Goal: Task Accomplishment & Management: Manage account settings

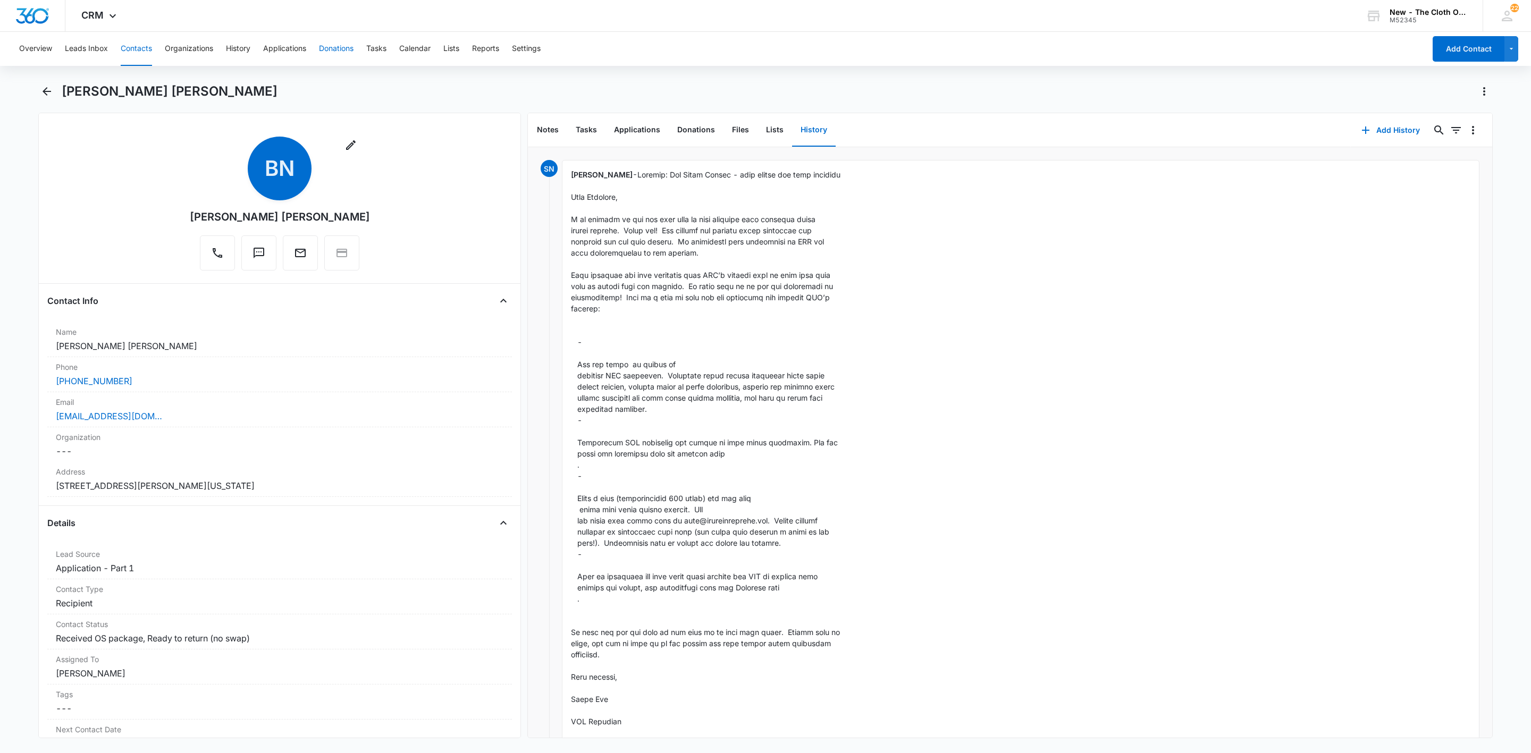
scroll to position [1193, 0]
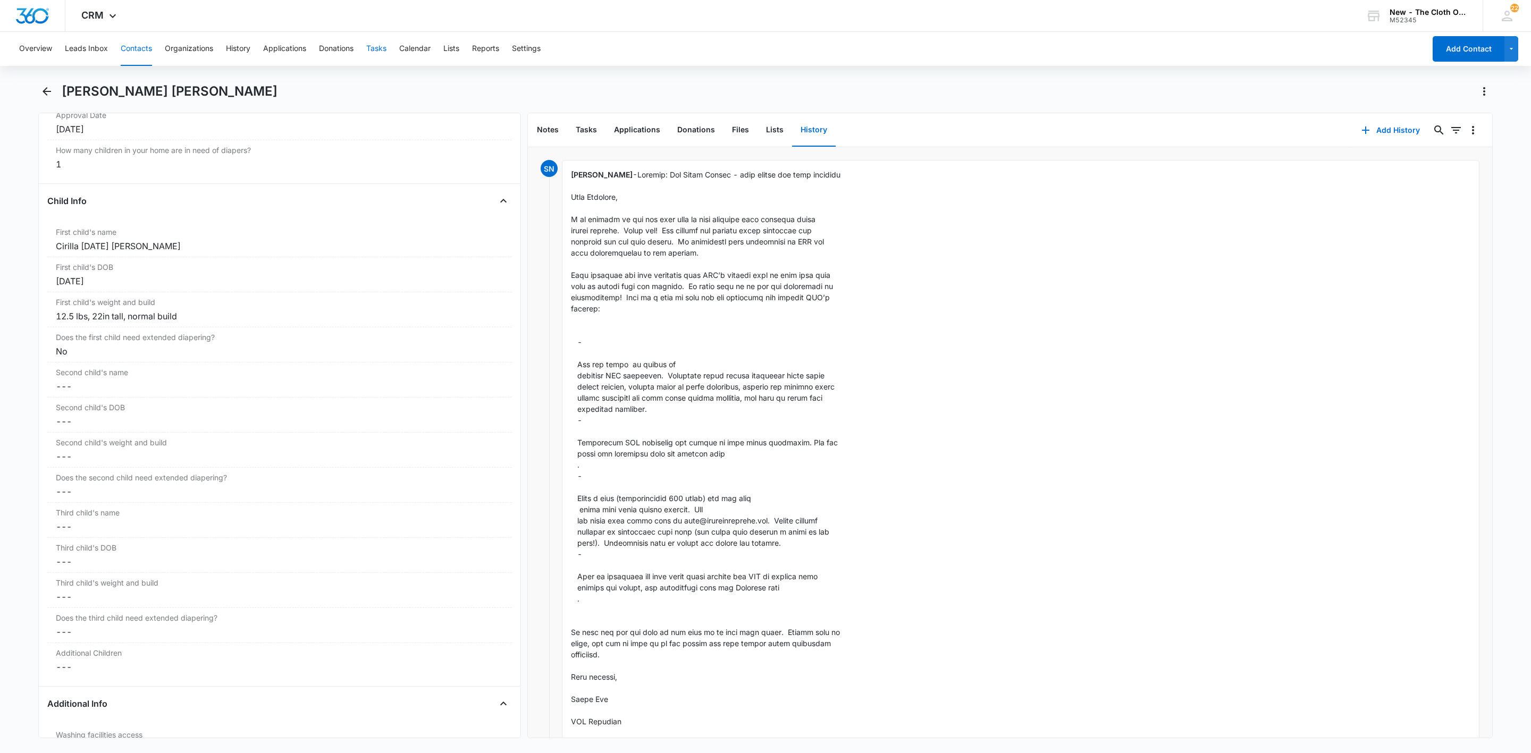
click at [381, 45] on button "Tasks" at bounding box center [376, 49] width 20 height 34
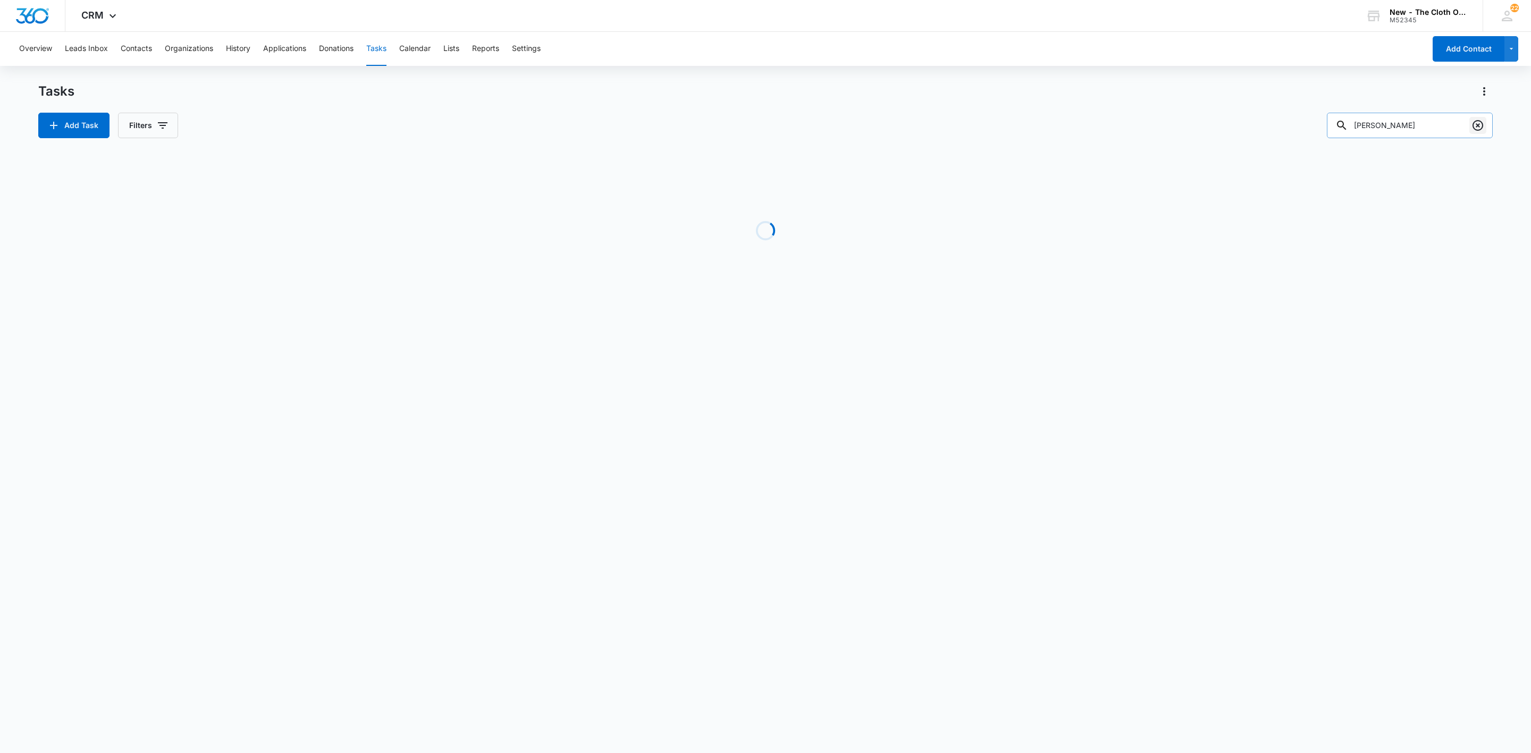
click at [1470, 123] on button "Clear" at bounding box center [1477, 125] width 17 height 17
click at [156, 126] on icon "button" at bounding box center [162, 125] width 13 height 13
click at [244, 192] on icon "Show Assigned To filters" at bounding box center [245, 192] width 3 height 5
click at [187, 349] on div "All Users [PERSON_NAME] Applications Team [PERSON_NAME] [PERSON_NAME] [PERSON_N…" at bounding box center [193, 330] width 148 height 213
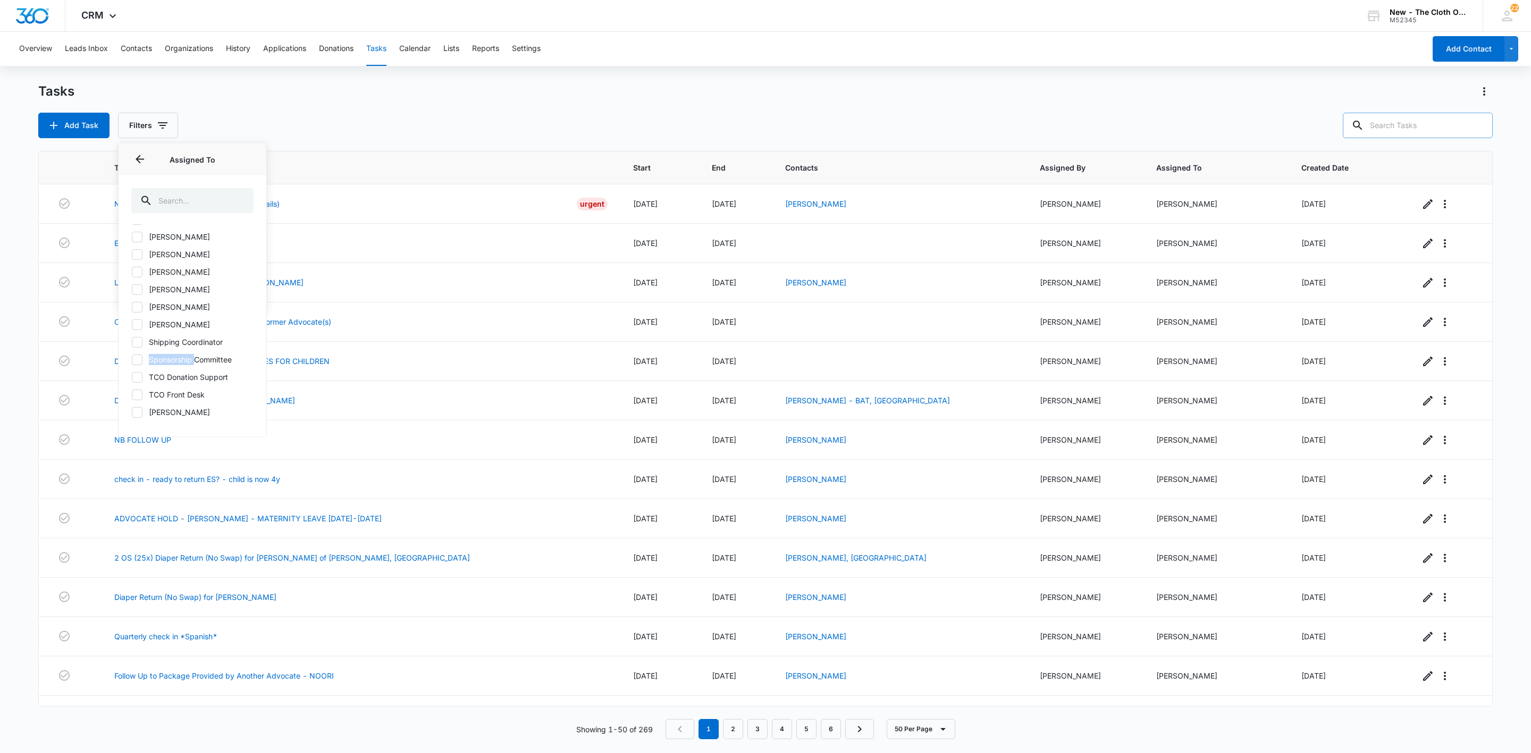
click at [187, 348] on div "All Users [PERSON_NAME] Applications Team [PERSON_NAME] [PERSON_NAME] [PERSON_N…" at bounding box center [193, 330] width 148 height 213
click at [187, 343] on label "Shipping Coordinator" at bounding box center [192, 342] width 122 height 11
click at [132, 343] on input "Shipping Coordinator" at bounding box center [131, 342] width 1 height 1
checkbox input "true"
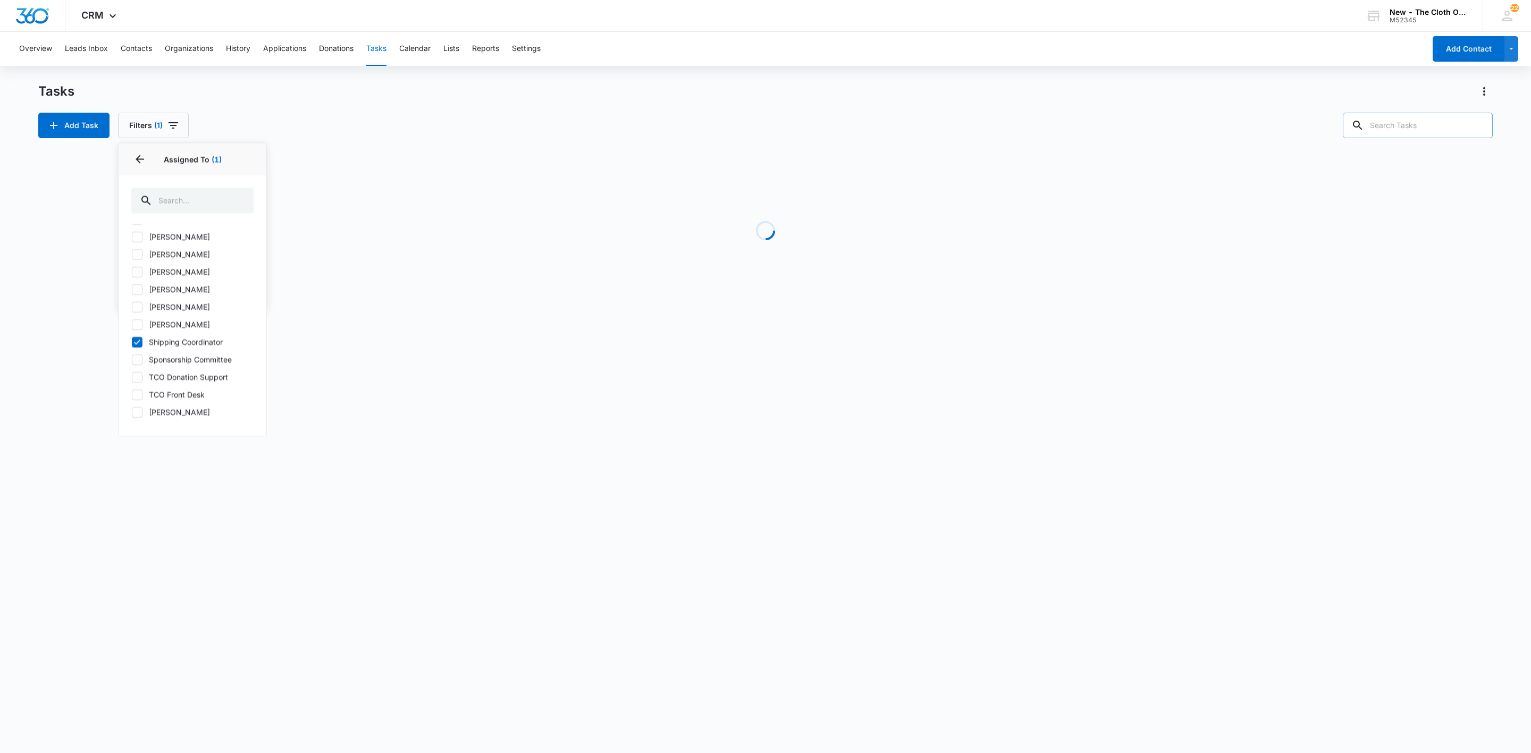
click at [440, 92] on div "Tasks" at bounding box center [765, 91] width 1454 height 17
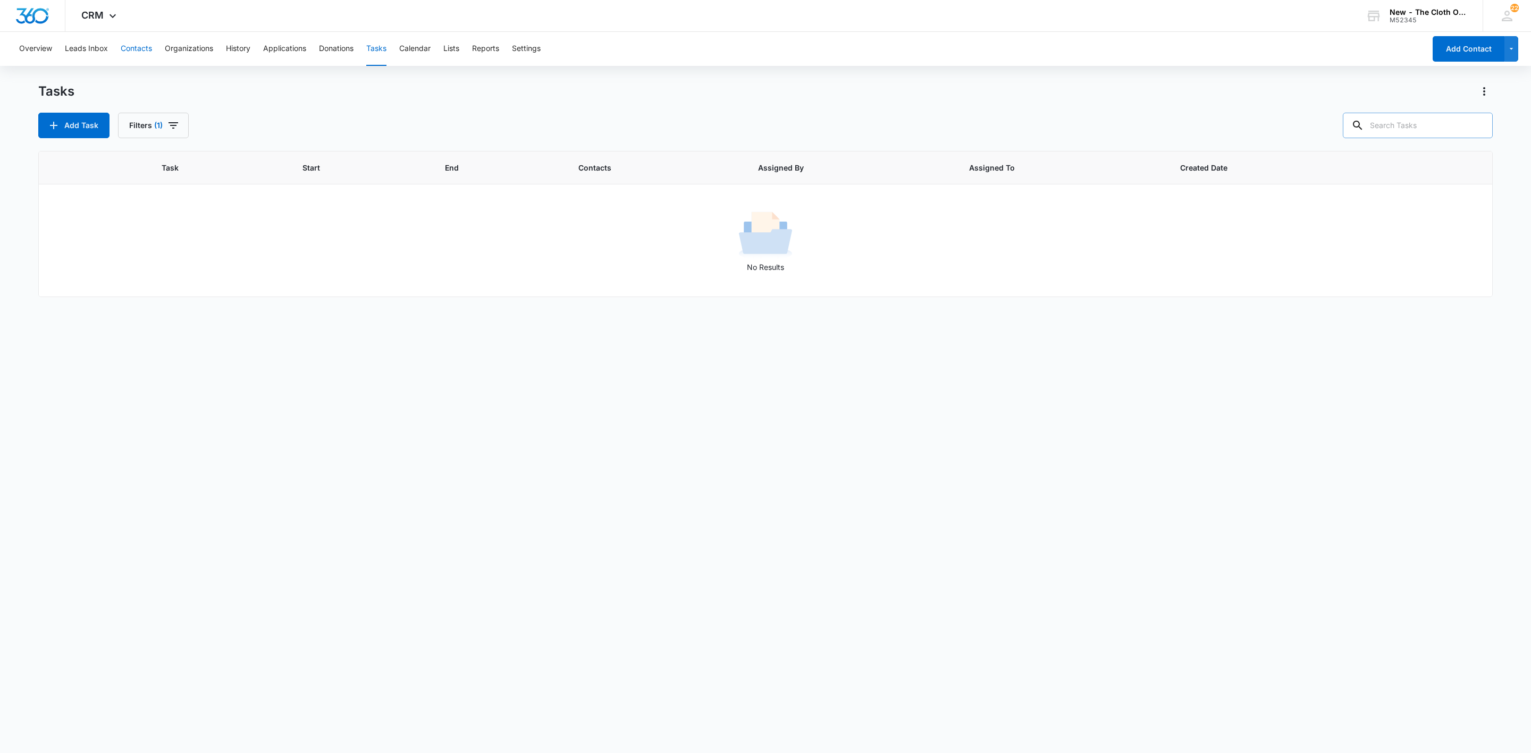
click at [133, 53] on button "Contacts" at bounding box center [136, 49] width 31 height 34
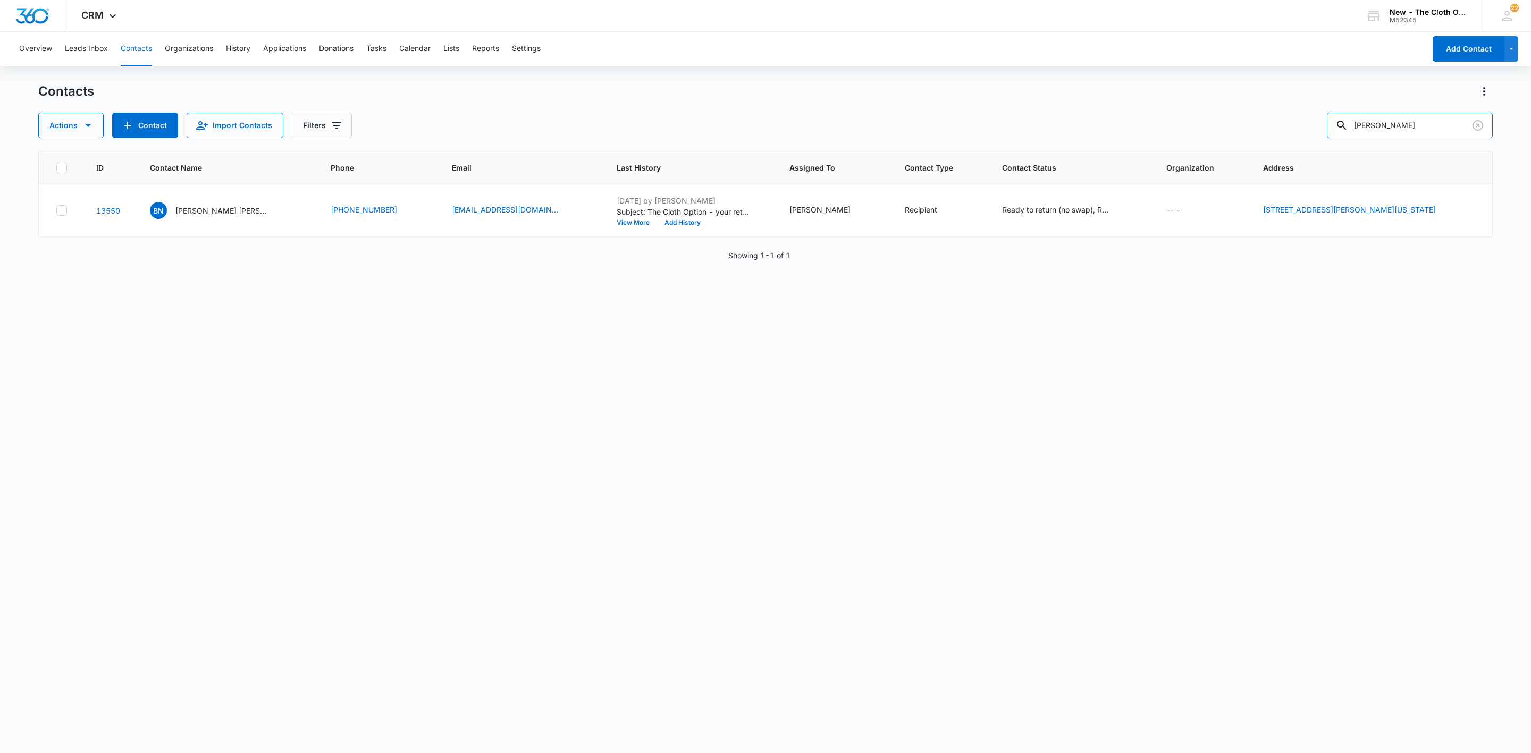
drag, startPoint x: 1459, startPoint y: 123, endPoint x: 1220, endPoint y: 126, distance: 239.2
click at [1227, 124] on div "Actions Contact Import Contacts Filters [PERSON_NAME]" at bounding box center [765, 126] width 1454 height 26
click at [1437, 127] on input "[PERSON_NAME]" at bounding box center [1410, 126] width 166 height 26
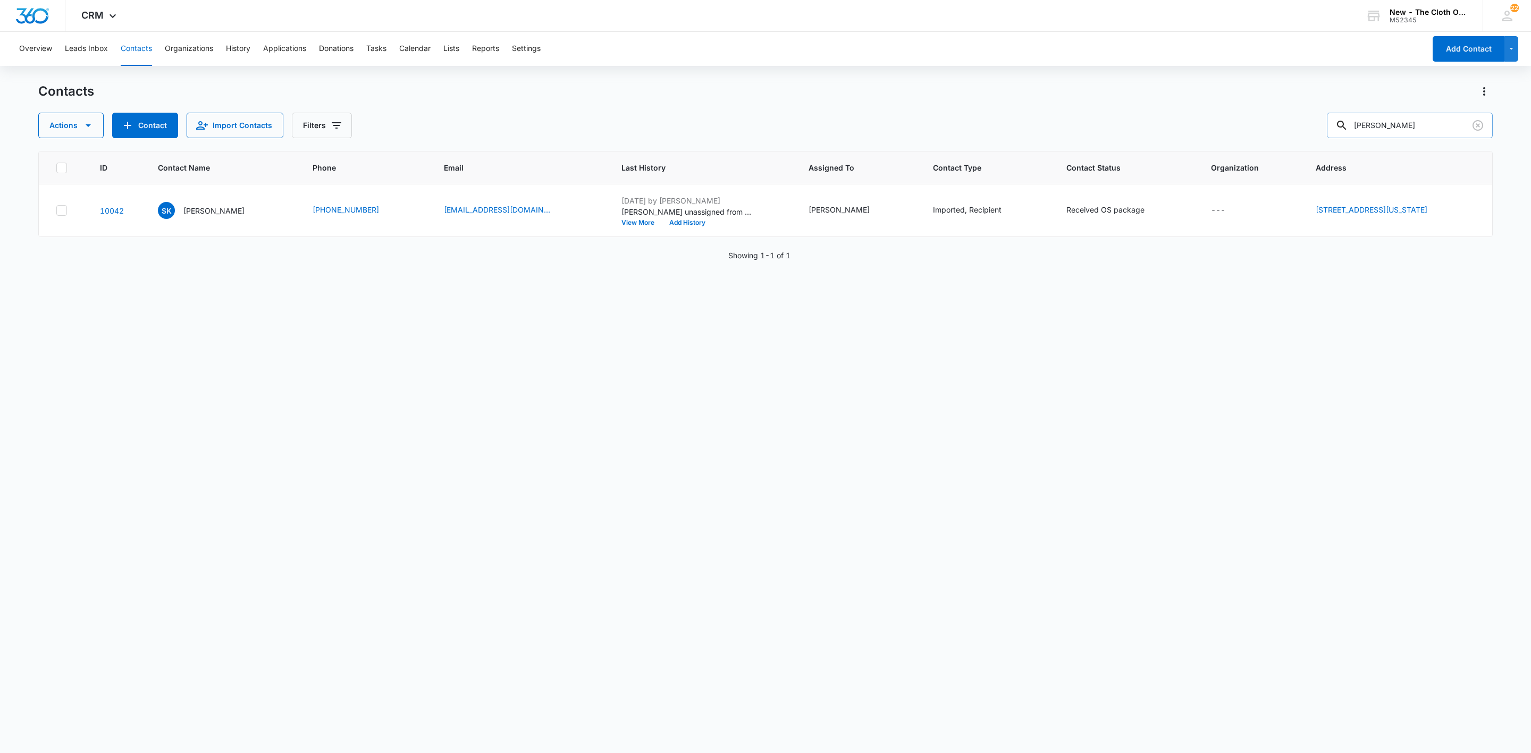
type input "[PERSON_NAME]"
click at [209, 214] on p "[PERSON_NAME]" at bounding box center [214, 210] width 61 height 11
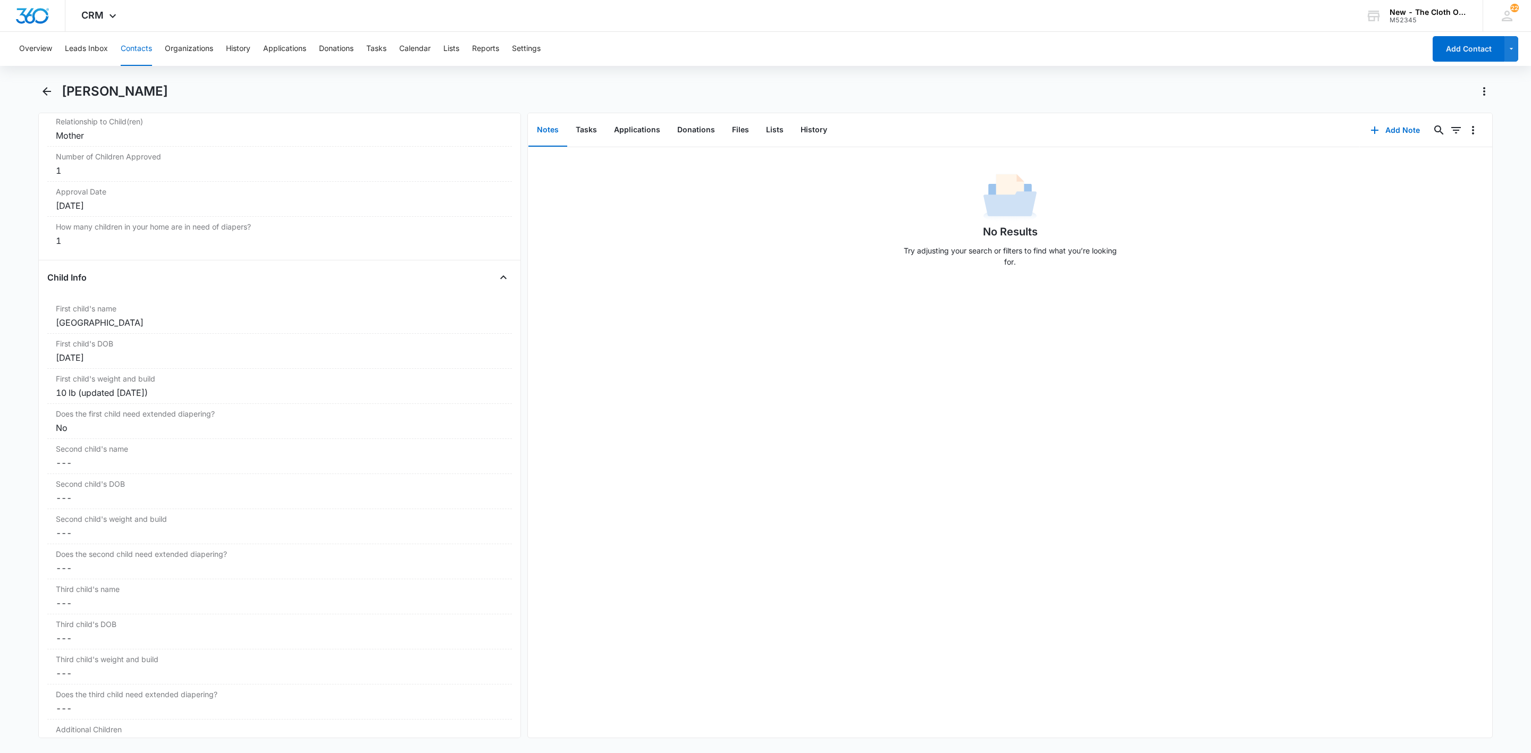
scroll to position [1196, 0]
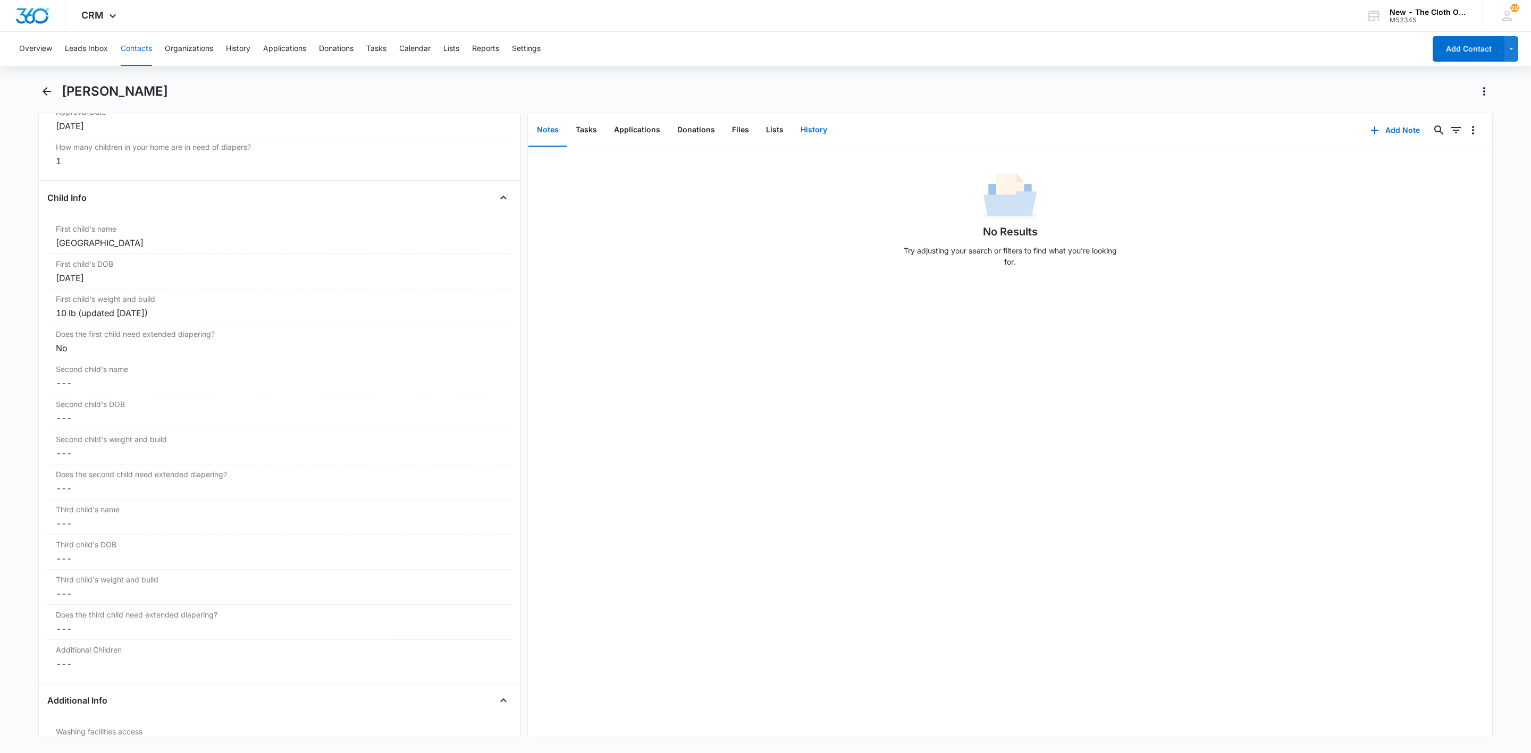
click at [803, 131] on button "History" at bounding box center [814, 130] width 44 height 33
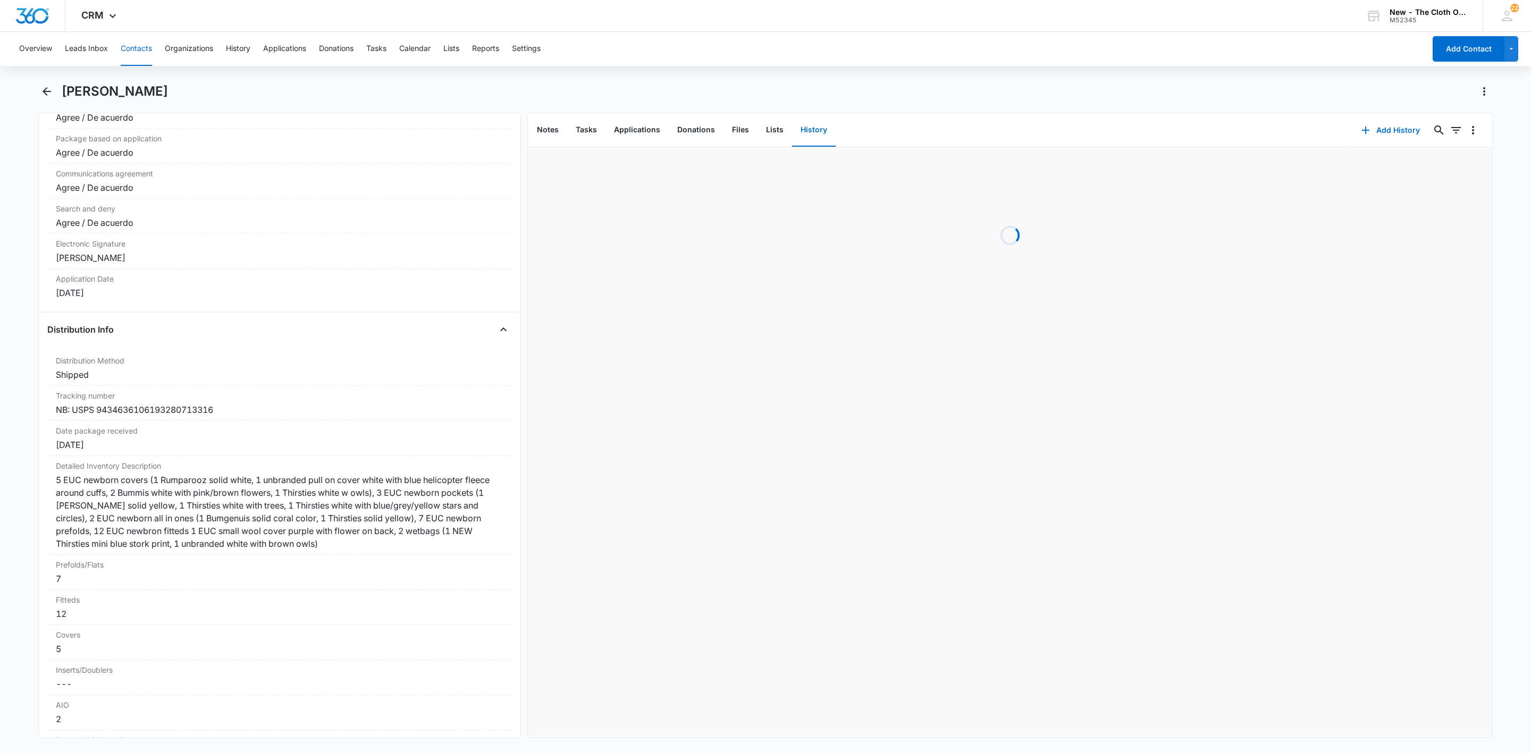
scroll to position [2312, 0]
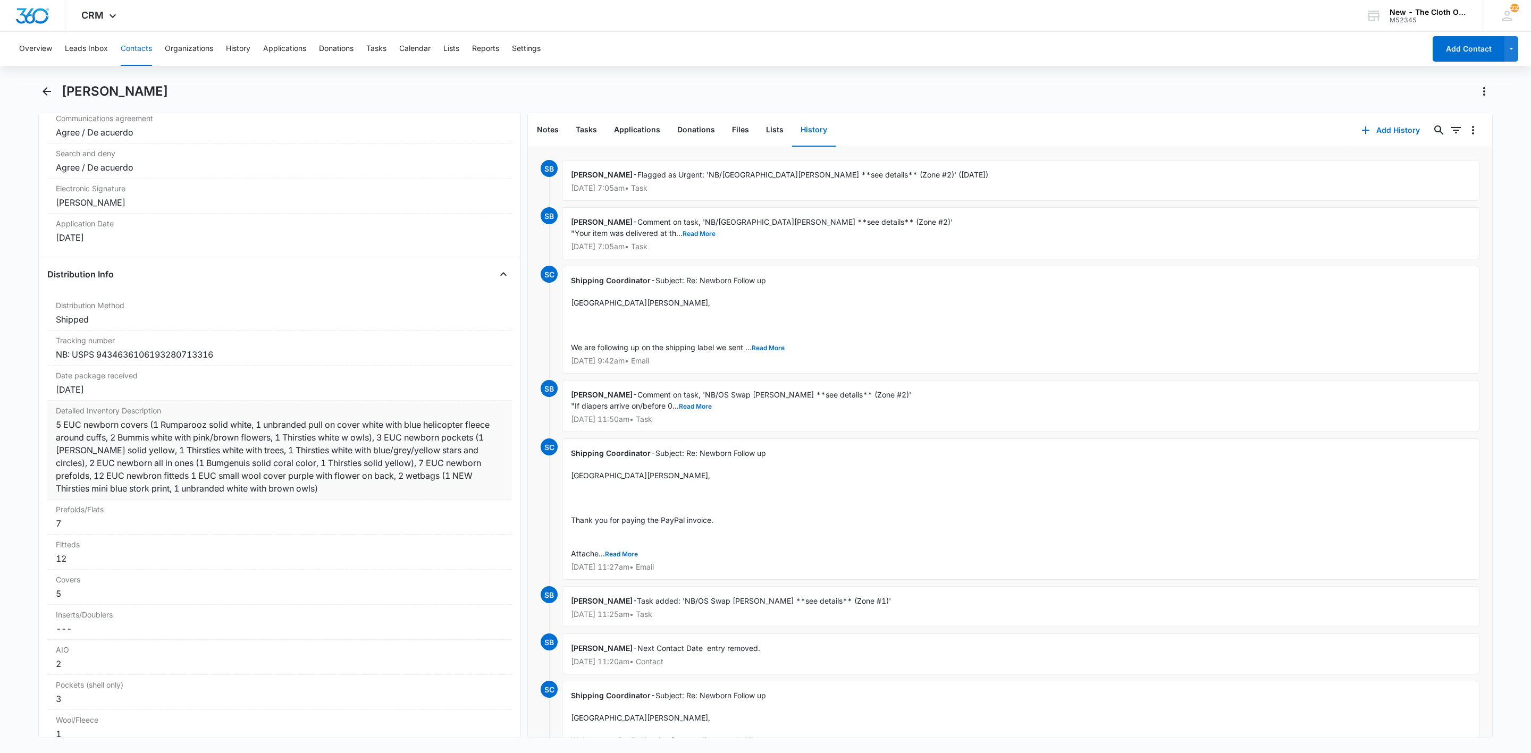
click at [386, 495] on div "5 EUC newborn covers (1 Rumparooz solid white, 1 unbranded pull on cover white …" at bounding box center [280, 456] width 448 height 77
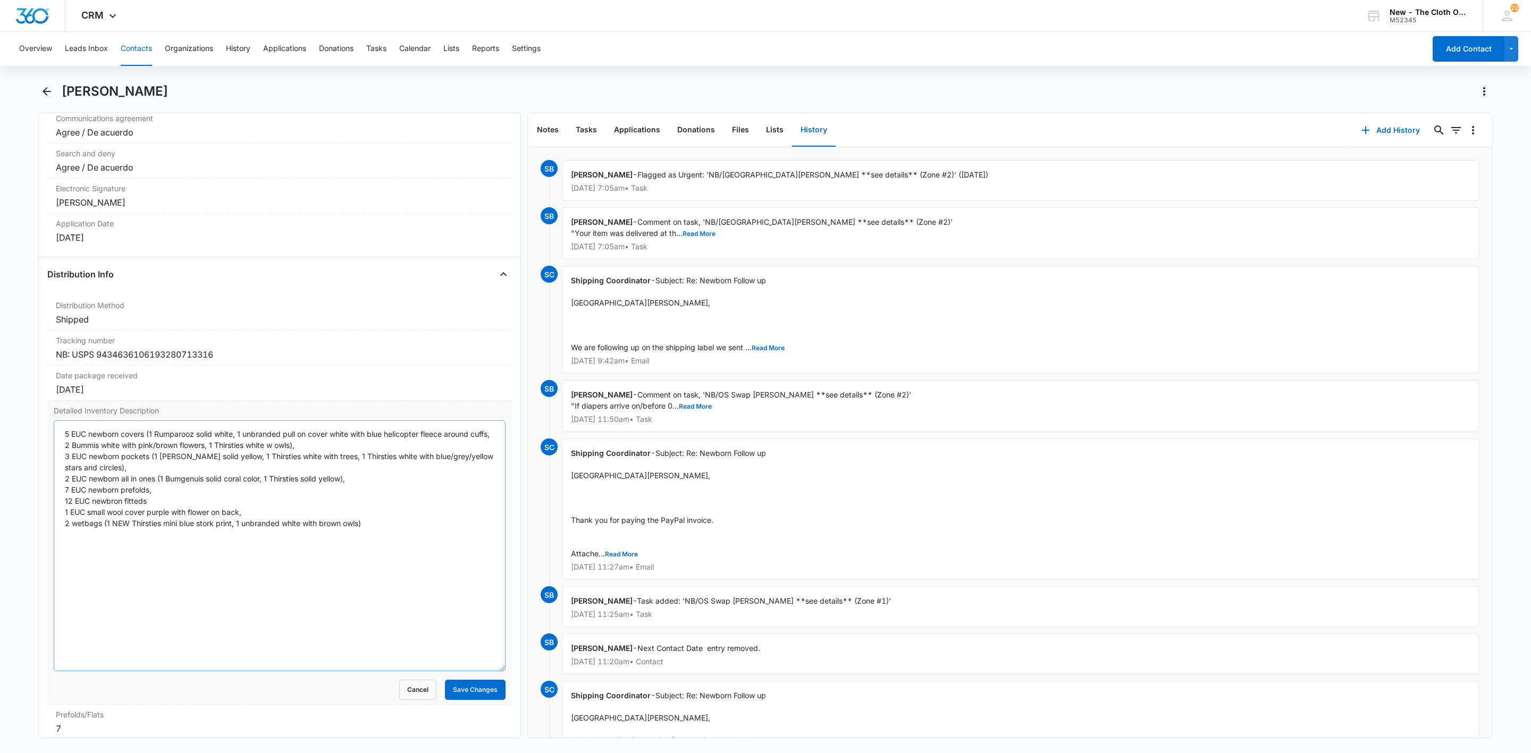
drag, startPoint x: 487, startPoint y: 490, endPoint x: 399, endPoint y: 571, distance: 120.4
click at [452, 670] on textarea "5 EUC newborn covers (1 Rumparooz solid white, 1 unbranded pull on cover white …" at bounding box center [280, 545] width 452 height 251
drag, startPoint x: 394, startPoint y: 546, endPoint x: 31, endPoint y: 423, distance: 384.0
click at [31, 423] on main "[PERSON_NAME] Remove [GEOGRAPHIC_DATA][PERSON_NAME] Contact Info Name Cancel Sa…" at bounding box center [765, 417] width 1531 height 668
click at [399, 692] on button "Cancel" at bounding box center [417, 681] width 37 height 20
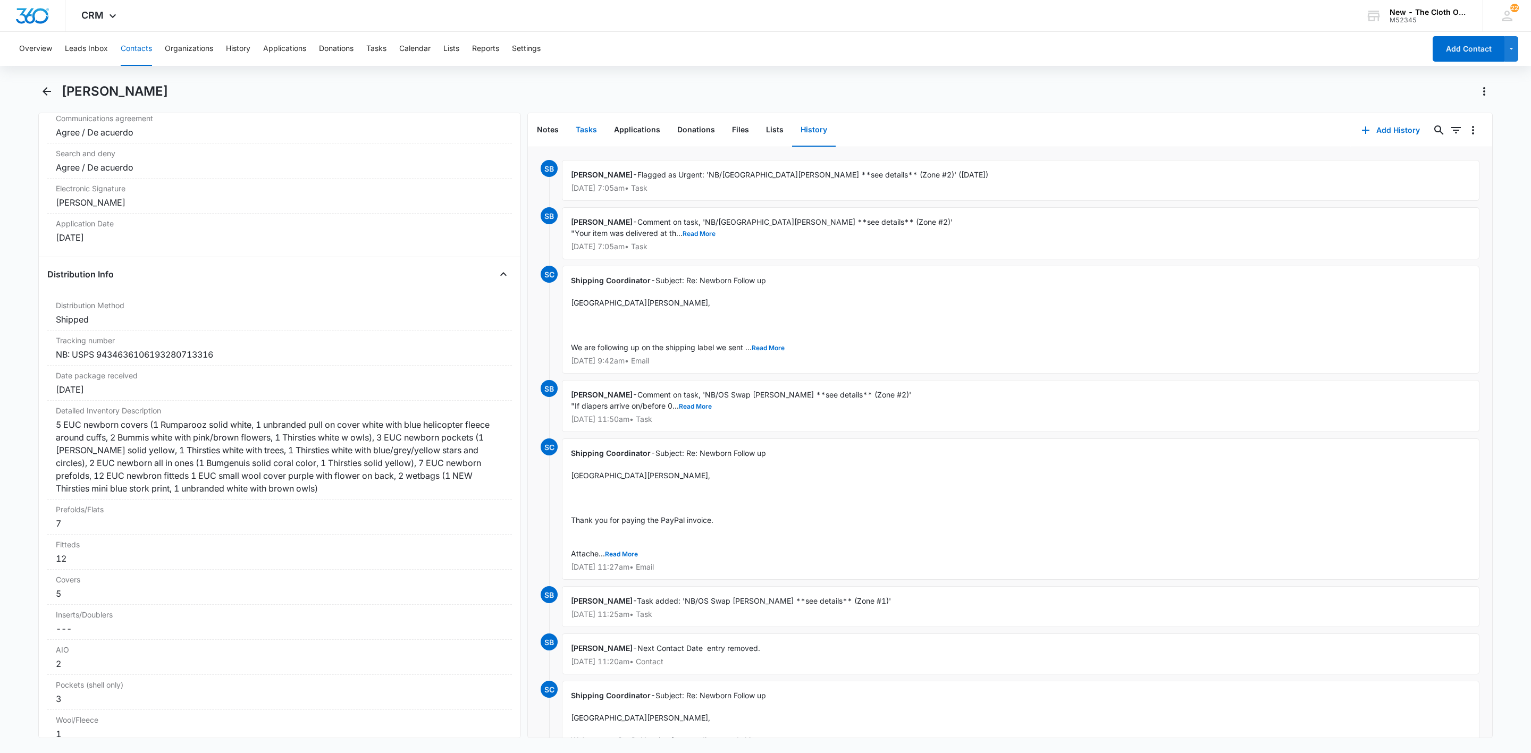
click at [588, 134] on button "Tasks" at bounding box center [586, 130] width 38 height 33
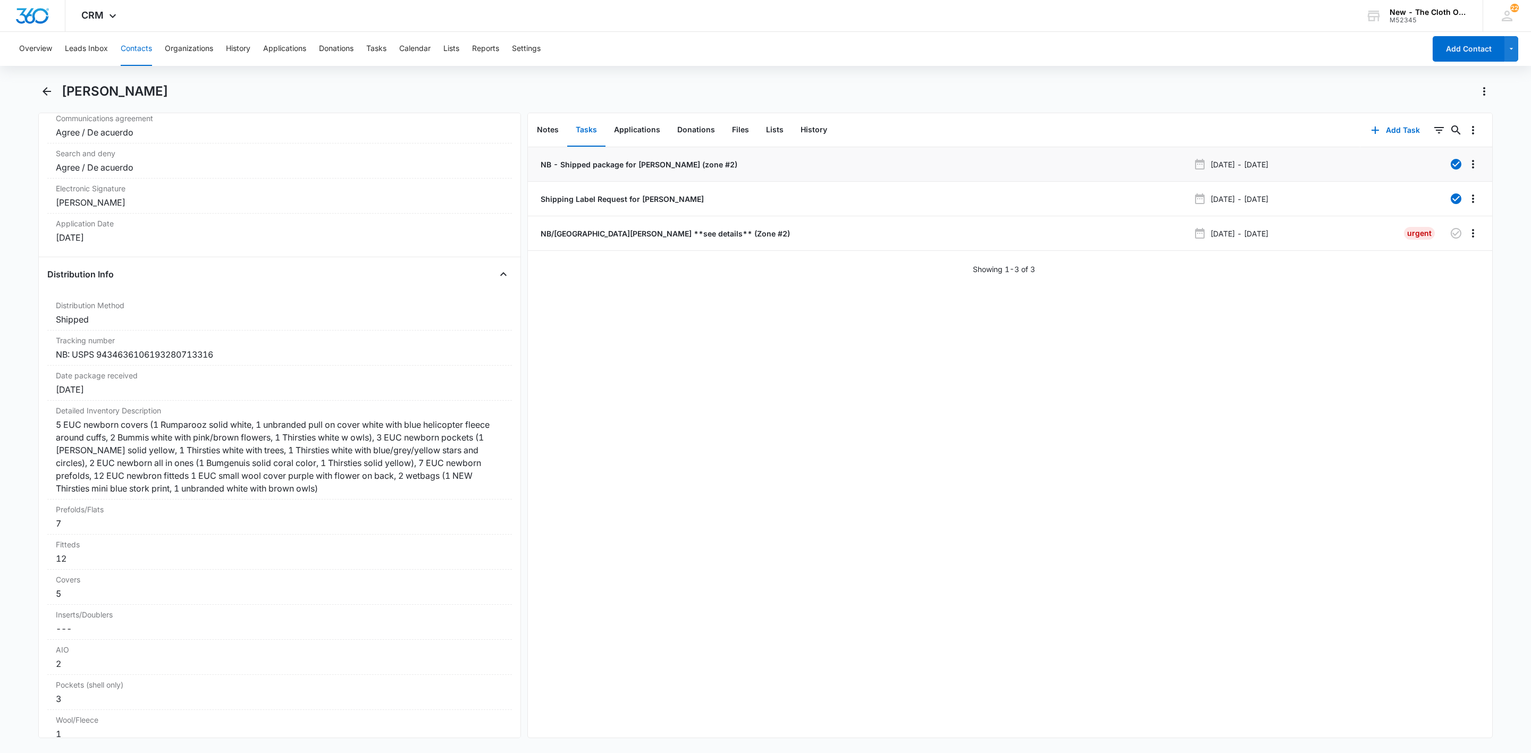
click at [616, 166] on p "NB - Shipped package for [PERSON_NAME] (zone #2)" at bounding box center [638, 164] width 199 height 11
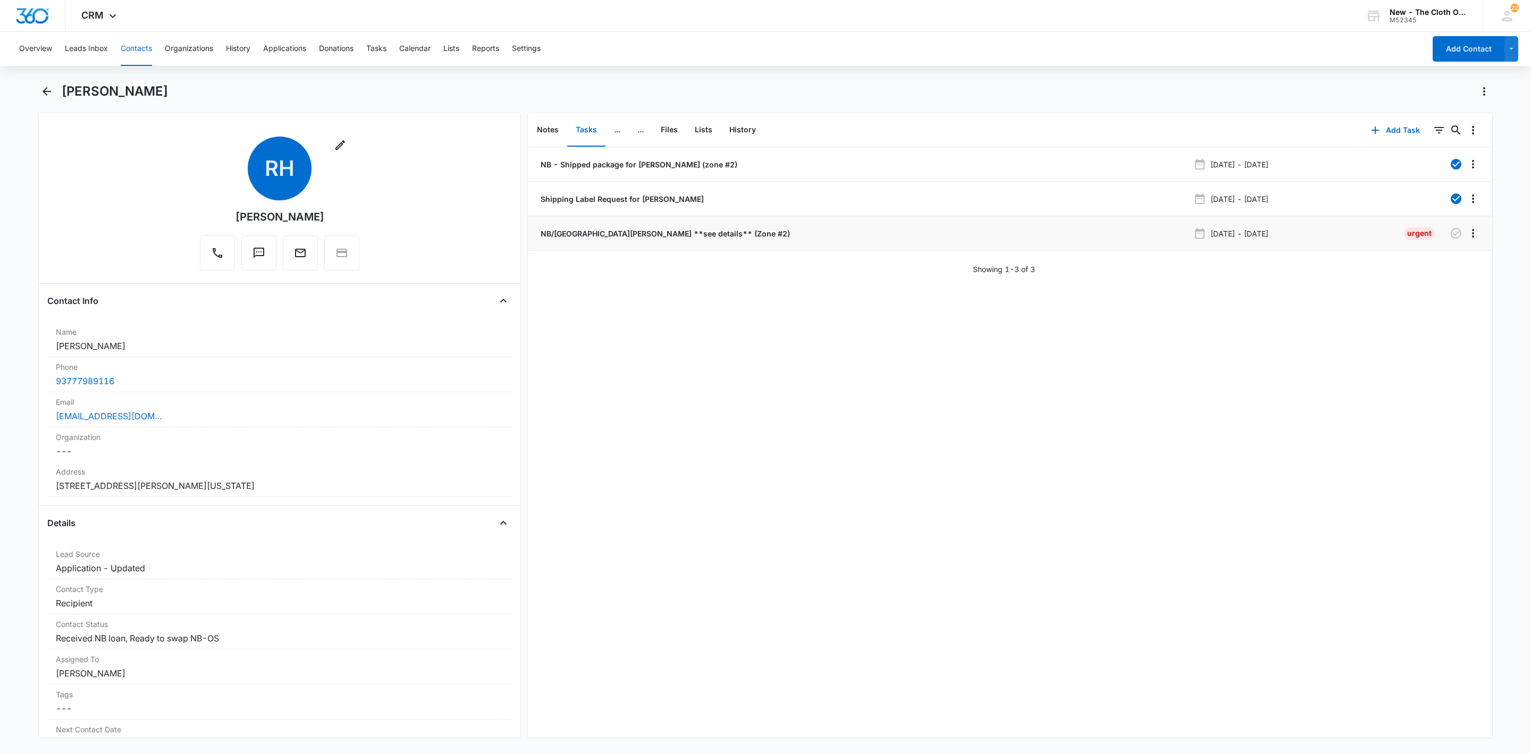
click at [676, 230] on p "NB/[GEOGRAPHIC_DATA][PERSON_NAME] **see details** (Zone #2)" at bounding box center [664, 233] width 251 height 11
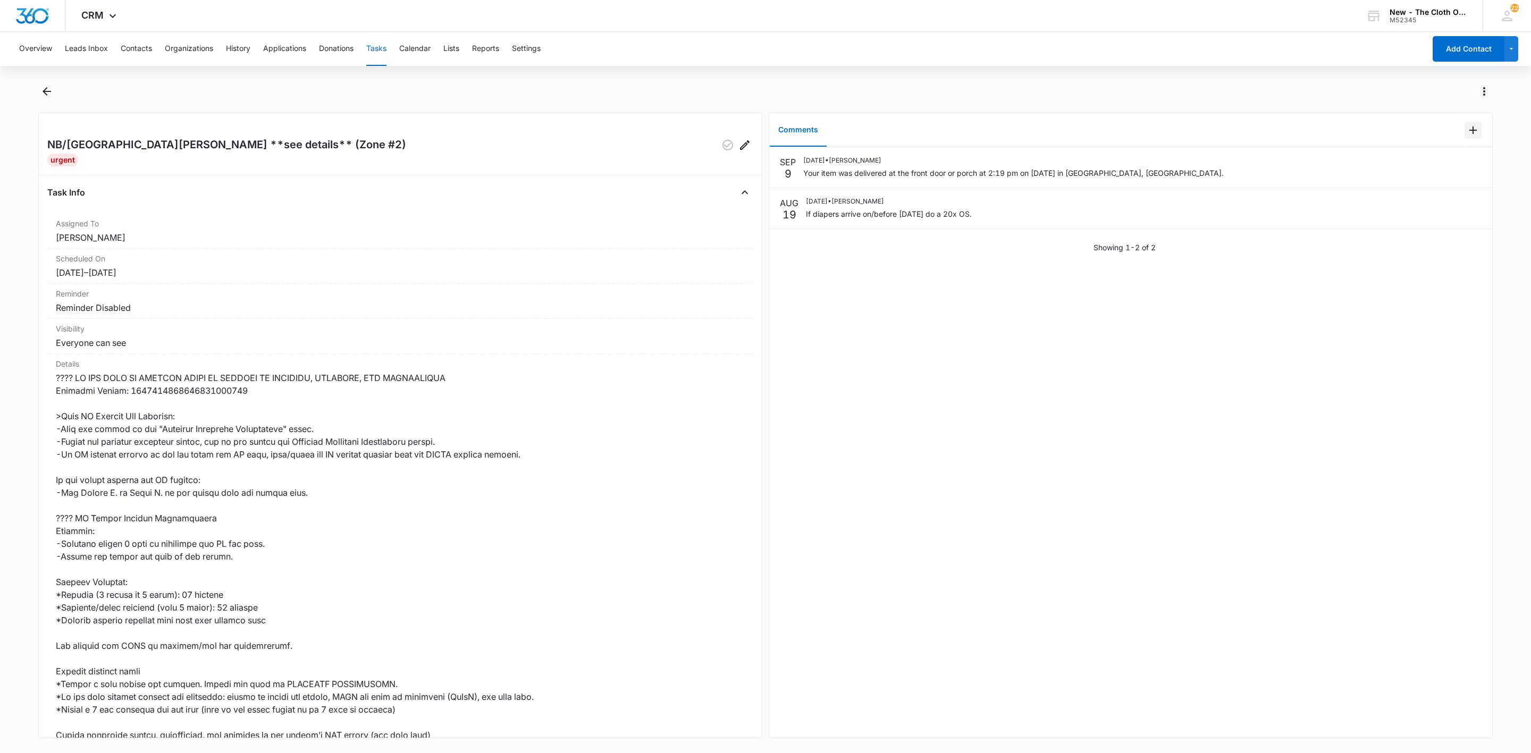
click at [1467, 131] on icon "Add Comment" at bounding box center [1473, 130] width 13 height 13
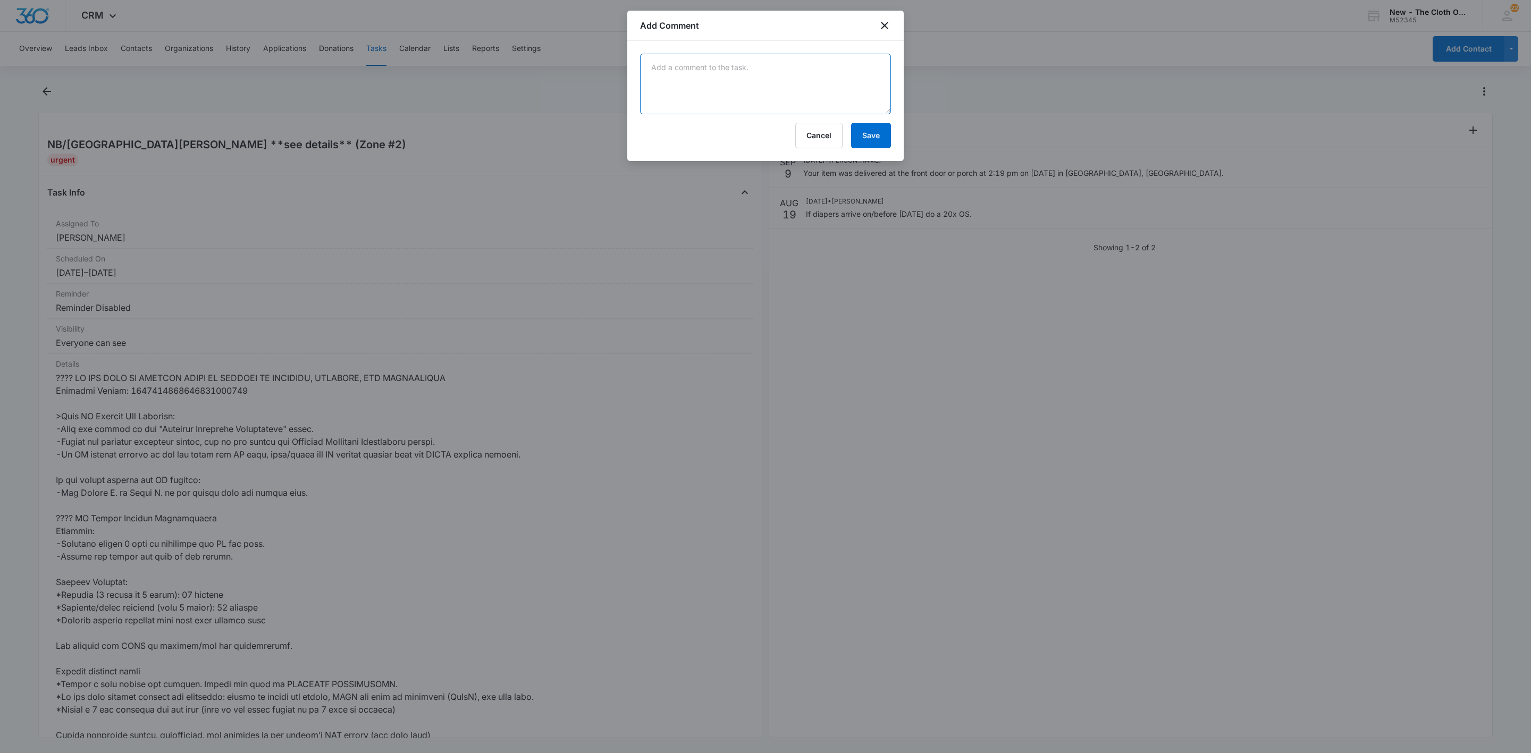
click at [683, 65] on textarea at bounding box center [765, 84] width 251 height 61
paste textarea "5 EUC newborn covers (1 Rumparooz solid white, 1 unbranded pull on cover white …"
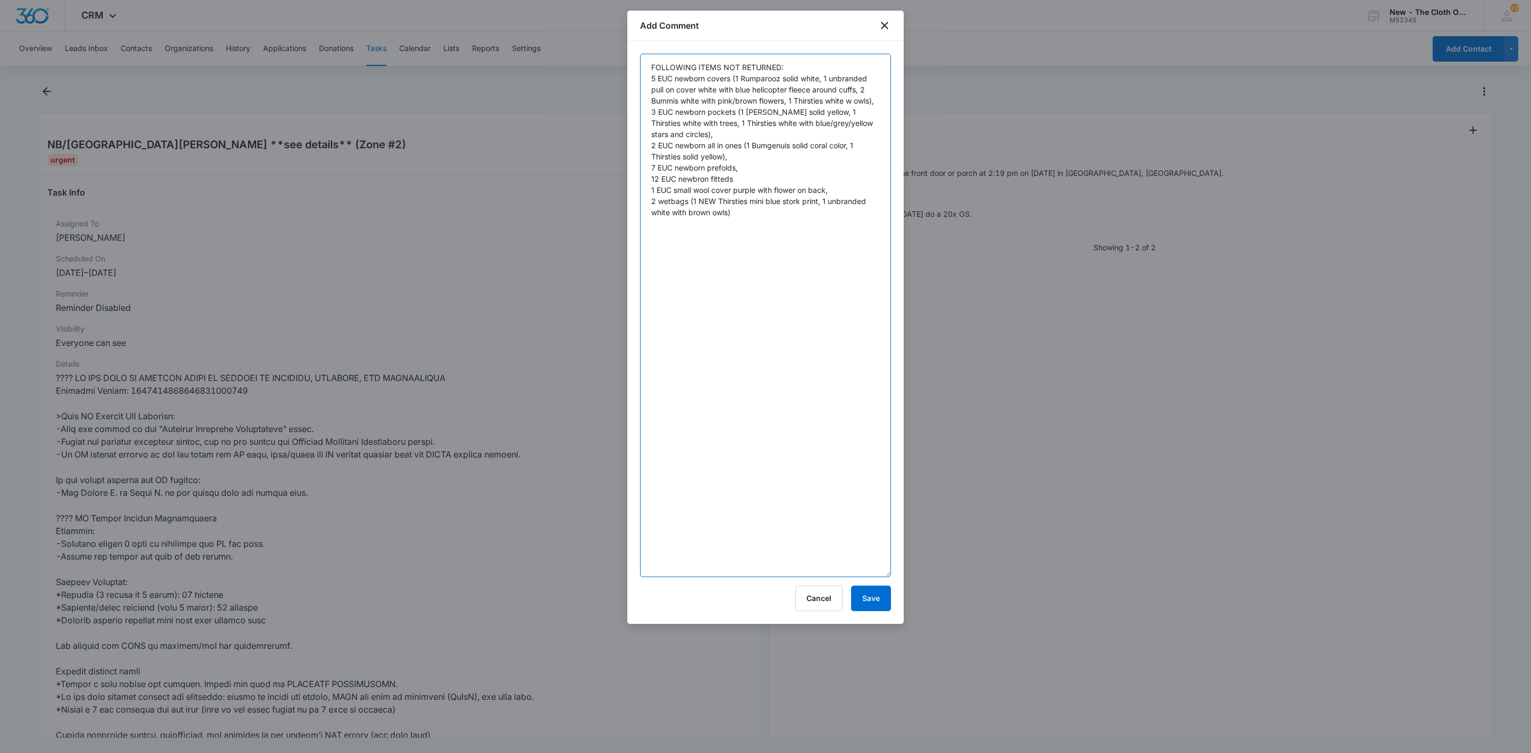
drag, startPoint x: 885, startPoint y: 107, endPoint x: 847, endPoint y: 571, distance: 465.1
click at [857, 577] on textarea "FOLLOWING ITEMS NOT RETURNED: 5 EUC newborn covers (1 Rumparooz solid white, 1 …" at bounding box center [765, 316] width 251 height 524
drag, startPoint x: 771, startPoint y: 214, endPoint x: 635, endPoint y: 206, distance: 136.3
click at [635, 206] on div "FOLLOWING ITEMS NOT RETURNED: 5 EUC newborn covers (1 Rumparooz solid white, 1 …" at bounding box center [765, 339] width 276 height 596
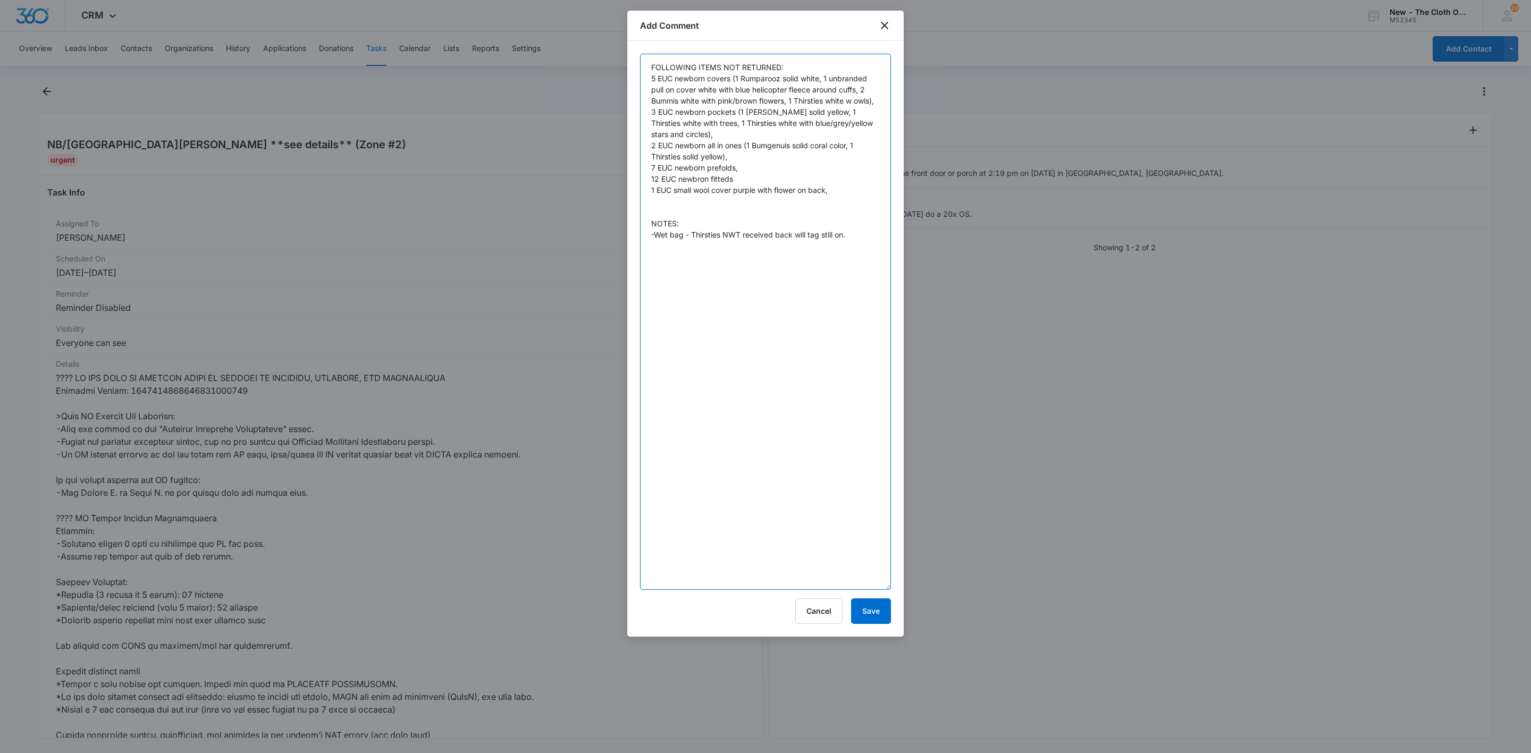
click at [697, 167] on textarea "FOLLOWING ITEMS NOT RETURNED: 5 EUC newborn covers (1 Rumparooz solid white, 1 …" at bounding box center [765, 322] width 251 height 536
click at [719, 182] on textarea "FOLLOWING ITEMS NOT RETURNED: 5 EUC newborn covers (1 Rumparooz solid white, 1 …" at bounding box center [765, 322] width 251 height 536
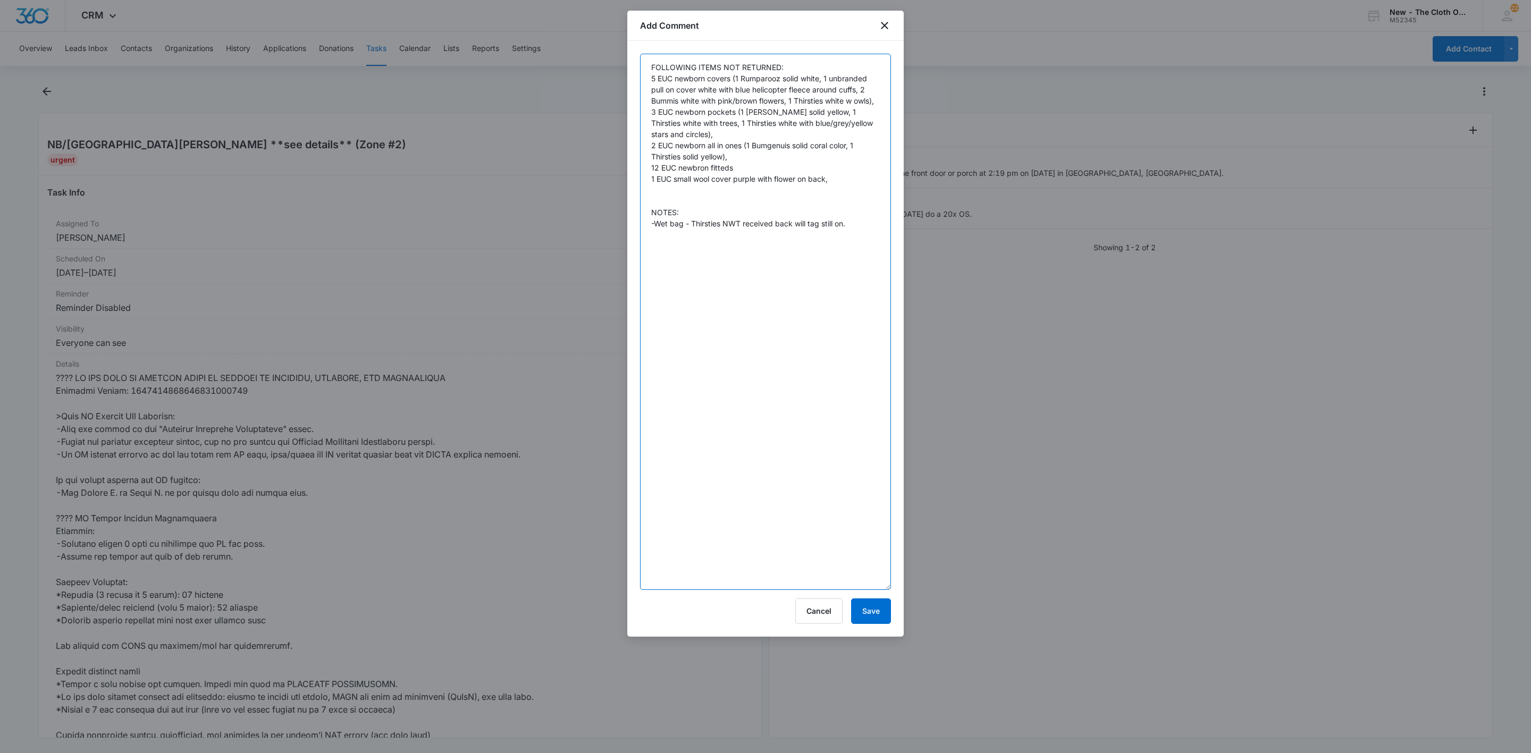
click at [719, 182] on textarea "FOLLOWING ITEMS NOT RETURNED: 5 EUC newborn covers (1 Rumparooz solid white, 1 …" at bounding box center [765, 322] width 251 height 536
click at [717, 168] on textarea "FOLLOWING ITEMS NOT RETURNED: 5 EUC newborn covers (1 Rumparooz solid white, 1 …" at bounding box center [765, 322] width 251 height 536
drag, startPoint x: 697, startPoint y: 131, endPoint x: 646, endPoint y: 117, distance: 53.0
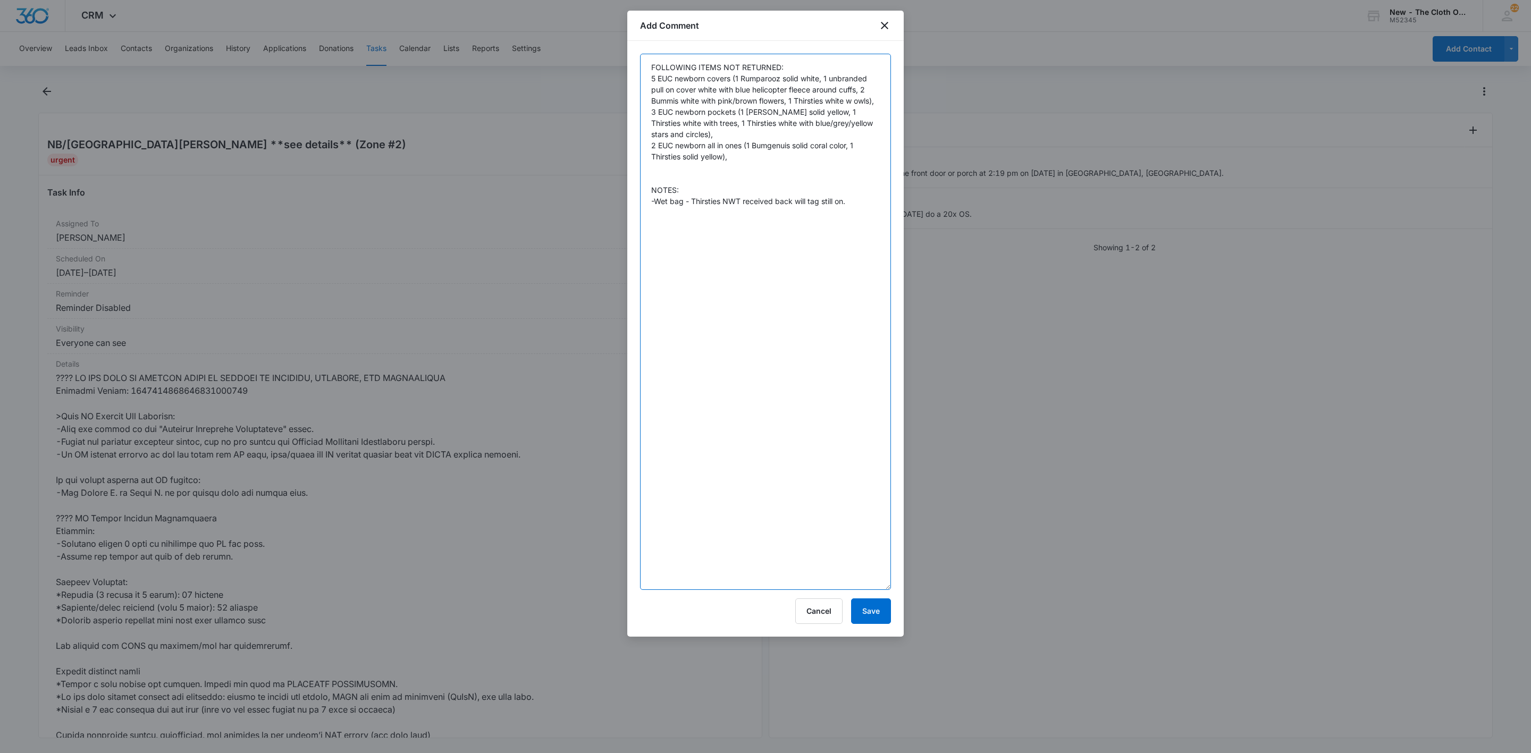
click at [646, 117] on textarea "FOLLOWING ITEMS NOT RETURNED: 5 EUC newborn covers (1 Rumparooz solid white, 1 …" at bounding box center [765, 322] width 251 height 536
drag, startPoint x: 758, startPoint y: 134, endPoint x: 601, endPoint y: 116, distance: 157.3
click at [601, 116] on body "CRM Apps Reputation Websites Forms CRM Email Social Shop Payments POS Ads Intel…" at bounding box center [765, 376] width 1531 height 753
drag, startPoint x: 885, startPoint y: 104, endPoint x: 617, endPoint y: 81, distance: 268.9
click at [617, 81] on body "CRM Apps Reputation Websites Forms CRM Email Social Shop Payments POS Ads Intel…" at bounding box center [765, 376] width 1531 height 753
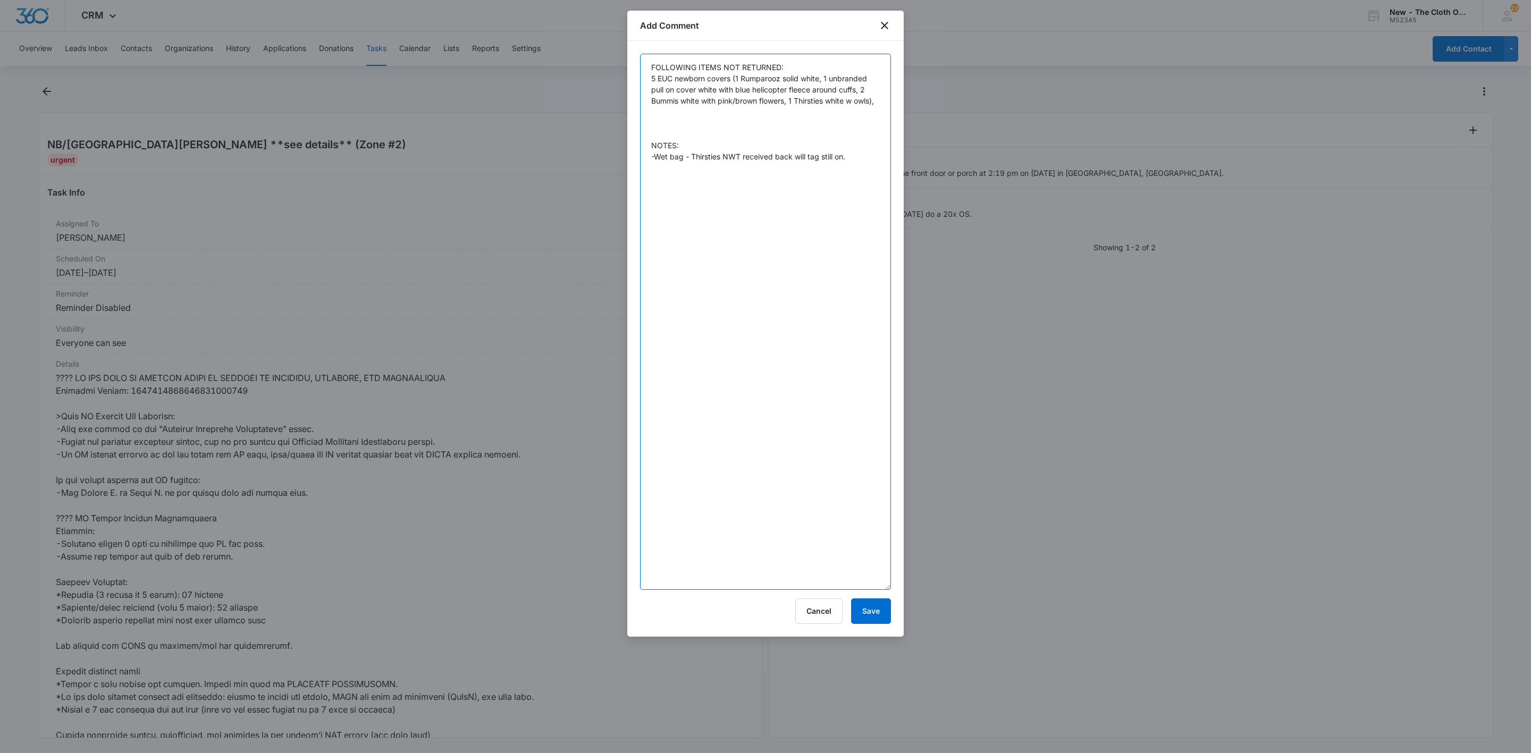
click at [768, 215] on textarea "FOLLOWING ITEMS NOT RETURNED: 5 EUC newborn covers (1 Rumparooz solid white, 1 …" at bounding box center [765, 322] width 251 height 536
paste textarea "5 EUC newborn covers (1 Rumparooz solid white, 1 unbranded pull on cover white …"
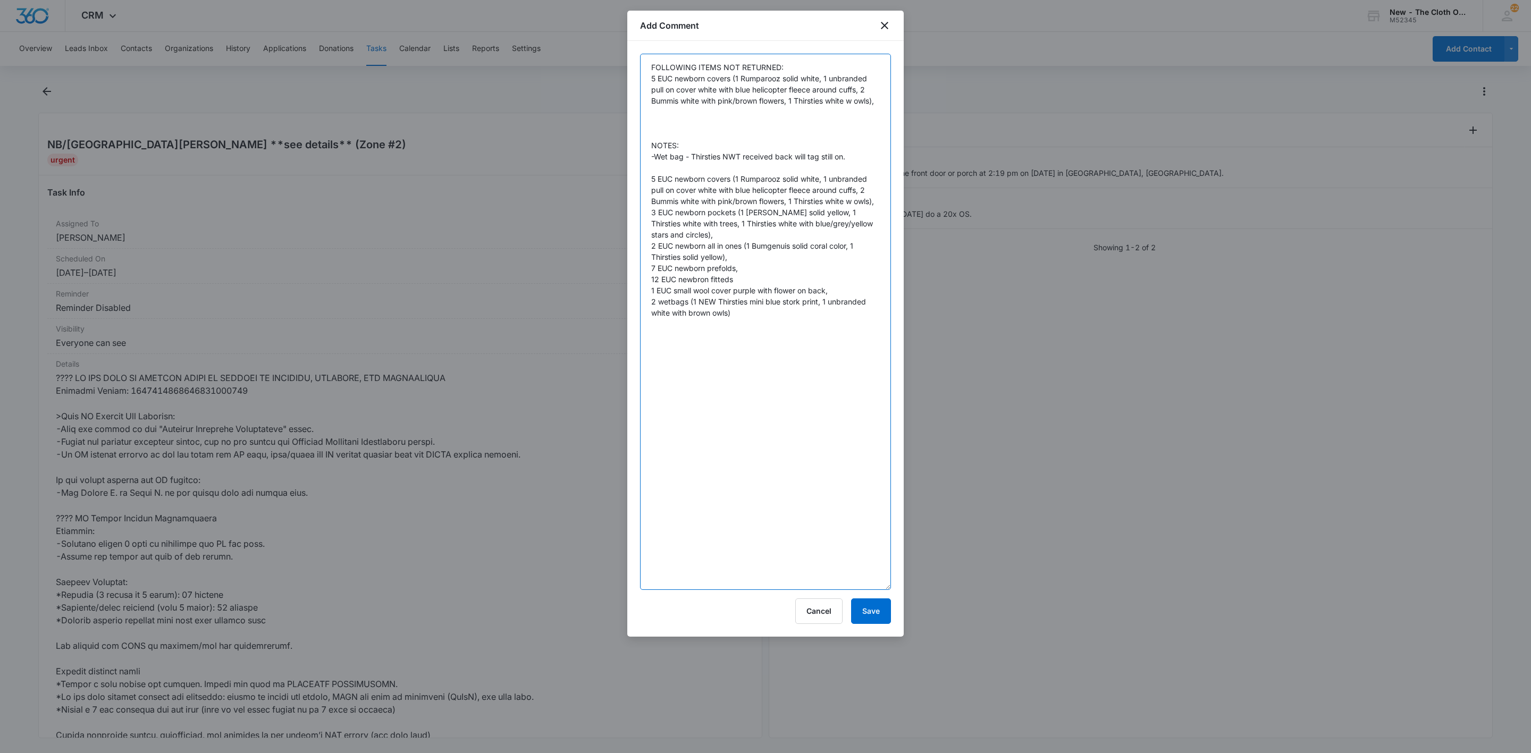
drag, startPoint x: 704, startPoint y: 233, endPoint x: 772, endPoint y: 335, distance: 122.7
click at [772, 335] on textarea "FOLLOWING ITEMS NOT RETURNED: 5 EUC newborn covers (1 Rumparooz solid white, 1 …" at bounding box center [765, 322] width 251 height 536
drag, startPoint x: 697, startPoint y: 233, endPoint x: 641, endPoint y: 174, distance: 82.0
click at [641, 174] on textarea "FOLLOWING ITEMS NOT RETURNED: 5 EUC newborn covers (1 Rumparooz solid white, 1 …" at bounding box center [765, 322] width 251 height 536
click at [650, 212] on textarea "FOLLOWING ITEMS NOT RETURNED: 5 EUC newborn covers (1 Rumparooz solid white, 1 …" at bounding box center [765, 322] width 251 height 536
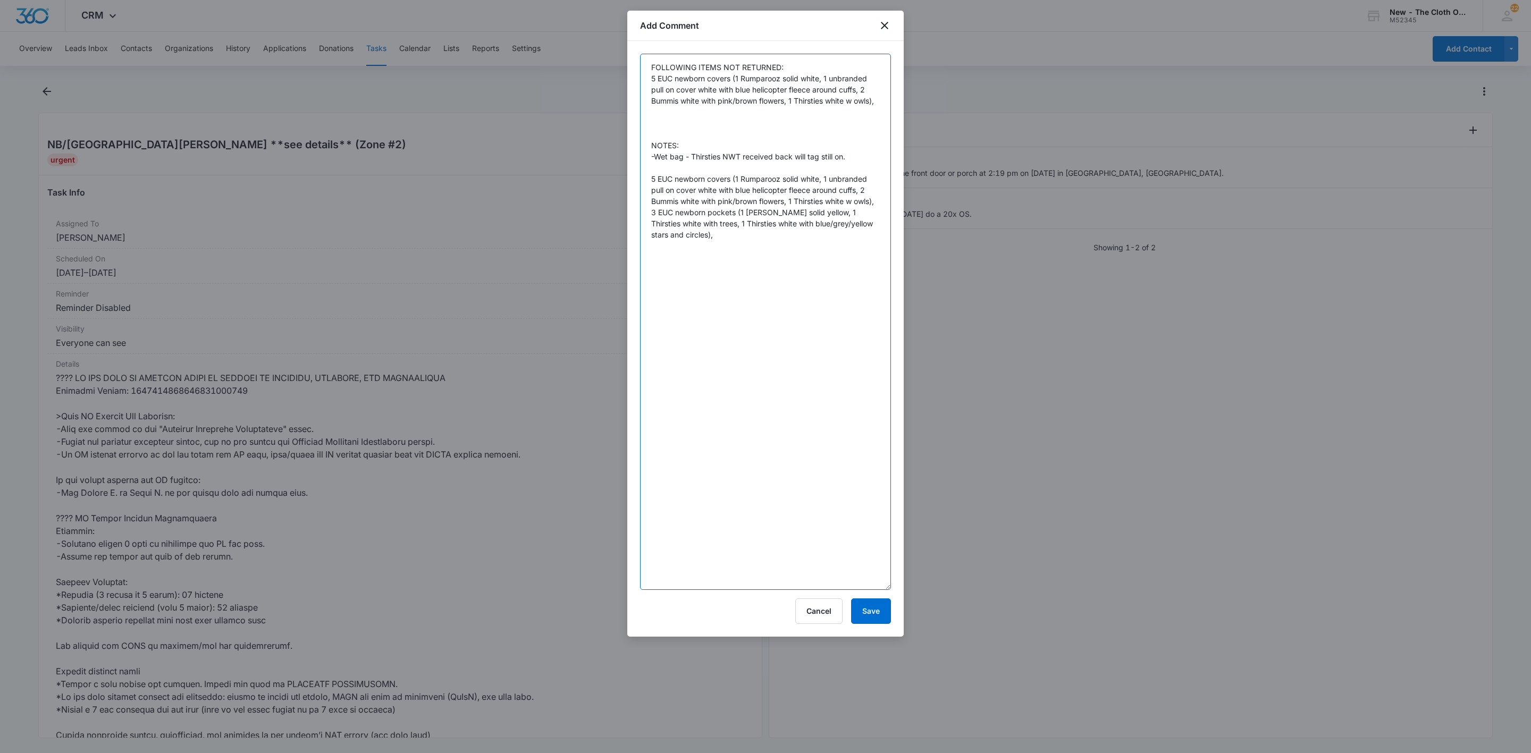
click at [651, 213] on textarea "FOLLOWING ITEMS NOT RETURNED: 5 EUC newborn covers (1 Rumparooz solid white, 1 …" at bounding box center [765, 322] width 251 height 536
click at [697, 220] on textarea "FOLLOWING ITEMS NOT RETURNED: 5 EUC newborn covers (1 Rumparooz solid white, 1 …" at bounding box center [765, 322] width 251 height 536
click at [665, 211] on textarea "FOLLOWING ITEMS NOT RETURNED: 5 EUC newborn covers (1 Rumparooz solid white, 1 …" at bounding box center [765, 322] width 251 height 536
drag, startPoint x: 689, startPoint y: 259, endPoint x: 630, endPoint y: 181, distance: 97.9
click at [630, 181] on div "FOLLOWING ITEMS NOT RETURNED: 5 EUC newborn covers (1 Rumparooz solid white, 1 …" at bounding box center [765, 339] width 276 height 596
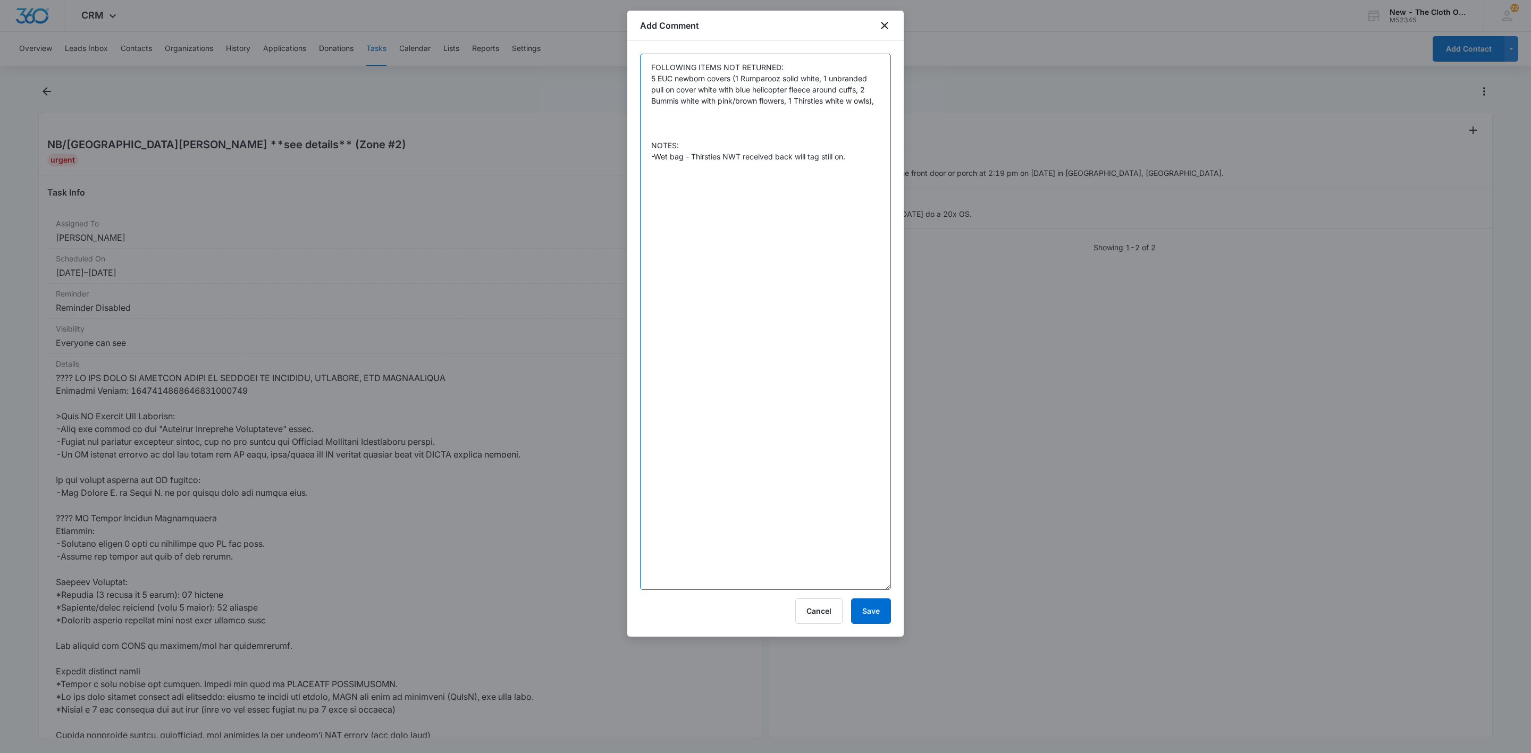
drag, startPoint x: 887, startPoint y: 102, endPoint x: 627, endPoint y: 47, distance: 265.2
click at [627, 47] on div "FOLLOWING ITEMS NOT RETURNED: 5 EUC newborn covers (1 Rumparooz solid white, 1 …" at bounding box center [765, 339] width 276 height 596
type textarea "NB loan returned in full, including wet bags. NOTES: -Wet bag - Thirsties NWT r…"
click at [871, 603] on button "Save" at bounding box center [871, 612] width 40 height 26
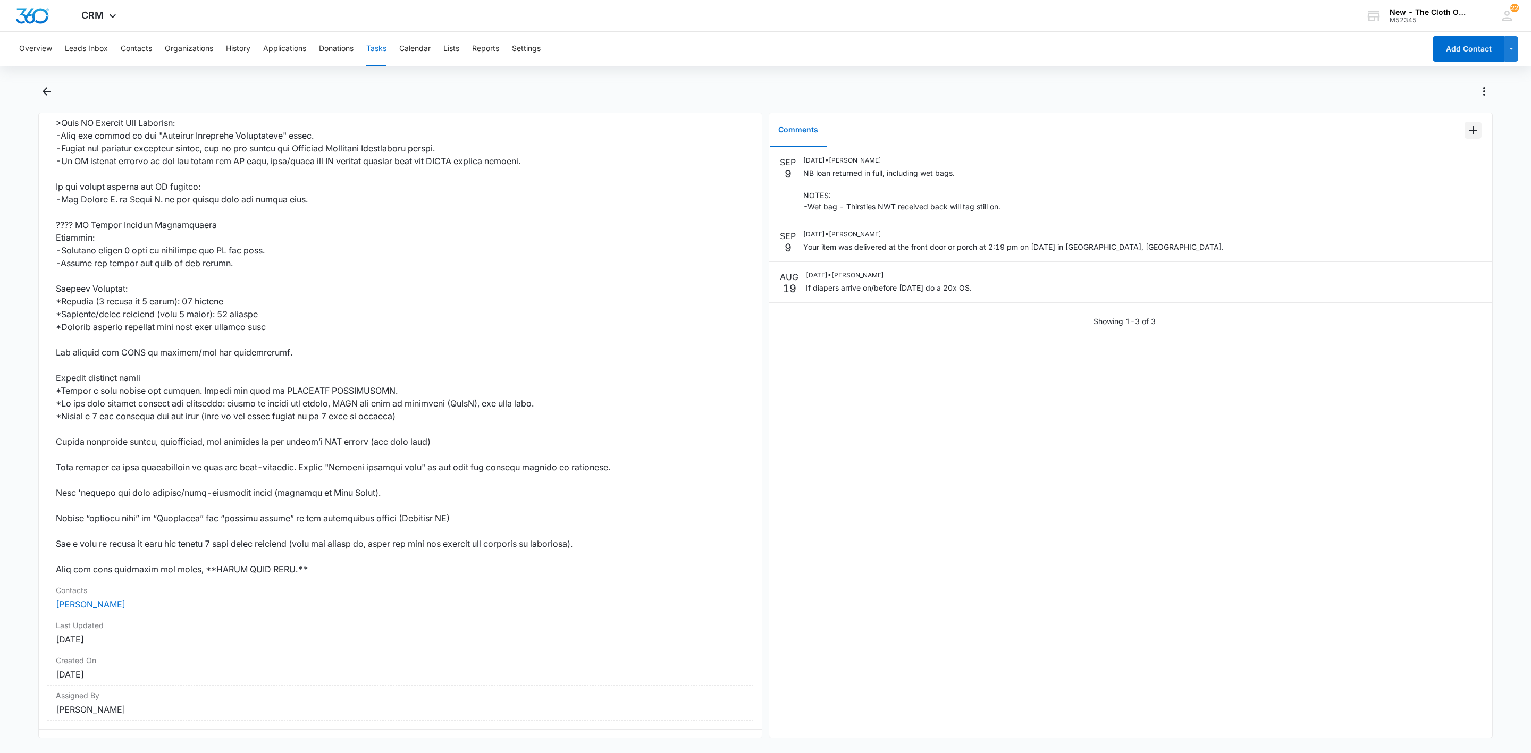
scroll to position [321, 0]
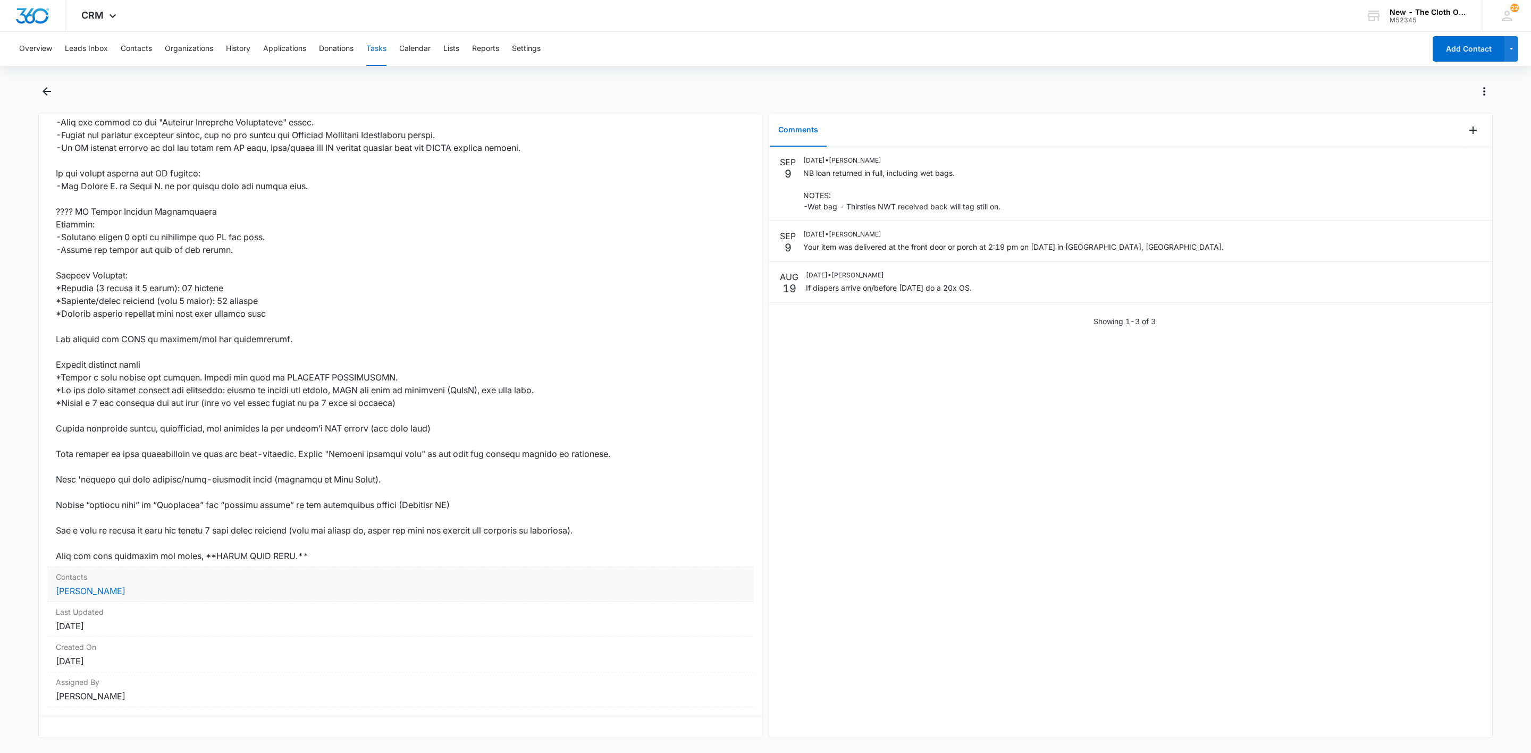
click at [85, 571] on dt "Contacts" at bounding box center [400, 576] width 689 height 11
click at [85, 586] on link "[PERSON_NAME]" at bounding box center [91, 591] width 70 height 11
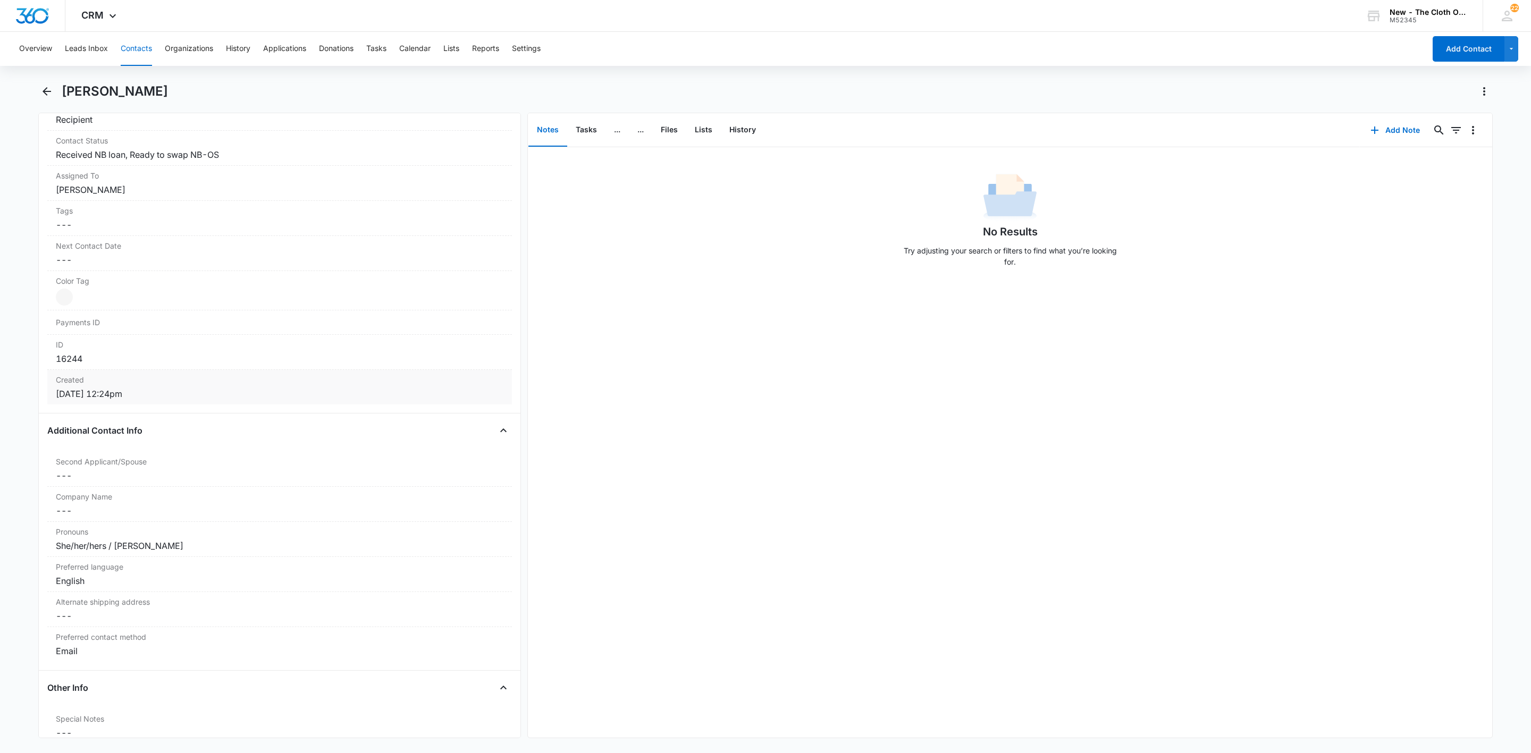
scroll to position [478, 0]
click at [120, 164] on dd "Cancel Save Changes Received NB loan, Ready to swap NB-OS" at bounding box center [280, 160] width 448 height 13
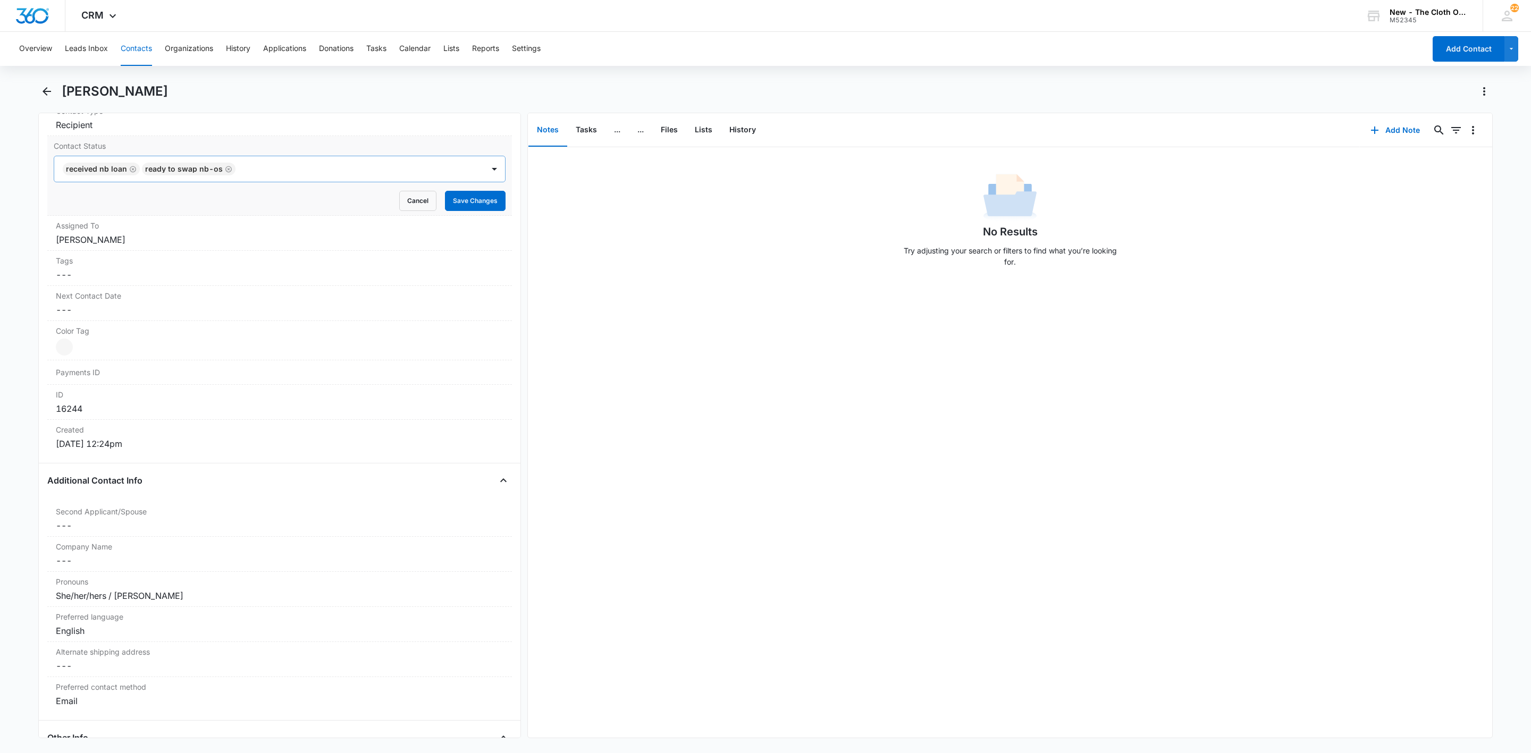
click at [134, 172] on icon "Remove Received NB loan" at bounding box center [132, 169] width 7 height 8
click at [465, 208] on button "Save Changes" at bounding box center [475, 201] width 61 height 20
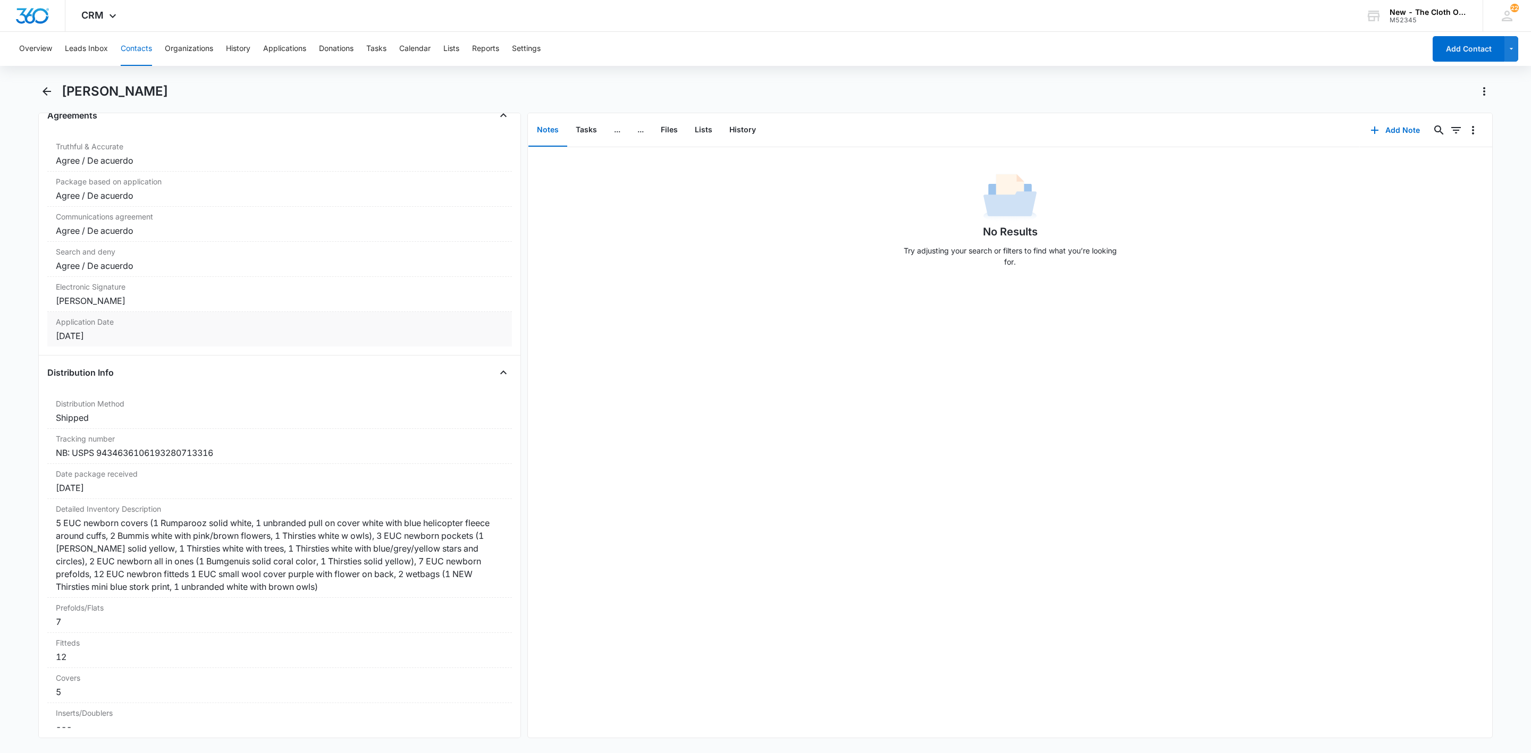
scroll to position [2268, 0]
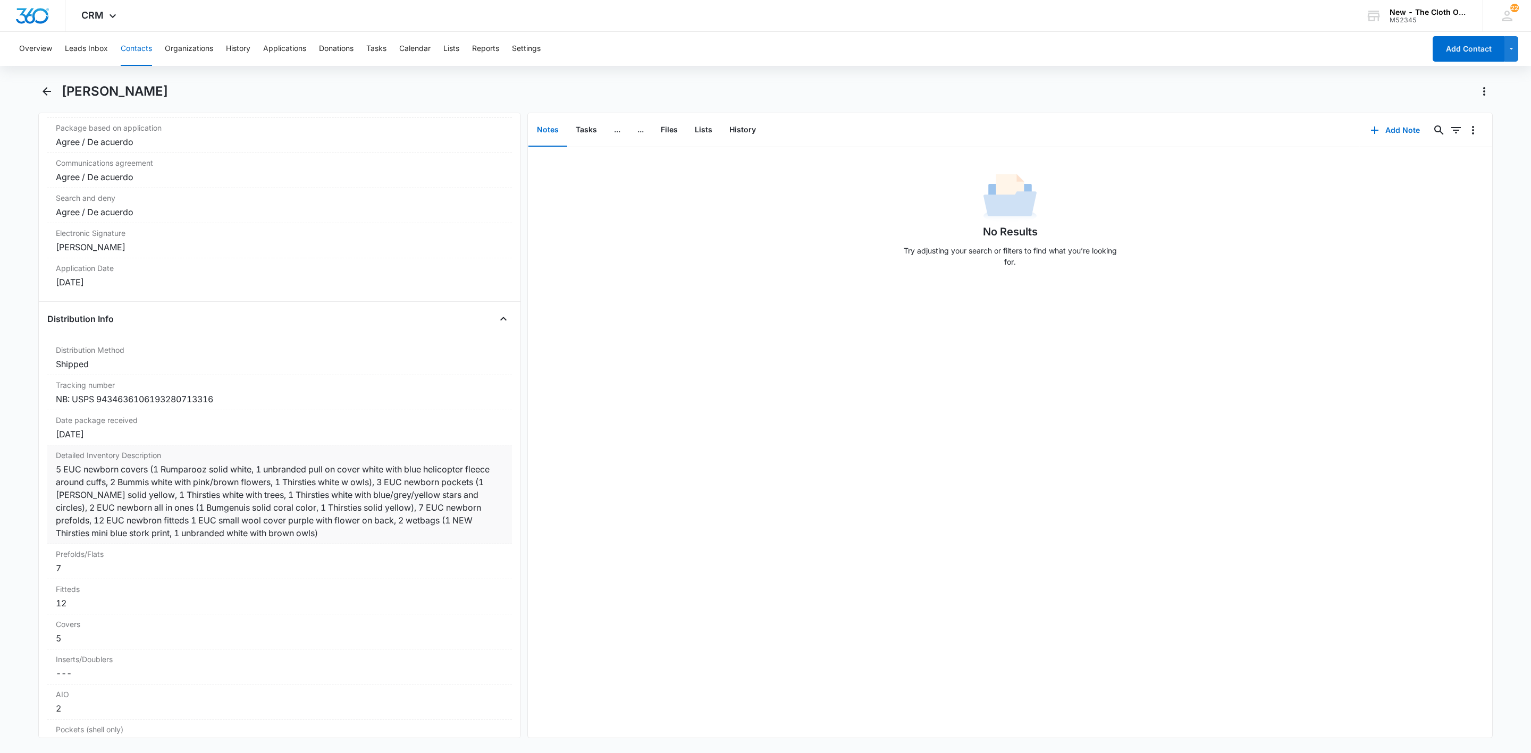
click at [86, 484] on div "5 EUC newborn covers (1 Rumparooz solid white, 1 unbranded pull on cover white …" at bounding box center [280, 501] width 448 height 77
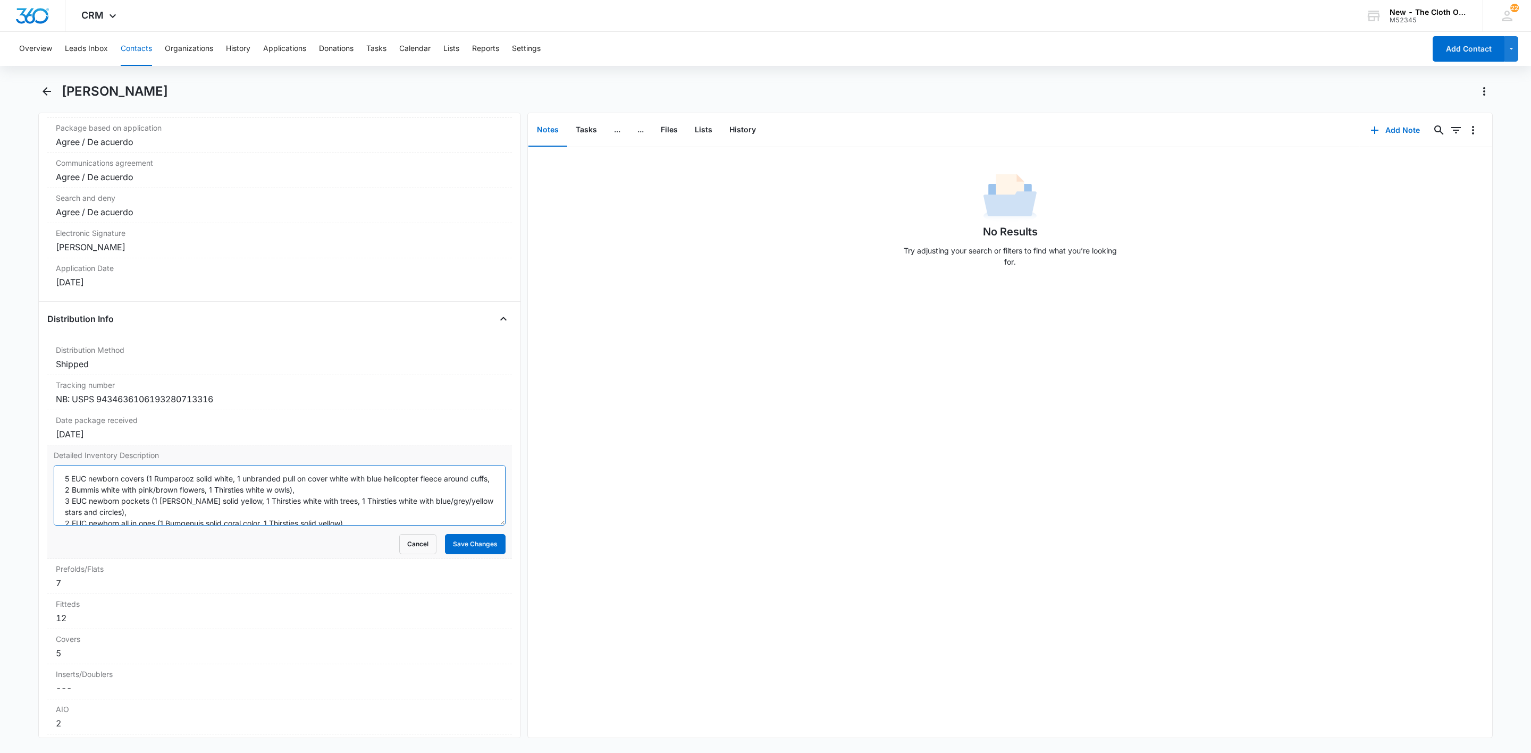
click at [58, 495] on textarea "5 EUC newborn covers (1 Rumparooz solid white, 1 unbranded pull on cover white …" at bounding box center [280, 495] width 452 height 61
type textarea "(RETURNED IN FULL [DATE]) NB PKG: 5 EUC newborn covers (1 Rumparooz solid white…"
click at [47, 497] on div "Detailed Inventory Description (RETURNED IN FULL [DATE]) NB PKG: 5 EUC newborn …" at bounding box center [279, 502] width 465 height 114
click at [445, 554] on button "Save Changes" at bounding box center [475, 544] width 61 height 20
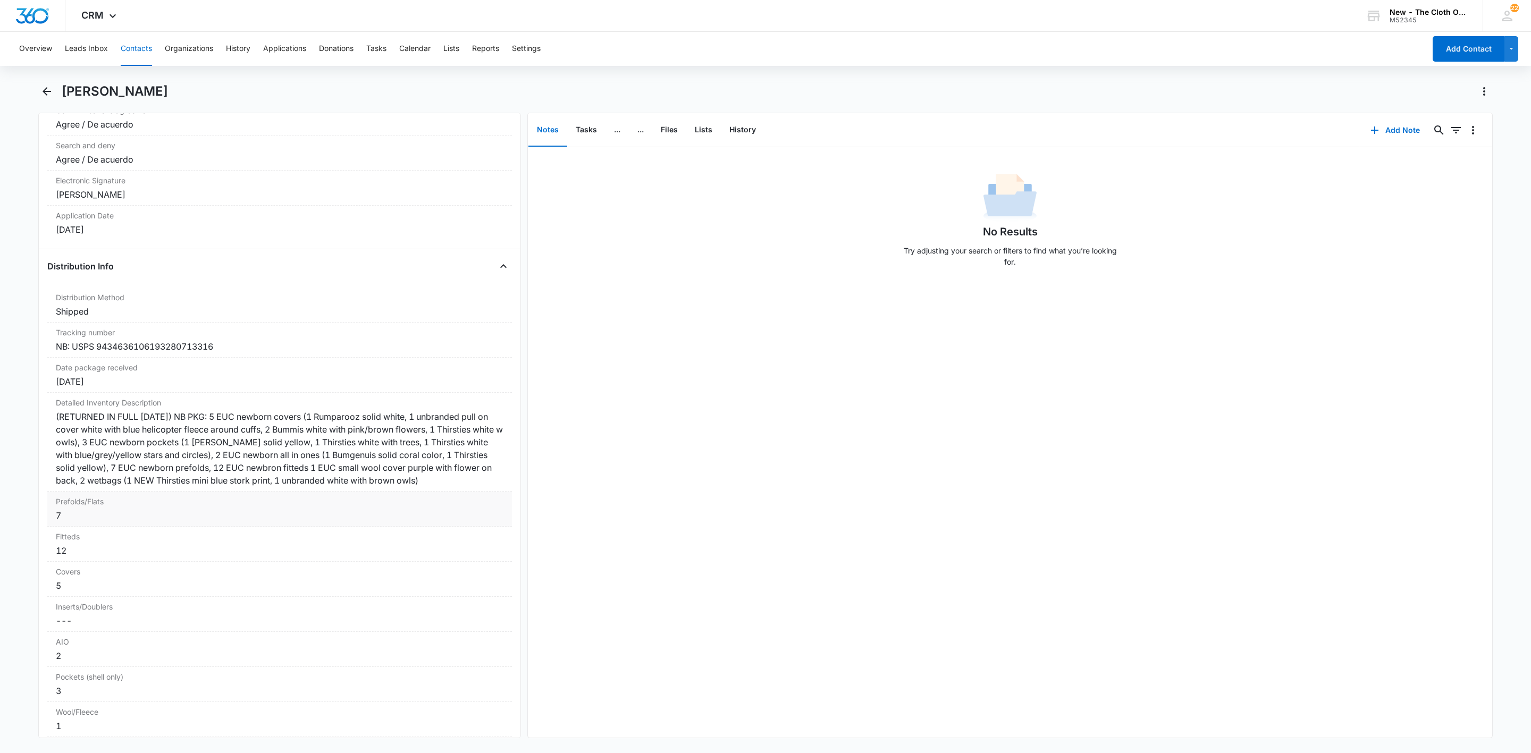
scroll to position [2348, 0]
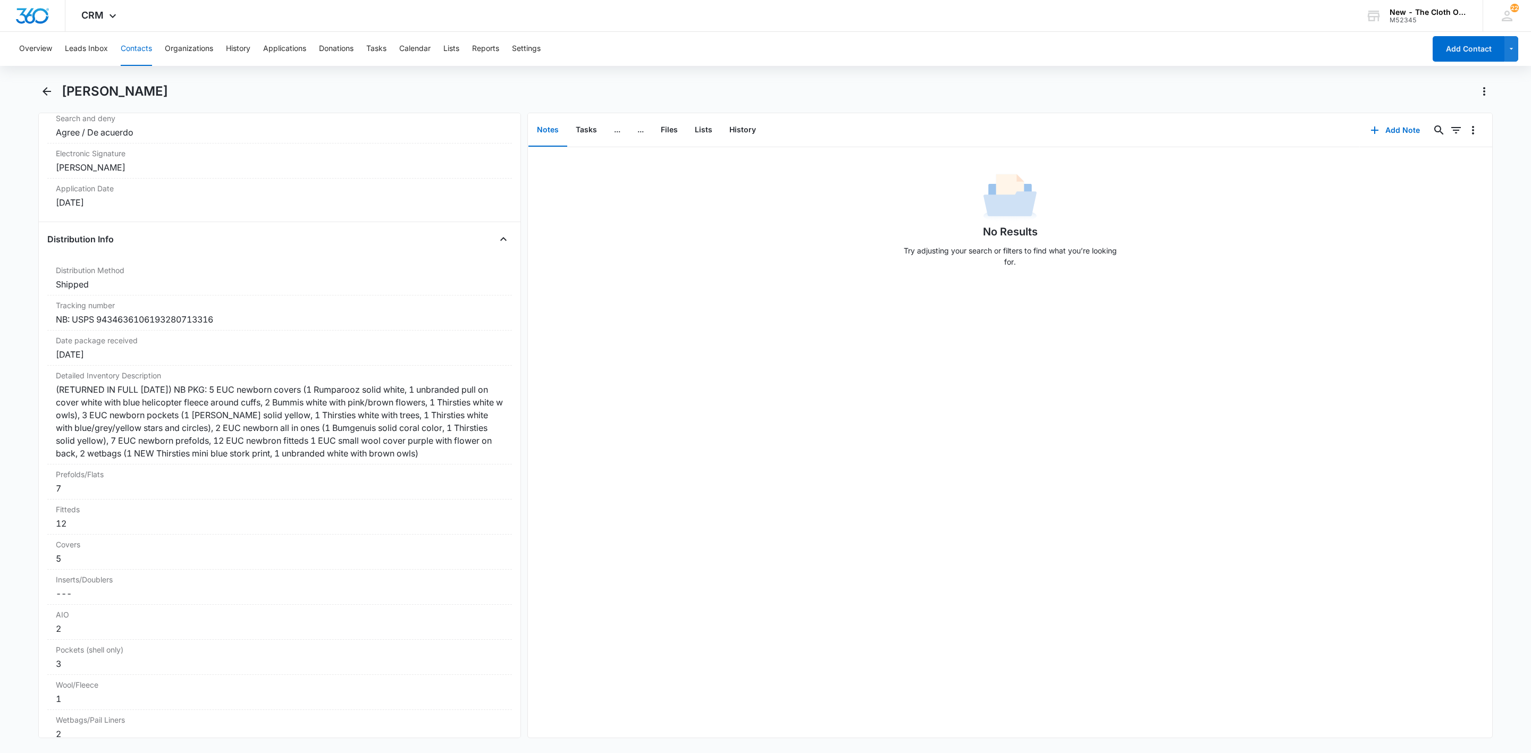
click at [140, 45] on button "Contacts" at bounding box center [136, 49] width 31 height 34
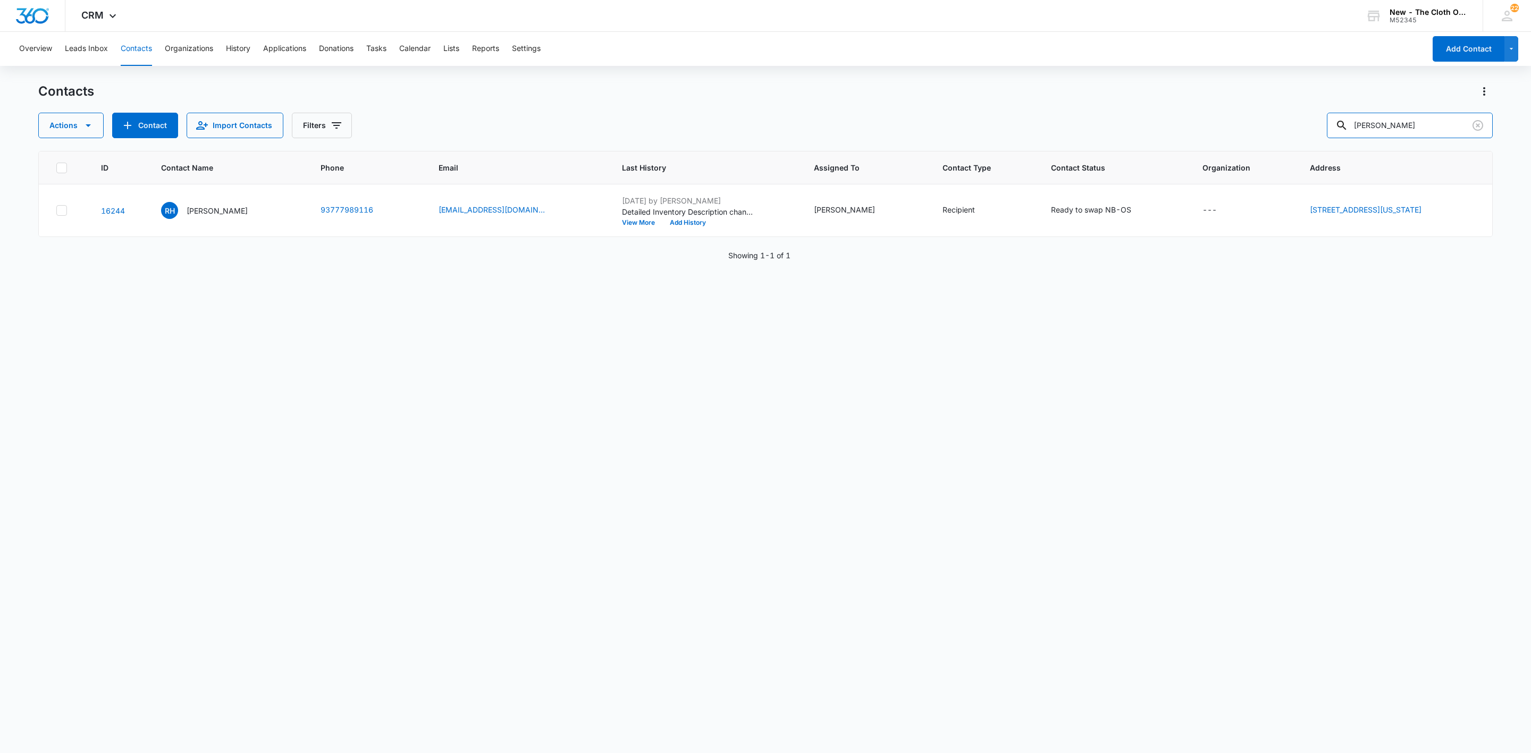
drag, startPoint x: 1445, startPoint y: 120, endPoint x: 1246, endPoint y: 138, distance: 199.6
click at [1257, 134] on div "Actions Contact Import Contacts Filters [PERSON_NAME]" at bounding box center [765, 126] width 1454 height 26
paste input "[EMAIL_ADDRESS][DOMAIN_NAME]"
type input "[EMAIL_ADDRESS][DOMAIN_NAME]"
click at [192, 205] on p "[PERSON_NAME]" at bounding box center [217, 210] width 61 height 11
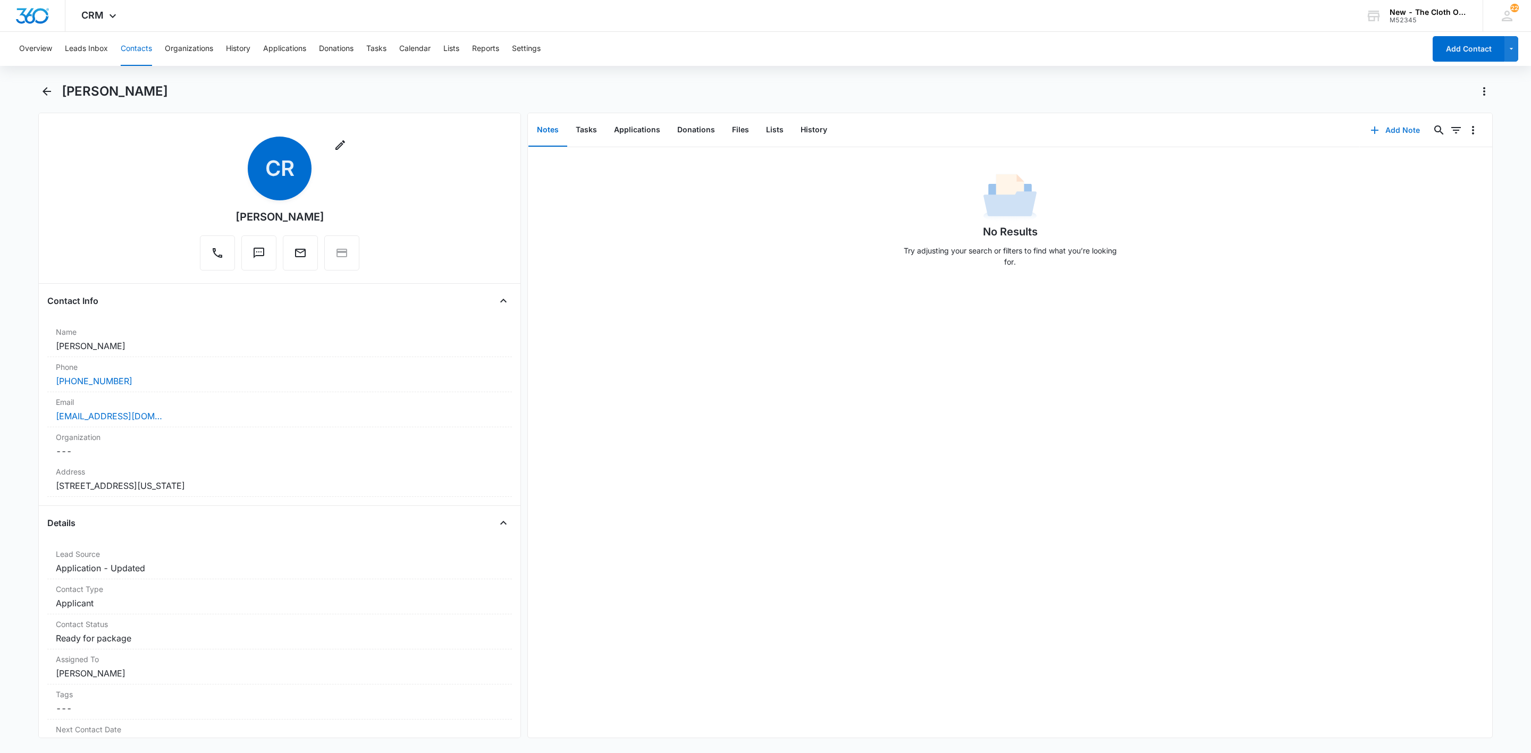
click at [1378, 136] on button "Add Note" at bounding box center [1395, 130] width 71 height 26
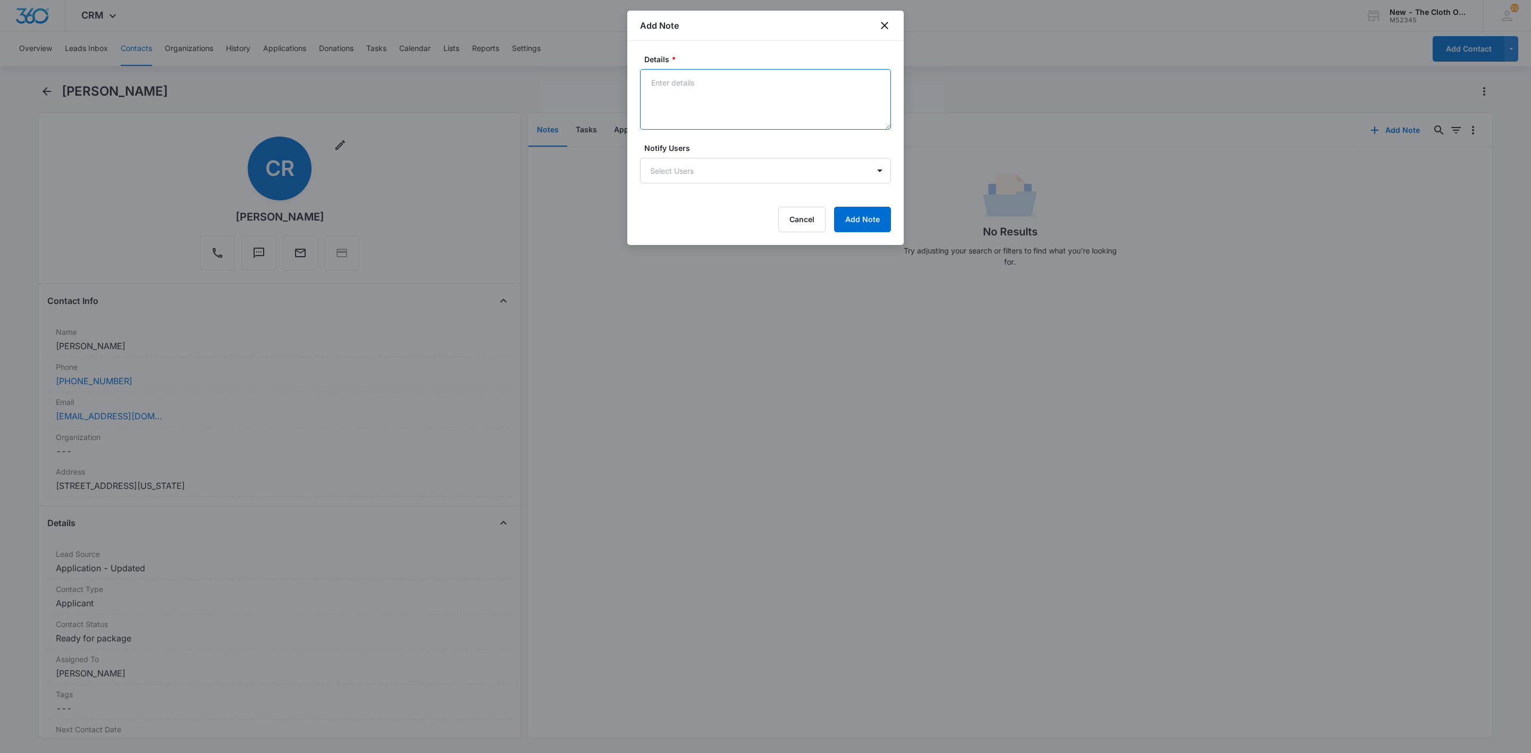
click at [710, 103] on textarea "Details *" at bounding box center [765, 99] width 251 height 61
type textarea "[DATE] - Rcvd PayPal donation."
click at [862, 225] on button "Add Note" at bounding box center [862, 220] width 57 height 26
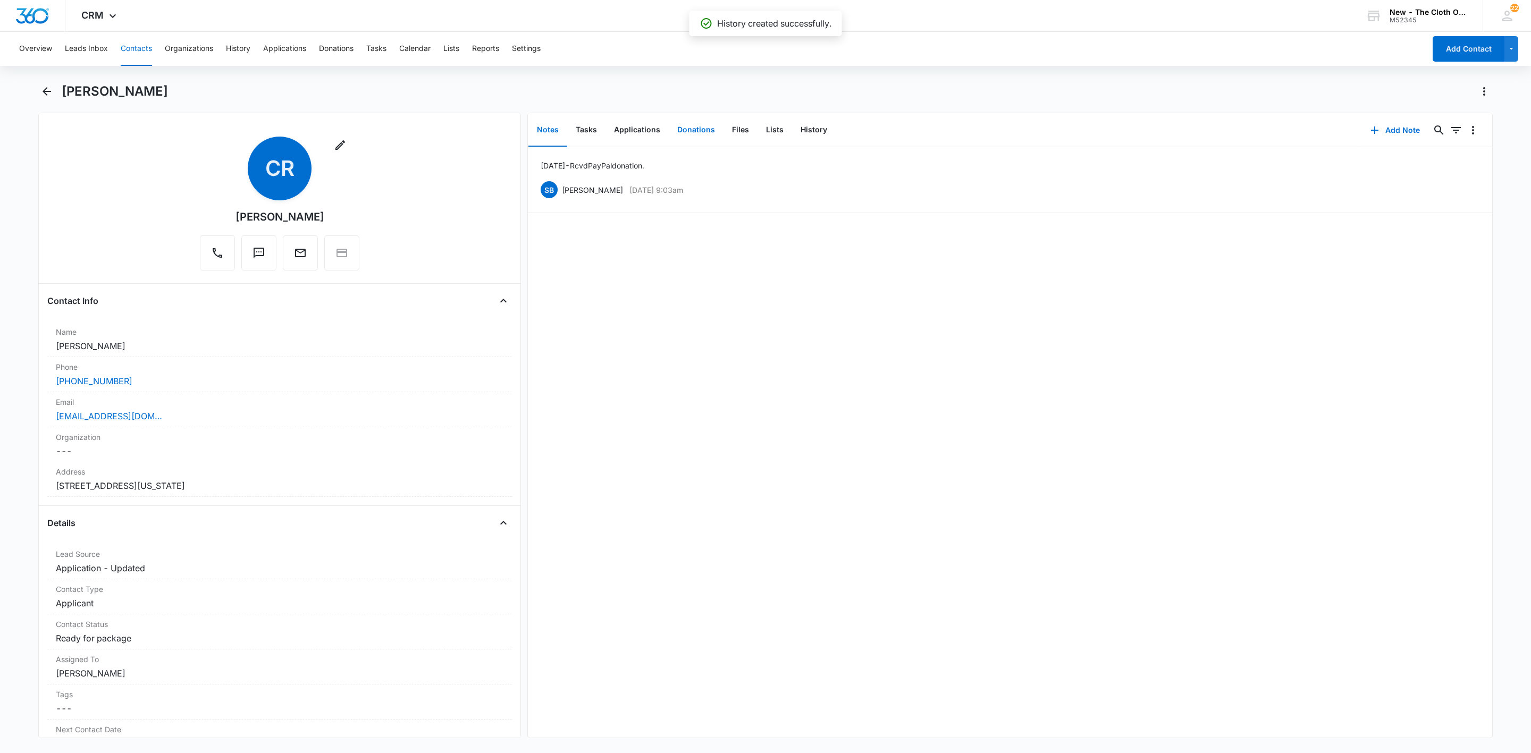
click at [691, 137] on button "Donations" at bounding box center [696, 130] width 55 height 33
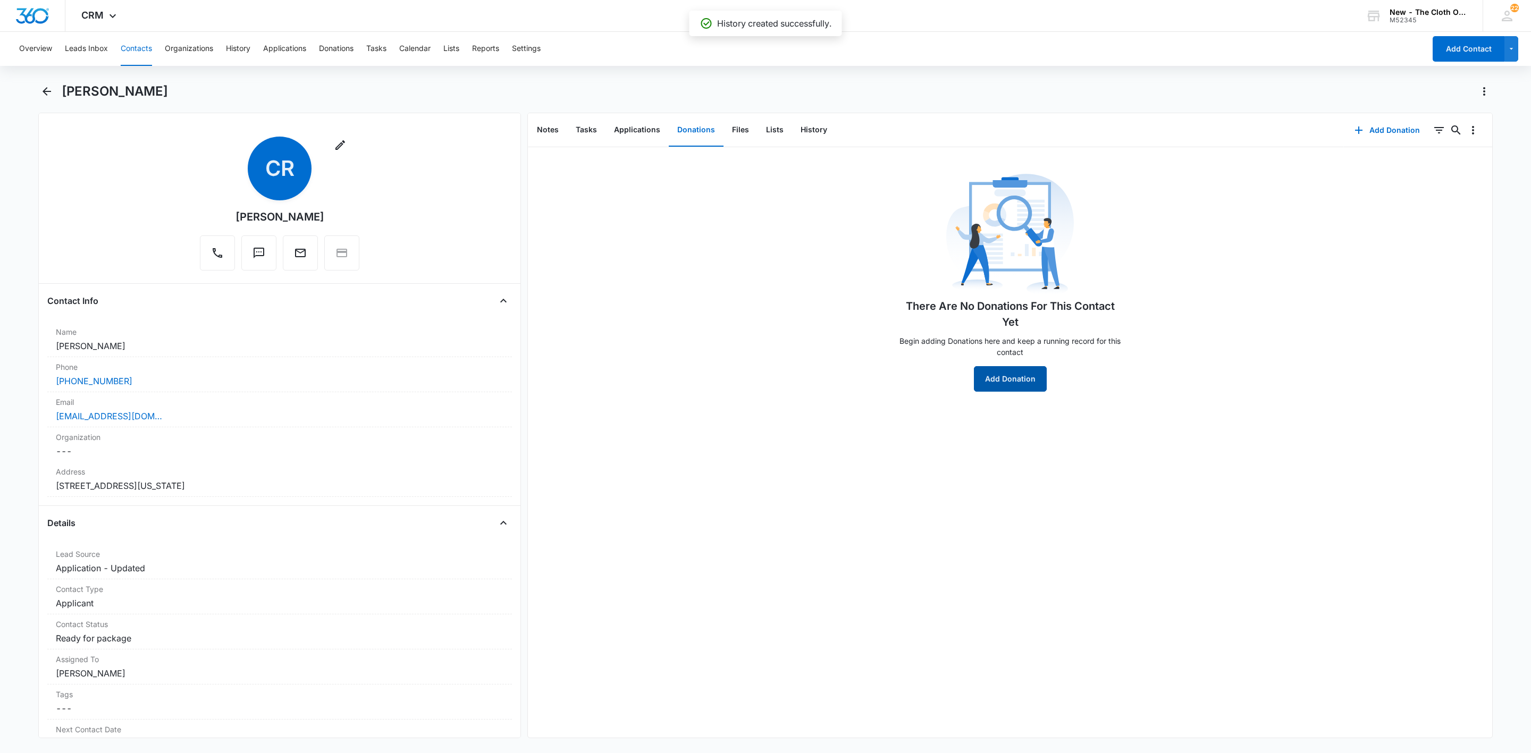
click at [1003, 383] on button "Add Donation" at bounding box center [1010, 379] width 73 height 26
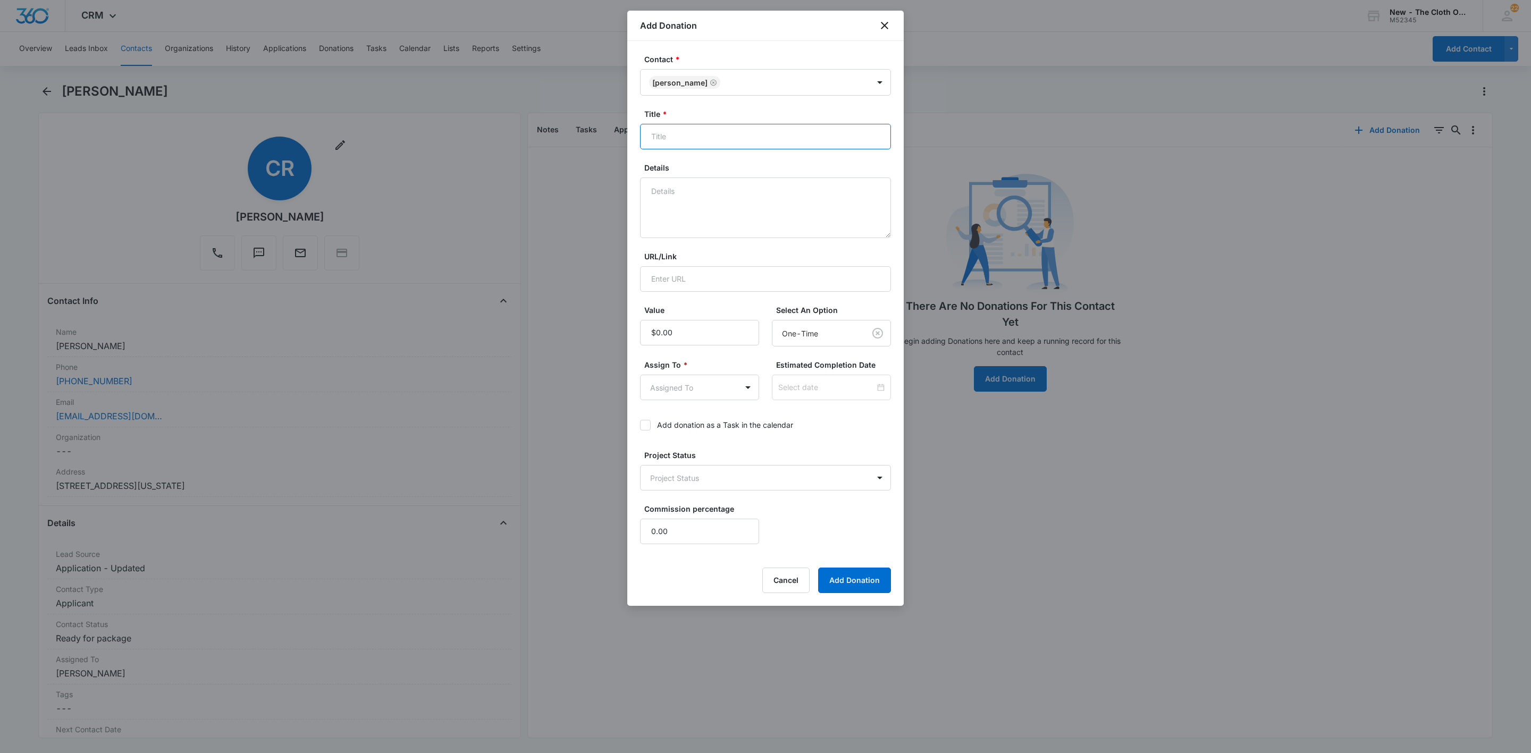
click at [740, 145] on input "Title *" at bounding box center [765, 137] width 251 height 26
type input "Applicant Donation ([DATE])"
type textarea "[DATE] - Rcvd $10."
click at [725, 332] on input "Value" at bounding box center [699, 333] width 119 height 26
type input "$10.00"
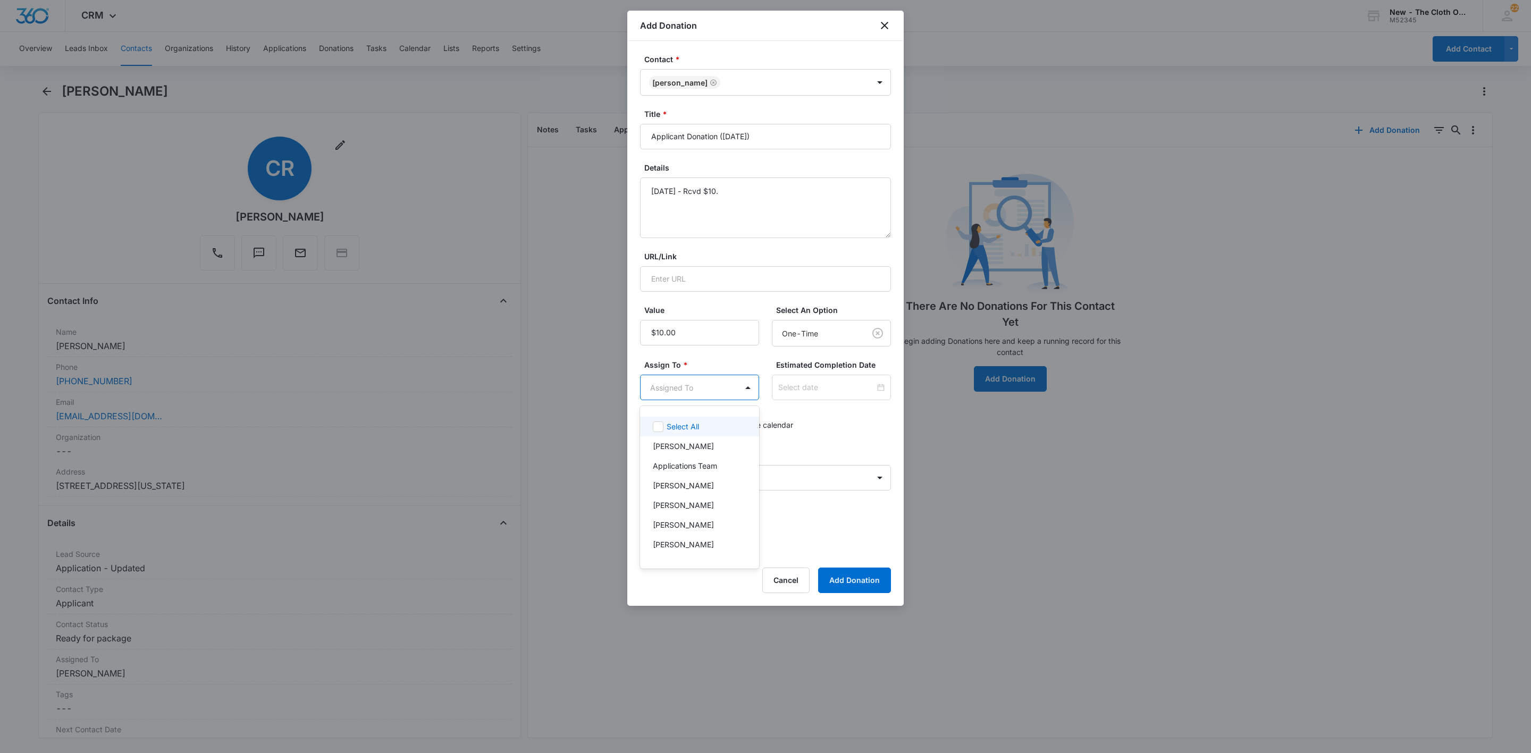
click at [697, 397] on body "CRM Apps Reputation Websites Forms CRM Email Social Shop Payments POS Ads Intel…" at bounding box center [765, 376] width 1531 height 753
type input "do"
click at [711, 423] on p "TCO Donation Support" at bounding box center [692, 426] width 79 height 11
click at [809, 383] on div at bounding box center [765, 376] width 1531 height 753
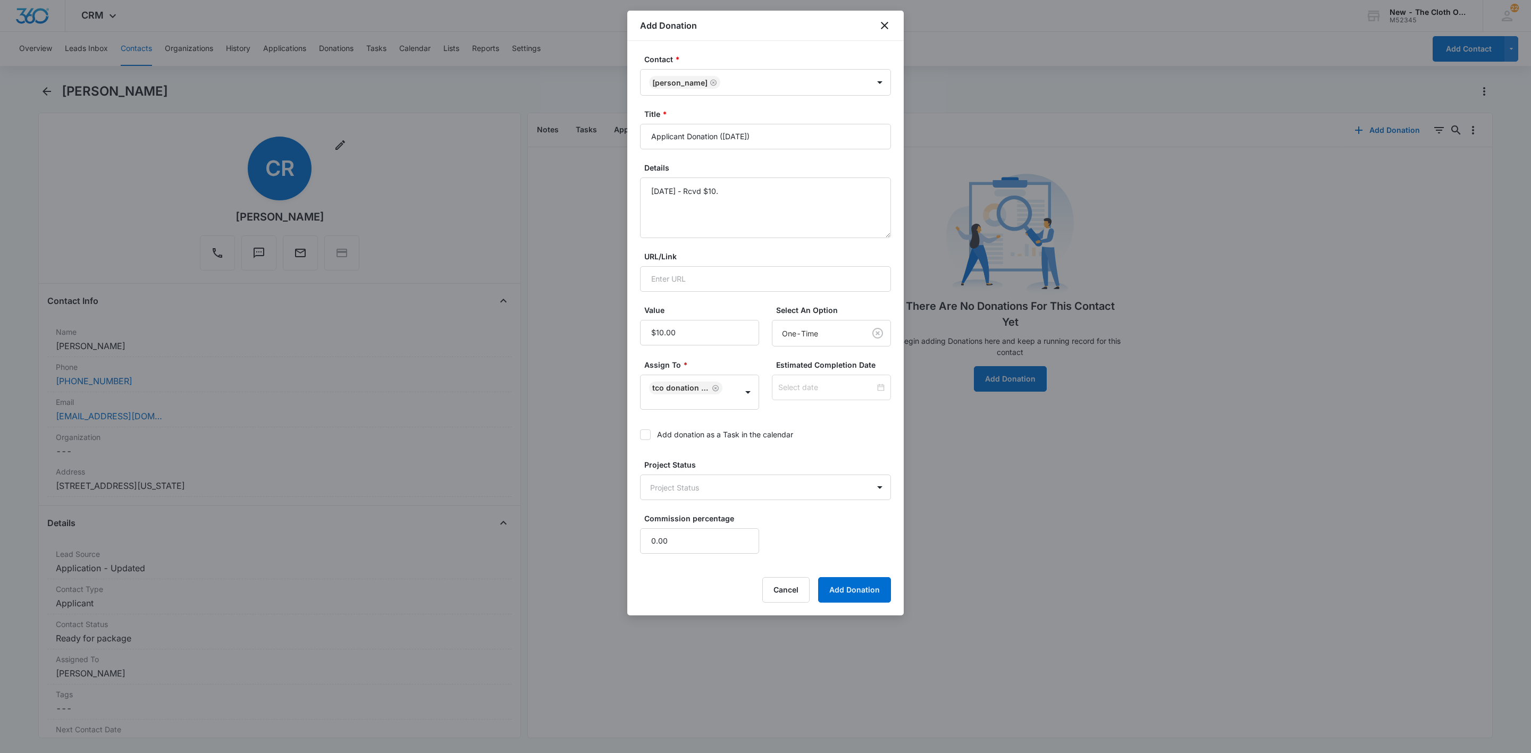
click at [809, 383] on input at bounding box center [826, 388] width 97 height 12
type input "[DATE]"
click at [778, 473] on div "8" at bounding box center [777, 471] width 13 height 13
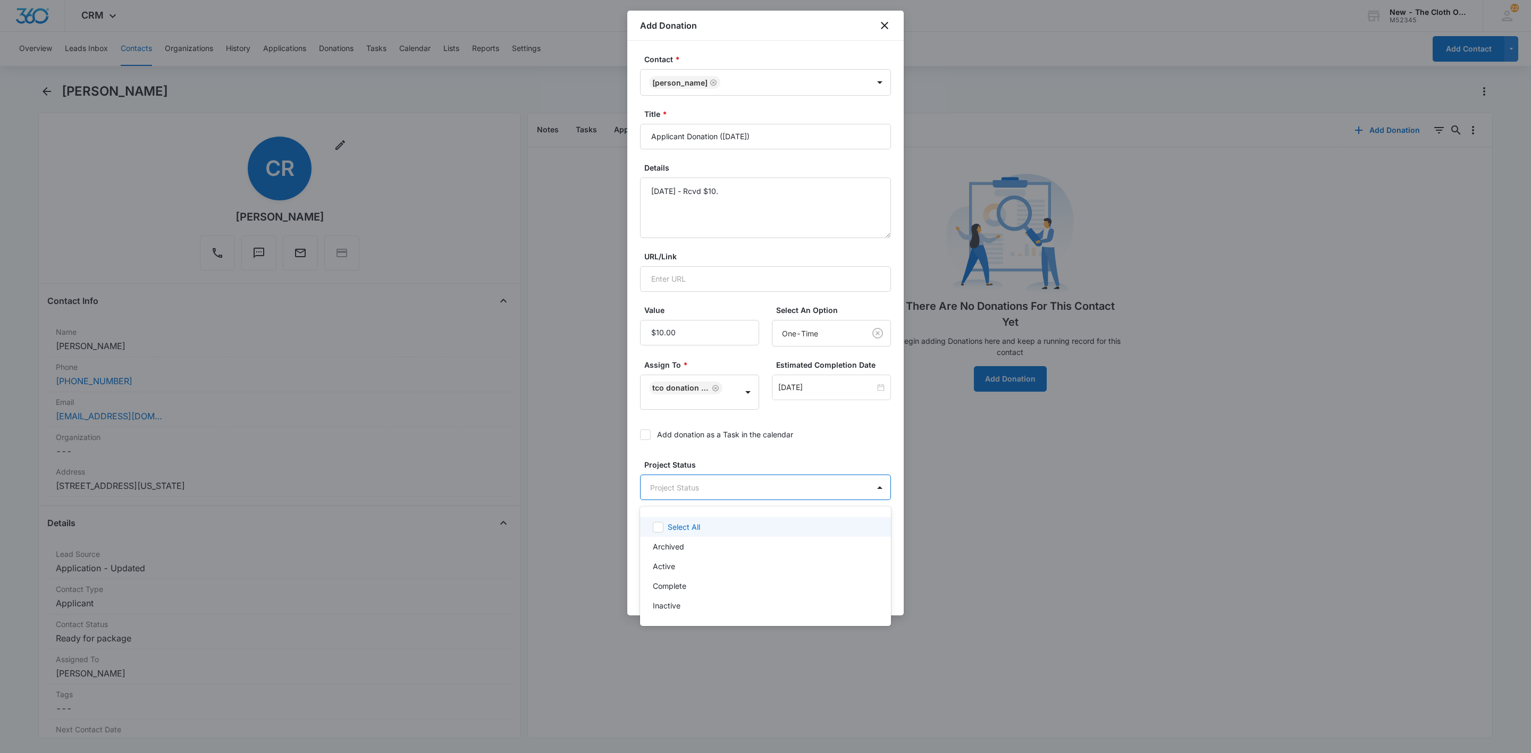
click at [708, 500] on body "CRM Apps Reputation Websites Forms CRM Email Social Shop Payments POS Ads Intel…" at bounding box center [765, 376] width 1531 height 753
click at [658, 587] on p "Complete" at bounding box center [669, 586] width 33 height 11
click at [848, 440] on div at bounding box center [765, 376] width 1531 height 753
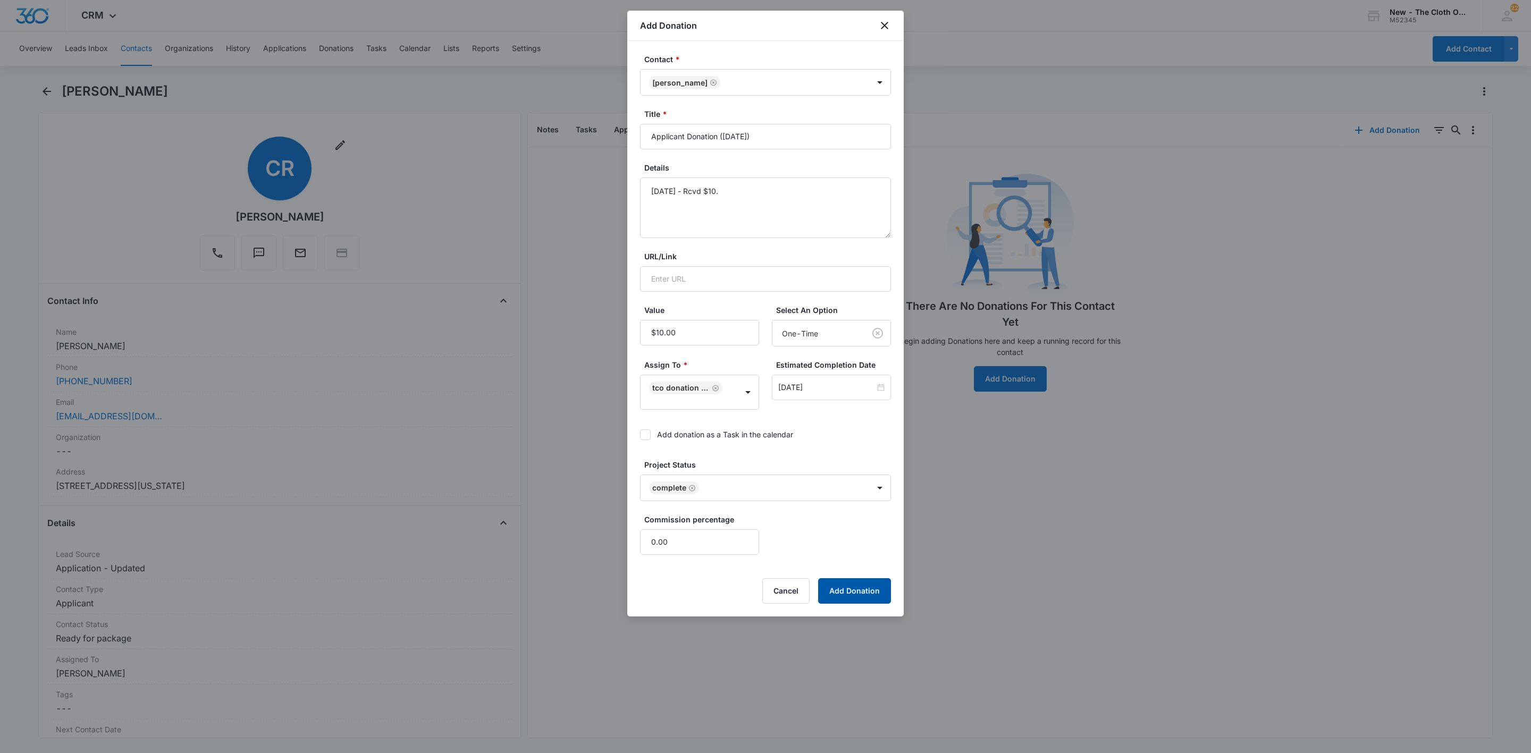
click at [870, 600] on button "Add Donation" at bounding box center [854, 591] width 73 height 26
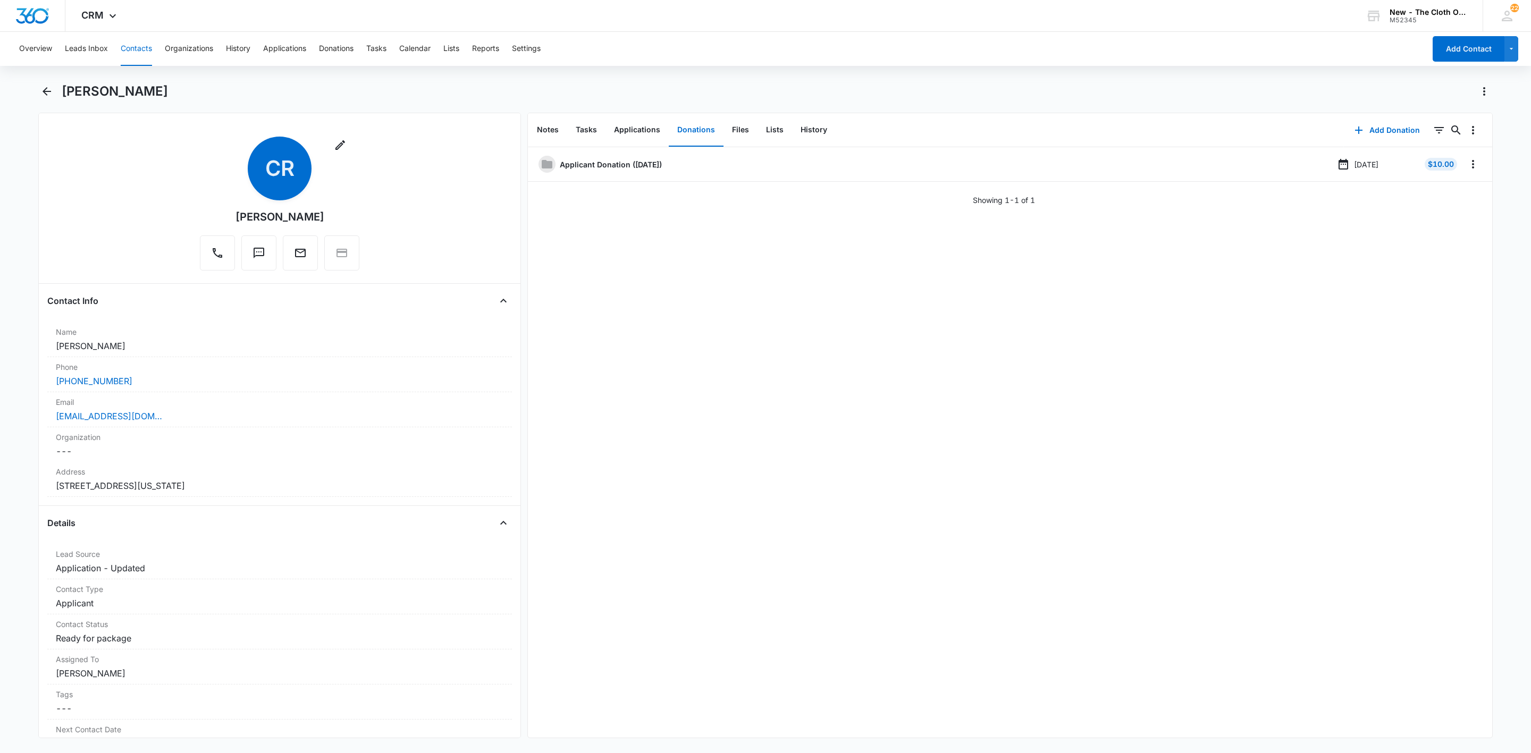
click at [144, 48] on button "Contacts" at bounding box center [136, 49] width 31 height 34
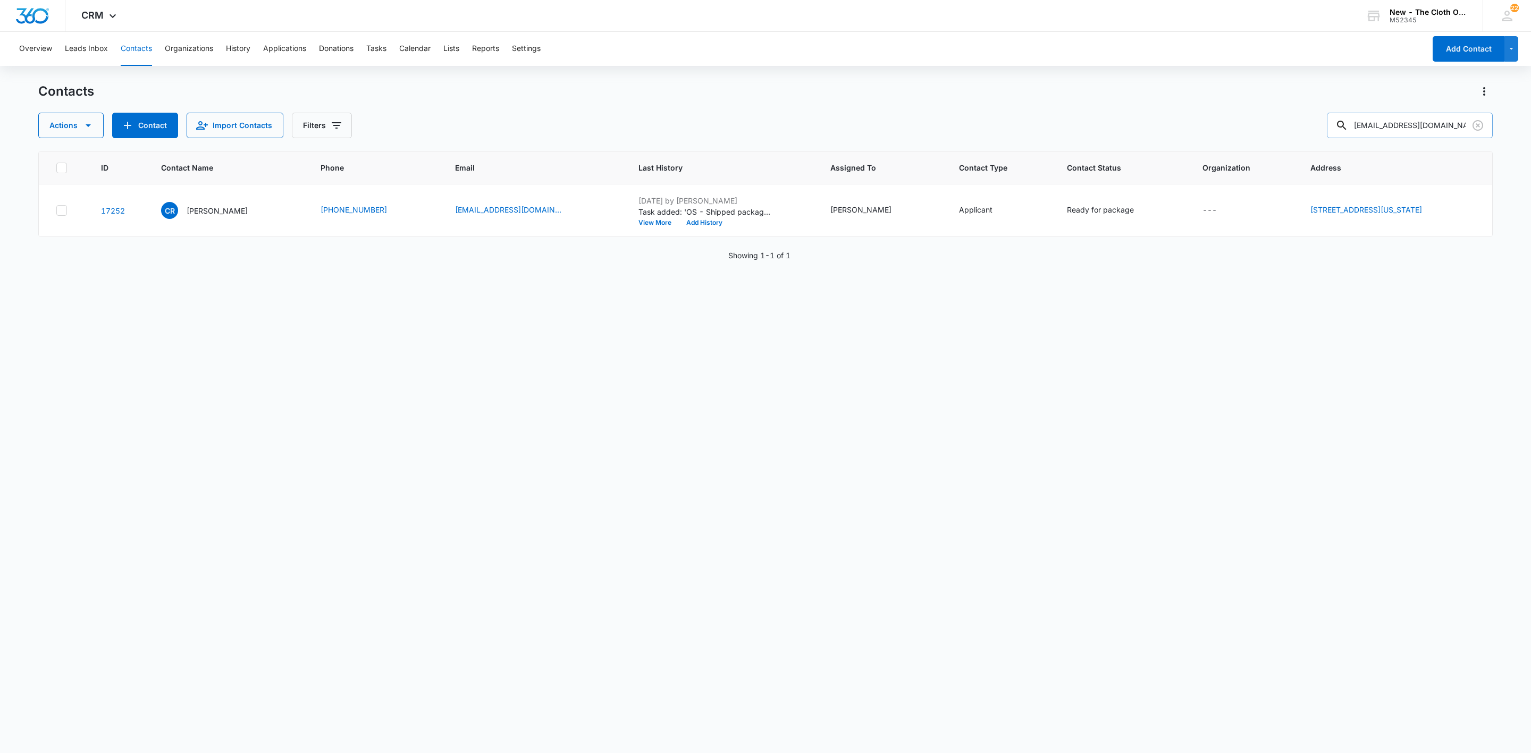
click at [1437, 123] on input "[EMAIL_ADDRESS][DOMAIN_NAME]" at bounding box center [1410, 126] width 166 height 26
paste input "puduowholesale"
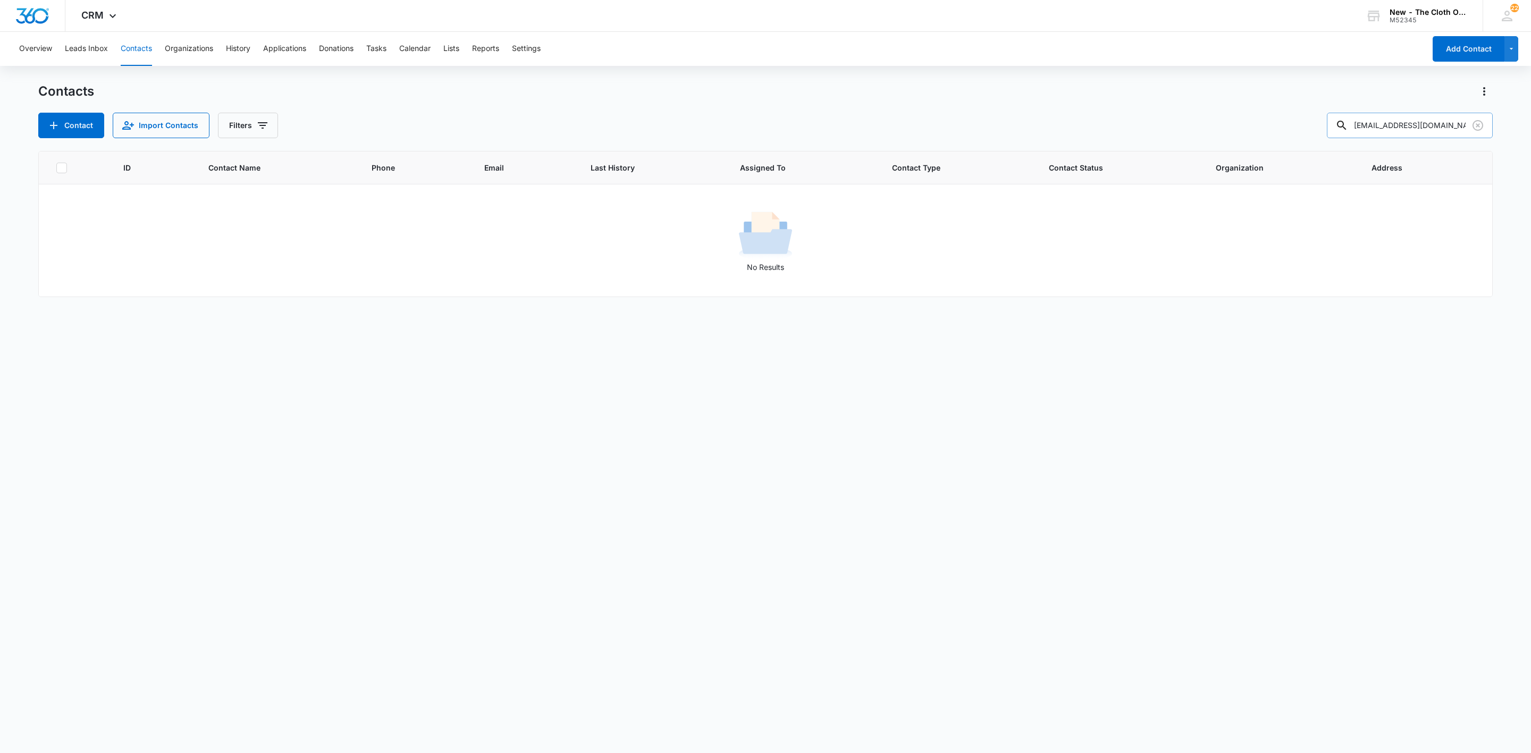
click at [1424, 122] on input "[EMAIL_ADDRESS][DOMAIN_NAME]" at bounding box center [1410, 126] width 166 height 26
type input "[EMAIL_ADDRESS][DOMAIN_NAME]"
click at [1475, 128] on icon "Clear" at bounding box center [1477, 125] width 13 height 13
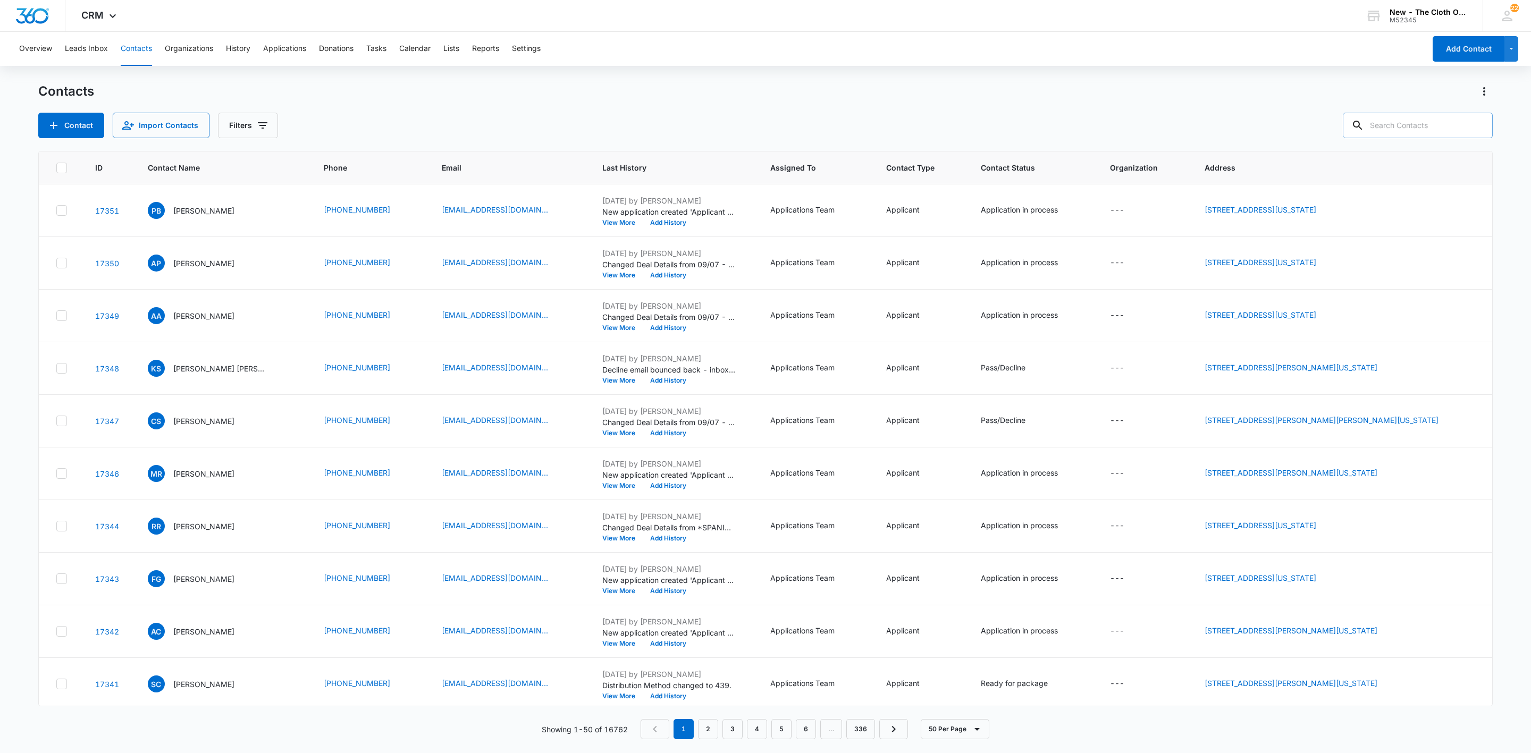
paste input "Glowartaz LLC"
type input "Glowartaz LLC"
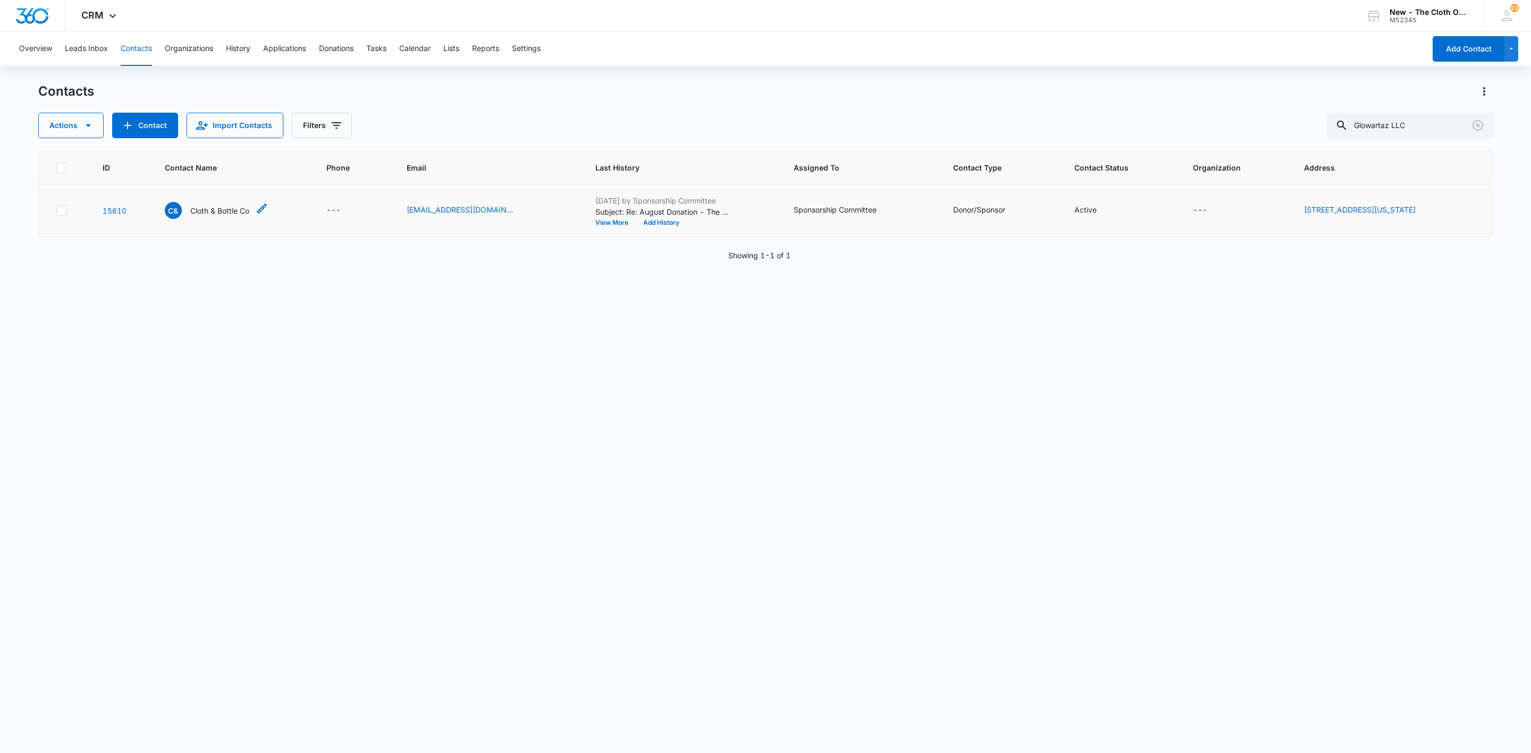
click at [198, 216] on p "Cloth & Bottle Co" at bounding box center [219, 210] width 59 height 11
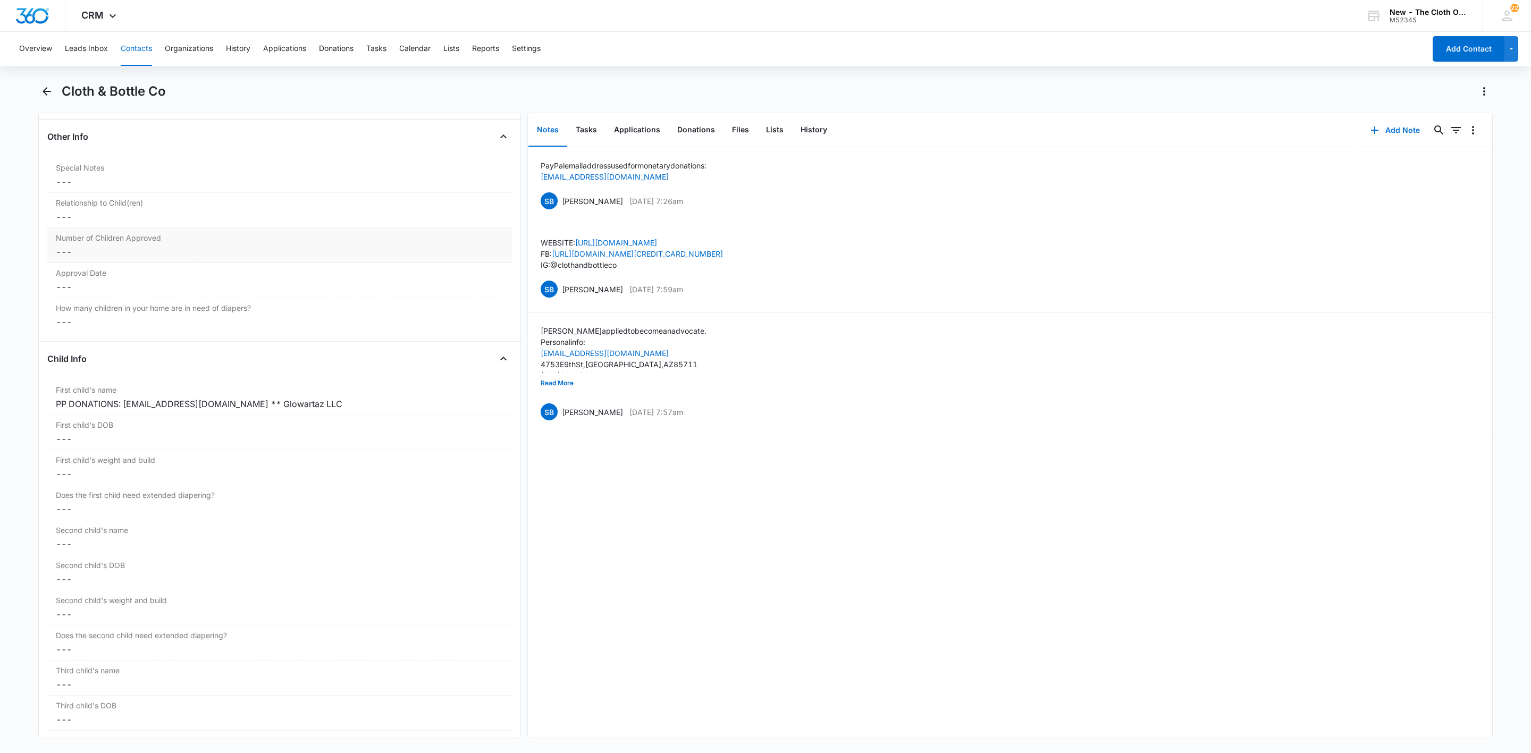
scroll to position [1037, 0]
click at [683, 132] on button "Donations" at bounding box center [696, 130] width 55 height 33
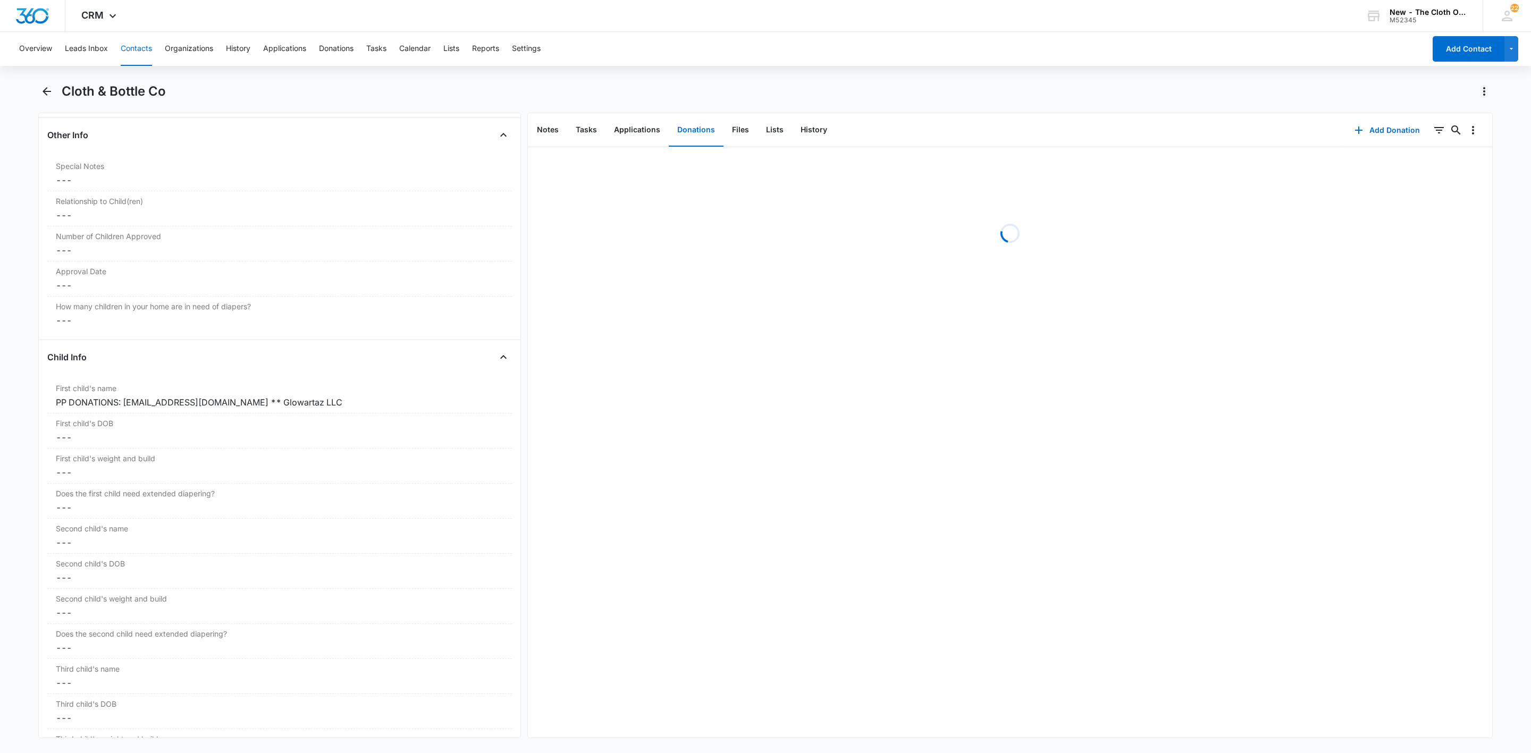
click at [131, 102] on div "Cloth & Bottle Co" at bounding box center [765, 98] width 1454 height 30
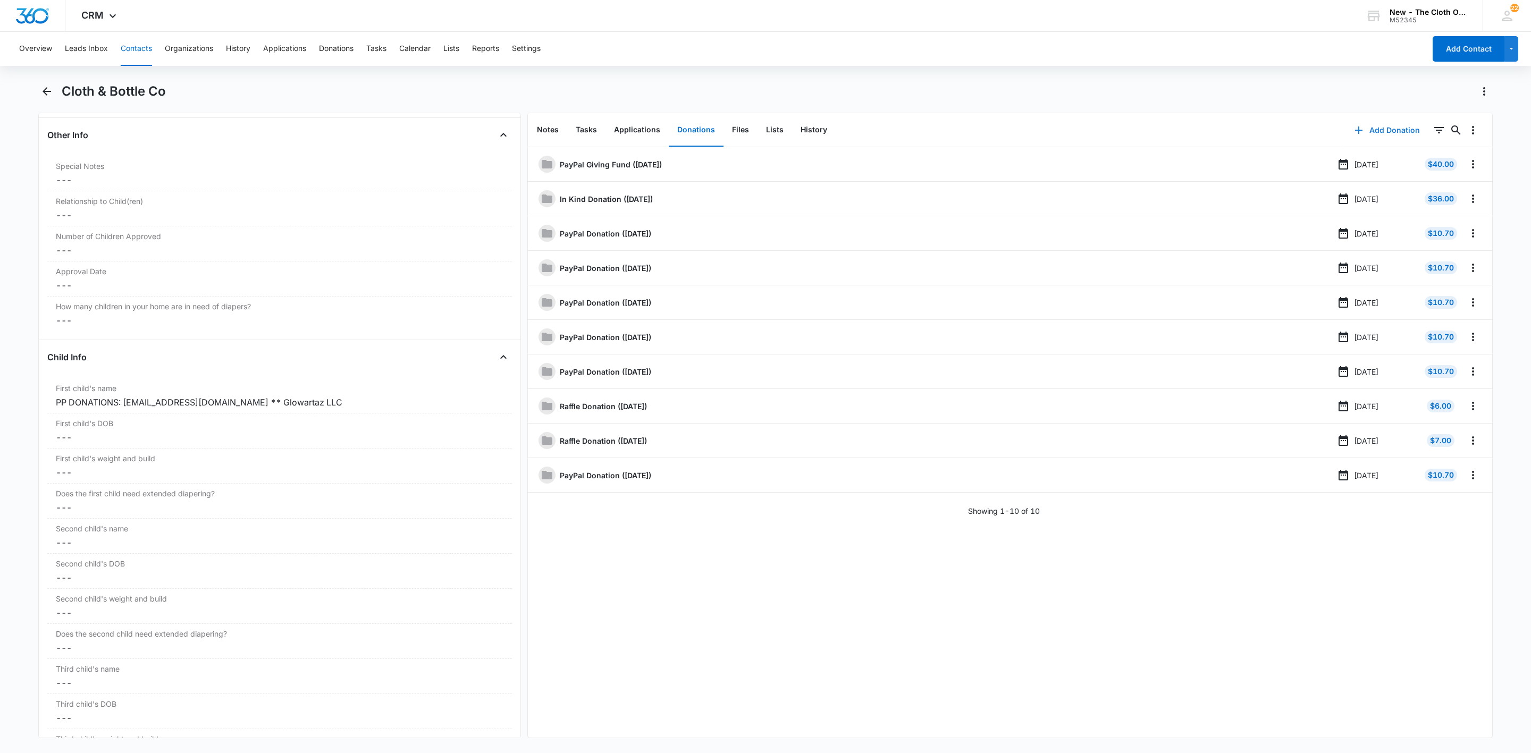
click at [1386, 130] on button "Add Donation" at bounding box center [1387, 130] width 87 height 26
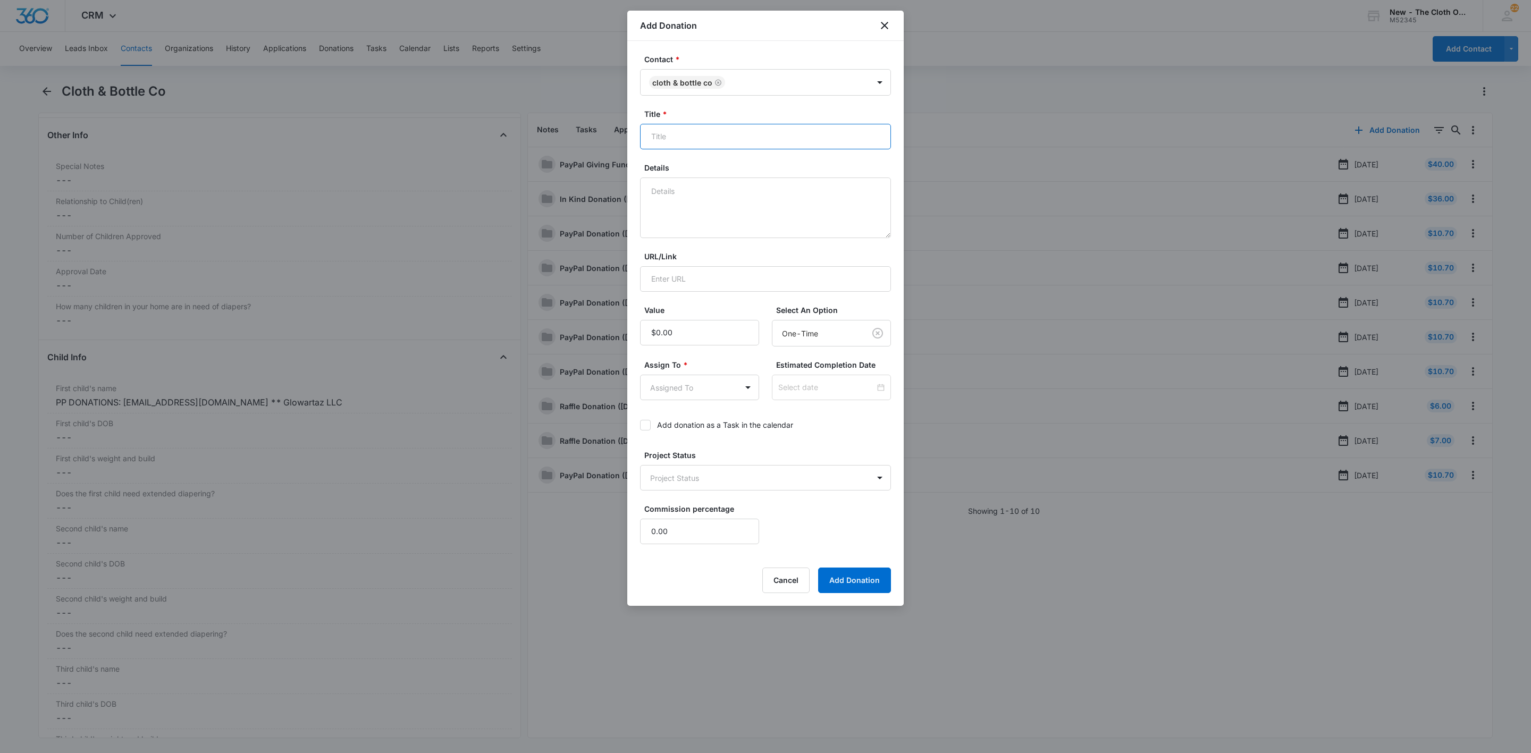
click at [764, 145] on input "Title *" at bounding box center [765, 137] width 251 height 26
type input "PayPal Donation ([DATE])"
type textarea "[DATE] - Rcvd $10.70"
click at [681, 331] on input "Value" at bounding box center [699, 333] width 119 height 26
type input "$10.70"
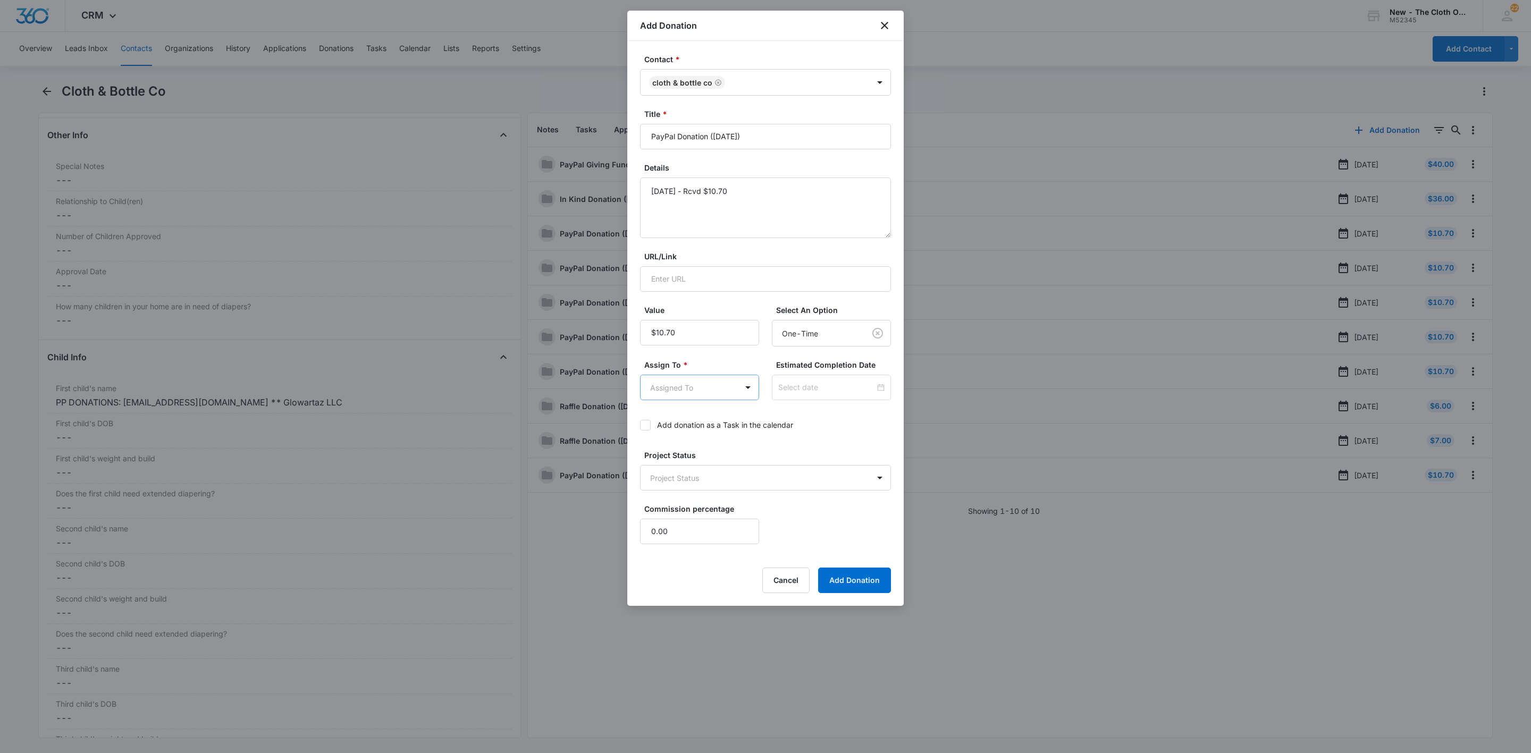
click at [678, 390] on body "CRM Apps Reputation Websites Forms CRM Email Social Shop Payments POS Ads Intel…" at bounding box center [765, 376] width 1531 height 753
type input "sp"
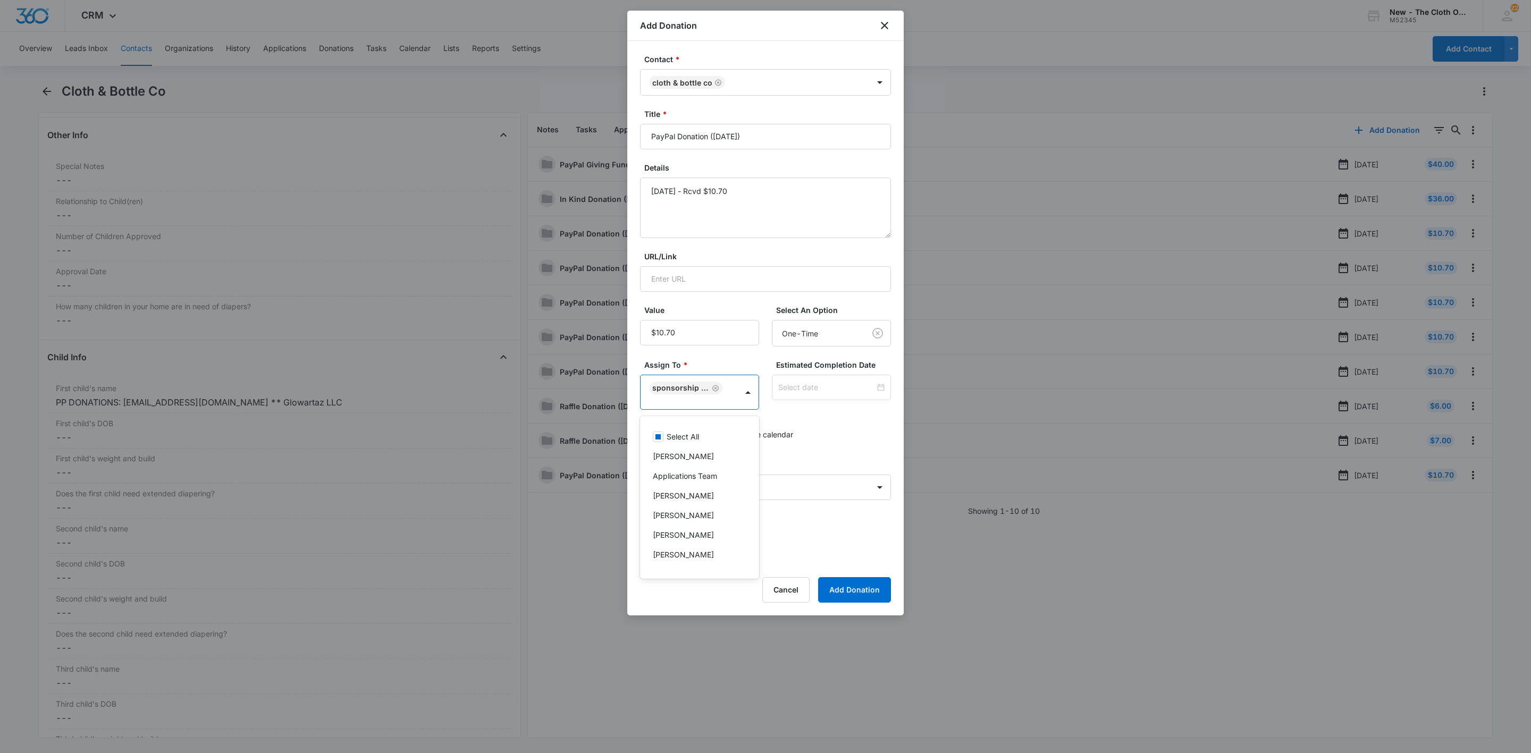
click at [855, 443] on div at bounding box center [765, 376] width 1531 height 753
click at [855, 380] on div at bounding box center [831, 388] width 119 height 26
type input "[DATE]"
click at [820, 558] on link "[DATE]" at bounding box center [816, 557] width 24 height 9
type input "[DATE]"
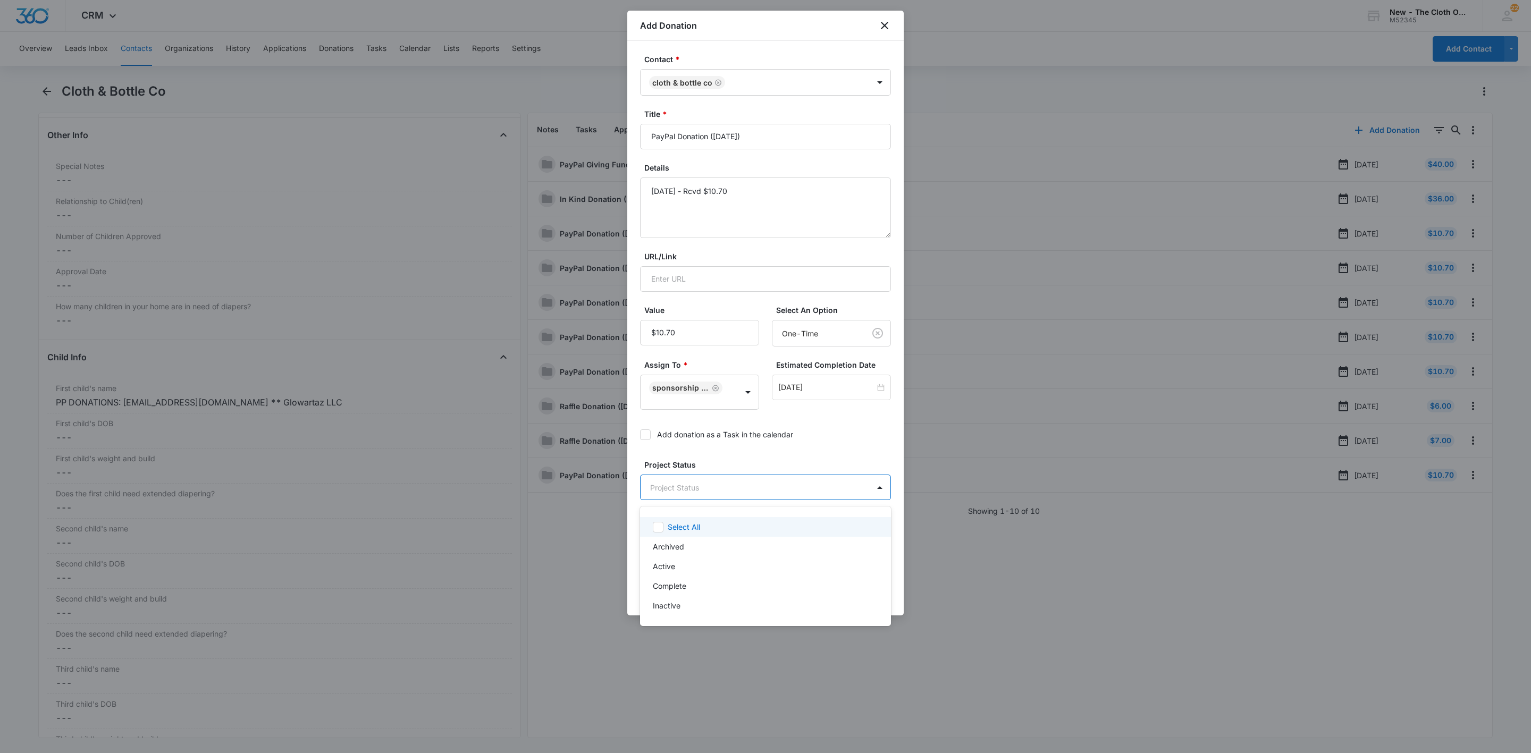
click at [699, 492] on body "CRM Apps Reputation Websites Forms CRM Email Social Shop Payments POS Ads Intel…" at bounding box center [765, 376] width 1531 height 753
click at [670, 589] on p "Complete" at bounding box center [669, 586] width 33 height 11
click at [840, 438] on div at bounding box center [765, 376] width 1531 height 753
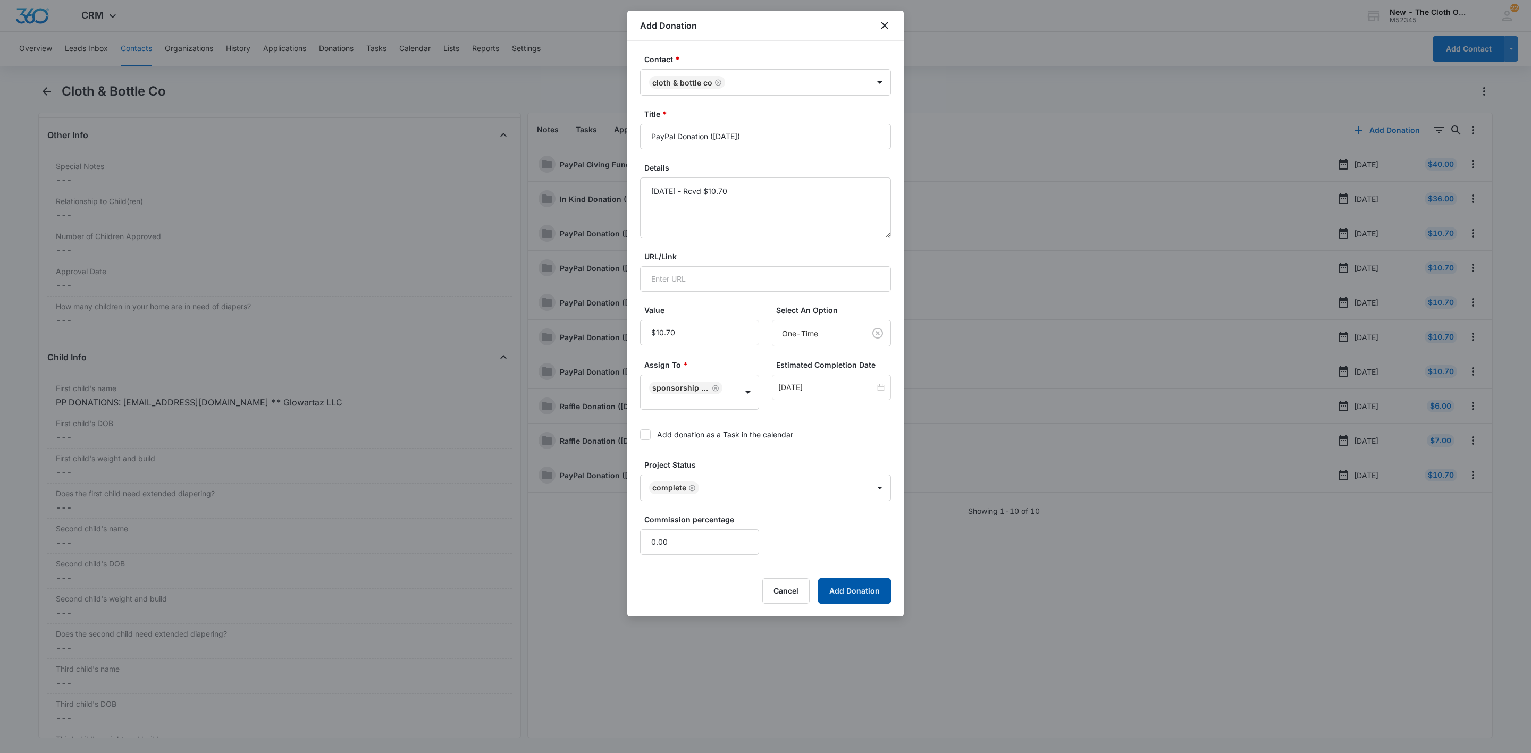
click at [877, 583] on button "Add Donation" at bounding box center [854, 591] width 73 height 26
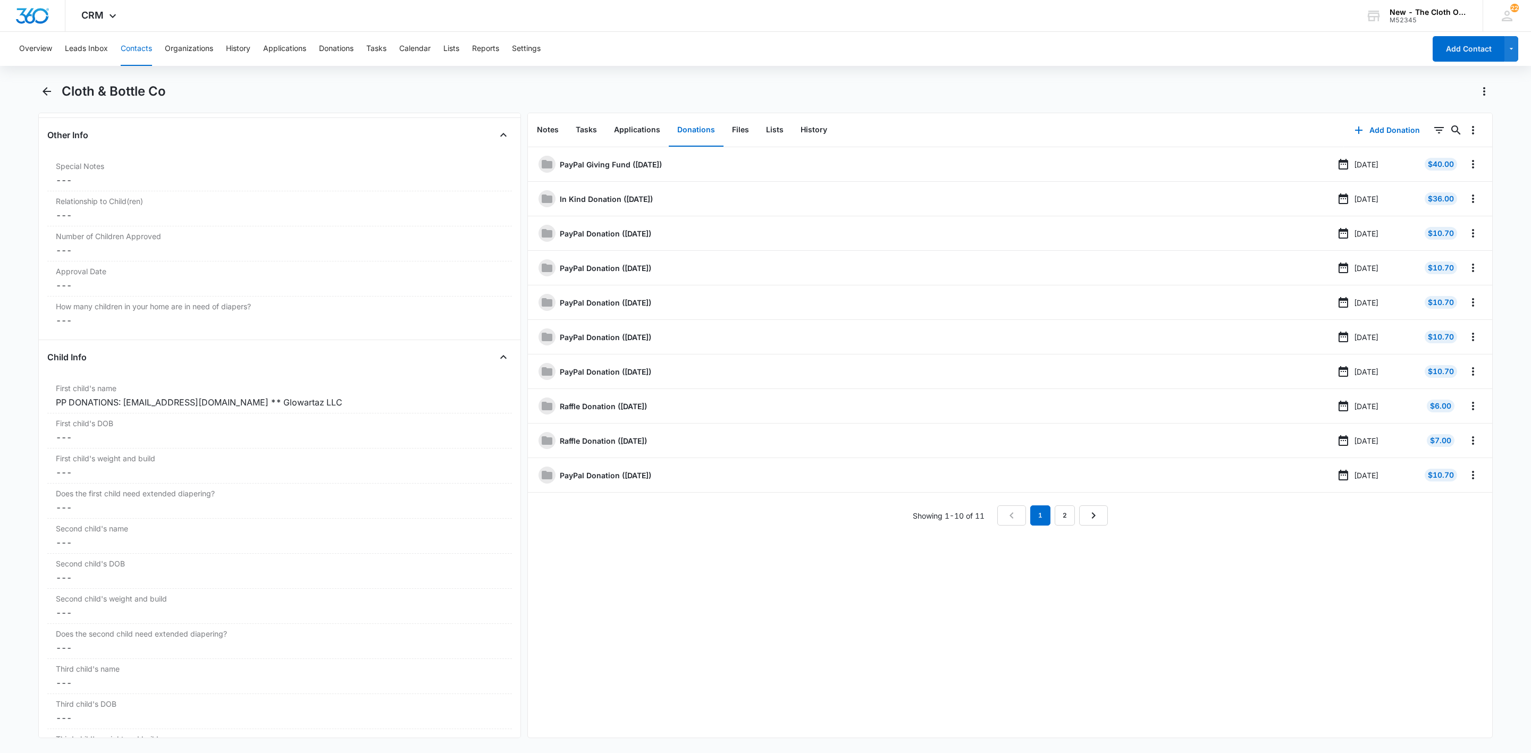
click at [130, 52] on button "Contacts" at bounding box center [136, 49] width 31 height 34
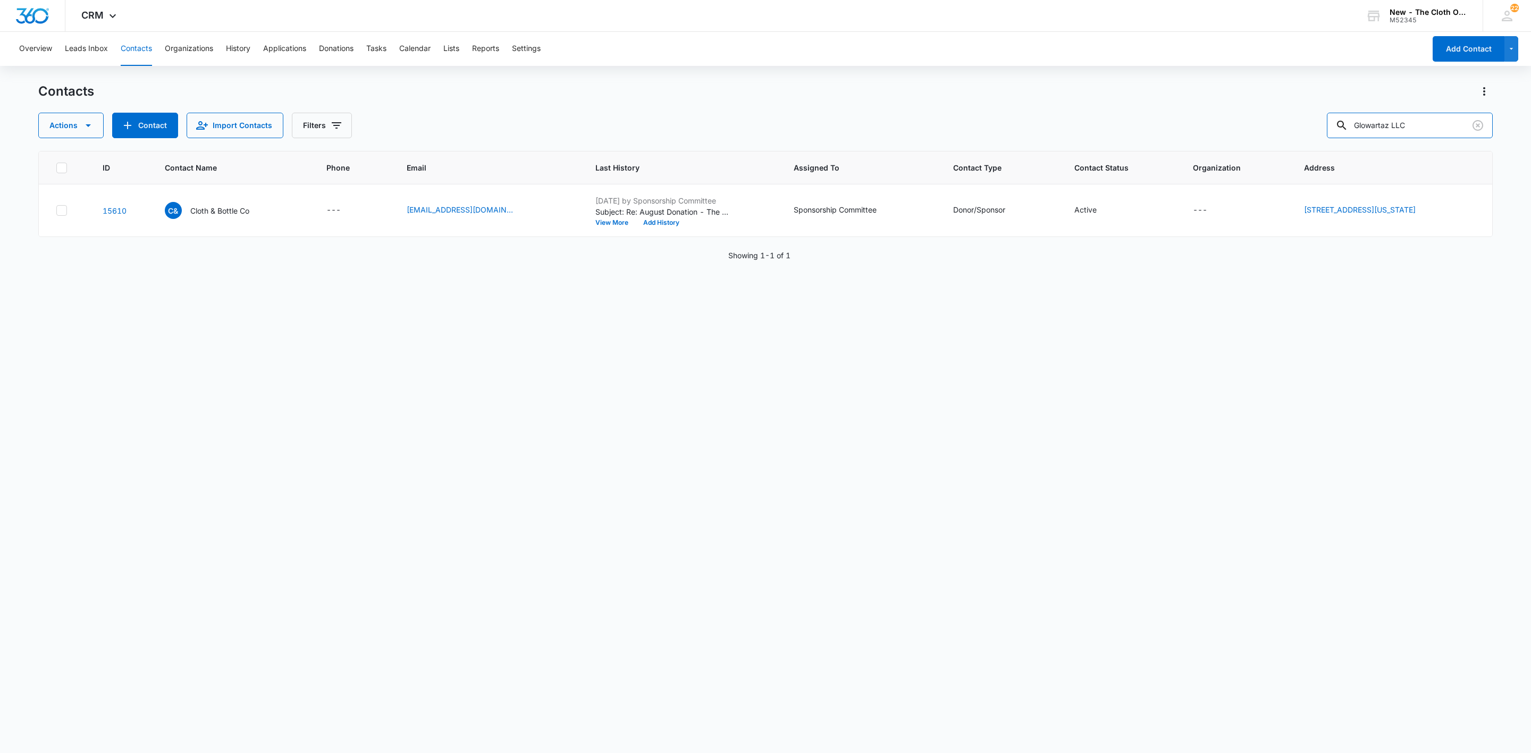
drag, startPoint x: 1450, startPoint y: 124, endPoint x: 1021, endPoint y: 114, distance: 429.1
click at [1032, 114] on div "Actions Contact Import Contacts Filters Glowartaz LLC" at bounding box center [765, 126] width 1454 height 26
paste input "[PERSON_NAME]"
type input "[PERSON_NAME]"
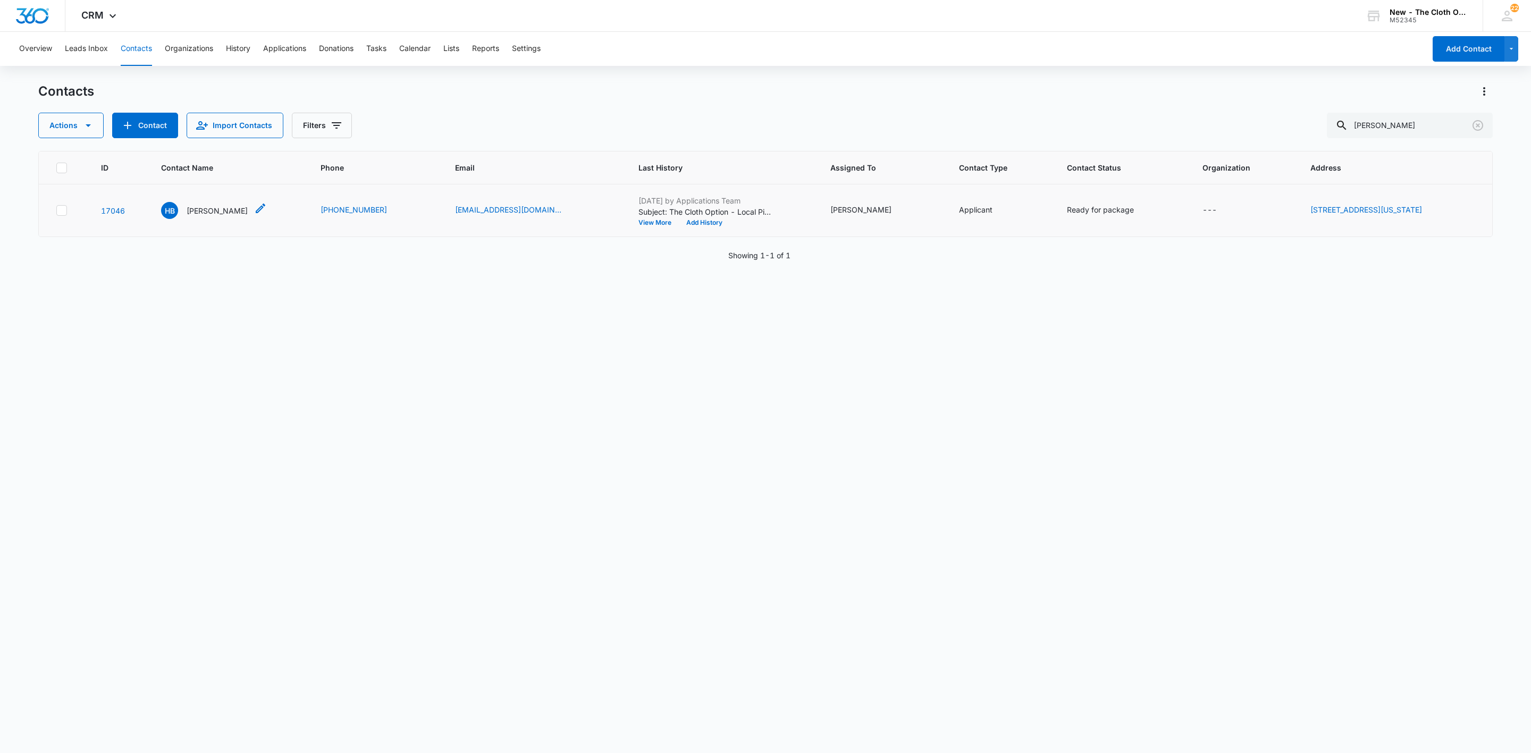
click at [197, 217] on div "HB [PERSON_NAME]" at bounding box center [204, 210] width 87 height 17
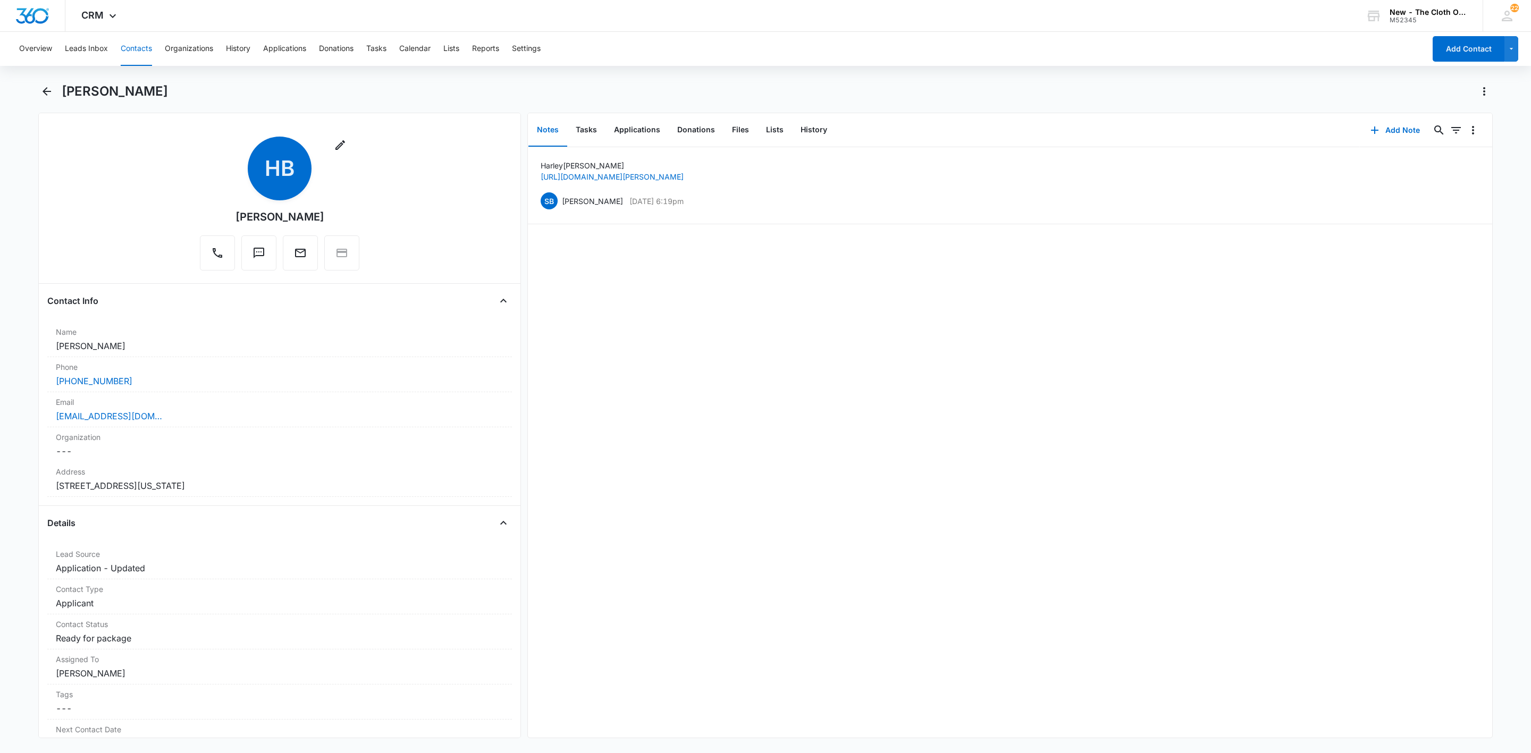
drag, startPoint x: 137, startPoint y: 48, endPoint x: 145, endPoint y: 53, distance: 9.3
click at [137, 48] on button "Contacts" at bounding box center [136, 49] width 31 height 34
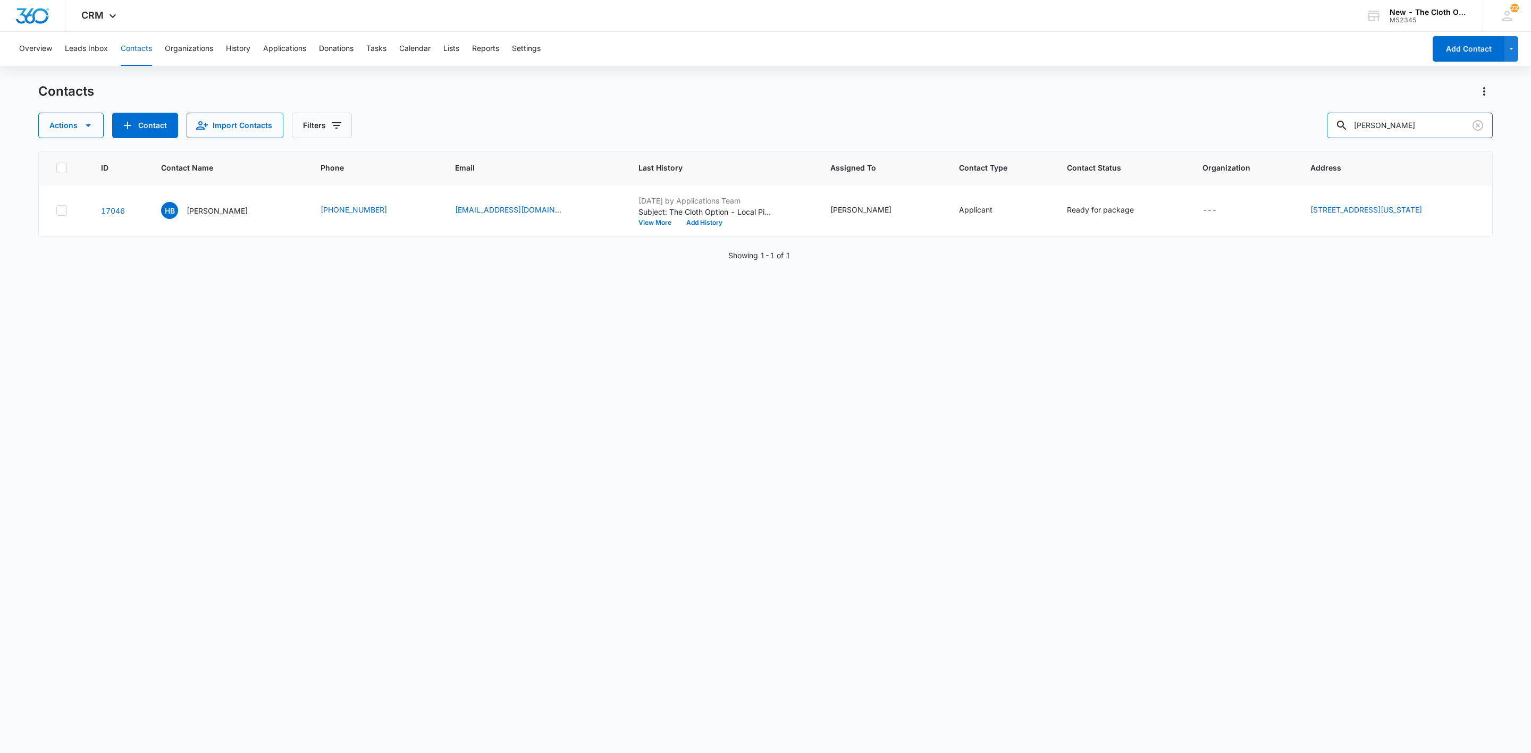
drag, startPoint x: 1202, startPoint y: 140, endPoint x: 989, endPoint y: 157, distance: 213.8
click at [1028, 154] on div "Contacts Actions Contact Import Contacts Filters [PERSON_NAME] ID Contact Name …" at bounding box center [765, 417] width 1454 height 669
type input "amani"
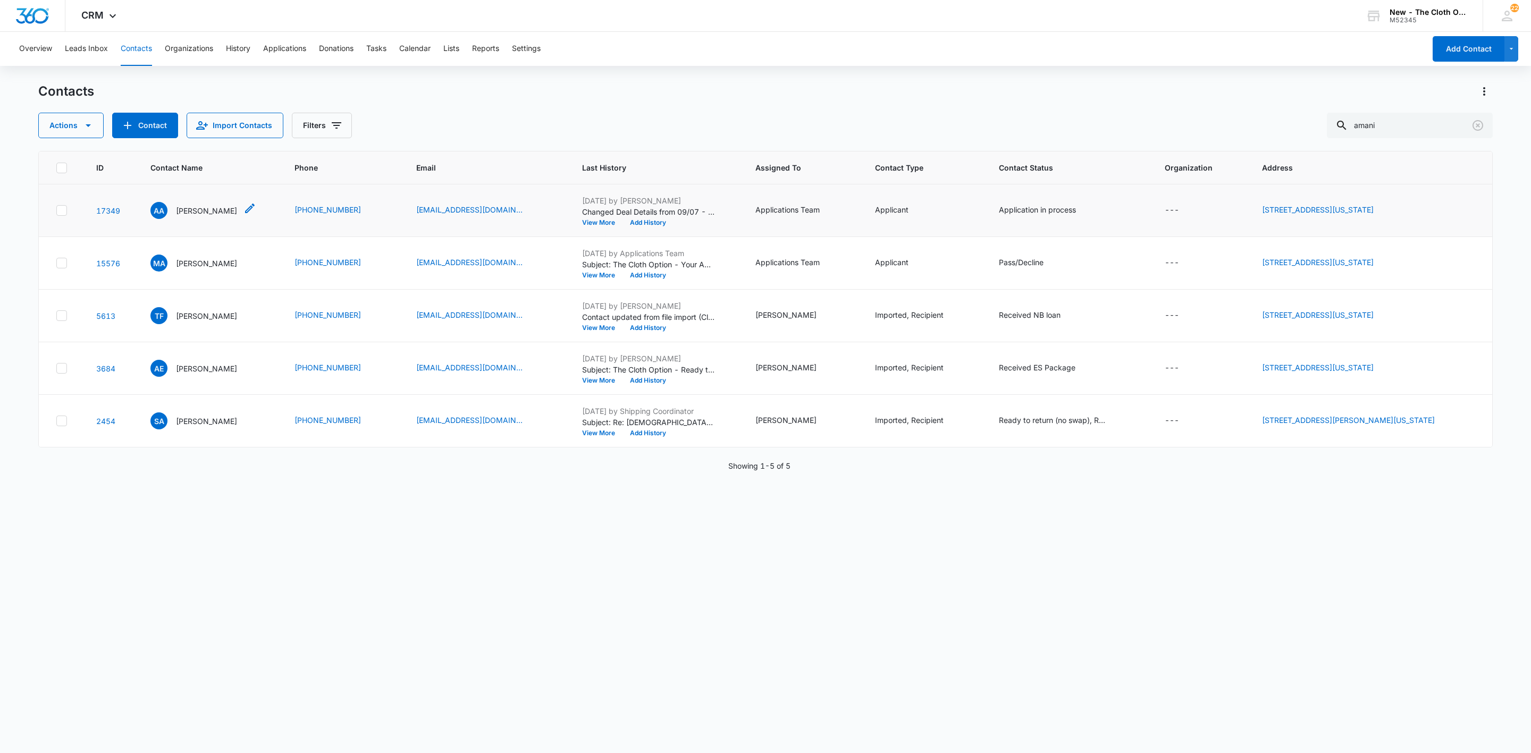
click at [195, 208] on p "[PERSON_NAME]" at bounding box center [206, 210] width 61 height 11
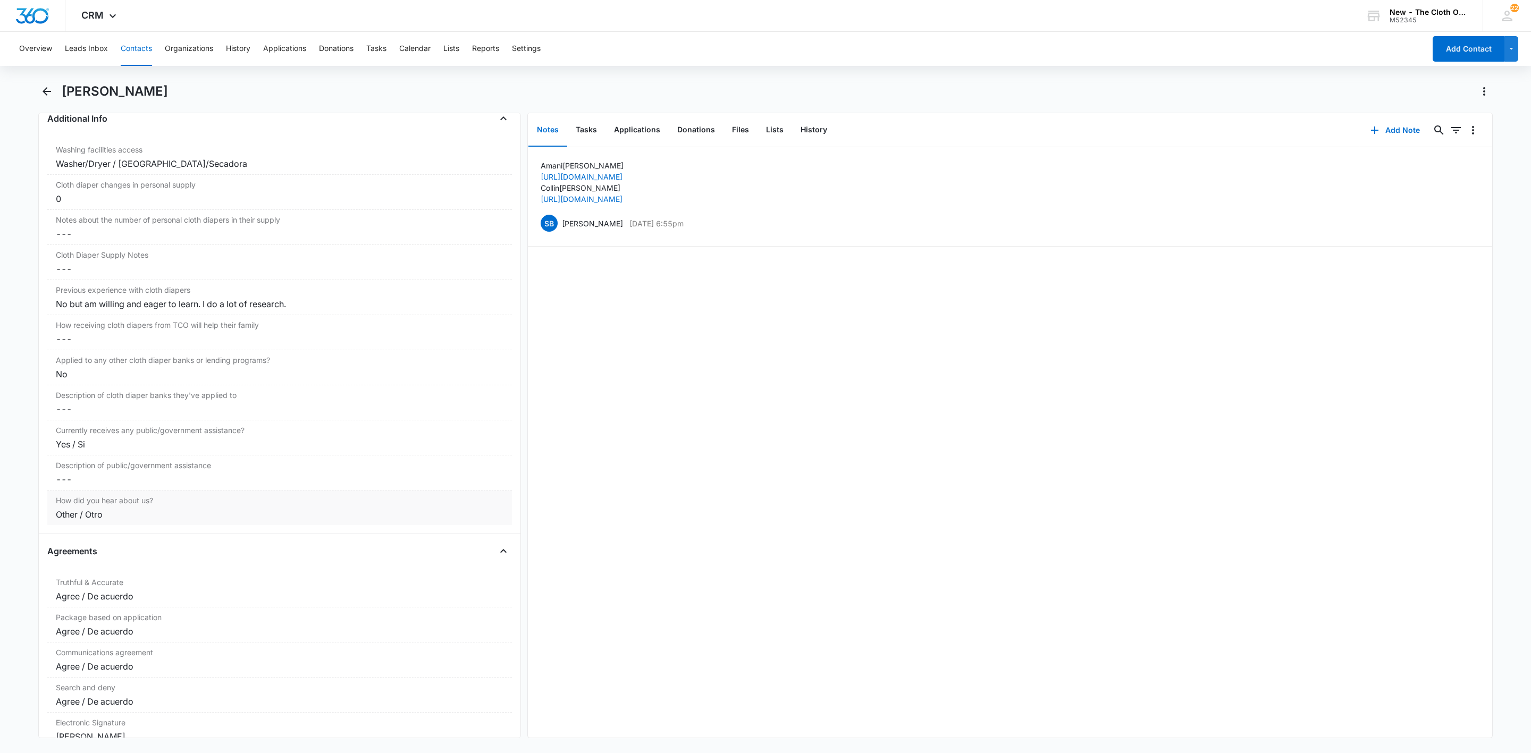
scroll to position [2073, 0]
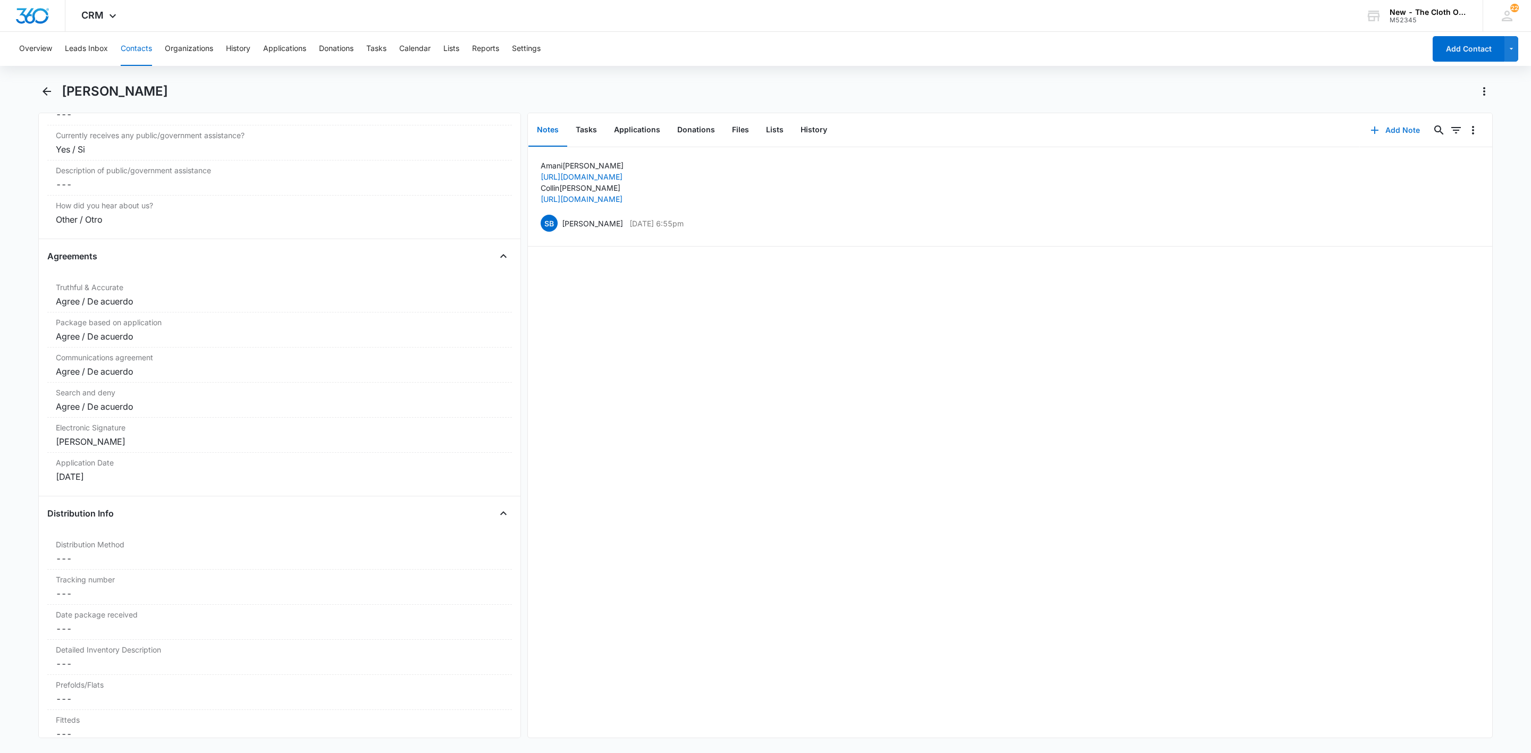
click at [1360, 133] on button "Add Note" at bounding box center [1395, 130] width 71 height 26
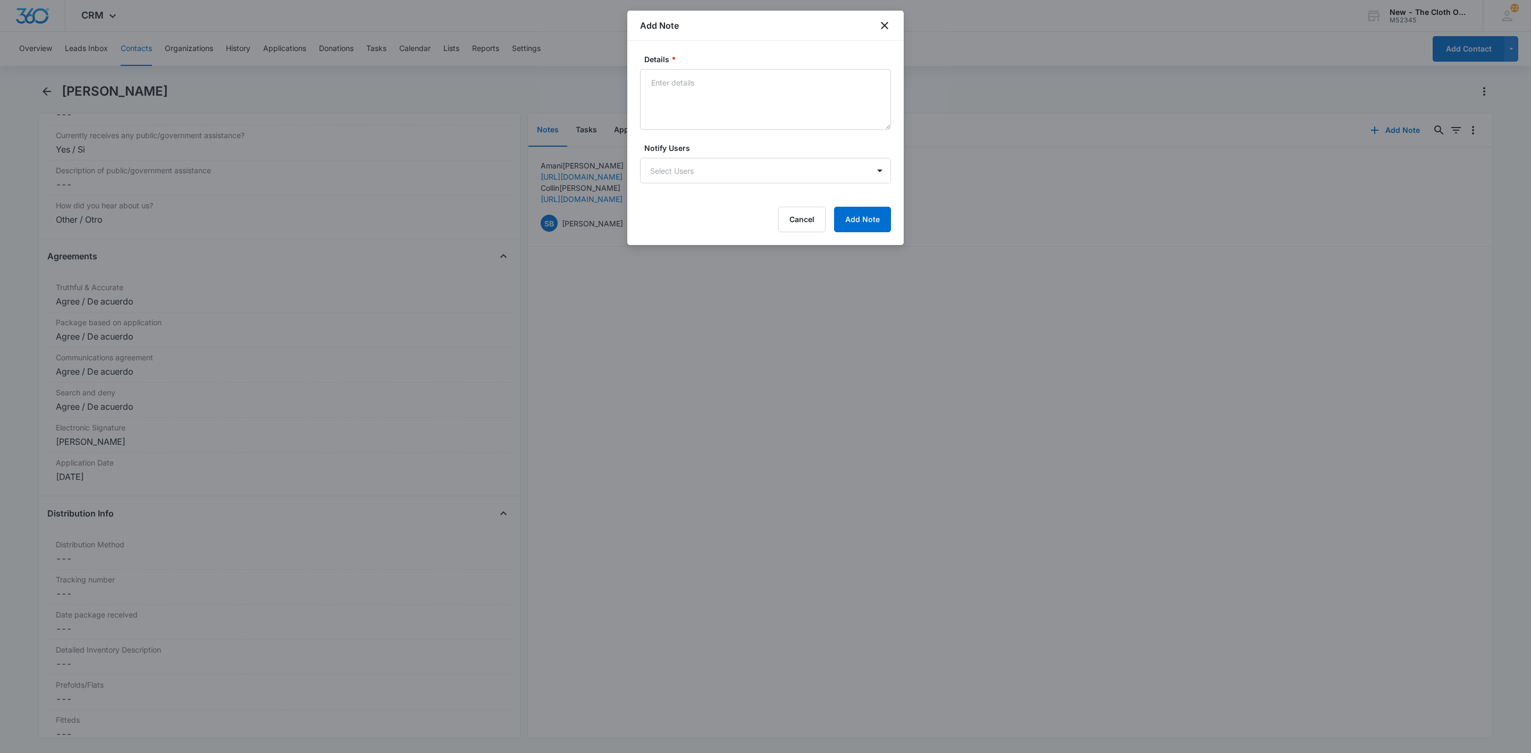
click at [708, 80] on textarea "Details *" at bounding box center [765, 99] width 251 height 61
click at [780, 98] on textarea "[DATE] - Amani emailed Apply@ that they may be moving soon and was wondering ab…" at bounding box center [765, 99] width 251 height 61
type textarea "[DATE] - Amani emailed Apply@ that they may be moving soon and was wondering ab…"
click at [872, 212] on button "Add Note" at bounding box center [862, 220] width 57 height 26
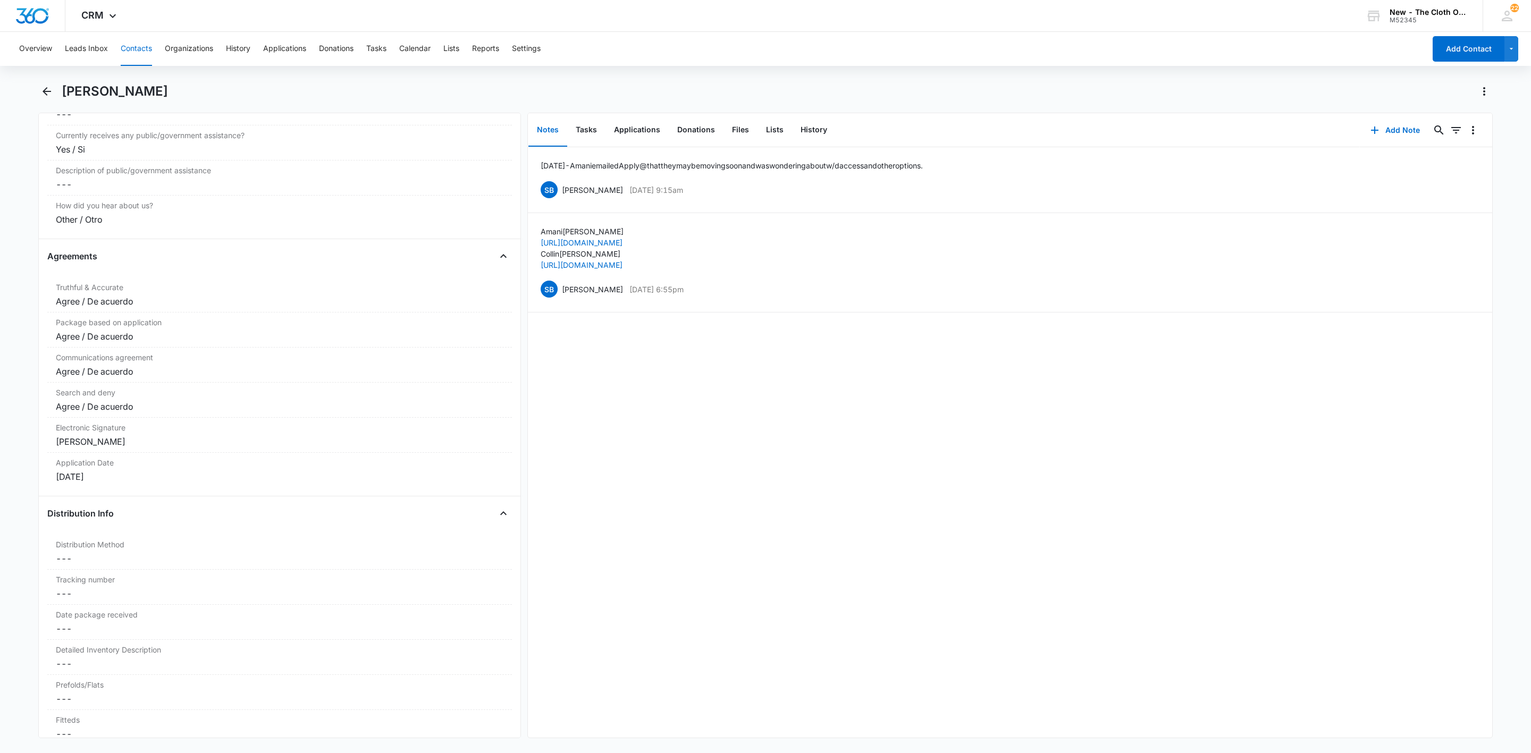
click at [120, 42] on div "Overview Leads Inbox Contacts Organizations History Applications Donations Task…" at bounding box center [719, 49] width 1412 height 34
click at [136, 53] on button "Contacts" at bounding box center [136, 49] width 31 height 34
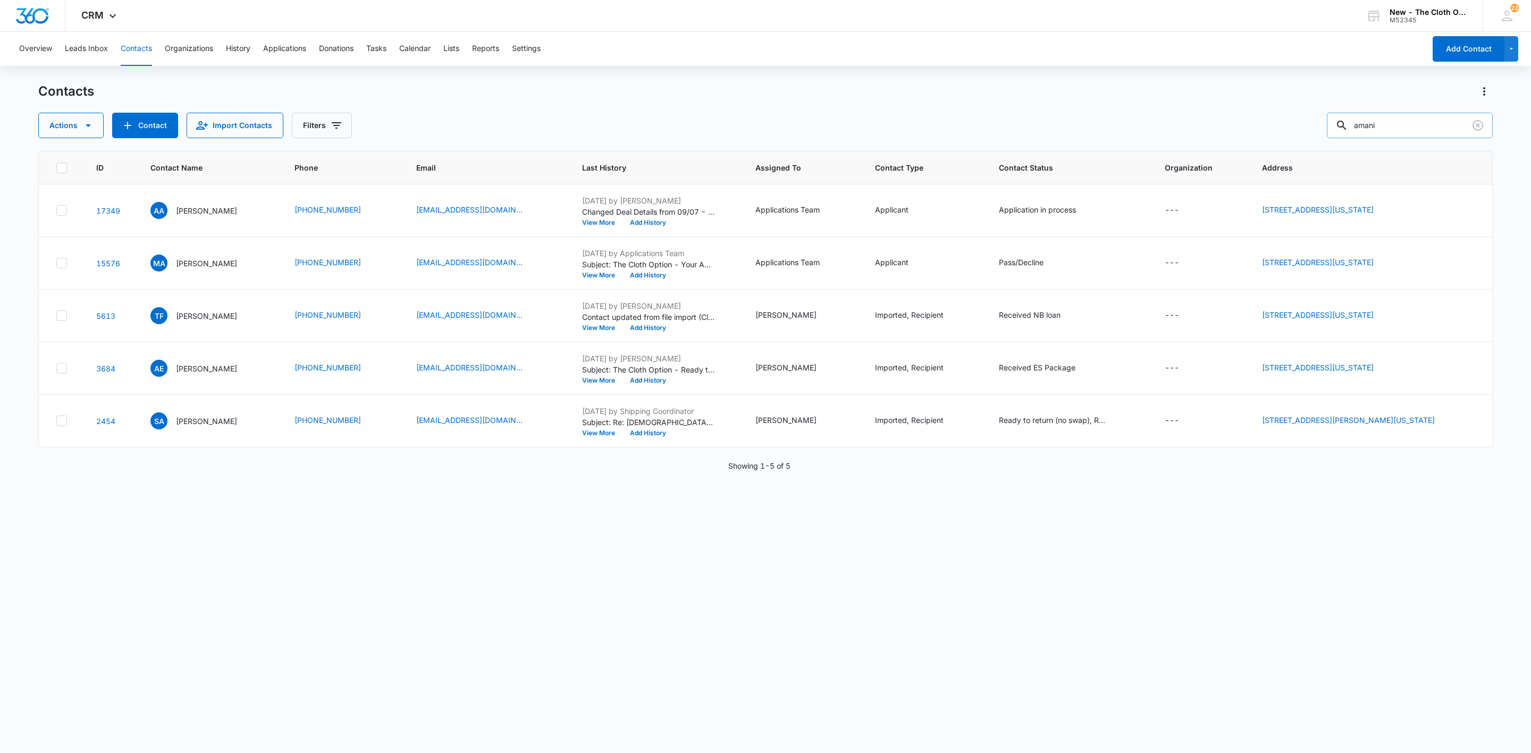
click at [1389, 117] on input "amani" at bounding box center [1410, 126] width 166 height 26
paste input "[EMAIL_ADDRESS][DOMAIN_NAME]"
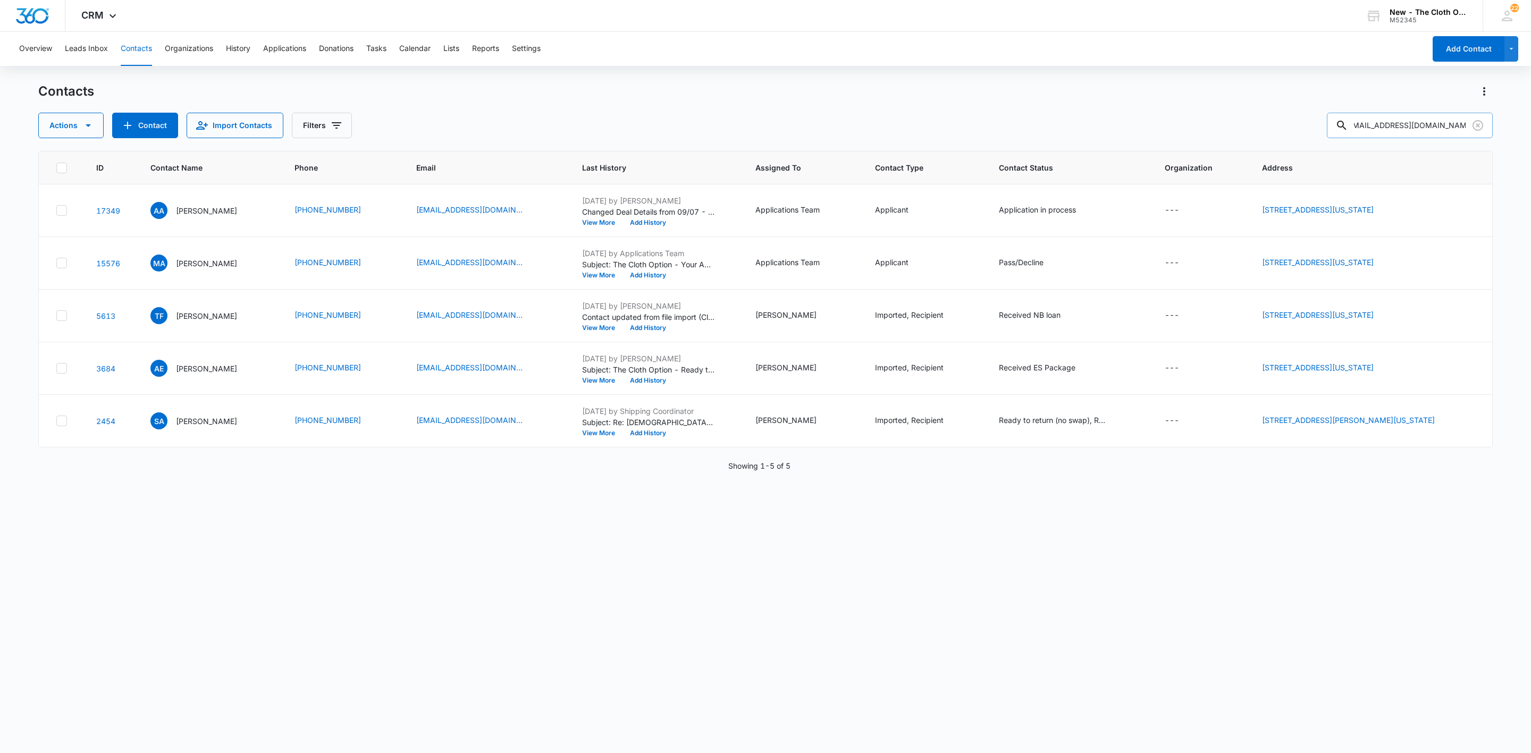
type input "[EMAIL_ADDRESS][DOMAIN_NAME]"
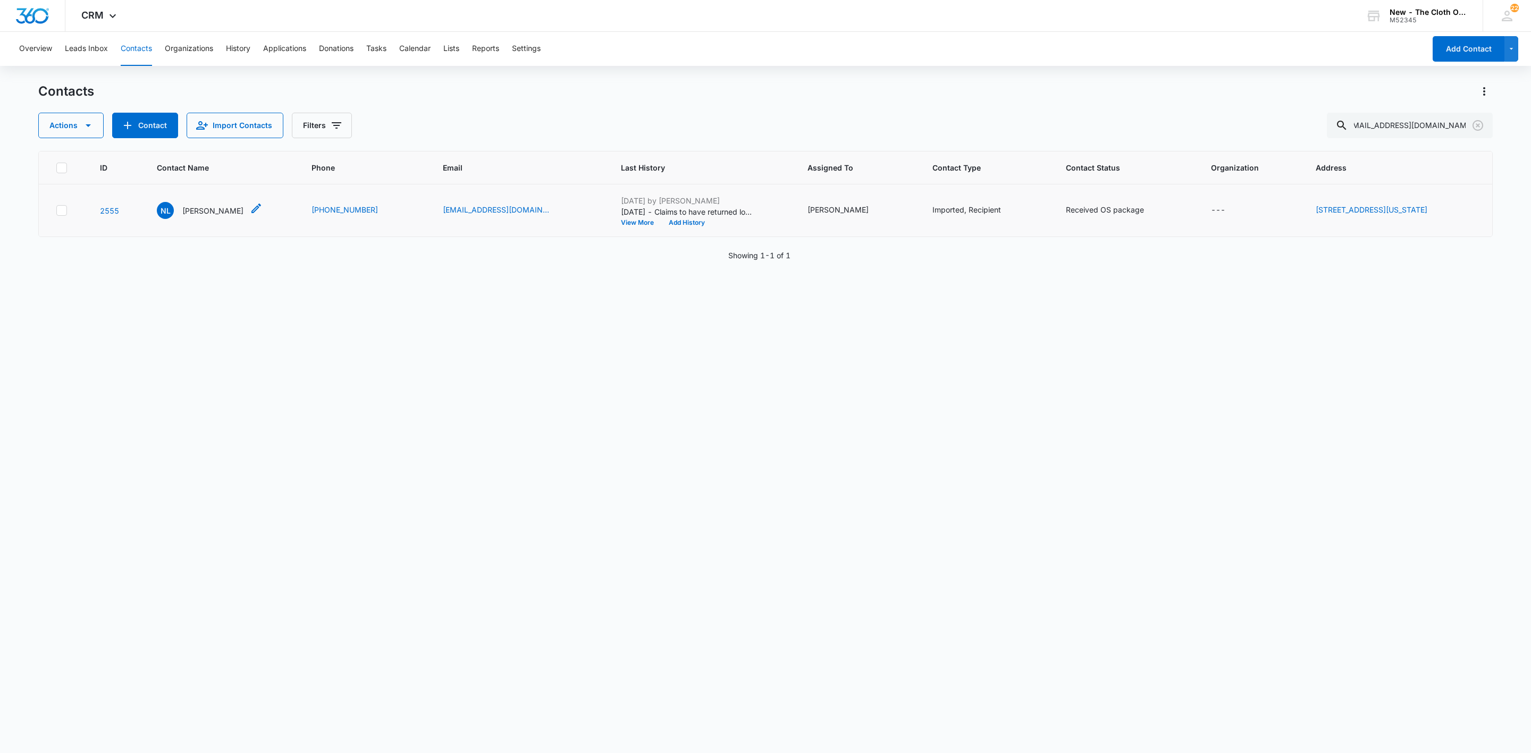
click at [207, 211] on p "[PERSON_NAME]" at bounding box center [212, 210] width 61 height 11
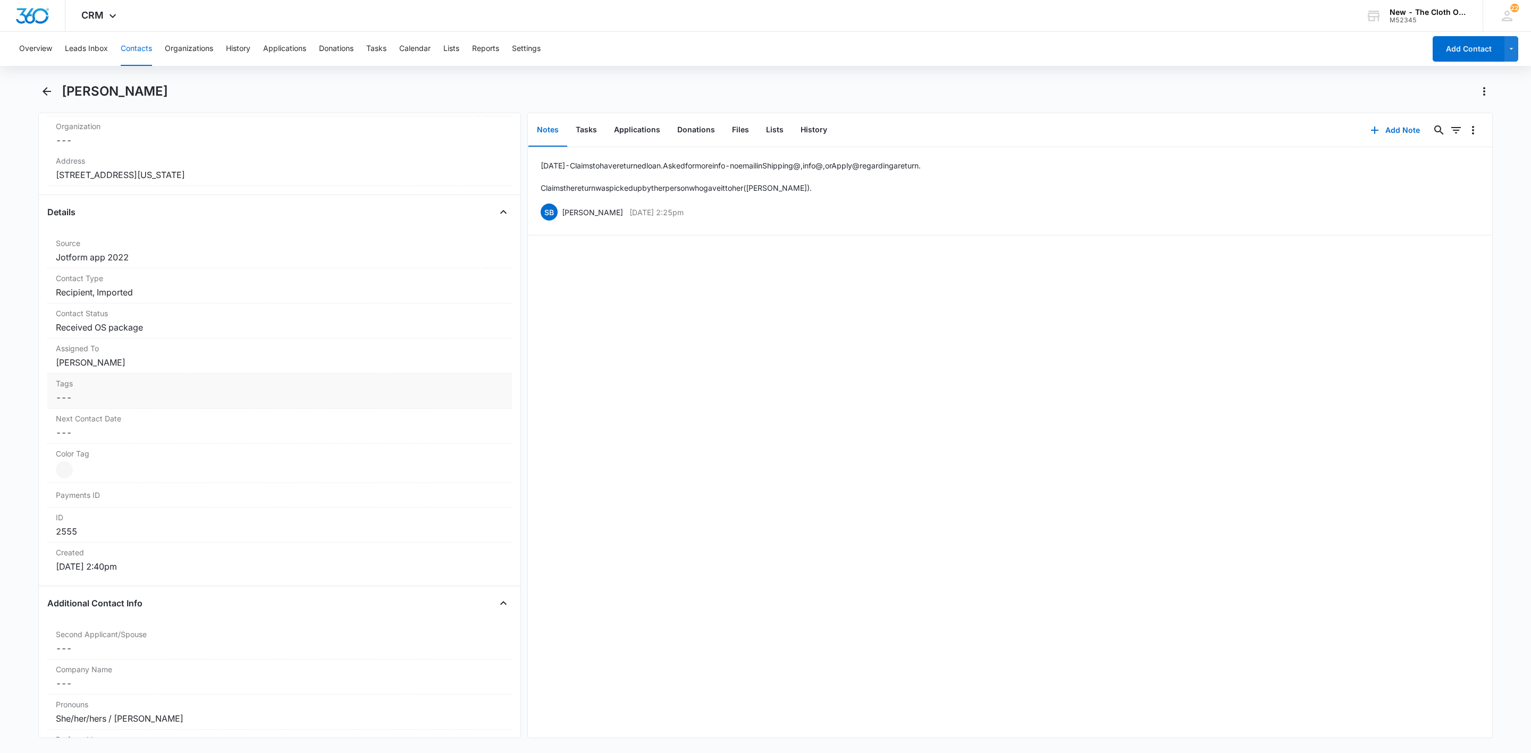
scroll to position [319, 0]
drag, startPoint x: 136, startPoint y: 47, endPoint x: 147, endPoint y: 53, distance: 12.6
click at [136, 47] on button "Contacts" at bounding box center [136, 49] width 31 height 34
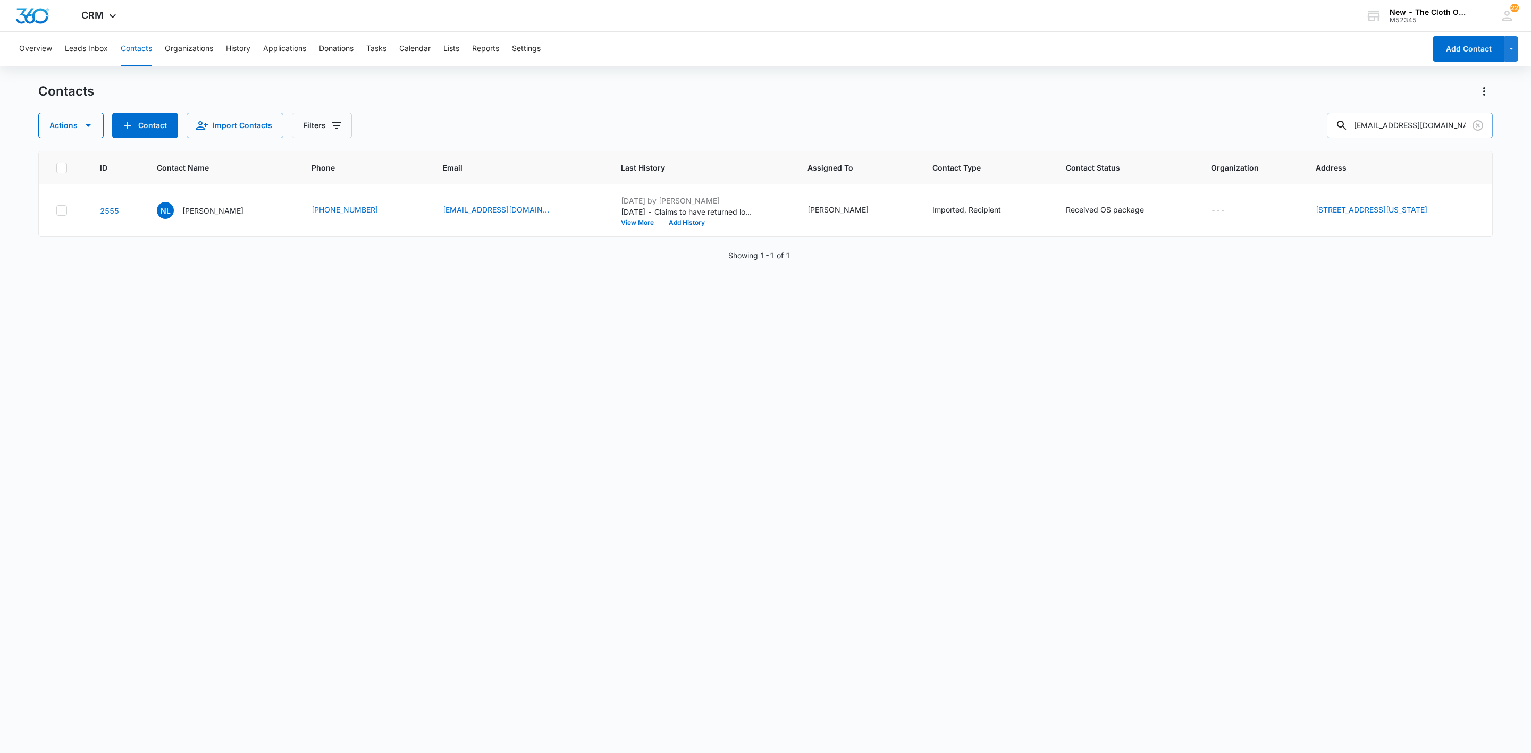
click at [1402, 131] on input "[EMAIL_ADDRESS][DOMAIN_NAME]" at bounding box center [1410, 126] width 166 height 26
click at [1401, 131] on input "[EMAIL_ADDRESS][DOMAIN_NAME]" at bounding box center [1410, 126] width 166 height 26
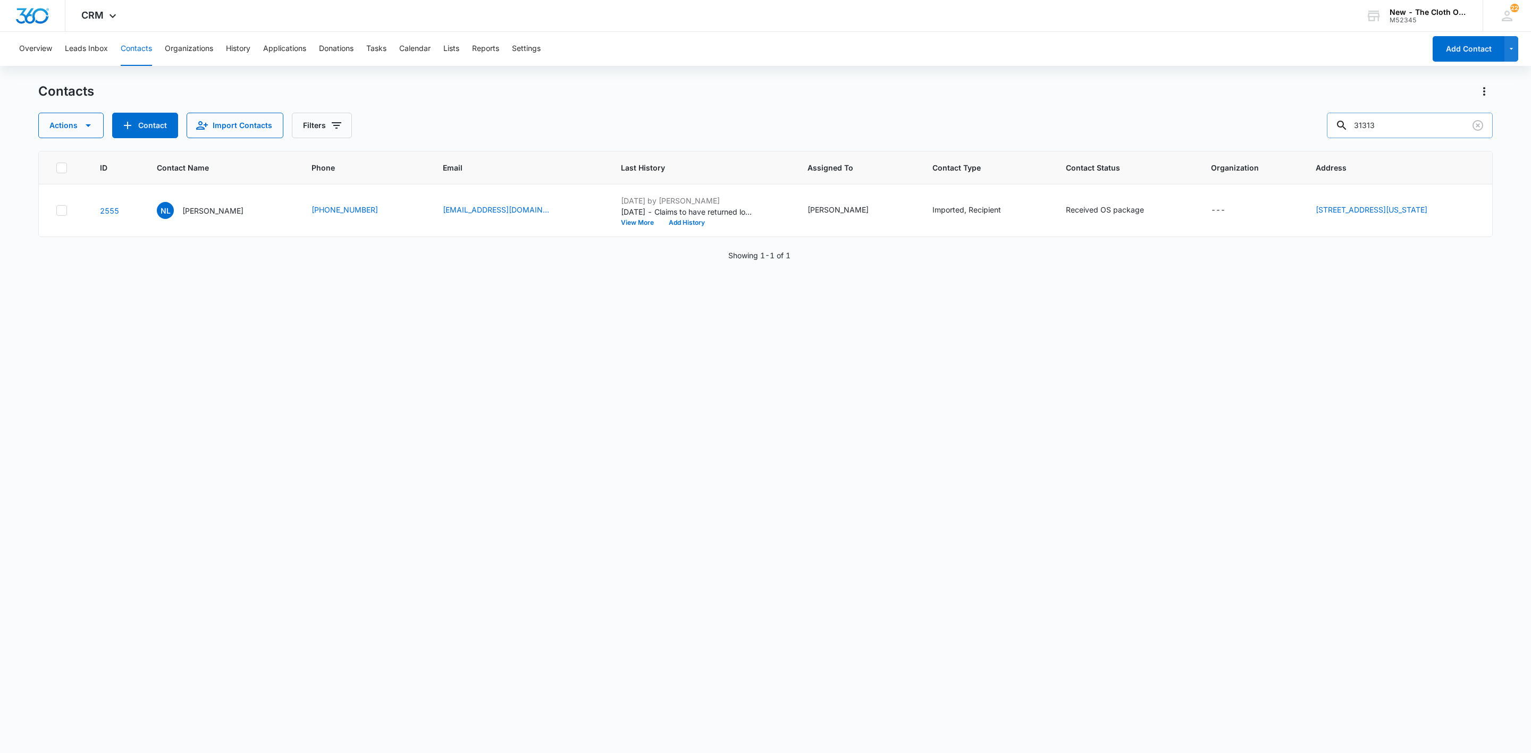
type input "31313"
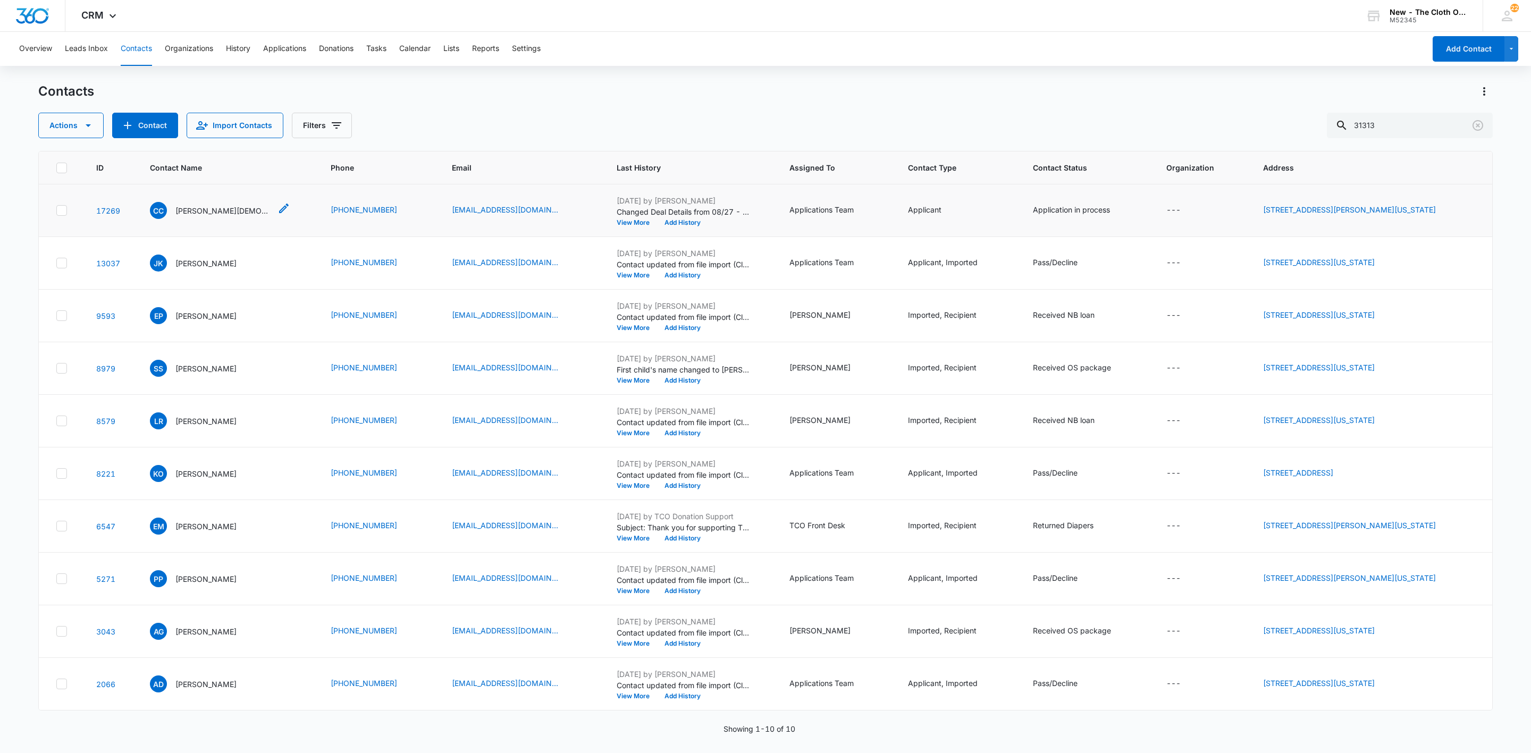
click at [203, 202] on div "CC [PERSON_NAME][DEMOGRAPHIC_DATA]" at bounding box center [210, 210] width 121 height 17
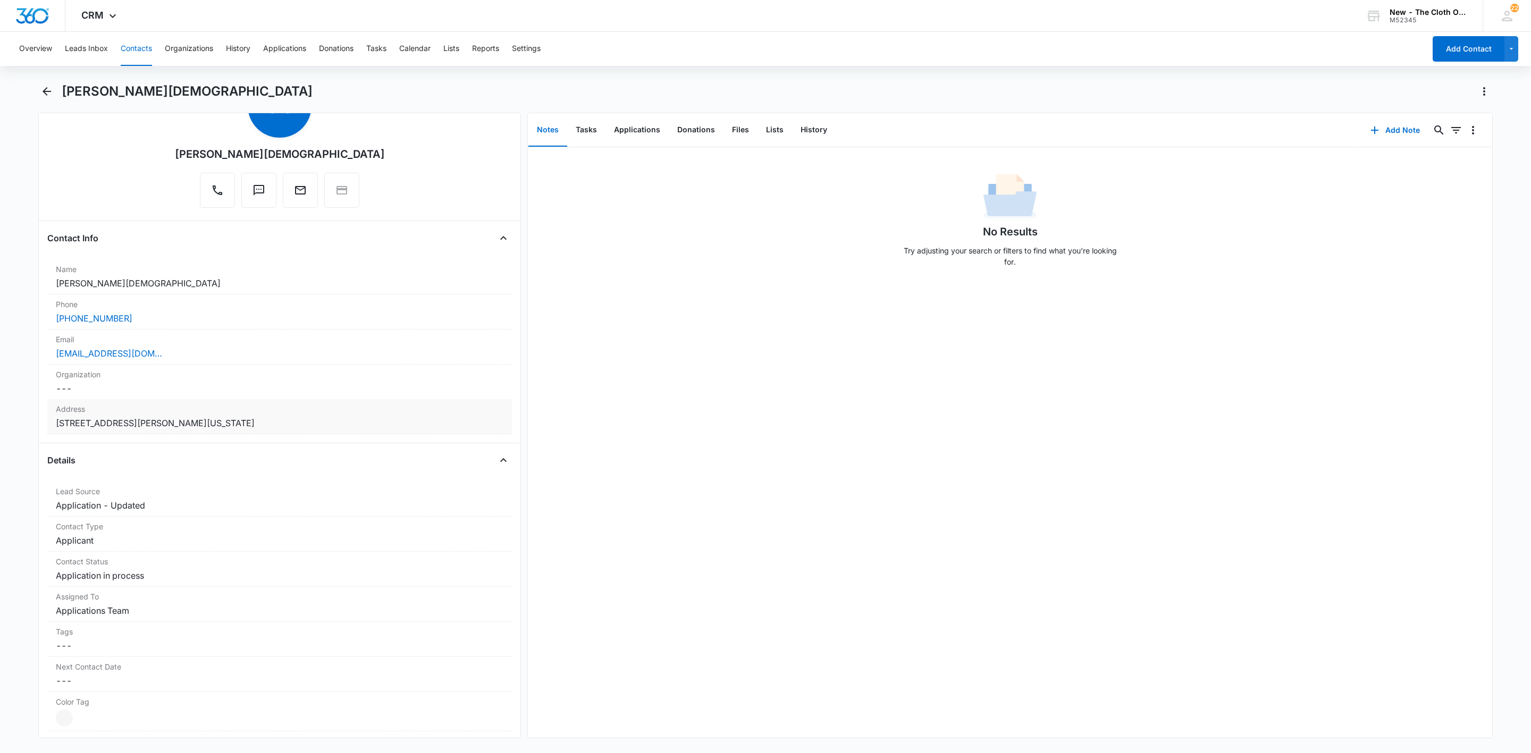
scroll to position [159, 0]
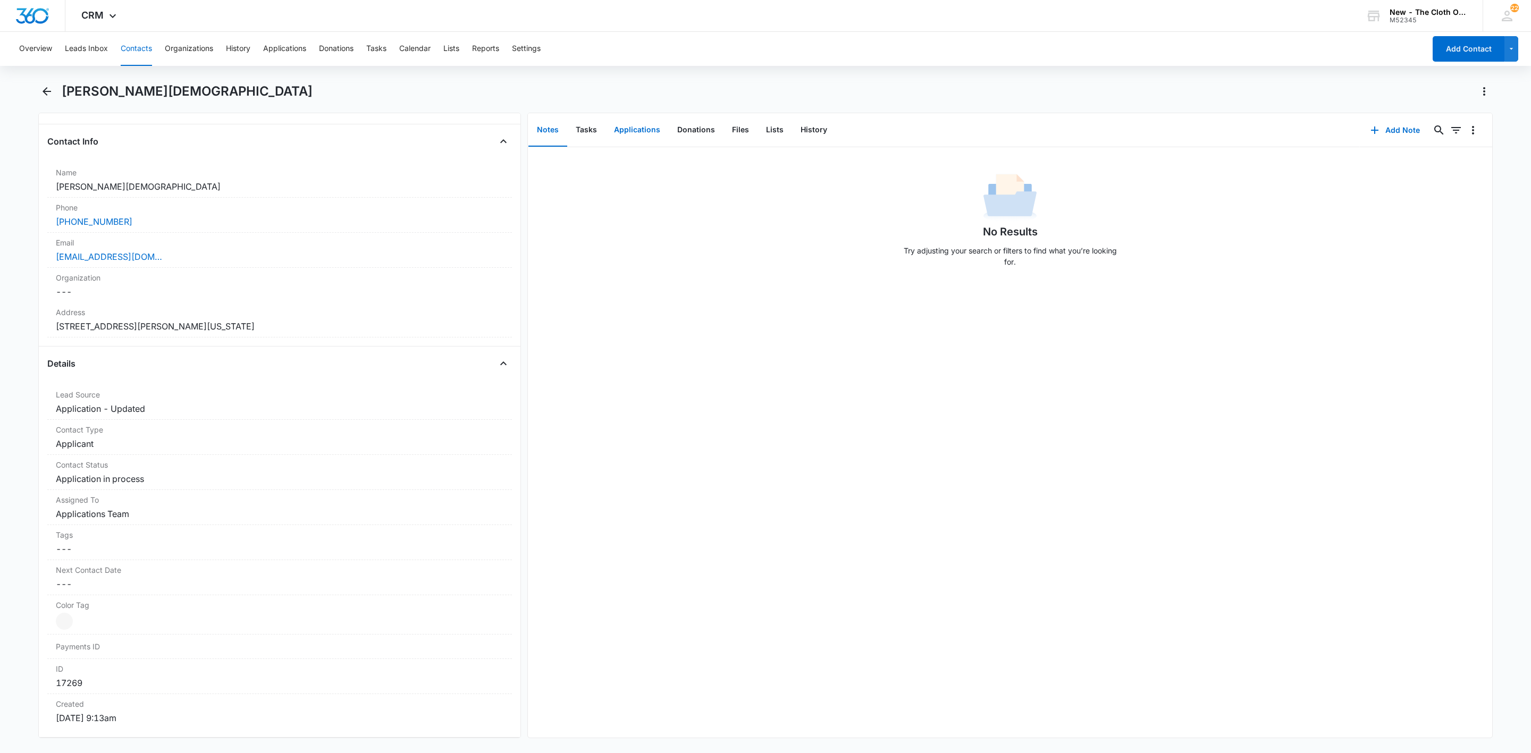
click at [654, 128] on button "Applications" at bounding box center [636, 130] width 63 height 33
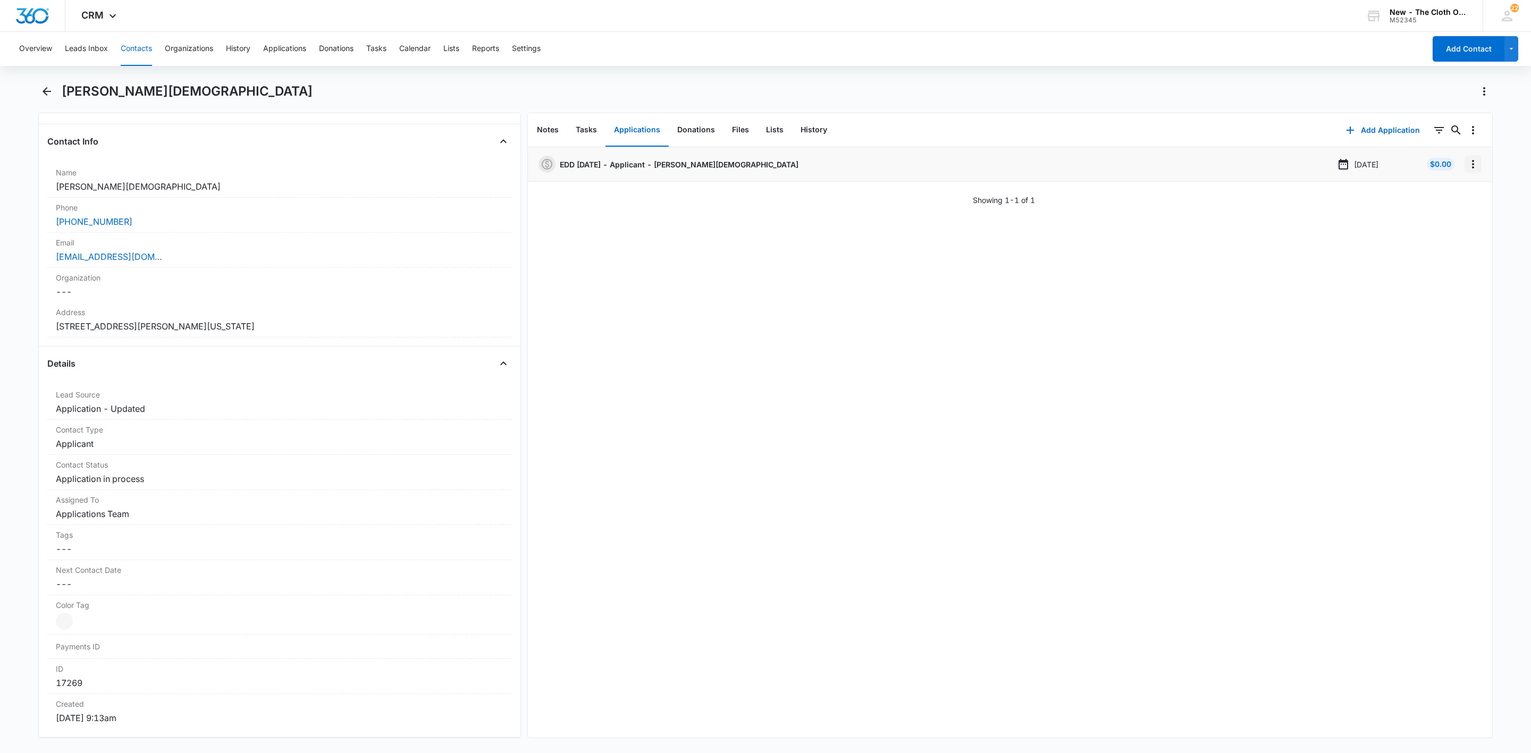
click at [1467, 160] on icon "Overflow Menu" at bounding box center [1473, 164] width 13 height 13
click at [1454, 198] on button "Edit" at bounding box center [1439, 194] width 61 height 16
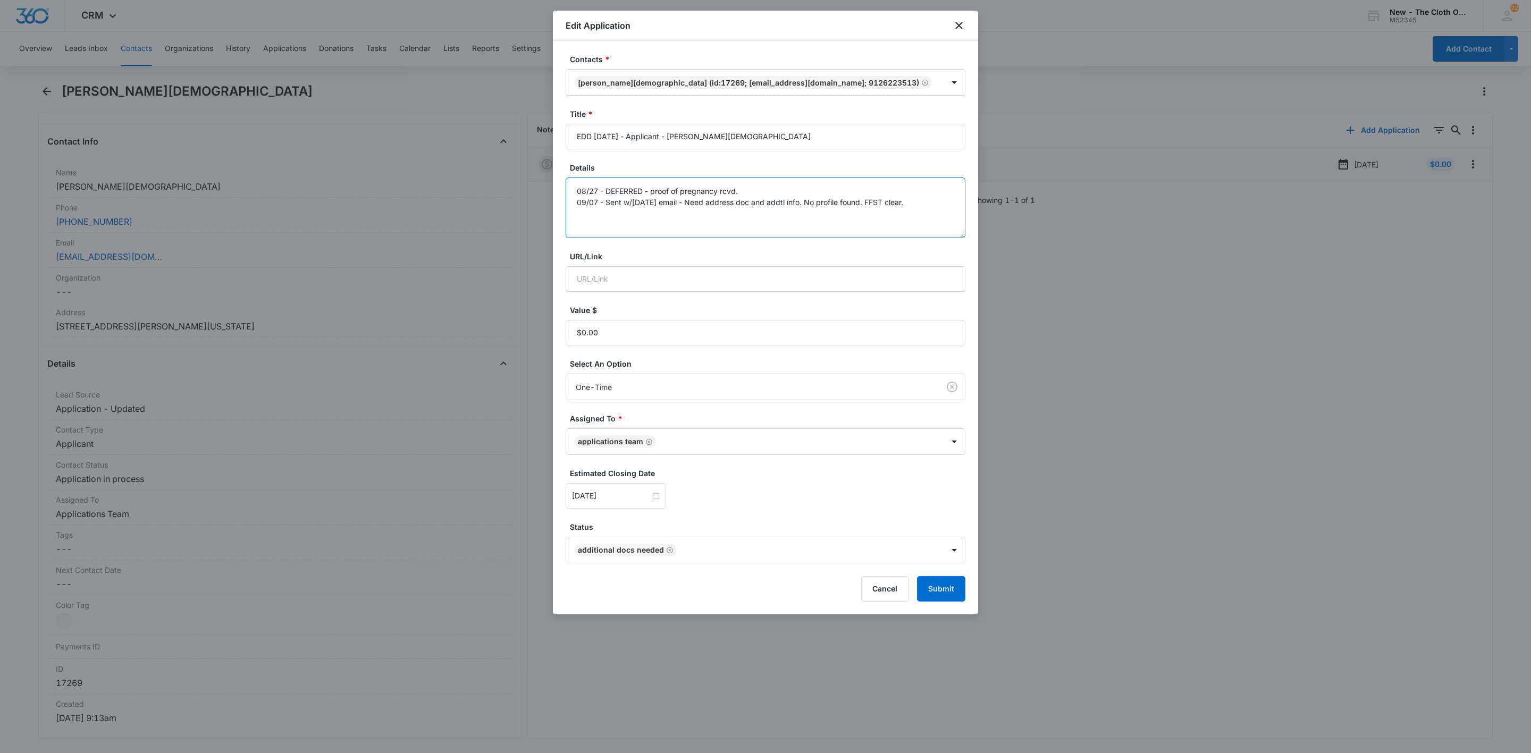
click at [932, 206] on textarea "08/27 - DEFERRED - proof of pregnancy rcvd. 09/07 - Sent w/[DATE] email - Need …" at bounding box center [766, 208] width 400 height 61
type textarea "08/27 - DEFERRED - proof of pregnancy rcvd. 09/07 - Sent w/[DATE] email - Need …"
click at [932, 595] on button "Submit" at bounding box center [941, 589] width 48 height 26
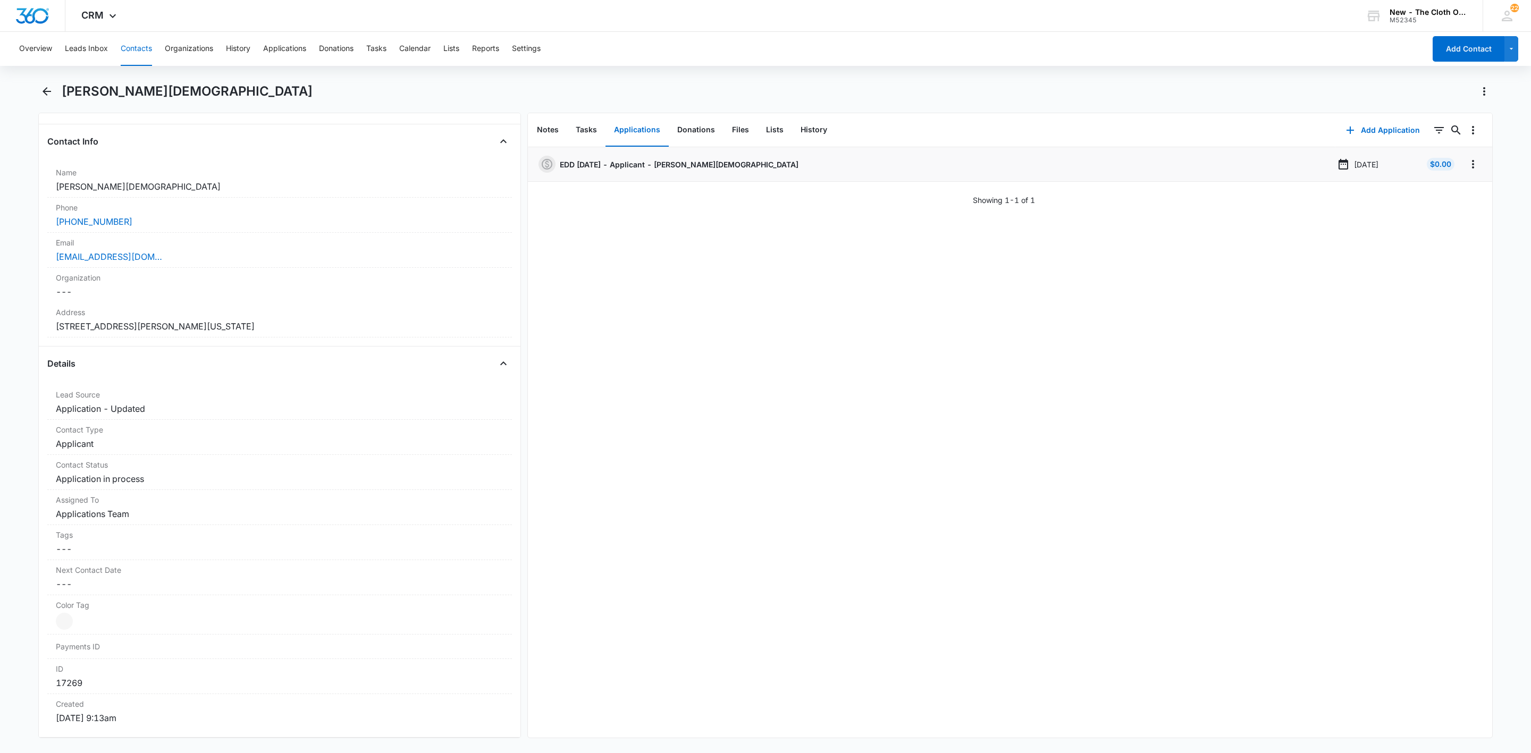
click at [145, 50] on button "Contacts" at bounding box center [136, 49] width 31 height 34
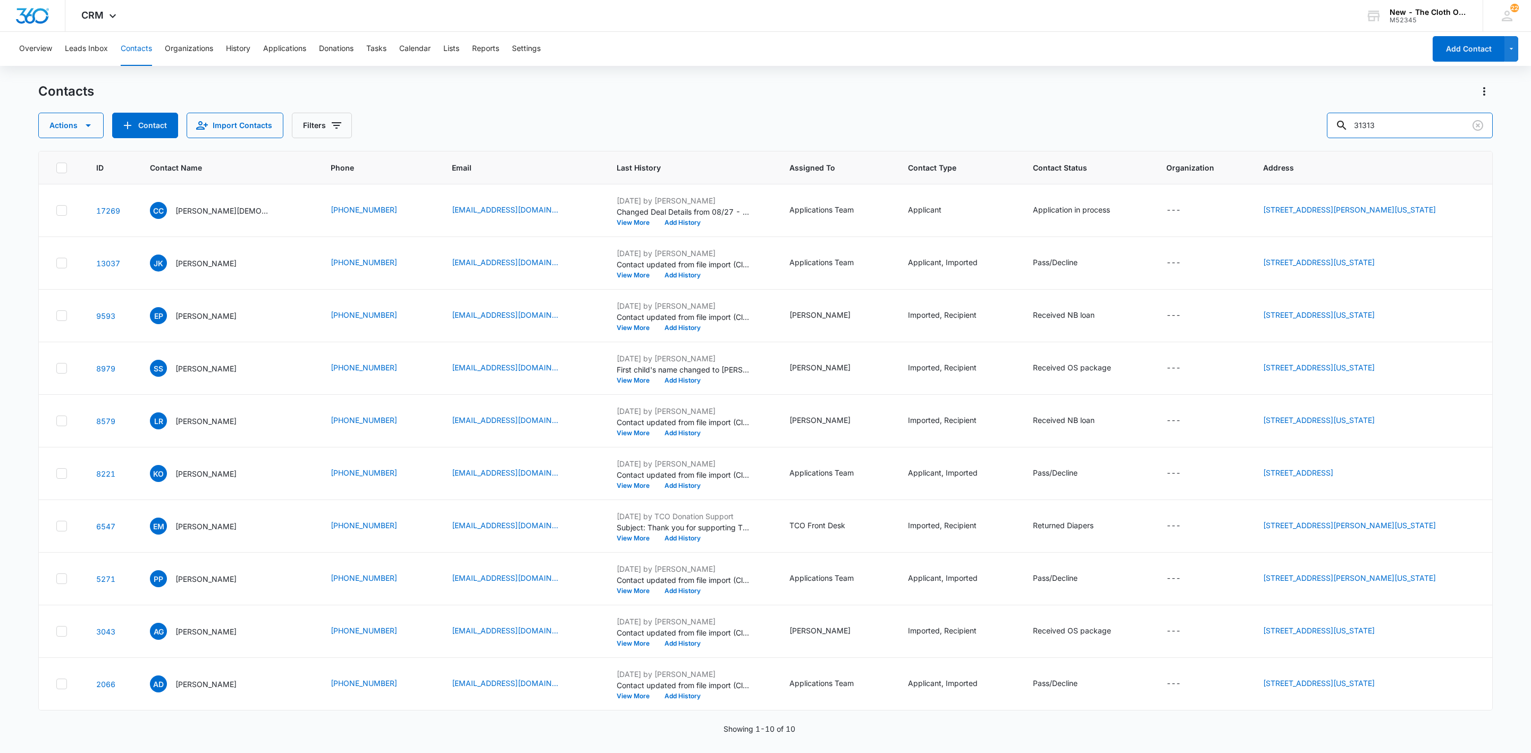
drag, startPoint x: 1431, startPoint y: 123, endPoint x: 1146, endPoint y: 136, distance: 285.8
click at [1175, 137] on div "Actions Contact Import Contacts Filters 31313" at bounding box center [765, 126] width 1454 height 26
paste input "[EMAIL_ADDRESS][DOMAIN_NAME]"
type input "[EMAIL_ADDRESS][DOMAIN_NAME]"
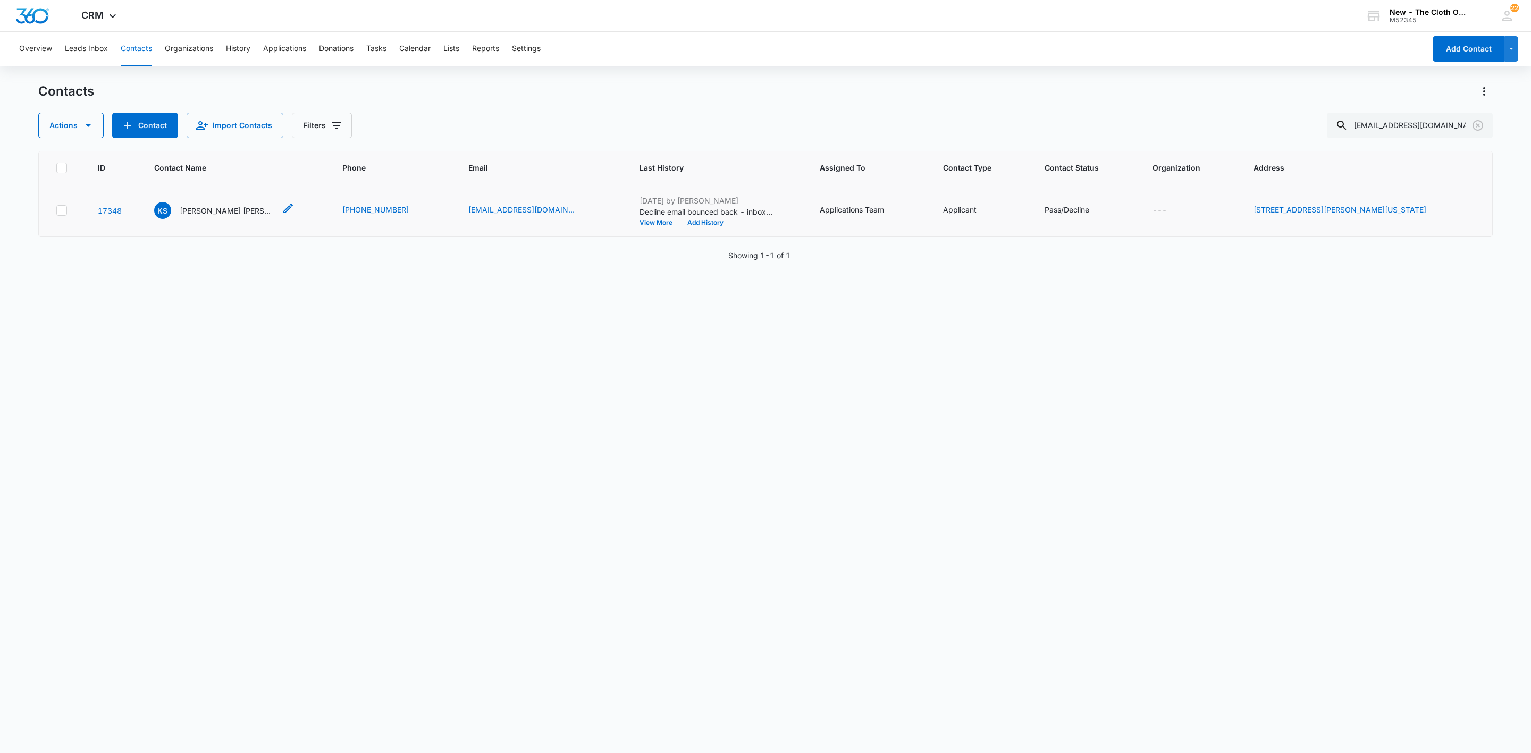
click at [199, 206] on p "[PERSON_NAME] [PERSON_NAME]" at bounding box center [228, 210] width 96 height 11
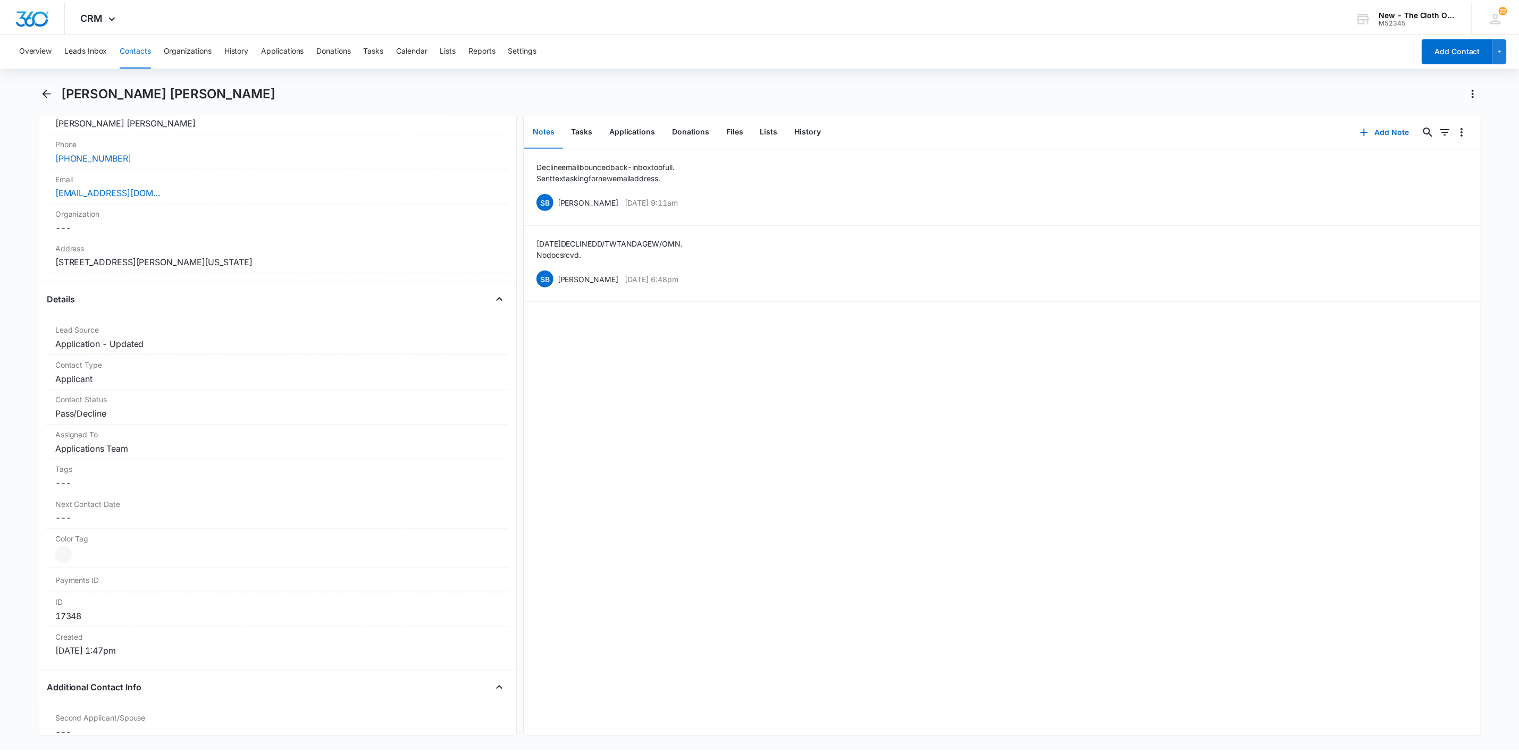
scroll to position [80, 0]
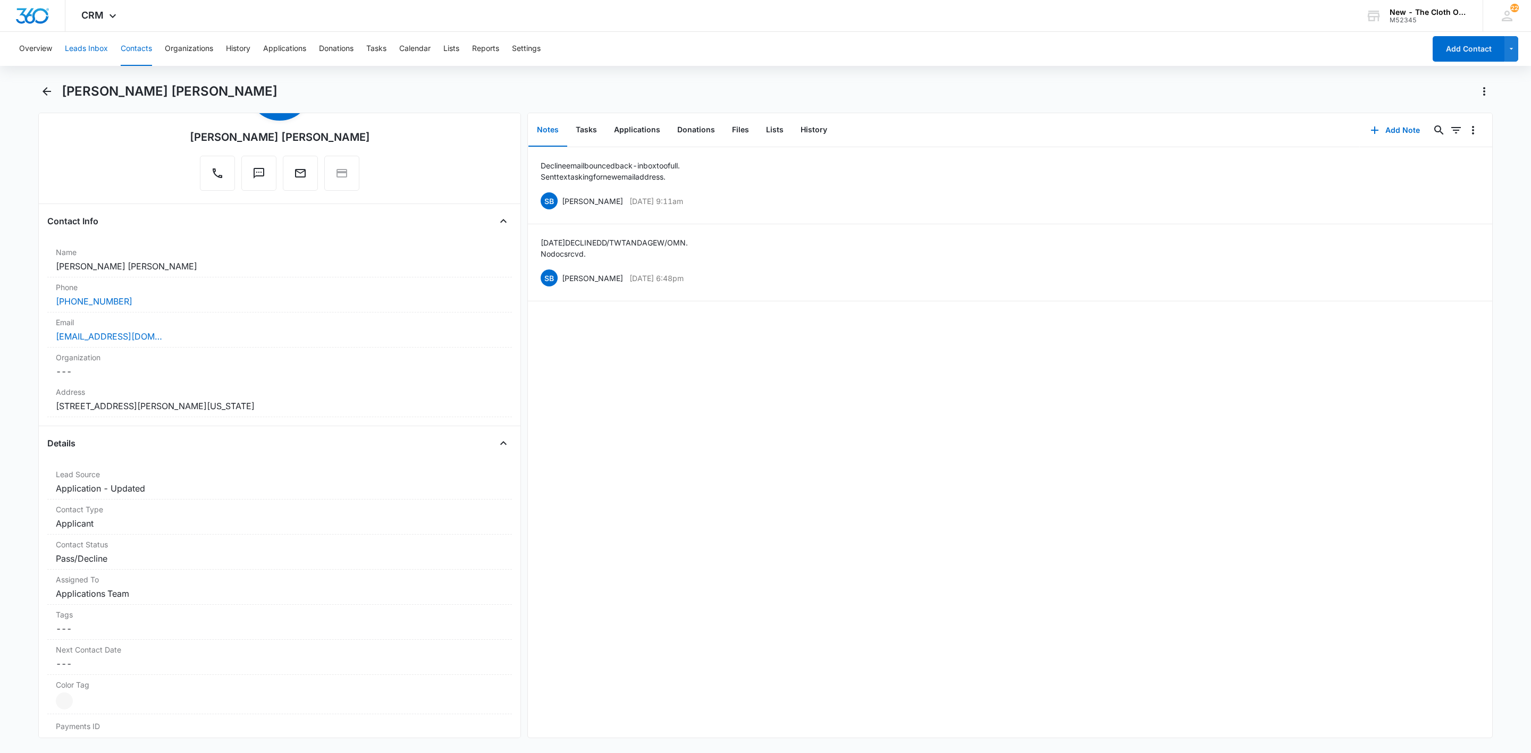
click at [98, 46] on button "Leads Inbox" at bounding box center [86, 49] width 43 height 34
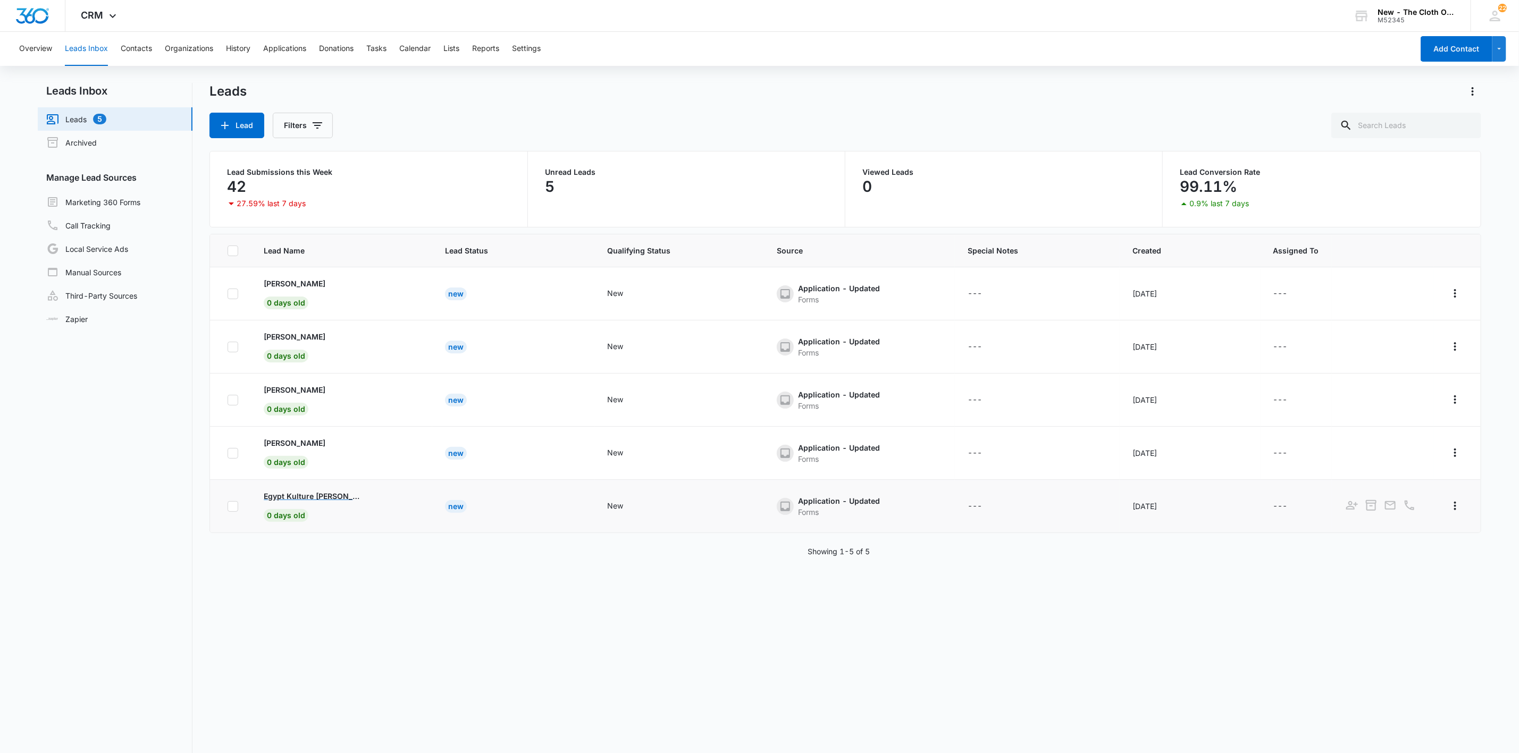
click at [301, 498] on p "Egypt Kulture [PERSON_NAME]" at bounding box center [312, 496] width 96 height 11
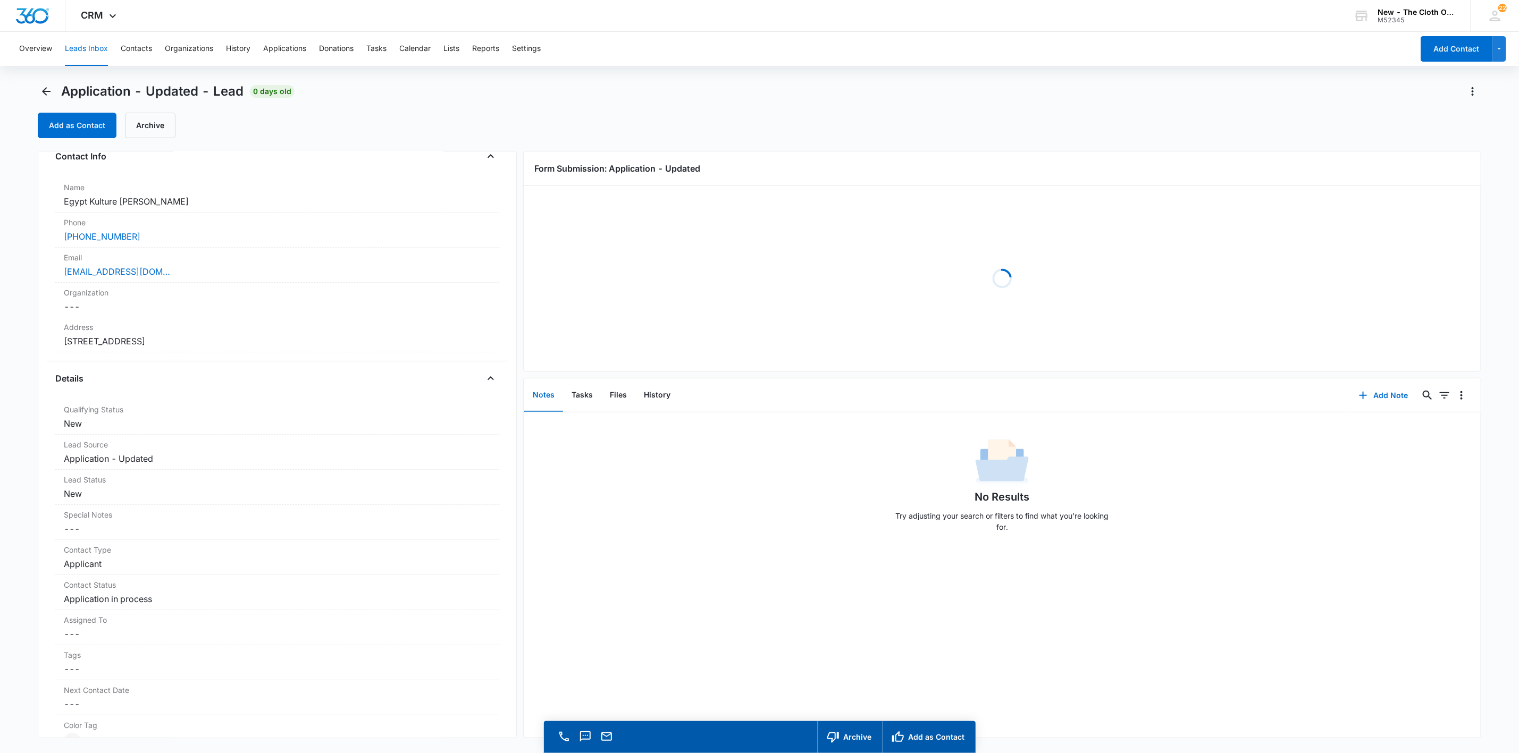
scroll to position [80, 0]
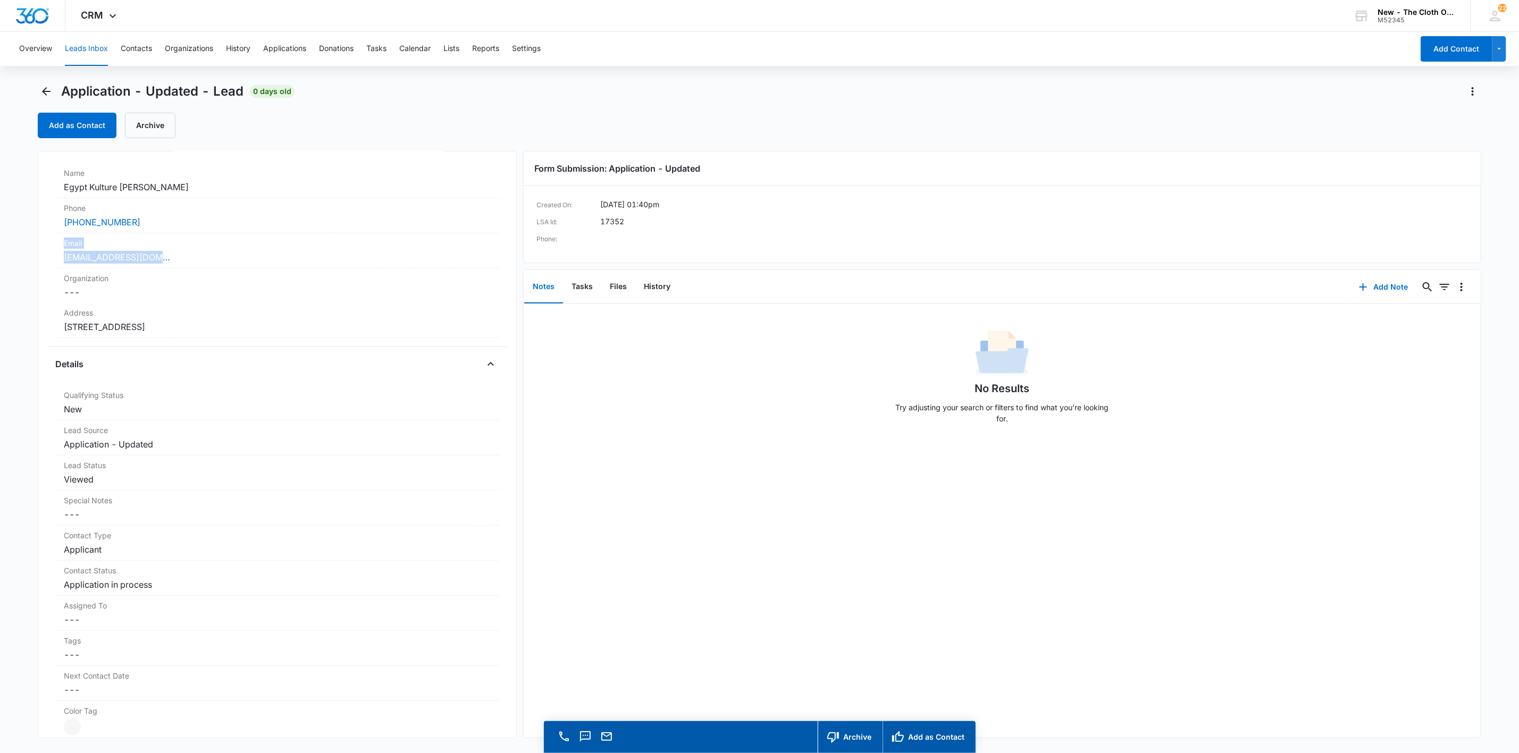
drag, startPoint x: 183, startPoint y: 262, endPoint x: -8, endPoint y: 247, distance: 191.9
click at [0, 247] on html "CRM Apps Reputation Websites Forms CRM Email Social Shop Payments POS Ads Intel…" at bounding box center [759, 376] width 1519 height 753
click at [21, 237] on main "Application - Updated - Lead 0 days old Add as Contact Archive Application - Up…" at bounding box center [759, 433] width 1519 height 701
drag, startPoint x: 176, startPoint y: 257, endPoint x: 40, endPoint y: 253, distance: 136.2
click at [40, 253] on div "Application - Updated Contact Info Name Cancel Save Changes Egypt Kulture [PERS…" at bounding box center [277, 444] width 479 height 587
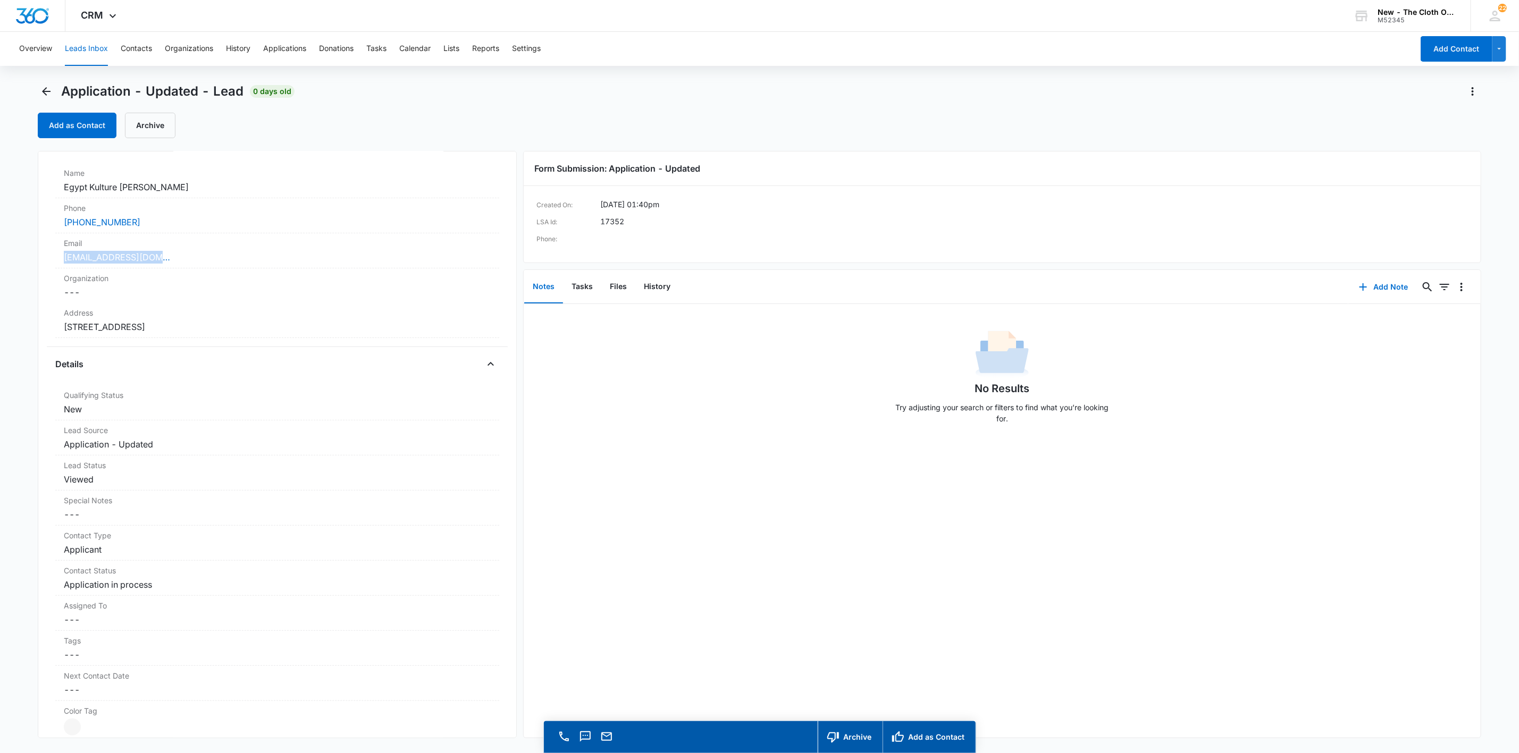
copy link "[EMAIL_ADDRESS][DOMAIN_NAME]"
click at [240, 190] on dd "Cancel Save Changes Egypt Kulture [PERSON_NAME]" at bounding box center [277, 187] width 427 height 13
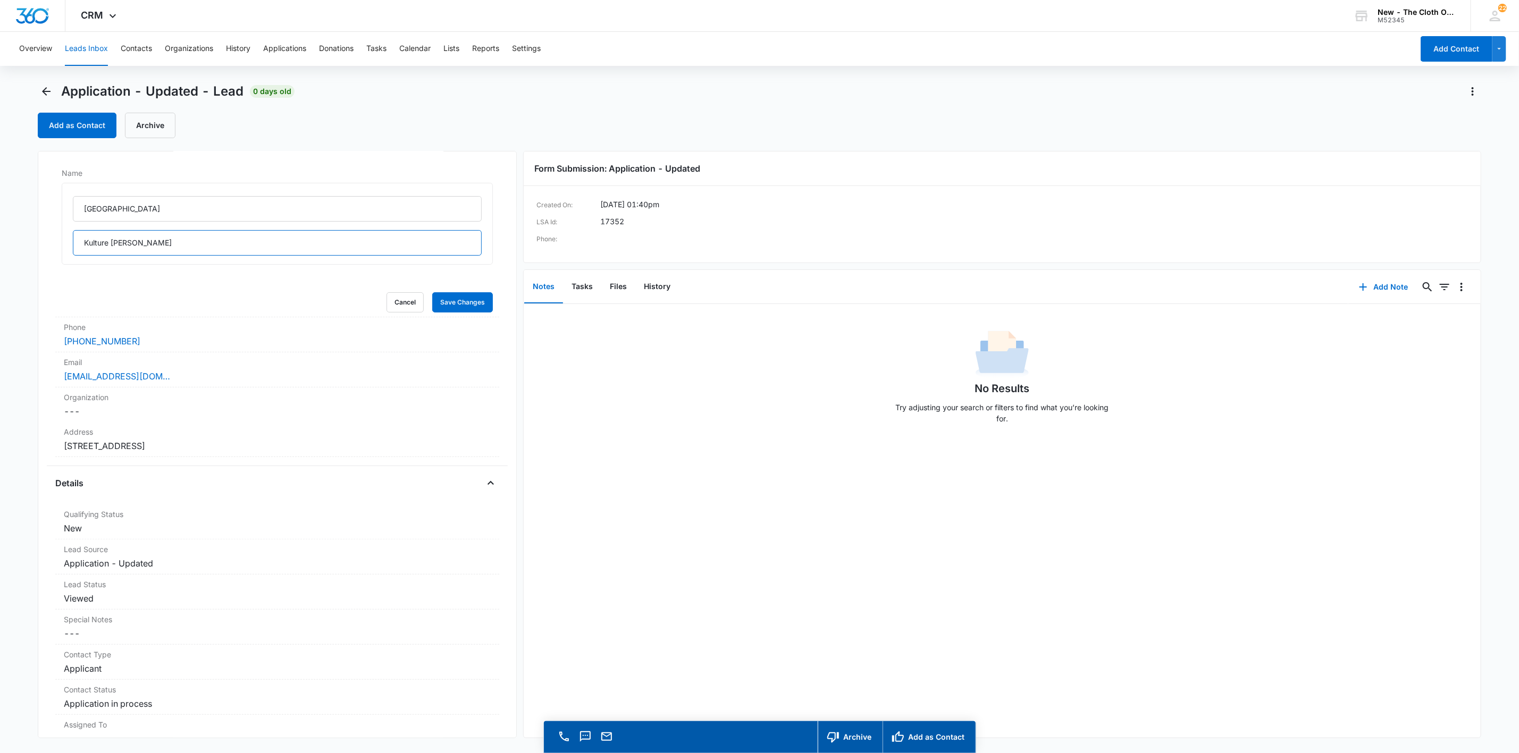
drag, startPoint x: 111, startPoint y: 241, endPoint x: 23, endPoint y: 236, distance: 87.8
click at [23, 236] on main "Application - Updated - Lead 0 days old Add as Contact Archive Application - Up…" at bounding box center [759, 433] width 1519 height 701
type input "[PERSON_NAME]"
click at [132, 198] on input "[GEOGRAPHIC_DATA]" at bounding box center [277, 209] width 409 height 26
paste input "Kulture"
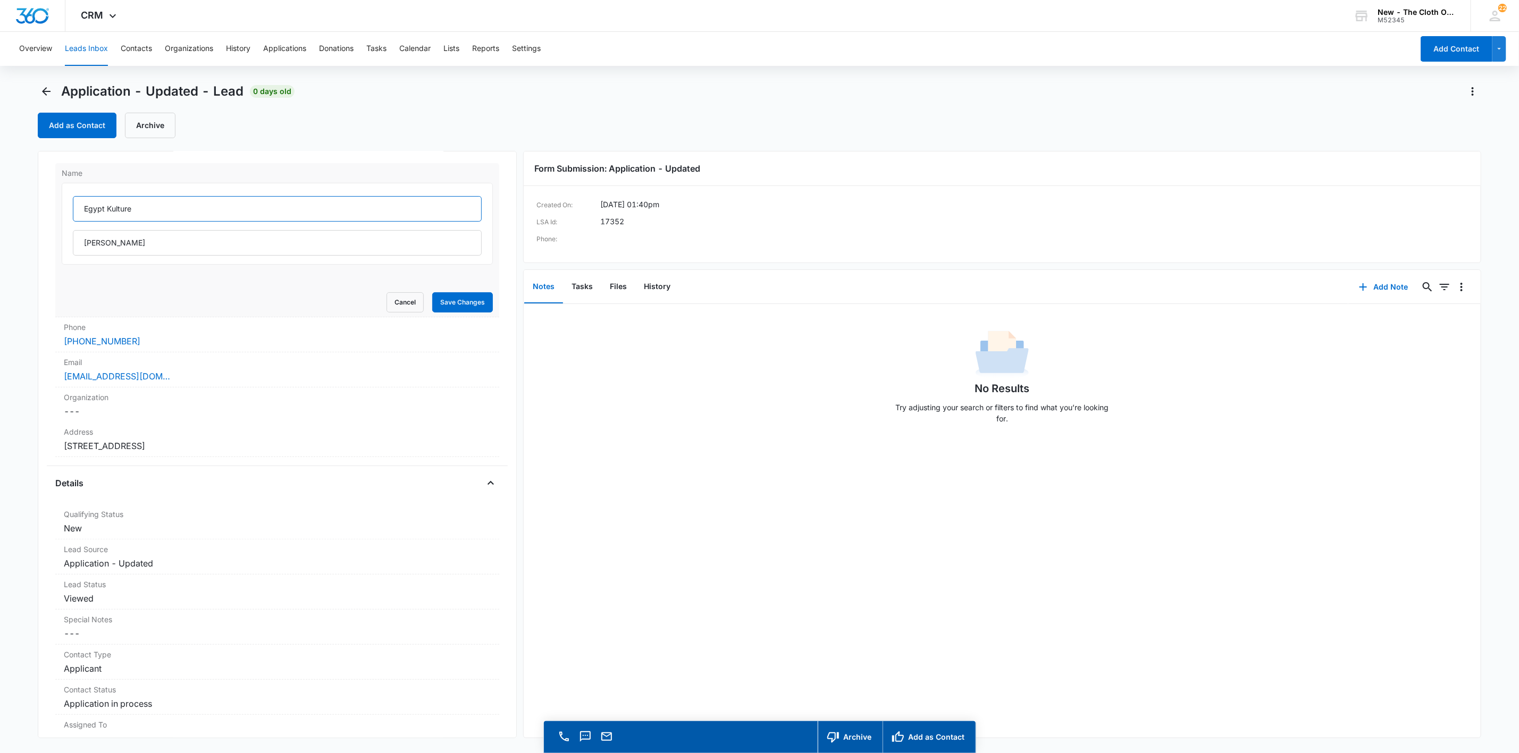
type input "Egypt Kulture"
type input "[PERSON_NAME]"
click at [458, 298] on button "Save Changes" at bounding box center [462, 302] width 61 height 20
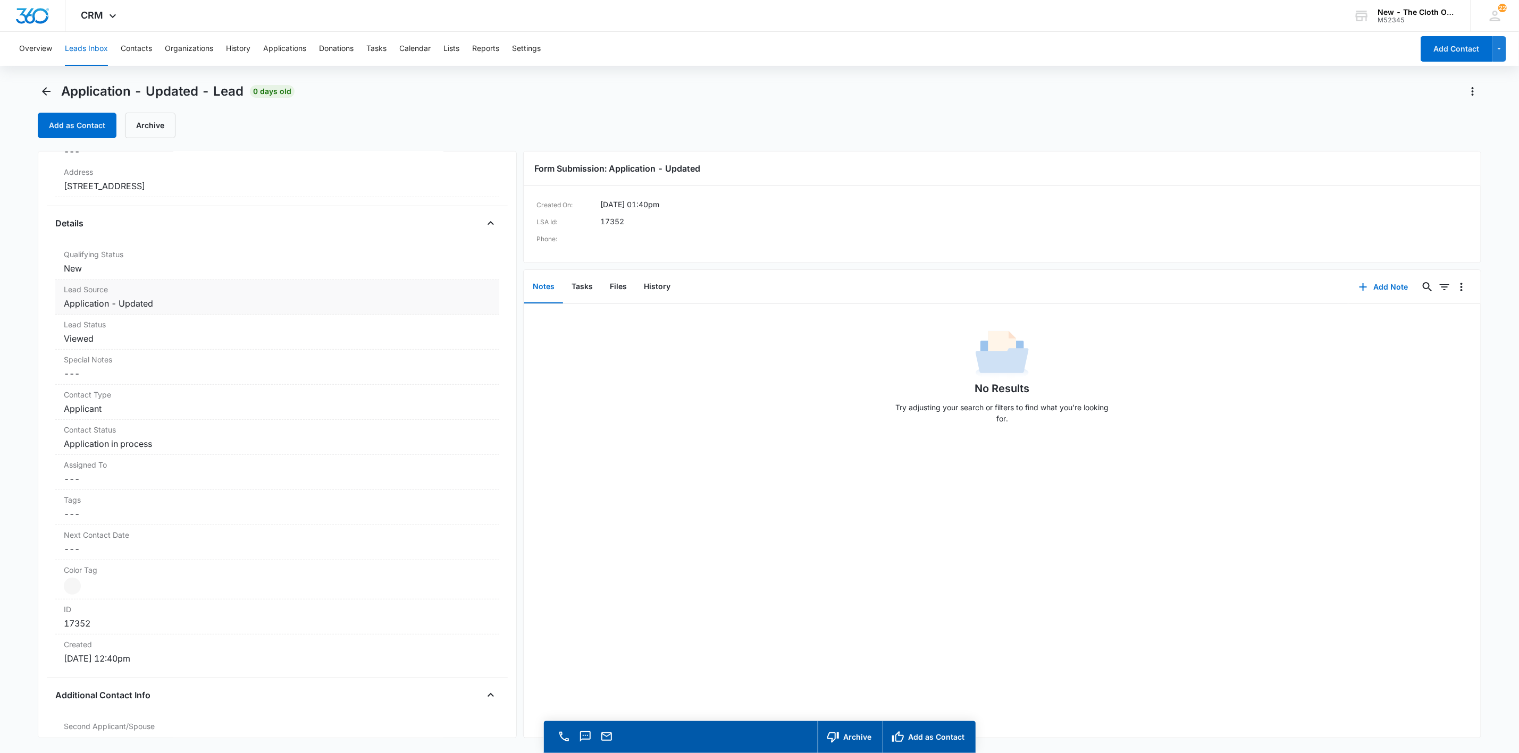
scroll to position [239, 0]
click at [268, 163] on dd "Cancel Save Changes [STREET_ADDRESS]" at bounding box center [277, 167] width 427 height 13
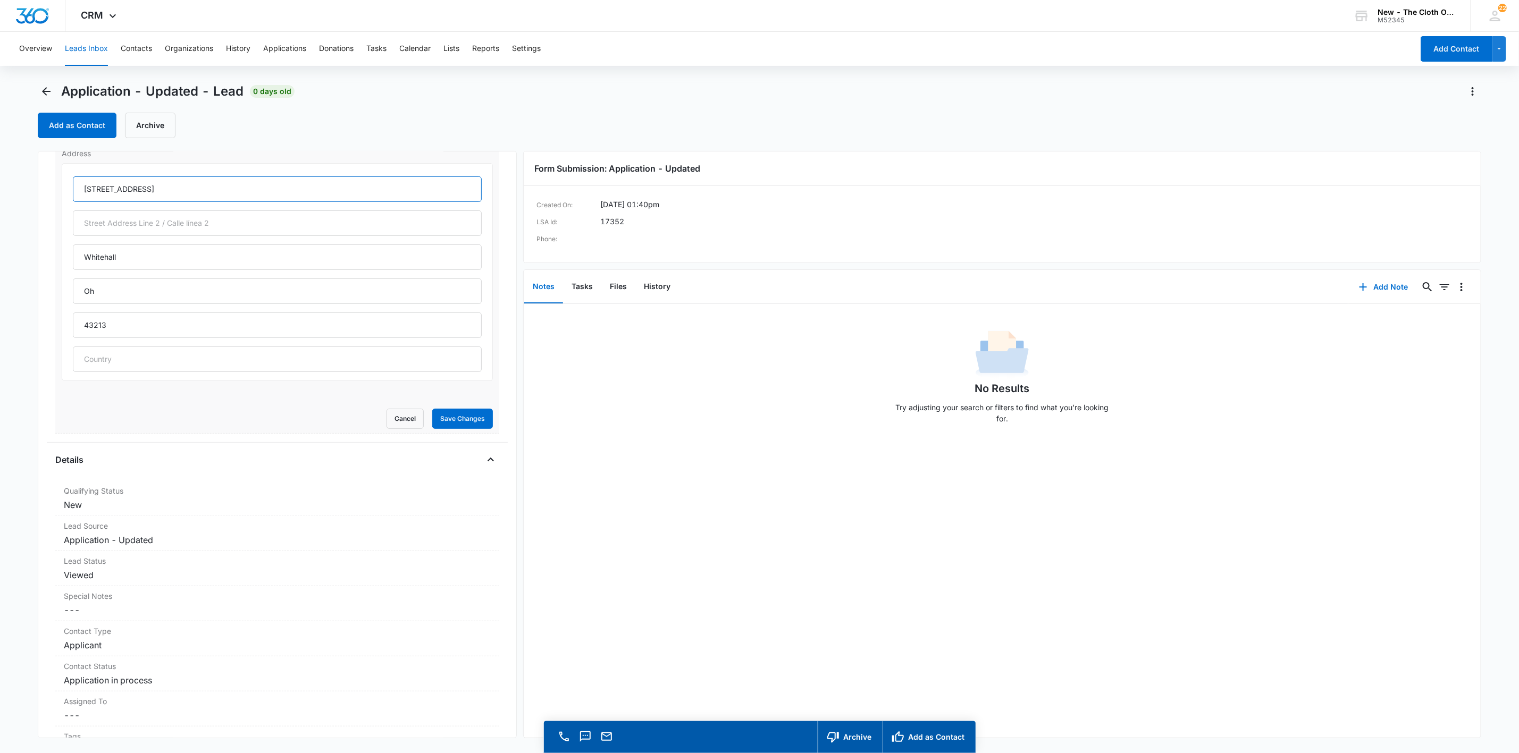
drag, startPoint x: 136, startPoint y: 191, endPoint x: 281, endPoint y: 197, distance: 144.7
click at [198, 192] on input "[STREET_ADDRESS]" at bounding box center [277, 189] width 409 height 26
type input "[STREET_ADDRESS]"
type input "[US_STATE]"
click at [450, 422] on button "Save Changes" at bounding box center [462, 419] width 61 height 20
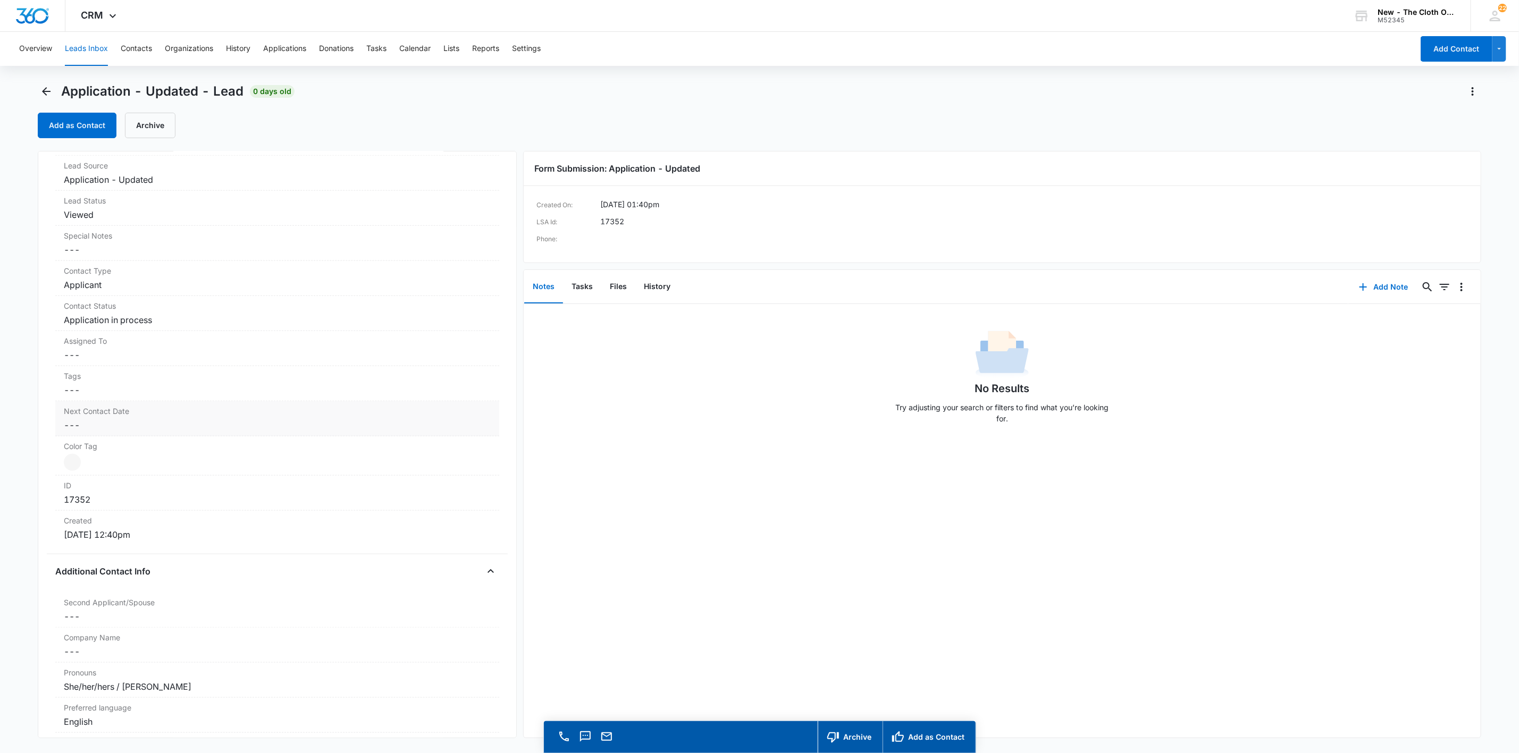
scroll to position [718, 0]
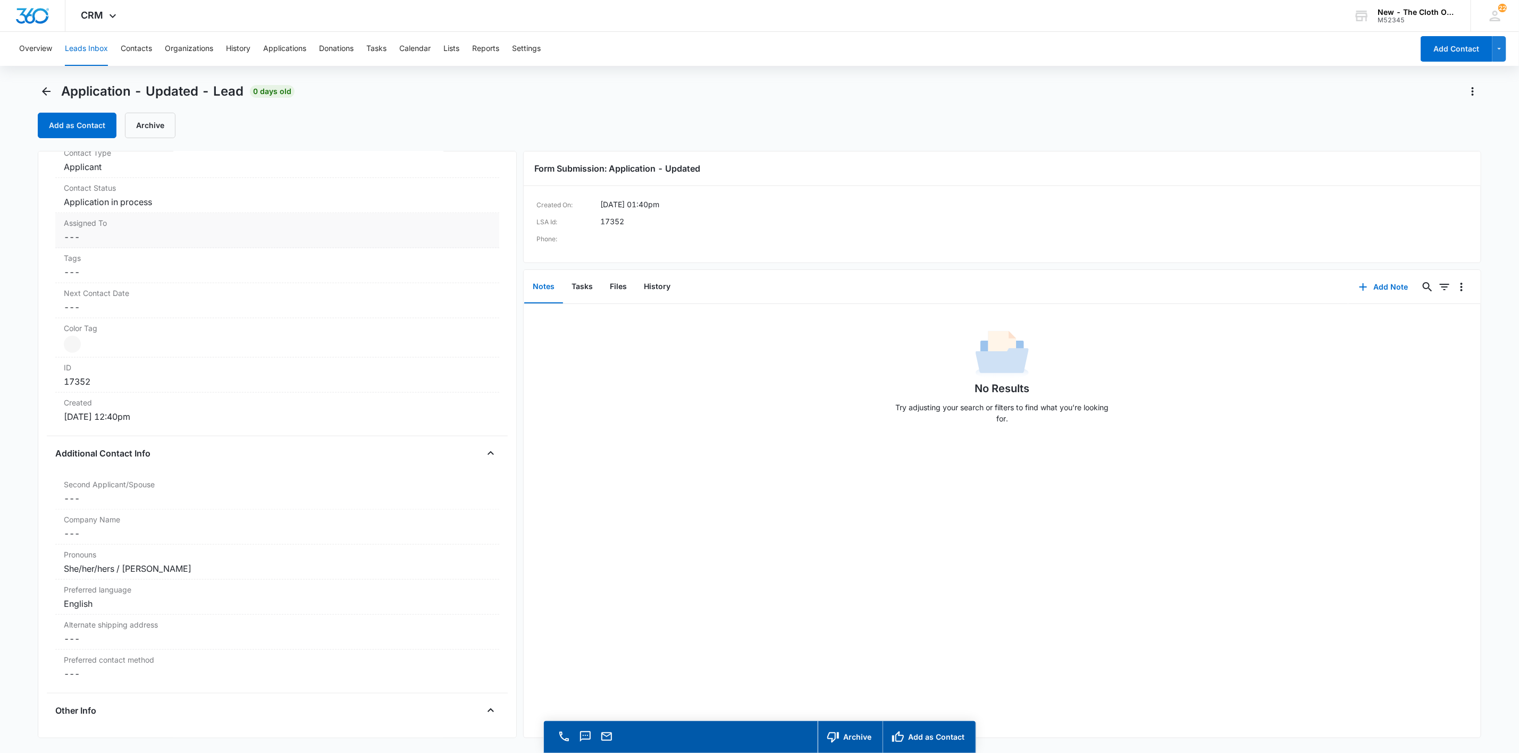
click at [86, 217] on div "Assigned To Cancel Save Changes ---" at bounding box center [277, 230] width 444 height 35
click at [96, 254] on div at bounding box center [264, 246] width 385 height 15
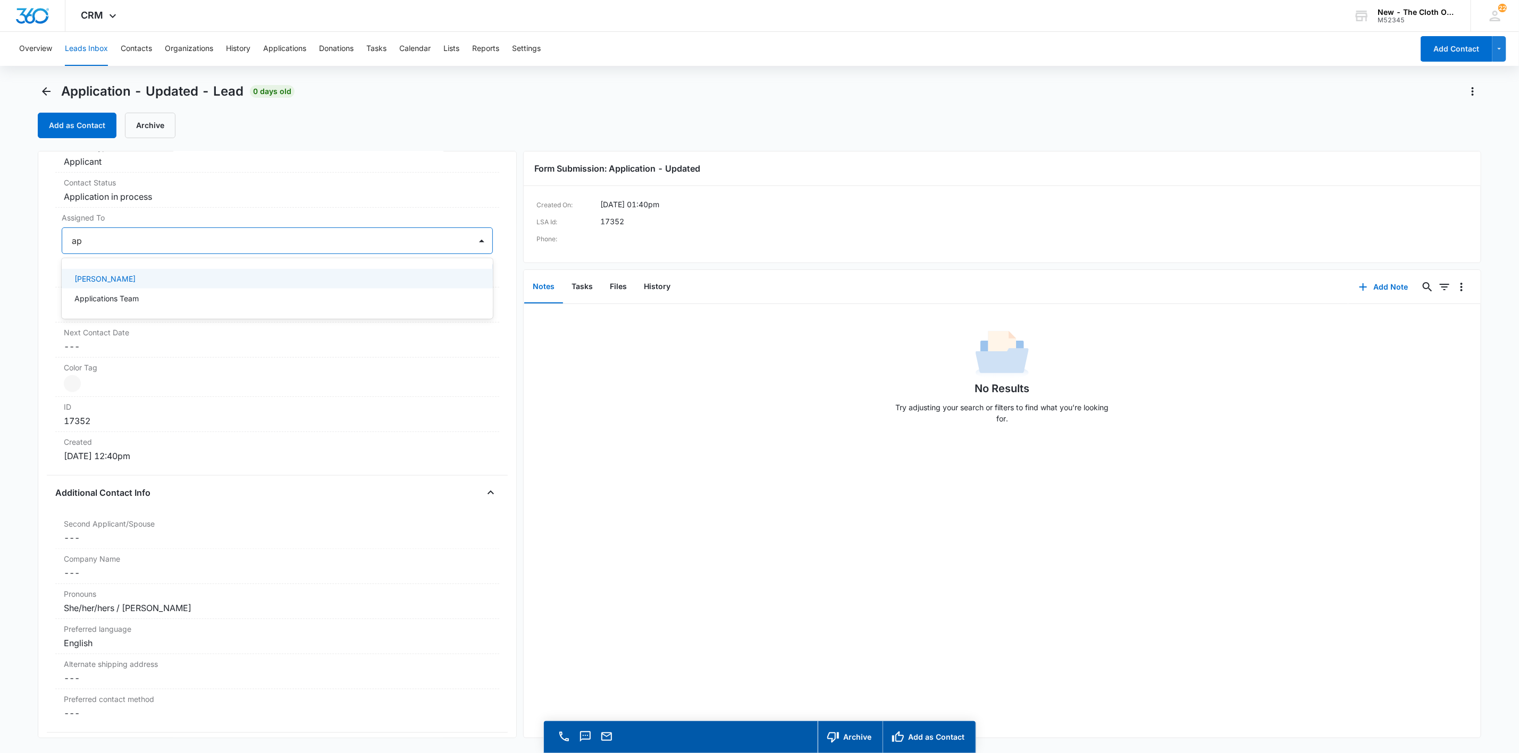
scroll to position [461, 0]
type input "appl"
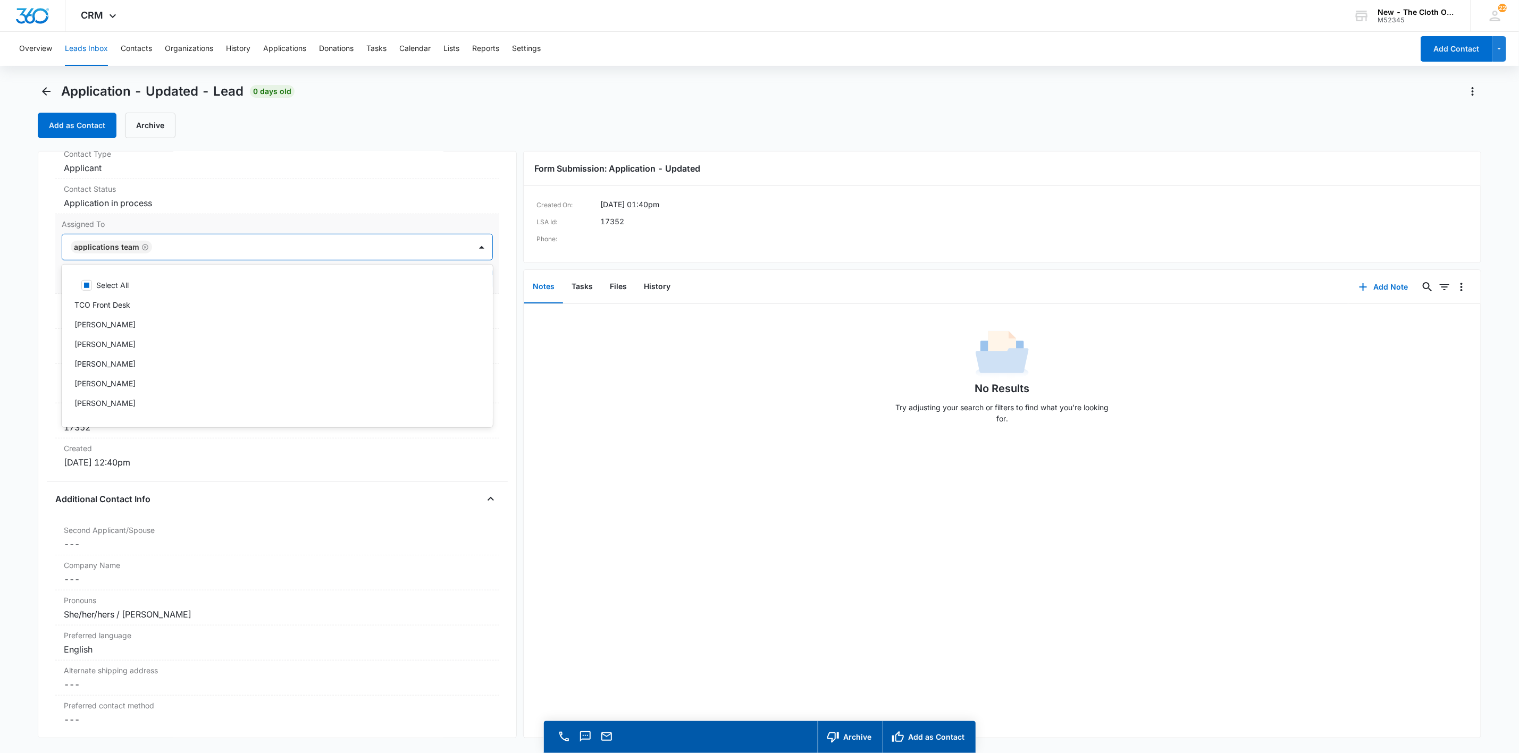
drag, startPoint x: 281, startPoint y: 251, endPoint x: 409, endPoint y: 275, distance: 130.3
click at [281, 251] on div at bounding box center [306, 247] width 302 height 15
drag, startPoint x: 450, startPoint y: 280, endPoint x: 434, endPoint y: 287, distance: 17.1
click at [450, 281] on button "Save Changes" at bounding box center [462, 279] width 61 height 20
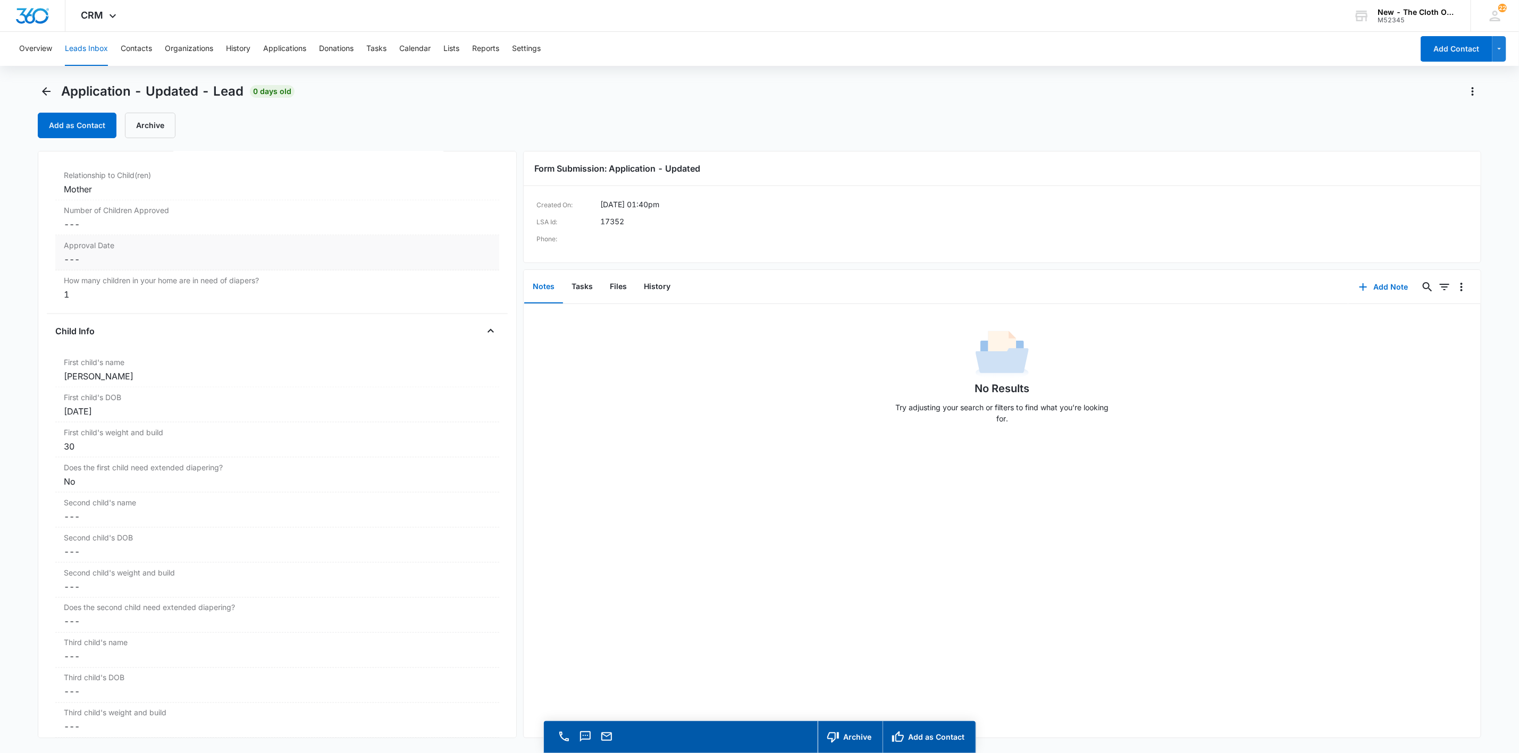
scroll to position [1099, 0]
click at [178, 362] on div "First child's name Cancel Save Changes [PERSON_NAME]" at bounding box center [277, 344] width 444 height 35
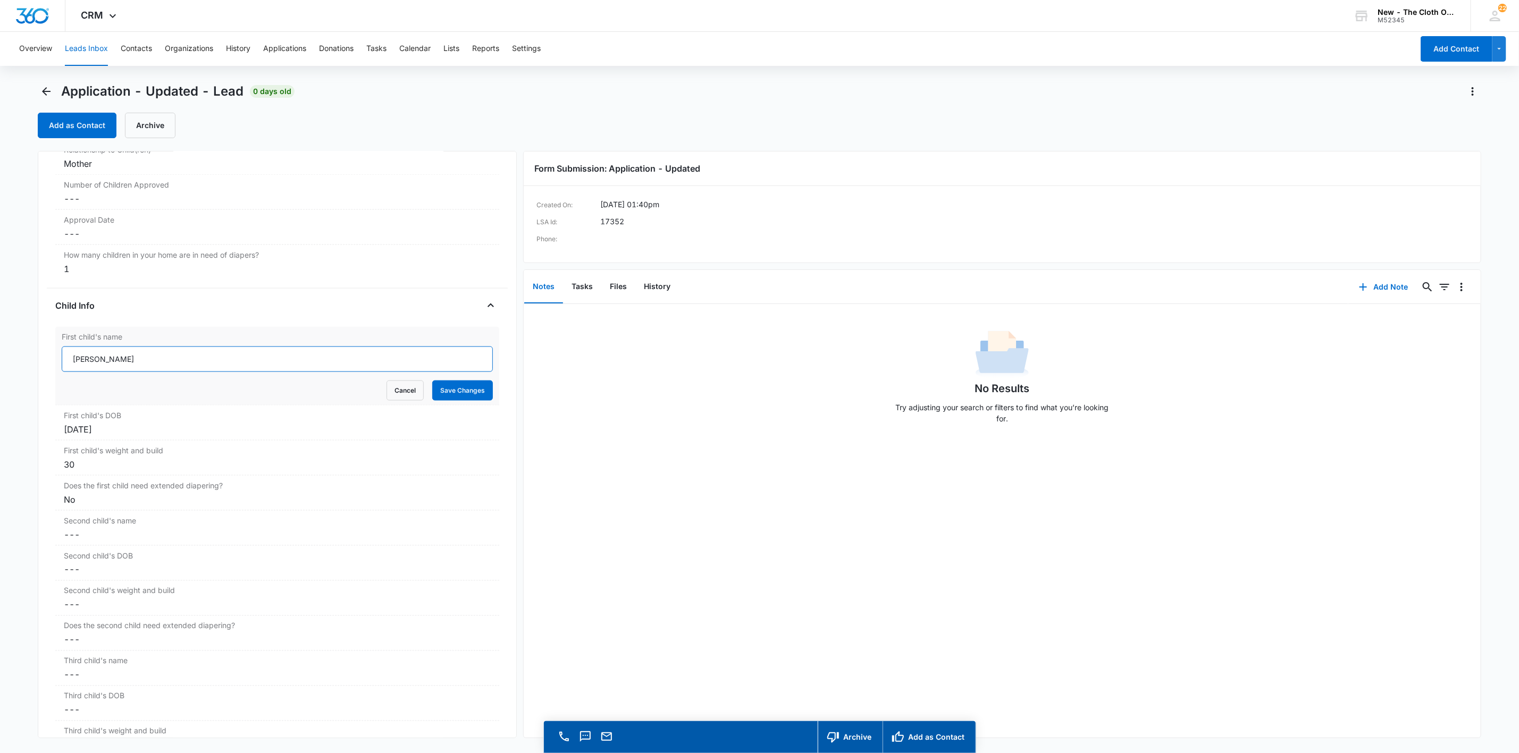
click at [111, 370] on input "[PERSON_NAME]" at bounding box center [277, 360] width 431 height 26
click at [622, 294] on button "Files" at bounding box center [618, 287] width 34 height 33
click at [104, 366] on input "[PERSON_NAME]" at bounding box center [277, 360] width 431 height 26
type input "[PERSON_NAME]"
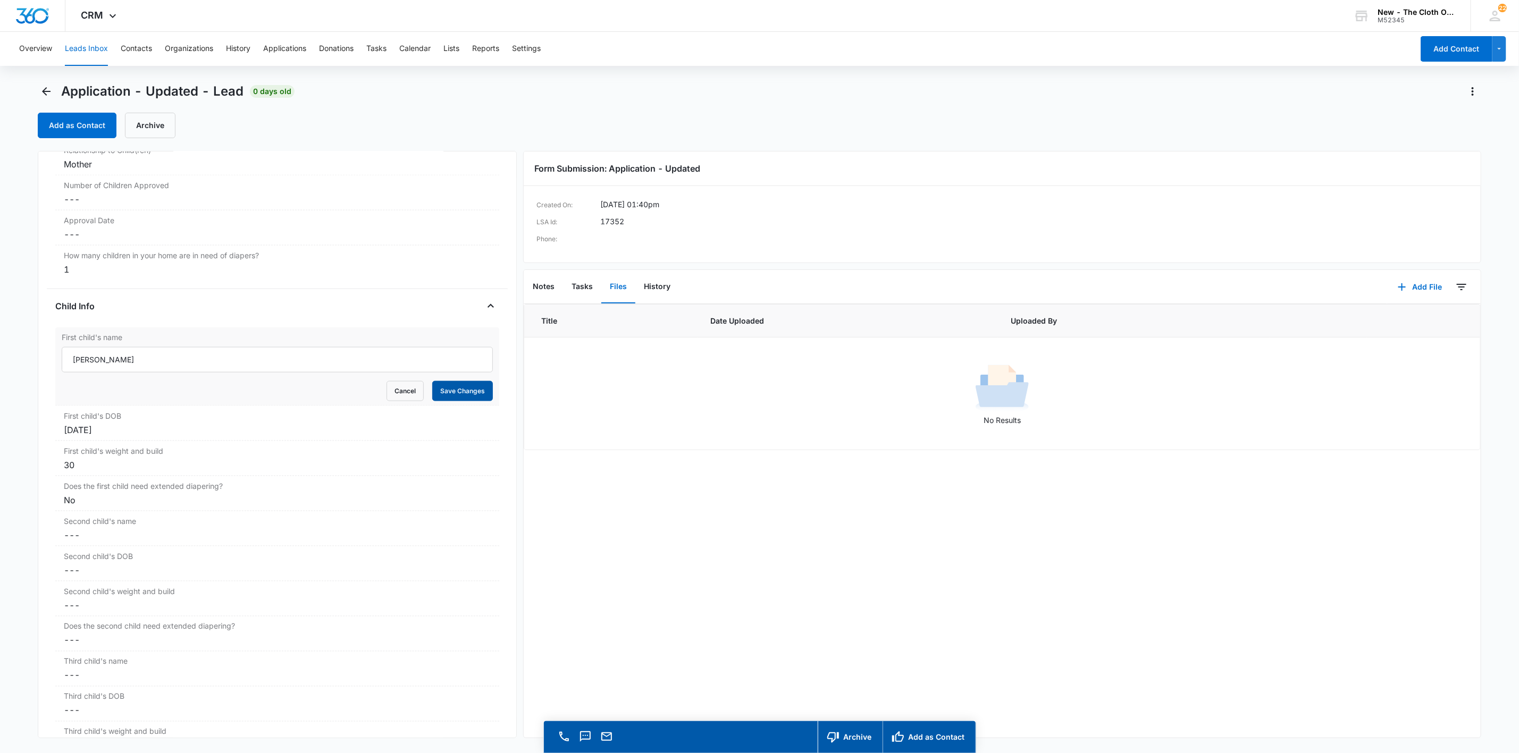
click at [451, 394] on button "Save Changes" at bounding box center [462, 391] width 61 height 20
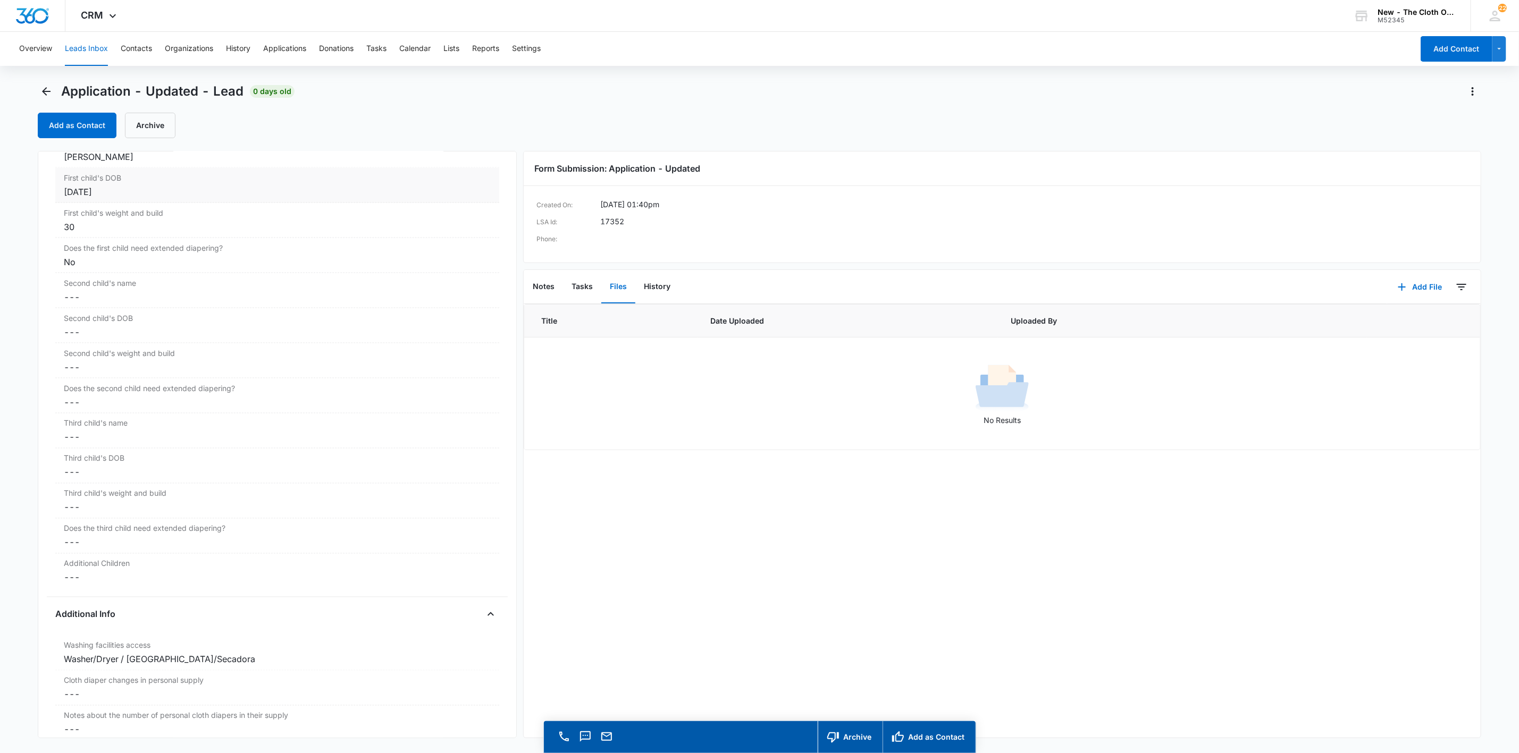
scroll to position [1054, 0]
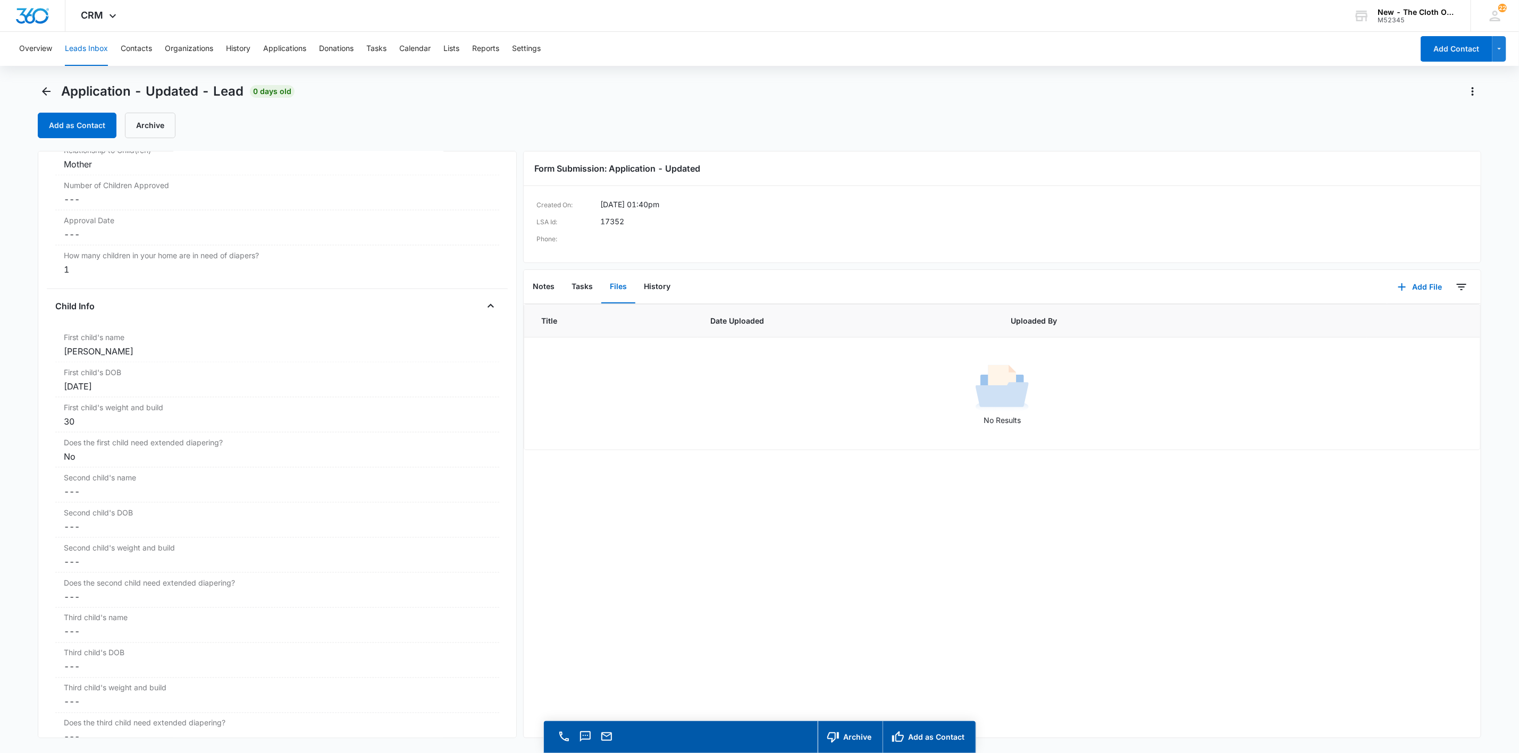
drag, startPoint x: 158, startPoint y: 357, endPoint x: 21, endPoint y: 358, distance: 137.7
click at [21, 358] on main "Application - Updated - Lead 0 days old Add as Contact Archive Application - Up…" at bounding box center [759, 433] width 1519 height 701
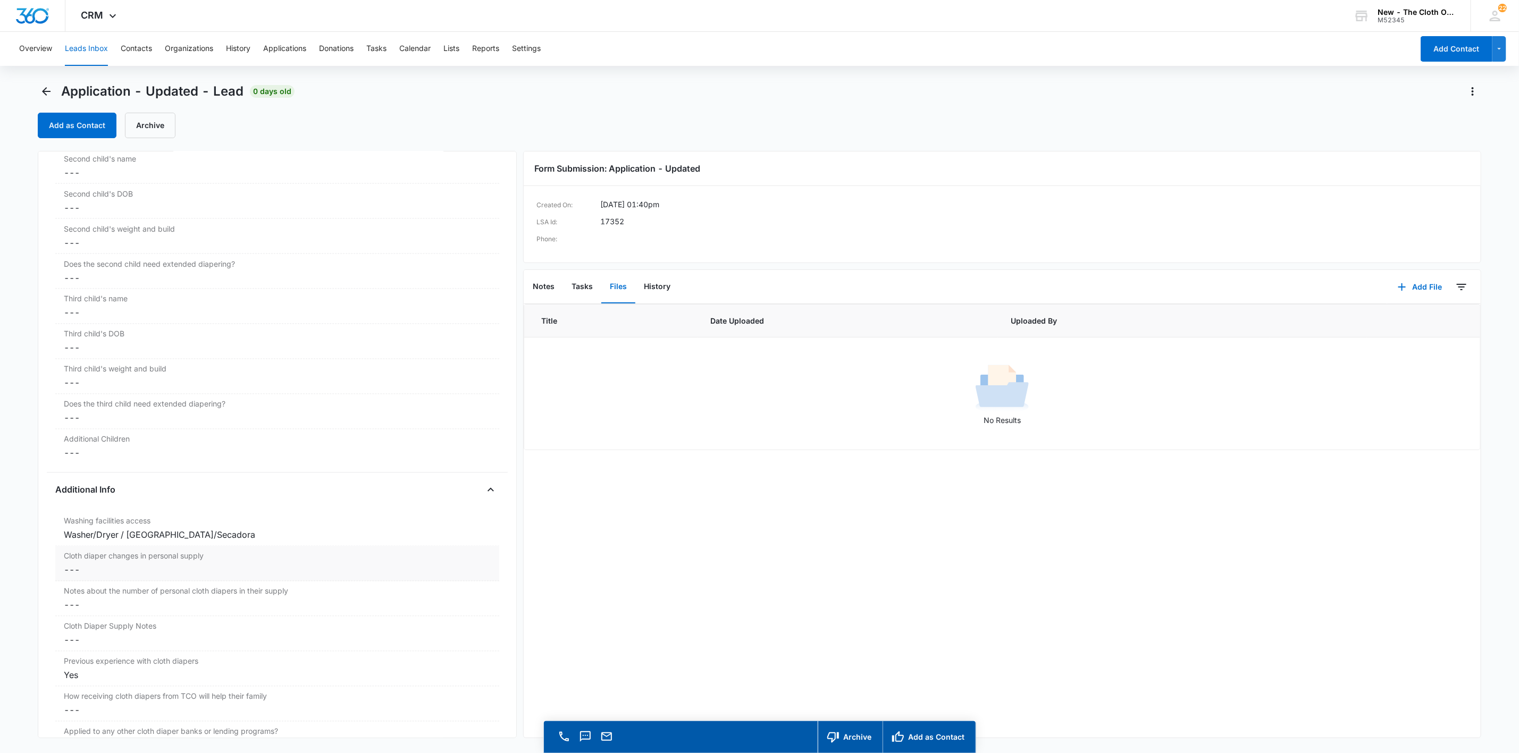
click at [86, 577] on dd "Cancel Save Changes ---" at bounding box center [277, 570] width 427 height 13
click at [88, 587] on input "Cloth diaper changes in personal supply" at bounding box center [277, 579] width 431 height 26
click at [432, 600] on button "Save Changes" at bounding box center [462, 610] width 61 height 20
type input "-2"
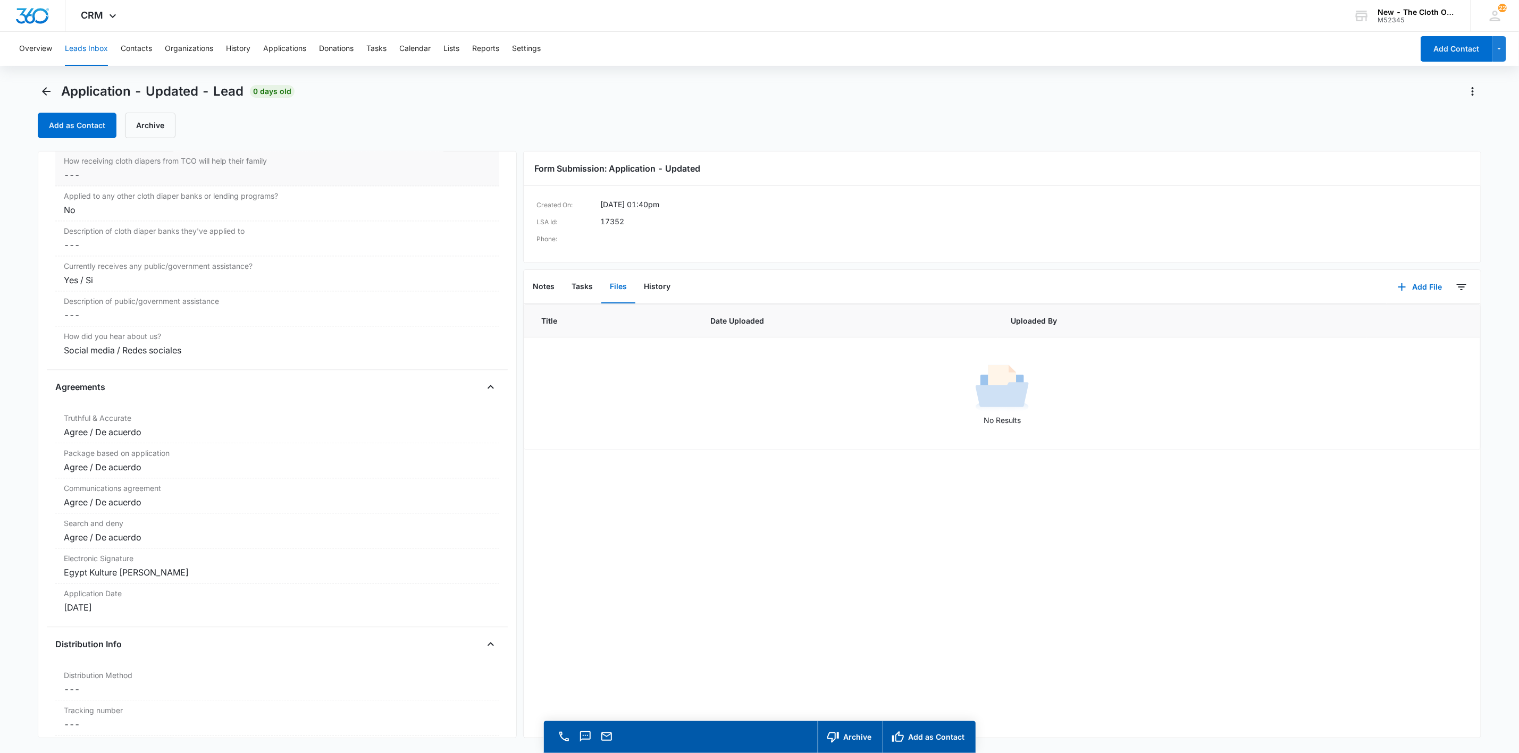
scroll to position [1931, 0]
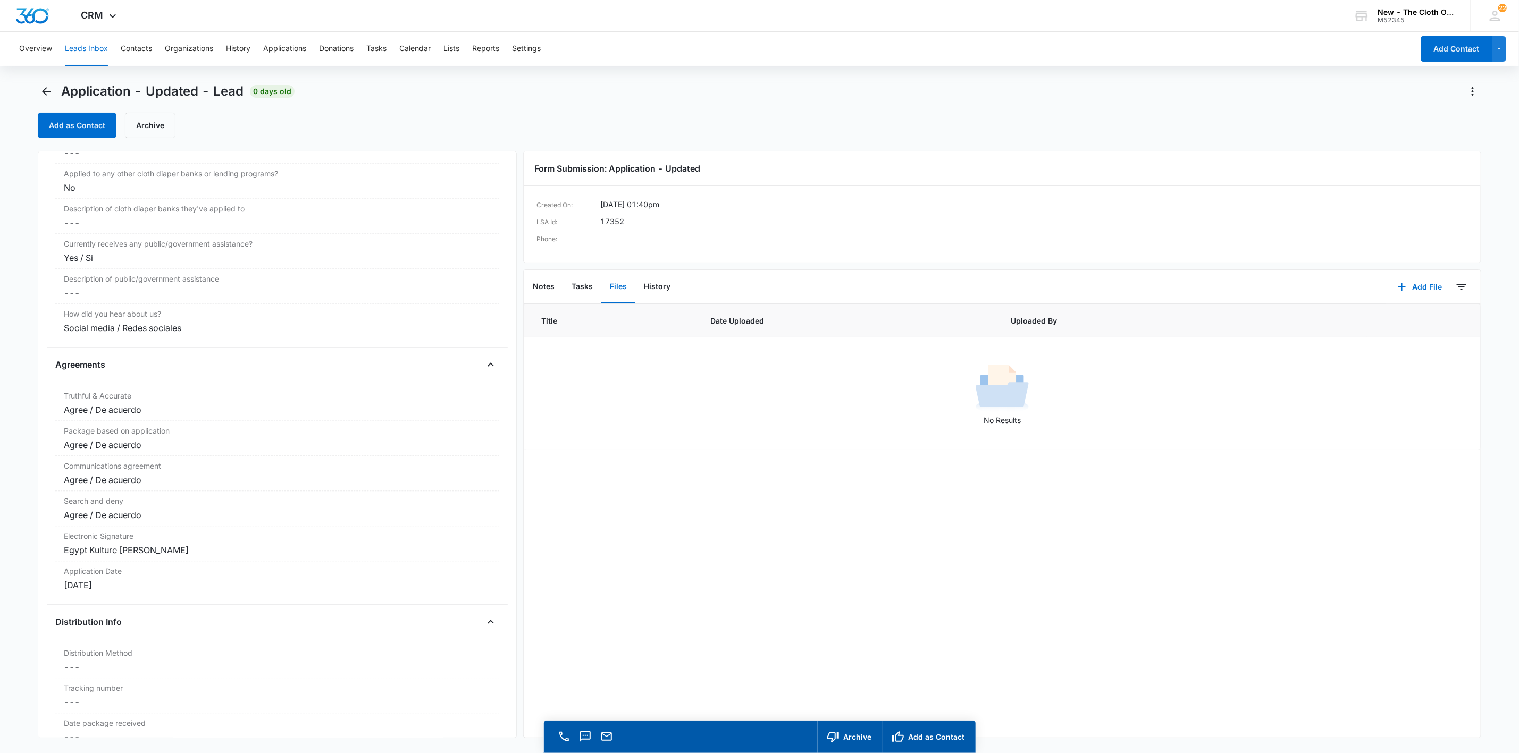
drag, startPoint x: 215, startPoint y: 563, endPoint x: 14, endPoint y: 557, distance: 201.0
click at [14, 557] on main "Application - Updated - Lead 0 days old Add as Contact Archive Application - Up…" at bounding box center [759, 433] width 1519 height 701
copy div "Egypt Kulture [PERSON_NAME]"
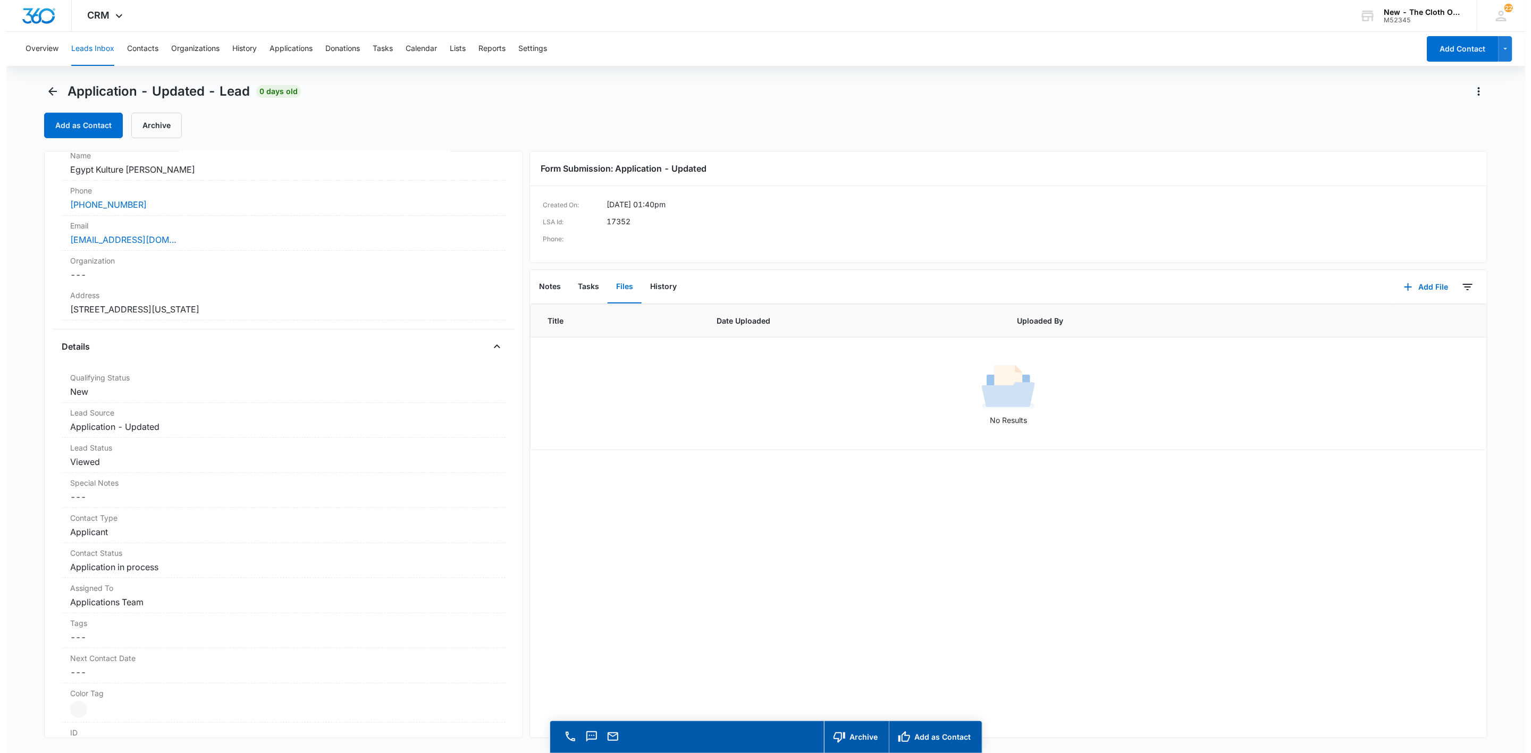
scroll to position [0, 0]
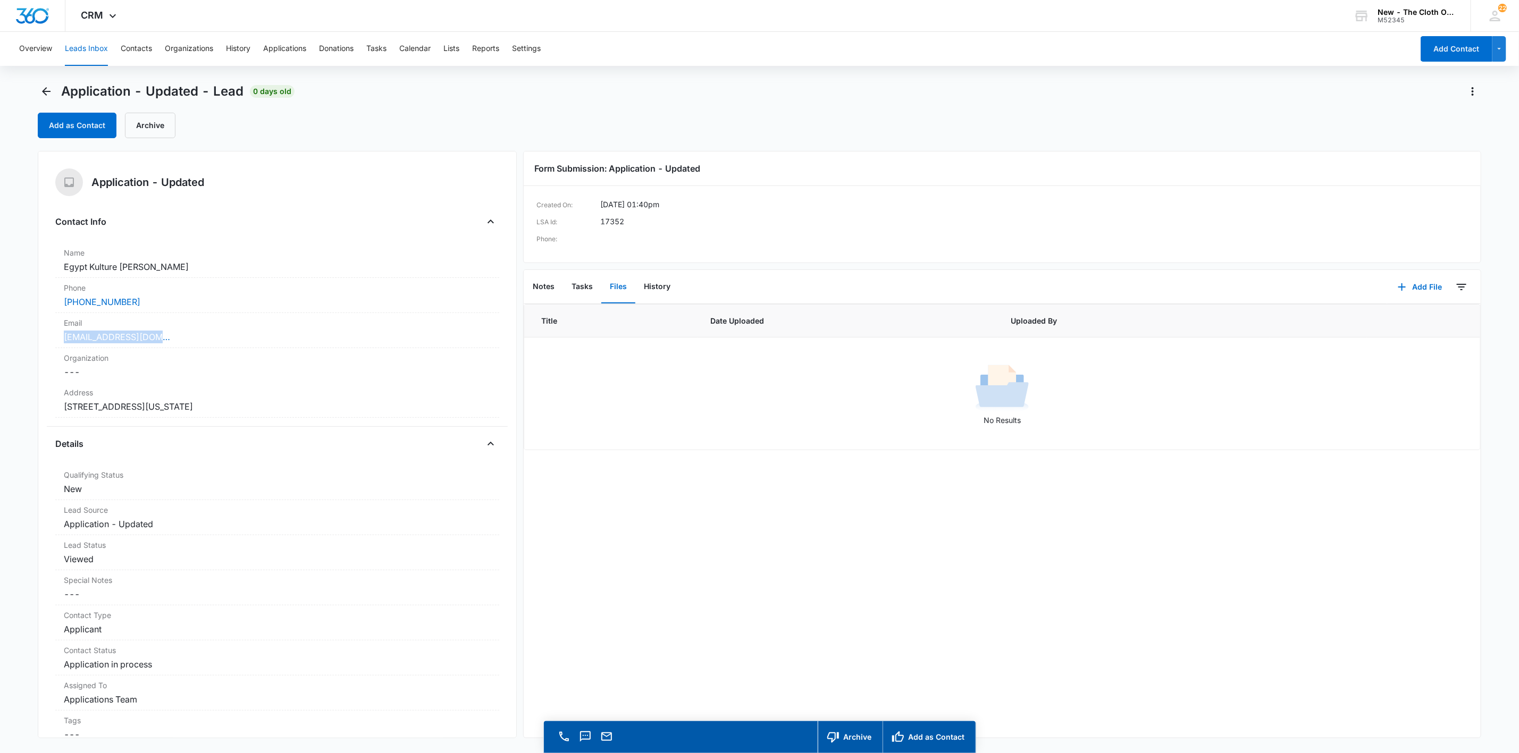
drag, startPoint x: 174, startPoint y: 331, endPoint x: 26, endPoint y: 335, distance: 148.9
click at [26, 335] on main "Application - Updated - Lead 0 days old Add as Contact Archive Application - Up…" at bounding box center [759, 433] width 1519 height 701
copy link "[EMAIL_ADDRESS][DOMAIN_NAME]"
click at [85, 124] on button "Add as Contact" at bounding box center [77, 126] width 79 height 26
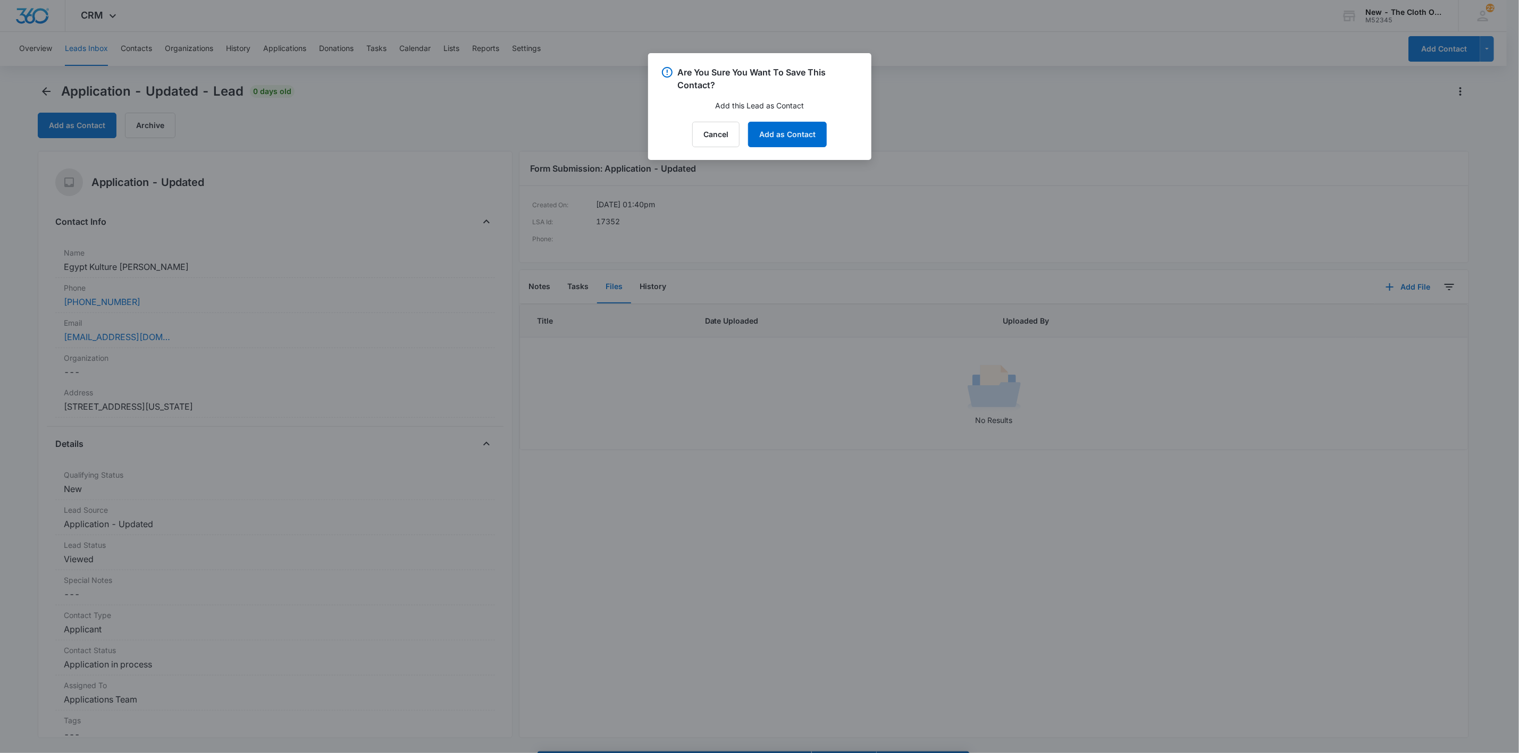
click at [789, 115] on div "Are You Sure You Want To Save This Contact? Add this Lead as Contact Cancel Add…" at bounding box center [759, 106] width 223 height 107
click at [797, 129] on button "Add as Contact" at bounding box center [787, 135] width 79 height 26
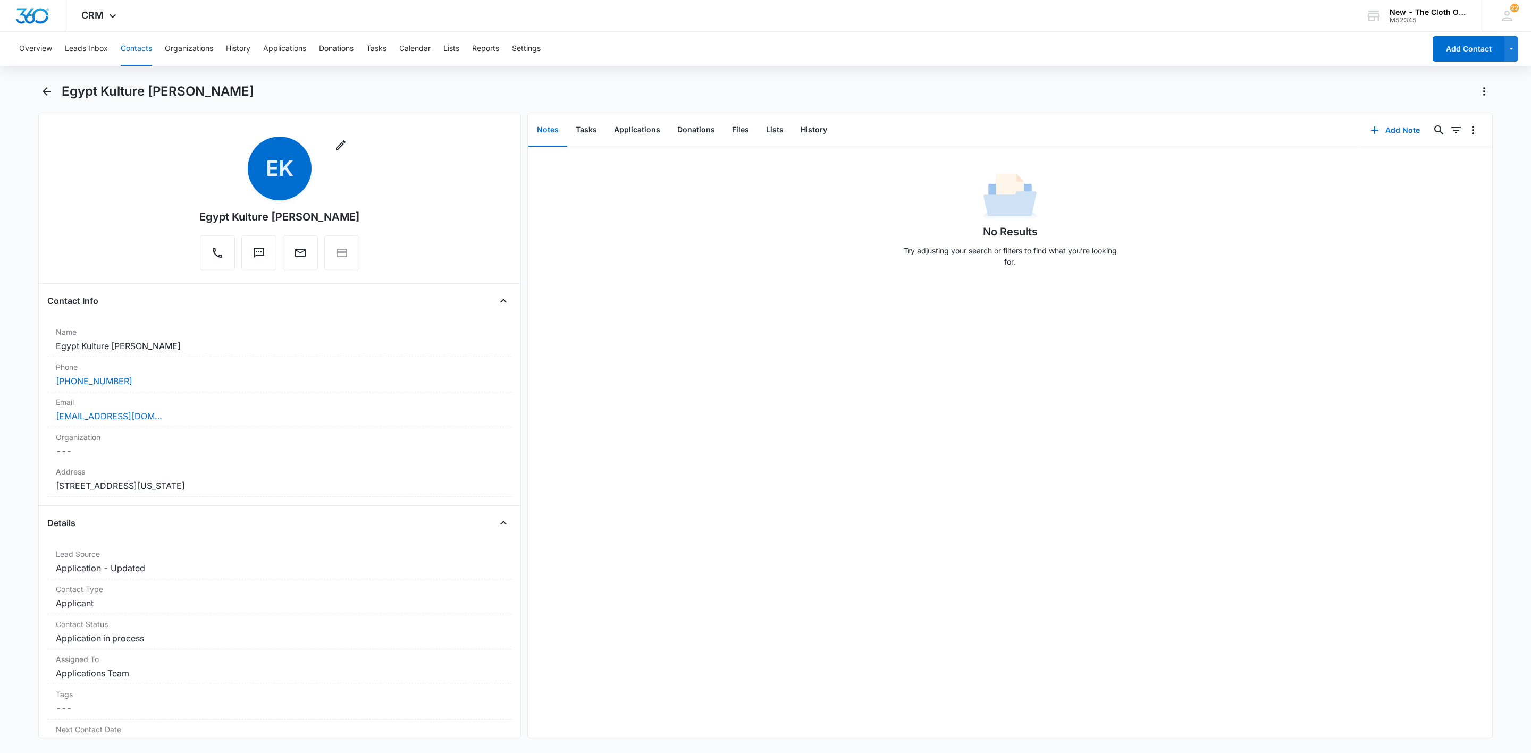
click at [226, 99] on div "Egypt Kulture [PERSON_NAME]" at bounding box center [777, 91] width 1431 height 17
click at [226, 99] on h1 "Egypt Kulture [PERSON_NAME]" at bounding box center [158, 91] width 192 height 16
copy div "Egypt Kulture [PERSON_NAME] Remove"
click at [640, 129] on button "Applications" at bounding box center [636, 130] width 63 height 33
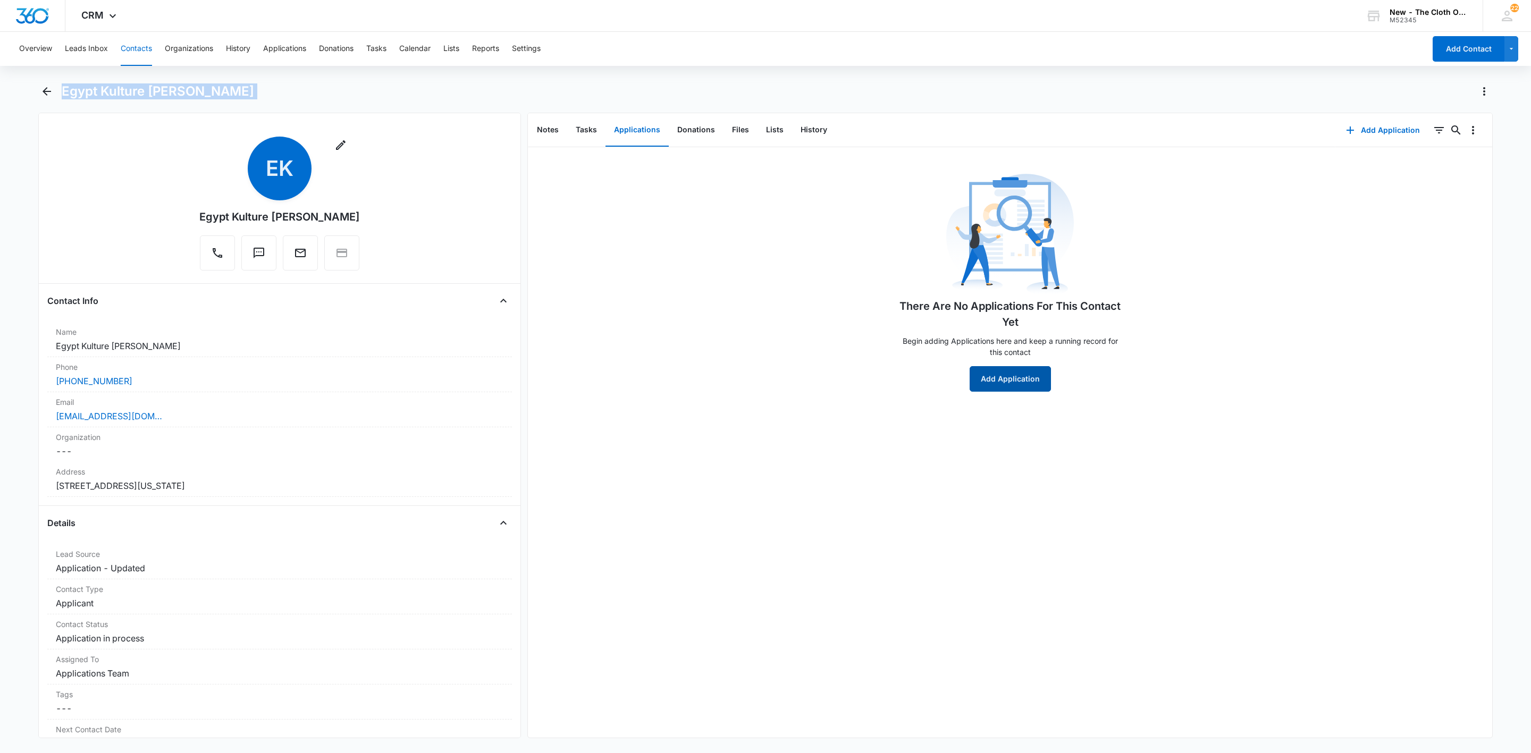
click at [1003, 381] on button "Add Application" at bounding box center [1010, 379] width 81 height 26
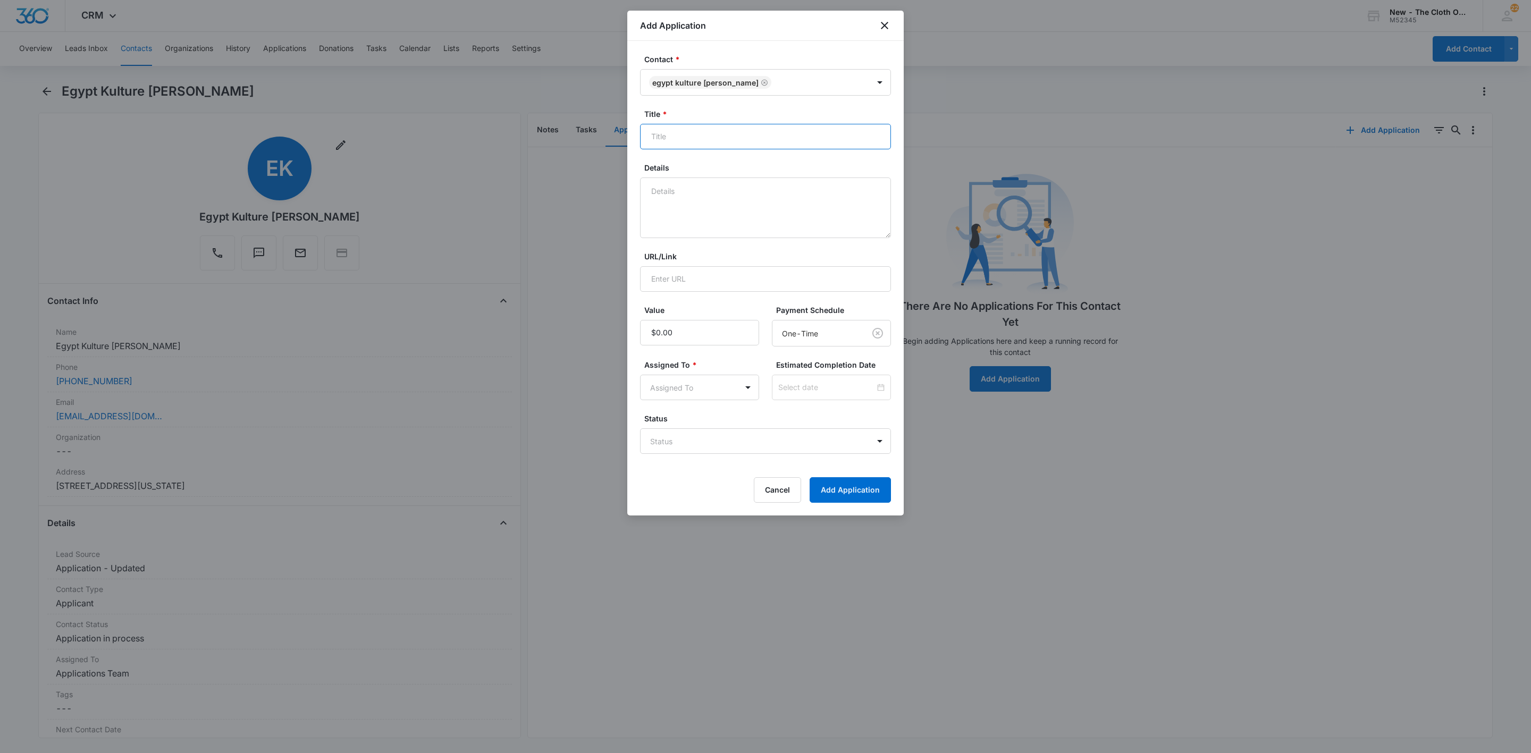
click at [796, 147] on input "Title *" at bounding box center [765, 137] width 251 height 26
paste input "Egypt Kulture [PERSON_NAME]"
click at [687, 140] on input "Applicant Egypt Kulture [PERSON_NAME]" at bounding box center [765, 137] width 251 height 26
type input "Applicant - [GEOGRAPHIC_DATA] Kulture [PERSON_NAME]"
drag, startPoint x: 710, startPoint y: 183, endPoint x: 709, endPoint y: 195, distance: 11.3
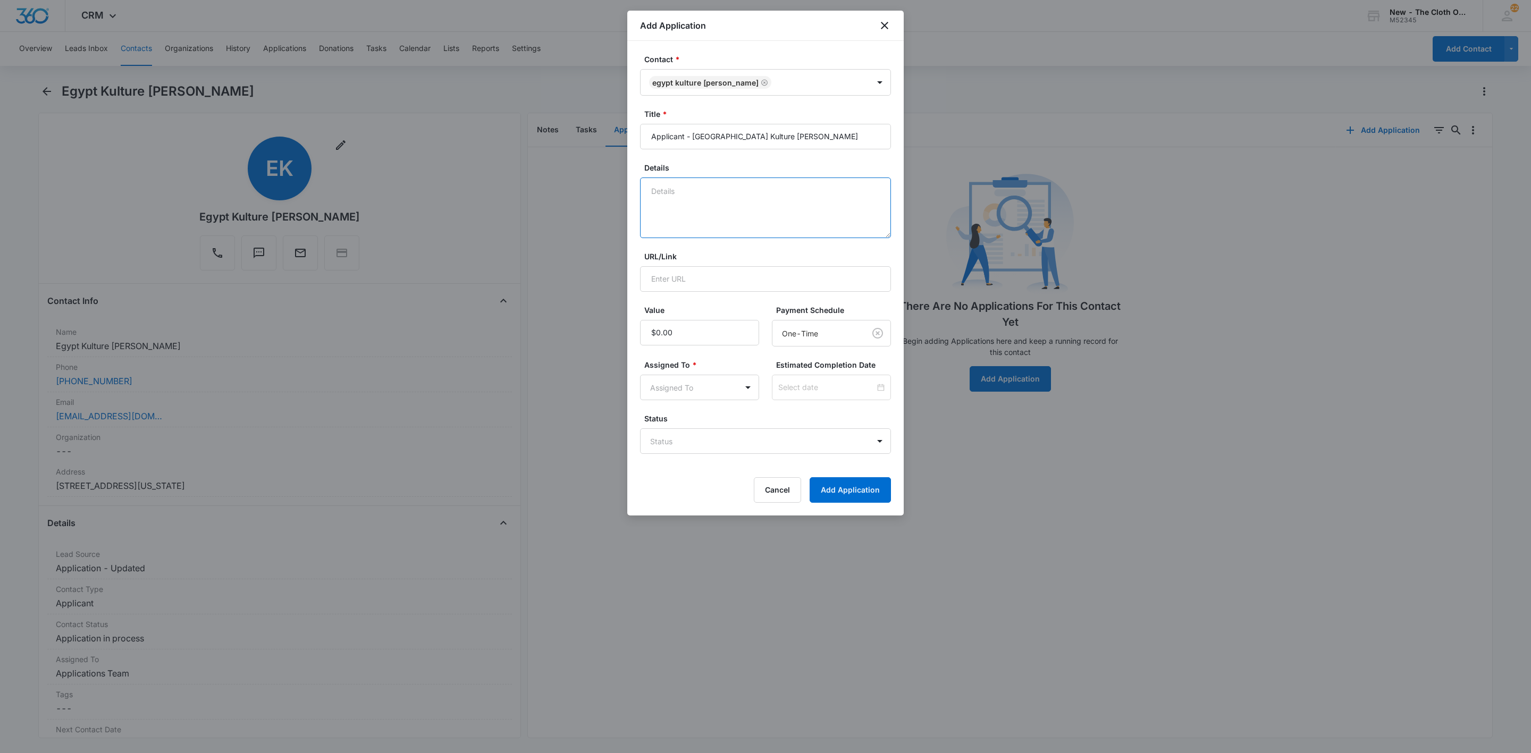
click at [709, 195] on textarea "Details" at bounding box center [765, 208] width 251 height 61
drag, startPoint x: 742, startPoint y: 134, endPoint x: 831, endPoint y: 140, distance: 89.5
click at [831, 140] on input "Applicant - [GEOGRAPHIC_DATA] Kulture [PERSON_NAME]" at bounding box center [765, 137] width 251 height 26
drag, startPoint x: 694, startPoint y: 134, endPoint x: 844, endPoint y: 136, distance: 149.9
click at [844, 136] on input "Applicant - [GEOGRAPHIC_DATA] Kulture [PERSON_NAME]" at bounding box center [765, 137] width 251 height 26
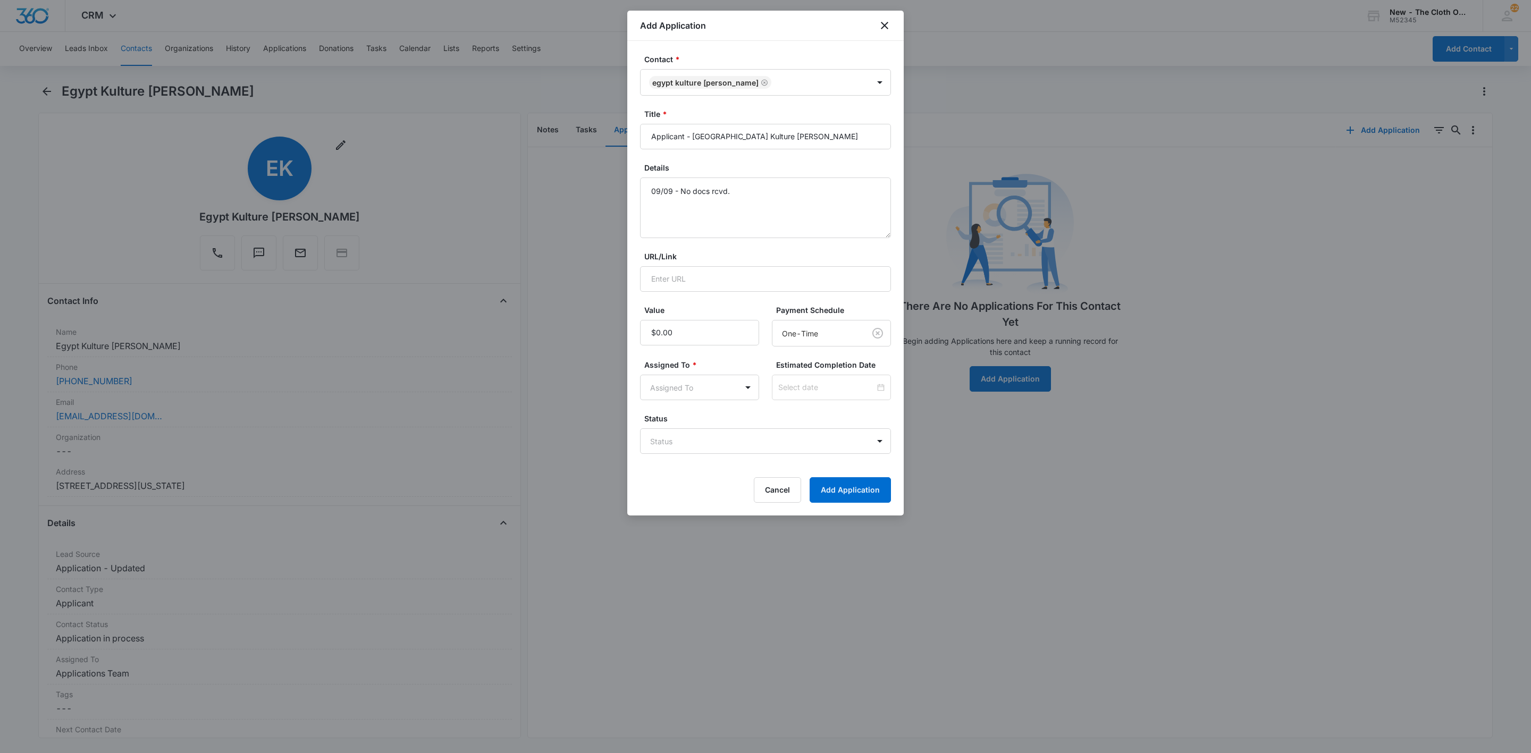
click at [811, 153] on form "Contact * Egypt Kulture [PERSON_NAME] Title * Applicant - [GEOGRAPHIC_DATA] Kul…" at bounding box center [765, 278] width 251 height 449
drag, startPoint x: 693, startPoint y: 136, endPoint x: 712, endPoint y: 137, distance: 19.2
click at [712, 137] on input "Applicant - [GEOGRAPHIC_DATA] Kulture [PERSON_NAME]" at bounding box center [765, 137] width 251 height 26
click at [780, 209] on textarea "09/09 - No docs rcvd." at bounding box center [765, 208] width 251 height 61
type textarea "09/09 - No docs rcvd. No profile found. FFST clear."
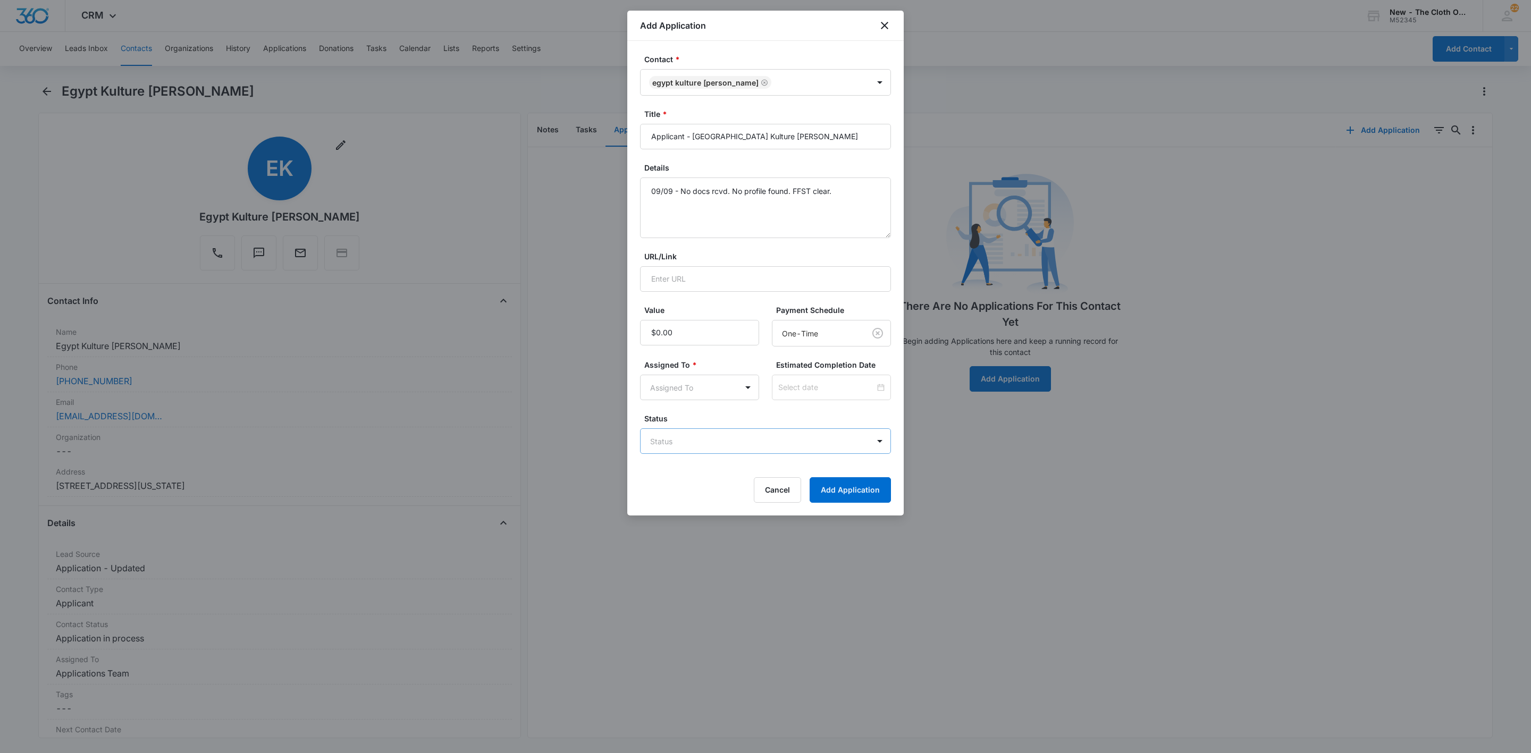
click at [688, 444] on body "CRM Apps Reputation Websites Forms CRM Email Social Shop Payments POS Ads Intel…" at bounding box center [765, 376] width 1531 height 753
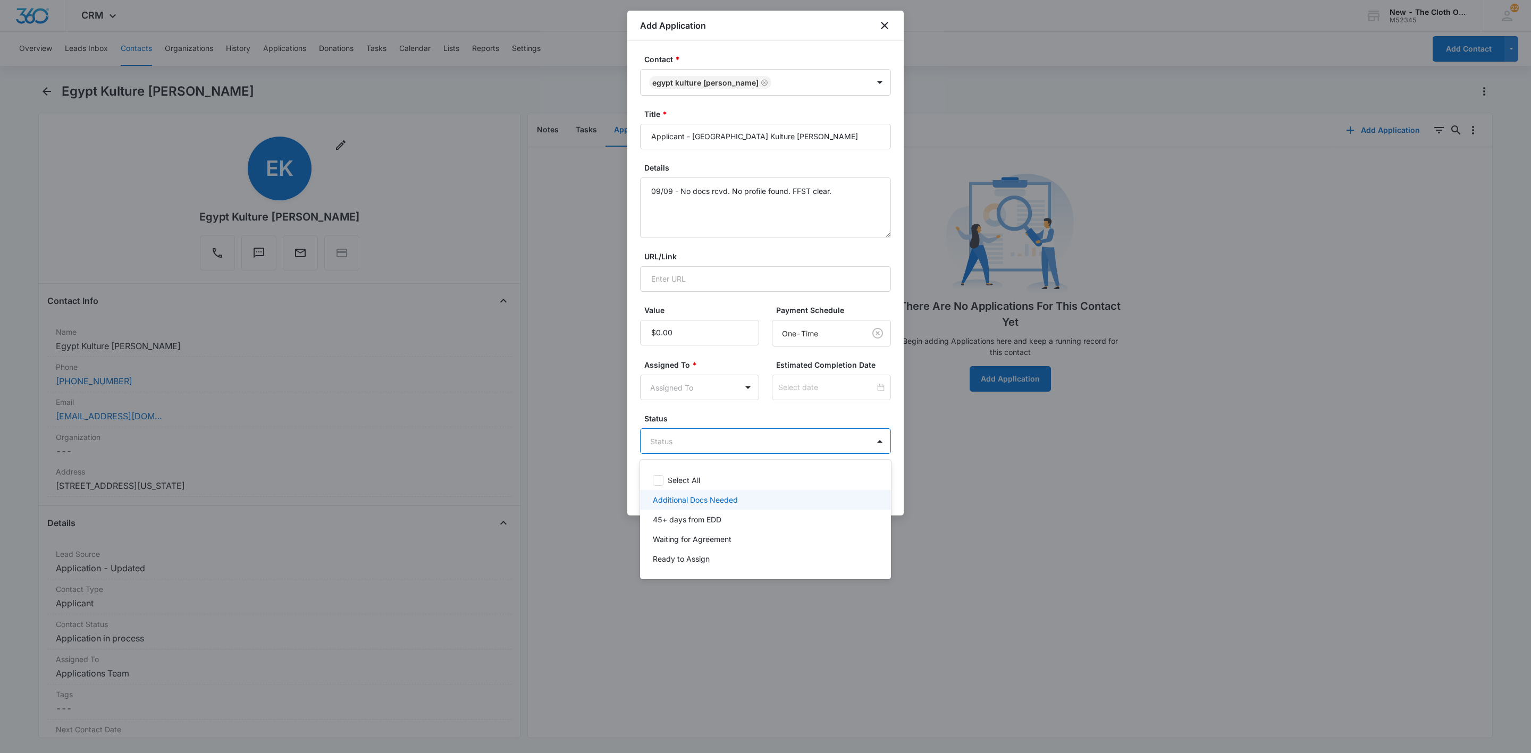
drag, startPoint x: 697, startPoint y: 509, endPoint x: 697, endPoint y: 497, distance: 12.8
click at [697, 497] on div "Select All Additional Docs Needed 45+ days from EDD Waiting for Agreement Ready…" at bounding box center [765, 519] width 251 height 103
click at [697, 497] on p "Additional Docs Needed" at bounding box center [695, 499] width 85 height 11
click at [683, 396] on div at bounding box center [765, 376] width 1531 height 753
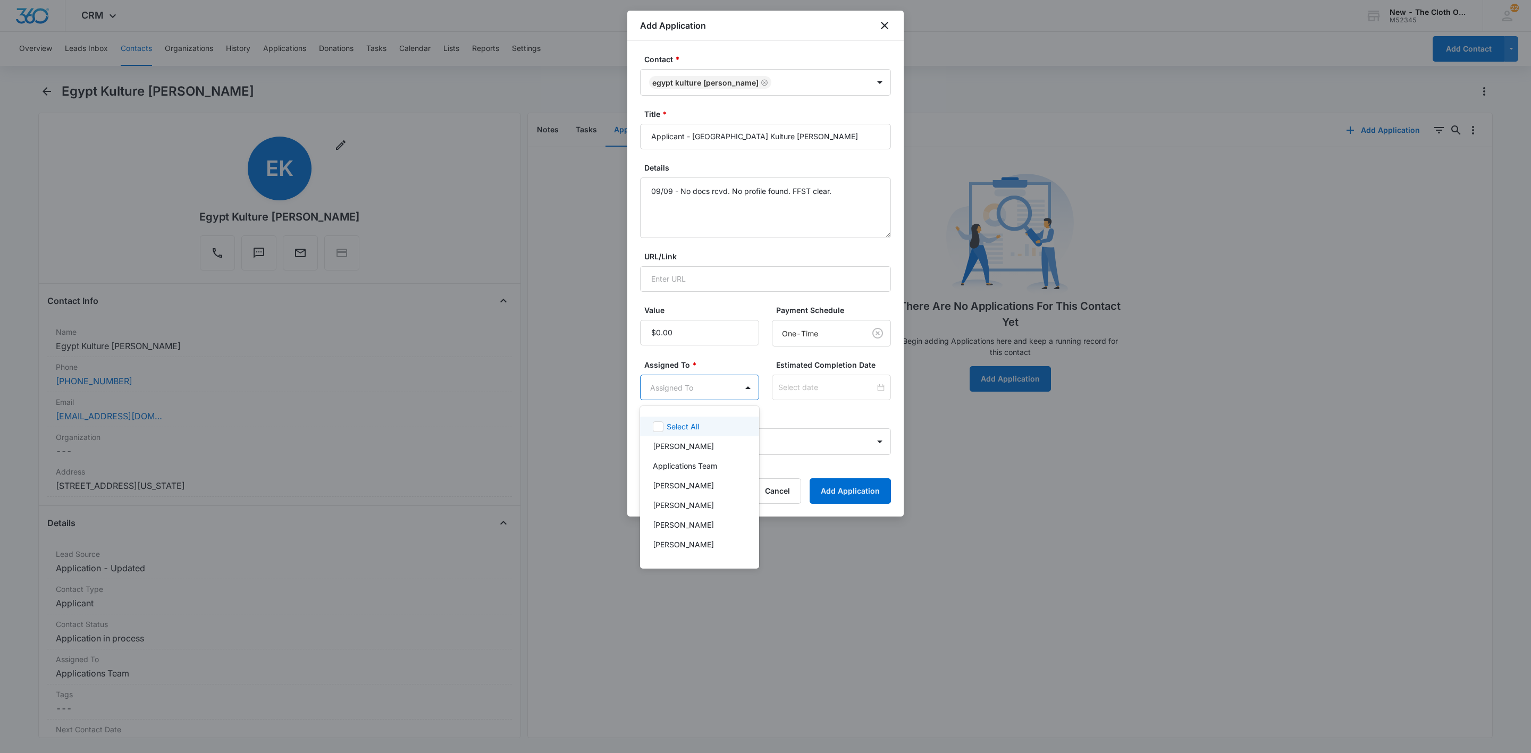
click at [683, 396] on body "CRM Apps Reputation Websites Forms CRM Email Social Shop Payments POS Ads Intel…" at bounding box center [765, 376] width 1531 height 753
click at [697, 464] on p "Applications Team" at bounding box center [685, 465] width 64 height 11
click at [820, 396] on div at bounding box center [765, 376] width 1531 height 753
click at [821, 394] on div at bounding box center [831, 388] width 119 height 26
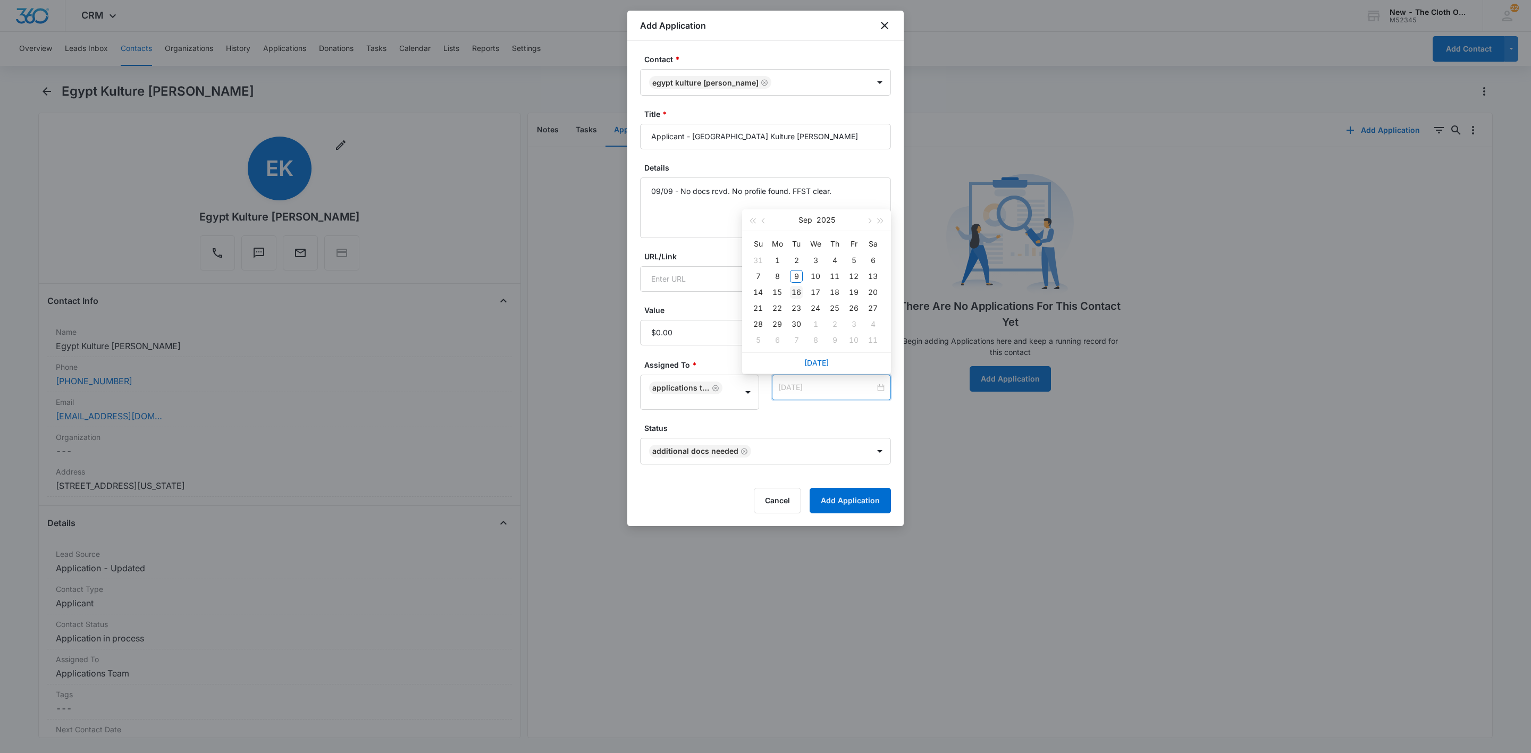
type input "[DATE]"
click at [797, 292] on div "16" at bounding box center [796, 292] width 13 height 13
click at [812, 421] on form "Contact * Egypt Kulture [PERSON_NAME] Title * Applicant - [GEOGRAPHIC_DATA] Kul…" at bounding box center [765, 284] width 251 height 460
click at [840, 484] on form "Contact * Egypt Kulture [PERSON_NAME] Title * Applicant - [GEOGRAPHIC_DATA] Kul…" at bounding box center [765, 284] width 251 height 460
click at [840, 496] on button "Add Application" at bounding box center [850, 501] width 81 height 26
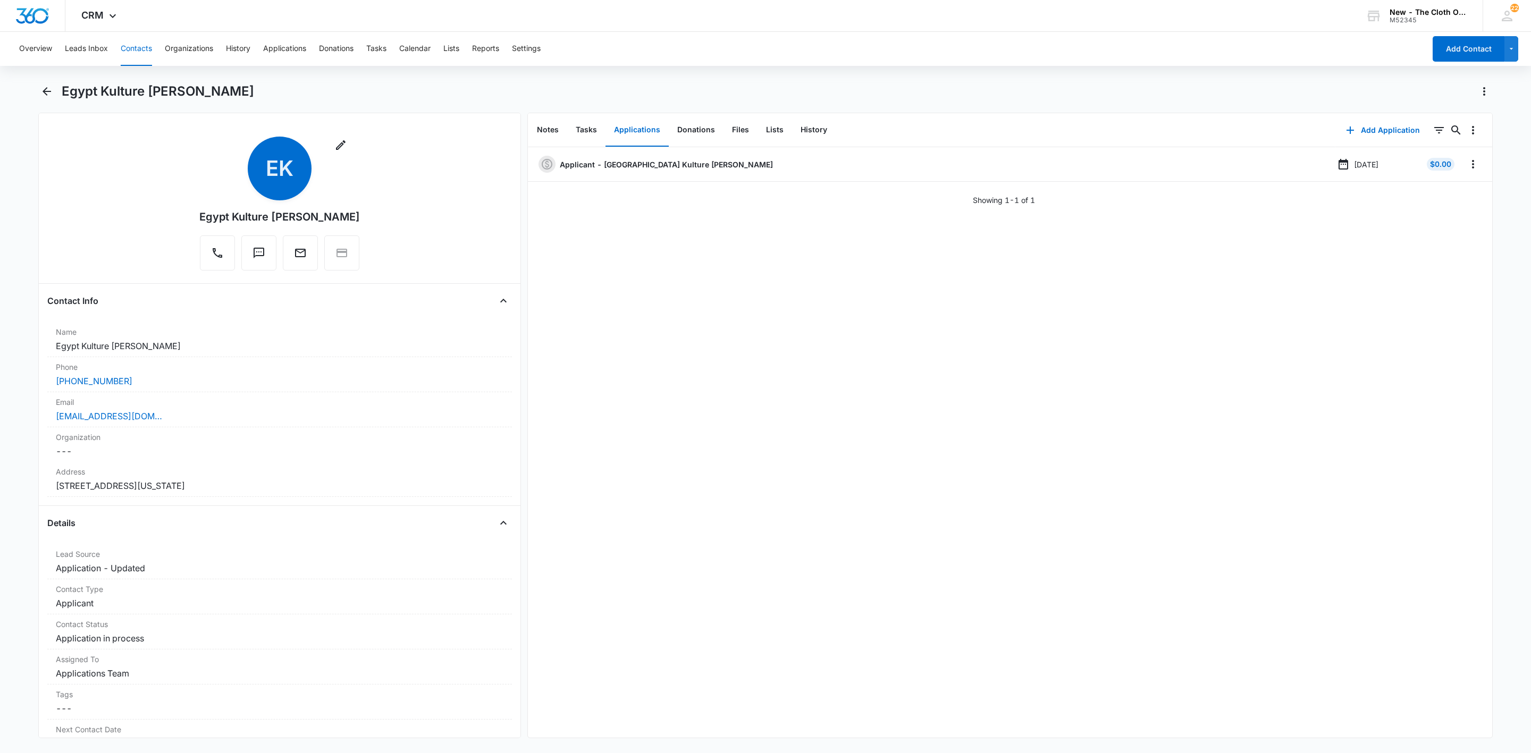
click at [136, 47] on button "Contacts" at bounding box center [136, 49] width 31 height 34
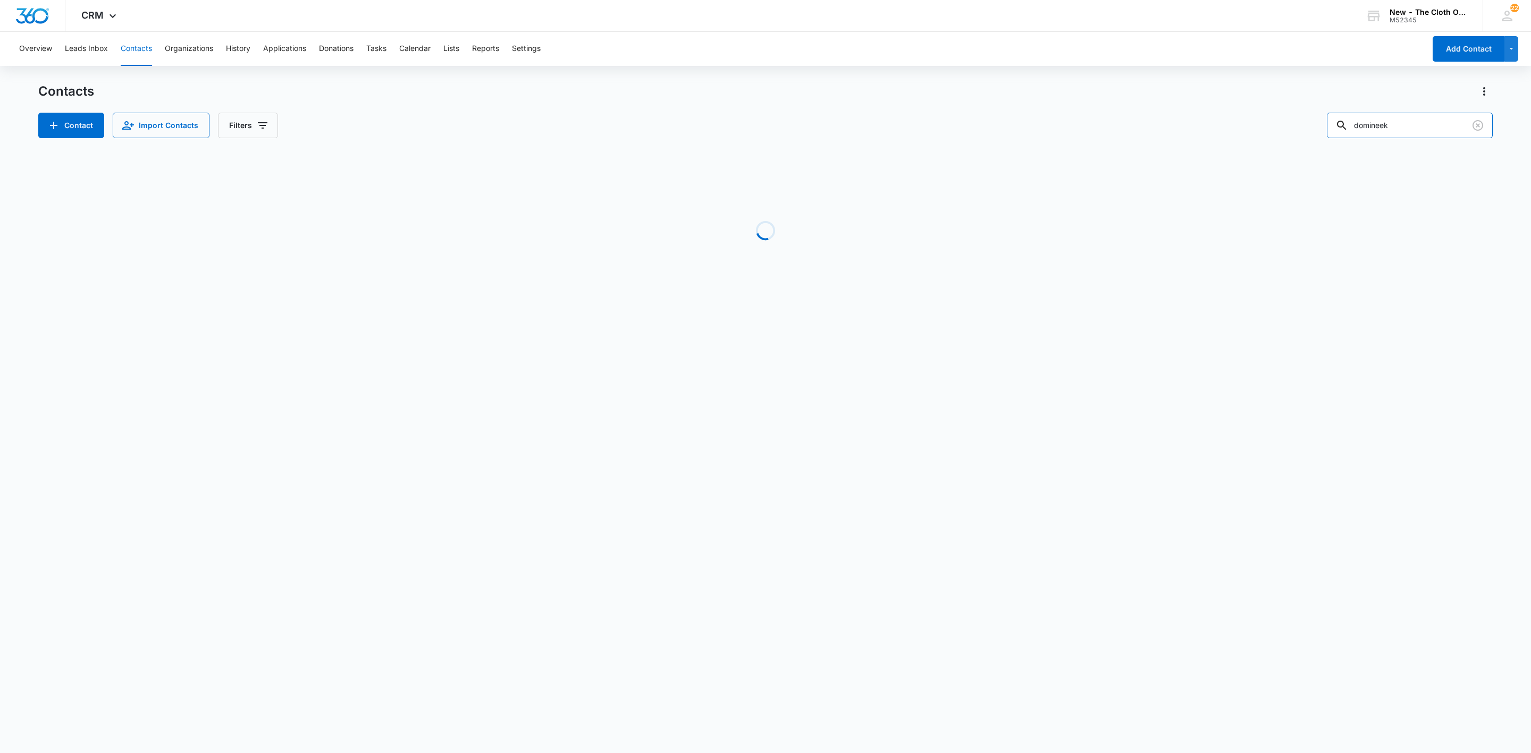
drag, startPoint x: 1160, startPoint y: 115, endPoint x: 1155, endPoint y: 118, distance: 5.9
click at [1159, 115] on div "Contact Import Contacts Filters domineek" at bounding box center [765, 126] width 1454 height 26
paste input "[PERSON_NAME]"
type input "[PERSON_NAME]"
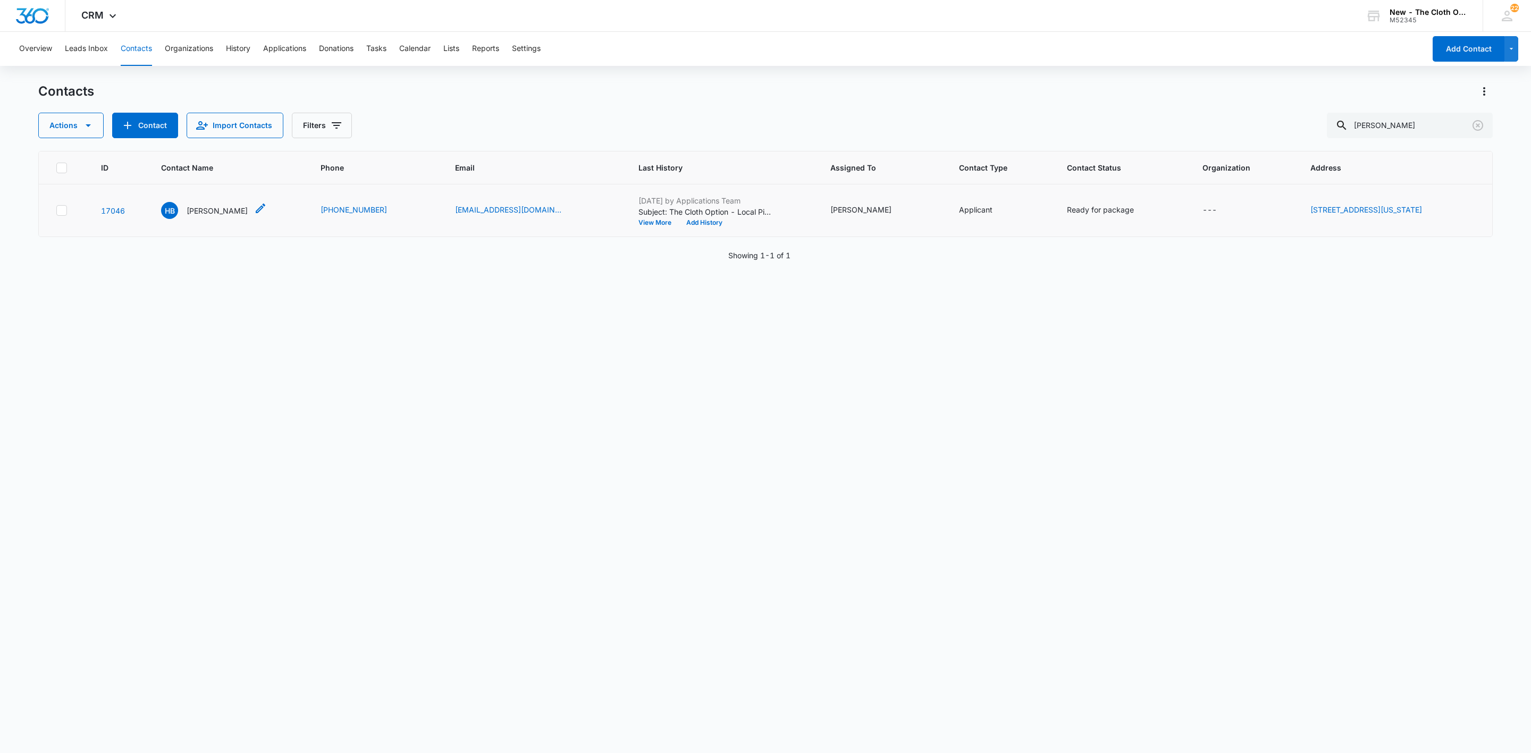
click at [228, 212] on p "[PERSON_NAME]" at bounding box center [217, 210] width 61 height 11
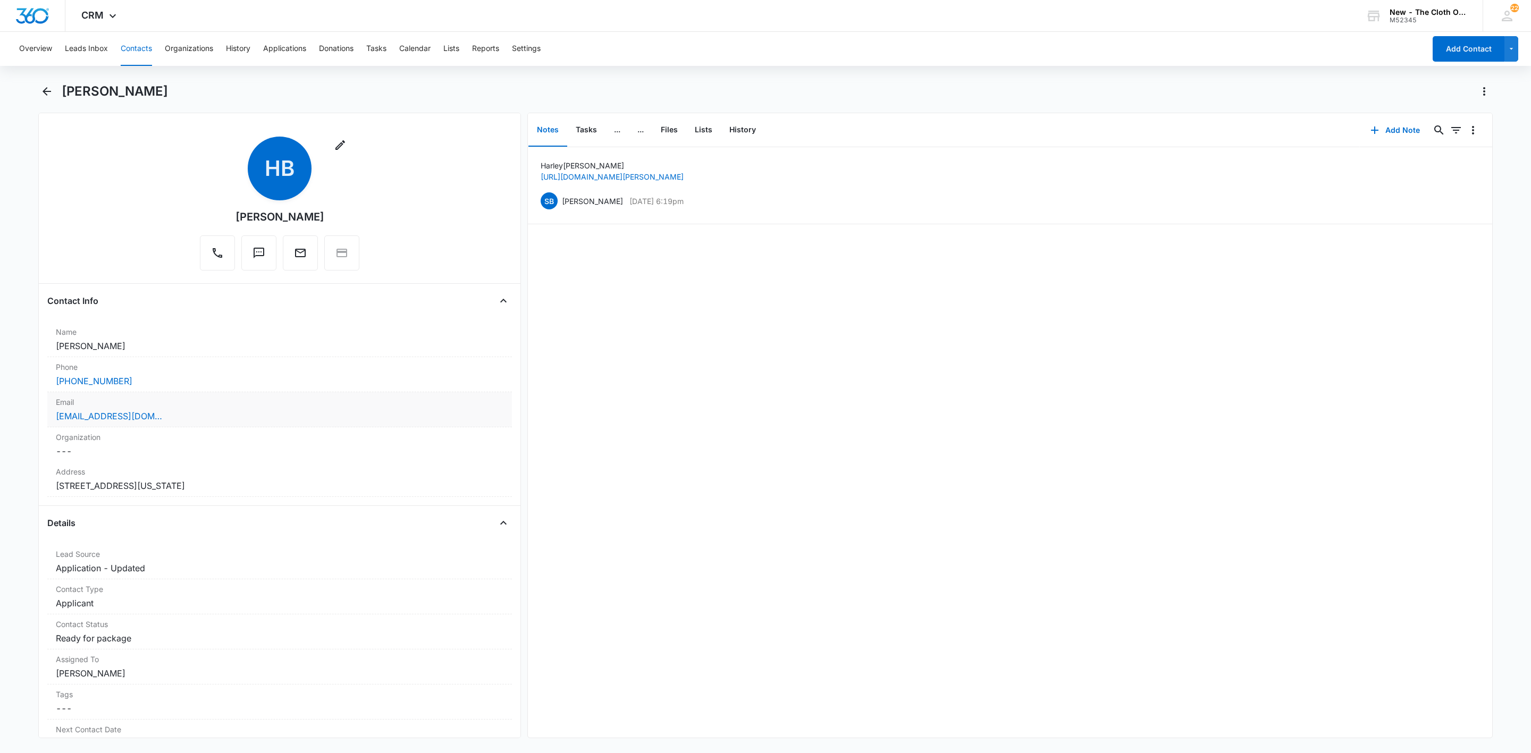
click at [229, 423] on div "[EMAIL_ADDRESS][DOMAIN_NAME]" at bounding box center [280, 416] width 448 height 13
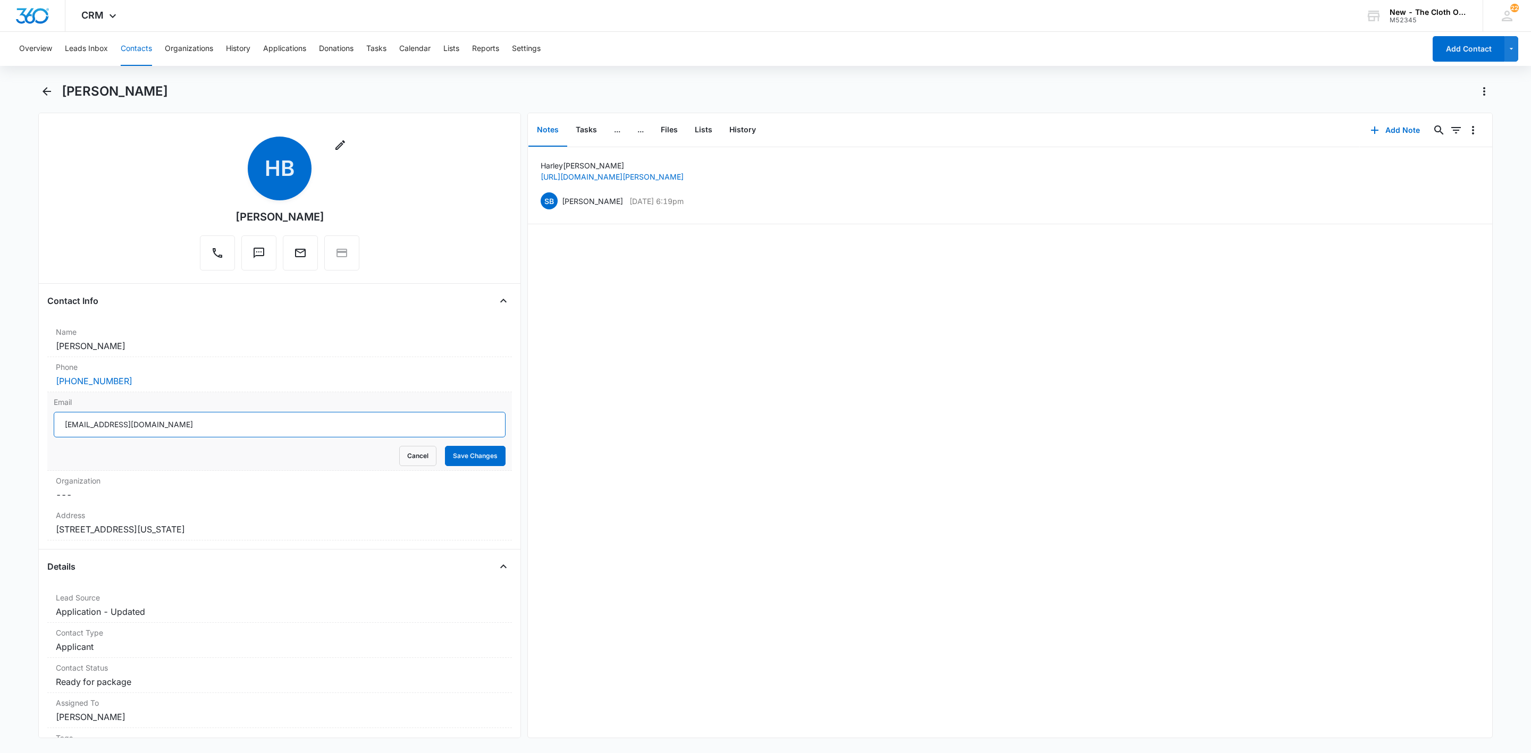
click at [316, 425] on input "[EMAIL_ADDRESS][DOMAIN_NAME]" at bounding box center [280, 425] width 452 height 26
click at [408, 455] on button "Cancel" at bounding box center [417, 456] width 37 height 20
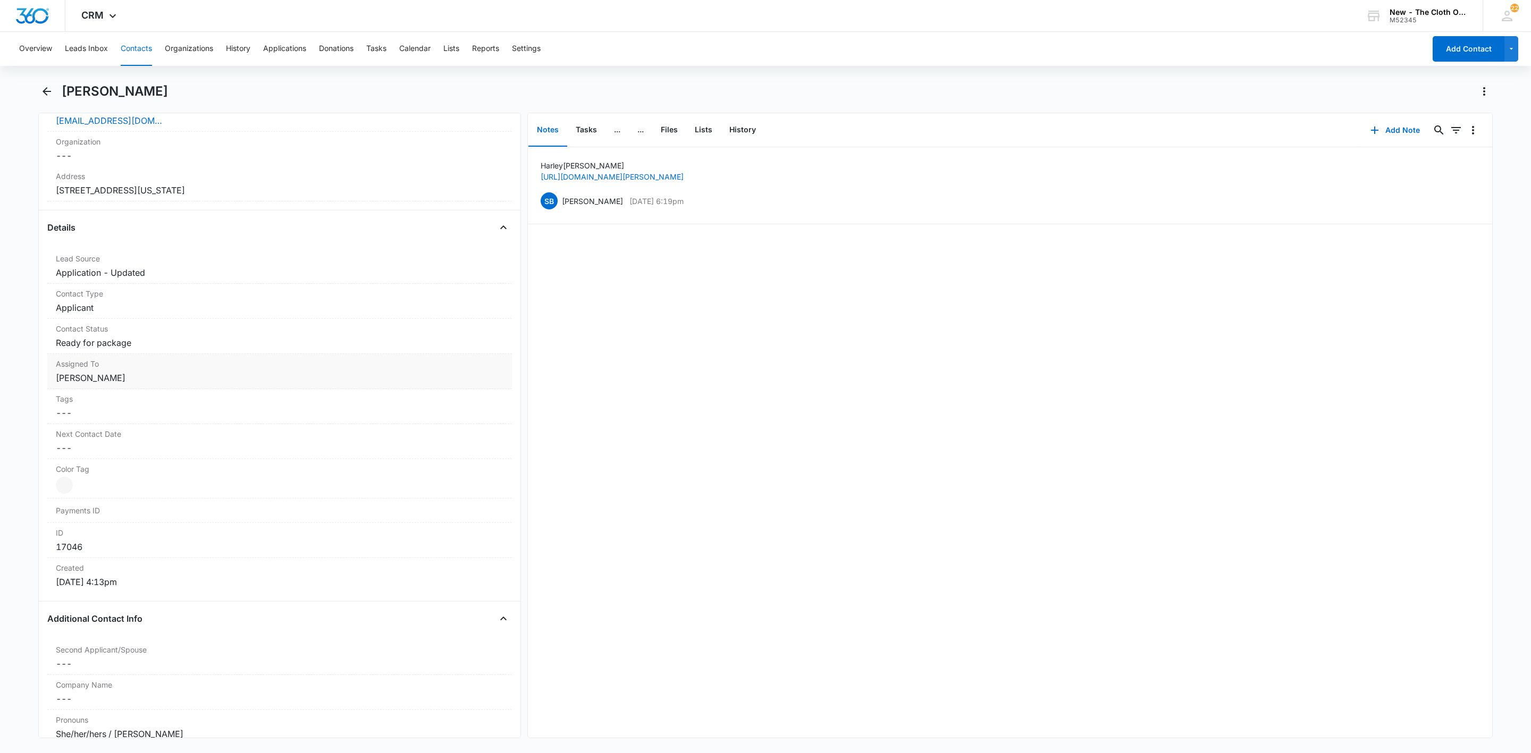
scroll to position [319, 0]
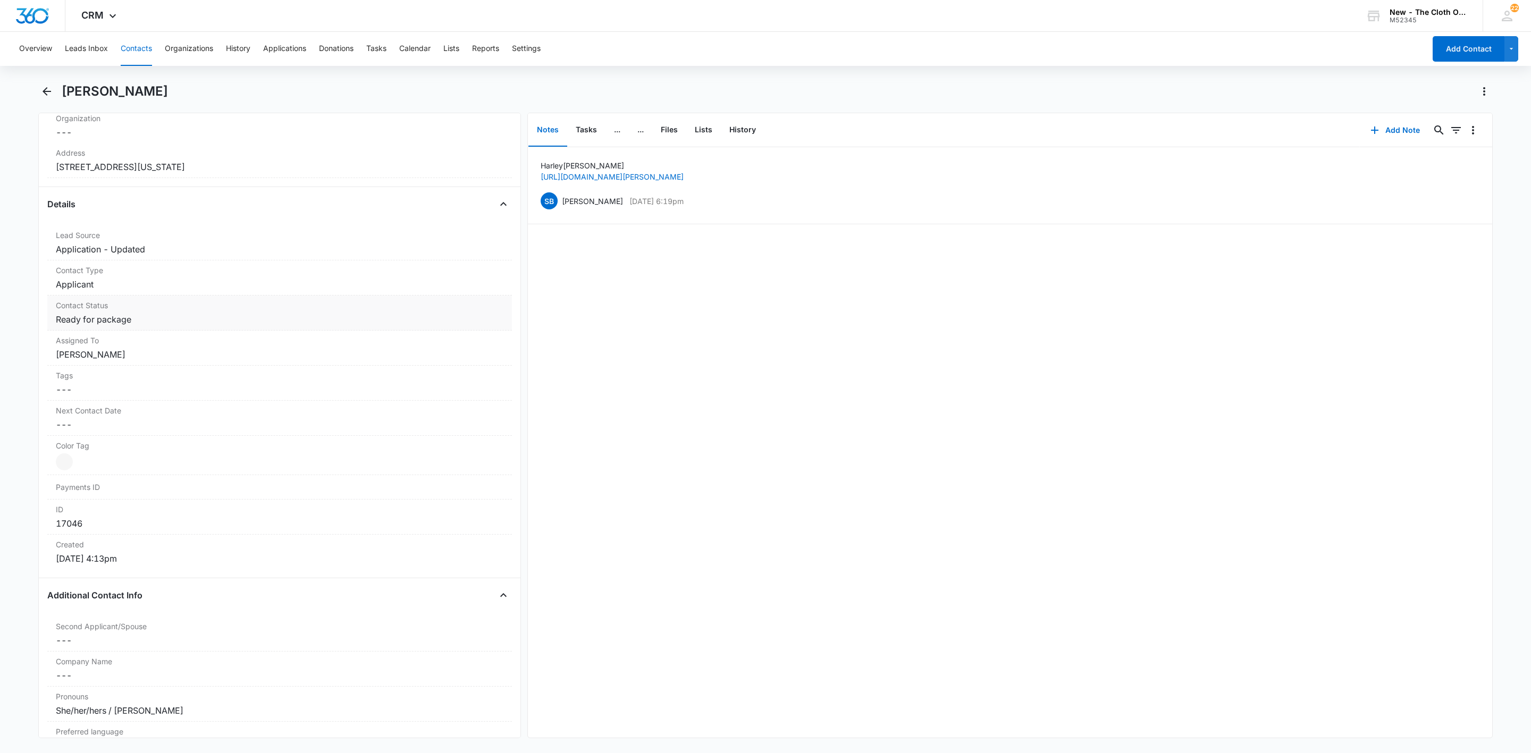
click at [150, 322] on dd "Cancel Save Changes Ready for package" at bounding box center [280, 319] width 448 height 13
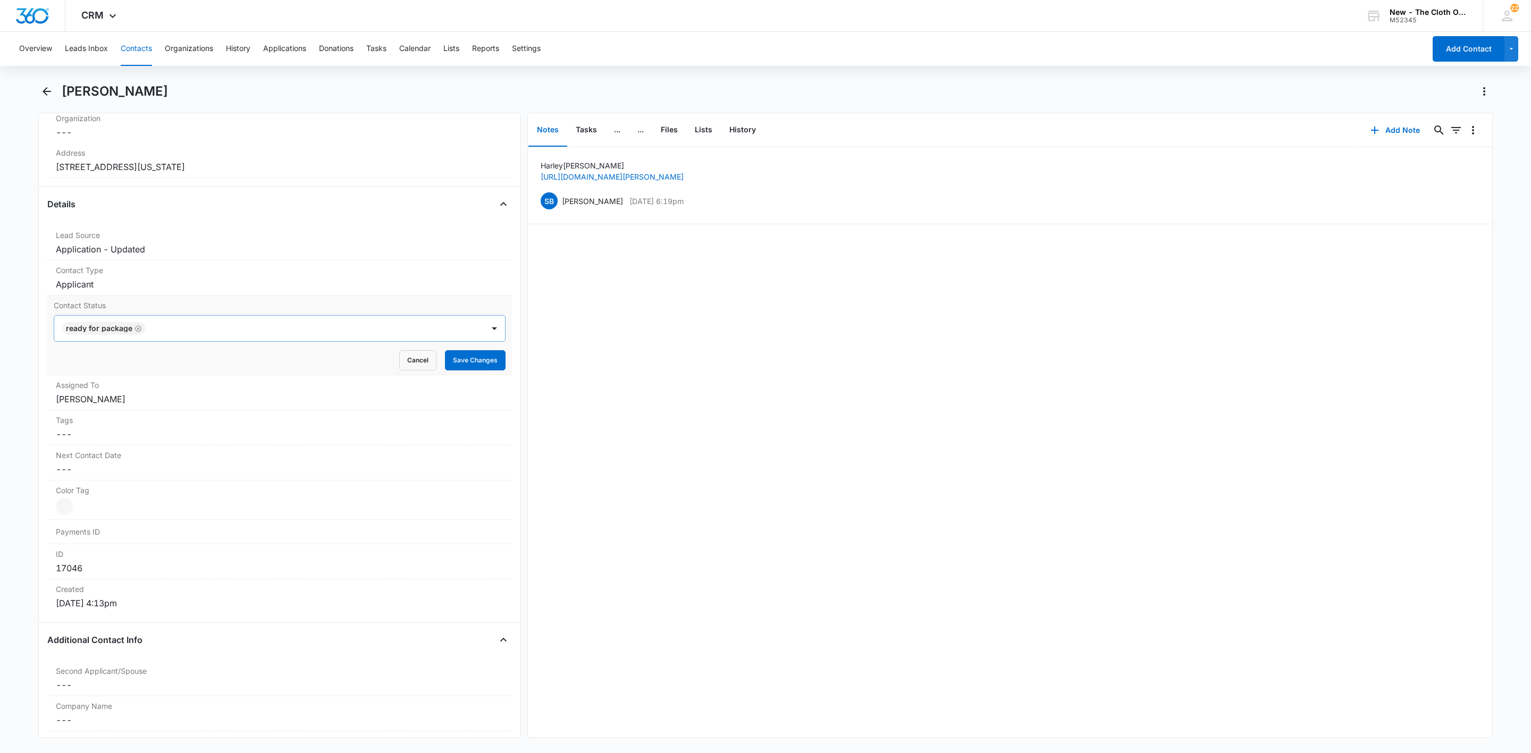
click at [136, 329] on icon "Remove Ready for package" at bounding box center [138, 328] width 6 height 6
type input "de"
click at [127, 365] on div "Pass/Decline" at bounding box center [278, 366] width 424 height 11
click at [219, 316] on div "Contact Status Pass/Decline Cancel Save Changes" at bounding box center [279, 336] width 465 height 80
click at [475, 365] on button "Save Changes" at bounding box center [475, 360] width 61 height 20
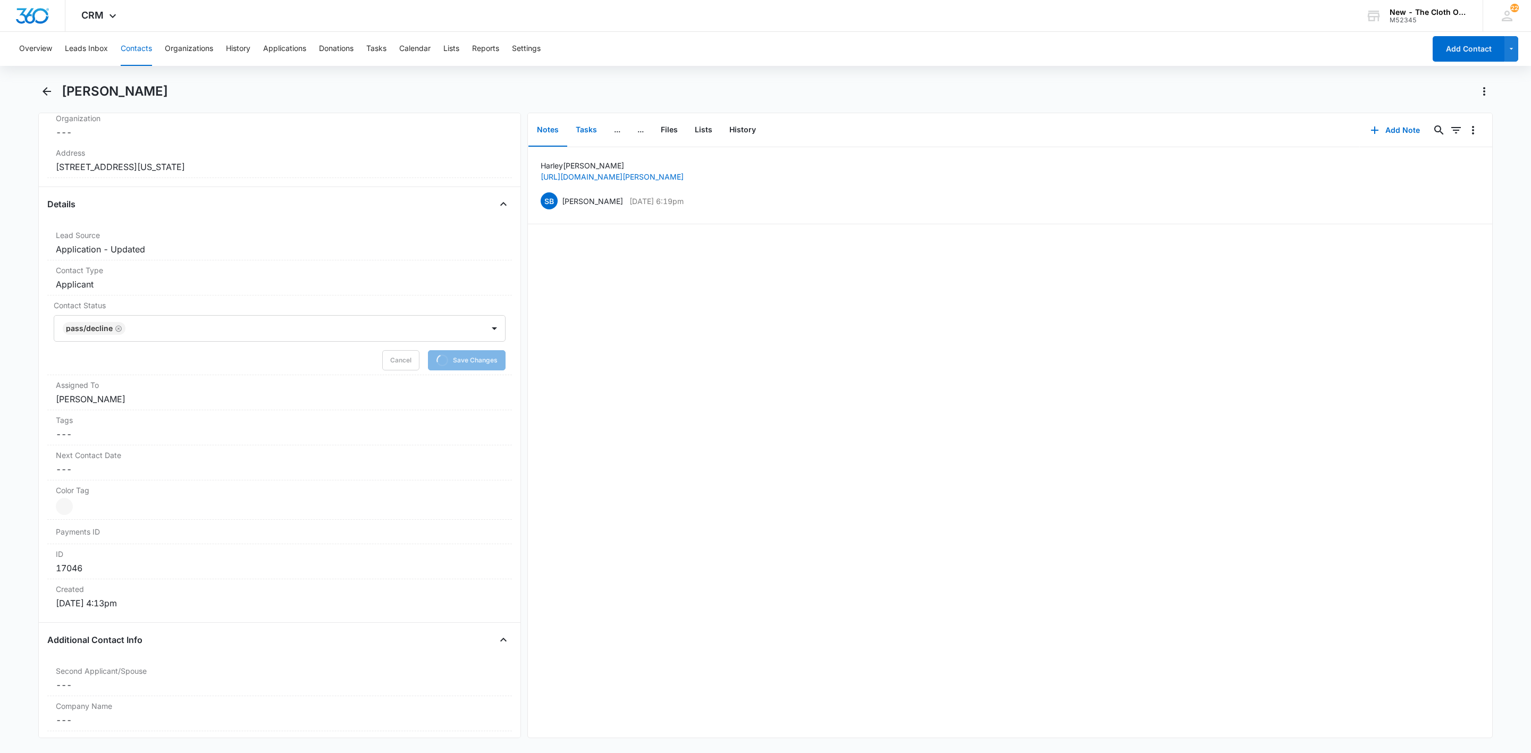
click at [588, 122] on button "Tasks" at bounding box center [586, 130] width 38 height 33
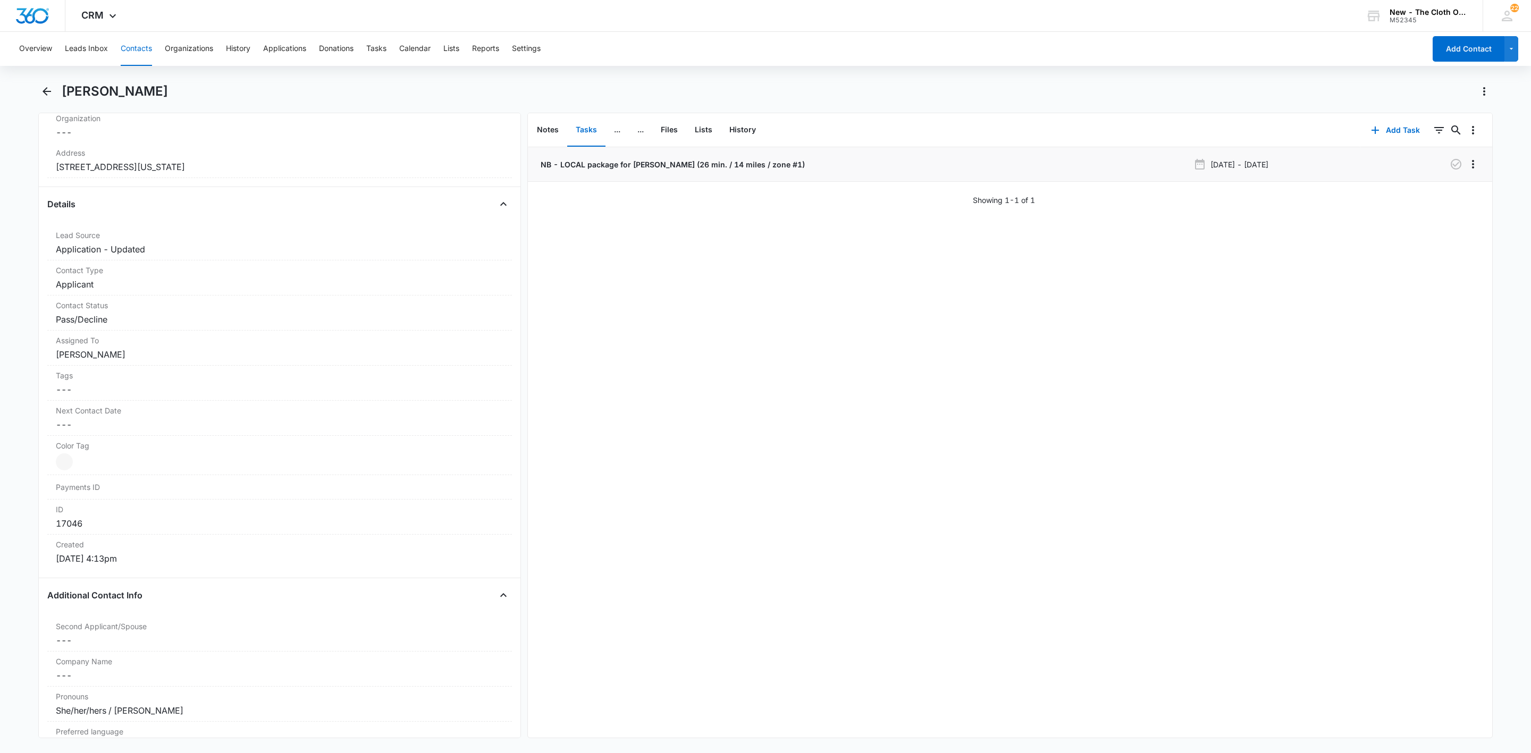
click at [586, 163] on p "NB - LOCAL package for [PERSON_NAME] (26 min. / 14 miles / zone #1)" at bounding box center [672, 164] width 266 height 11
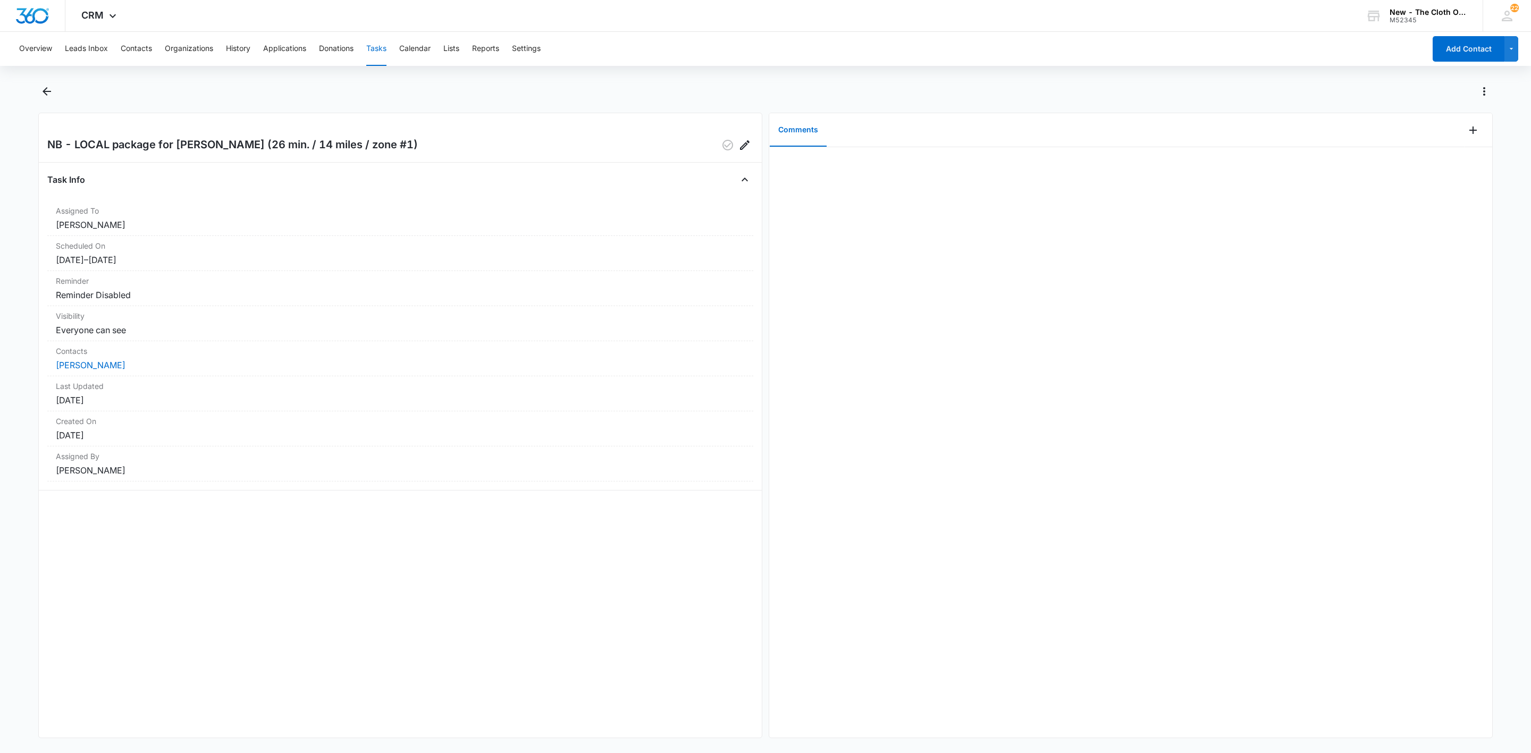
click at [1466, 139] on div at bounding box center [1479, 130] width 28 height 34
click at [1467, 129] on icon "Add Comment" at bounding box center [1473, 130] width 13 height 13
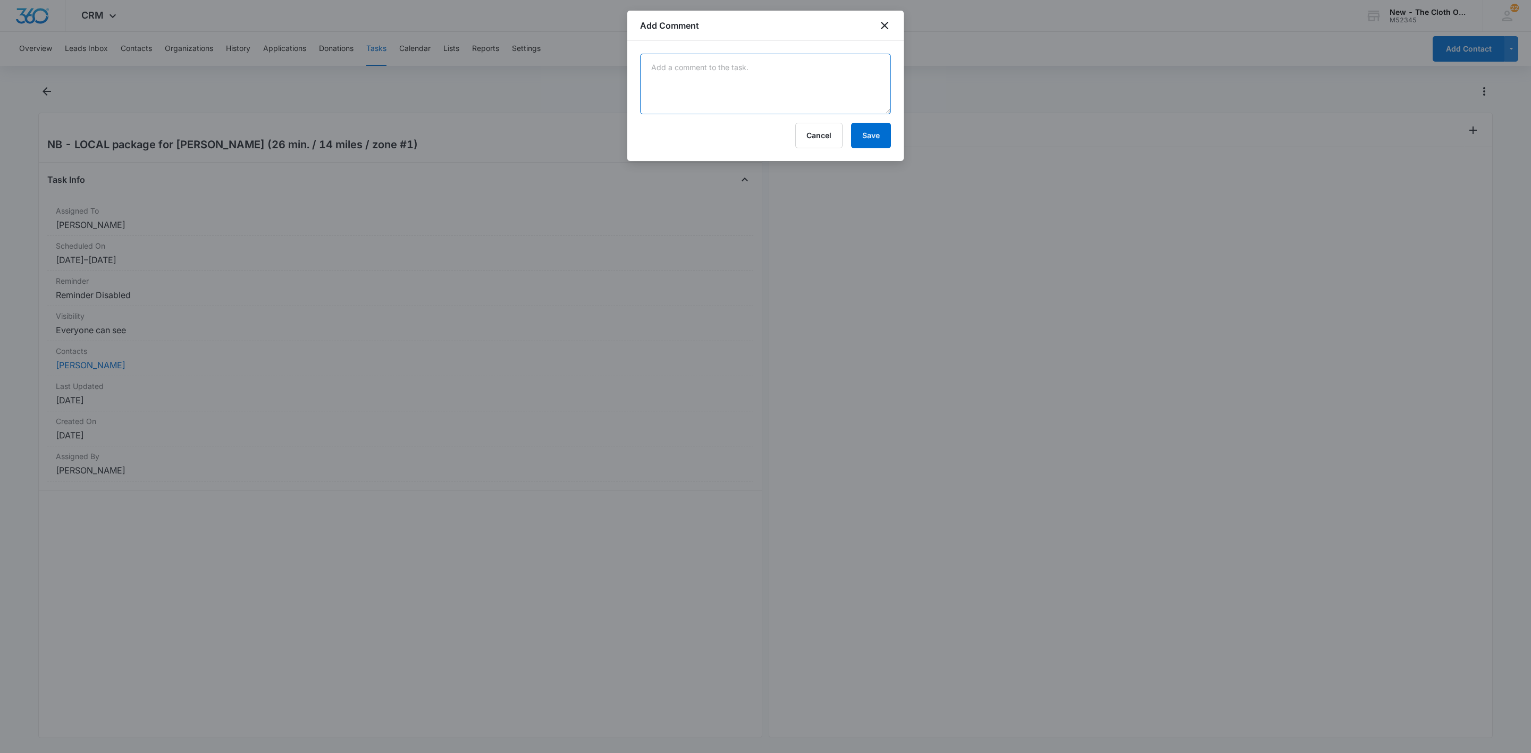
click at [829, 88] on textarea at bounding box center [765, 84] width 251 height 61
type textarea "NO LOAN PROVIDED - [PERSON_NAME] stopped communicating with [PERSON_NAME] and d…"
click at [876, 146] on button "Save" at bounding box center [871, 136] width 40 height 26
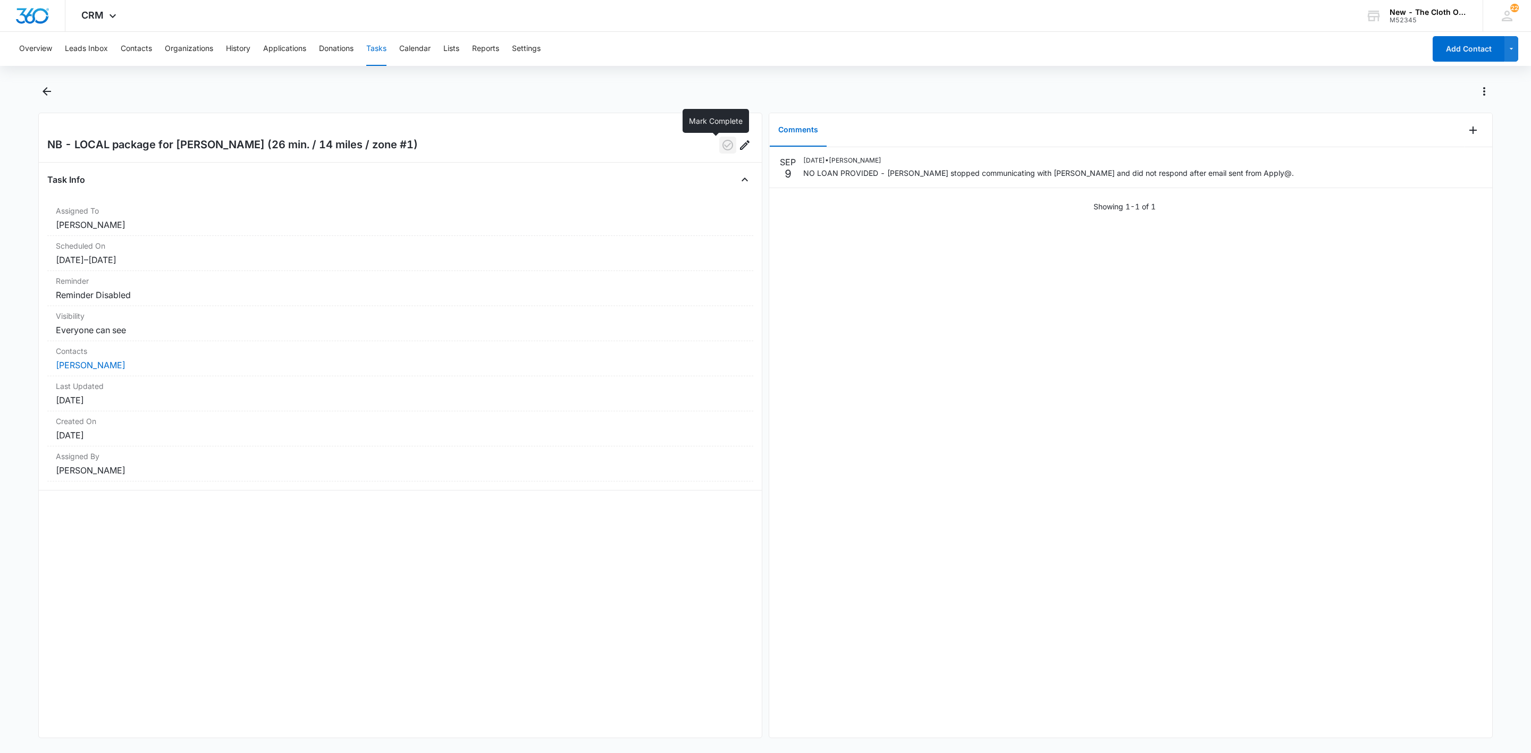
click at [722, 145] on icon "button" at bounding box center [727, 145] width 11 height 11
click at [77, 367] on link "[PERSON_NAME]" at bounding box center [91, 365] width 70 height 11
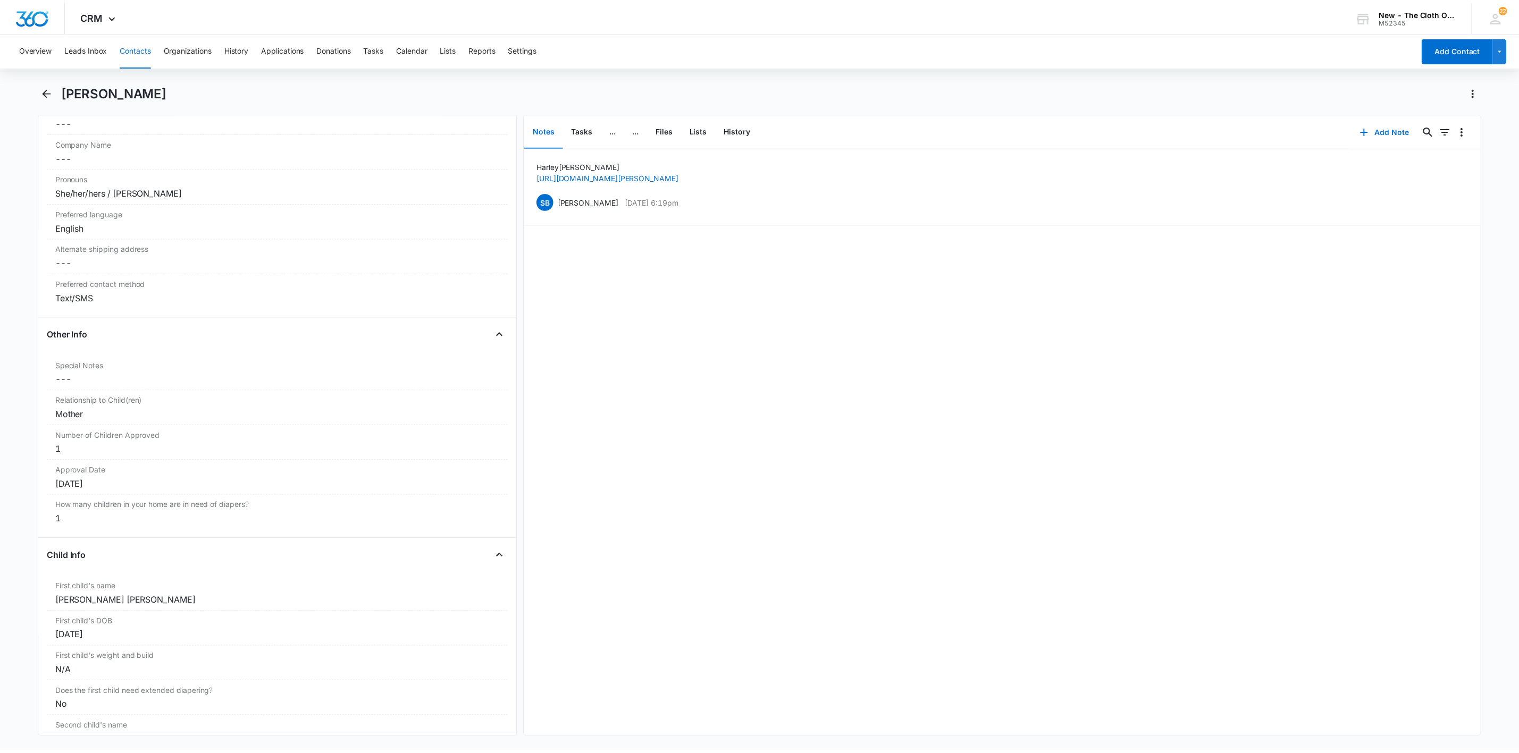
scroll to position [1037, 0]
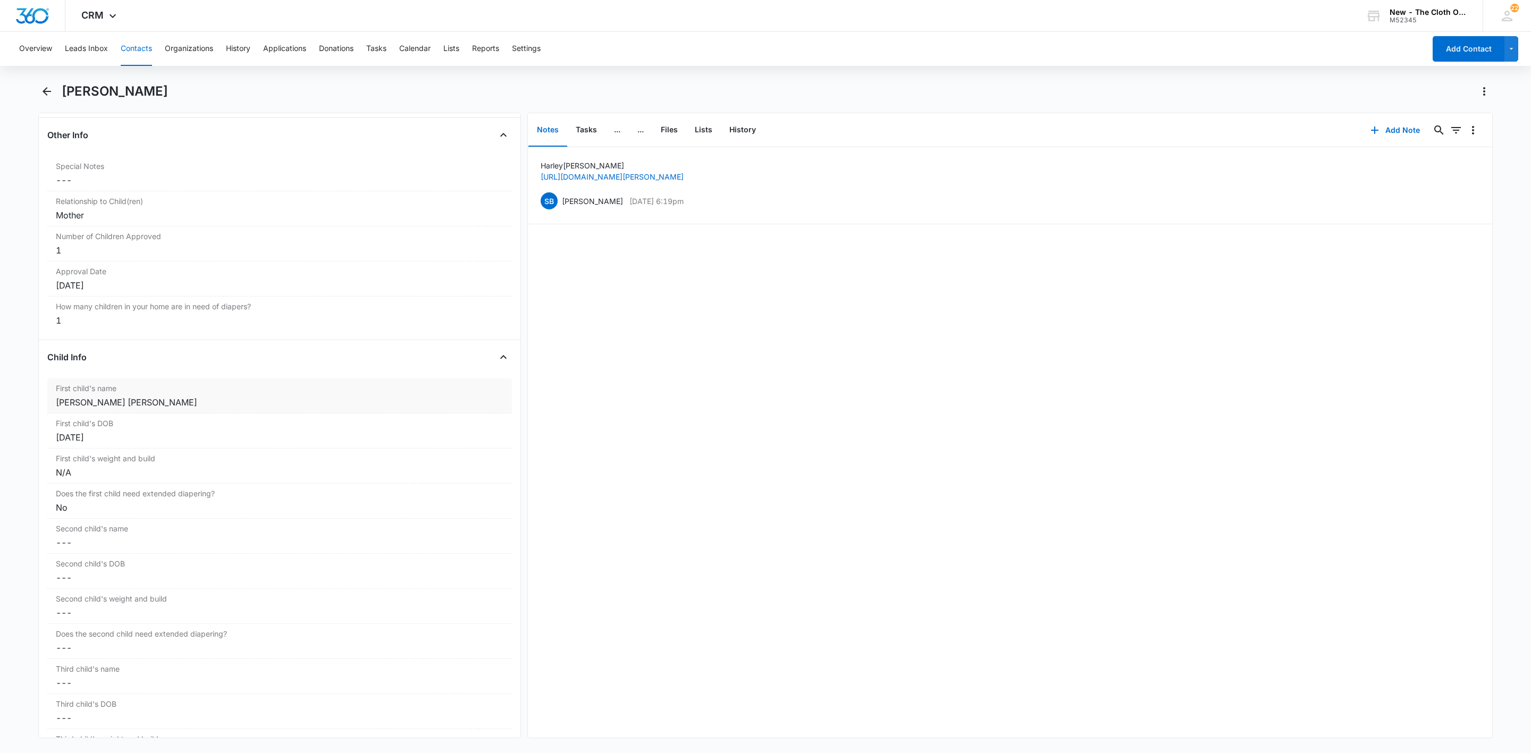
click at [78, 394] on label "First child's name" at bounding box center [280, 388] width 448 height 11
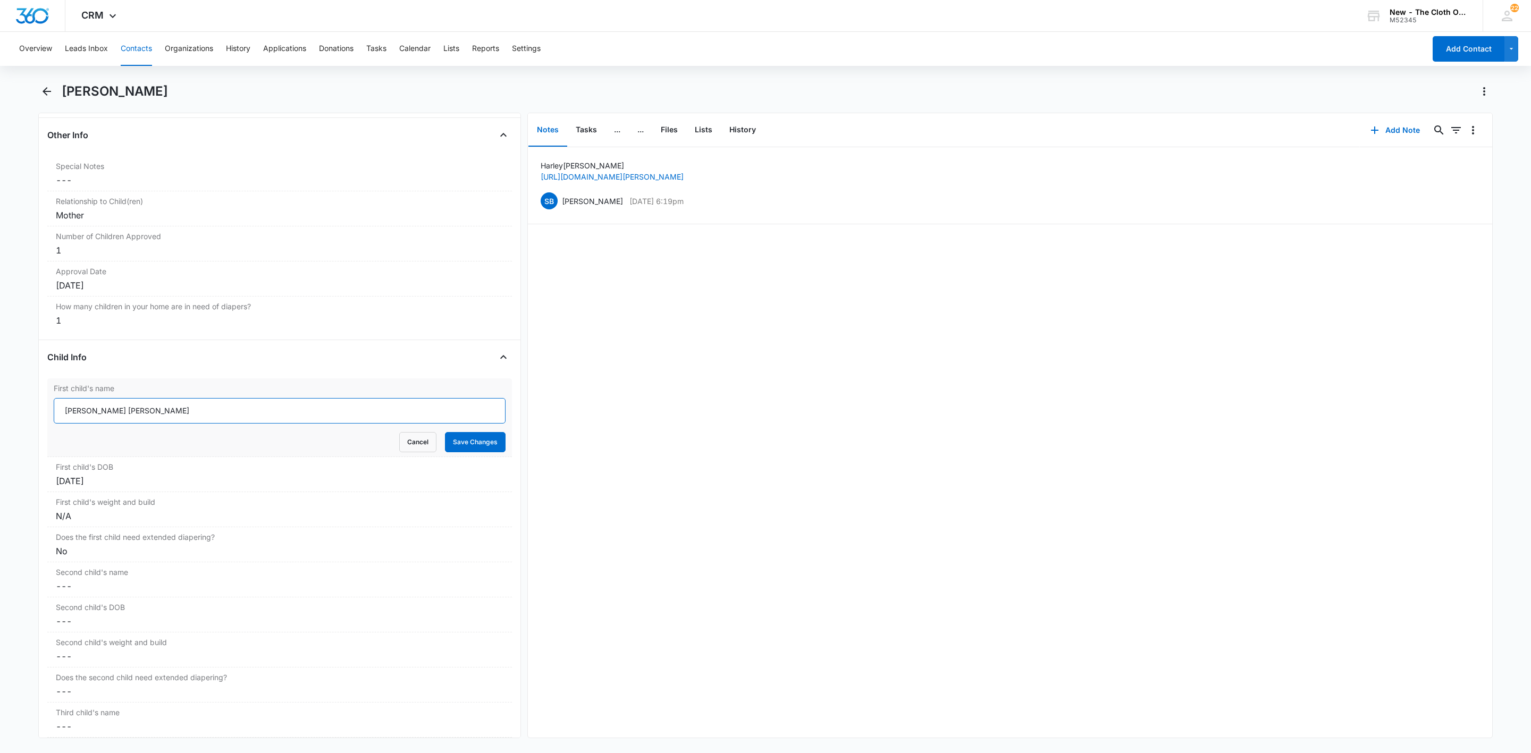
click at [58, 415] on input "[PERSON_NAME] [PERSON_NAME]" at bounding box center [280, 411] width 452 height 26
type input "CLOSED D/T LACK OF COMMUNICATE W/ ADVOCATE [DATE]: [PERSON_NAME] [PERSON_NAME]"
click at [477, 452] on button "Save Changes" at bounding box center [475, 442] width 61 height 20
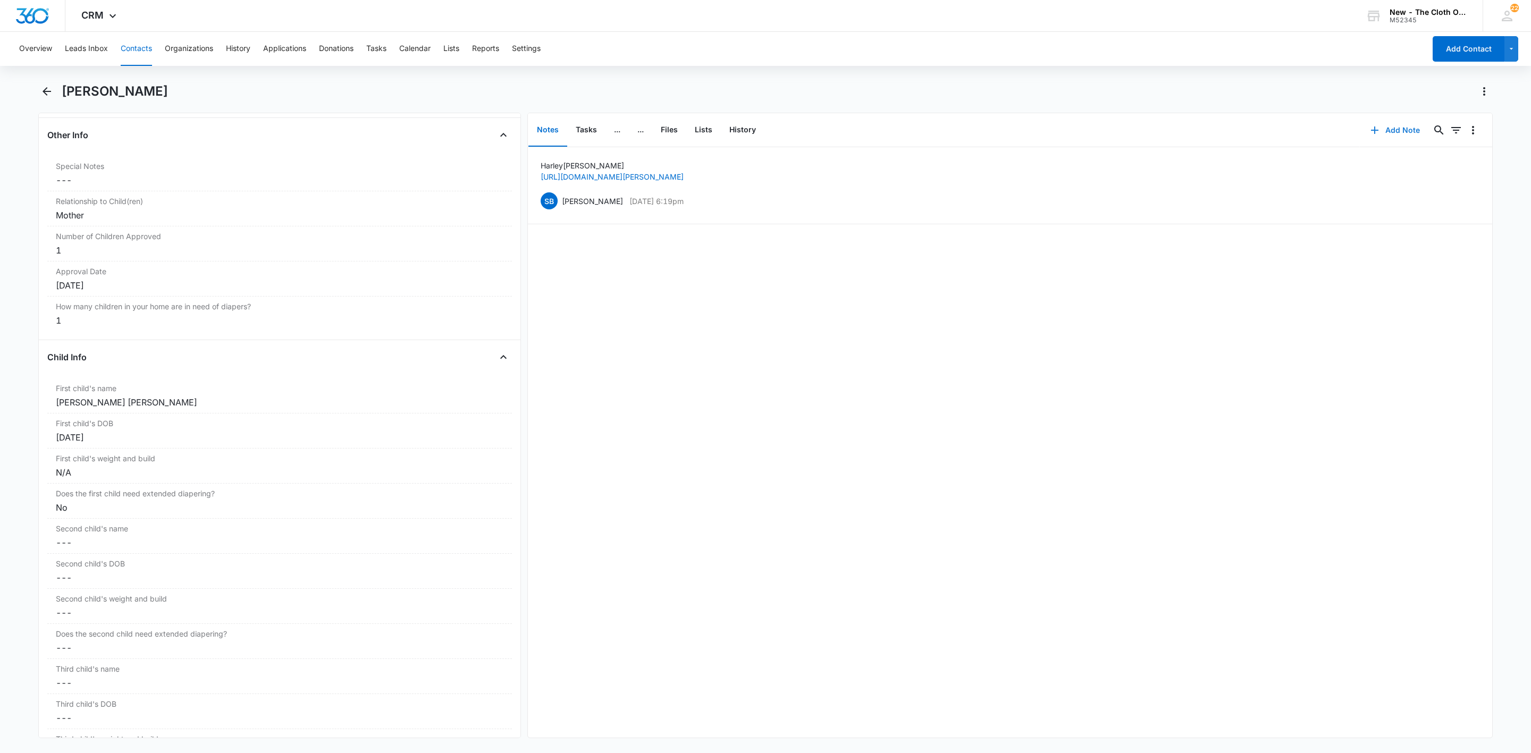
click at [1371, 130] on icon "button" at bounding box center [1374, 130] width 7 height 7
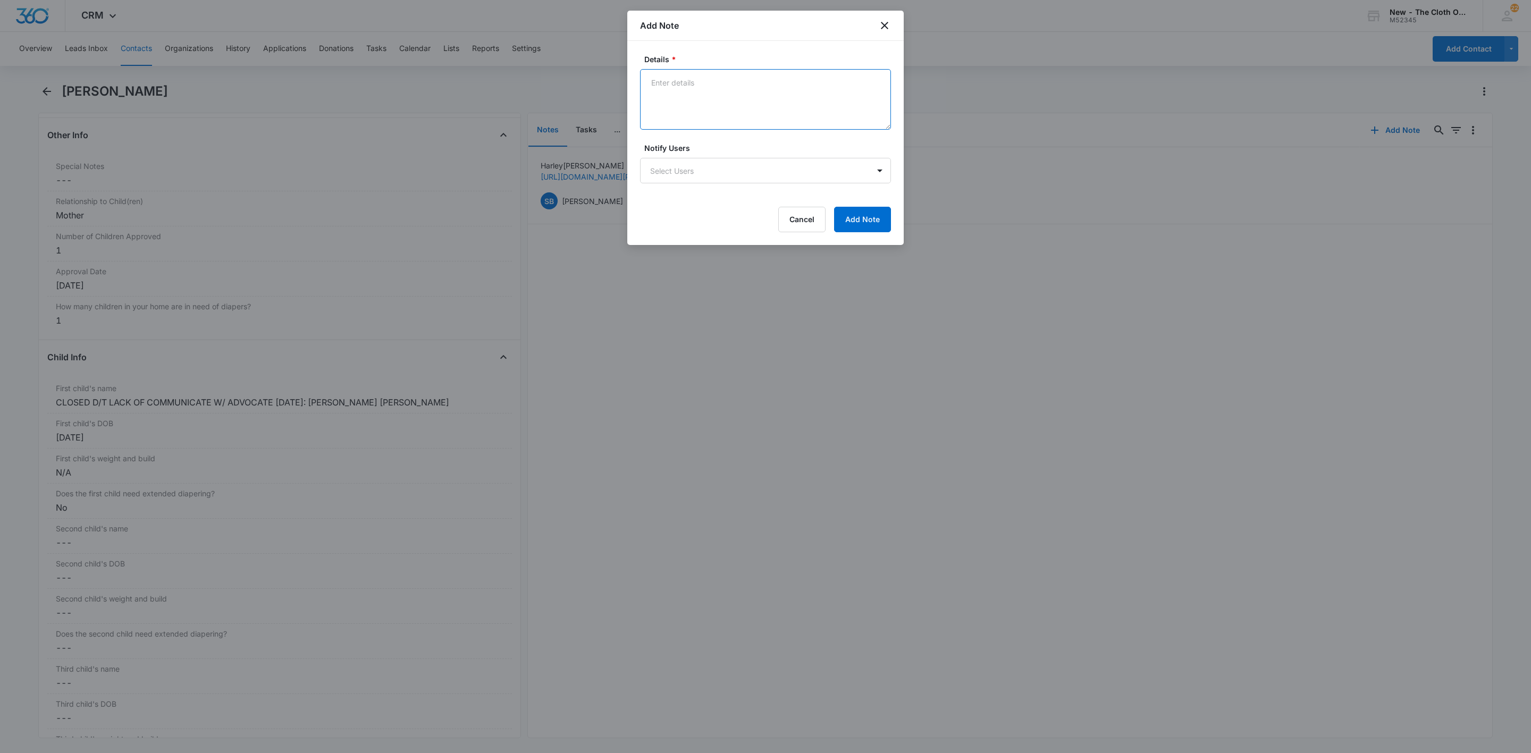
click at [674, 114] on textarea "Details *" at bounding box center [765, 99] width 251 height 61
type textarea "[DATE] - Closed app d/t lack of communication with local advocate to schedule m…"
click at [878, 220] on button "Add Note" at bounding box center [862, 220] width 57 height 26
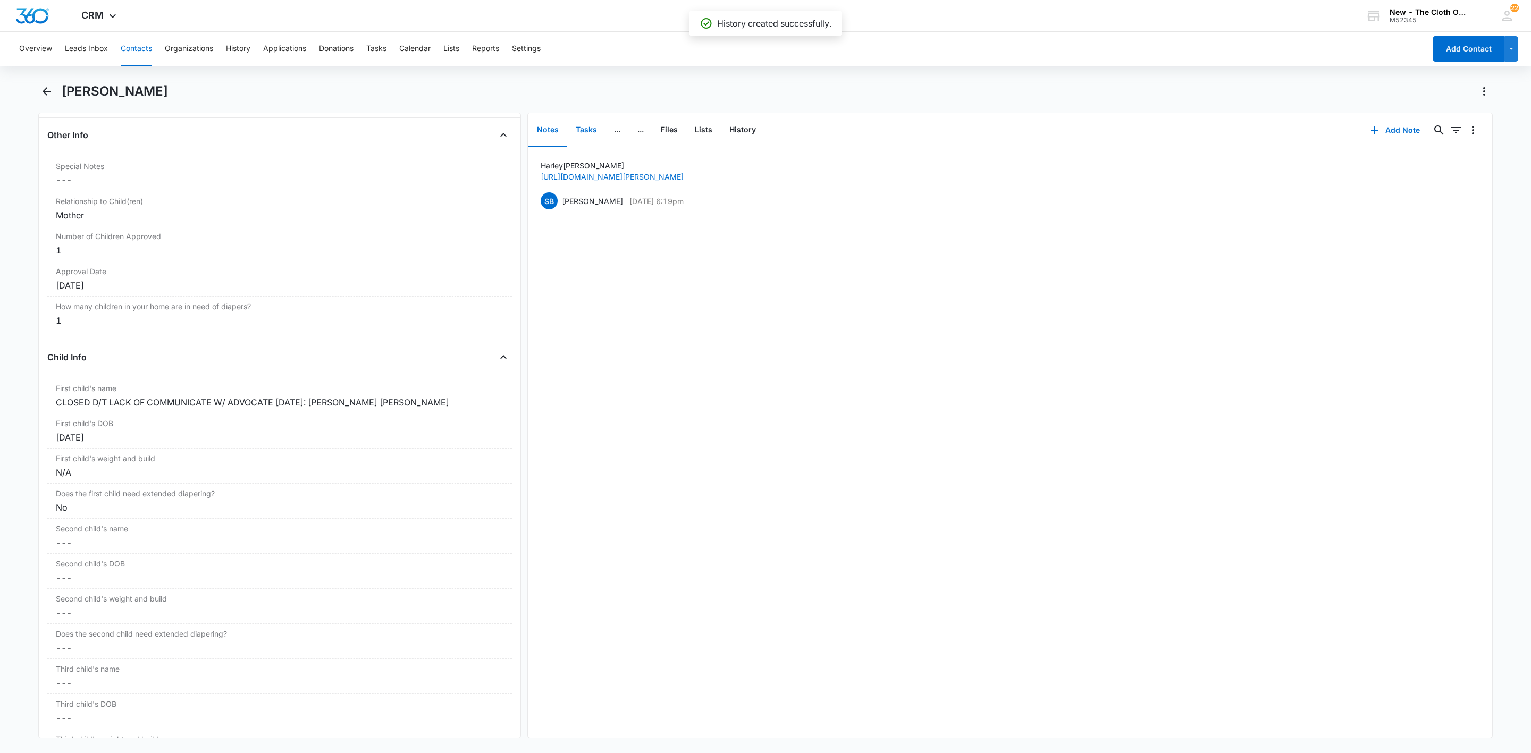
click at [585, 128] on button "Tasks" at bounding box center [586, 130] width 38 height 33
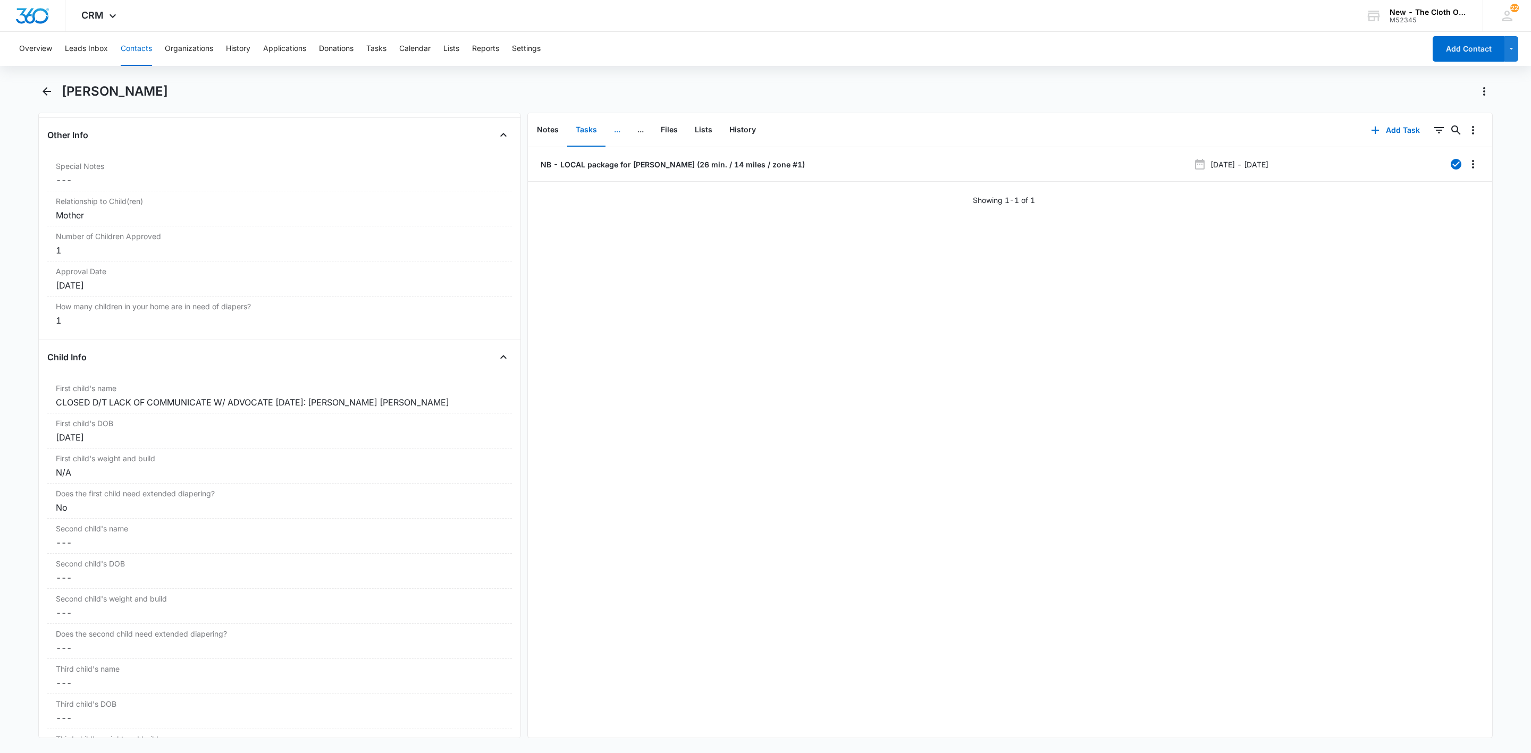
click at [618, 137] on button "..." at bounding box center [616, 130] width 23 height 33
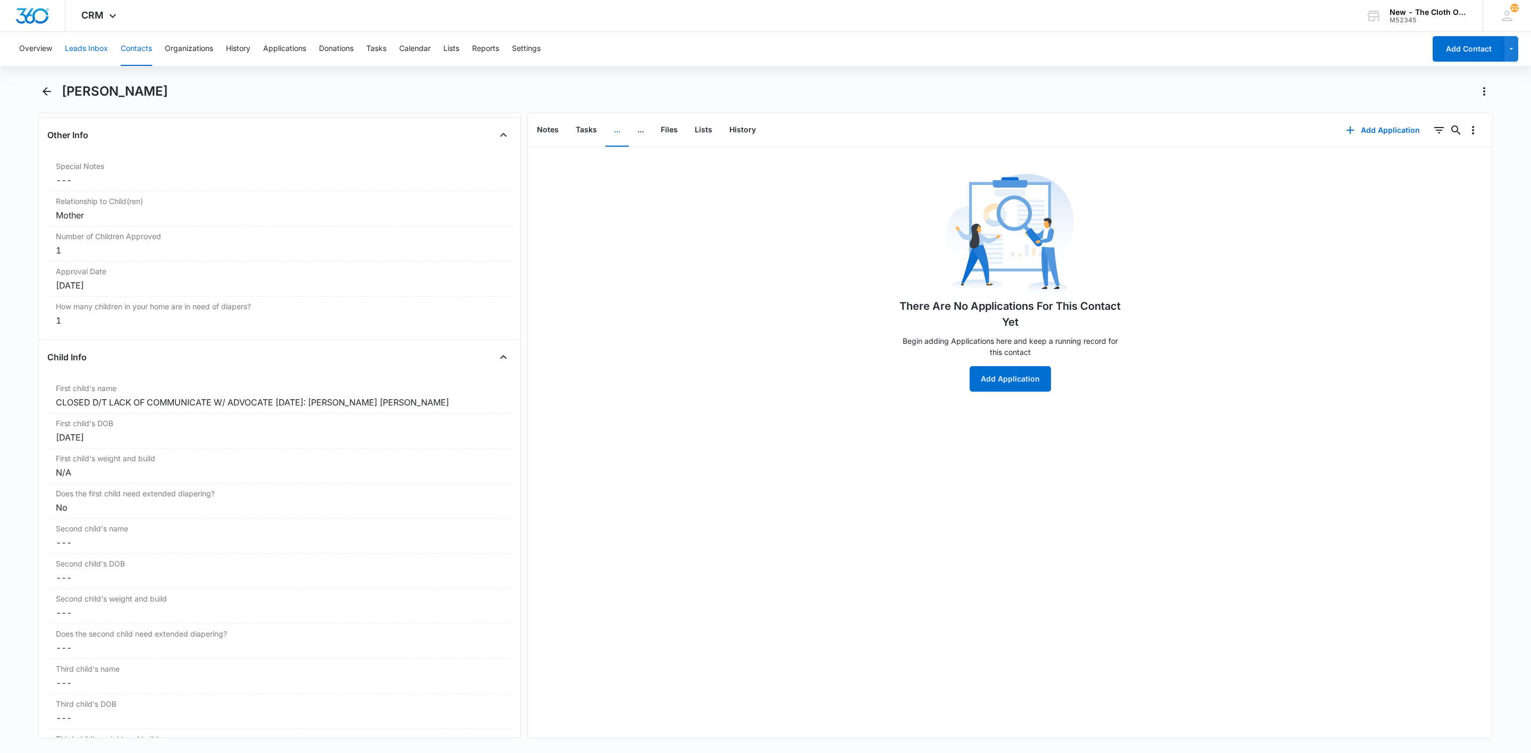
click at [77, 53] on button "Leads Inbox" at bounding box center [86, 49] width 43 height 34
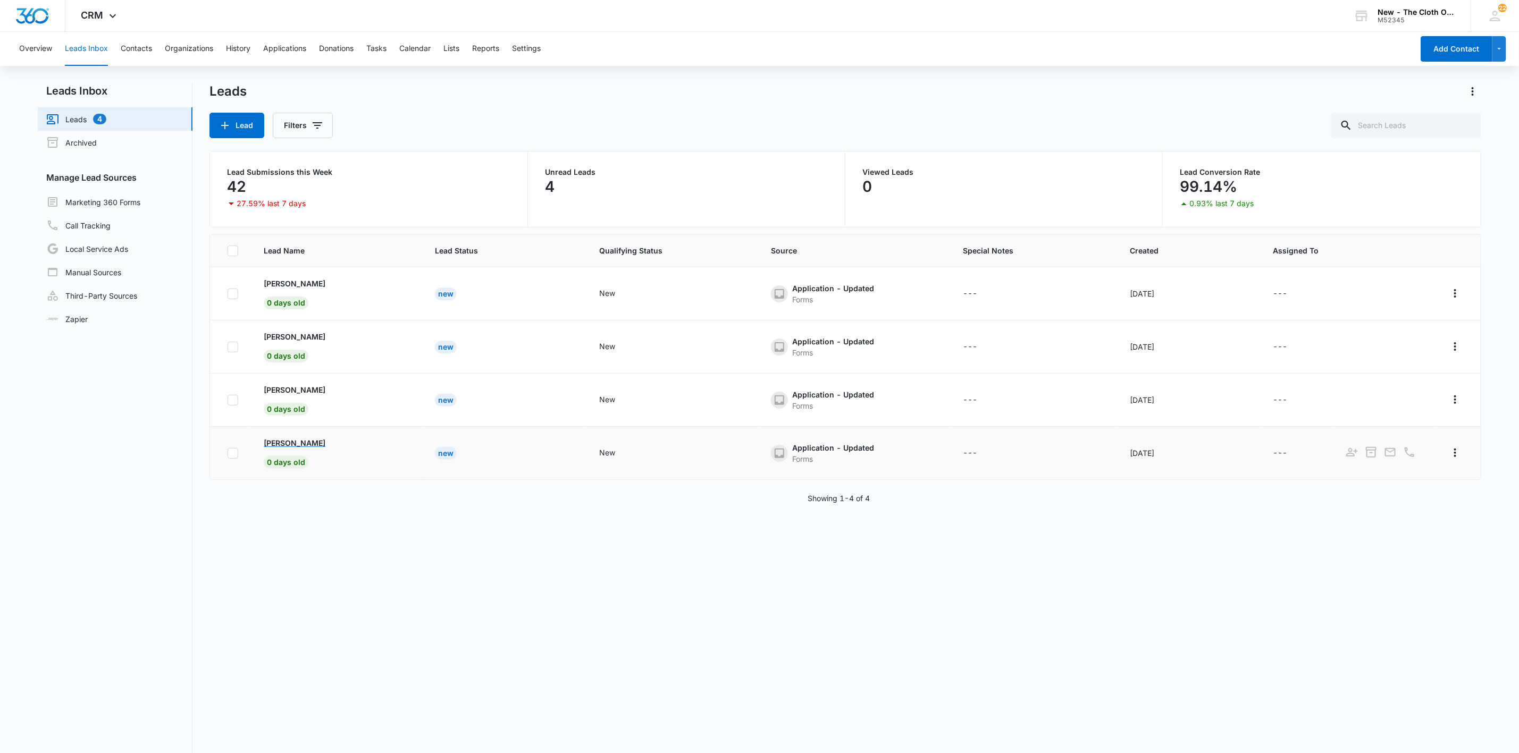
click at [274, 445] on p "[PERSON_NAME]" at bounding box center [295, 443] width 62 height 11
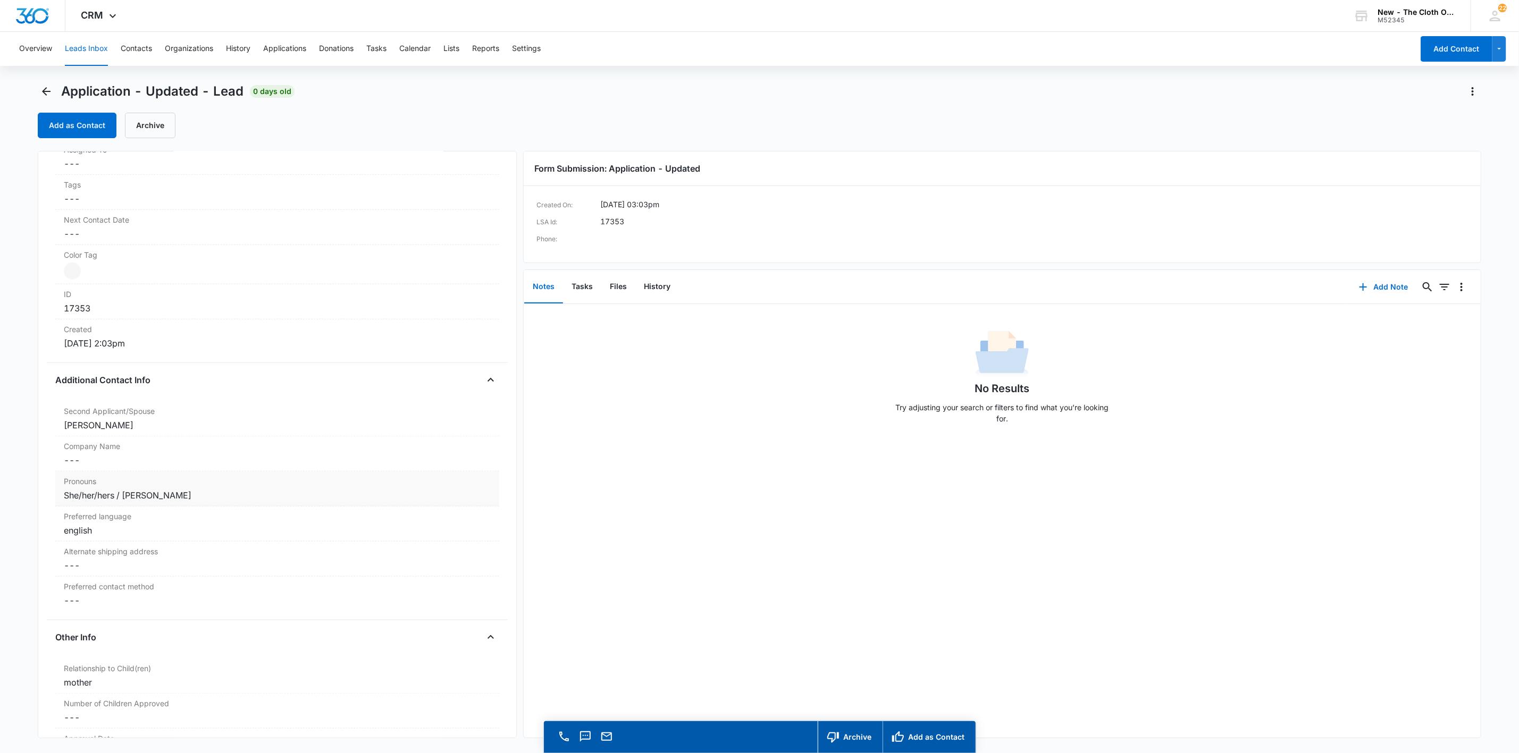
scroll to position [558, 0]
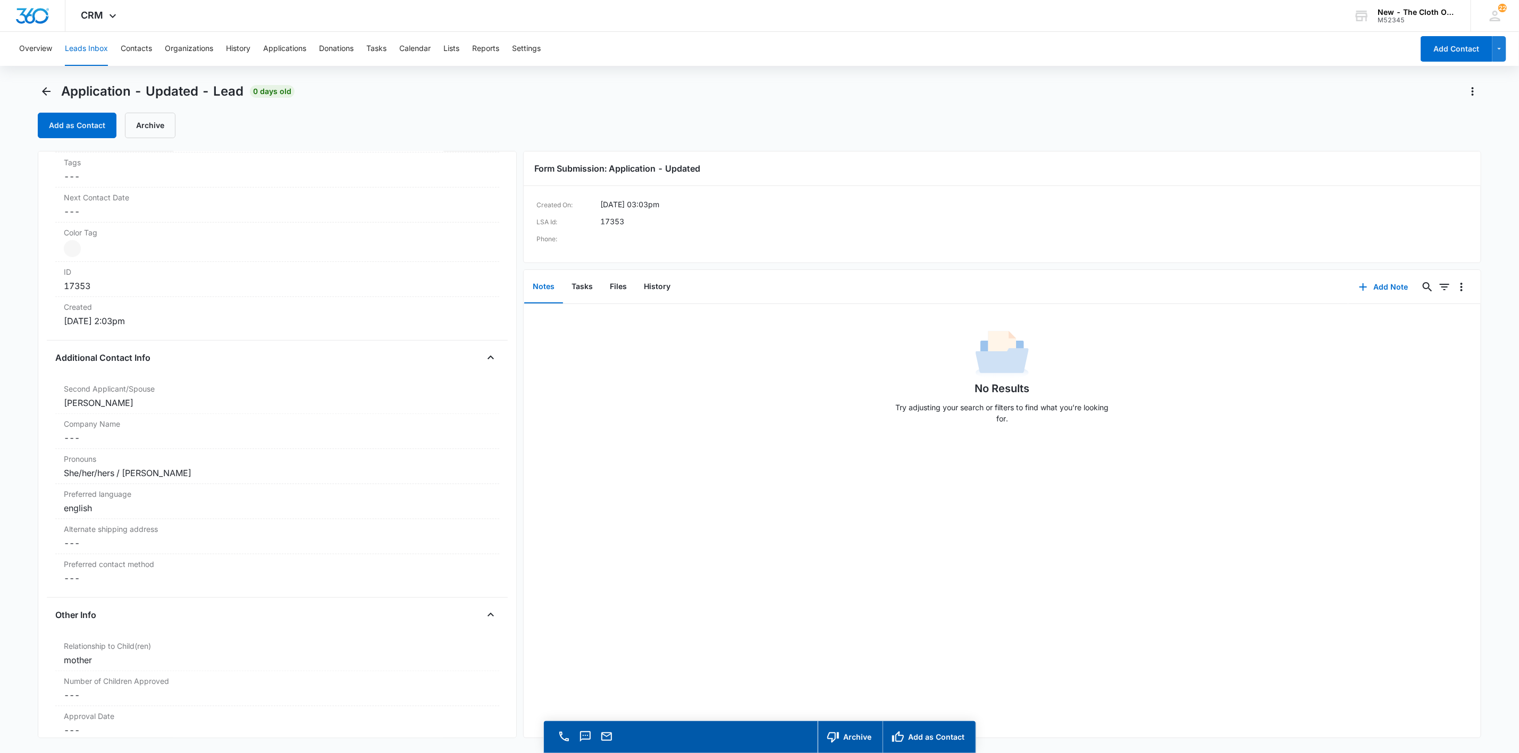
drag, startPoint x: 134, startPoint y: 413, endPoint x: 35, endPoint y: 408, distance: 99.5
click at [35, 408] on main "Application - Updated - Lead 0 days old Add as Contact Archive Application - Up…" at bounding box center [759, 433] width 1519 height 701
copy div "[PERSON_NAME]"
click at [1357, 284] on icon "button" at bounding box center [1363, 287] width 13 height 13
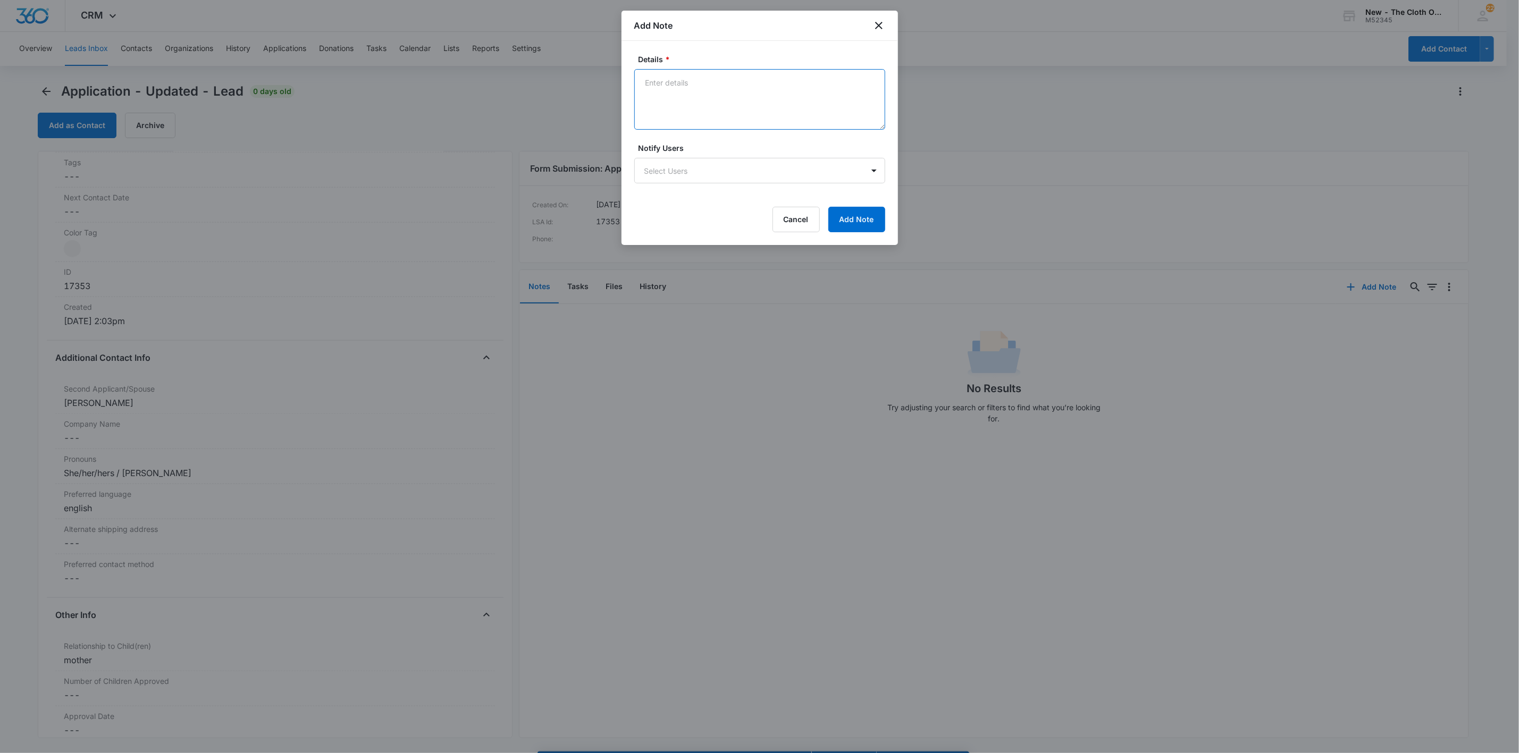
click at [794, 115] on textarea "Details *" at bounding box center [759, 99] width 251 height 61
paste textarea "[URL][DOMAIN_NAME]"
paste textarea "[PERSON_NAME]"
type textarea "[PERSON_NAME] [URL][DOMAIN_NAME]"
click at [856, 218] on button "Add Note" at bounding box center [856, 220] width 57 height 26
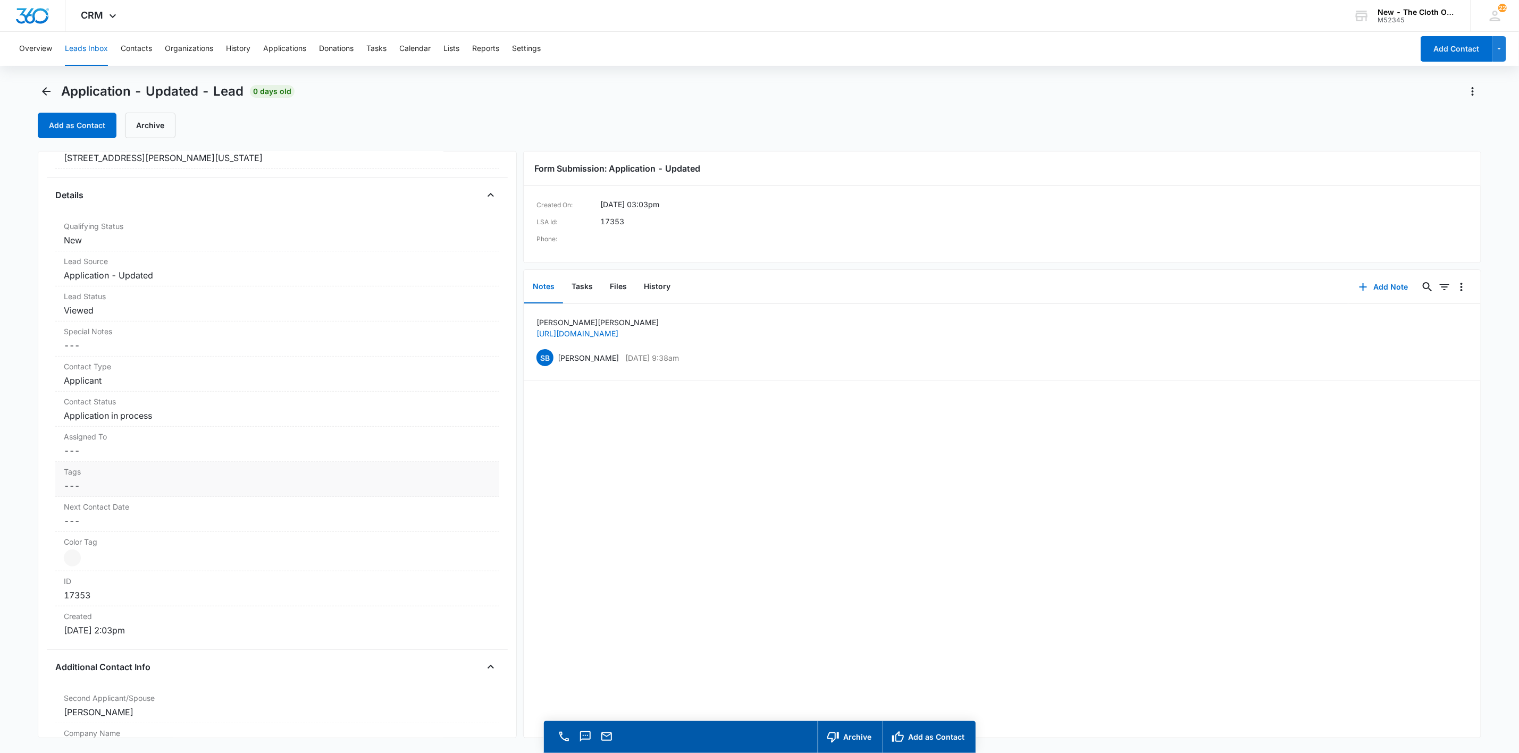
scroll to position [0, 0]
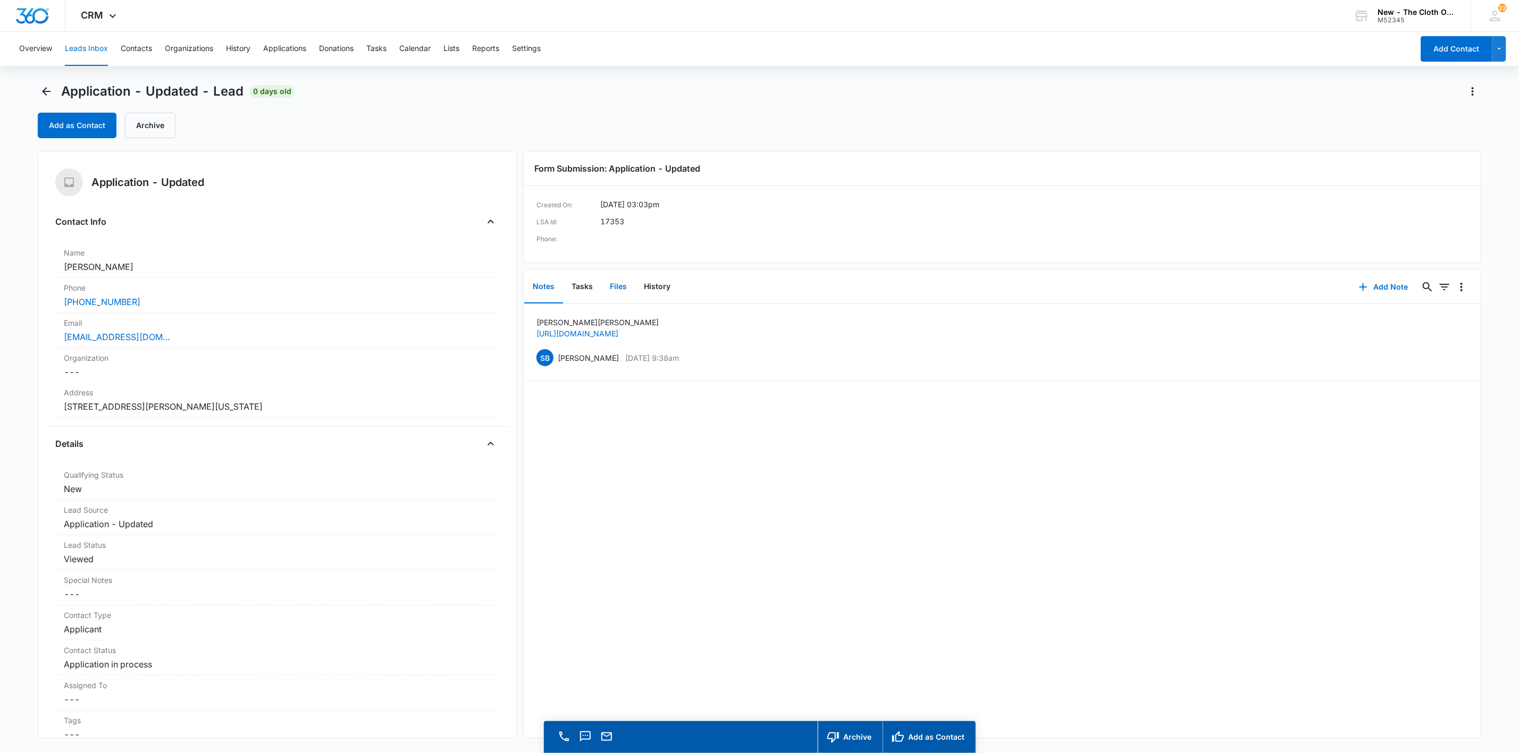
click at [619, 285] on button "Files" at bounding box center [618, 287] width 34 height 33
click at [257, 266] on dd "Cancel Save Changes [PERSON_NAME]" at bounding box center [277, 266] width 427 height 13
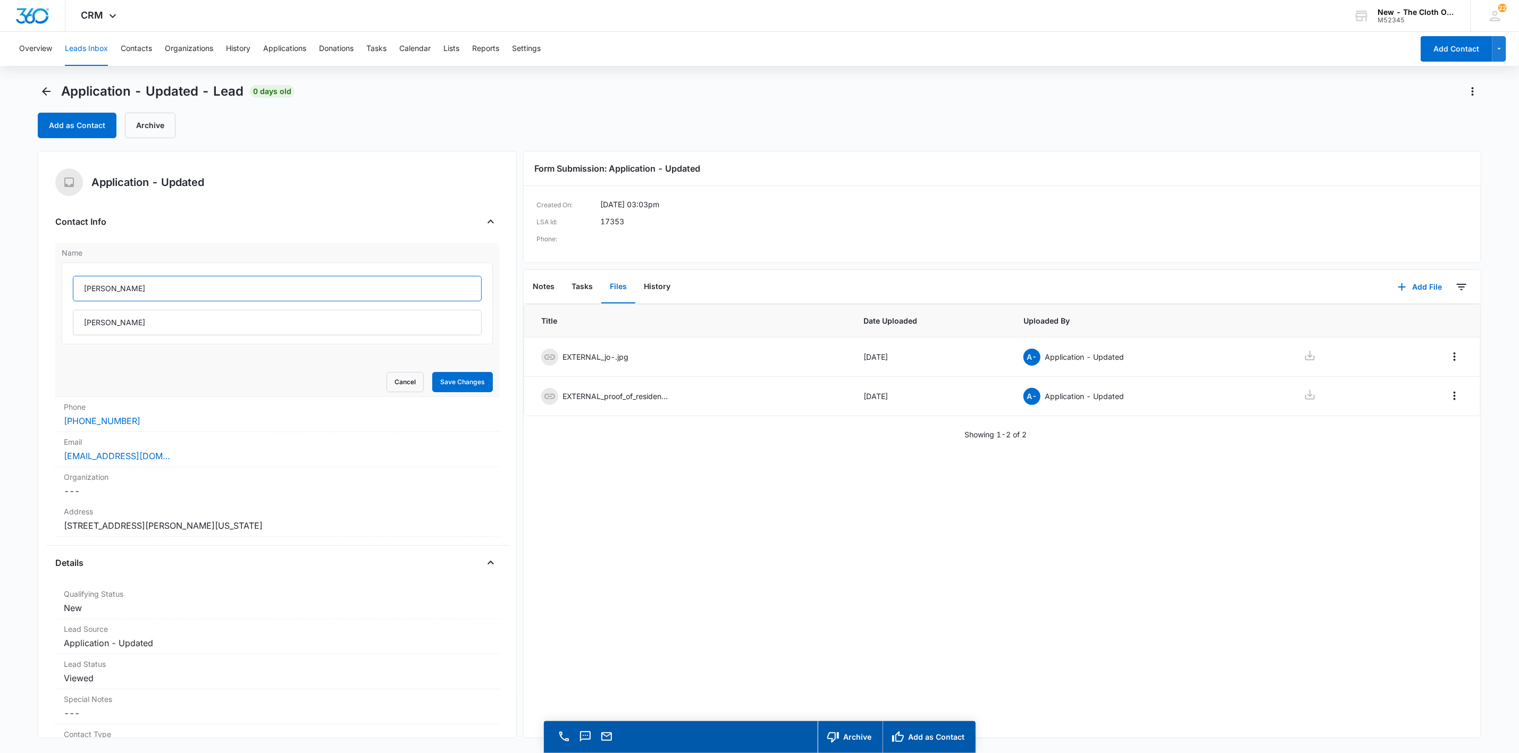
click at [292, 281] on input "[PERSON_NAME]" at bounding box center [277, 289] width 409 height 26
click at [298, 326] on input "[PERSON_NAME]" at bounding box center [277, 323] width 409 height 26
type input "[PERSON_NAME] (OK)"
click at [432, 372] on button "Save Changes" at bounding box center [462, 382] width 61 height 20
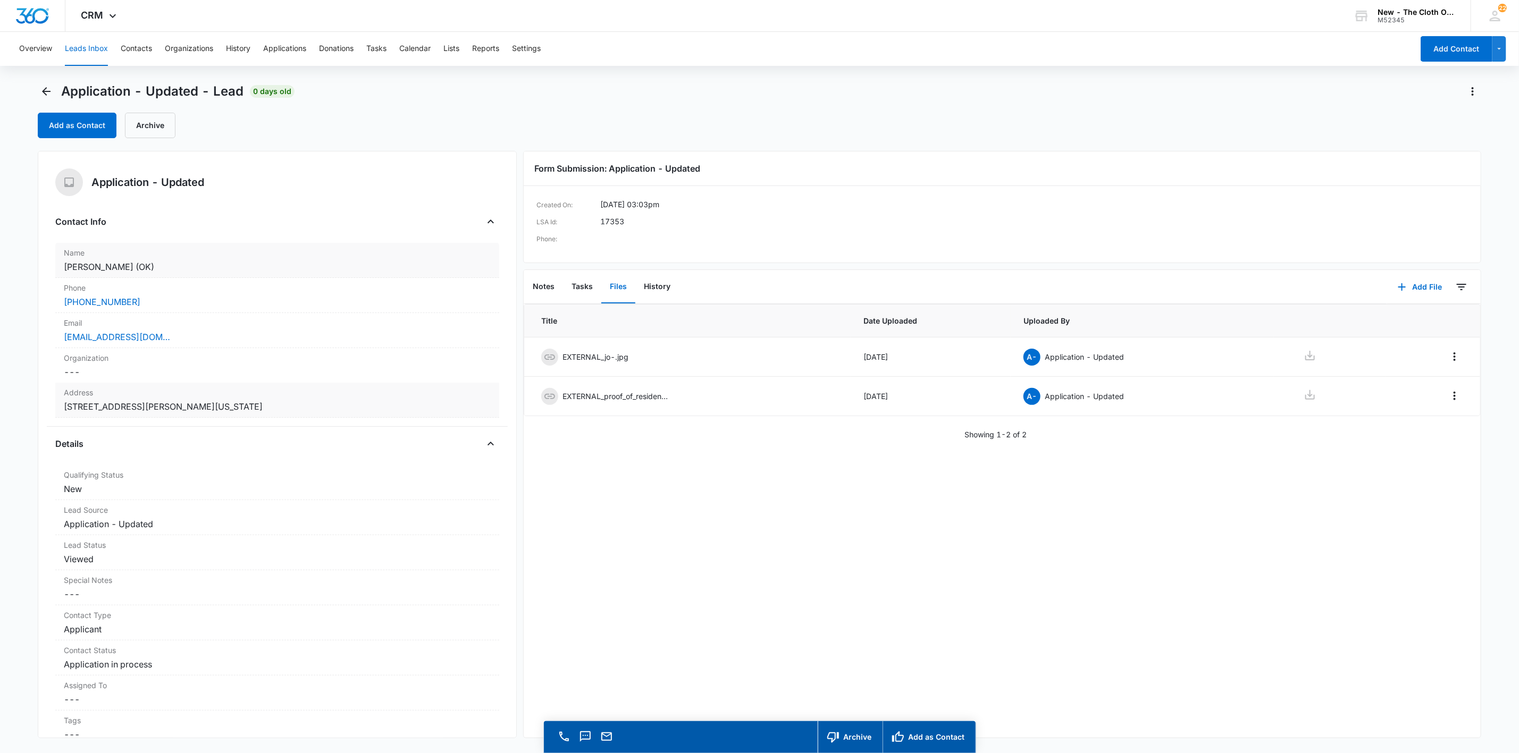
click at [407, 410] on dd "Cancel Save Changes [STREET_ADDRESS][PERSON_NAME][US_STATE]" at bounding box center [277, 406] width 427 height 13
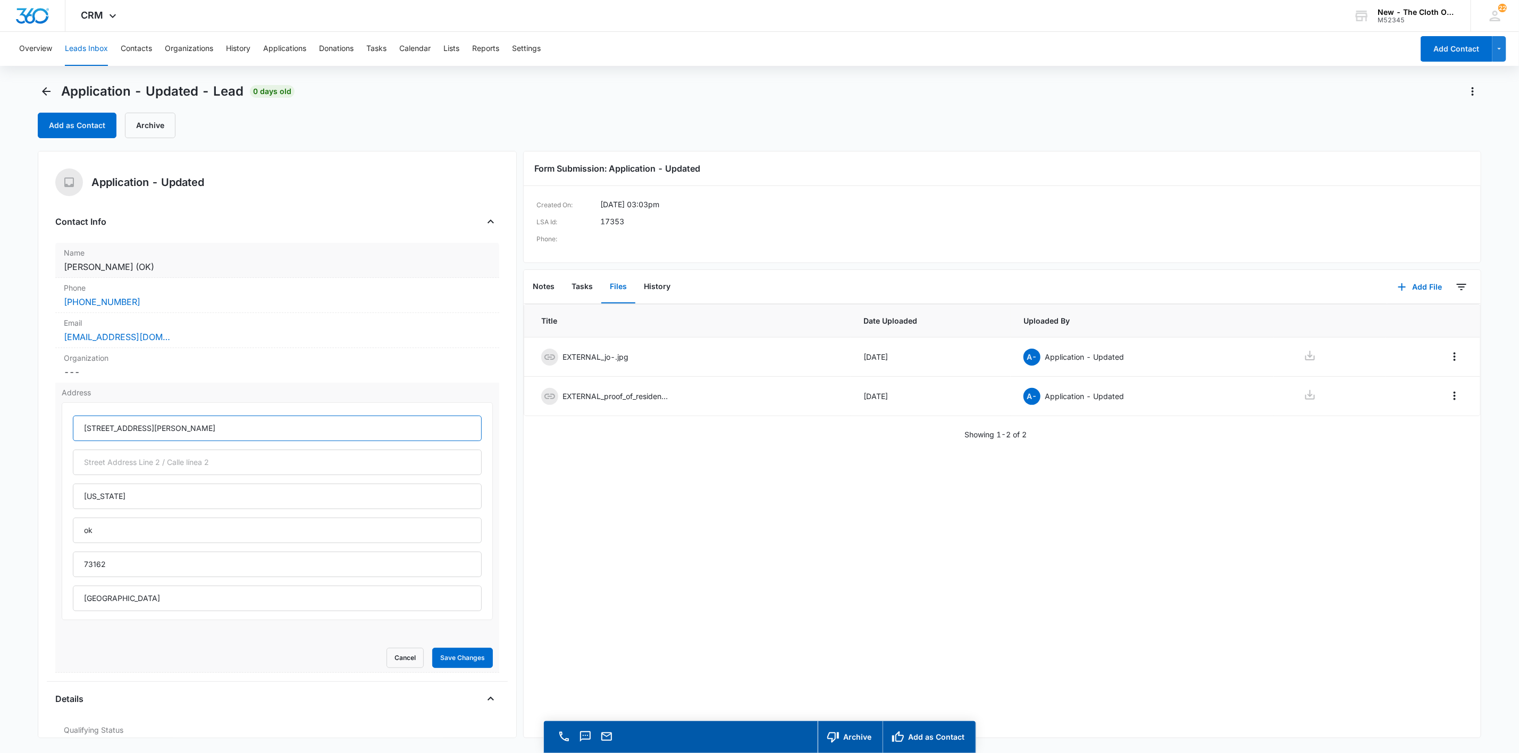
drag, startPoint x: 144, startPoint y: 431, endPoint x: 264, endPoint y: 427, distance: 120.2
click at [144, 431] on input "[STREET_ADDRESS][PERSON_NAME]" at bounding box center [277, 429] width 409 height 26
type input "[STREET_ADDRESS][PERSON_NAME]"
click at [182, 499] on input "[US_STATE]" at bounding box center [277, 497] width 409 height 26
drag, startPoint x: 136, startPoint y: 569, endPoint x: 28, endPoint y: 565, distance: 108.5
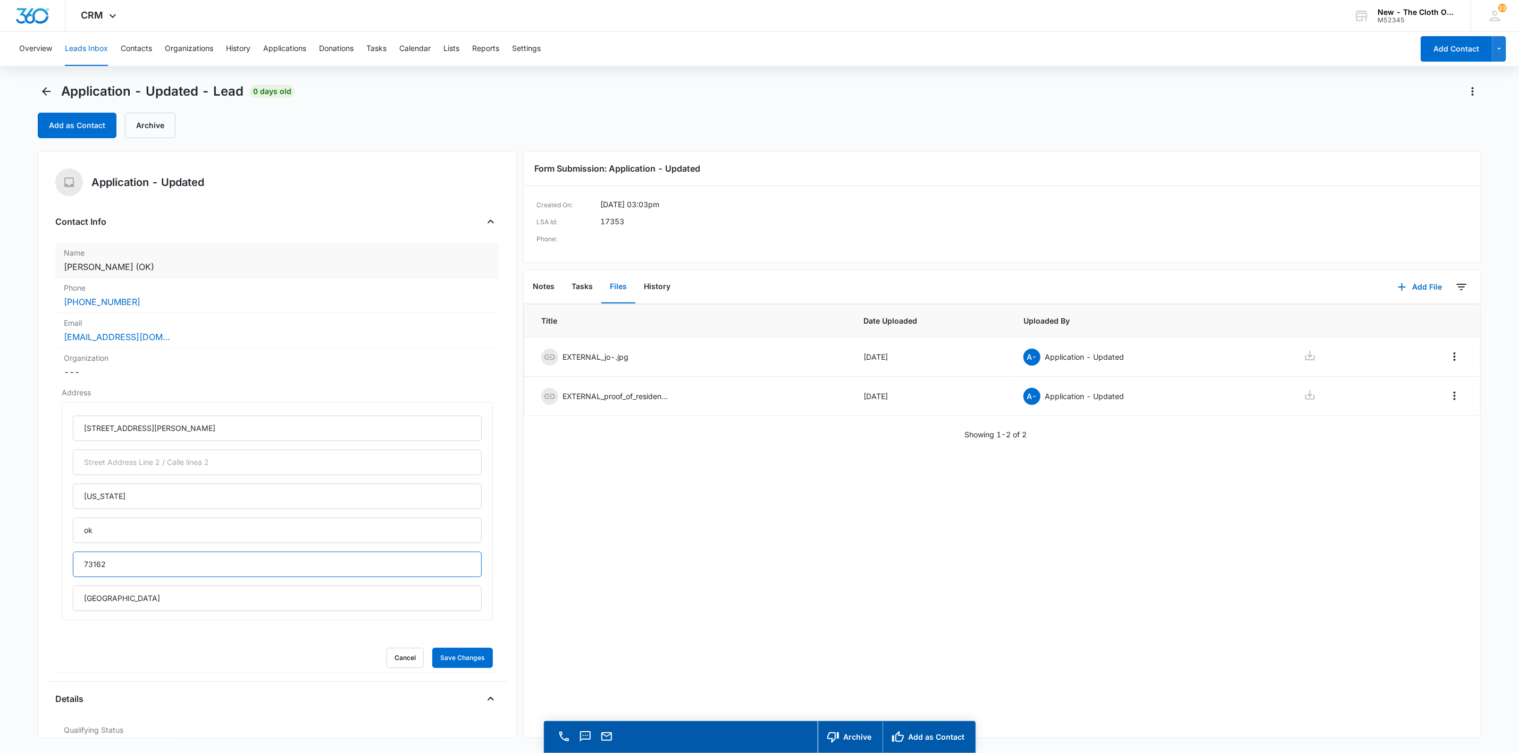
click at [28, 565] on main "Application - Updated - Lead 0 days old Add as Contact Archive Application - Up…" at bounding box center [759, 433] width 1519 height 701
drag, startPoint x: 152, startPoint y: 493, endPoint x: -1, endPoint y: 506, distance: 153.1
click at [0, 506] on html "CRM Apps Reputation Websites Forms CRM Email Social Shop Payments POS Ads Intel…" at bounding box center [759, 376] width 1519 height 753
type input "[US_STATE][GEOGRAPHIC_DATA]"
type input "[US_STATE]"
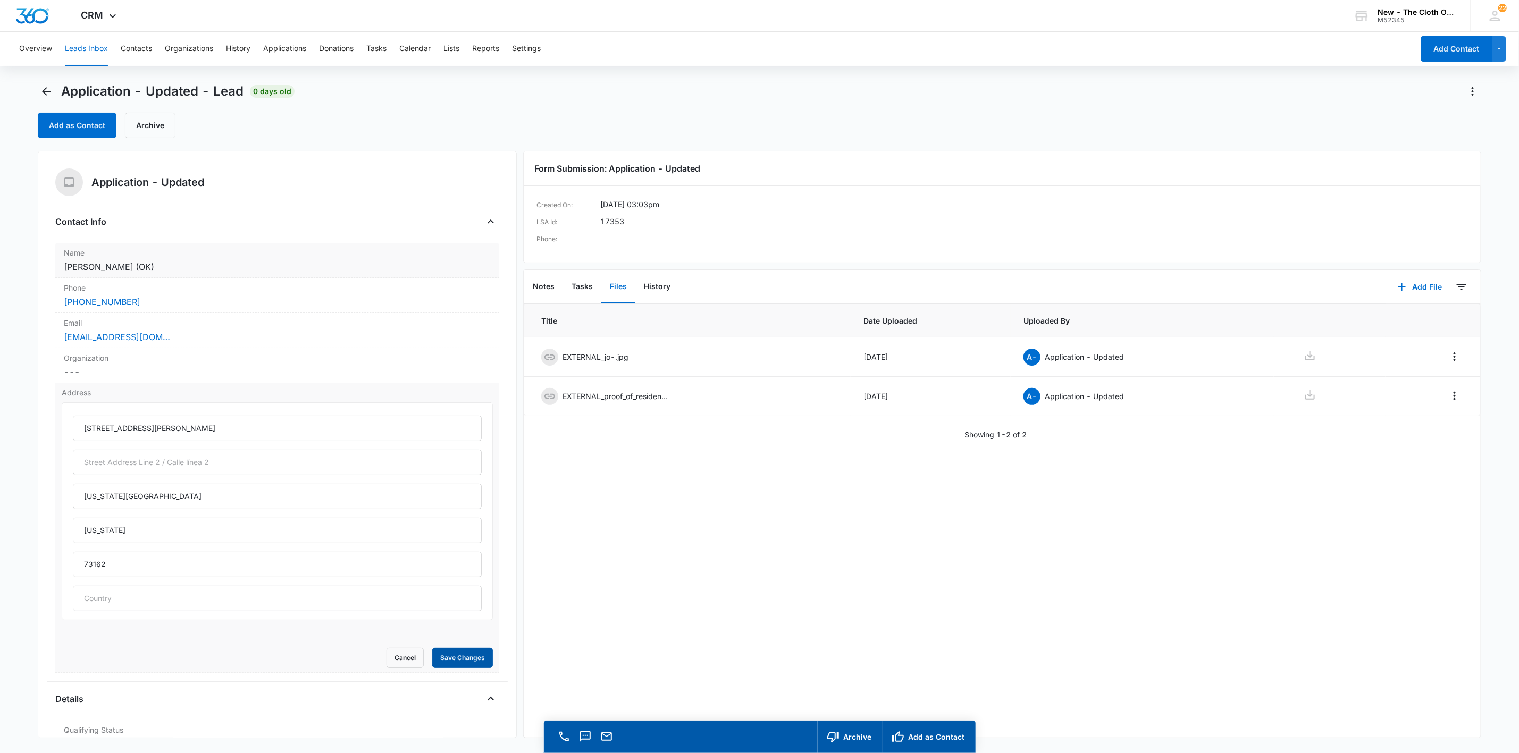
click at [477, 651] on button "Save Changes" at bounding box center [462, 658] width 61 height 20
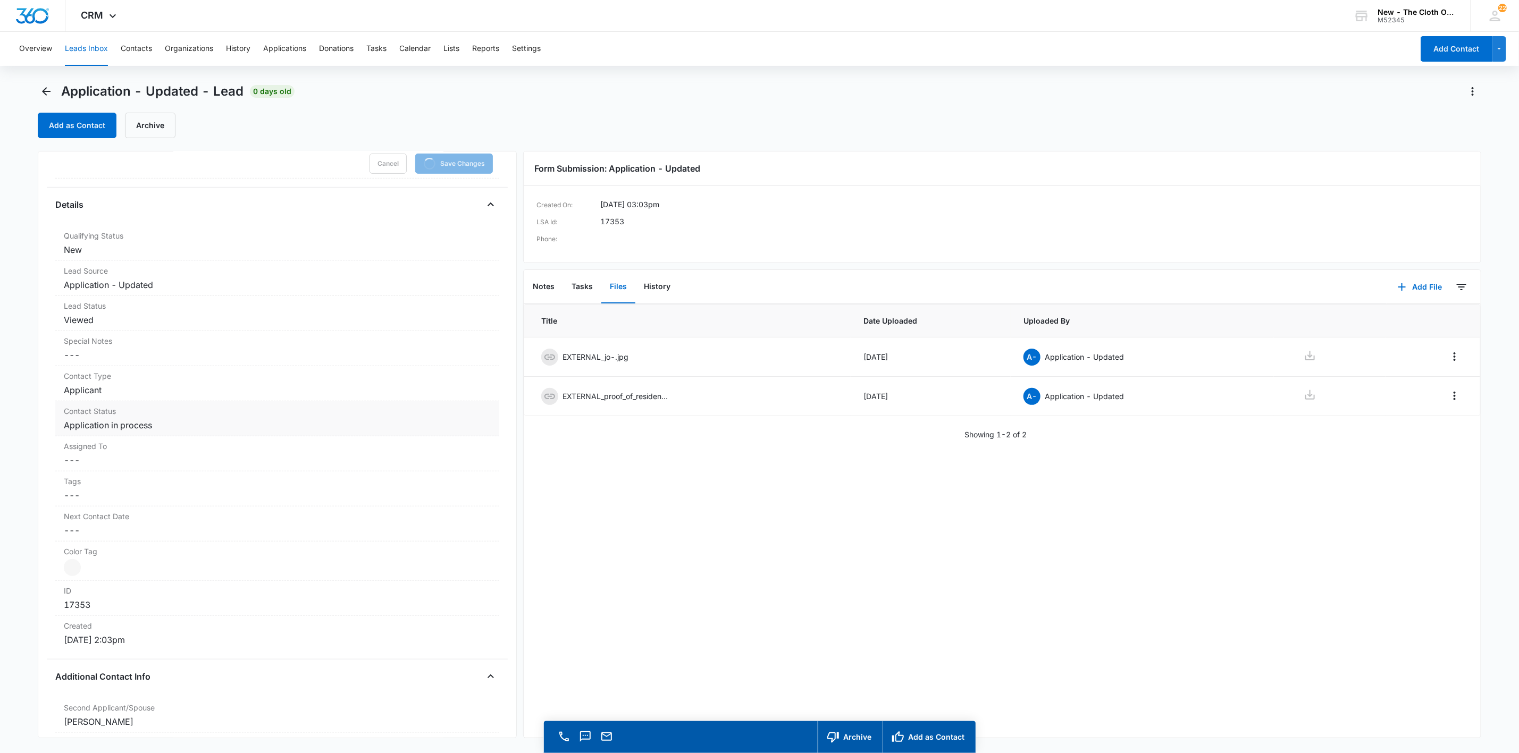
scroll to position [558, 0]
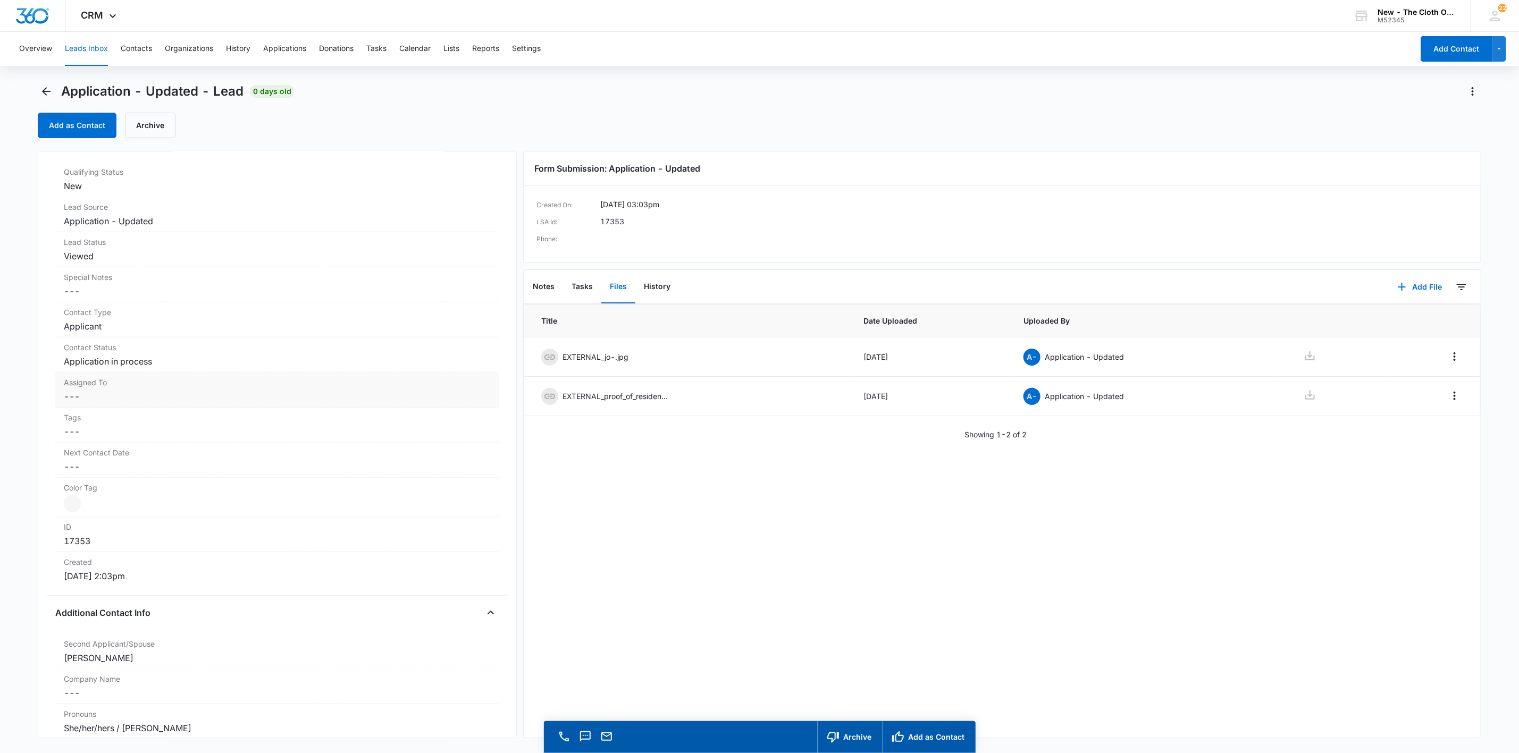
click at [96, 403] on dd "Cancel Save Changes ---" at bounding box center [277, 396] width 427 height 13
click at [97, 410] on div at bounding box center [264, 405] width 385 height 15
type input "app"
click at [248, 418] on div "Applications Team" at bounding box center [266, 406] width 409 height 26
click at [449, 442] on button "Save Changes" at bounding box center [462, 437] width 61 height 20
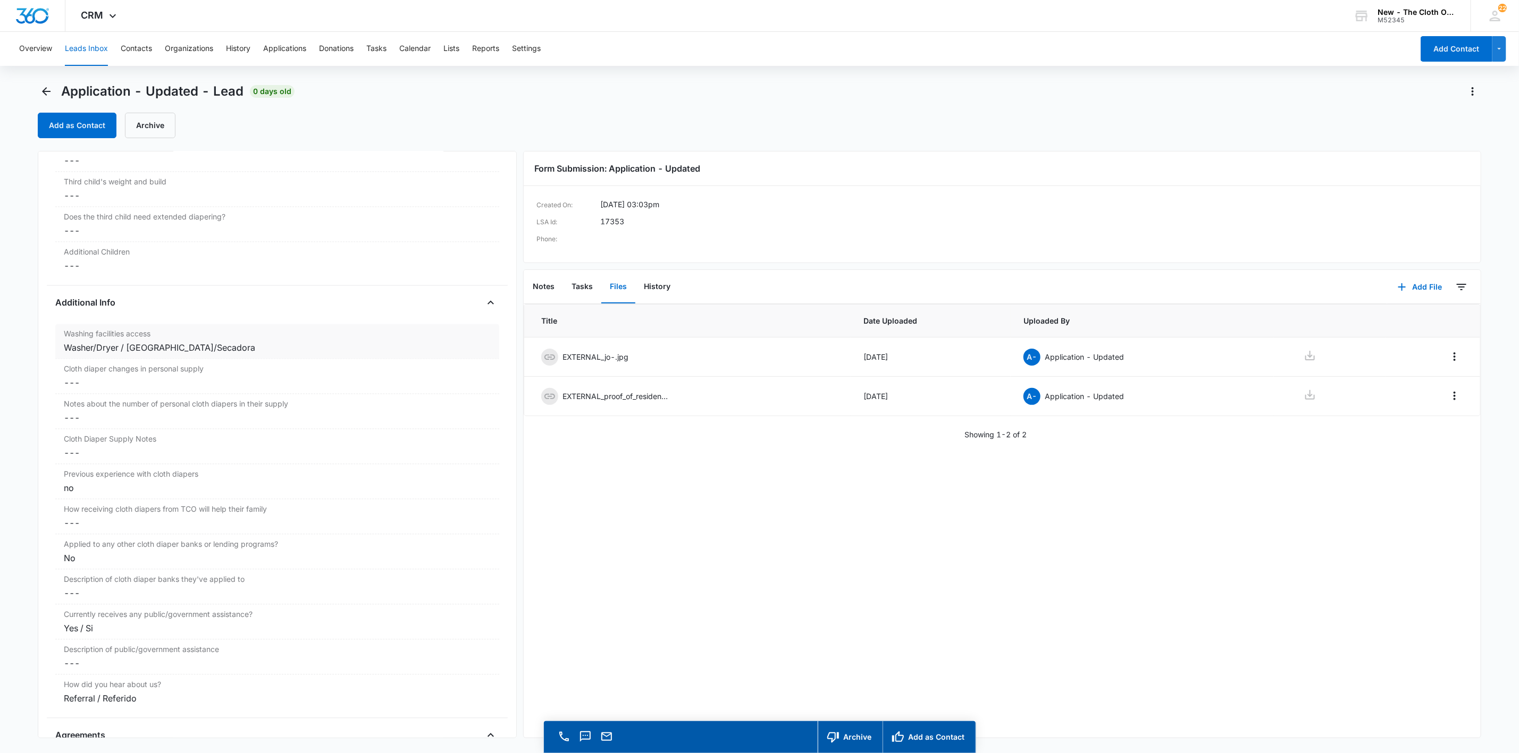
scroll to position [1613, 0]
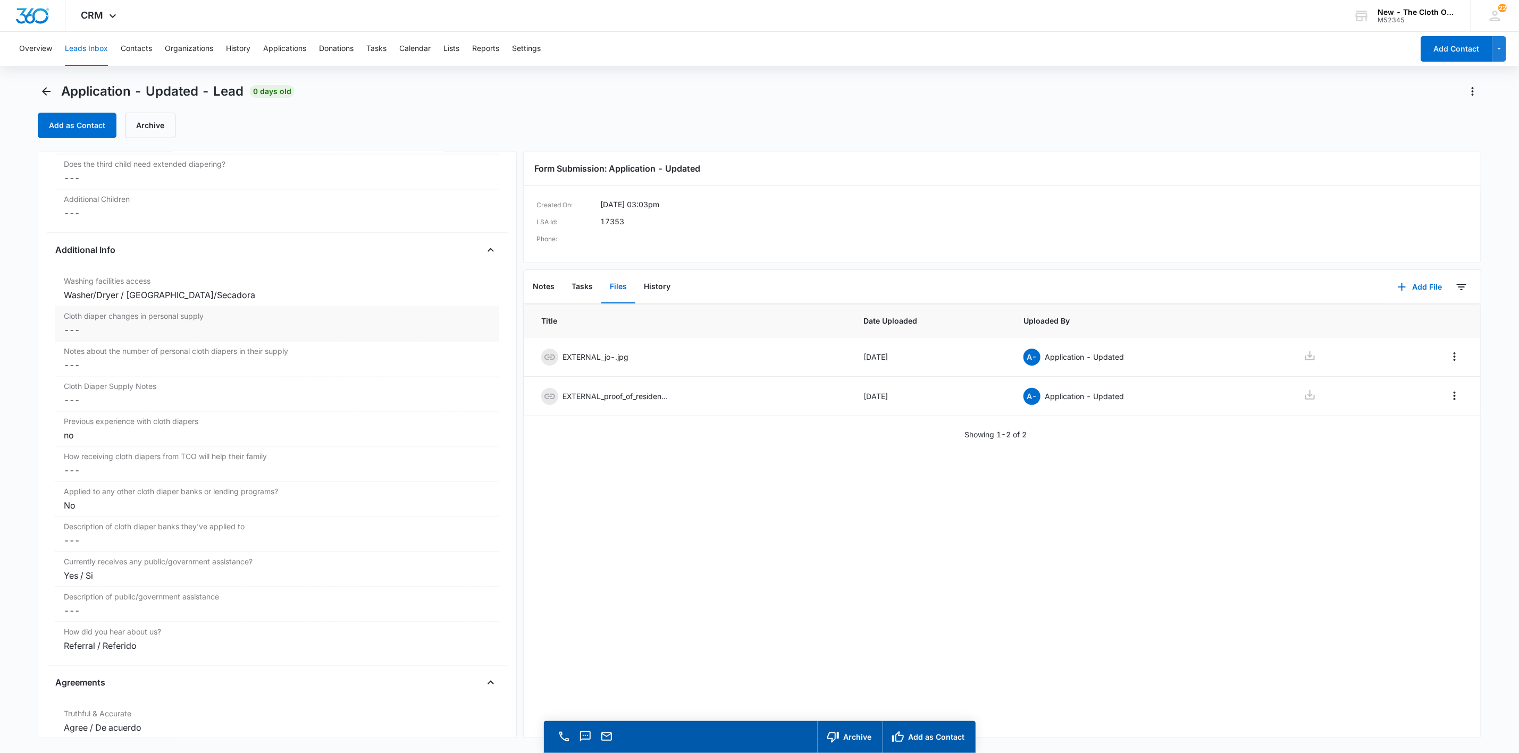
click at [83, 336] on dd "Cancel Save Changes ---" at bounding box center [277, 330] width 427 height 13
click at [85, 341] on input "Cloth diaper changes in personal supply" at bounding box center [277, 339] width 431 height 26
click at [432, 360] on button "Save Changes" at bounding box center [462, 370] width 61 height 20
type input "-2"
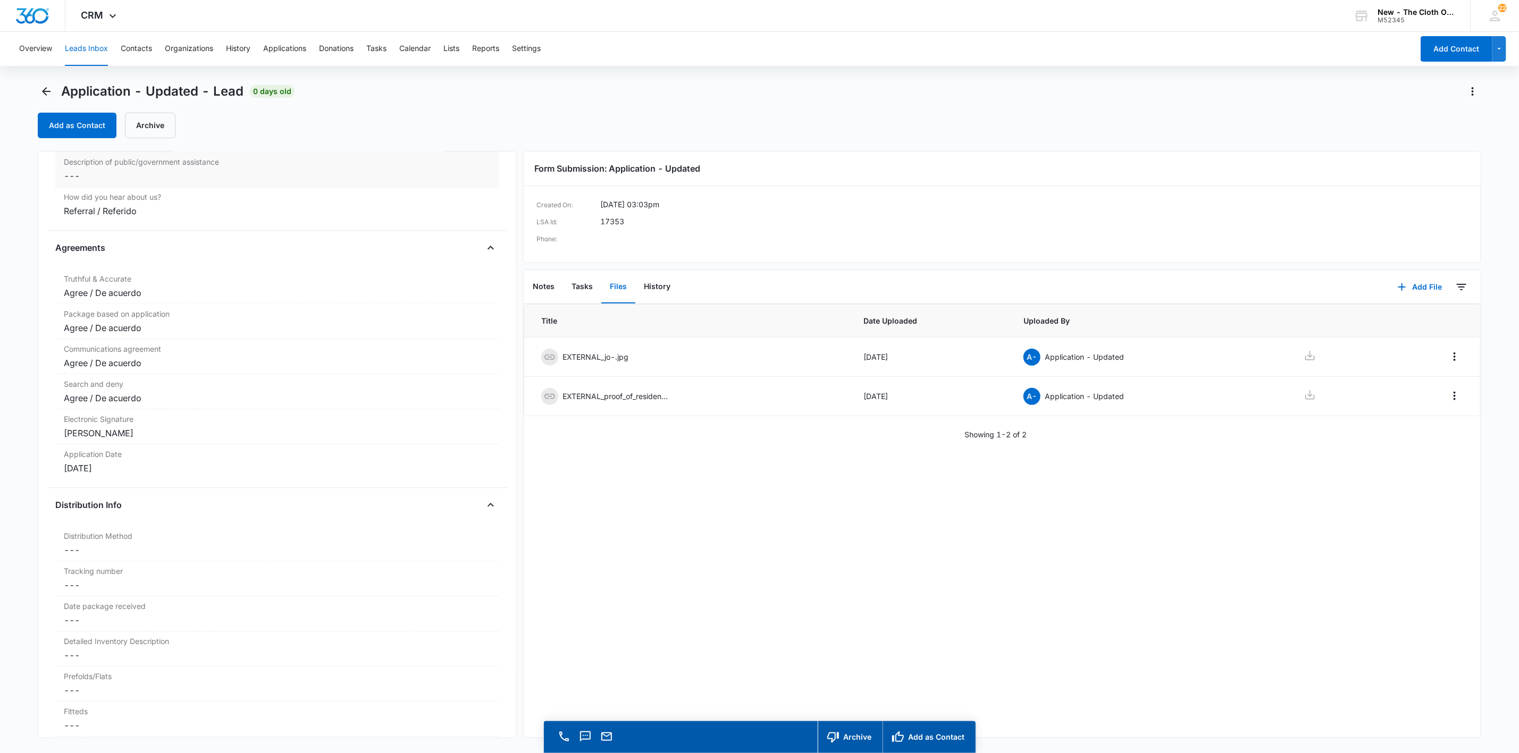
scroll to position [2048, 0]
click at [1306, 402] on div at bounding box center [1329, 396] width 86 height 15
click at [1305, 398] on icon at bounding box center [1310, 395] width 10 height 10
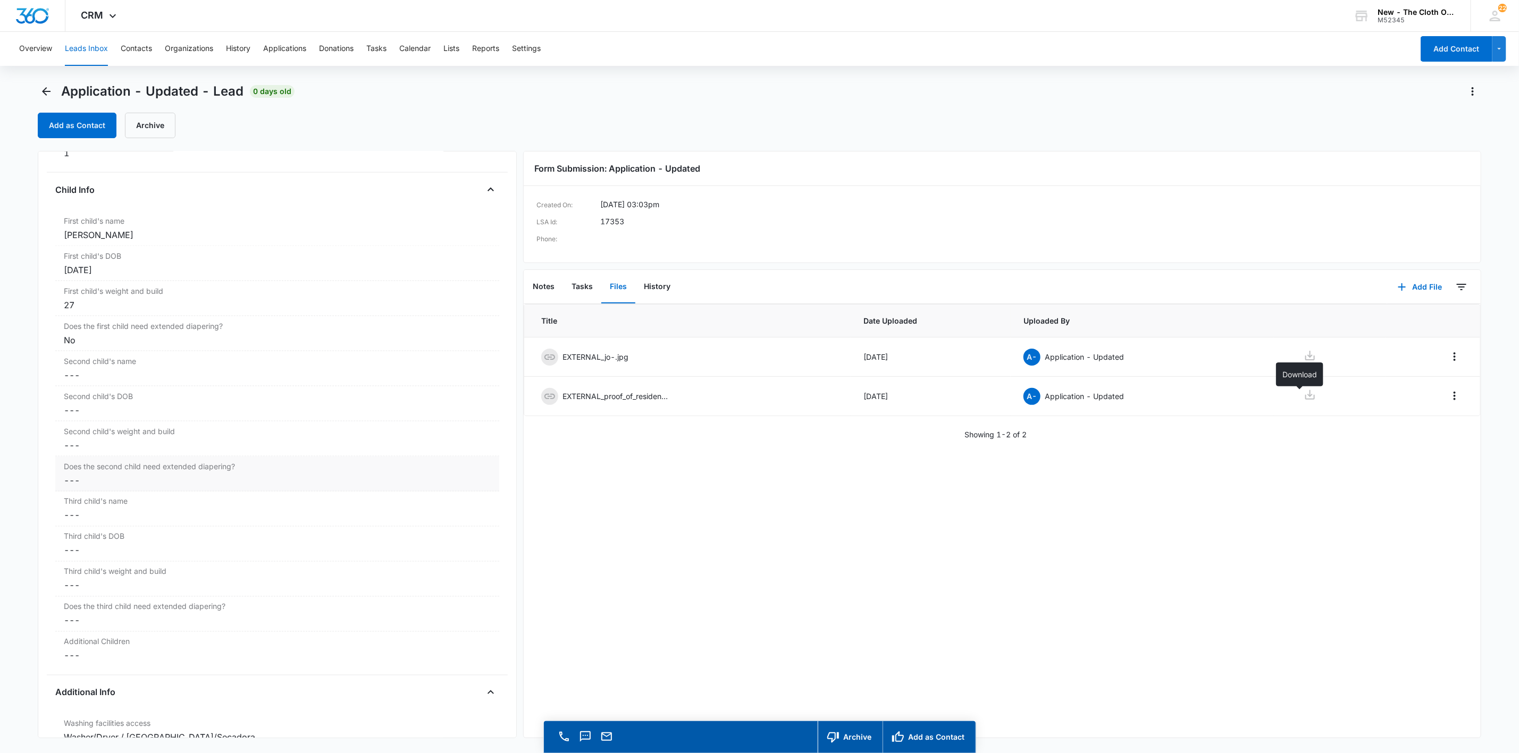
scroll to position [931, 0]
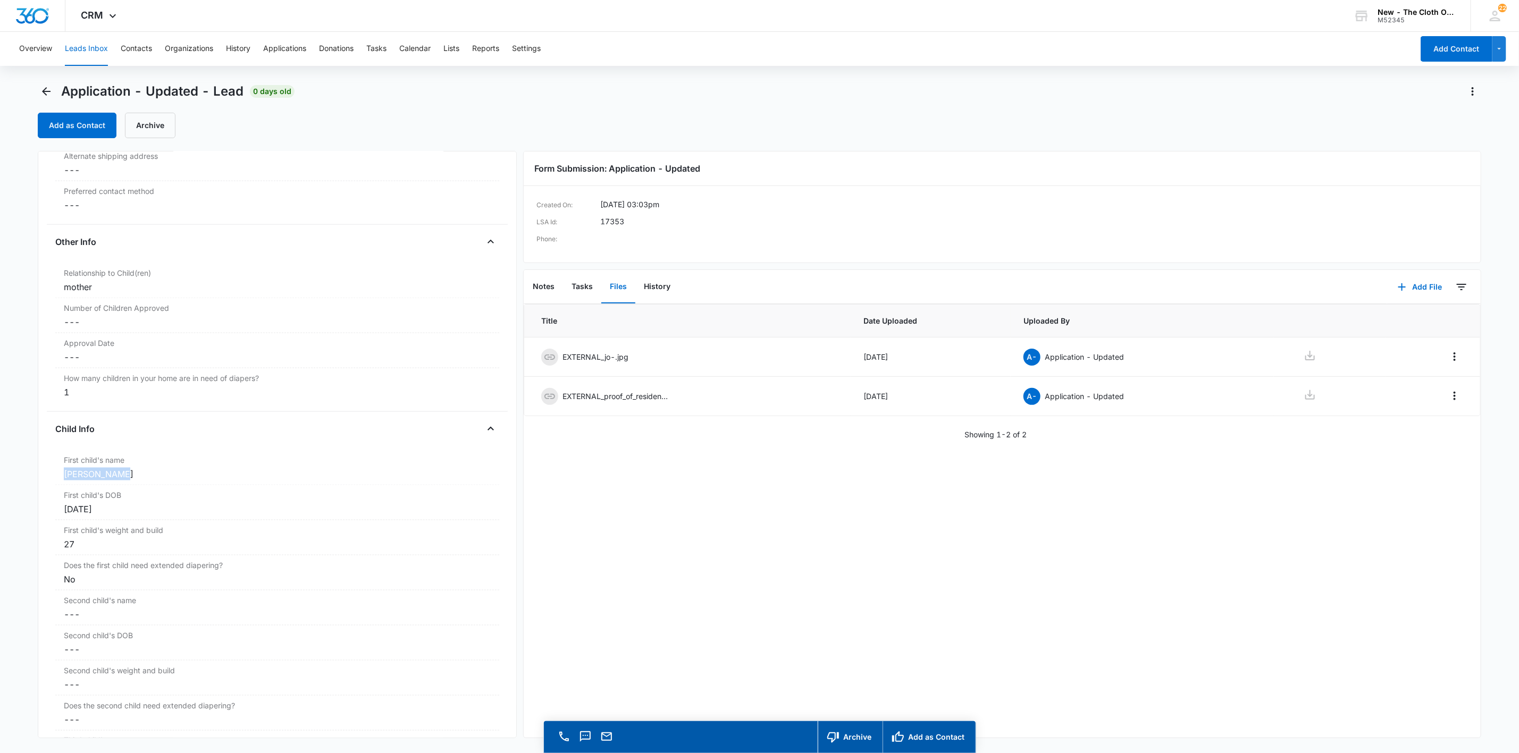
drag, startPoint x: 128, startPoint y: 486, endPoint x: 24, endPoint y: 482, distance: 103.2
click at [24, 482] on main "Application - Updated - Lead 0 days old Add as Contact Archive Application - Up…" at bounding box center [759, 433] width 1519 height 701
copy div "[PERSON_NAME]"
click at [1303, 353] on icon at bounding box center [1309, 355] width 13 height 13
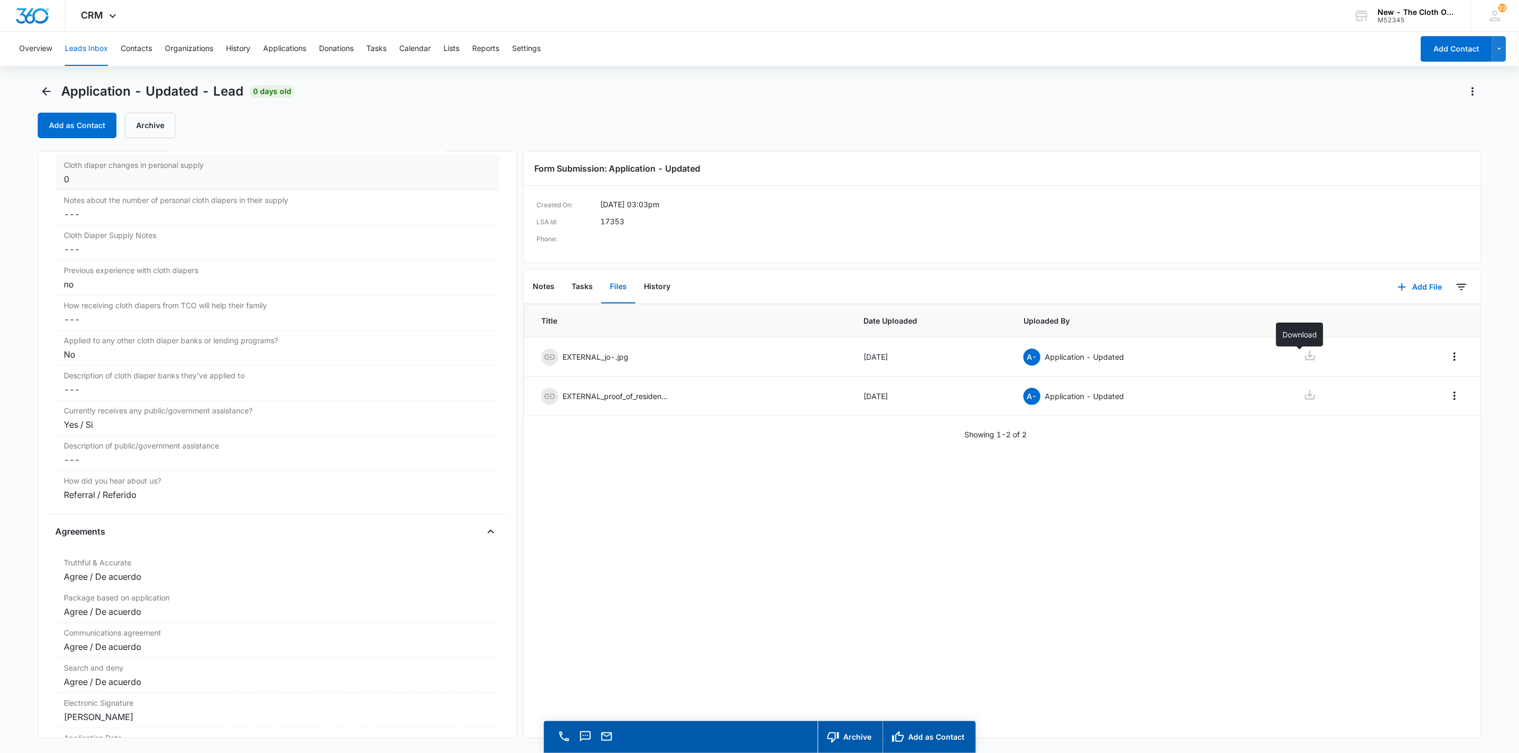
scroll to position [1808, 0]
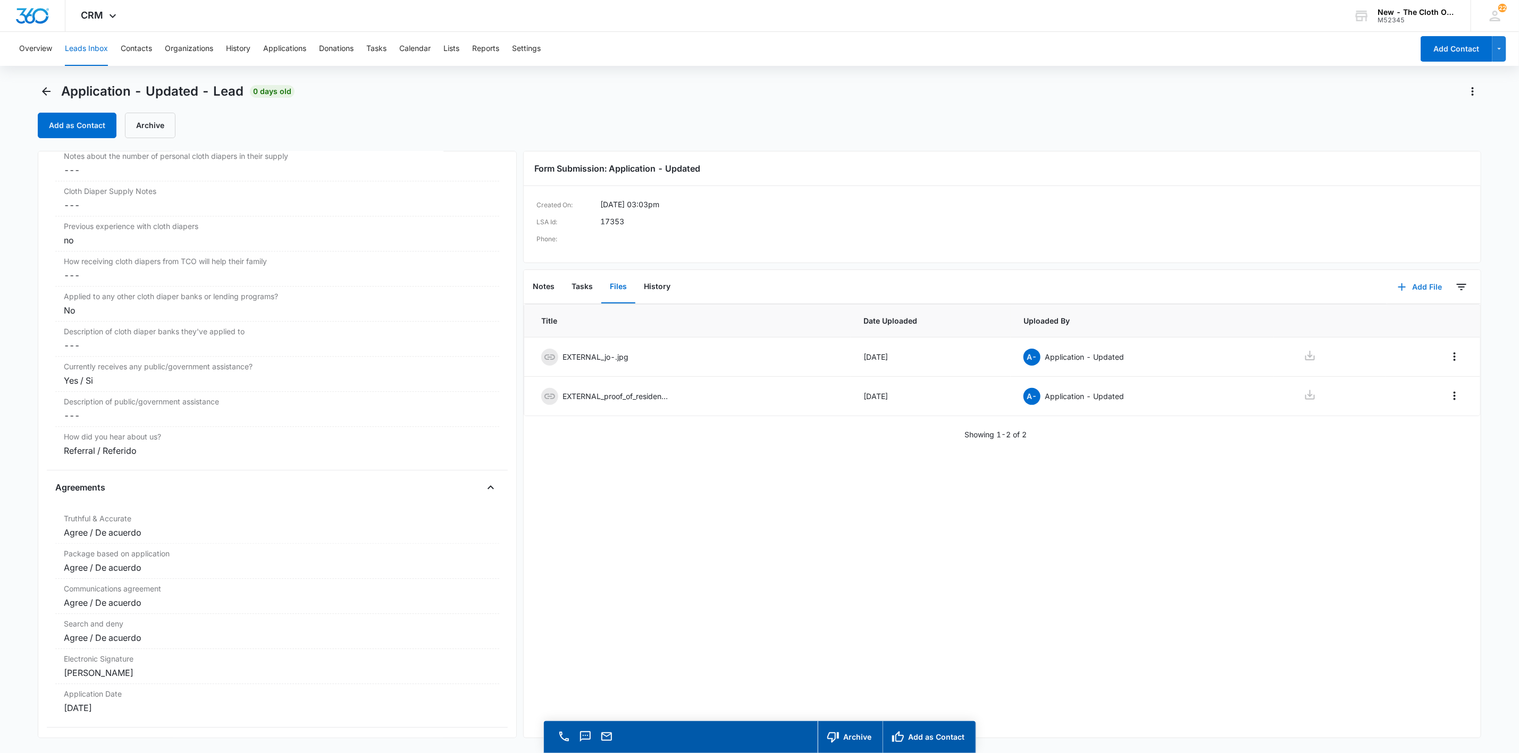
click at [1407, 276] on button "Add File" at bounding box center [1420, 287] width 66 height 26
click at [1410, 313] on button "Upload Files" at bounding box center [1412, 321] width 81 height 16
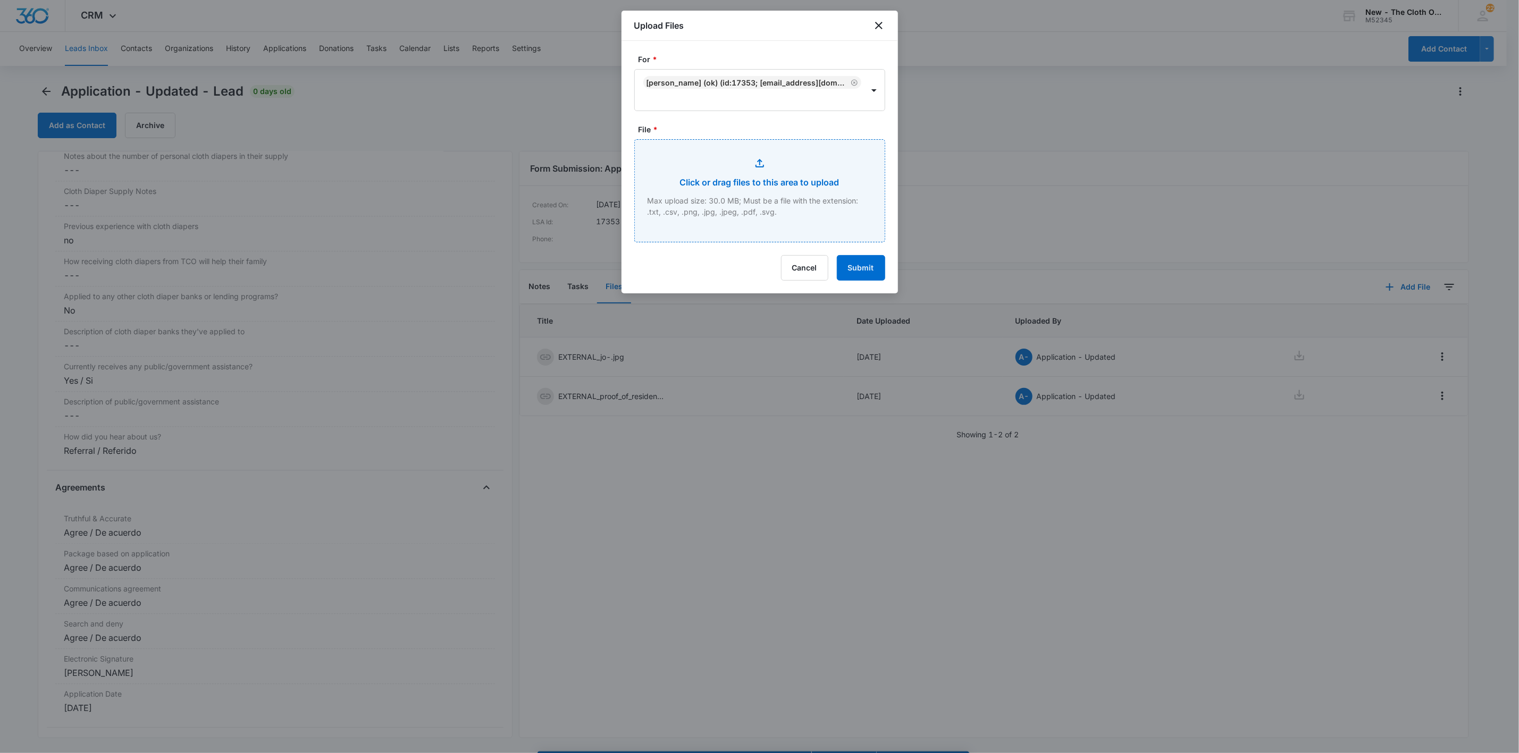
click at [781, 184] on input "File *" at bounding box center [760, 191] width 250 height 102
type input "C:\fakepath\[PERSON_NAME].jpg"
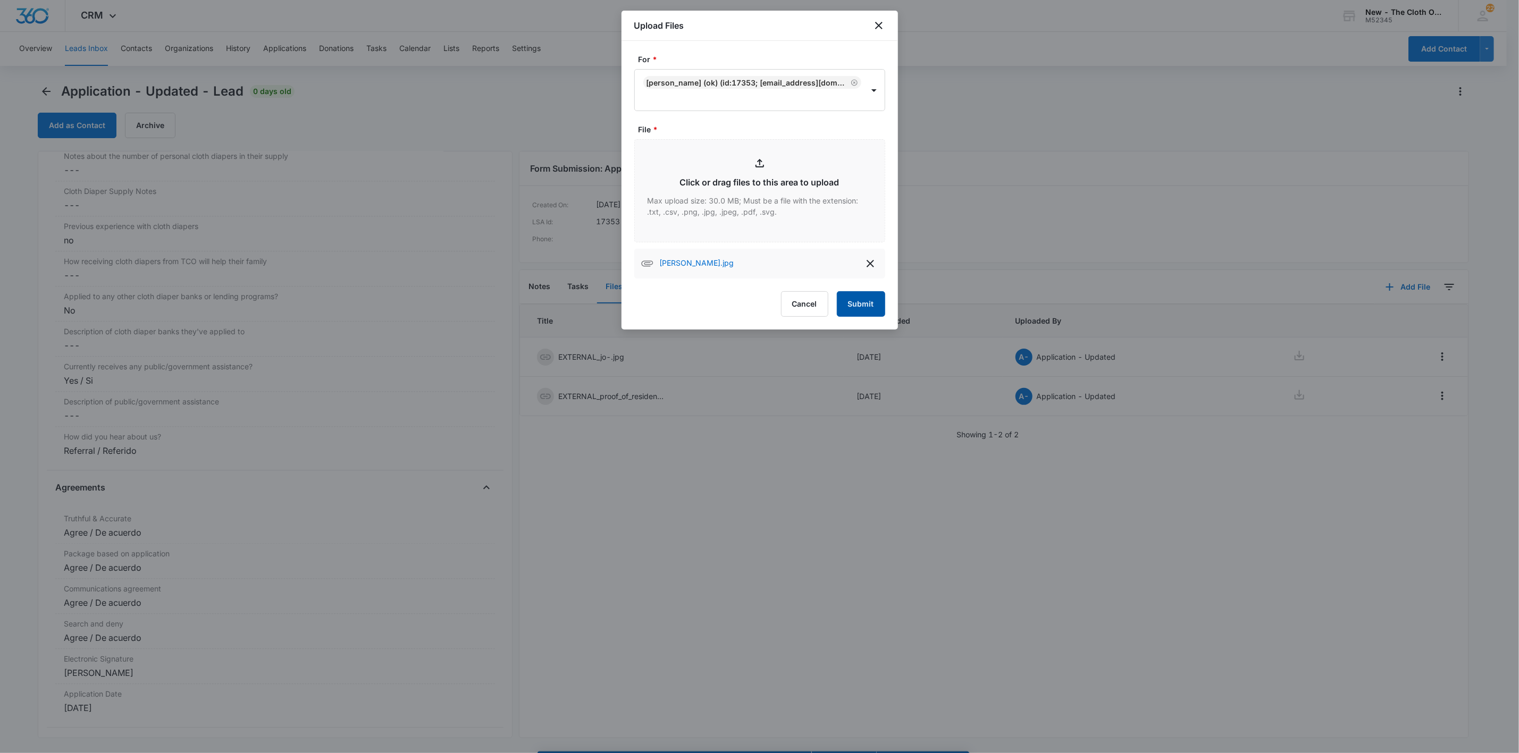
click at [874, 316] on button "Submit" at bounding box center [861, 304] width 48 height 26
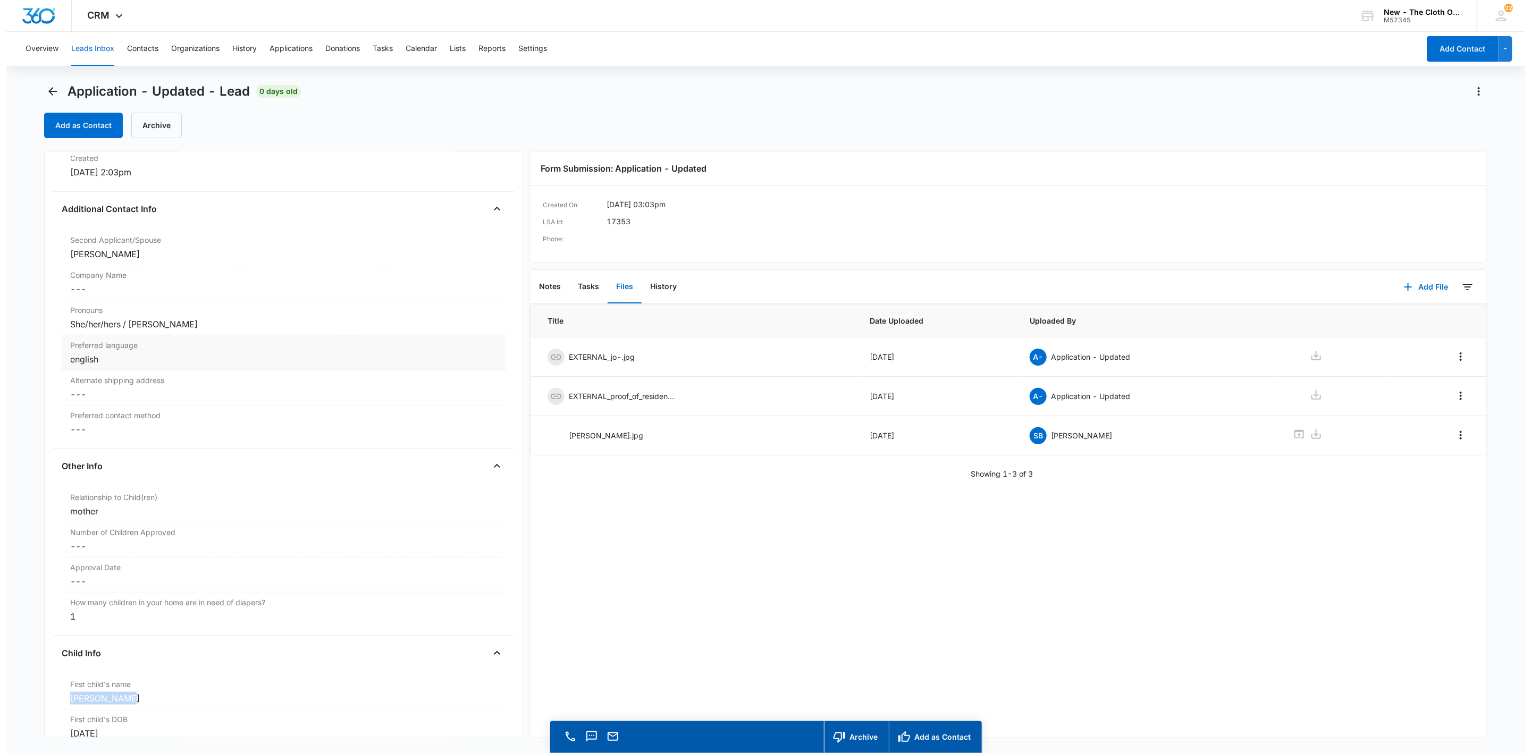
scroll to position [718, 0]
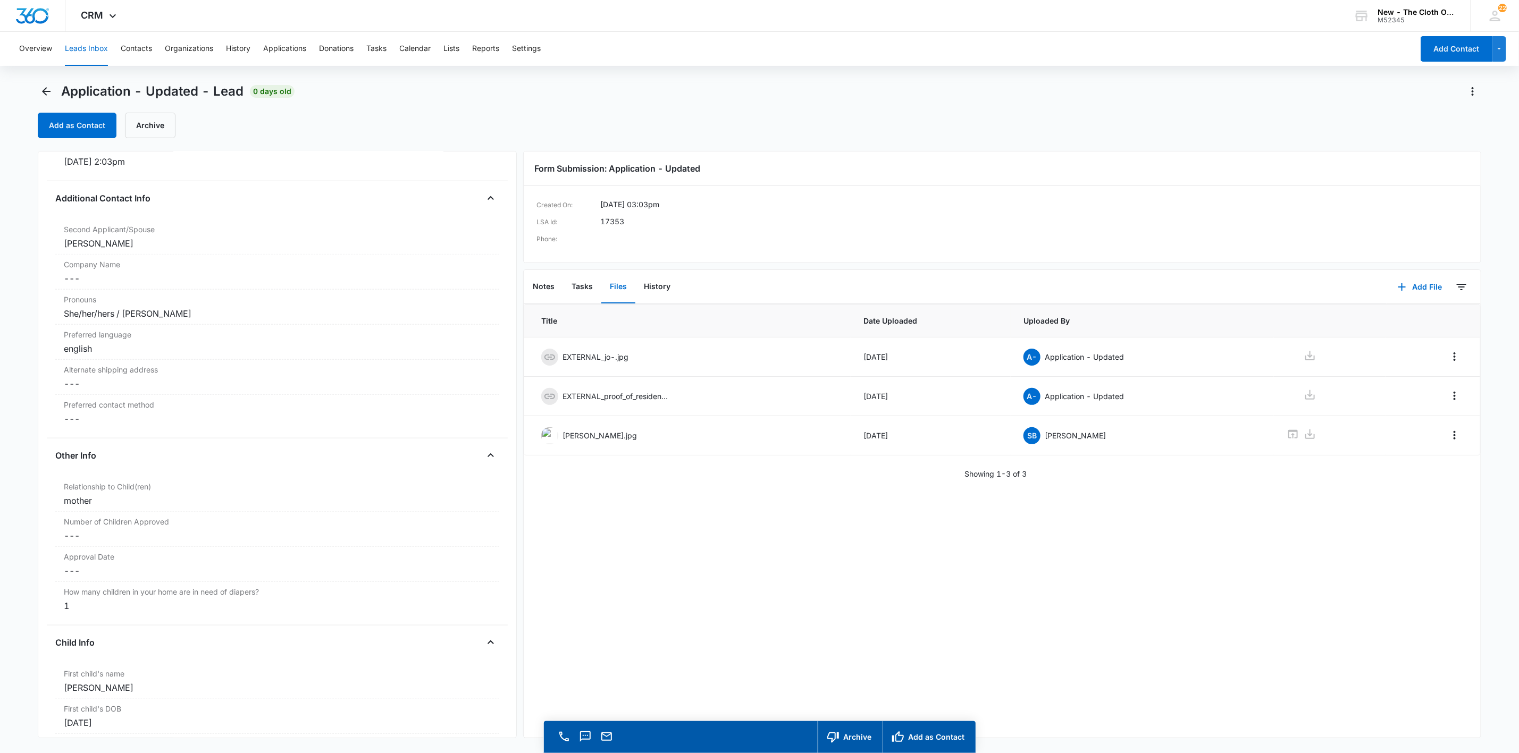
click at [71, 107] on div "Application - Updated - Lead 0 days old Add as Contact Archive" at bounding box center [759, 110] width 1443 height 55
click at [81, 120] on button "Add as Contact" at bounding box center [77, 126] width 79 height 26
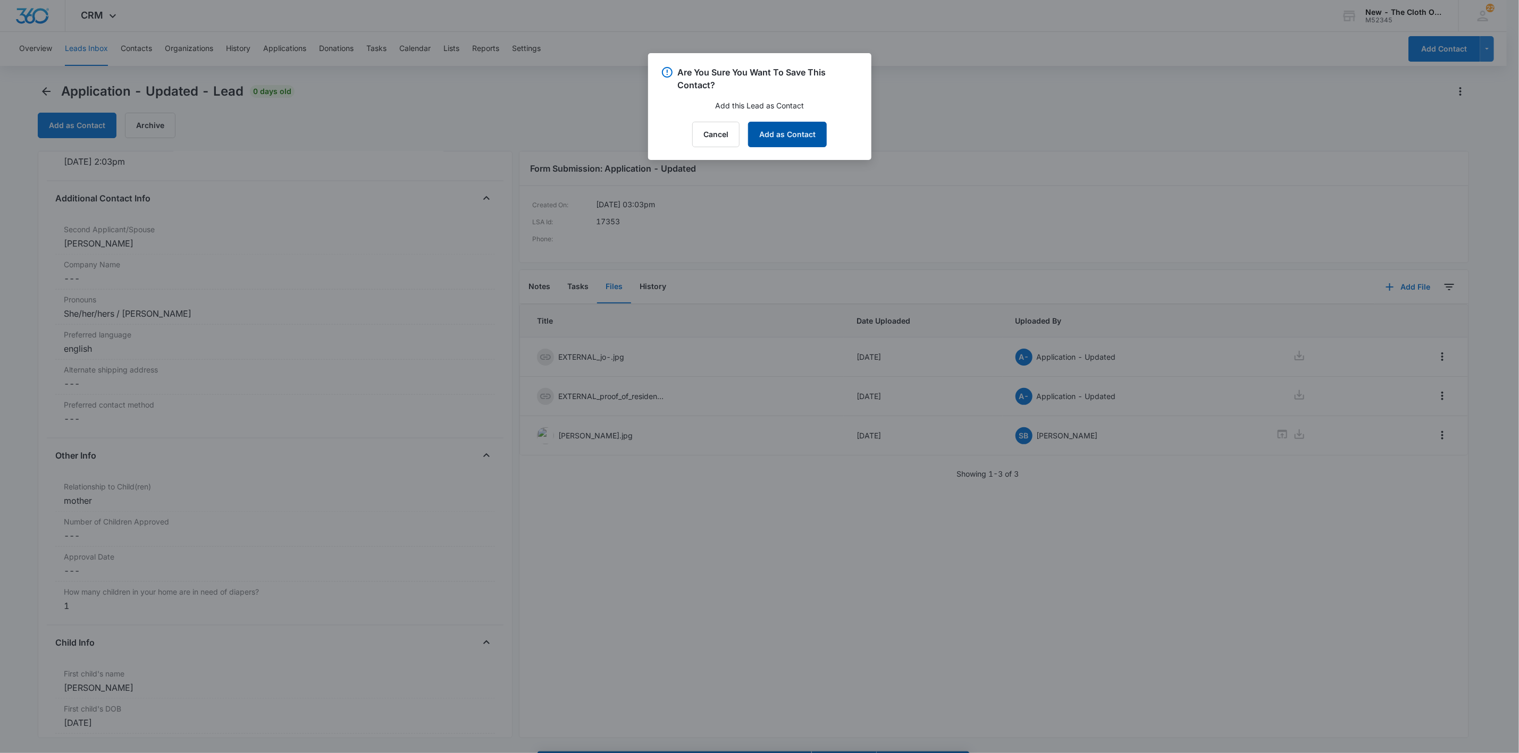
click at [793, 133] on button "Add as Contact" at bounding box center [787, 135] width 79 height 26
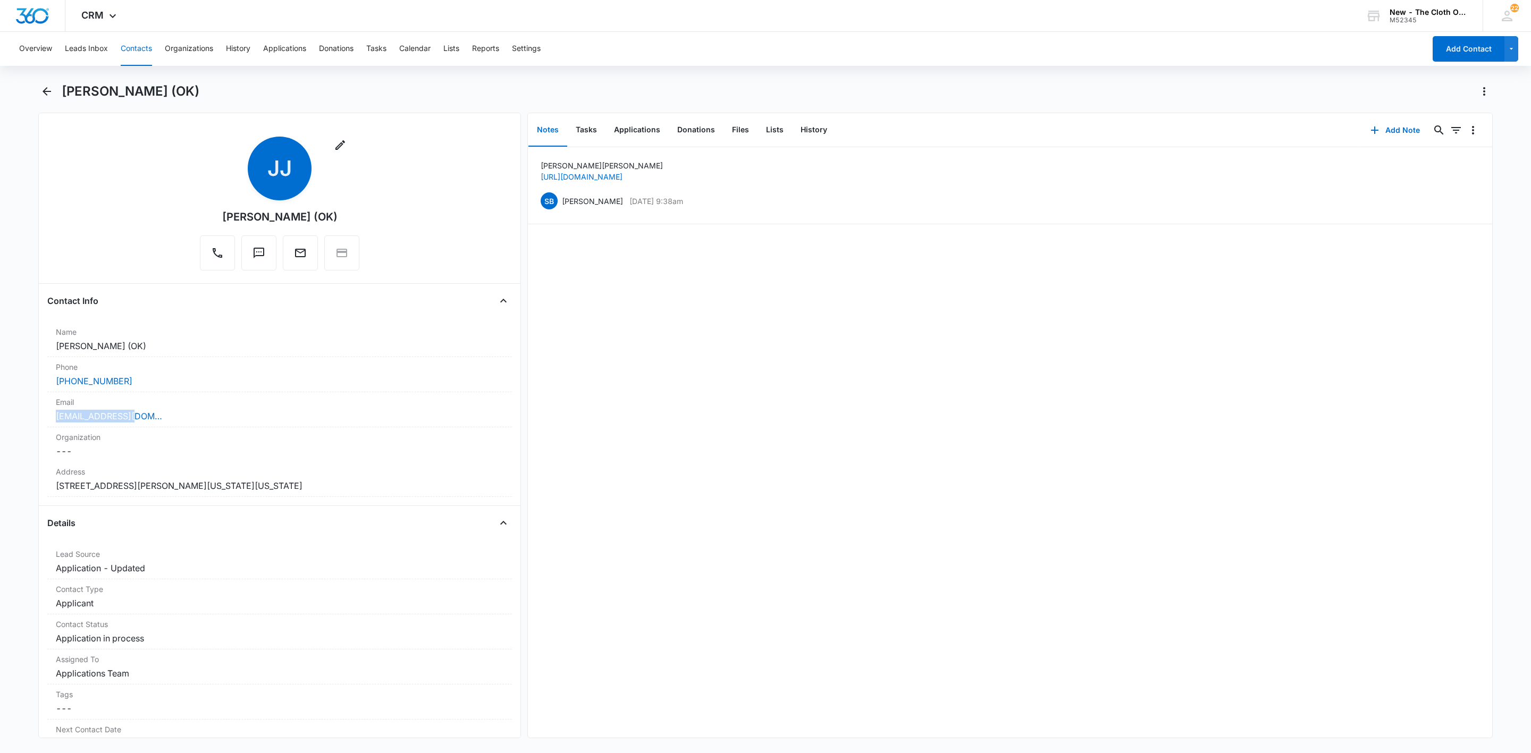
drag, startPoint x: 148, startPoint y: 415, endPoint x: 15, endPoint y: 415, distance: 133.4
click at [15, 415] on main "[PERSON_NAME] (OK) Remove [PERSON_NAME] [PERSON_NAME] (OK) Contact Info Name Ca…" at bounding box center [765, 417] width 1531 height 668
copy link "[EMAIL_ADDRESS][DOMAIN_NAME]"
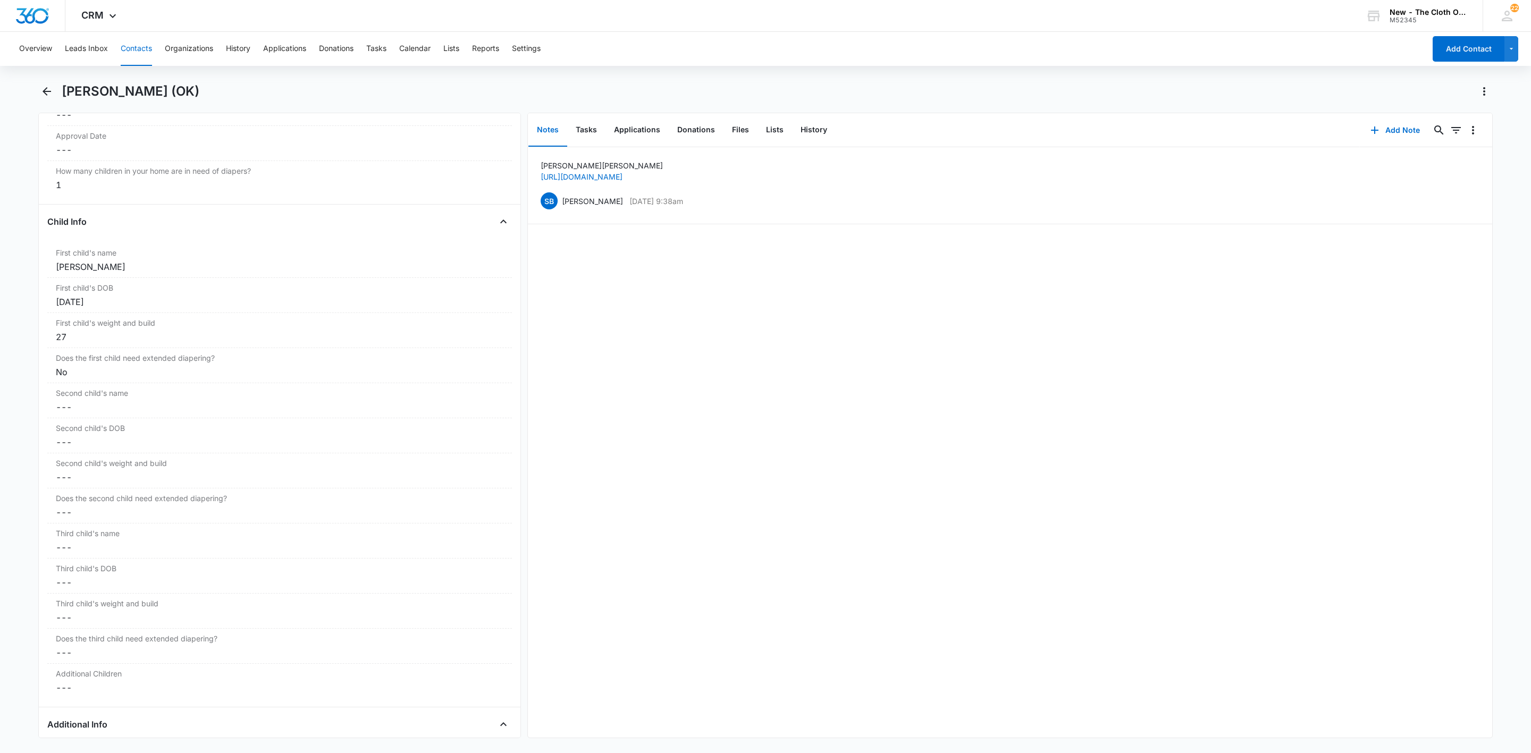
scroll to position [1196, 0]
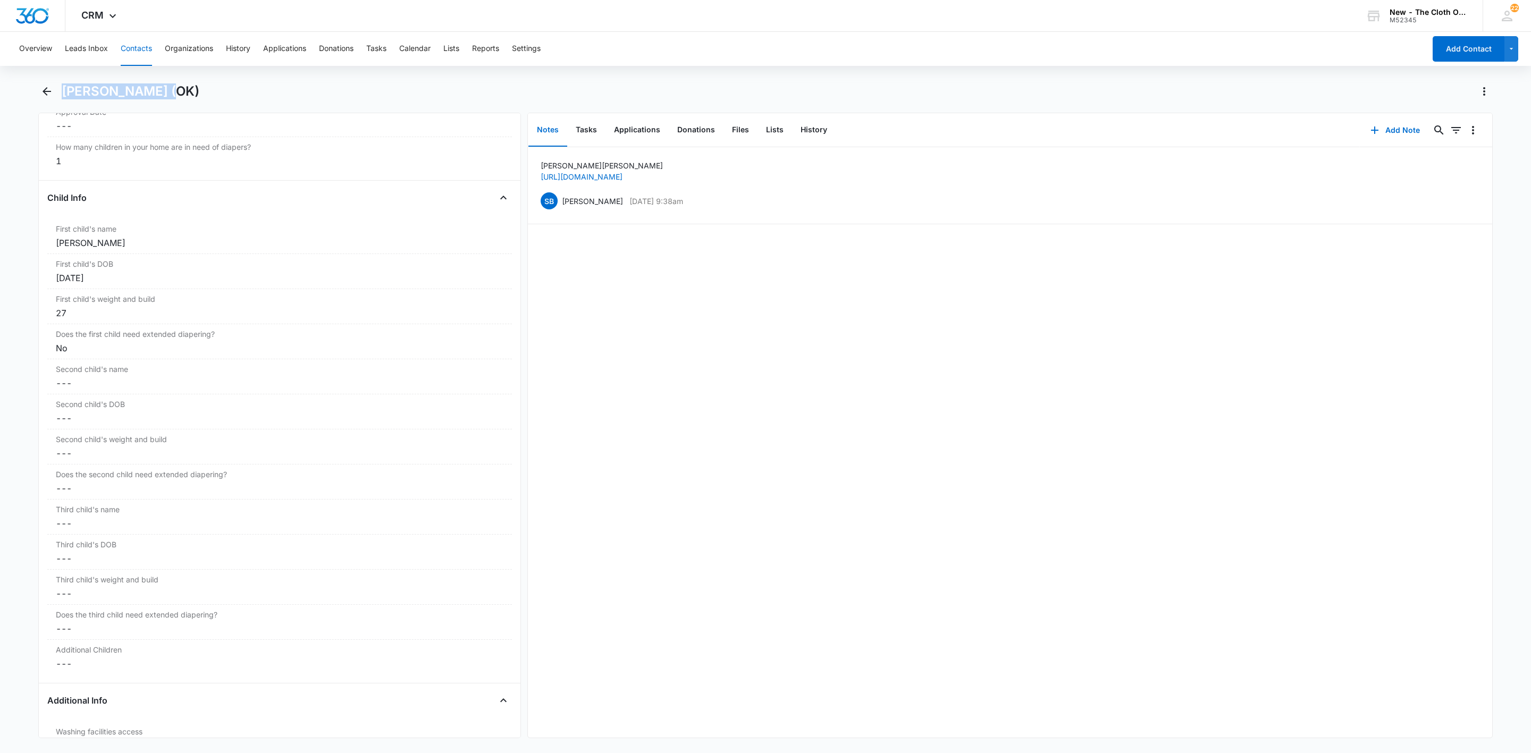
drag, startPoint x: 163, startPoint y: 89, endPoint x: 60, endPoint y: 99, distance: 104.1
click at [60, 99] on div "[PERSON_NAME] (OK)" at bounding box center [765, 98] width 1454 height 30
copy h1 "[PERSON_NAME]"
click at [633, 131] on button "Applications" at bounding box center [636, 130] width 63 height 33
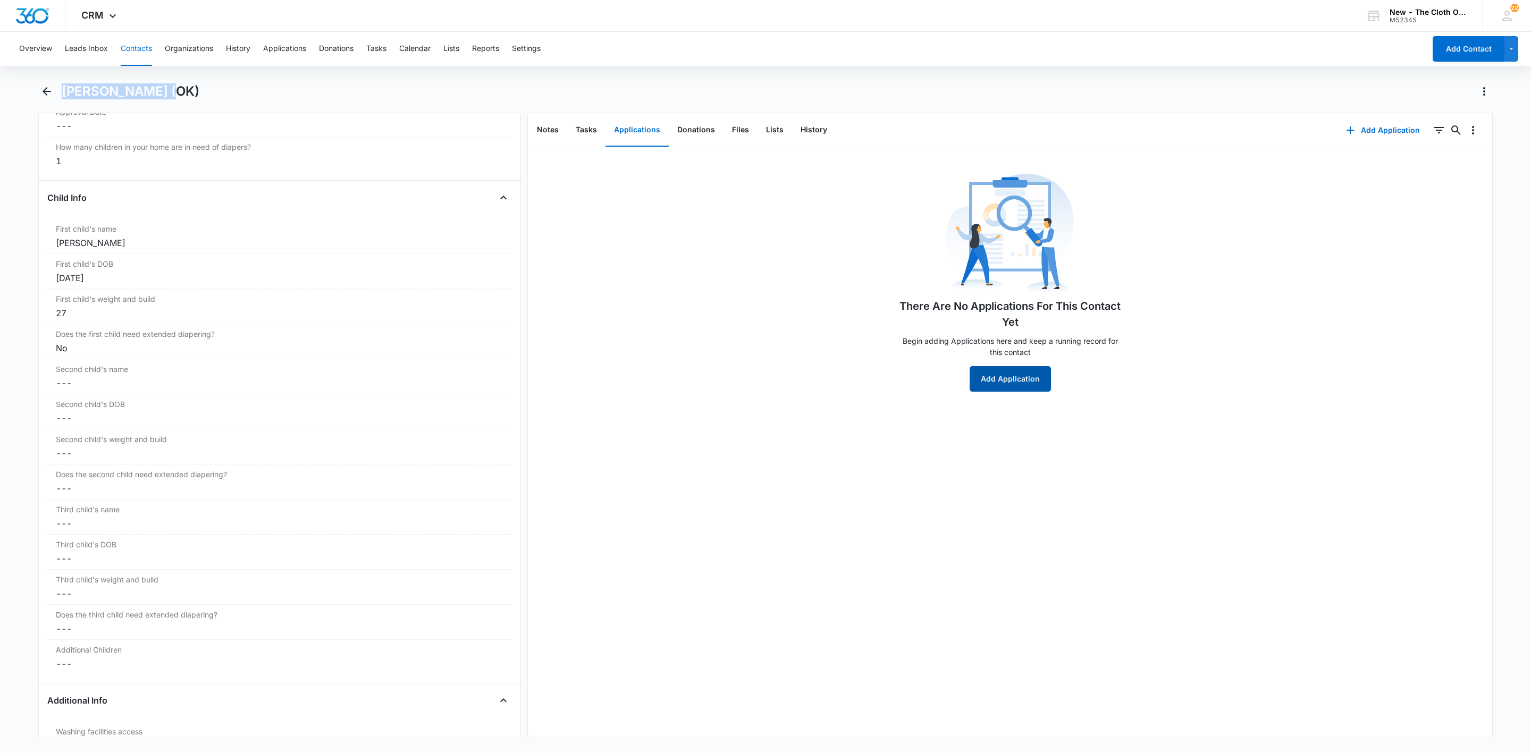
click at [1029, 370] on button "Add Application" at bounding box center [1010, 379] width 81 height 26
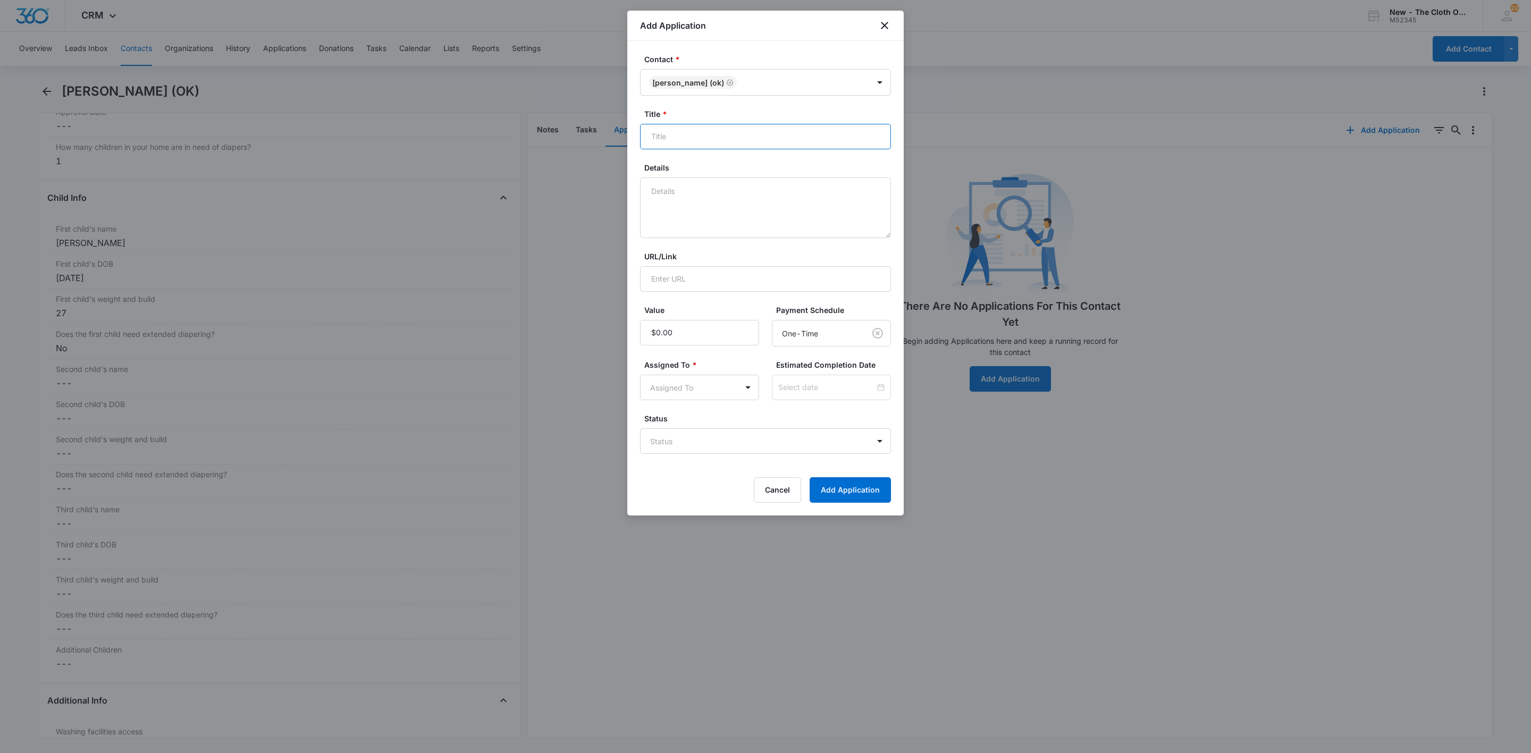
click at [702, 138] on input "Title *" at bounding box center [765, 137] width 251 height 26
paste input "[PERSON_NAME]"
type input "Applicant - [PERSON_NAME] (OK)"
type textarea "09/09 - docs rcvd. no profile for [PERSON_NAME] found. ffst clear."
click at [676, 447] on body "CRM Apps Reputation Websites Forms CRM Email Social Shop Payments POS Ads Intel…" at bounding box center [765, 376] width 1531 height 753
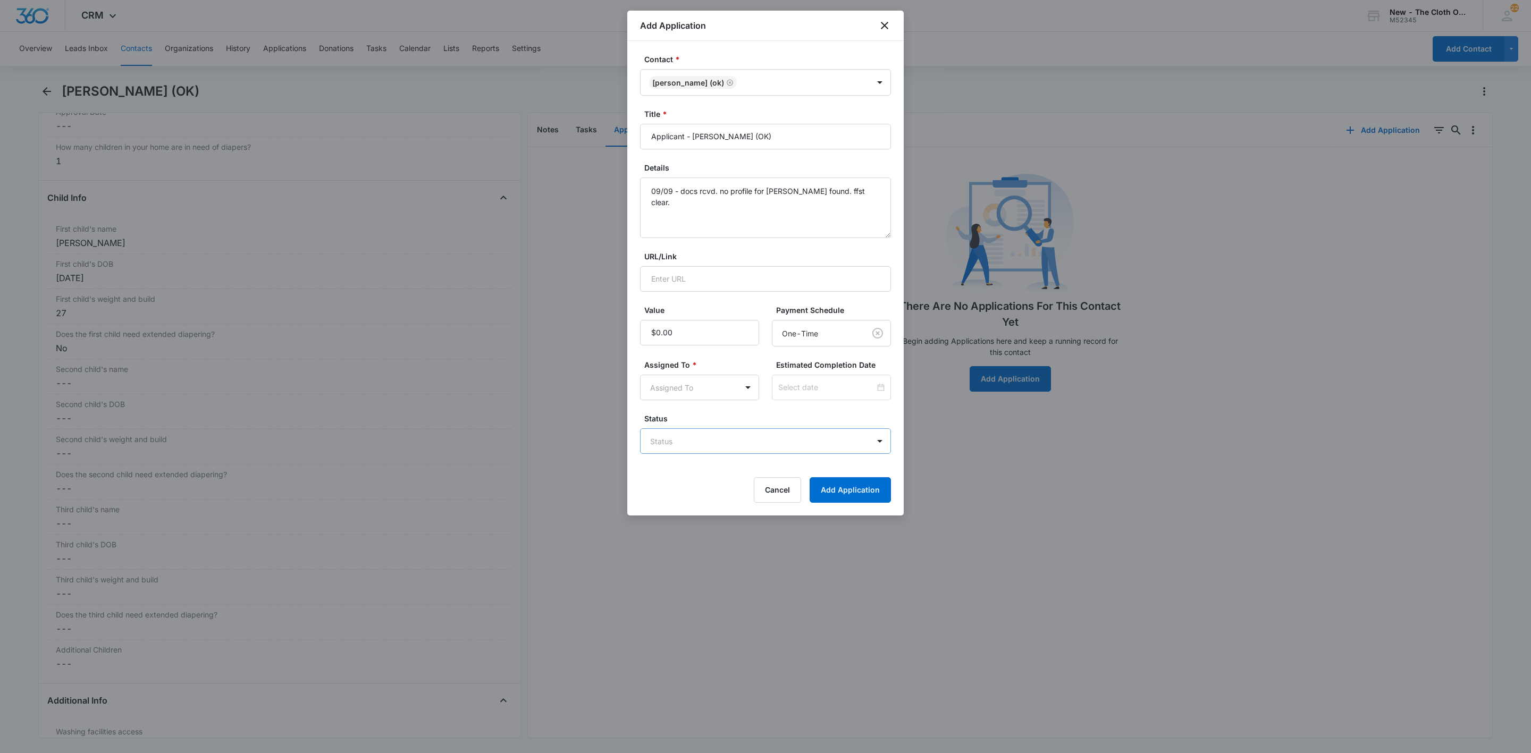
click at [674, 444] on body "CRM Apps Reputation Websites Forms CRM Email Social Shop Payments POS Ads Intel…" at bounding box center [765, 376] width 1531 height 753
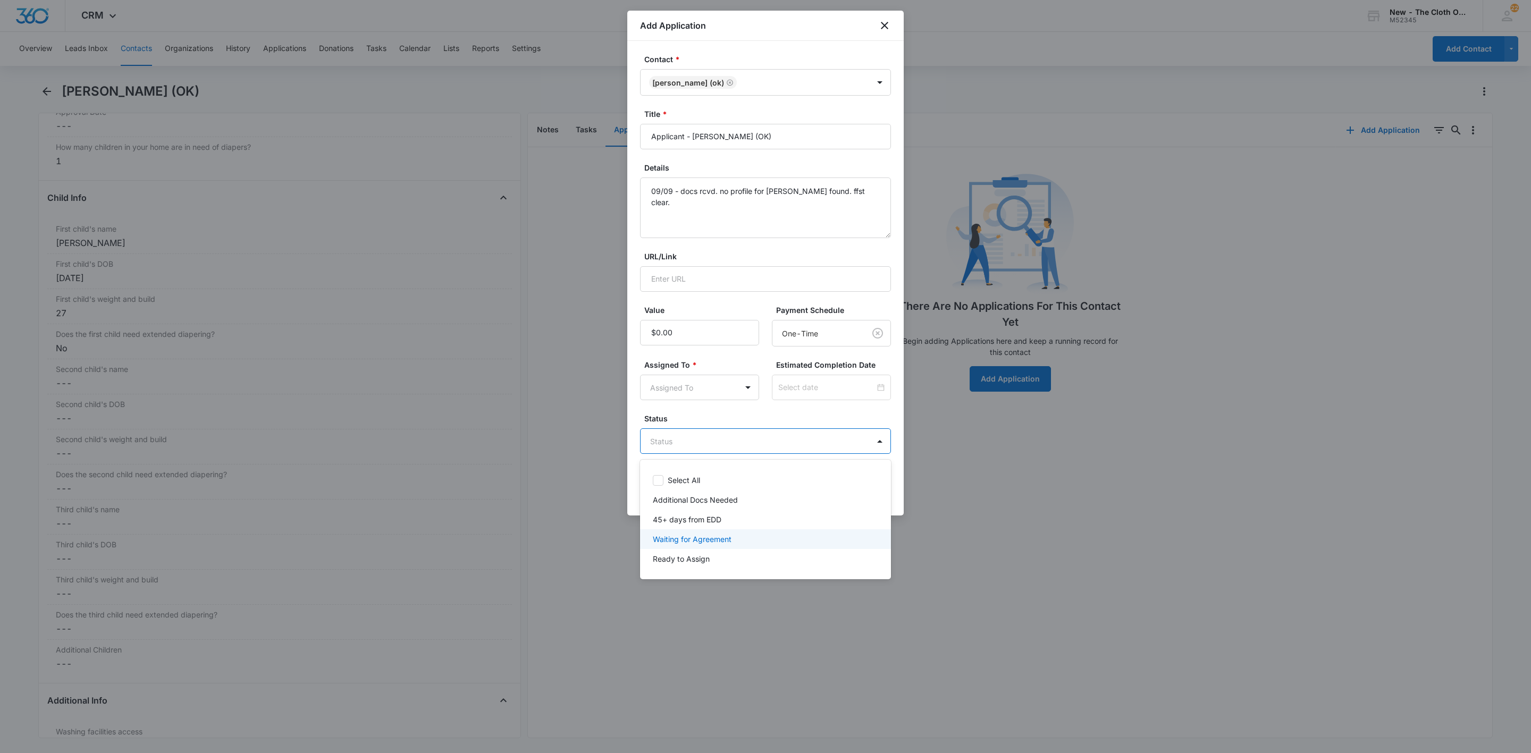
click at [725, 537] on p "Waiting for Agreement" at bounding box center [692, 539] width 79 height 11
click at [687, 383] on div at bounding box center [765, 376] width 1531 height 753
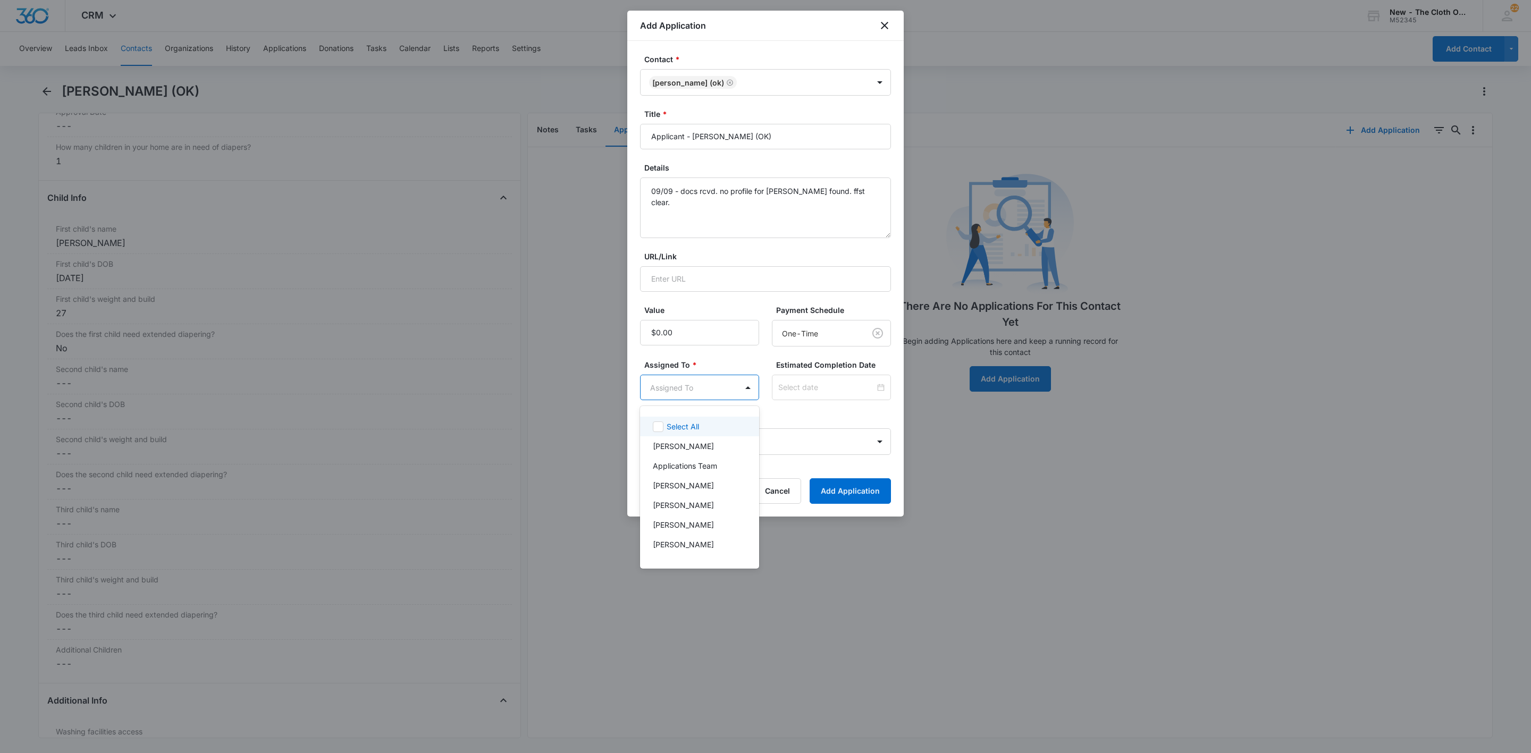
click at [687, 383] on body "CRM Apps Reputation Websites Forms CRM Email Social Shop Payments POS Ads Intel…" at bounding box center [765, 376] width 1531 height 753
type input "app"
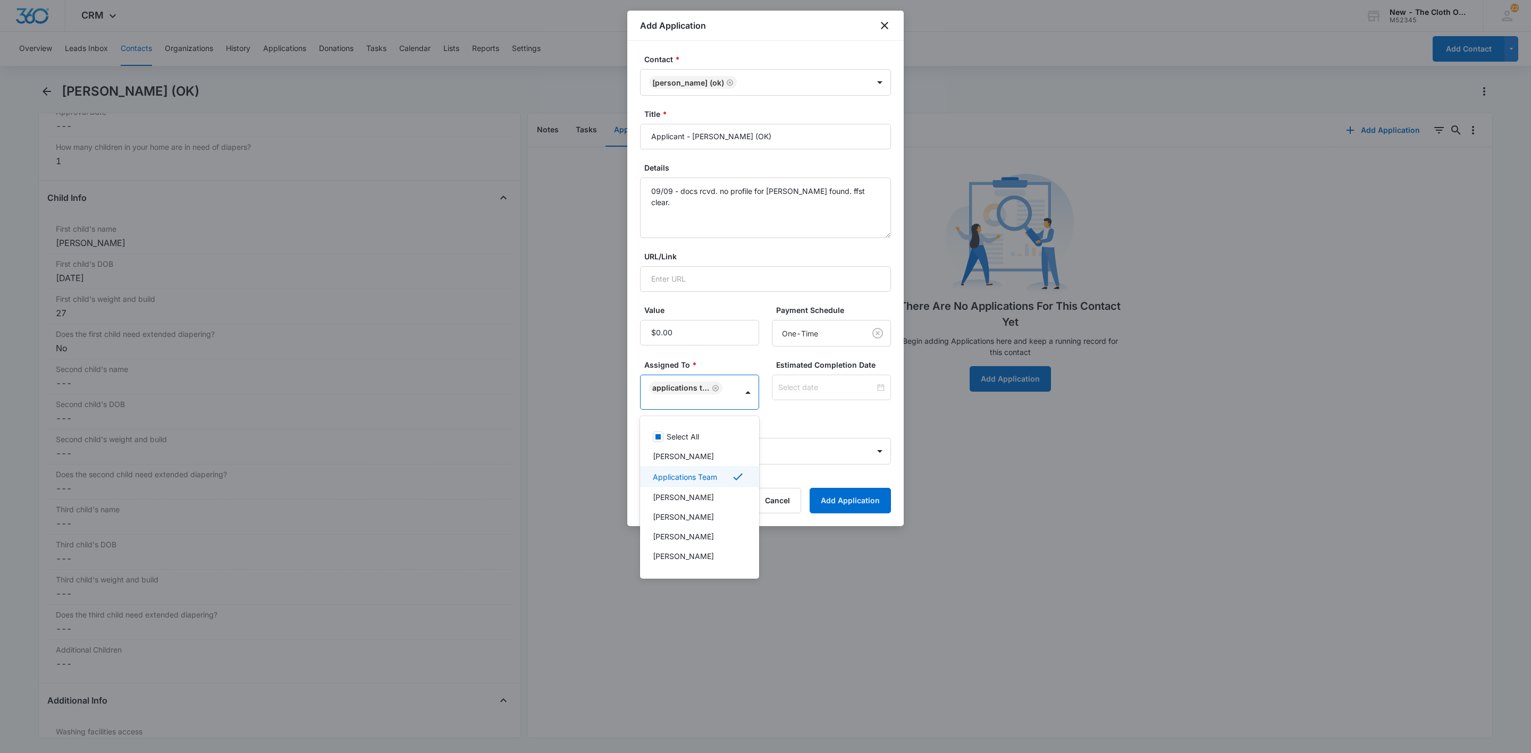
click at [814, 384] on div at bounding box center [765, 376] width 1531 height 753
click at [814, 384] on input at bounding box center [826, 388] width 97 height 12
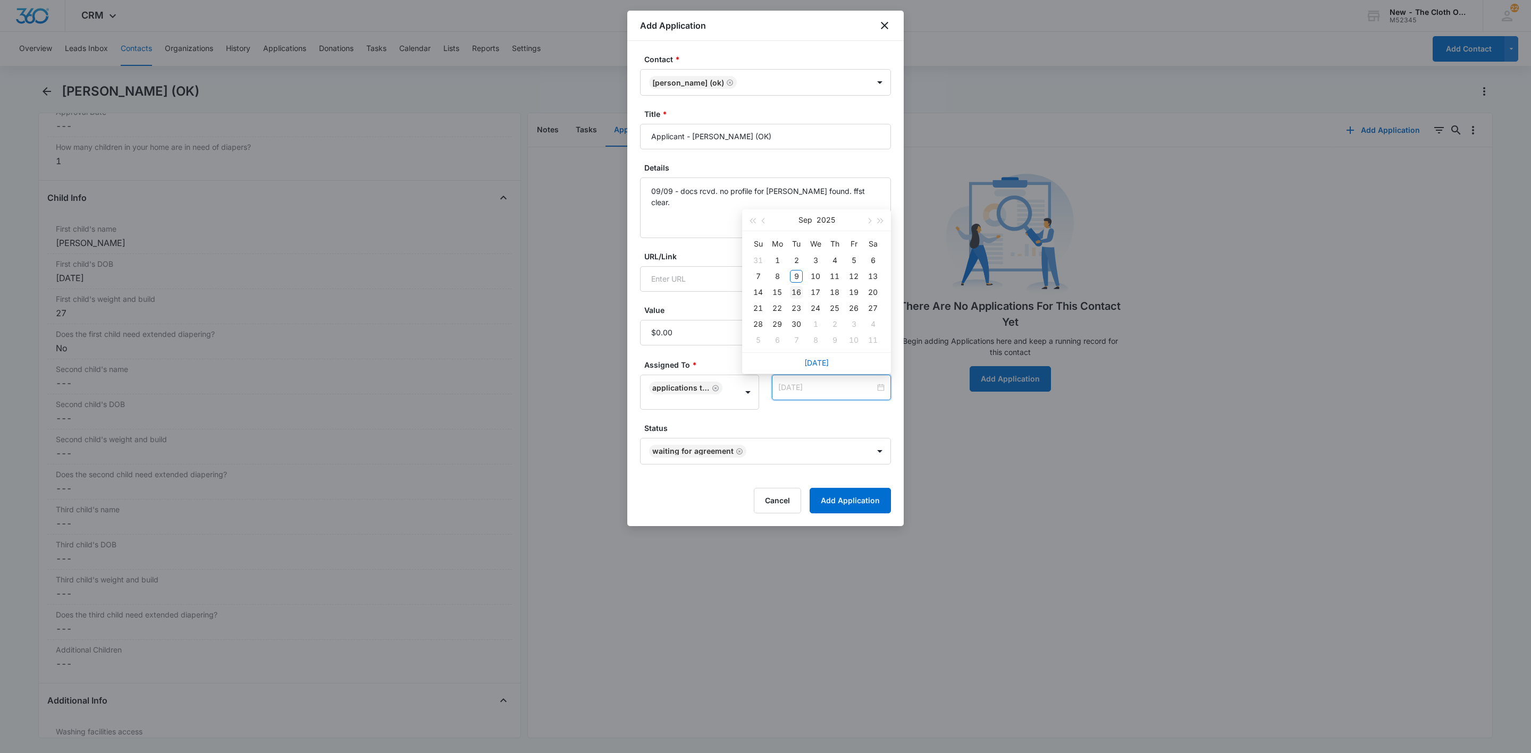
type input "[DATE]"
click at [796, 287] on div "16" at bounding box center [796, 292] width 13 height 13
click at [866, 203] on textarea "09/09 - docs rcvd. no profile for [PERSON_NAME] found. ffst clear." at bounding box center [765, 208] width 251 height 61
type textarea "09/09 - docs rcvd. no profile for [PERSON_NAME] found. ffst clear. approved."
click at [850, 500] on button "Add Application" at bounding box center [850, 501] width 81 height 26
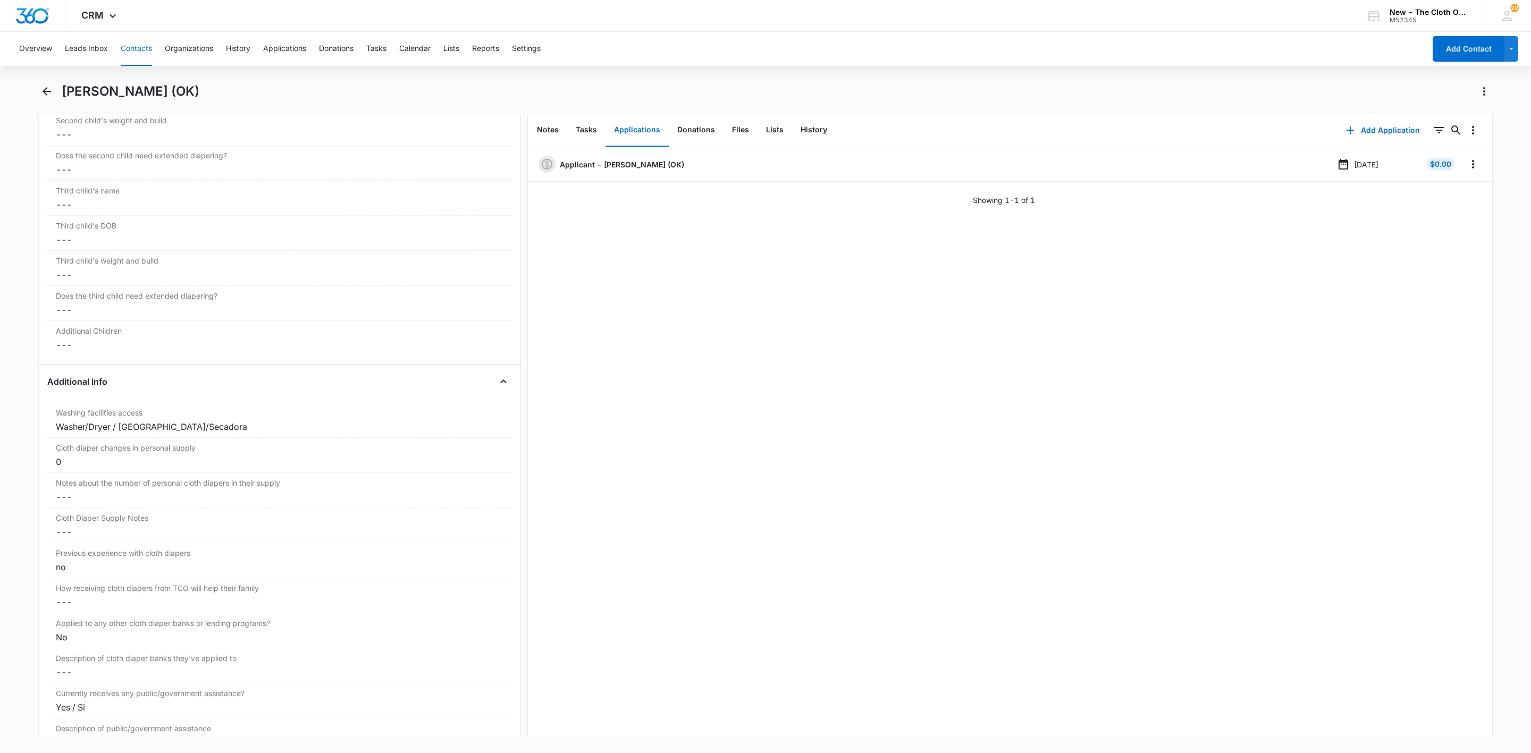
scroll to position [1196, 0]
drag, startPoint x: 130, startPoint y: 254, endPoint x: 18, endPoint y: 255, distance: 112.2
click at [18, 255] on main "[PERSON_NAME] (OK) Remove [PERSON_NAME] [PERSON_NAME] (OK) Contact Info Name Ca…" at bounding box center [765, 417] width 1531 height 668
copy div "[PERSON_NAME]"
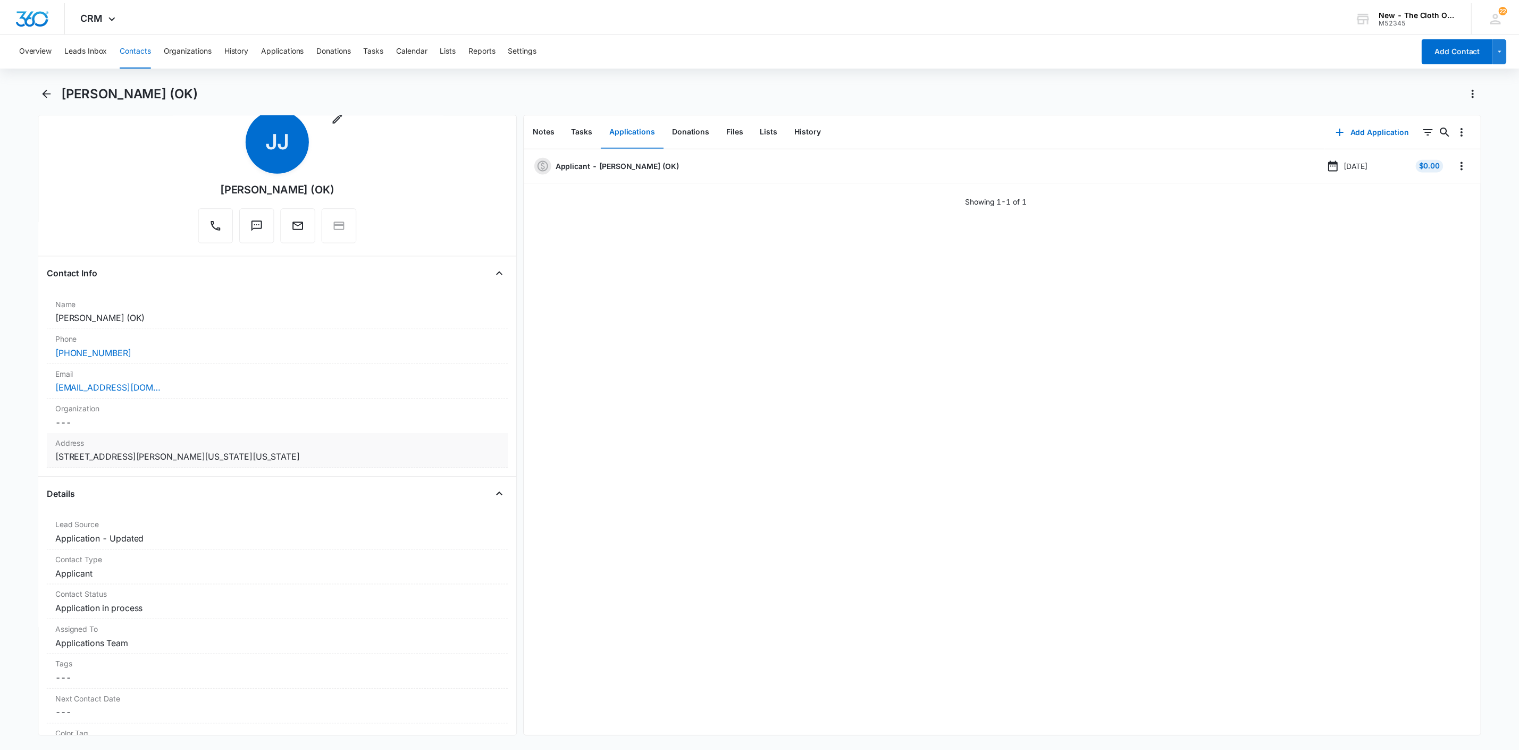
scroll to position [0, 0]
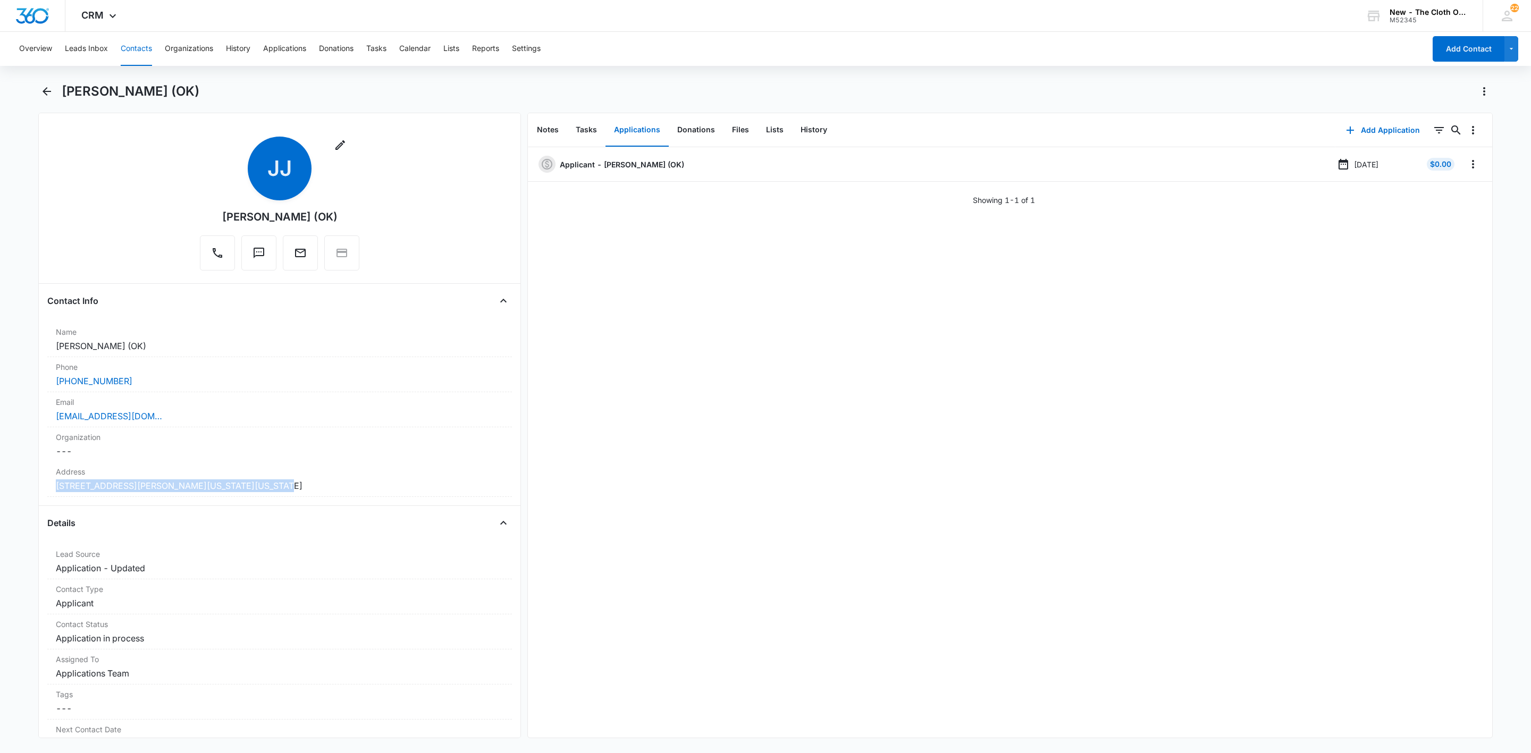
drag, startPoint x: 292, startPoint y: 490, endPoint x: 32, endPoint y: 494, distance: 260.0
click at [32, 494] on main "[PERSON_NAME] (OK) Remove [PERSON_NAME] [PERSON_NAME] (OK) Contact Info Name Ca…" at bounding box center [765, 417] width 1531 height 668
copy dd "[STREET_ADDRESS][PERSON_NAME][US_STATE][US_STATE]"
drag, startPoint x: 166, startPoint y: 88, endPoint x: 63, endPoint y: 89, distance: 103.7
click at [63, 89] on h1 "[PERSON_NAME] (OK)" at bounding box center [131, 91] width 138 height 16
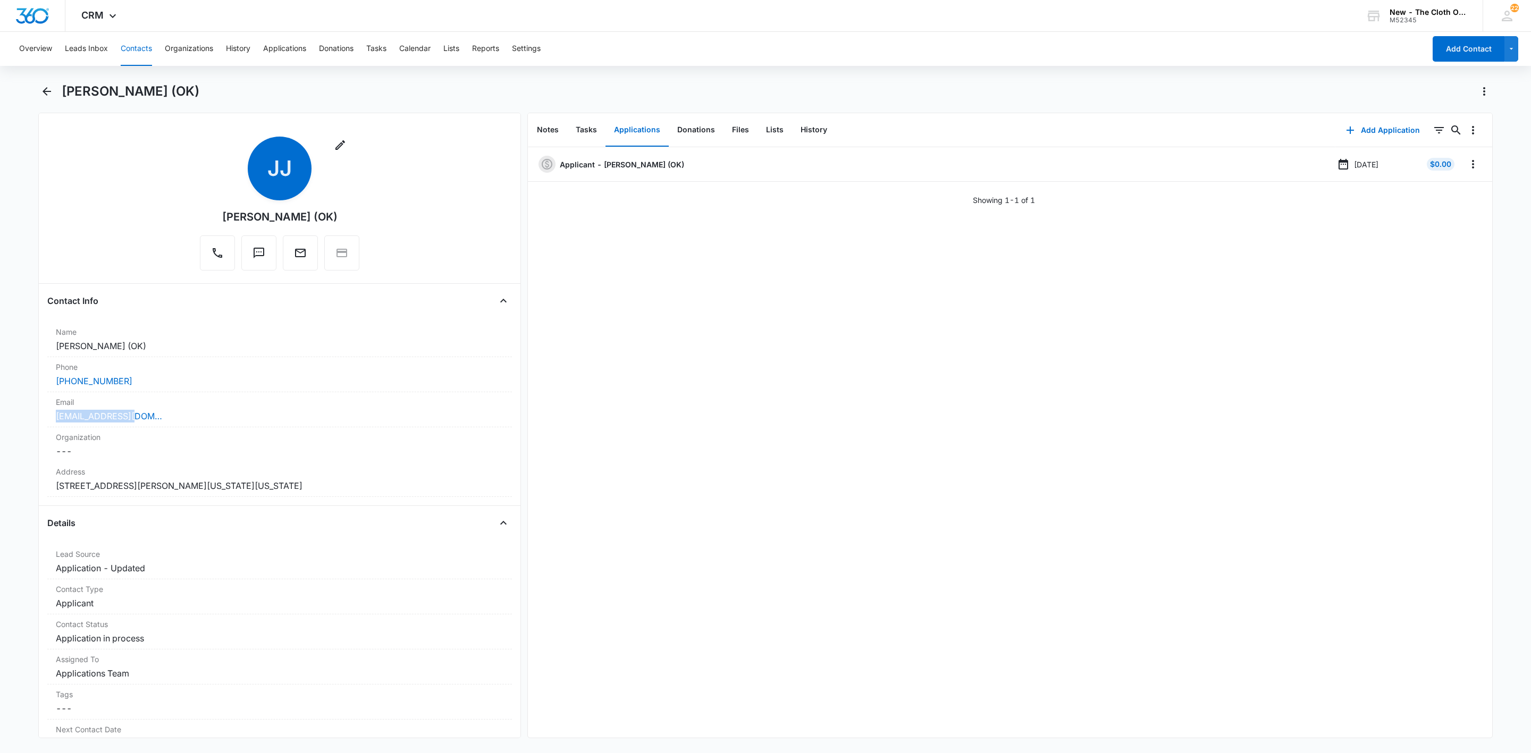
drag, startPoint x: 141, startPoint y: 416, endPoint x: 20, endPoint y: 418, distance: 121.2
click at [20, 418] on main "[PERSON_NAME] (OK) Remove [PERSON_NAME] [PERSON_NAME] (OK) Contact Info Name Ca…" at bounding box center [765, 417] width 1531 height 668
click at [77, 48] on button "Leads Inbox" at bounding box center [86, 49] width 43 height 34
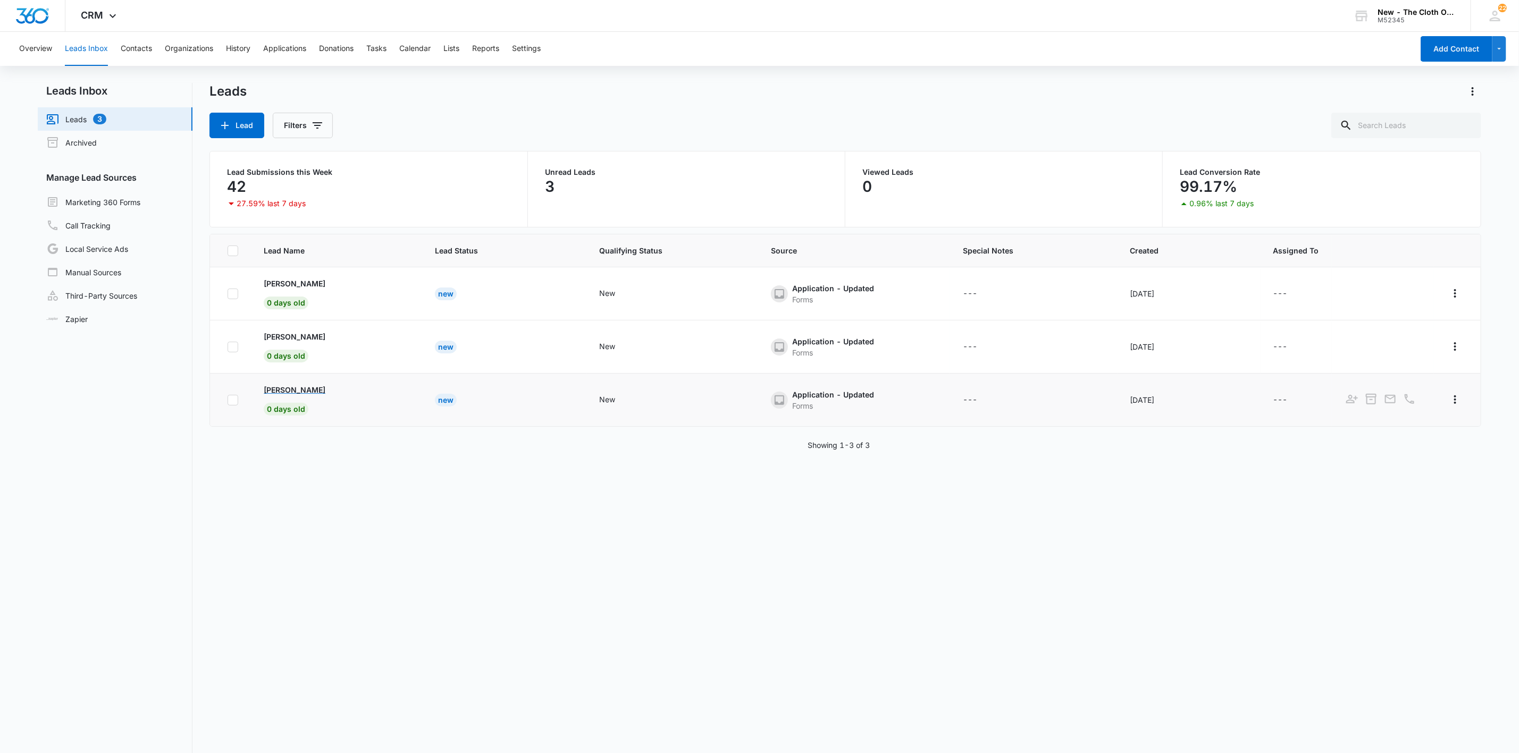
click at [268, 388] on p "[PERSON_NAME]" at bounding box center [295, 389] width 62 height 11
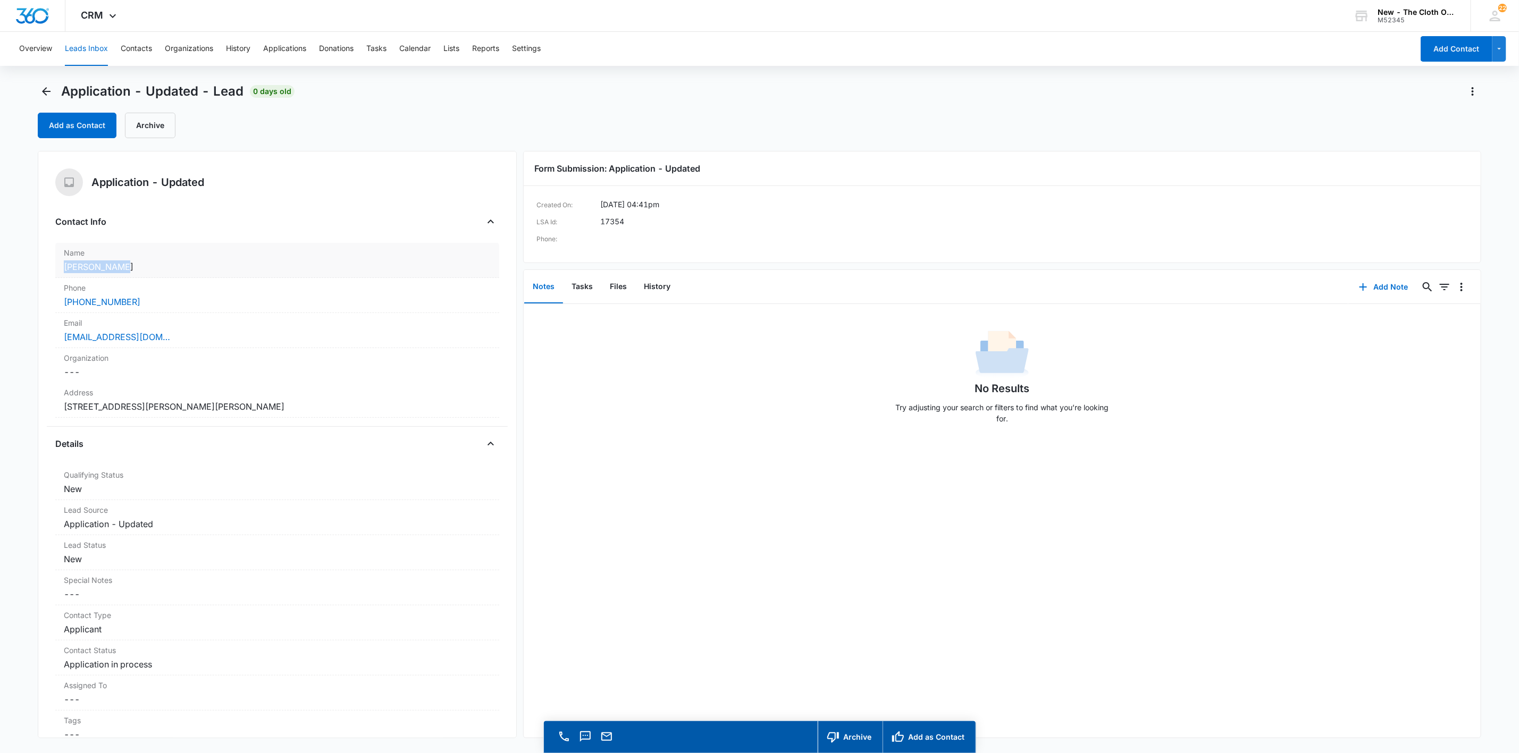
drag, startPoint x: 130, startPoint y: 271, endPoint x: 56, endPoint y: 264, distance: 74.3
click at [56, 264] on div "Name Cancel Save Changes [PERSON_NAME]" at bounding box center [277, 260] width 444 height 35
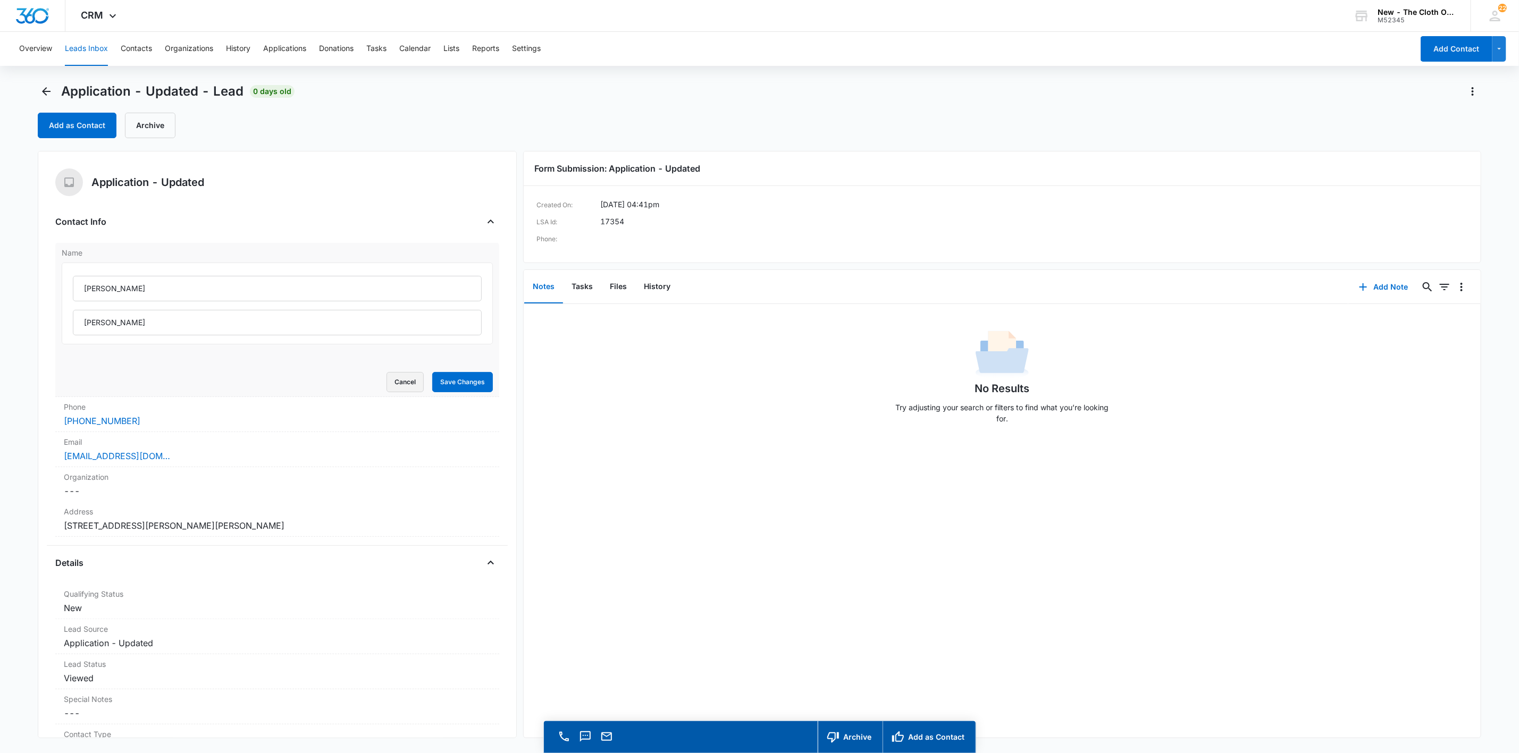
click at [388, 380] on button "Cancel" at bounding box center [404, 382] width 37 height 20
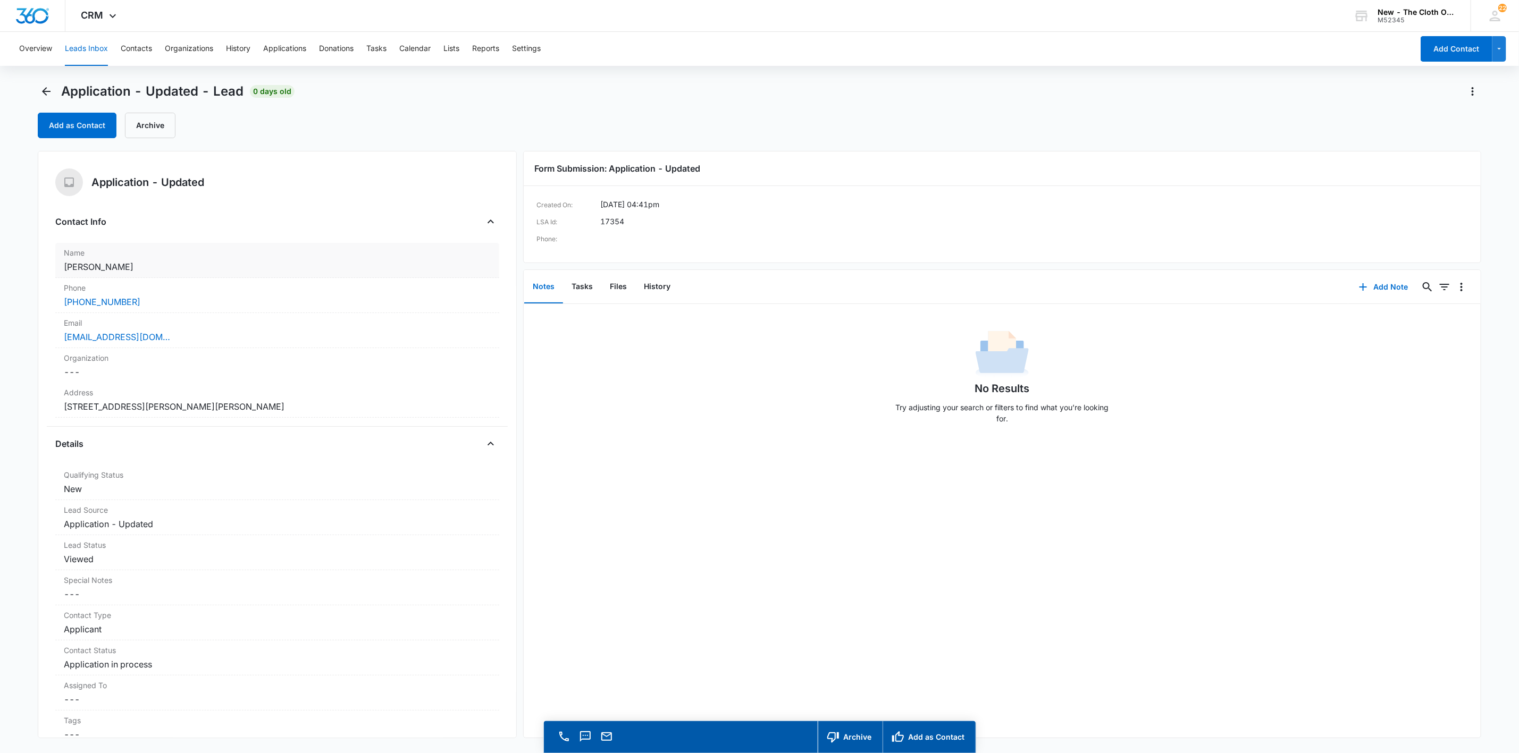
drag, startPoint x: 142, startPoint y: 259, endPoint x: 72, endPoint y: 263, distance: 70.3
click at [70, 265] on div "Name Cancel Save Changes [PERSON_NAME]" at bounding box center [277, 260] width 444 height 35
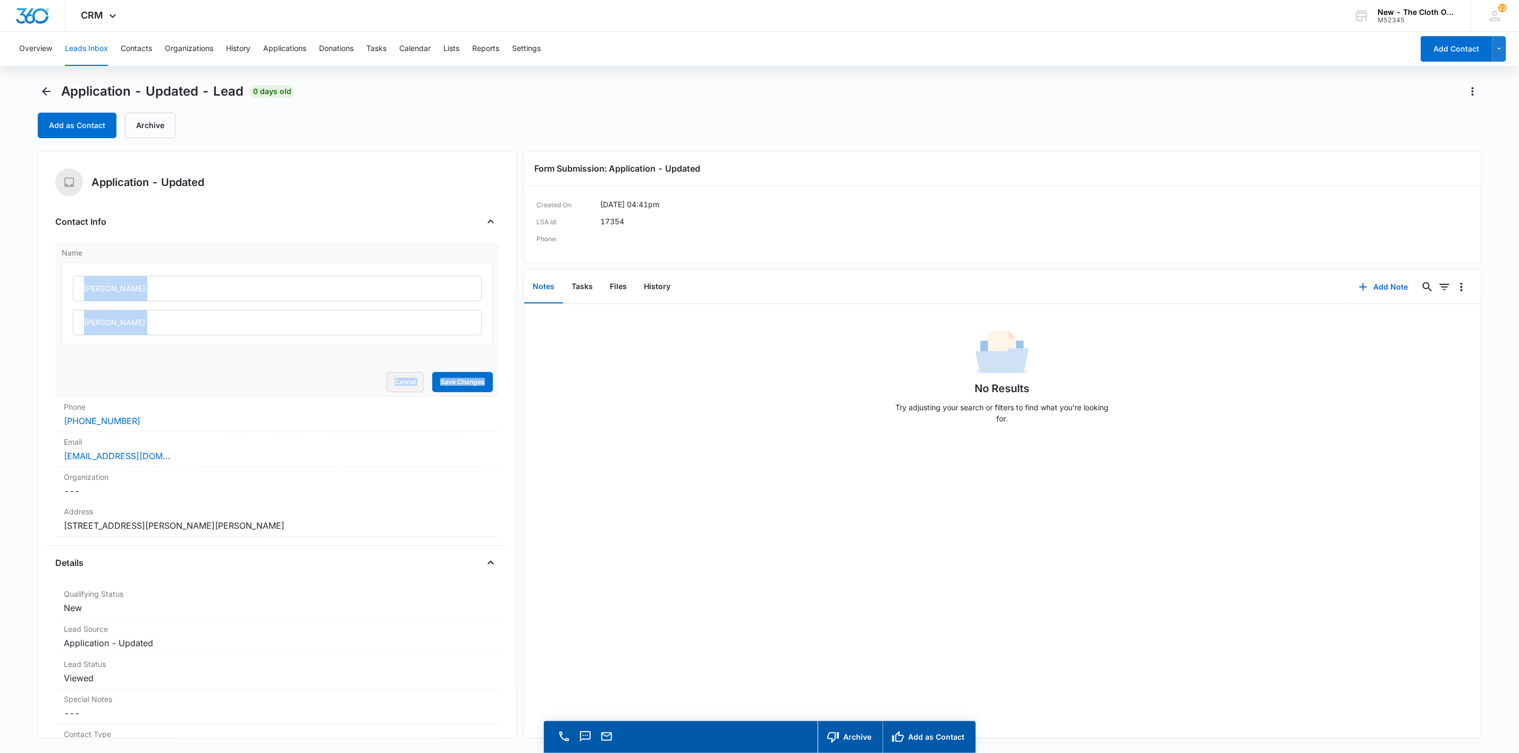
click at [394, 383] on button "Cancel" at bounding box center [404, 382] width 37 height 20
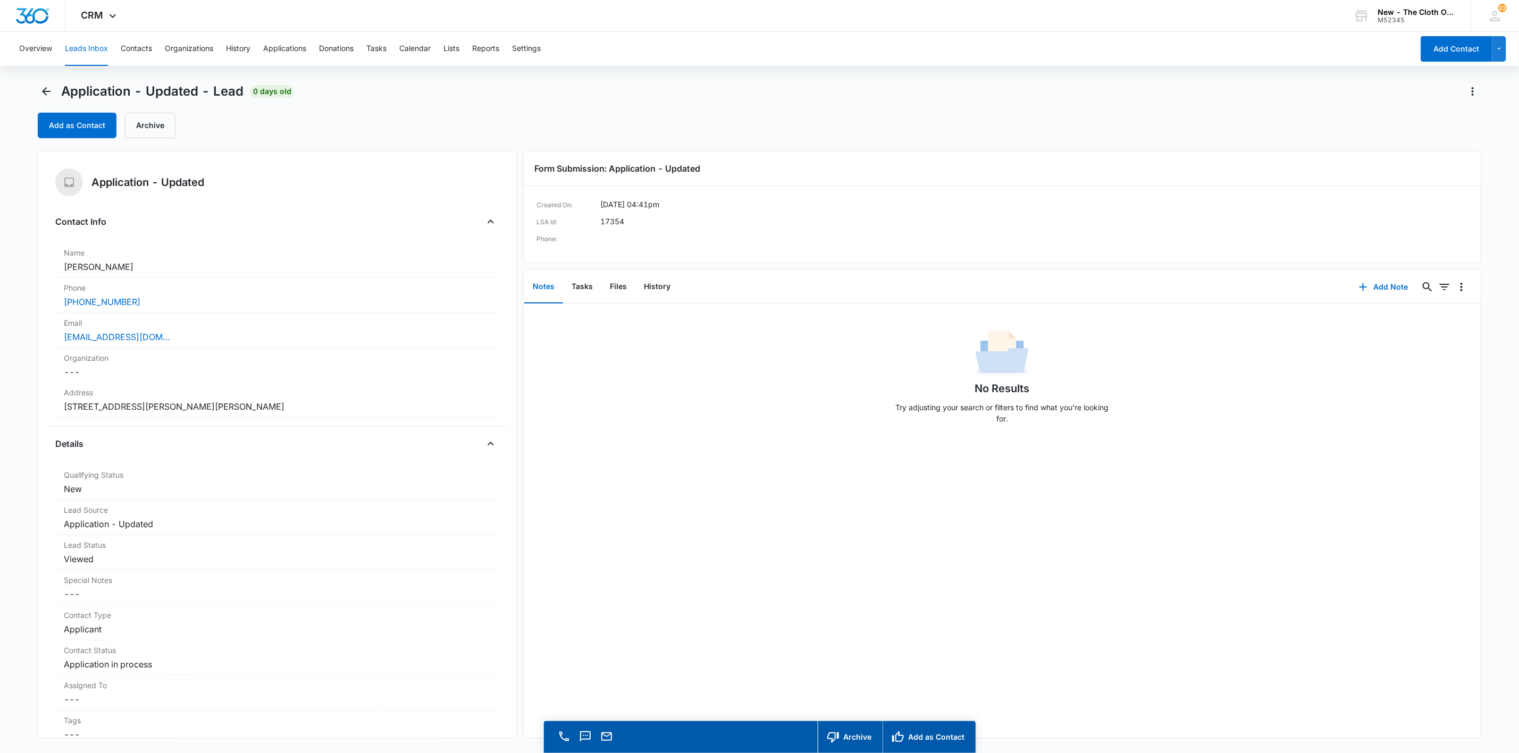
click at [13, 241] on main "Application - Updated - Lead 0 days old Add as Contact Archive Application - Up…" at bounding box center [759, 433] width 1519 height 701
drag, startPoint x: 138, startPoint y: 272, endPoint x: 45, endPoint y: 272, distance: 93.0
click at [45, 272] on div "Application - Updated Contact Info Name Cancel Save Changes [PERSON_NAME] Phone…" at bounding box center [277, 444] width 479 height 587
click at [314, 401] on dd "Cancel Save Changes [STREET_ADDRESS][PERSON_NAME][PERSON_NAME]" at bounding box center [277, 406] width 427 height 13
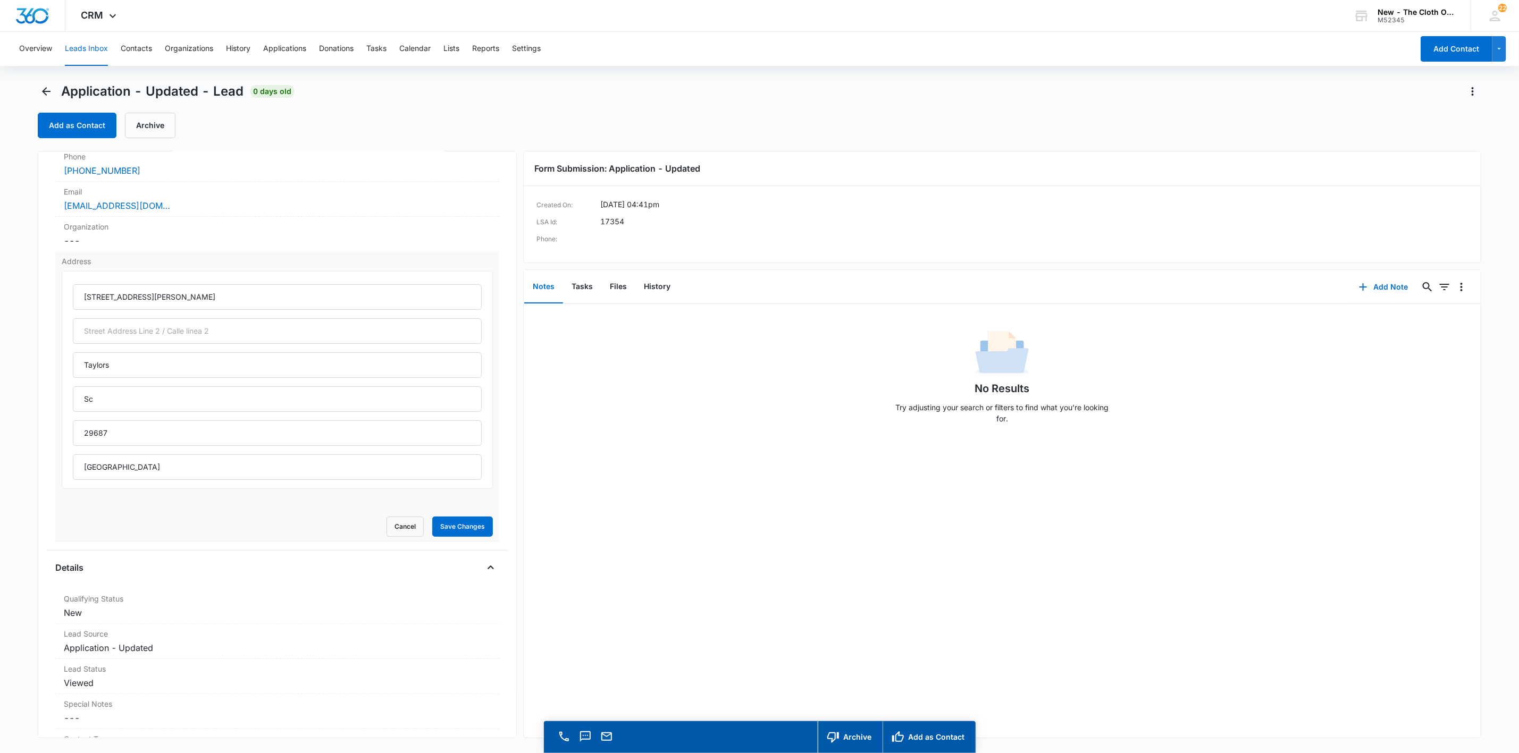
scroll to position [159, 0]
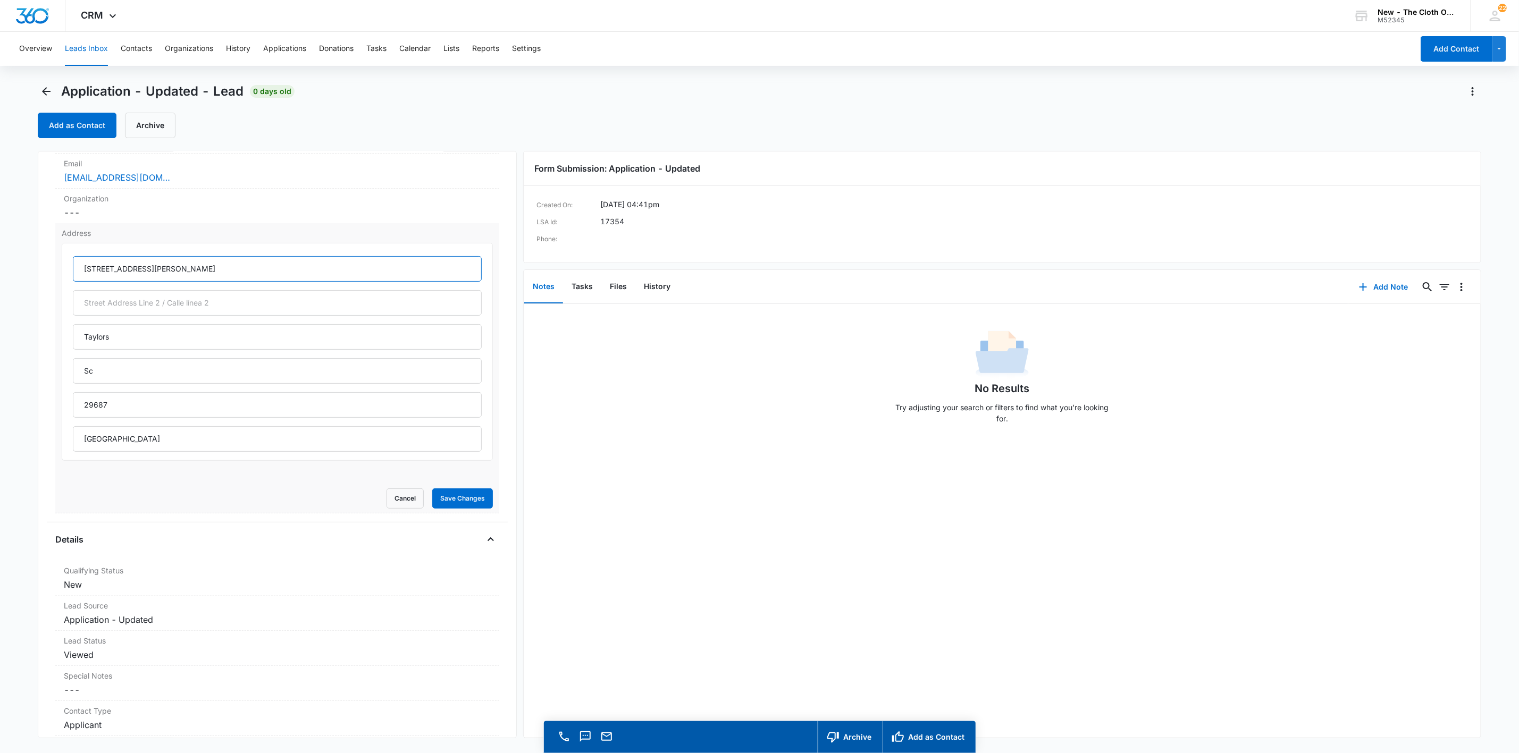
drag, startPoint x: 156, startPoint y: 265, endPoint x: 358, endPoint y: 288, distance: 202.7
click at [325, 282] on input "[STREET_ADDRESS][PERSON_NAME]" at bounding box center [277, 269] width 409 height 26
type input "[STREET_ADDRESS][PERSON_NAME]"
type input "[US_STATE]"
click at [432, 493] on button "Save Changes" at bounding box center [462, 499] width 61 height 20
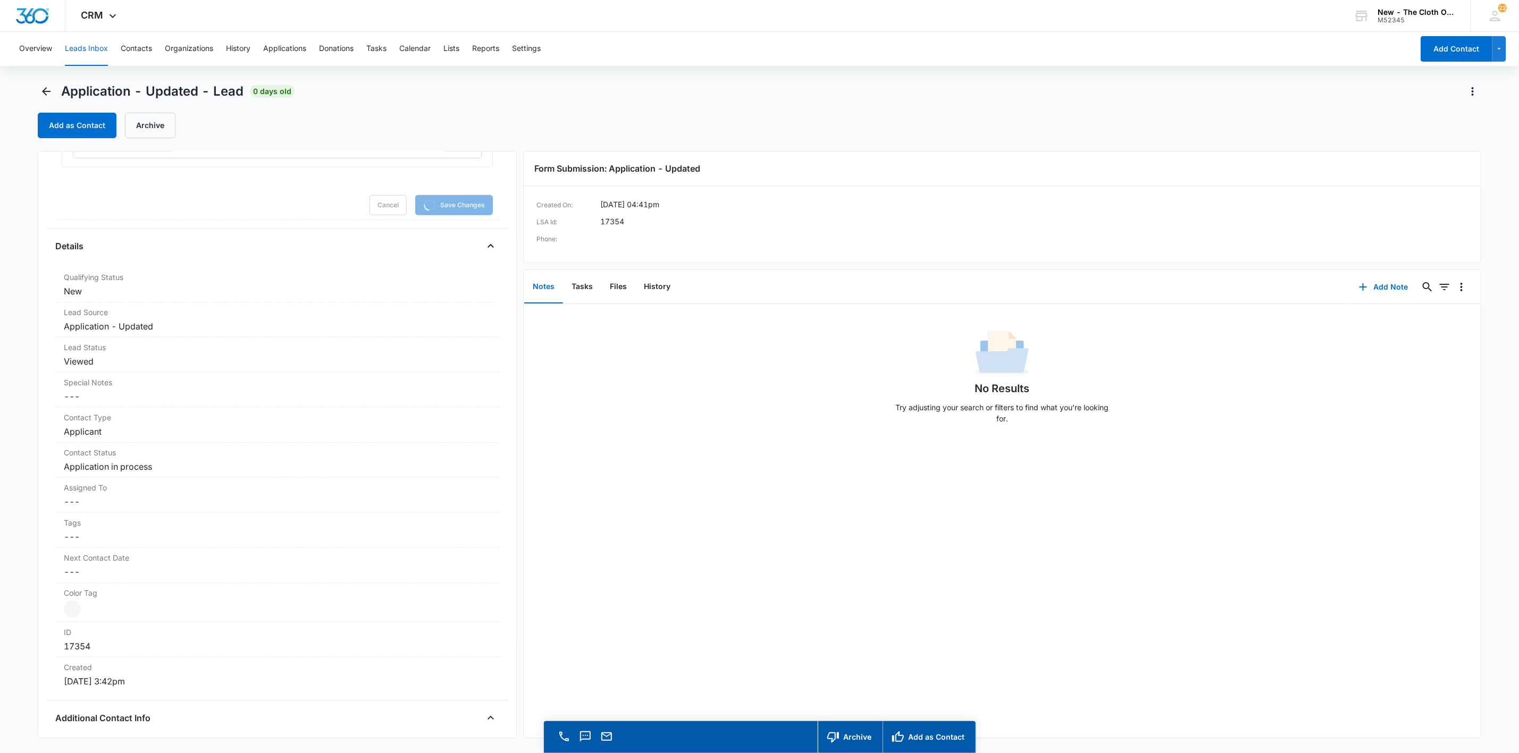
scroll to position [558, 0]
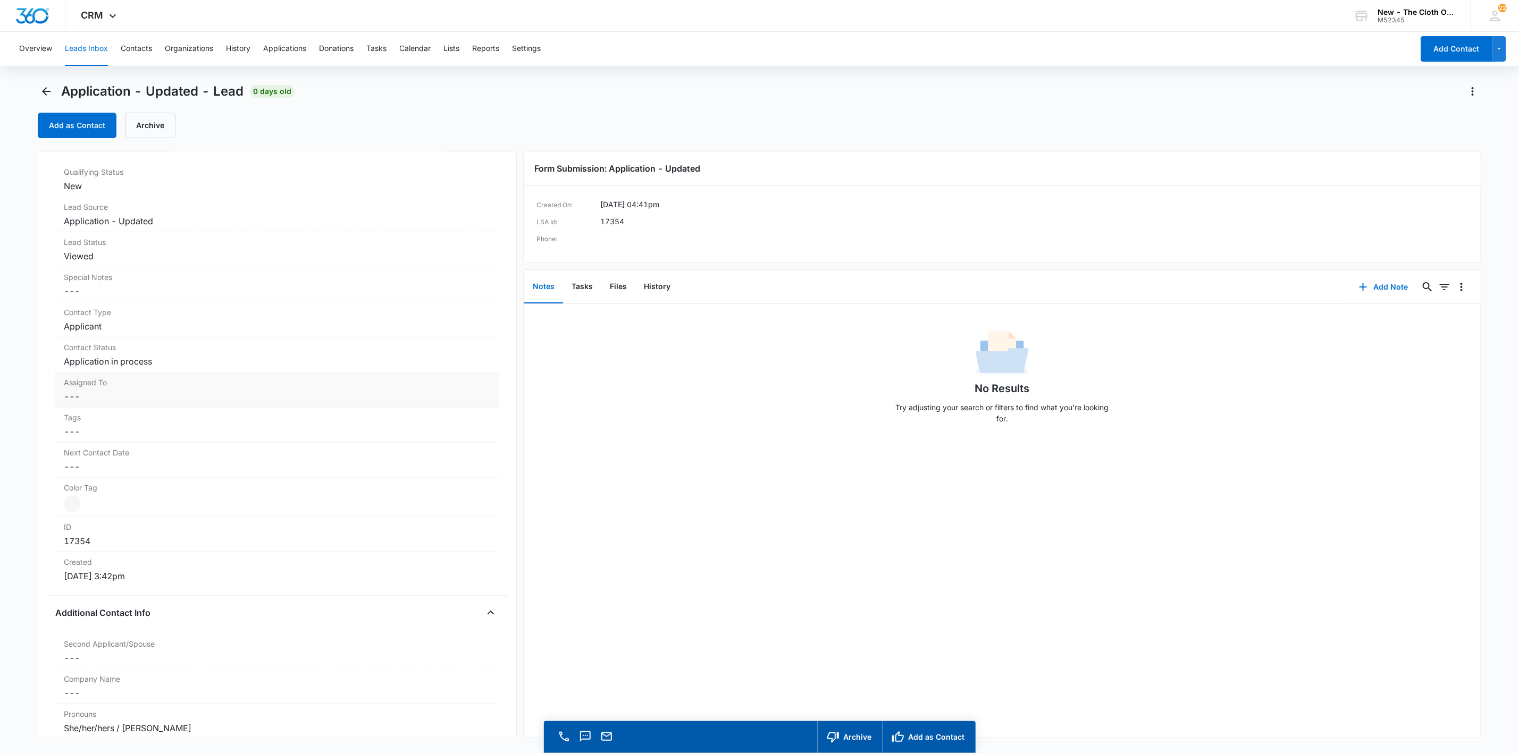
drag, startPoint x: 95, startPoint y: 378, endPoint x: 95, endPoint y: 388, distance: 9.0
click at [95, 380] on div "Assigned To Cancel Save Changes ---" at bounding box center [277, 390] width 444 height 35
click at [89, 411] on div at bounding box center [264, 405] width 385 height 15
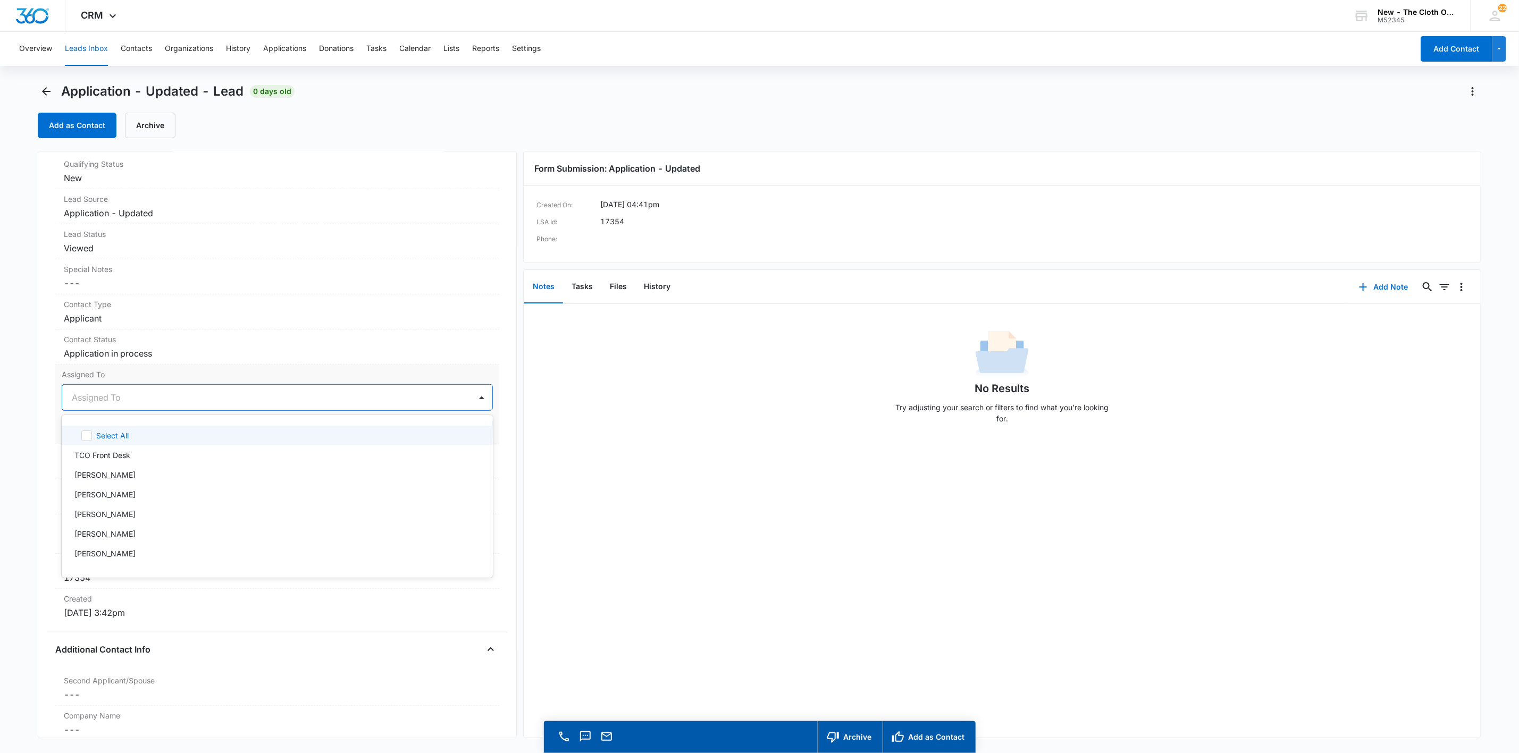
scroll to position [303, 0]
type input "app"
click at [206, 410] on div at bounding box center [306, 405] width 302 height 15
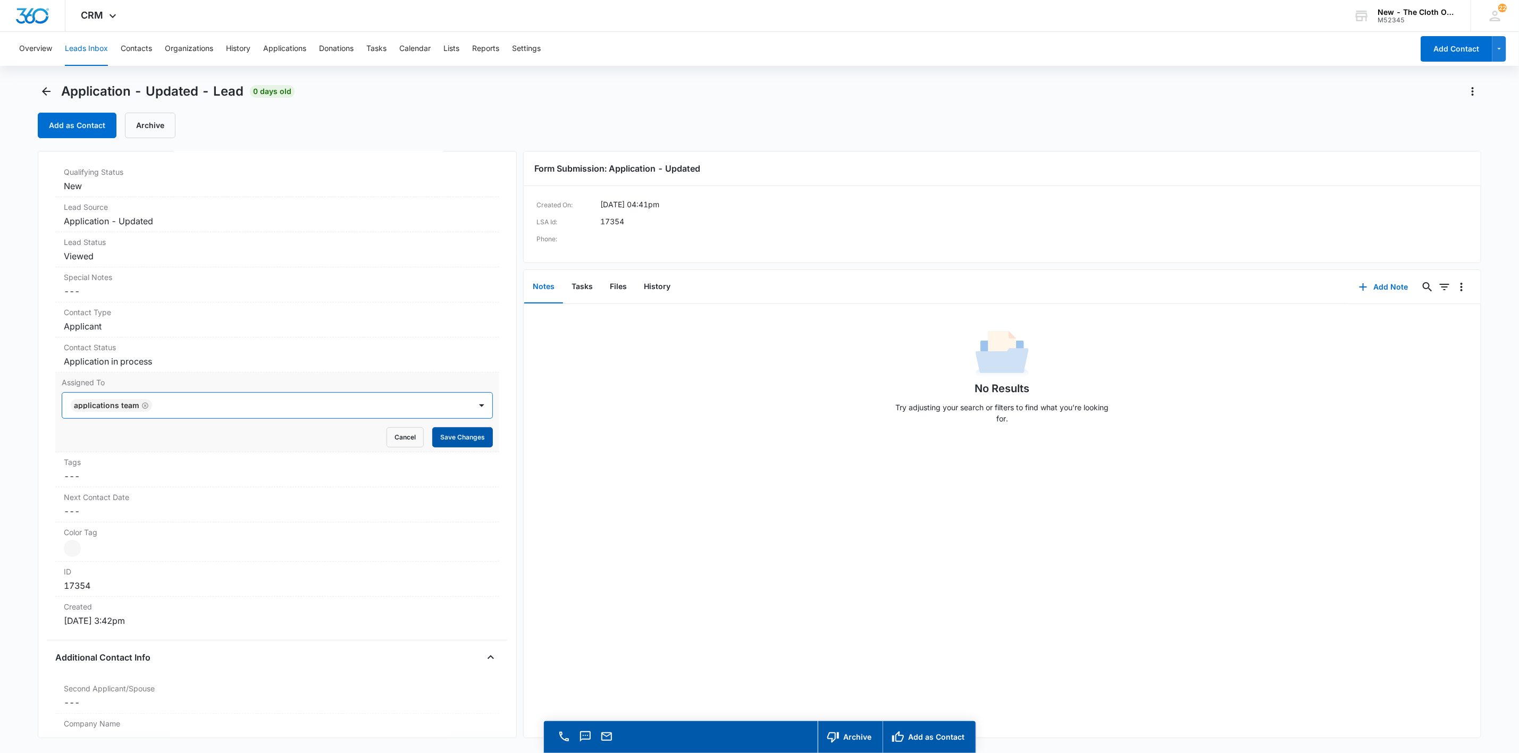
click at [445, 434] on button "Save Changes" at bounding box center [462, 437] width 61 height 20
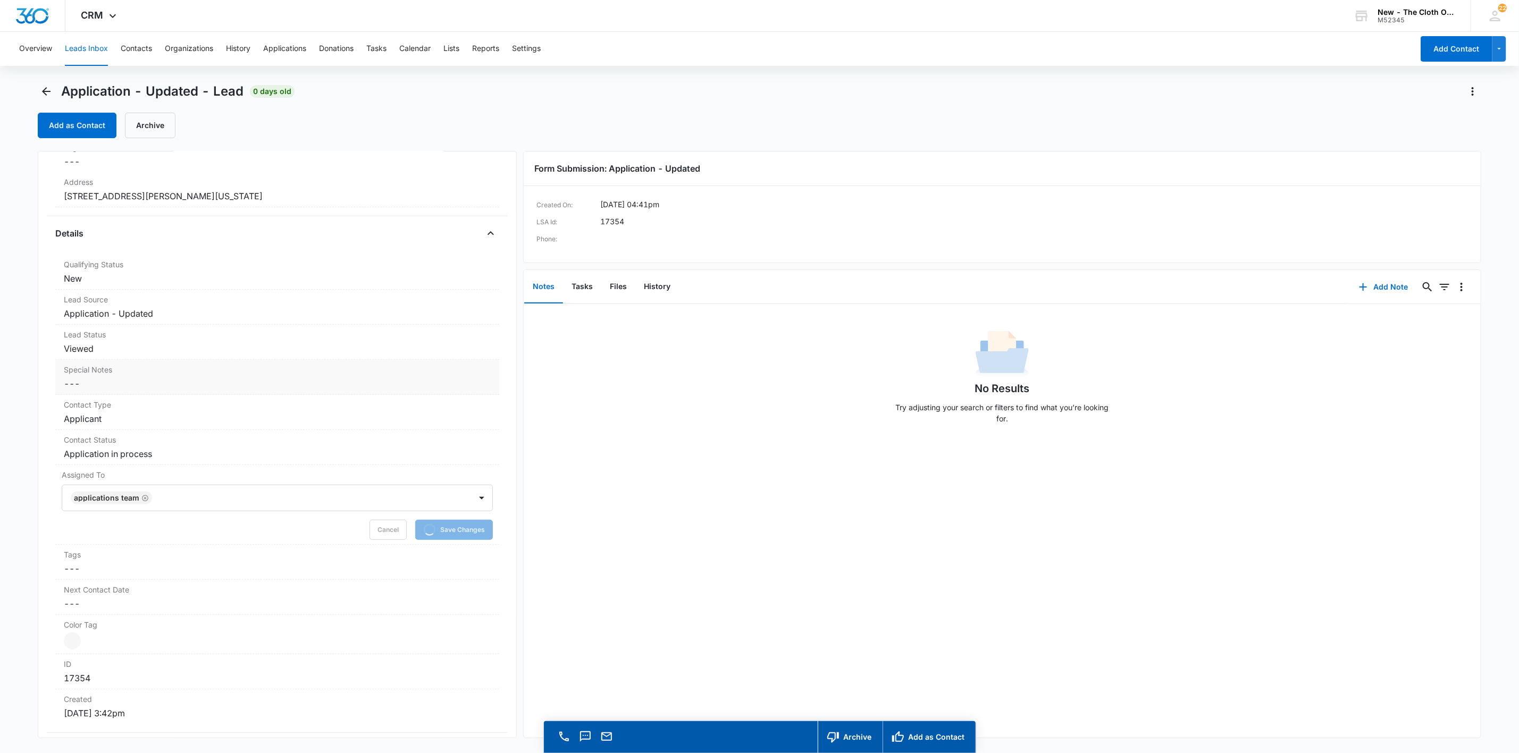
scroll to position [0, 0]
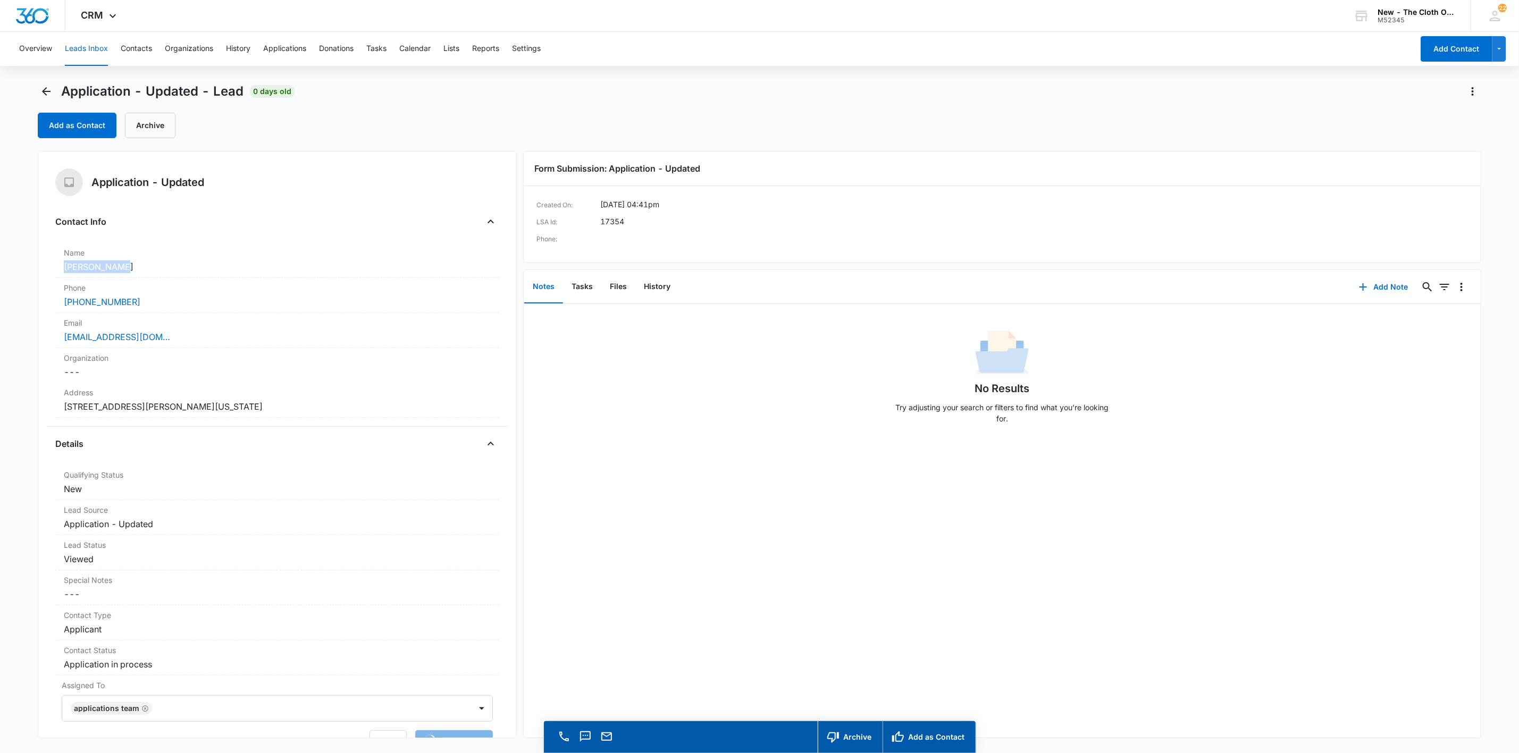
drag, startPoint x: 141, startPoint y: 272, endPoint x: 21, endPoint y: 265, distance: 119.8
click at [21, 265] on main "Application - Updated - Lead 0 days old Add as Contact Archive Application - Up…" at bounding box center [759, 433] width 1519 height 701
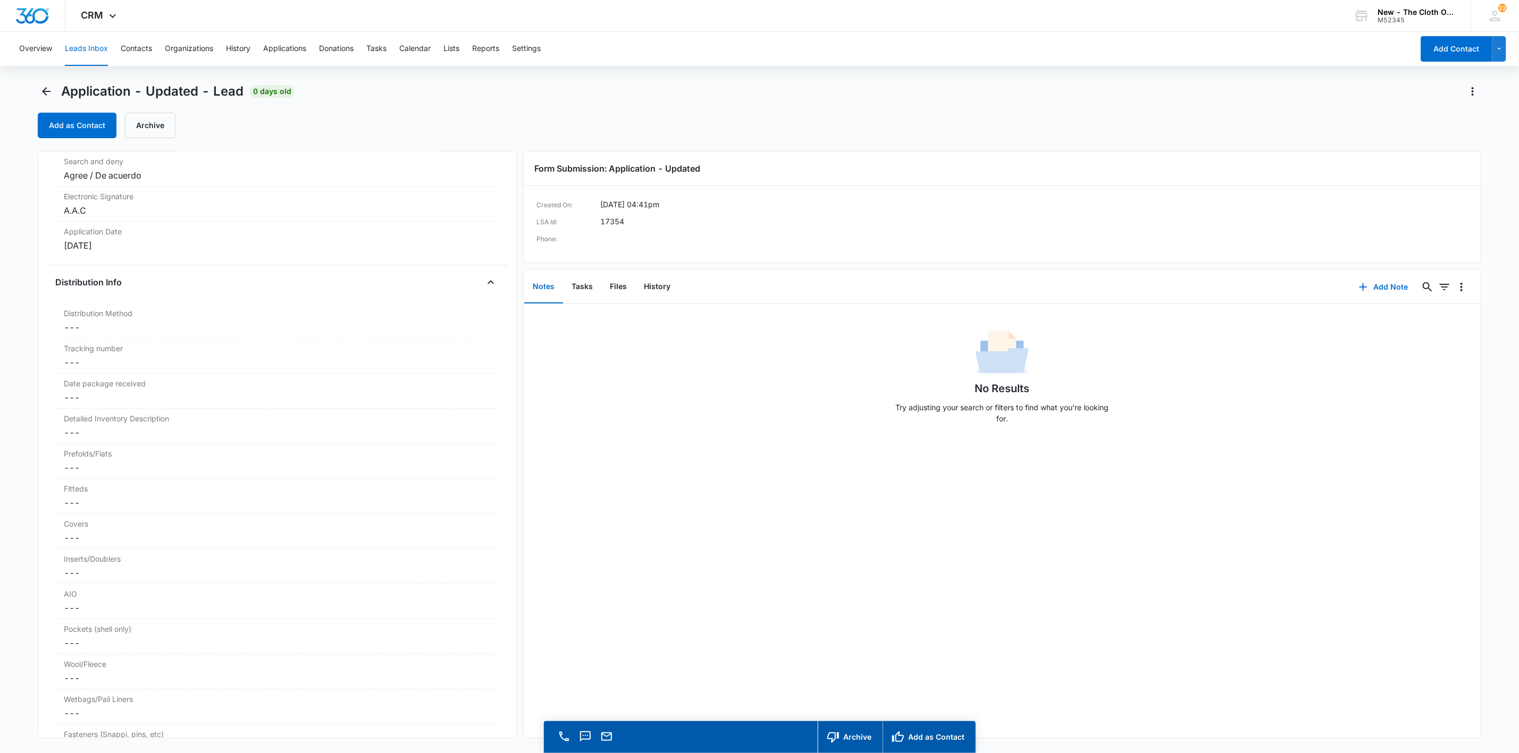
scroll to position [1675, 0]
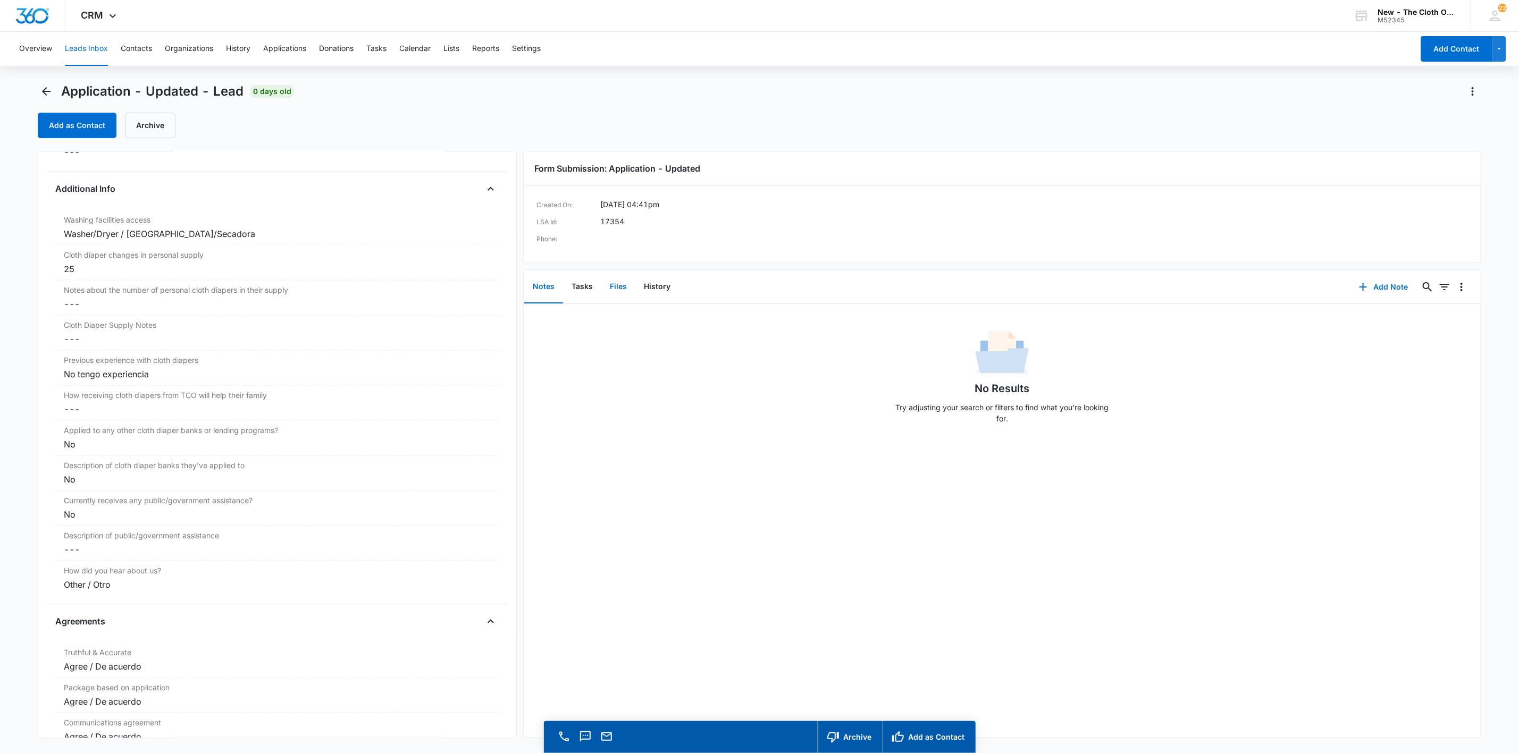
click at [626, 289] on button "Files" at bounding box center [618, 287] width 34 height 33
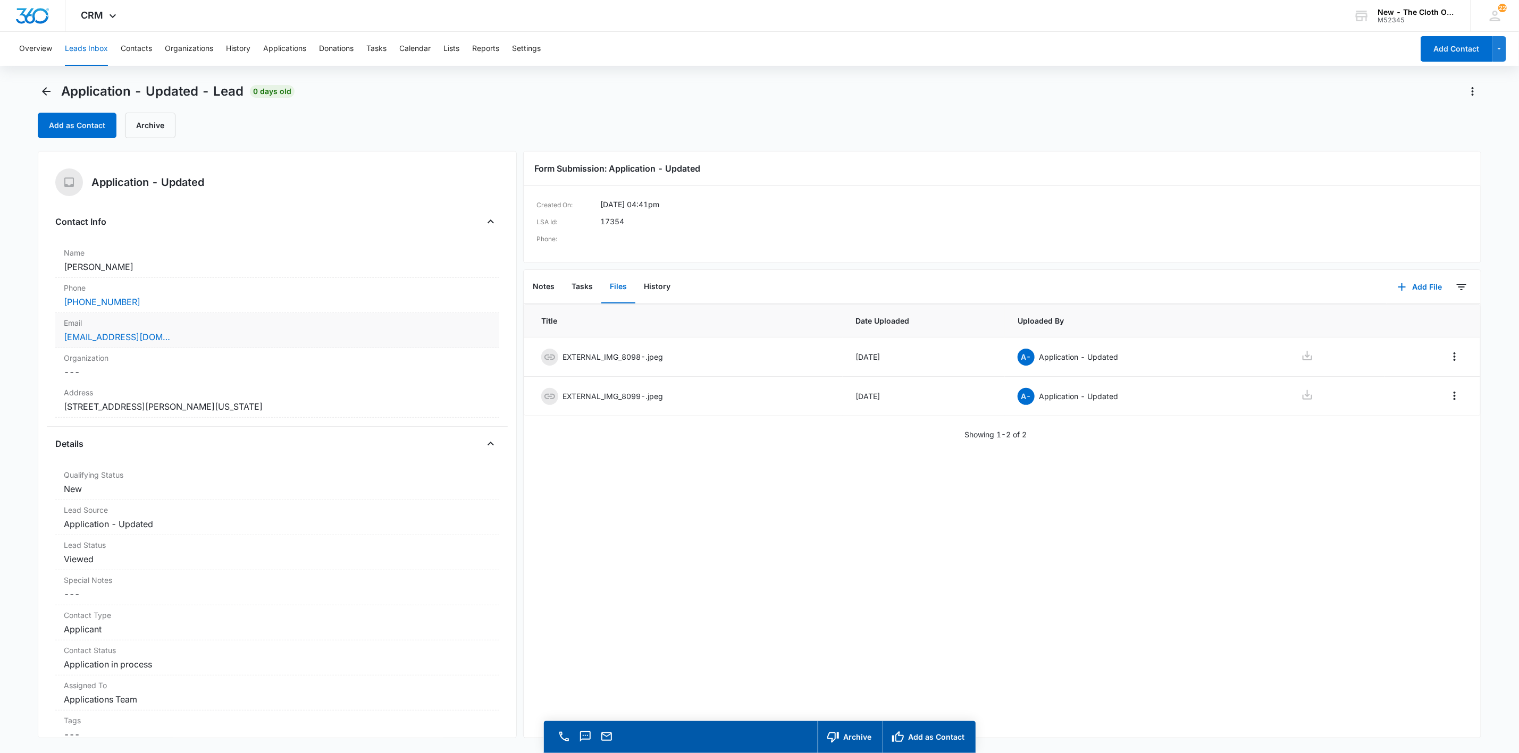
click at [222, 340] on div "[EMAIL_ADDRESS][DOMAIN_NAME]" at bounding box center [277, 337] width 427 height 13
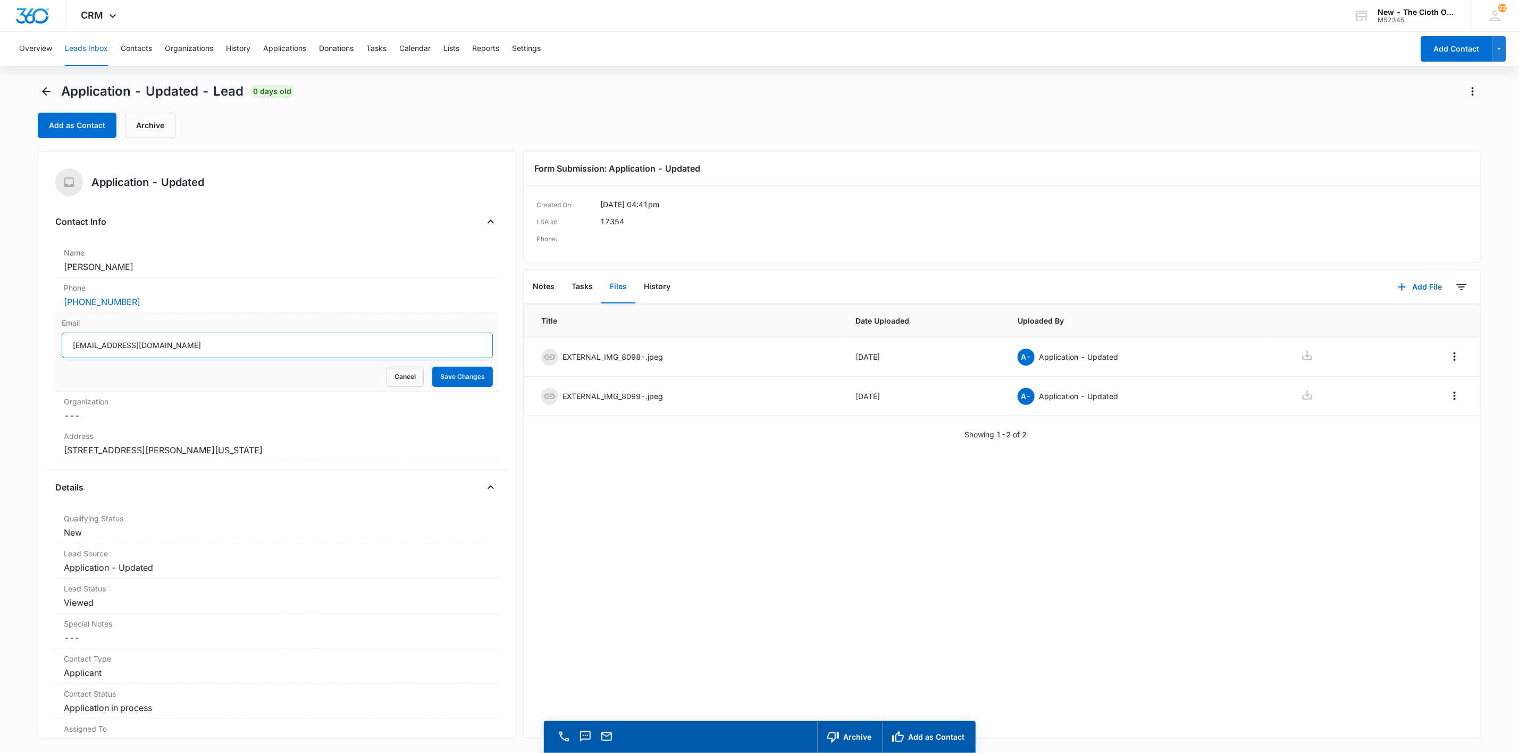
click at [272, 350] on input "[EMAIL_ADDRESS][DOMAIN_NAME]" at bounding box center [277, 346] width 431 height 26
drag, startPoint x: 380, startPoint y: 374, endPoint x: 322, endPoint y: 371, distance: 58.0
click at [386, 374] on button "Cancel" at bounding box center [404, 377] width 37 height 20
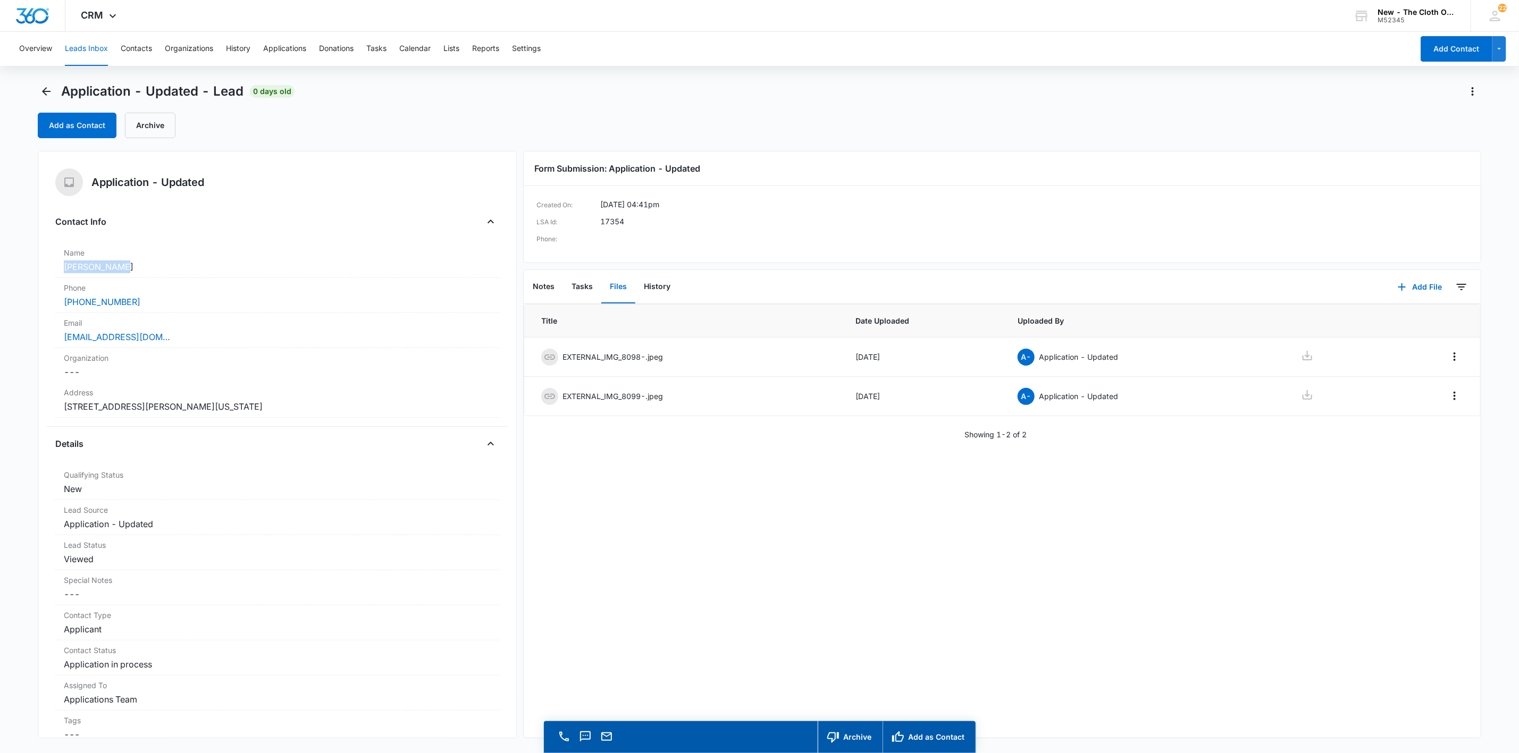
drag, startPoint x: 133, startPoint y: 265, endPoint x: 40, endPoint y: 266, distance: 93.0
click at [40, 266] on div "Application - Updated Contact Info Name Cancel Save Changes [PERSON_NAME] Phone…" at bounding box center [277, 444] width 479 height 587
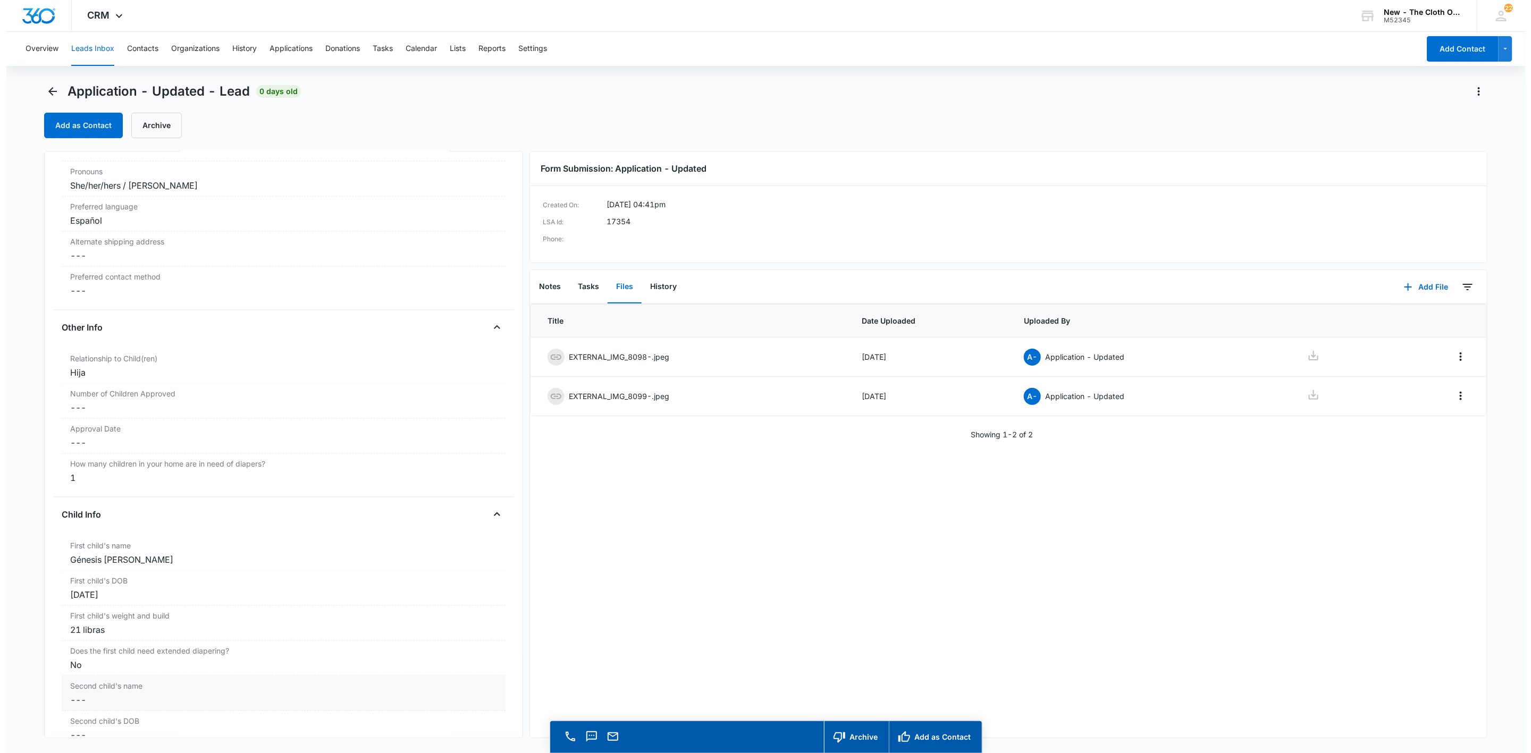
scroll to position [1116, 0]
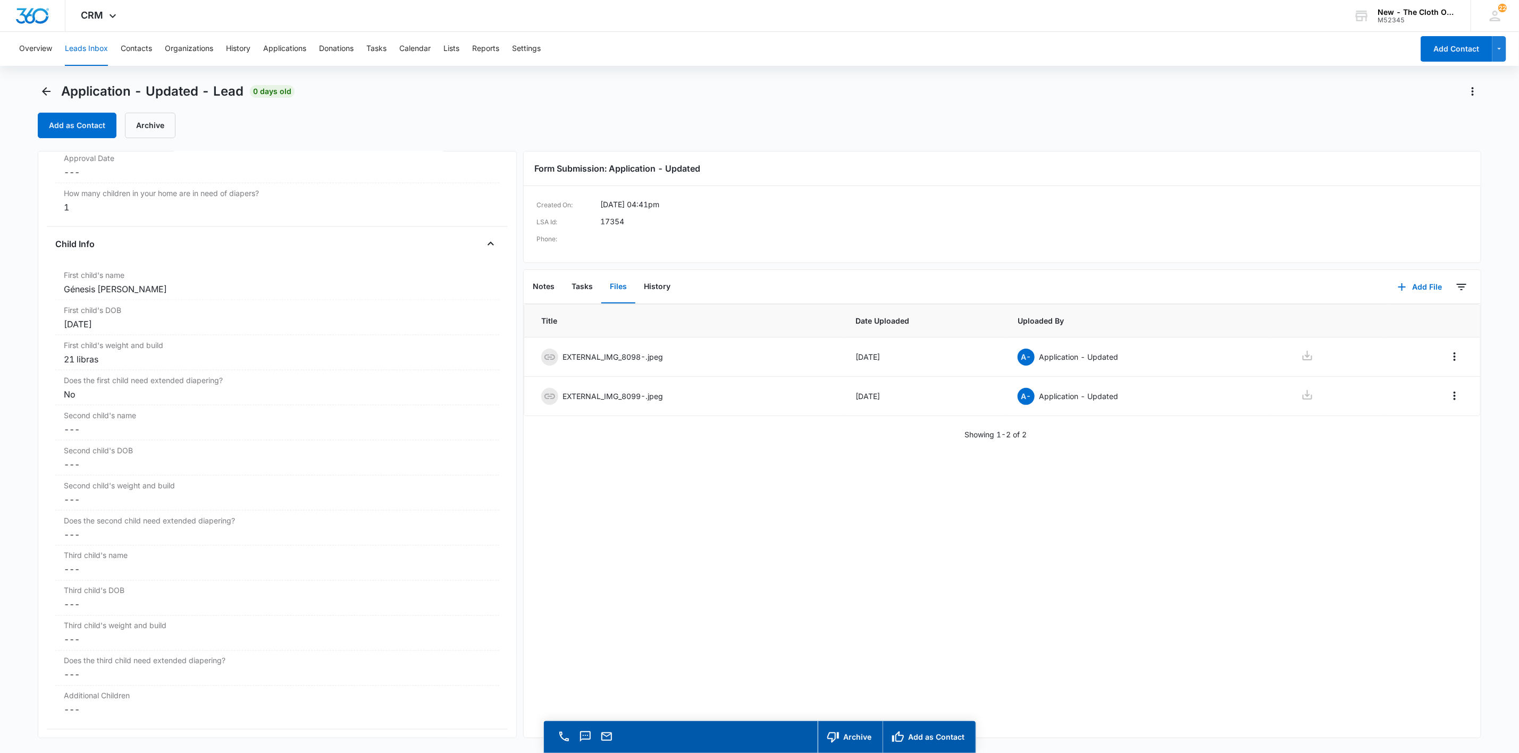
drag, startPoint x: 190, startPoint y: 295, endPoint x: 28, endPoint y: 297, distance: 162.1
click at [28, 297] on main "Application - Updated - Lead 0 days old Add as Contact Archive Application - Up…" at bounding box center [759, 433] width 1519 height 701
click at [56, 126] on button "Add as Contact" at bounding box center [77, 126] width 79 height 26
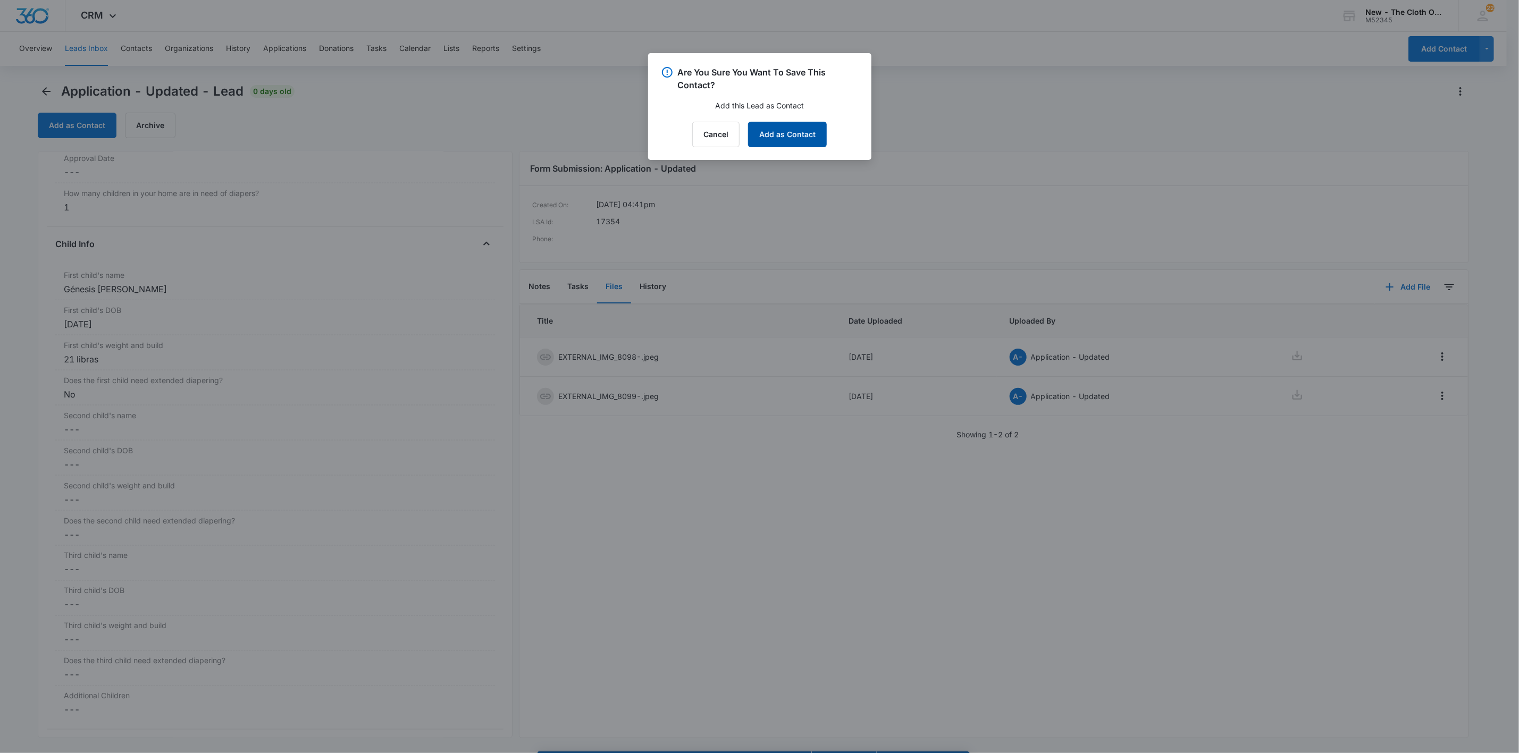
click at [820, 134] on button "Add as Contact" at bounding box center [787, 135] width 79 height 26
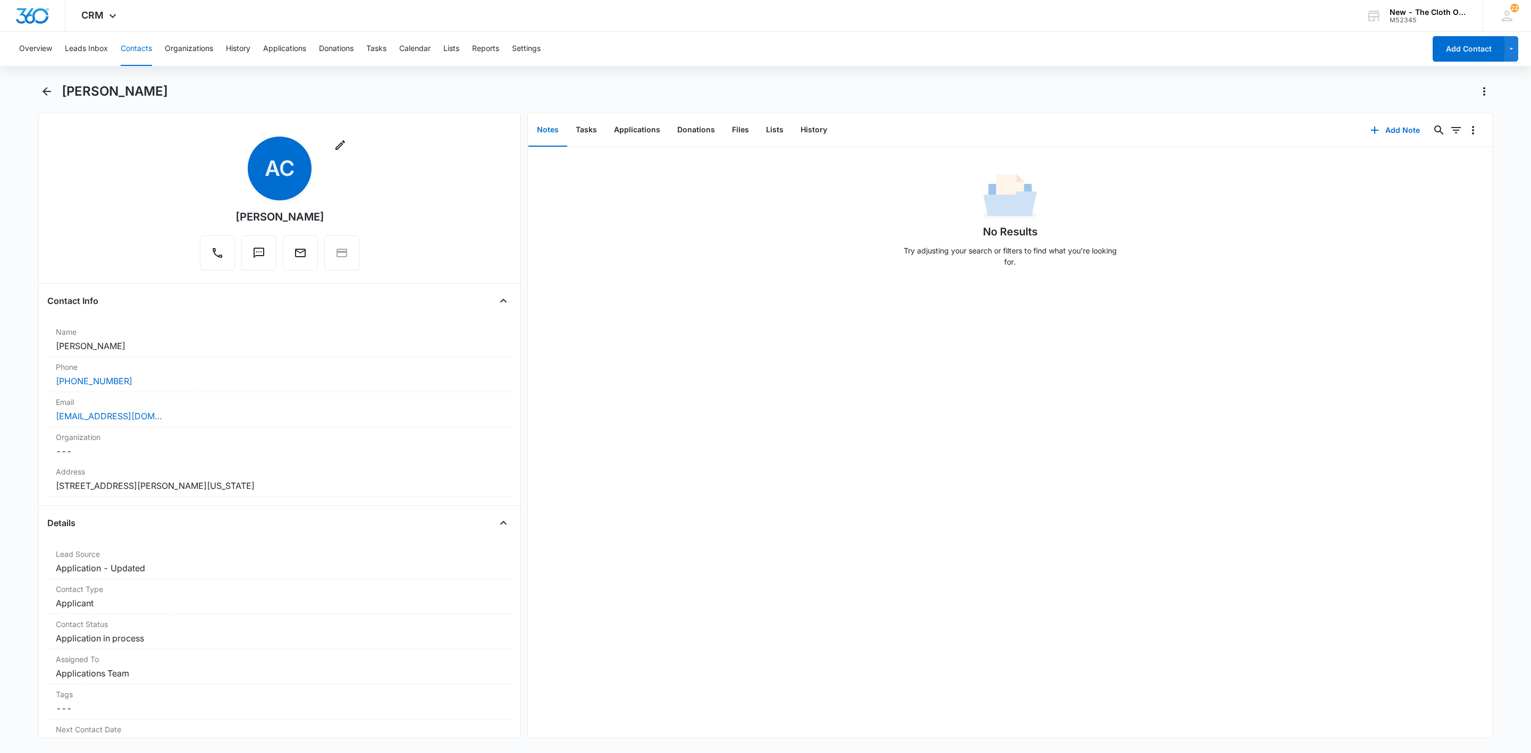
click at [118, 101] on div "[PERSON_NAME]" at bounding box center [765, 98] width 1454 height 30
click at [117, 99] on h1 "[PERSON_NAME]" at bounding box center [115, 91] width 106 height 16
click at [742, 128] on button "Files" at bounding box center [741, 130] width 34 height 33
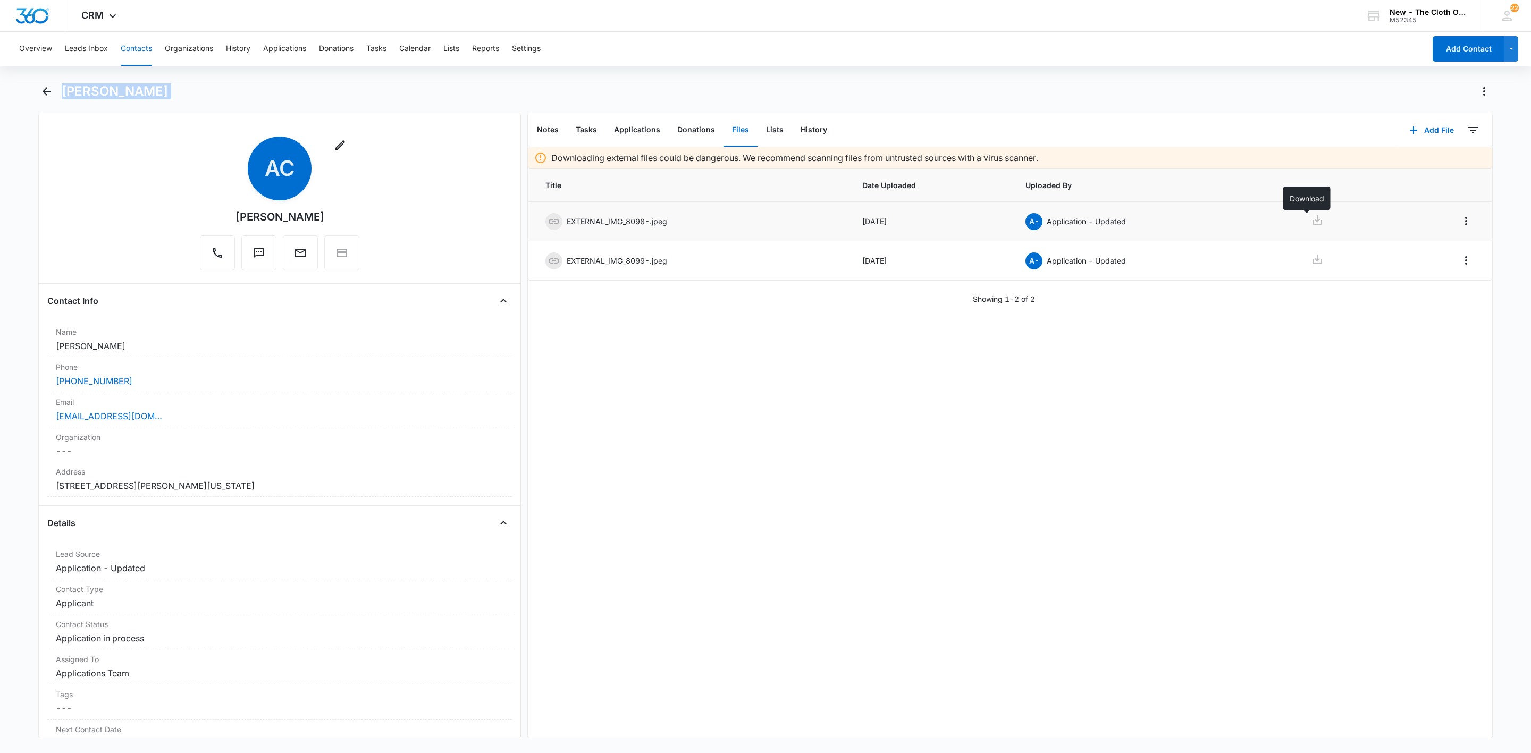
click at [1313, 220] on icon at bounding box center [1318, 220] width 10 height 10
click at [1311, 254] on icon at bounding box center [1317, 259] width 13 height 13
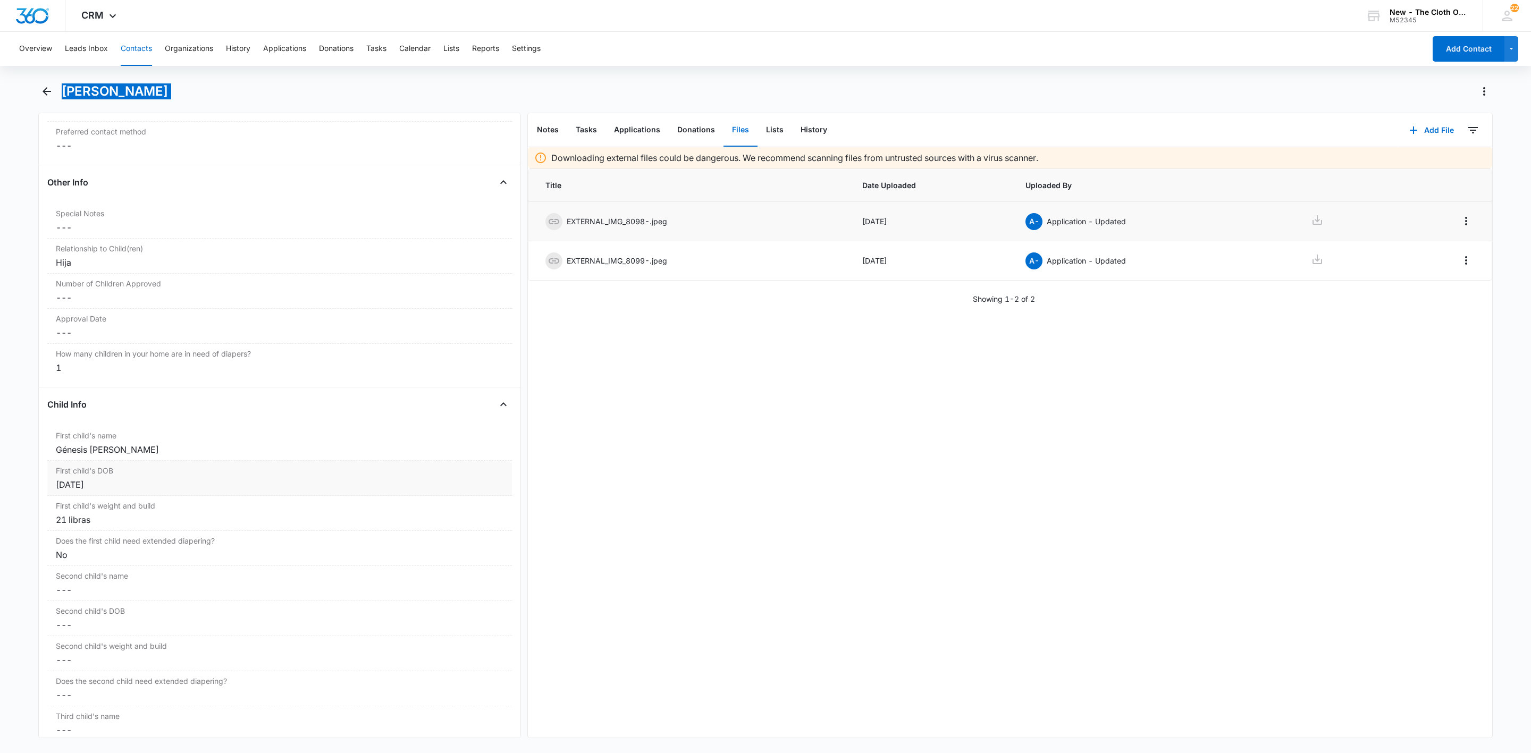
scroll to position [1037, 0]
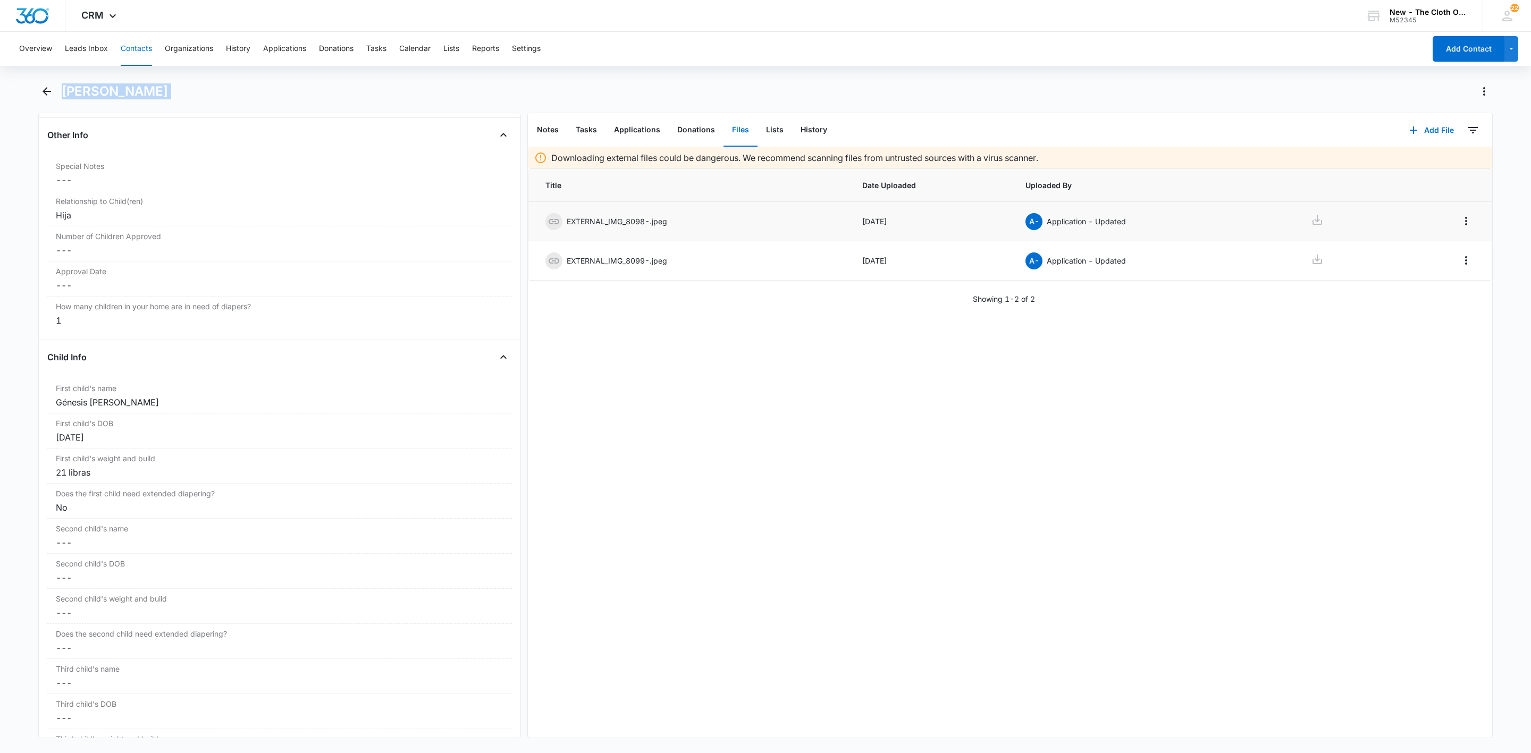
drag, startPoint x: 177, startPoint y: 415, endPoint x: 8, endPoint y: 413, distance: 169.1
click at [5, 413] on main "[PERSON_NAME] Remove AC [PERSON_NAME] Contact Info Name Cancel Save Changes [PE…" at bounding box center [765, 417] width 1531 height 668
click at [1428, 133] on button "Add File" at bounding box center [1432, 130] width 66 height 26
click at [1426, 162] on button "Upload Files" at bounding box center [1423, 164] width 81 height 16
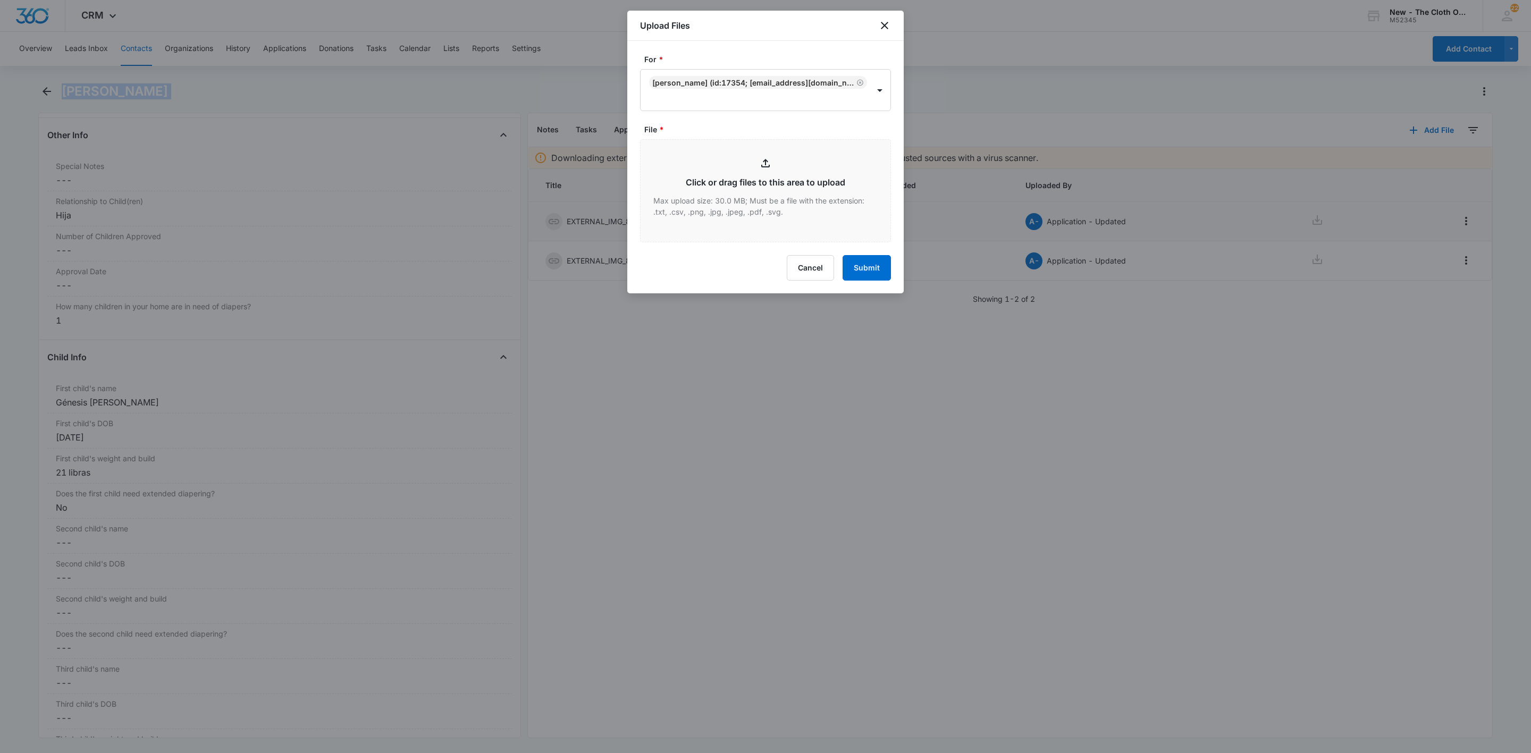
type input "C:\fakepath\[PERSON_NAME] [DATE].jpeg"
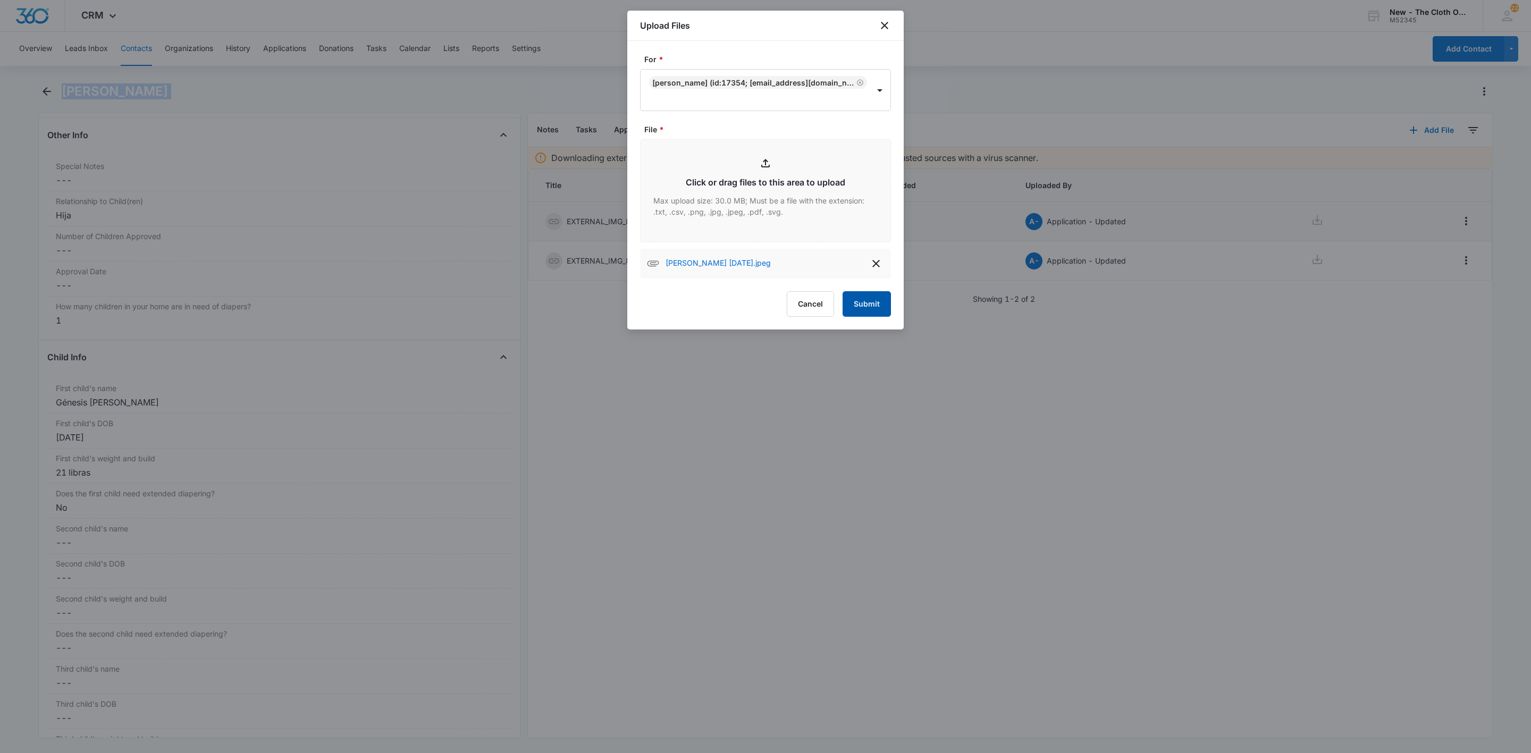
click at [863, 308] on button "Submit" at bounding box center [867, 304] width 48 height 26
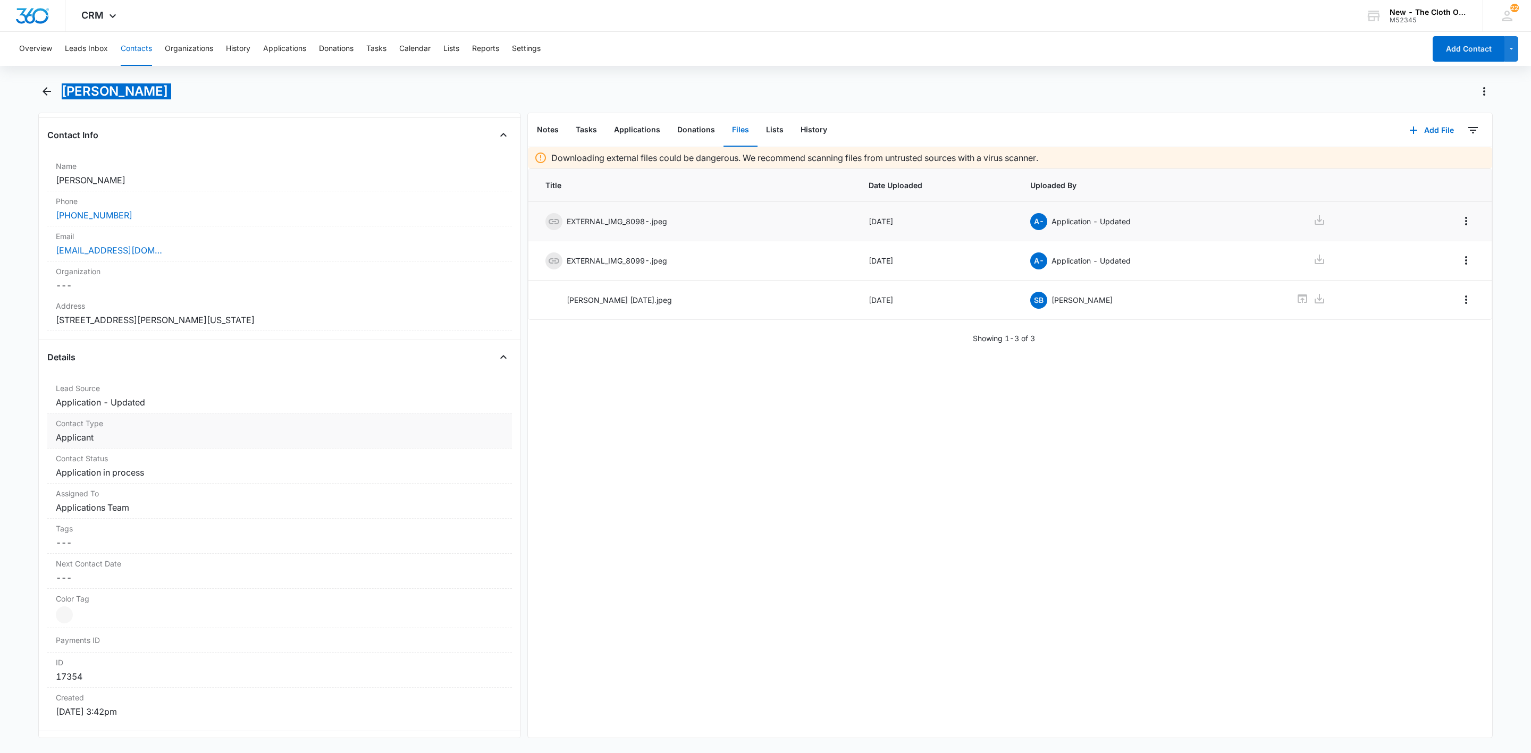
scroll to position [80, 0]
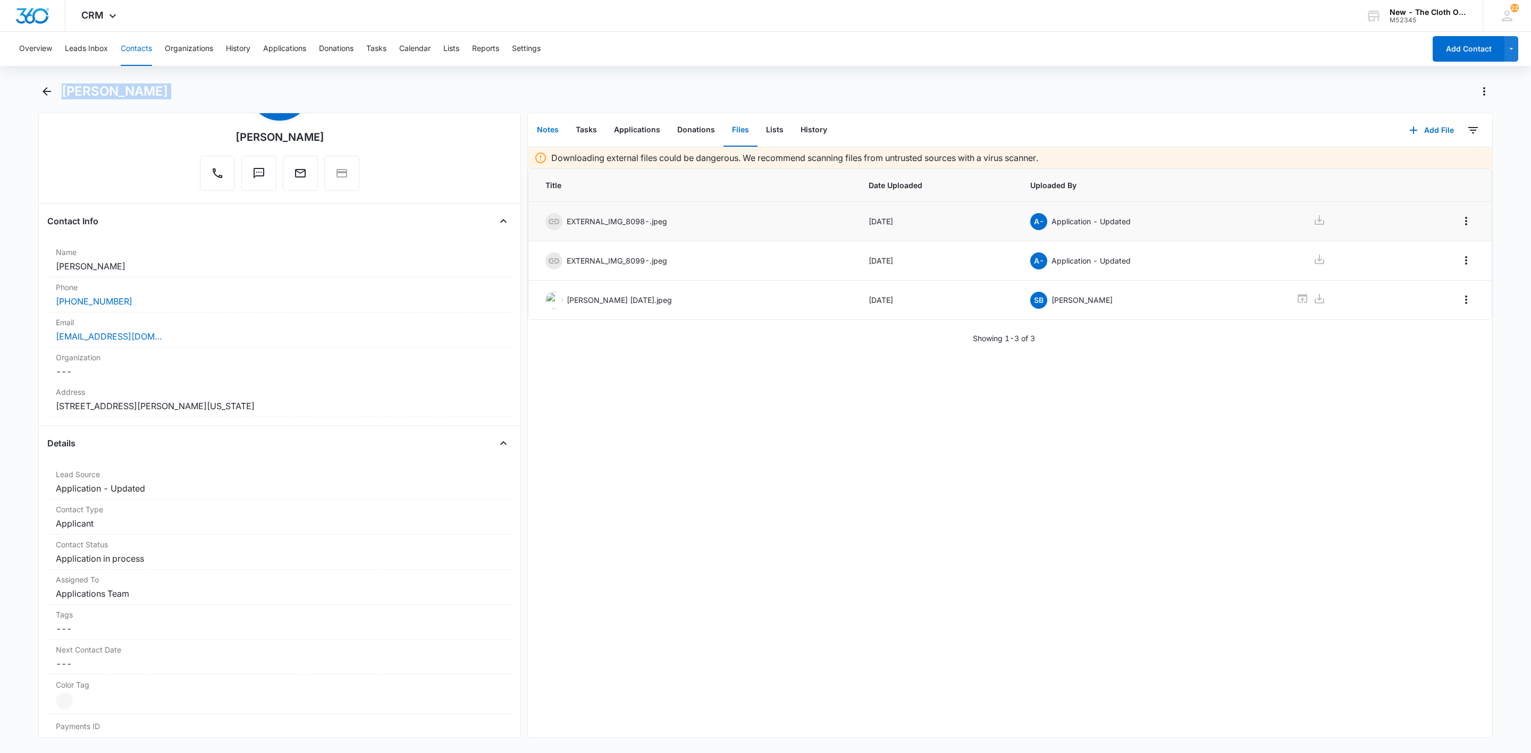
click at [541, 128] on button "Notes" at bounding box center [547, 130] width 39 height 33
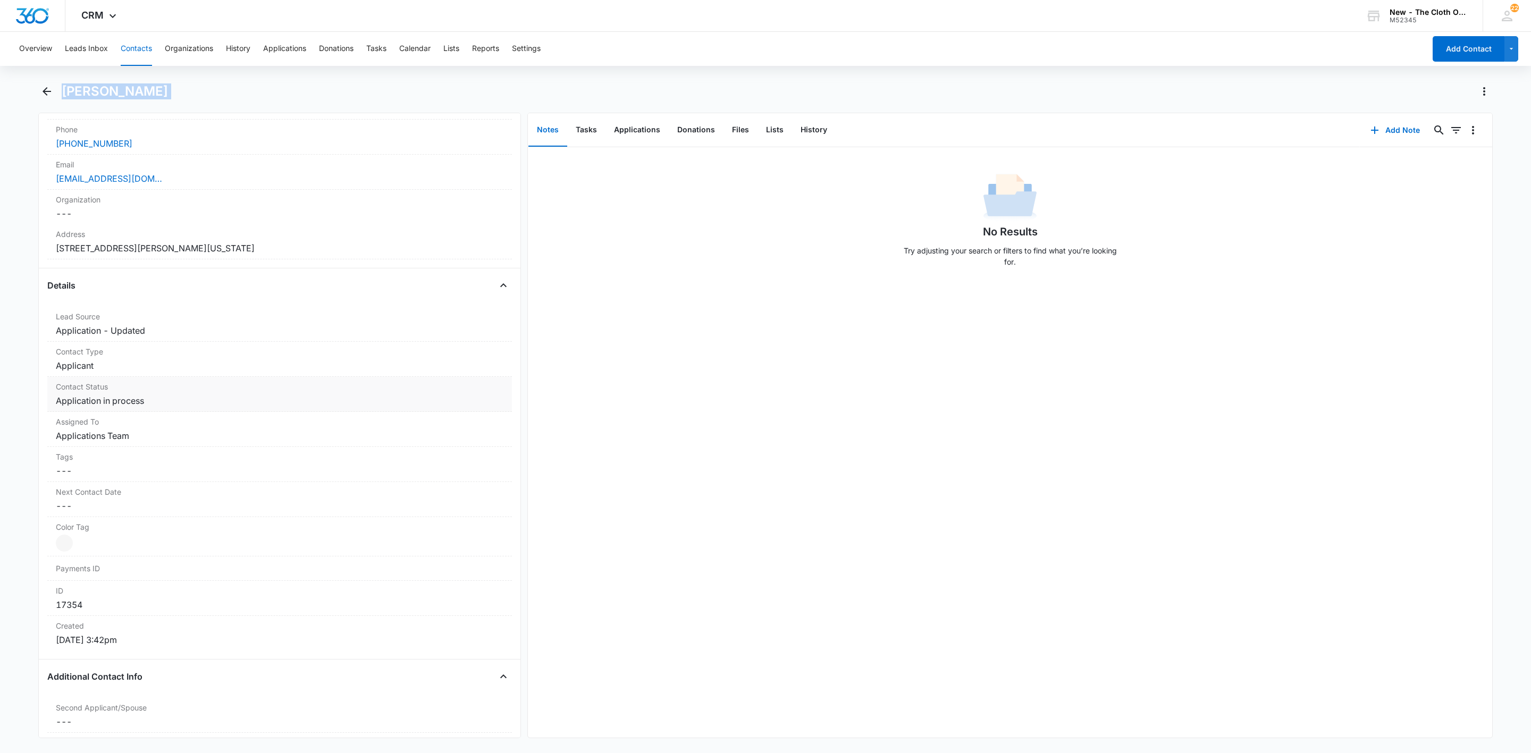
scroll to position [239, 0]
click at [150, 397] on dd "Cancel Save Changes Application in process" at bounding box center [280, 399] width 448 height 13
click at [152, 410] on icon "Remove Application in process" at bounding box center [153, 409] width 7 height 8
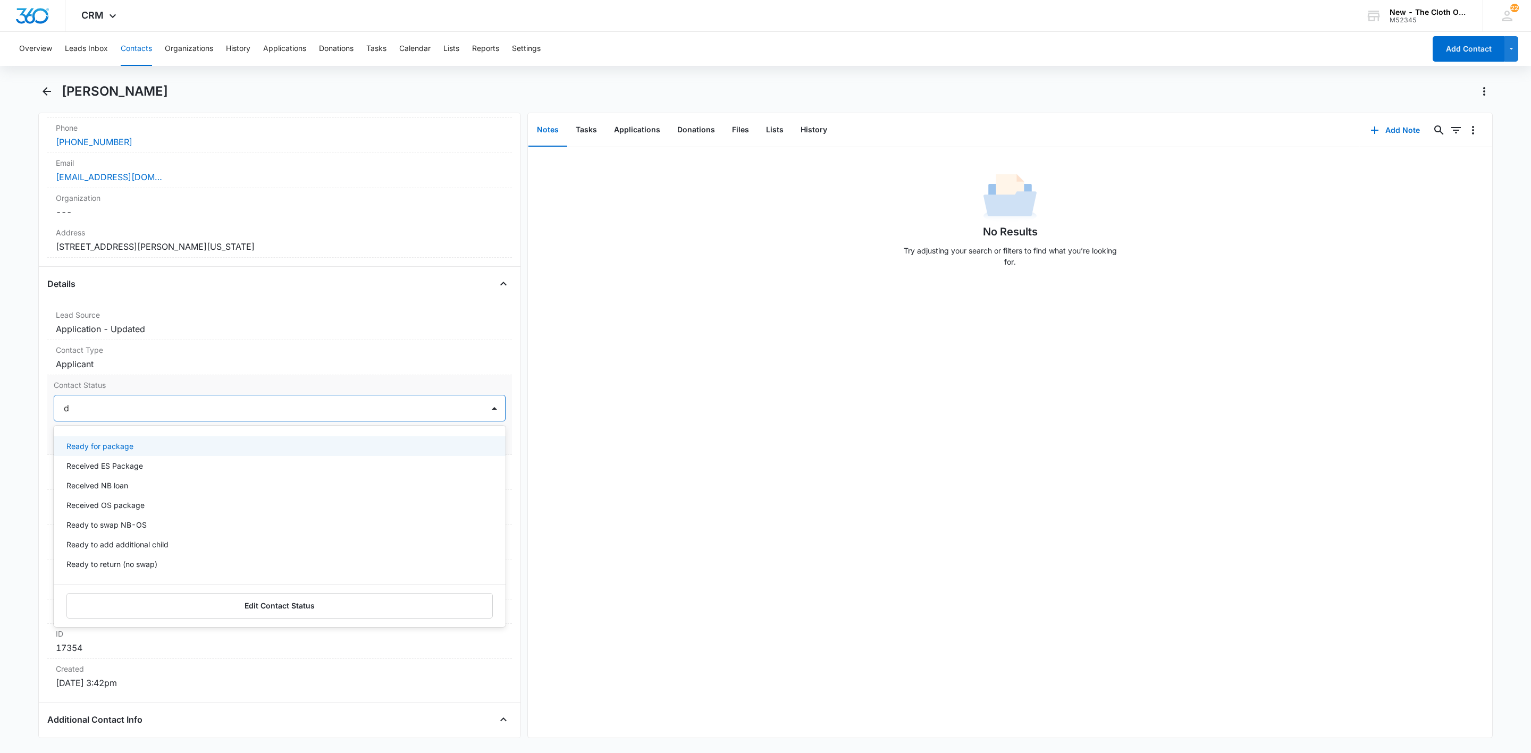
type input "de"
click at [133, 445] on div "Pass/Decline" at bounding box center [278, 446] width 424 height 11
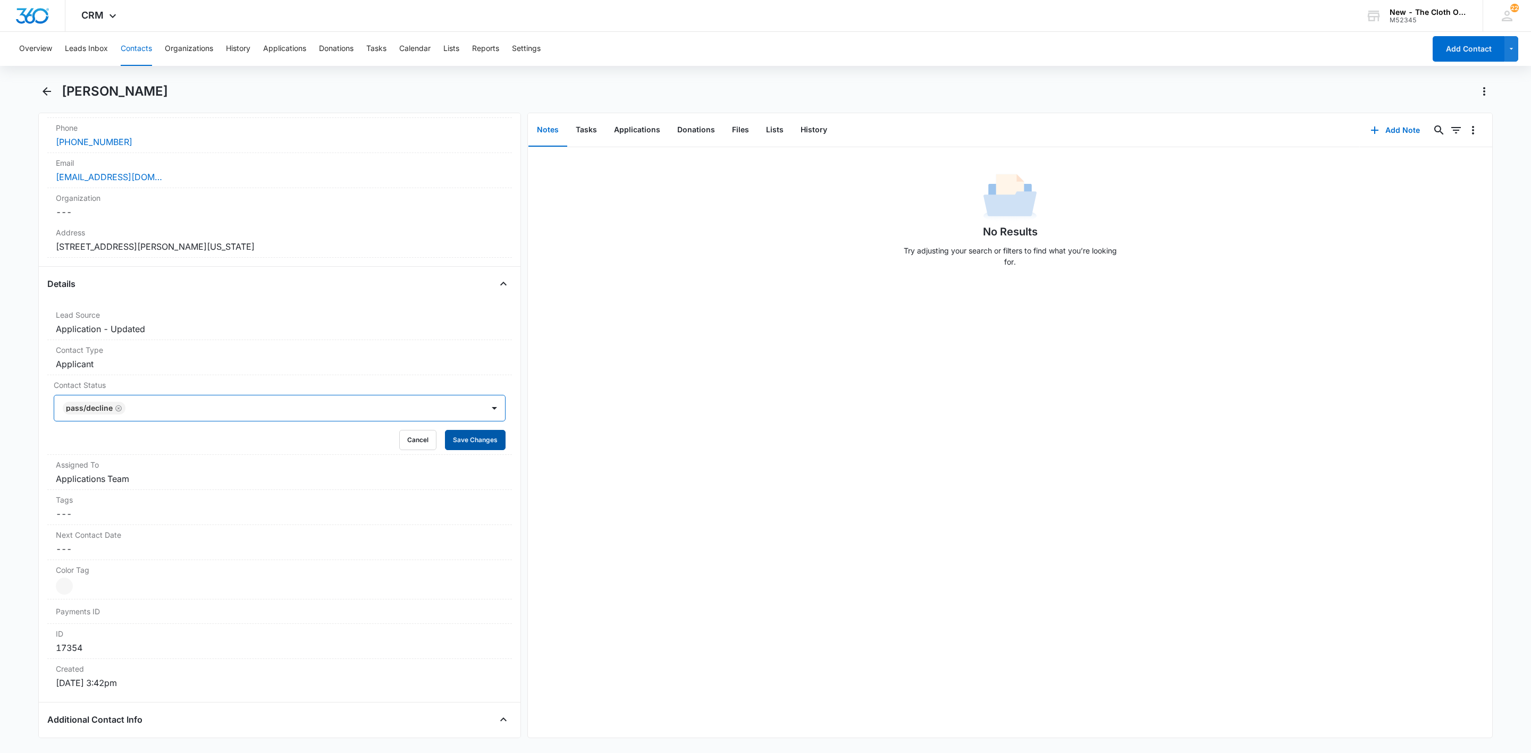
drag, startPoint x: 185, startPoint y: 405, endPoint x: 482, endPoint y: 449, distance: 299.8
click at [187, 408] on div at bounding box center [299, 408] width 341 height 15
click at [470, 439] on button "Save Changes" at bounding box center [475, 440] width 61 height 20
click at [472, 444] on div "Cancel Loading Save Changes" at bounding box center [280, 440] width 452 height 20
click at [1384, 128] on button "Add Note" at bounding box center [1395, 130] width 71 height 26
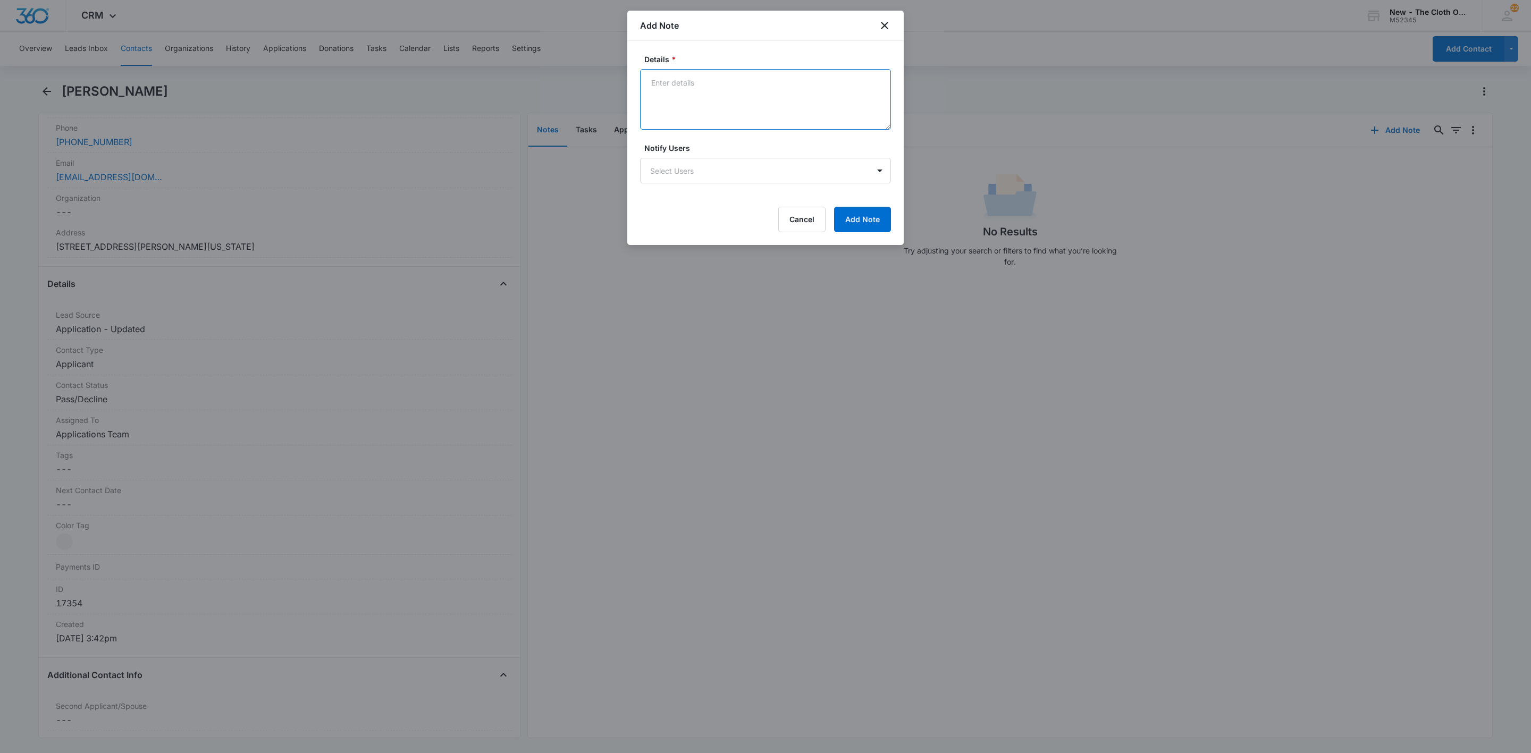
click at [713, 115] on textarea "Details *" at bounding box center [765, 99] width 251 height 61
click at [708, 99] on textarea "[DATE] - Declined d/t cd# (25) Address doc is receipt showing #19, and n" at bounding box center [765, 99] width 251 height 61
type textarea "[DATE] - Declined d/t cd# (25) Address doc is rent receipt showing #19, and no …"
click at [844, 217] on button "Add Note" at bounding box center [862, 220] width 57 height 26
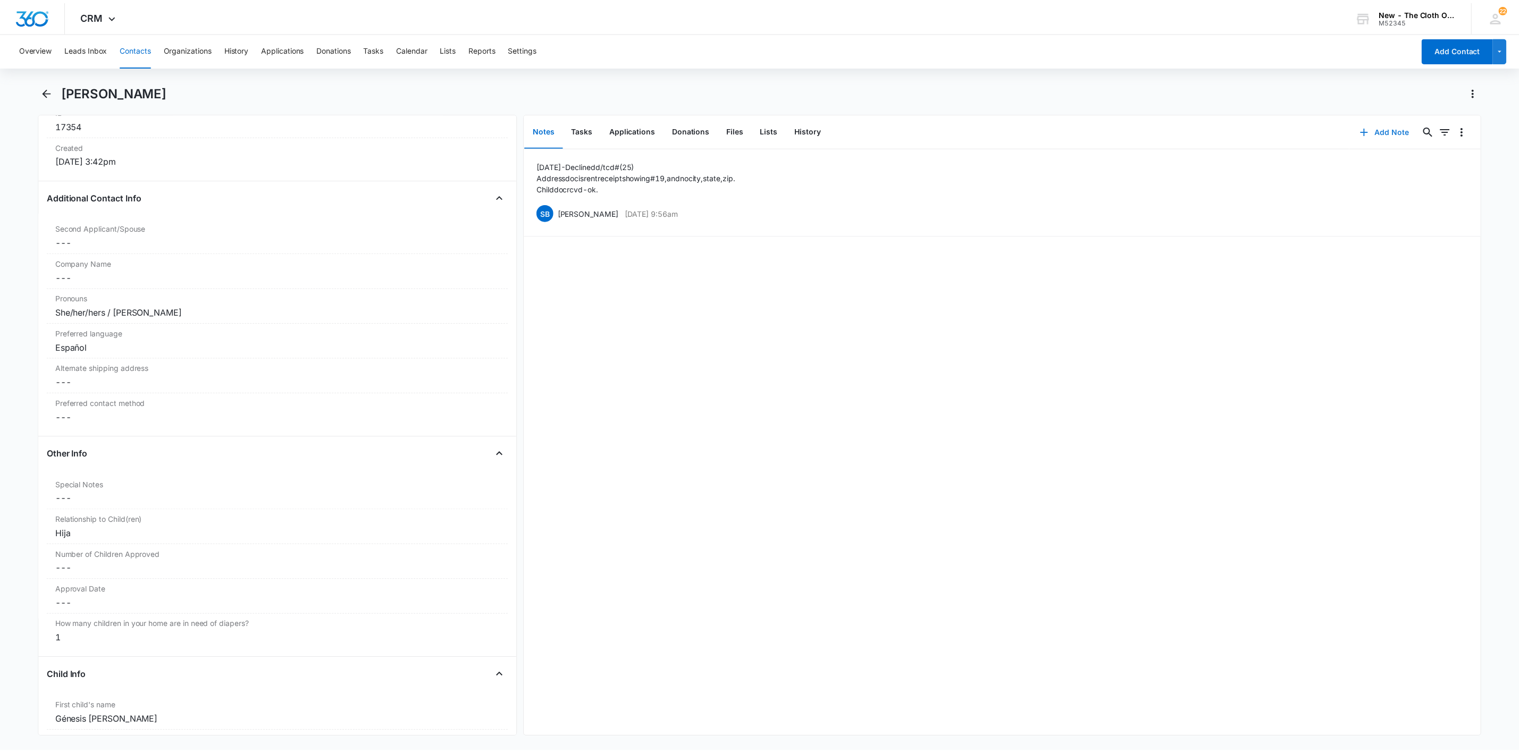
scroll to position [957, 0]
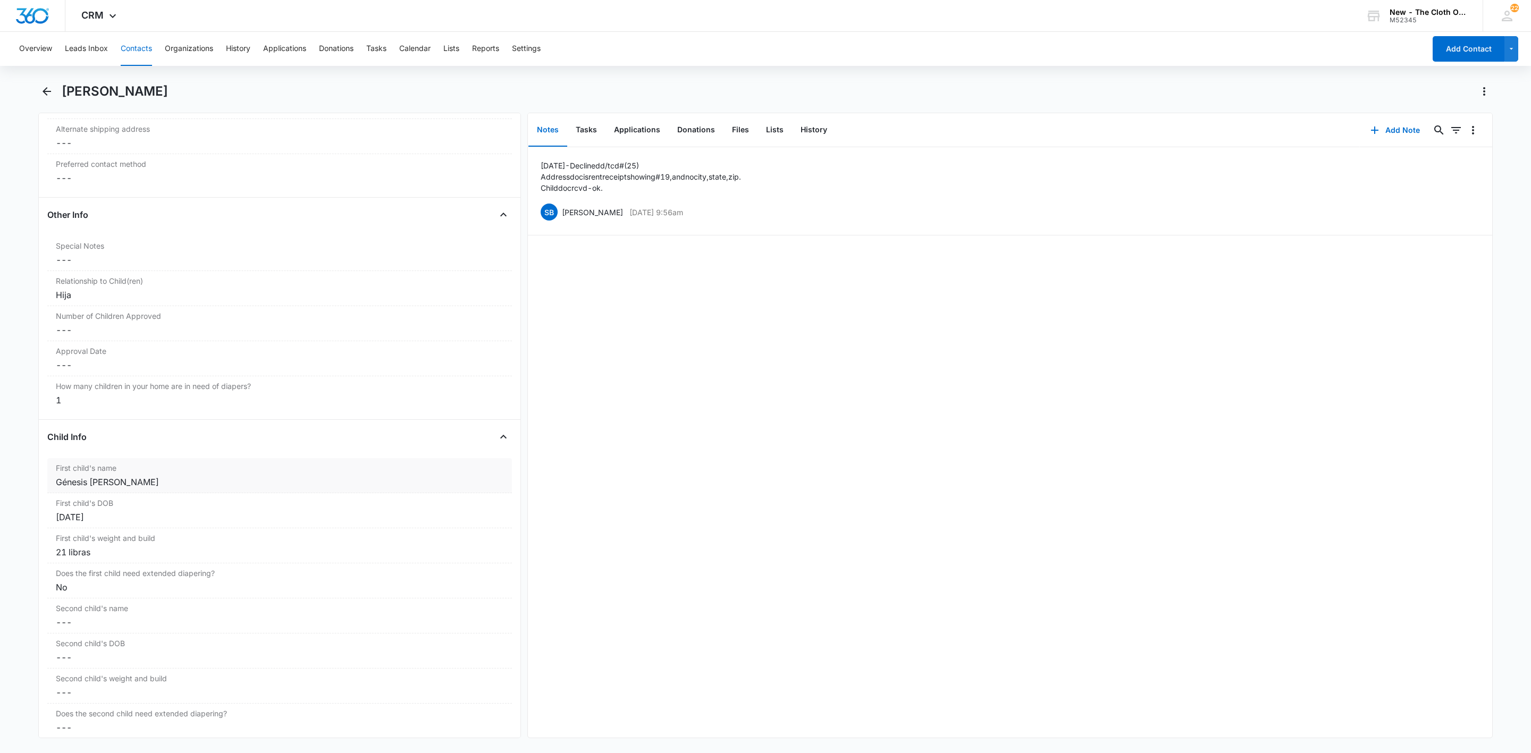
click at [68, 489] on div "Génesis [PERSON_NAME]" at bounding box center [280, 482] width 448 height 13
click at [60, 498] on input "Génesis [PERSON_NAME]" at bounding box center [280, 491] width 452 height 26
type input "DECLINED D/T CD#: [PERSON_NAME]"
click at [445, 512] on button "Save Changes" at bounding box center [475, 522] width 61 height 20
click at [633, 139] on button "Applications" at bounding box center [636, 130] width 63 height 33
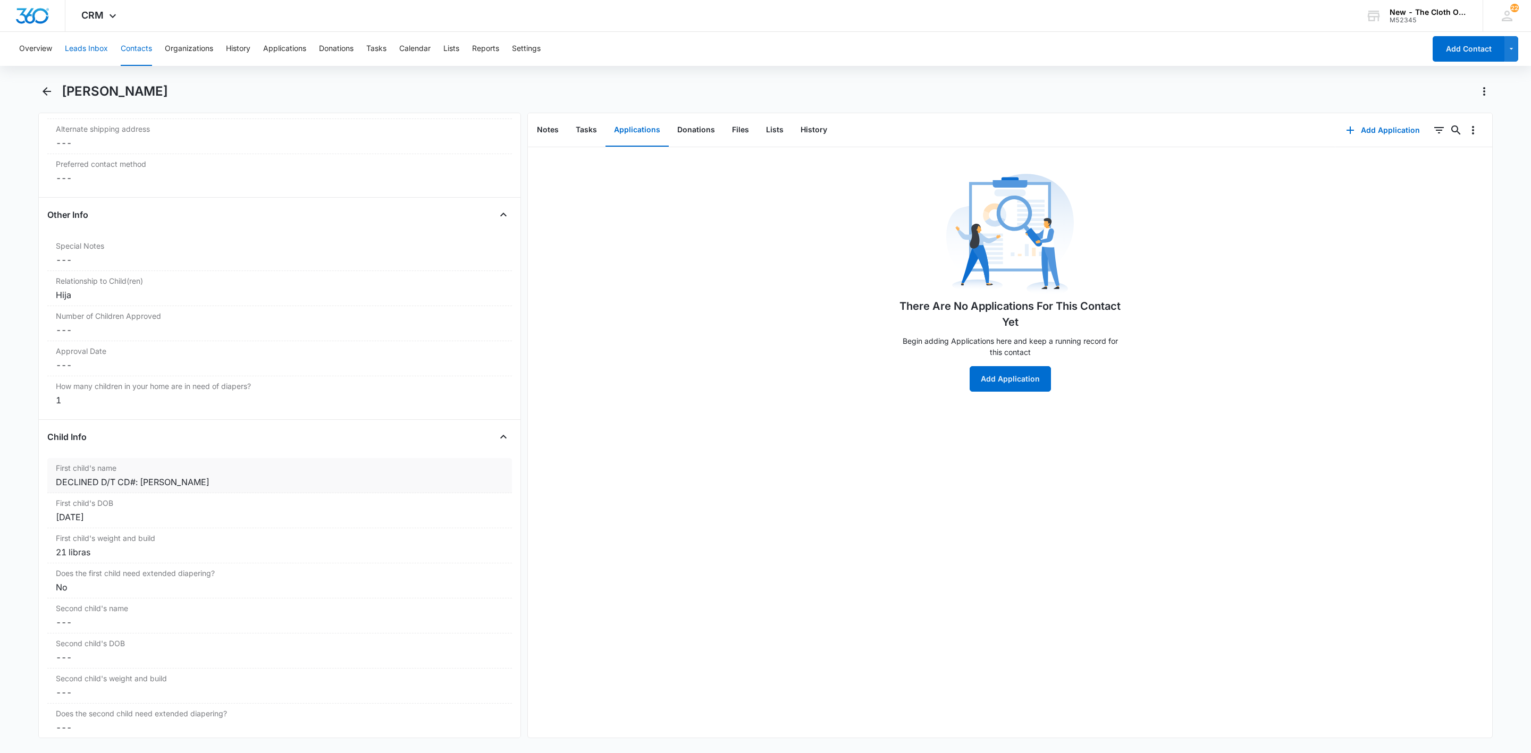
click at [85, 54] on button "Leads Inbox" at bounding box center [86, 49] width 43 height 34
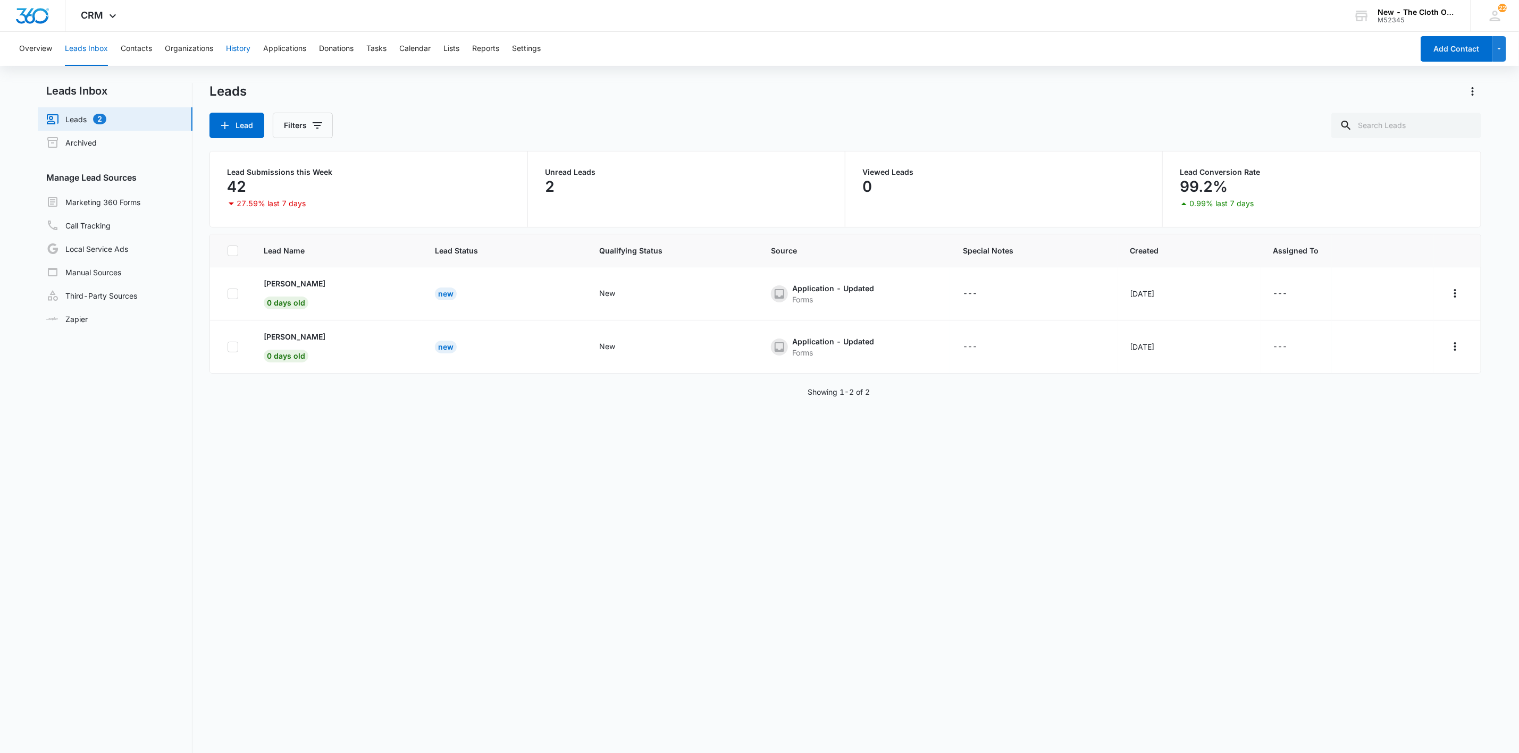
click at [246, 46] on button "History" at bounding box center [238, 49] width 24 height 34
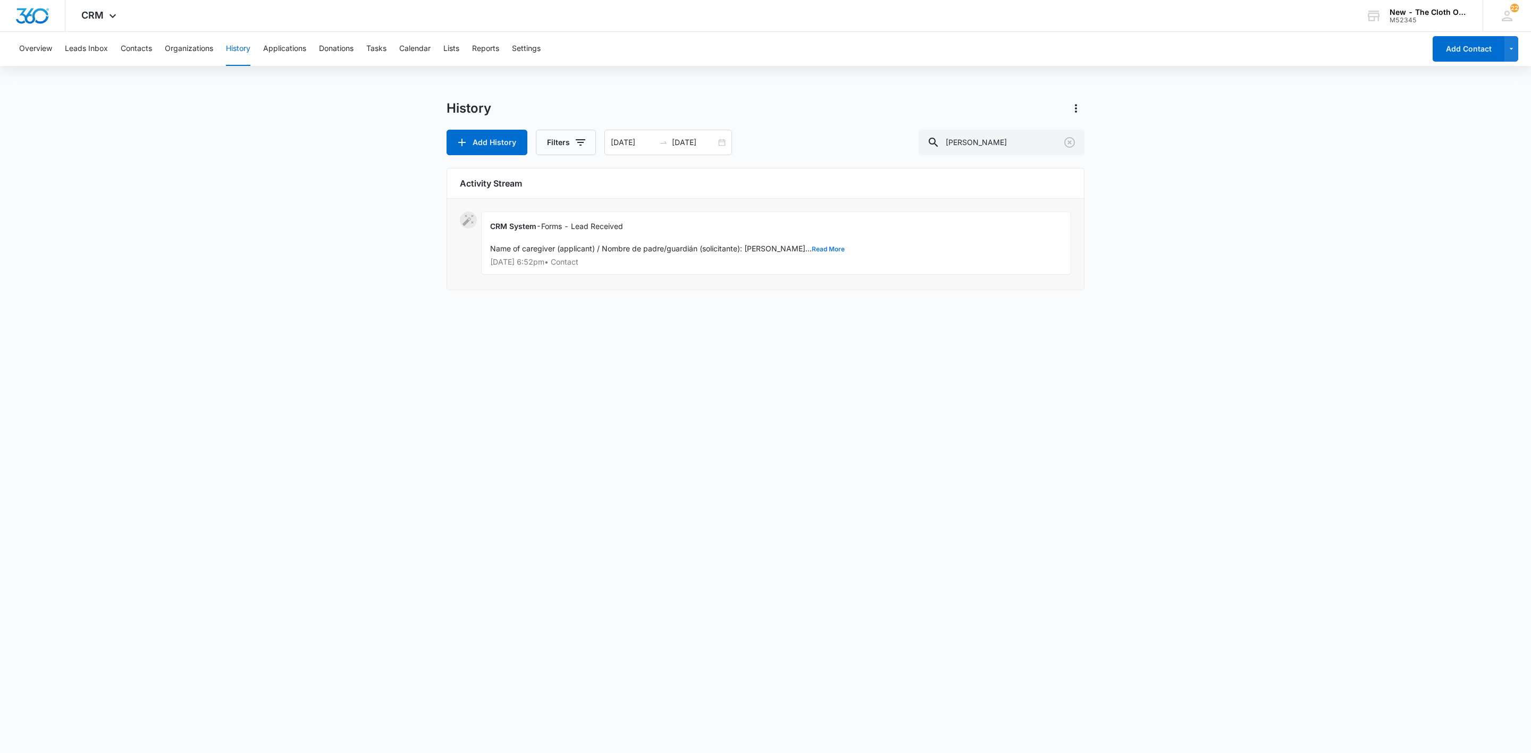
click at [812, 251] on button "Read More" at bounding box center [828, 249] width 33 height 6
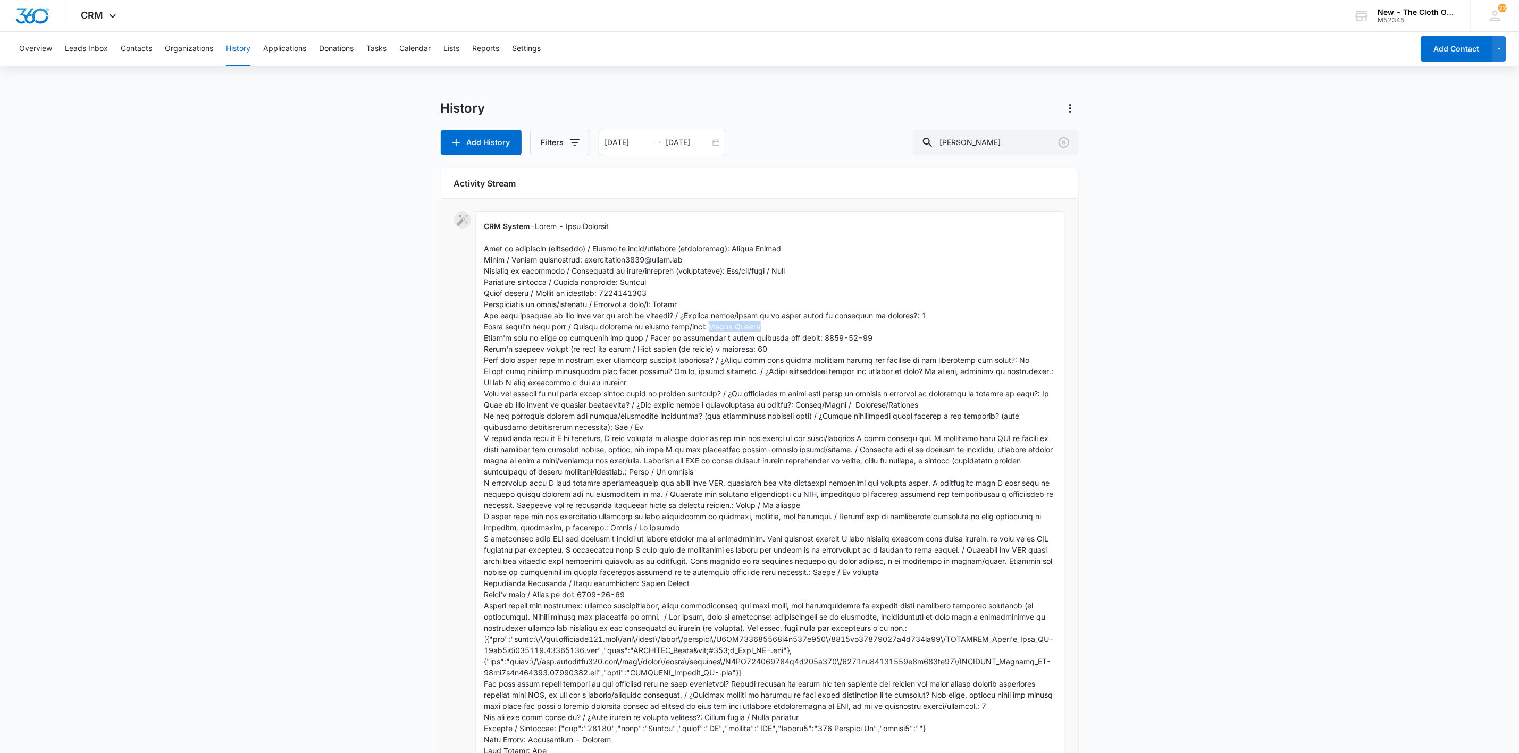
drag, startPoint x: 747, startPoint y: 327, endPoint x: 702, endPoint y: 329, distance: 44.7
click at [702, 329] on div "CRM System - Show Less [DATE] 6:52pm • Contact" at bounding box center [770, 500] width 590 height 577
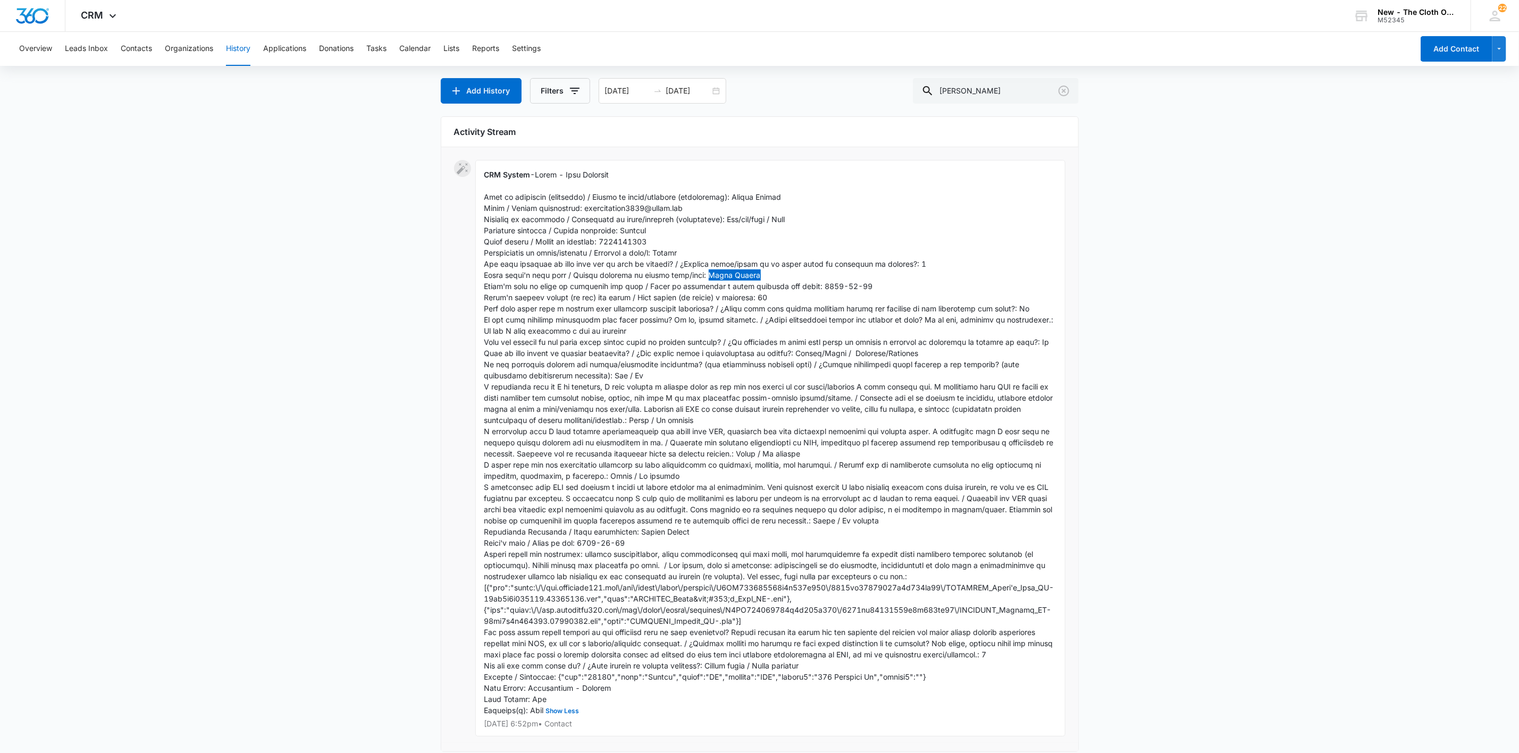
scroll to position [75, 0]
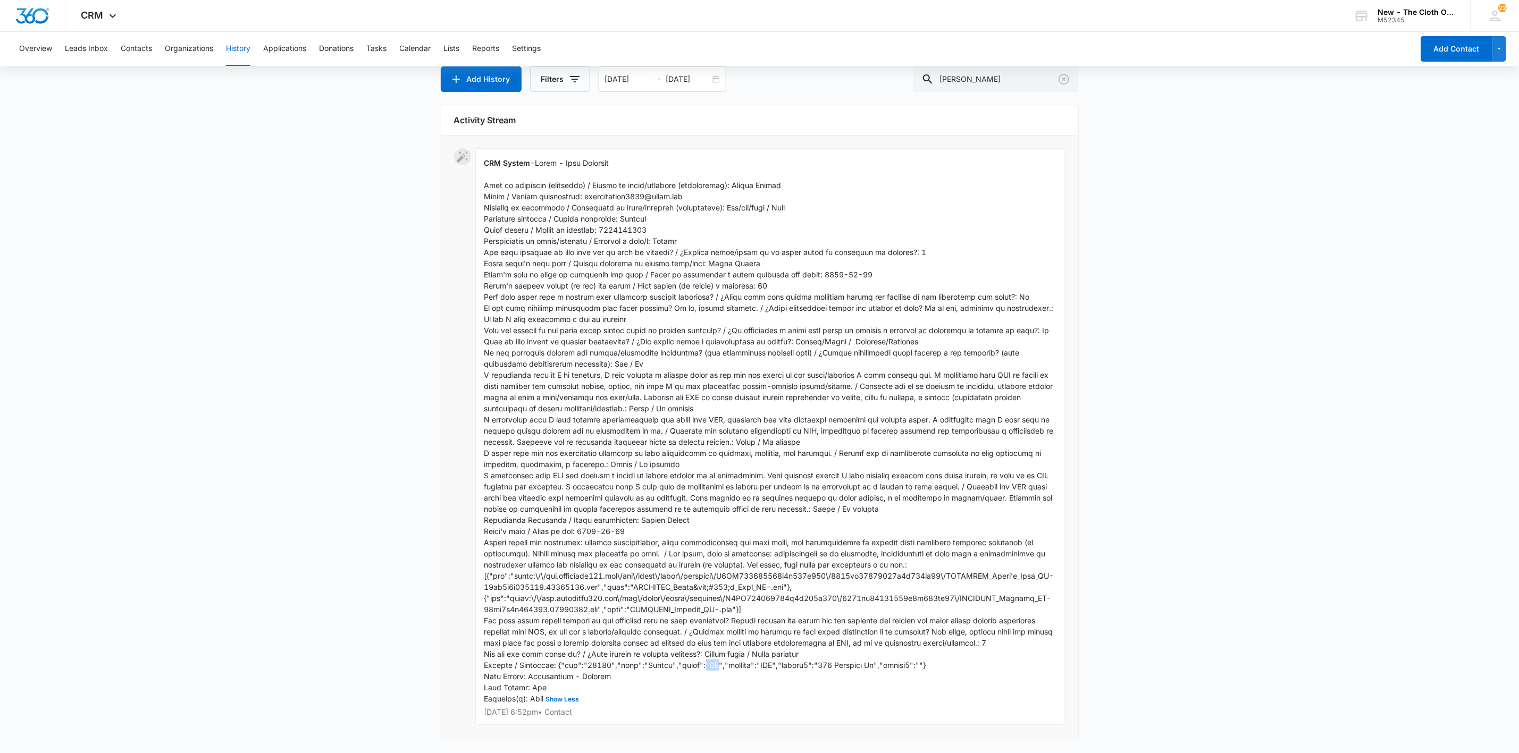
drag, startPoint x: 708, startPoint y: 665, endPoint x: 695, endPoint y: 666, distance: 12.8
click at [695, 666] on span "Show Less" at bounding box center [769, 430] width 571 height 545
click at [372, 235] on main "History Add History Filters [DATE] [DATE] [PERSON_NAME] Activity Stream CRM Sys…" at bounding box center [759, 395] width 1519 height 717
click at [133, 48] on button "Contacts" at bounding box center [136, 49] width 31 height 34
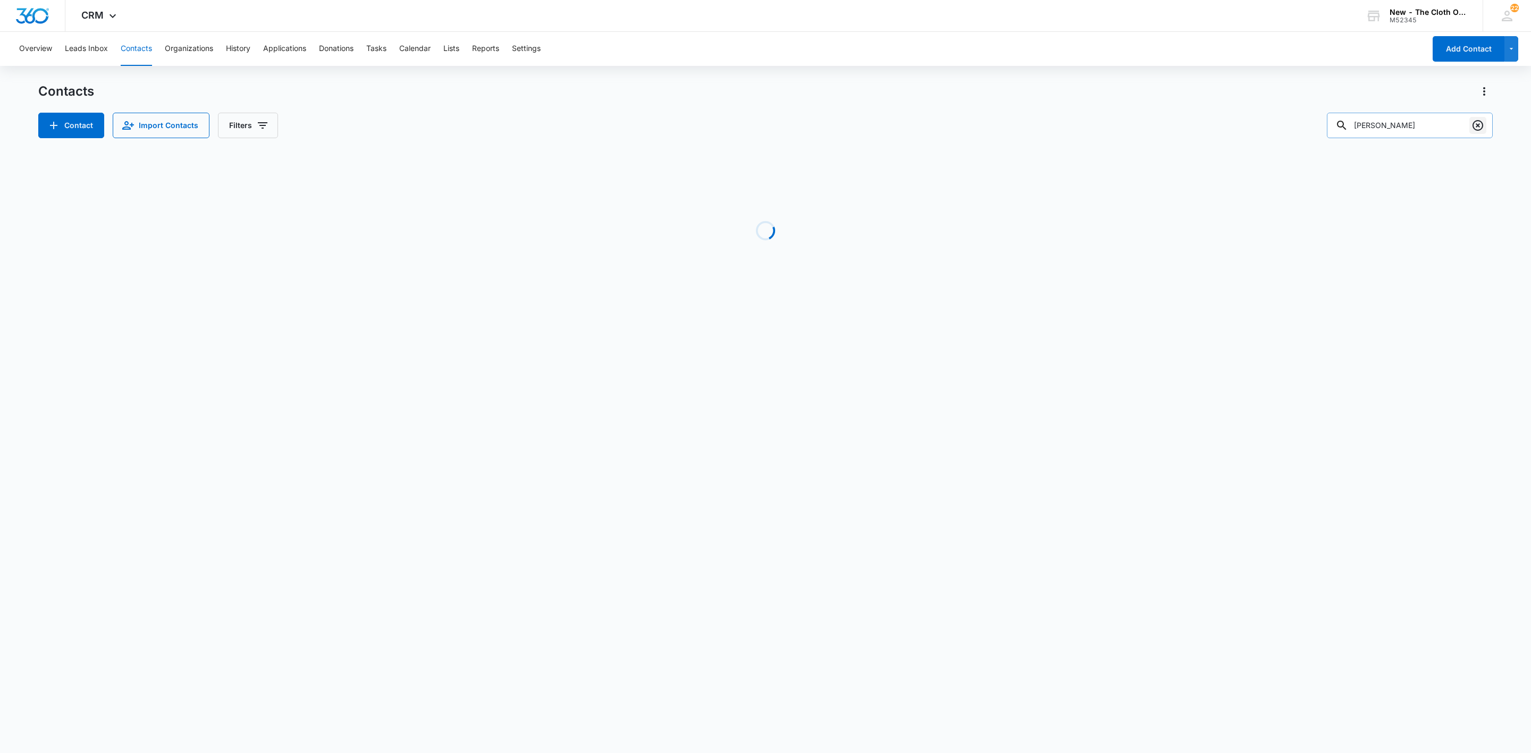
click at [1477, 123] on icon "Clear" at bounding box center [1477, 125] width 13 height 13
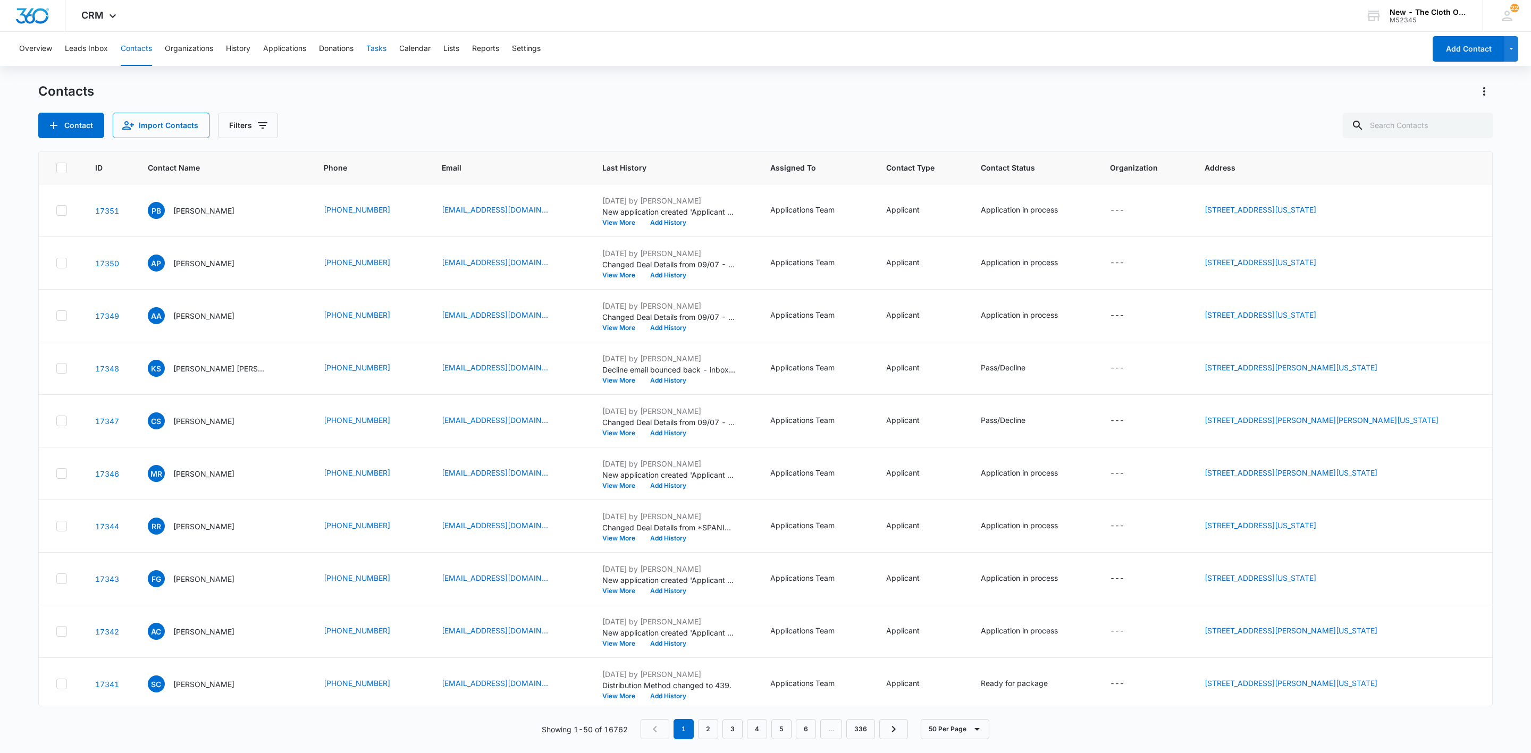
click at [380, 48] on button "Tasks" at bounding box center [376, 49] width 20 height 34
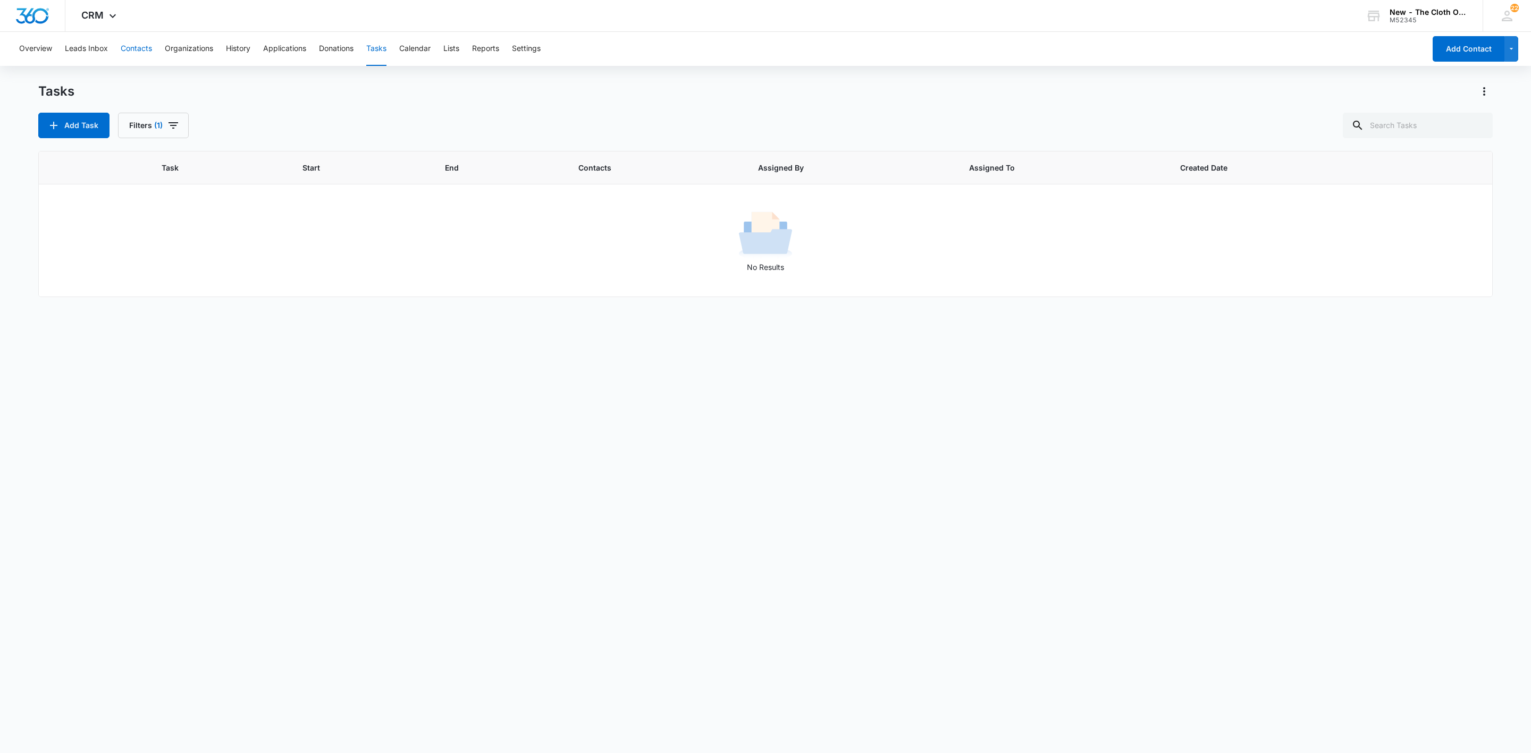
click at [149, 54] on button "Contacts" at bounding box center [136, 49] width 31 height 34
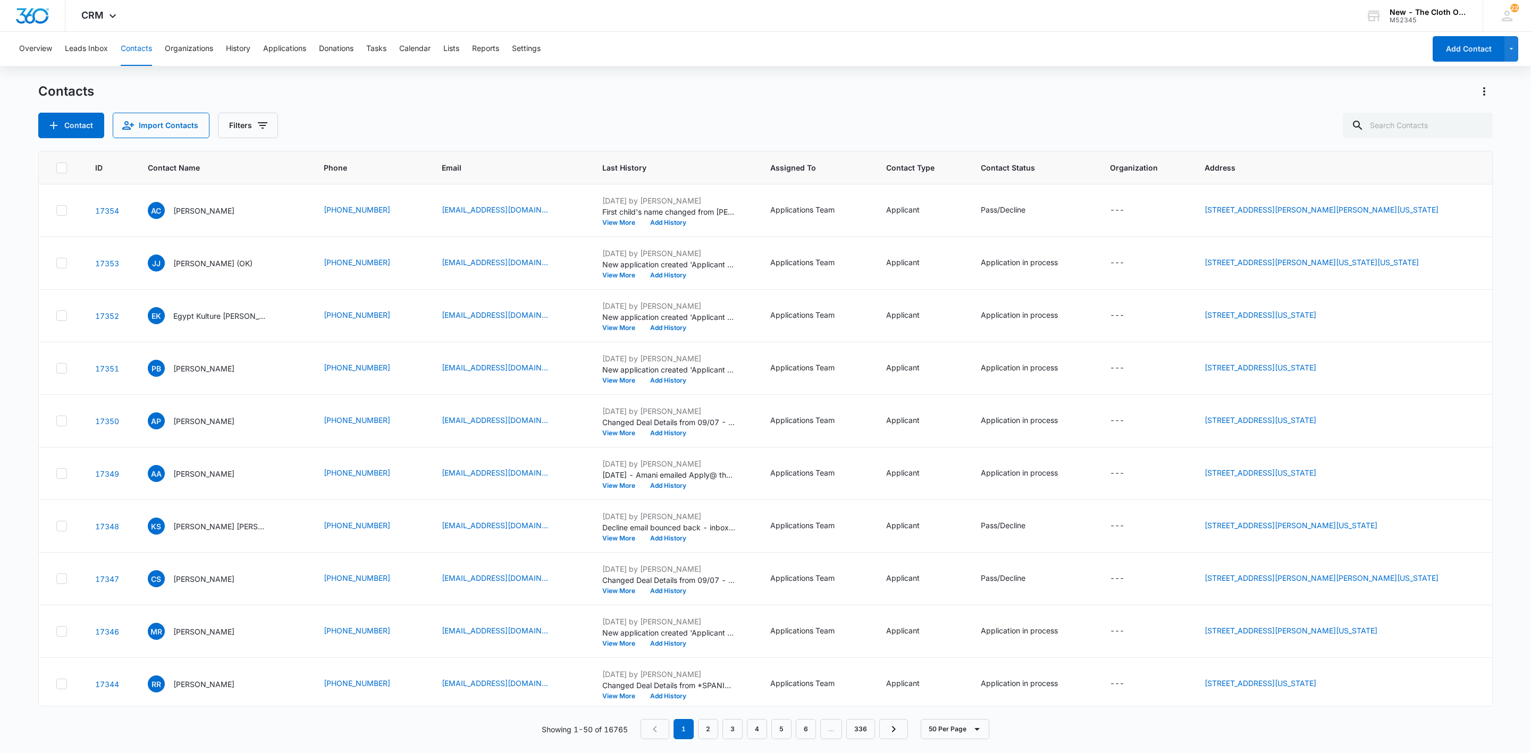
click at [122, 47] on button "Contacts" at bounding box center [136, 49] width 31 height 34
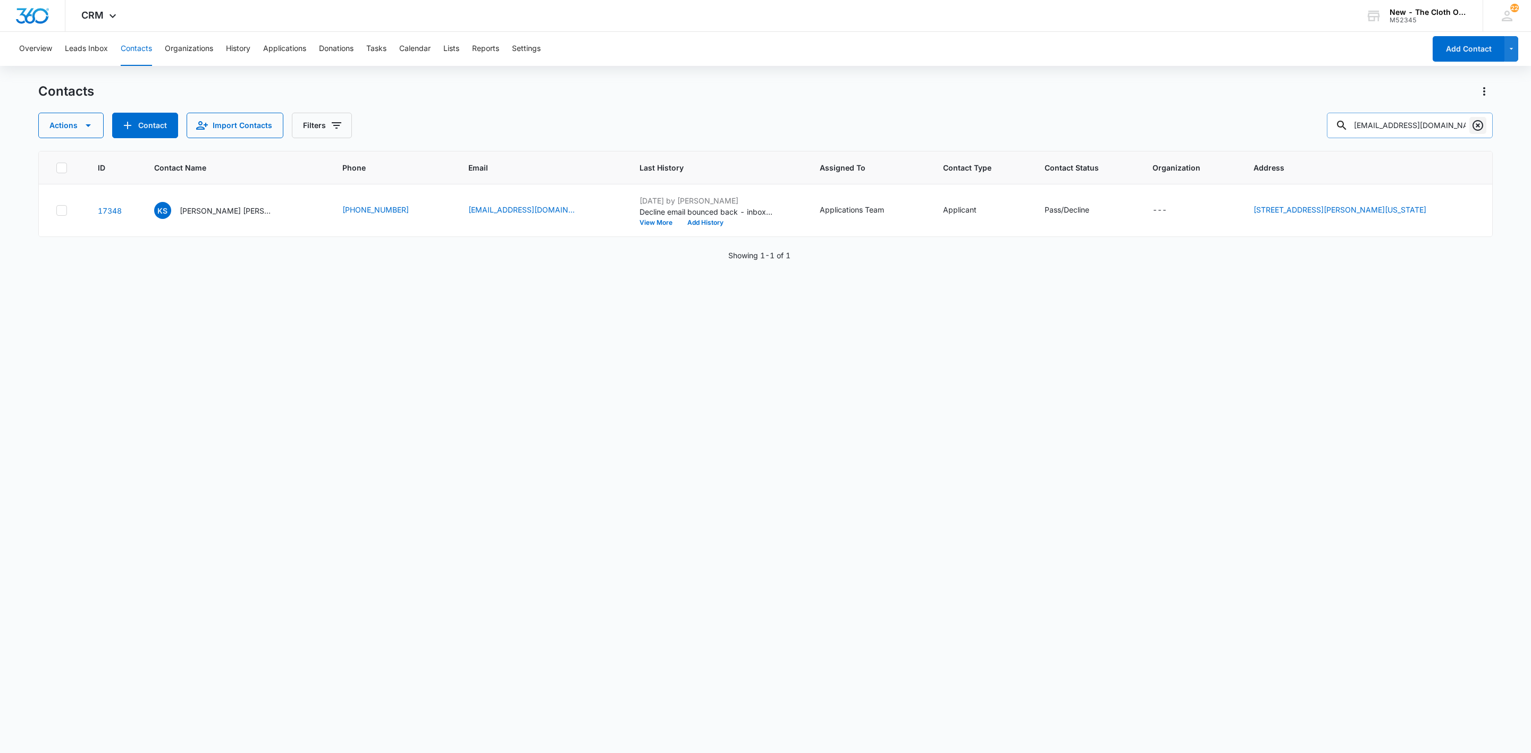
click at [1480, 129] on icon "Clear" at bounding box center [1478, 125] width 11 height 11
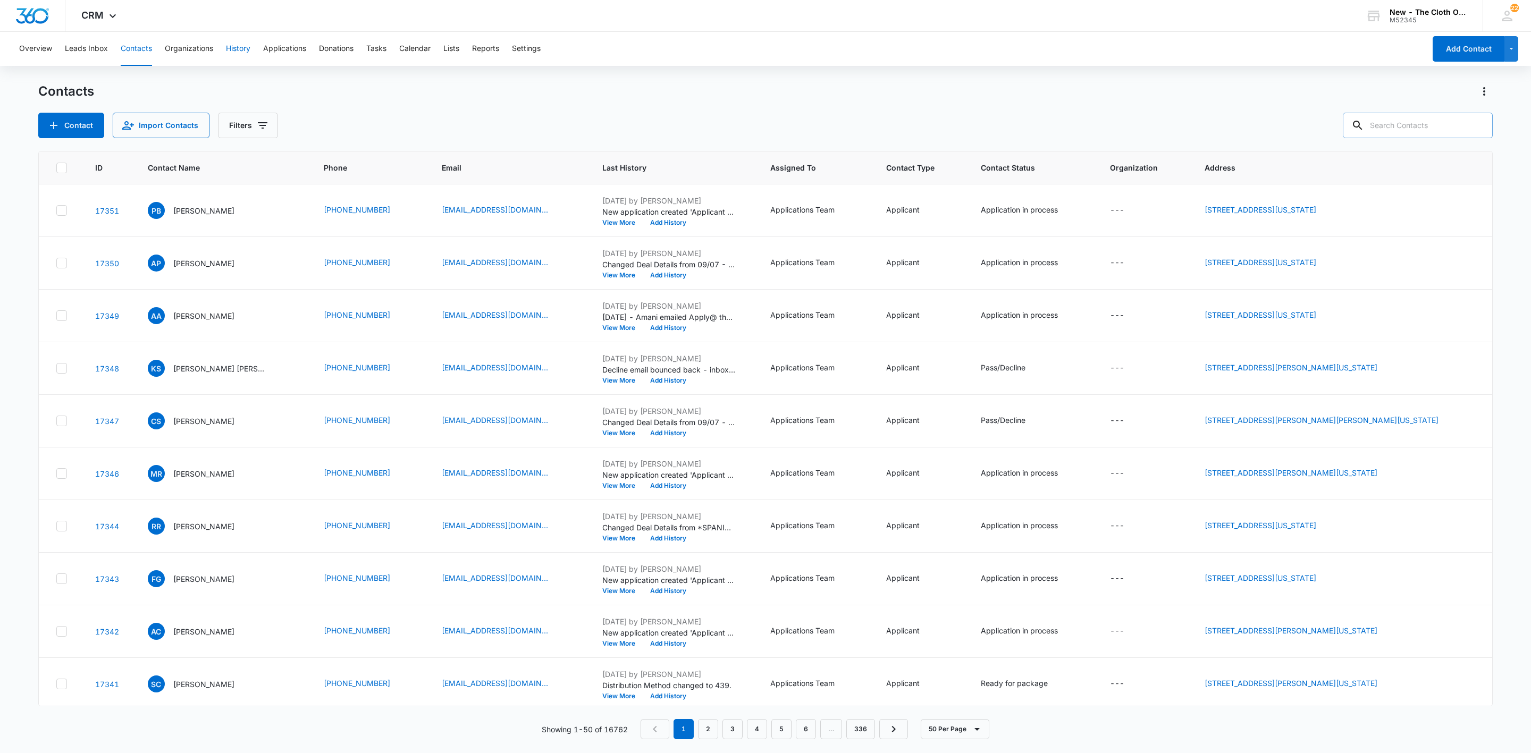
click at [232, 45] on button "History" at bounding box center [238, 49] width 24 height 34
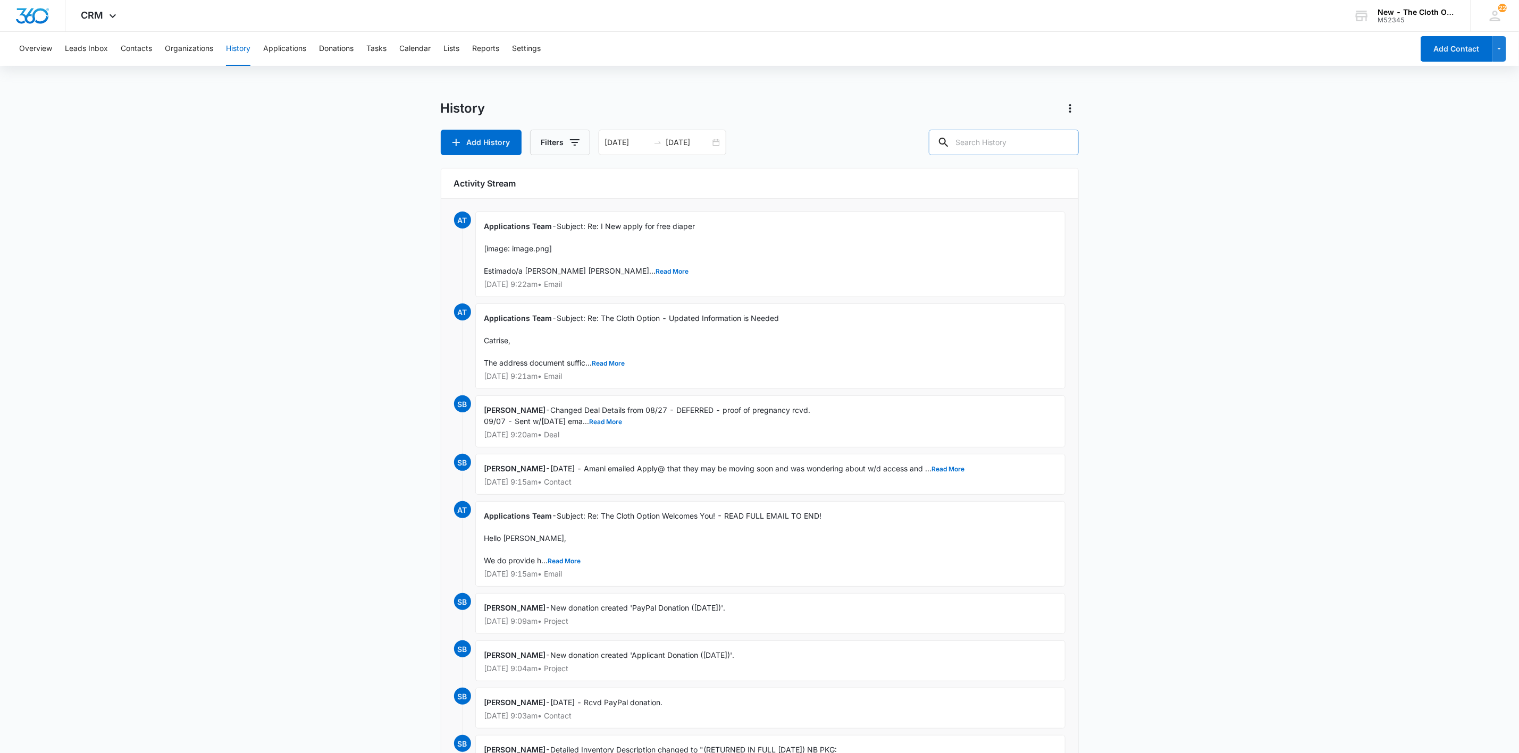
click at [1036, 149] on input "text" at bounding box center [1004, 143] width 150 height 26
type input "[GEOGRAPHIC_DATA]"
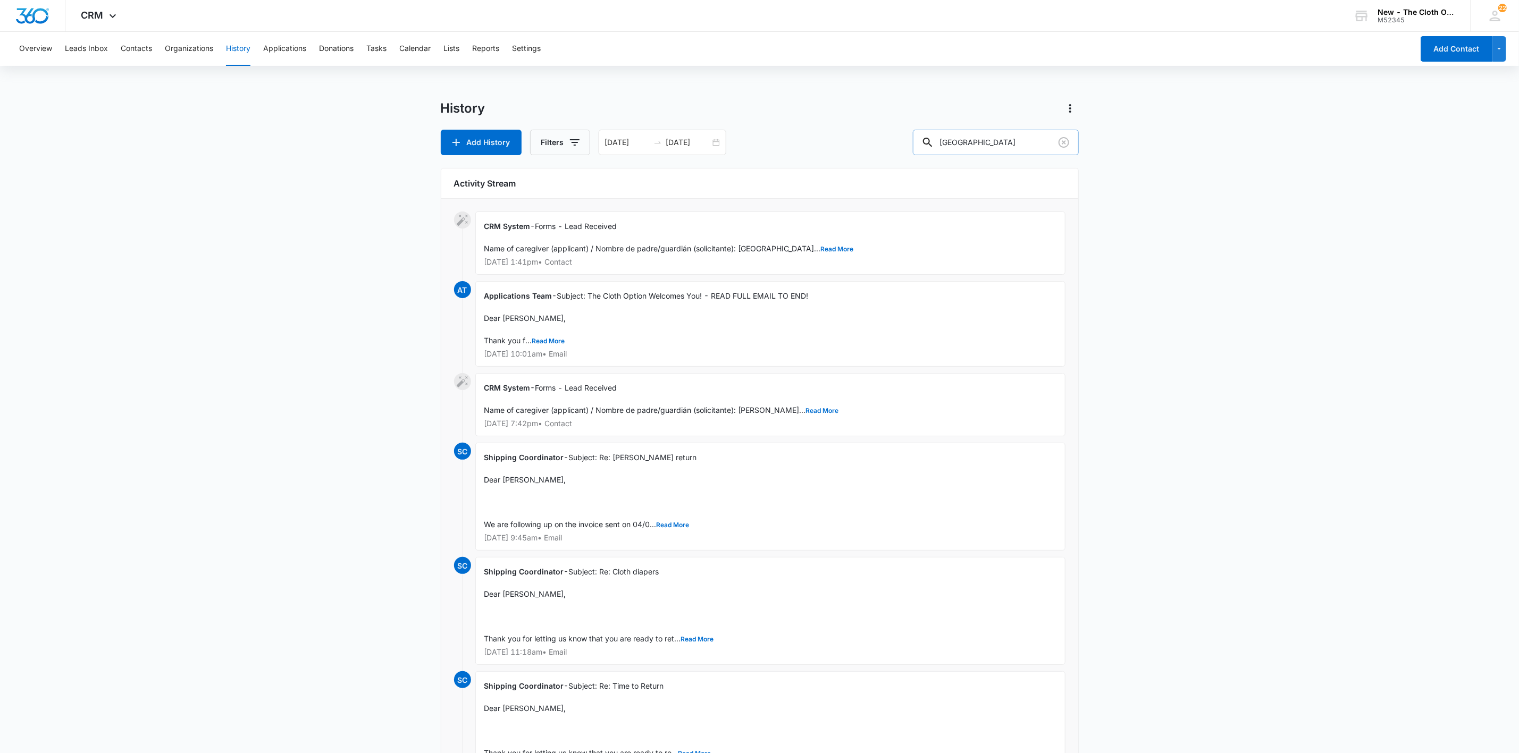
click at [1034, 149] on input "[GEOGRAPHIC_DATA]" at bounding box center [996, 143] width 166 height 26
click at [1033, 149] on input "[GEOGRAPHIC_DATA]" at bounding box center [996, 143] width 166 height 26
click at [1033, 149] on input "egypt" at bounding box center [996, 143] width 166 height 26
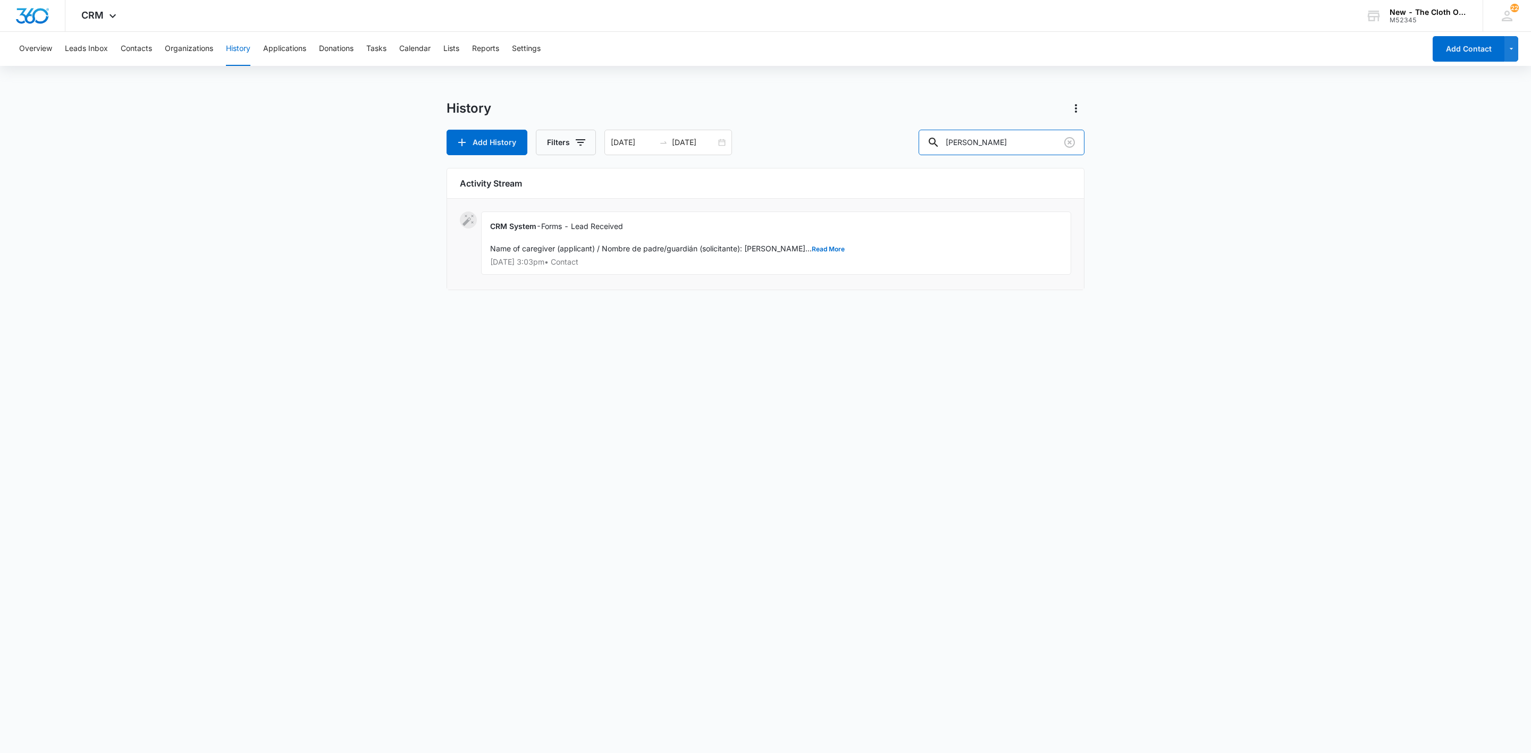
drag, startPoint x: 1033, startPoint y: 149, endPoint x: 913, endPoint y: 147, distance: 120.7
click at [913, 147] on div "Add History Filters 06/27/2021 07/04/2026 jessica johnson" at bounding box center [766, 143] width 638 height 26
drag, startPoint x: 1035, startPoint y: 137, endPoint x: 797, endPoint y: 136, distance: 237.6
click at [799, 134] on div "Add History Filters 06/27/2021 07/04/2026 ana carranza" at bounding box center [766, 143] width 638 height 26
type input "[PERSON_NAME]"
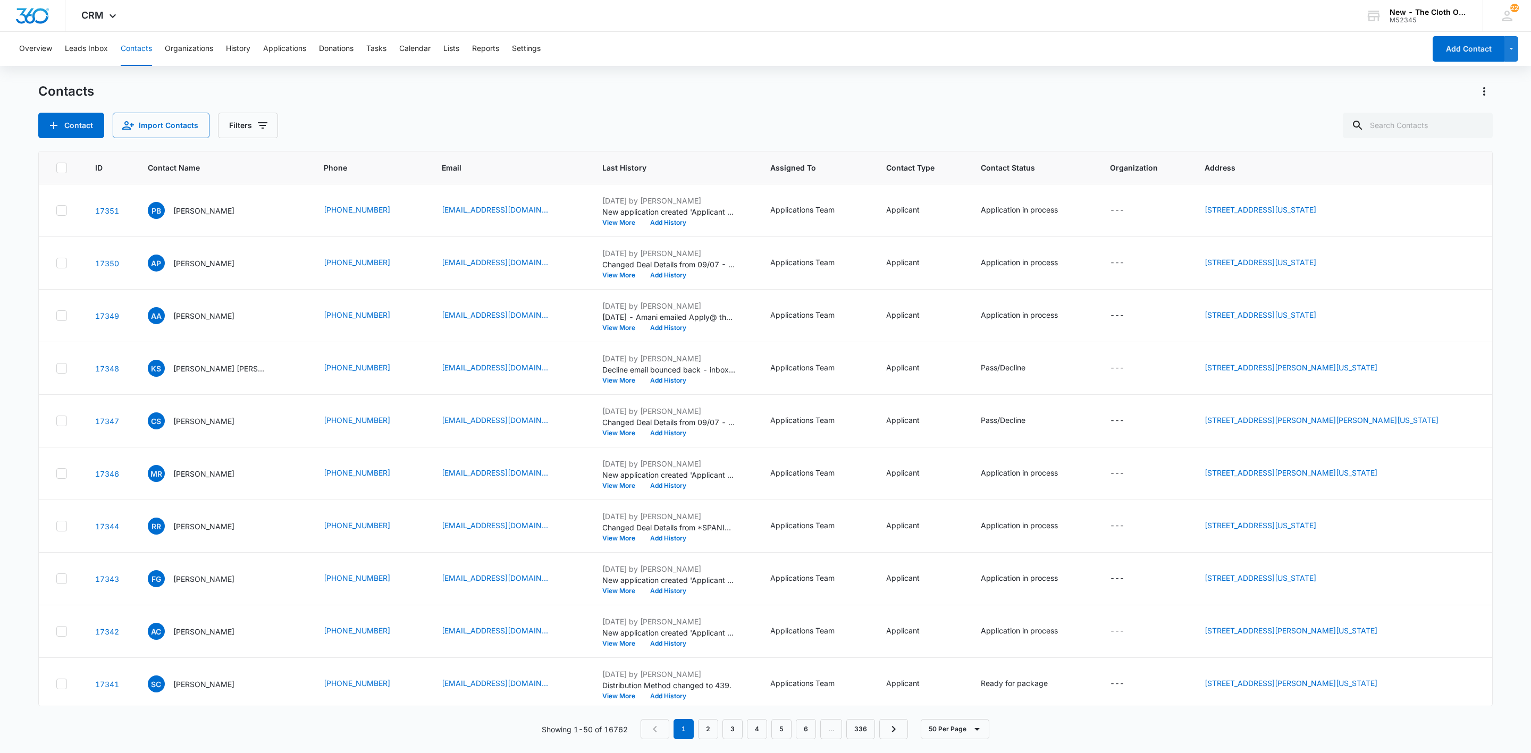
click at [1524, 413] on main "Contacts Contact Import Contacts Filters ID Contact Name Phone Email Last Histo…" at bounding box center [765, 417] width 1531 height 669
click at [1421, 129] on input "text" at bounding box center [1418, 126] width 150 height 26
paste input "e.mccrary52@yahoo.com"
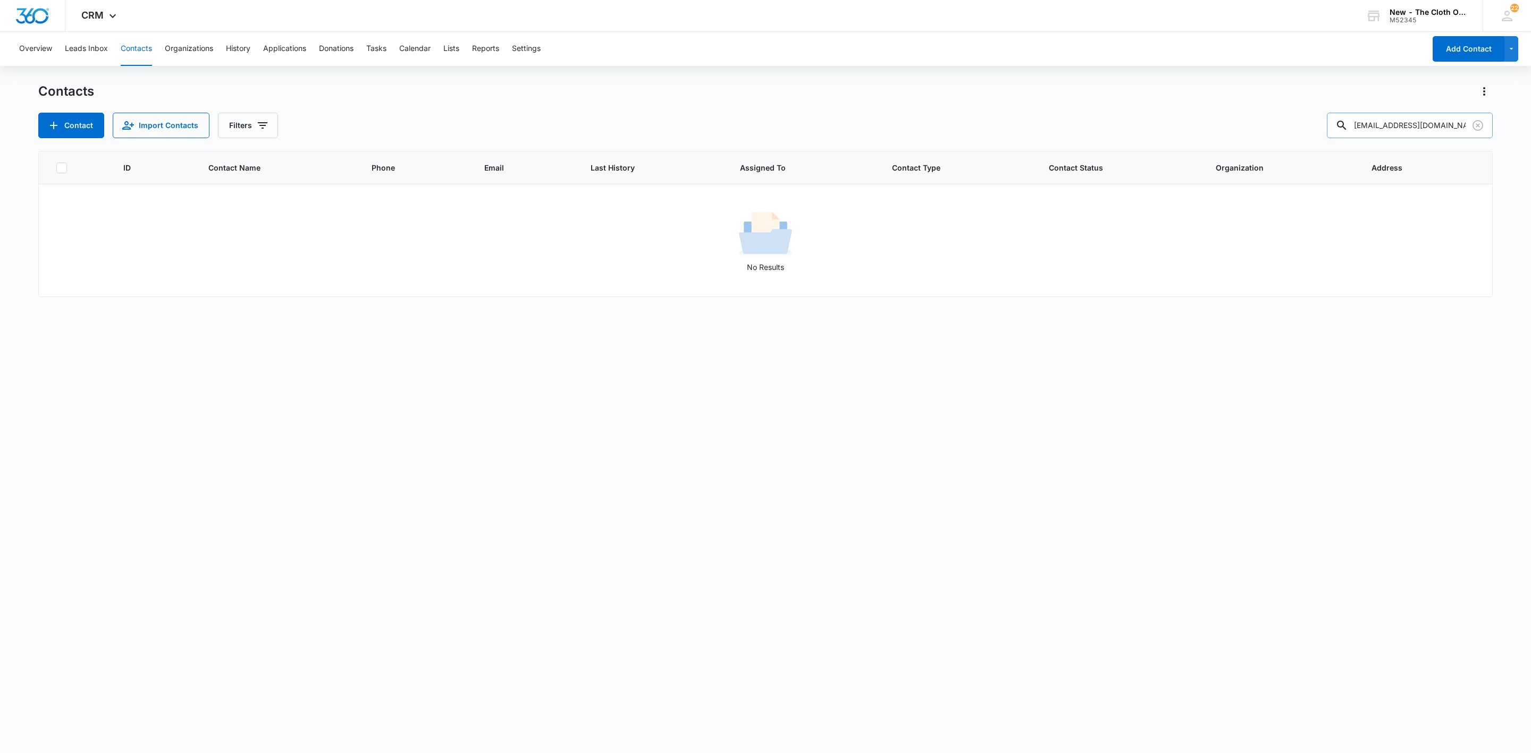
click at [1387, 122] on input "e.mccrary52@yahoo.com" at bounding box center [1410, 126] width 166 height 26
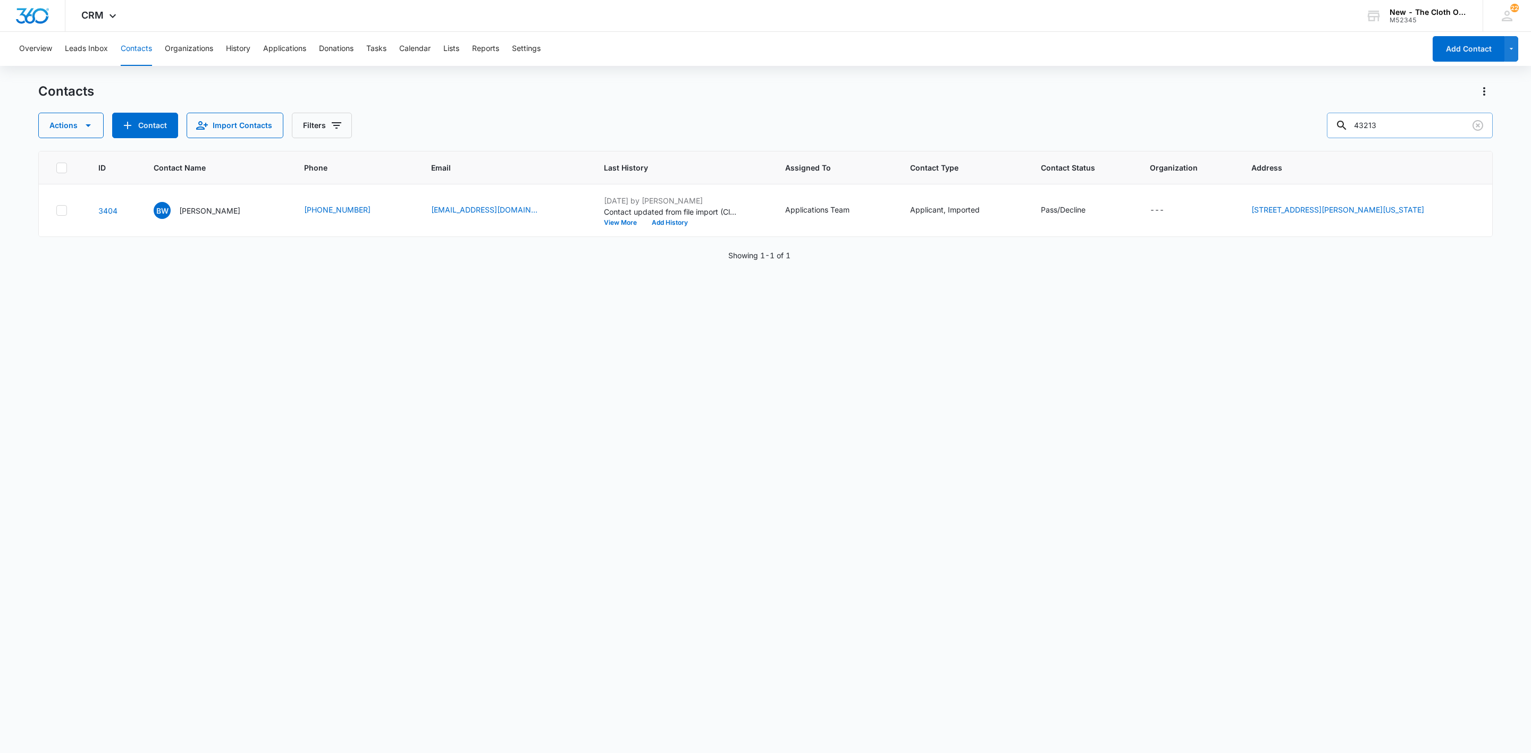
click at [1402, 115] on input "43213" at bounding box center [1410, 126] width 166 height 26
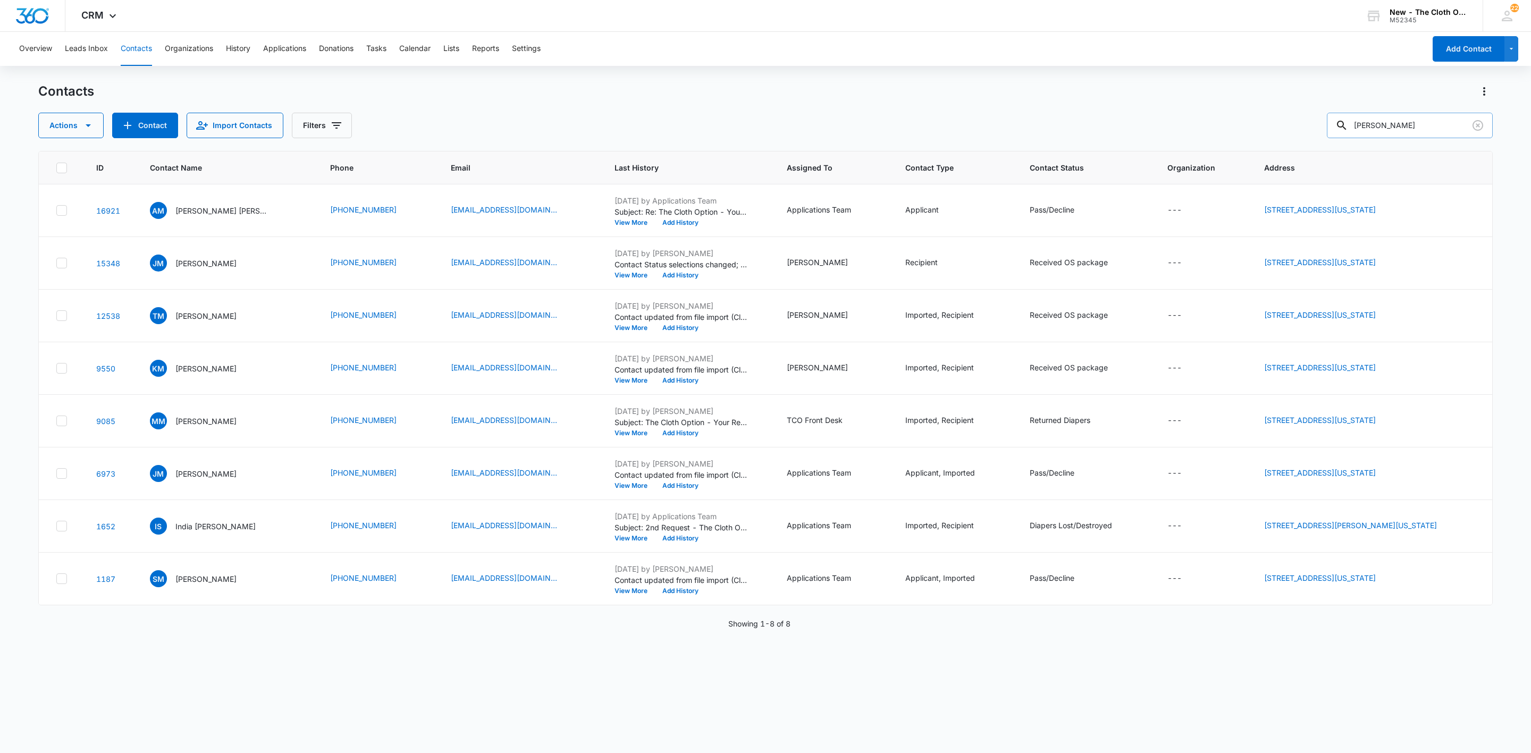
click at [1405, 120] on input "McCrary" at bounding box center [1410, 126] width 166 height 26
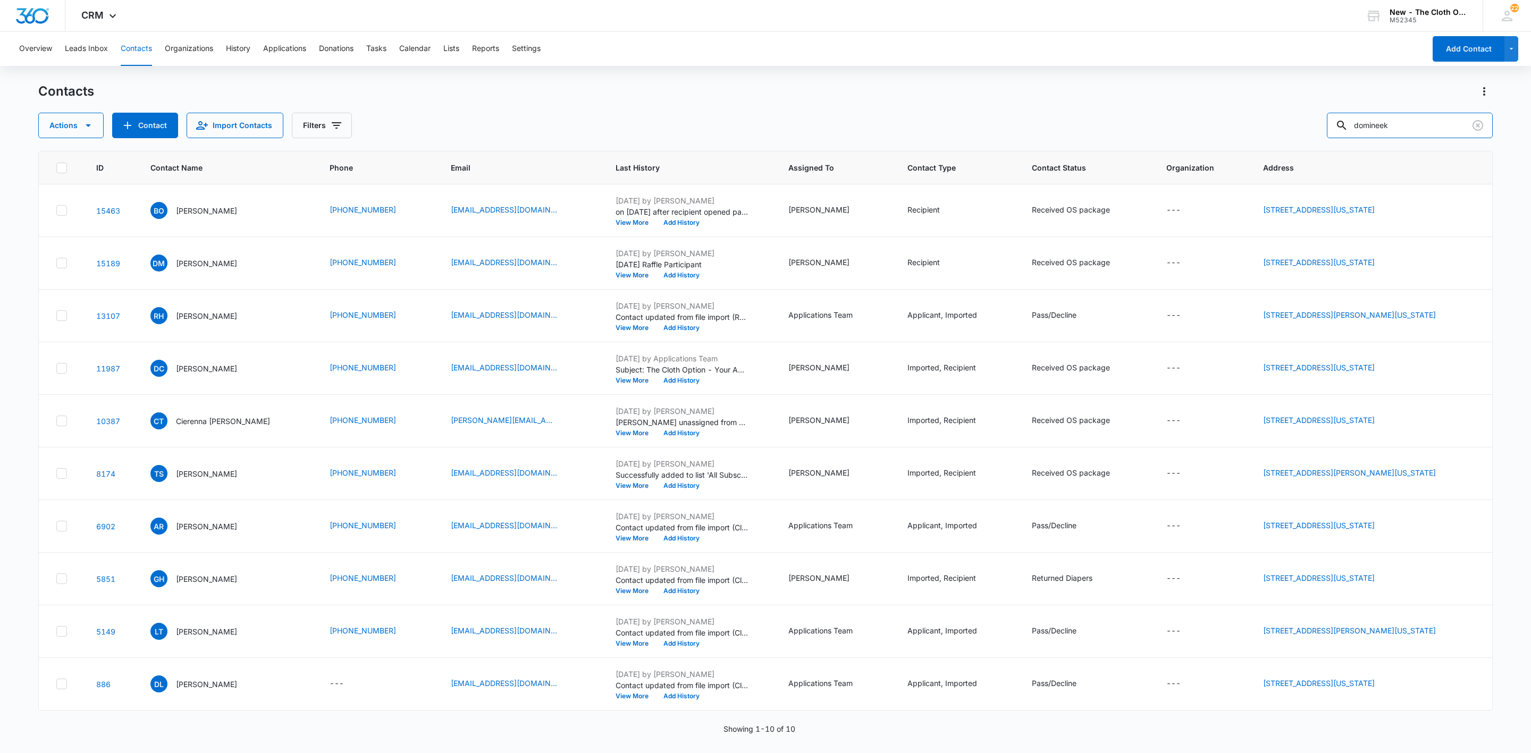
drag, startPoint x: 1423, startPoint y: 127, endPoint x: 1193, endPoint y: 130, distance: 229.7
click at [1199, 130] on div "Actions Contact Import Contacts Filters domineek" at bounding box center [765, 126] width 1454 height 26
type input "[PERSON_NAME]"
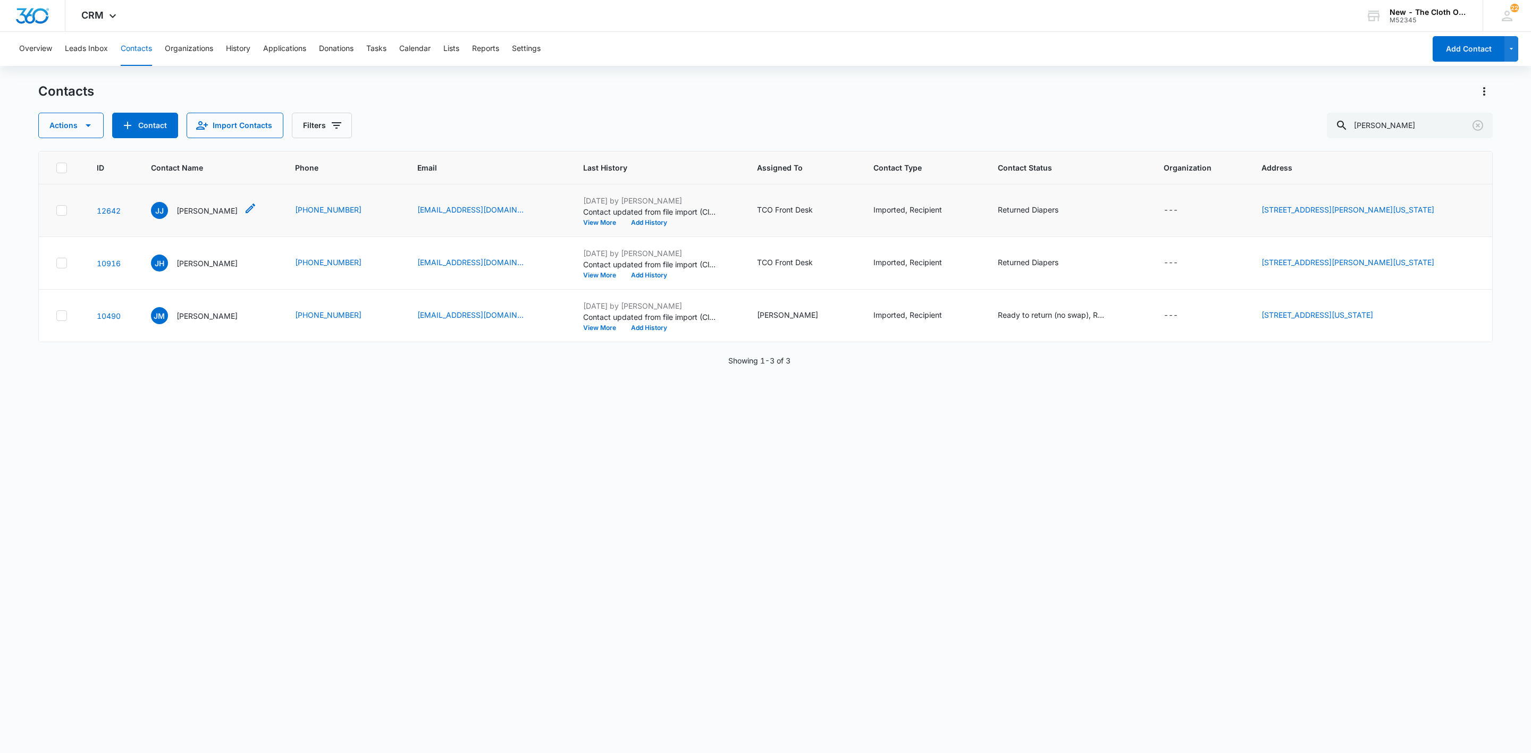
click at [195, 211] on p "[PERSON_NAME]" at bounding box center [206, 210] width 61 height 11
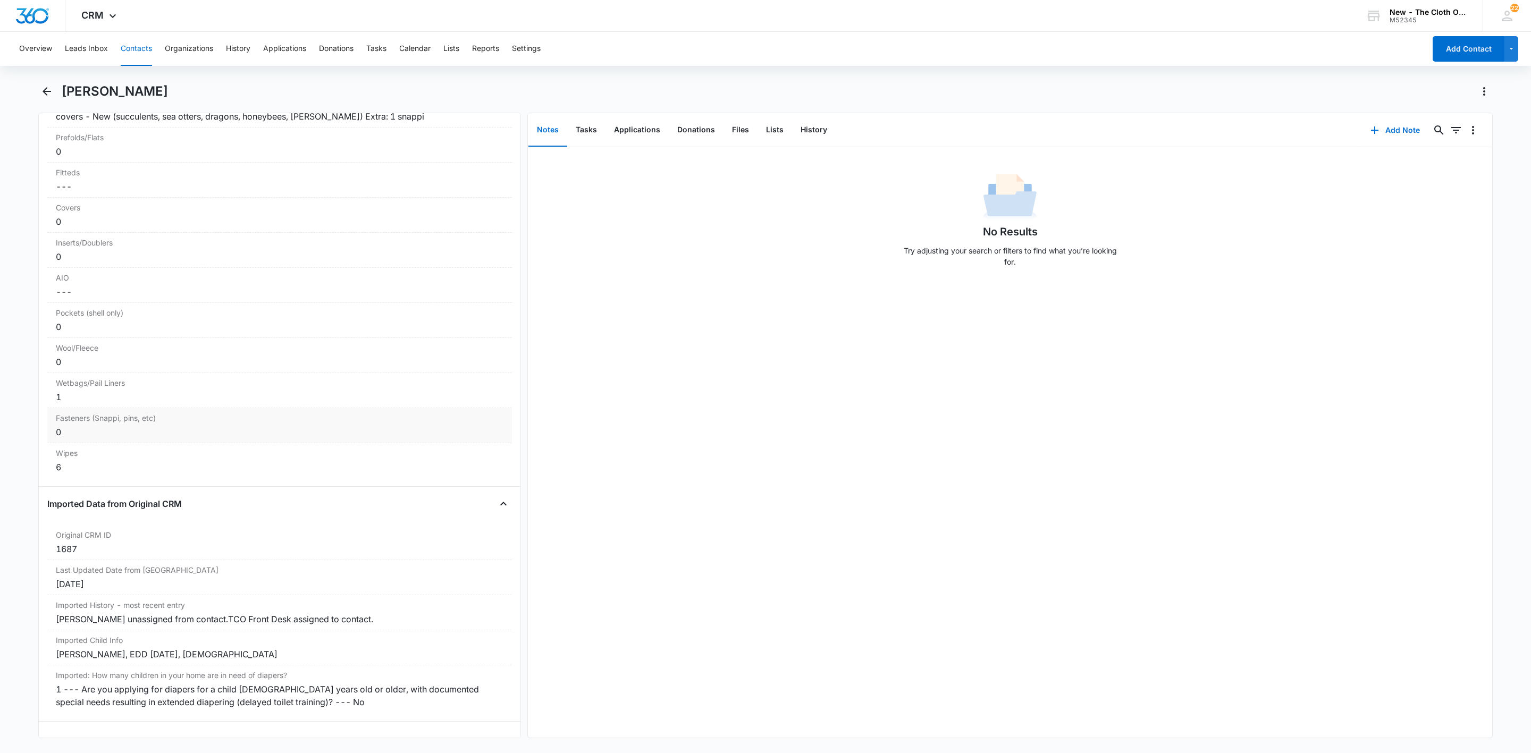
scroll to position [2745, 0]
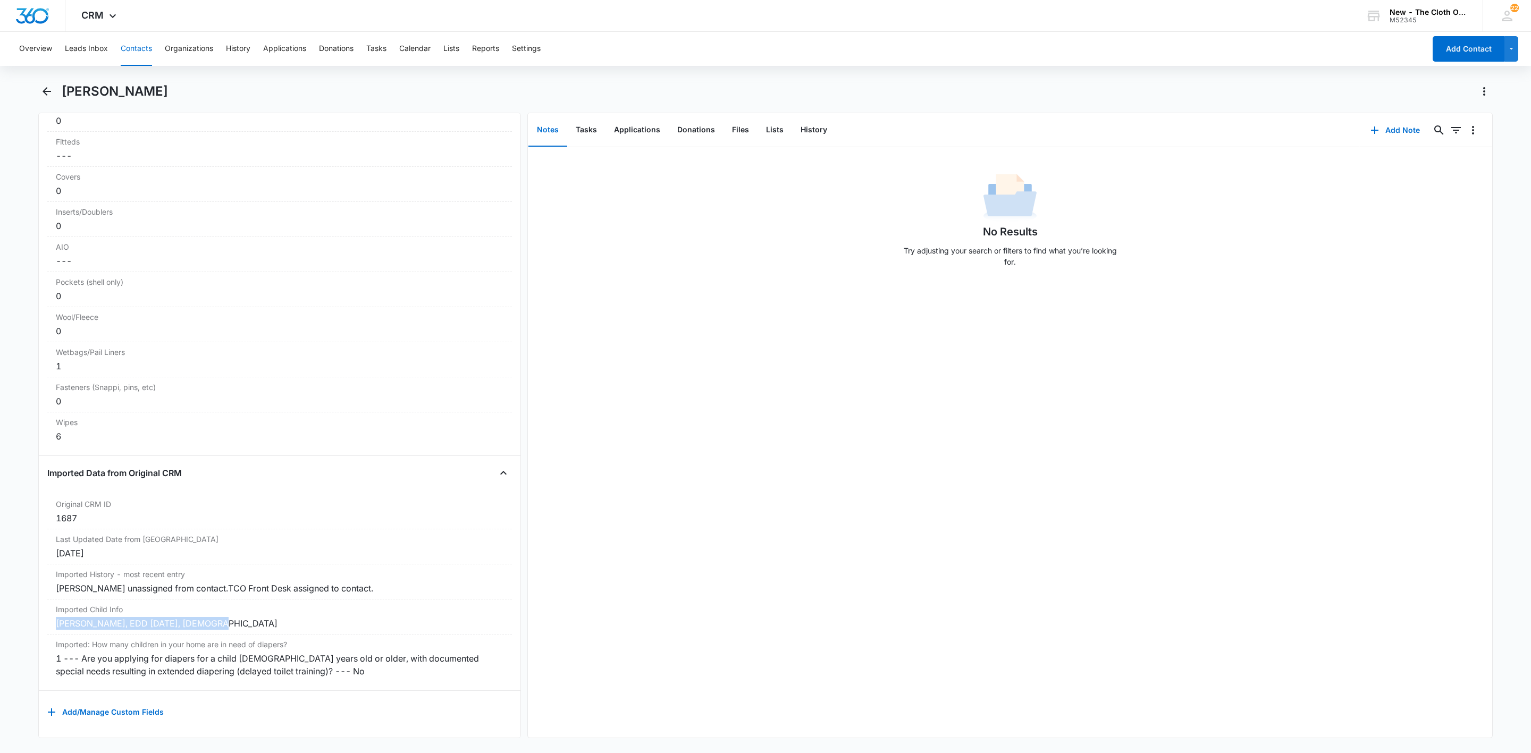
drag, startPoint x: 230, startPoint y: 617, endPoint x: 44, endPoint y: 609, distance: 186.2
click at [44, 609] on div "Remove JJ Jessica Johnson Contact Info Name Cancel Save Changes Jessica Johnson…" at bounding box center [279, 426] width 483 height 626
copy div "Judah Johnson, EDD 09/28/2019, Male"
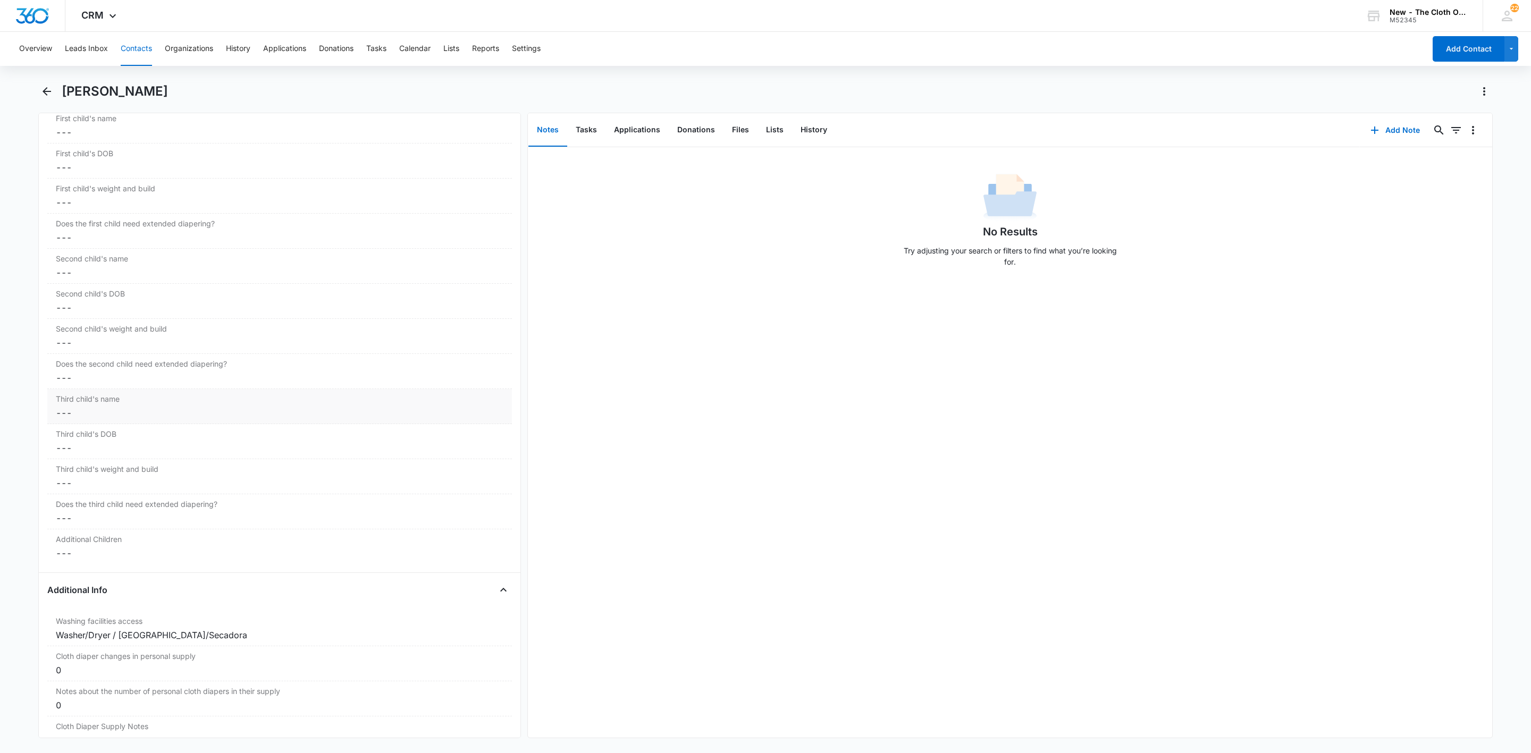
scroll to position [1230, 0]
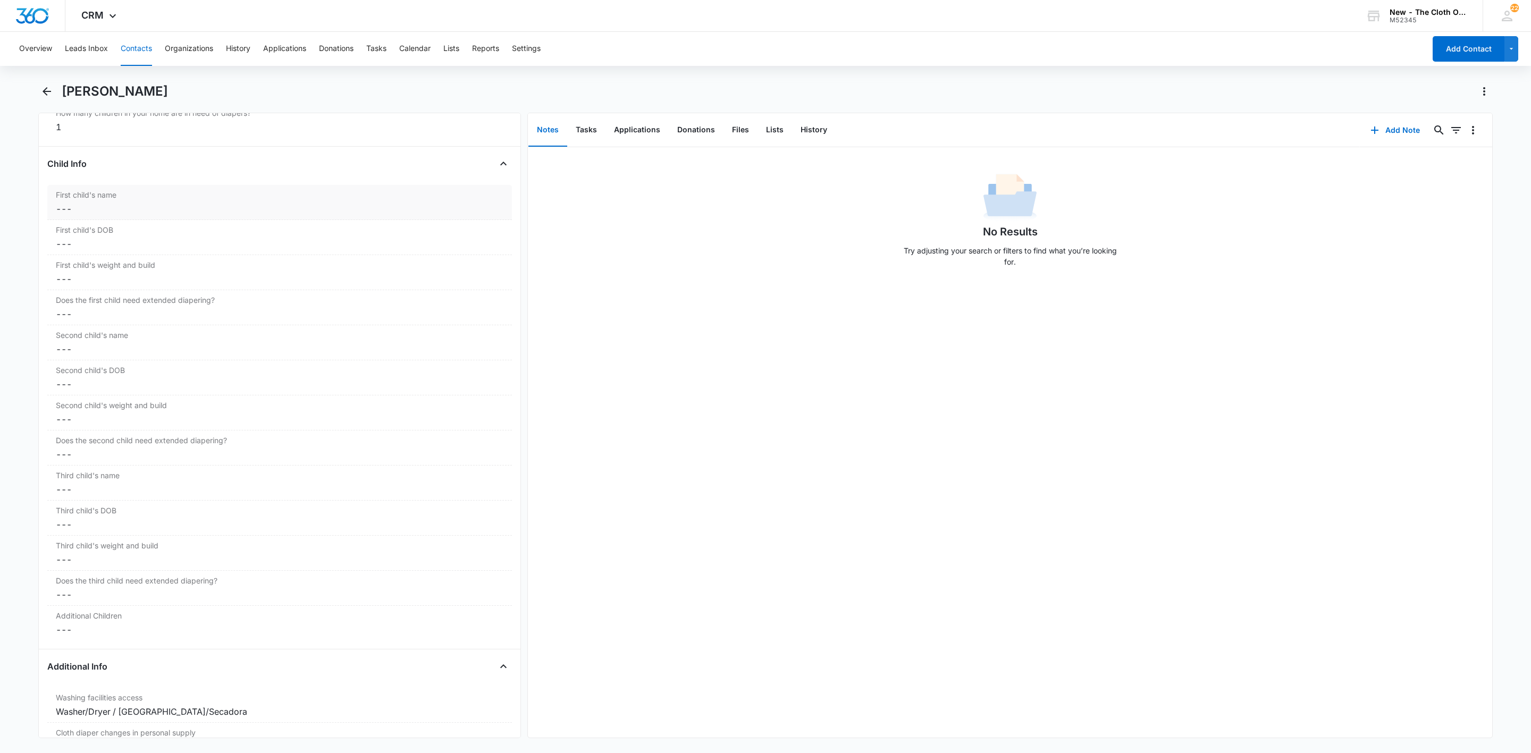
click at [99, 215] on dd "Cancel Save Changes ---" at bounding box center [280, 209] width 448 height 13
click at [107, 226] on input "First child's name" at bounding box center [280, 218] width 452 height 26
paste input "Judah Johnson, EDD 09/28/2019, Male"
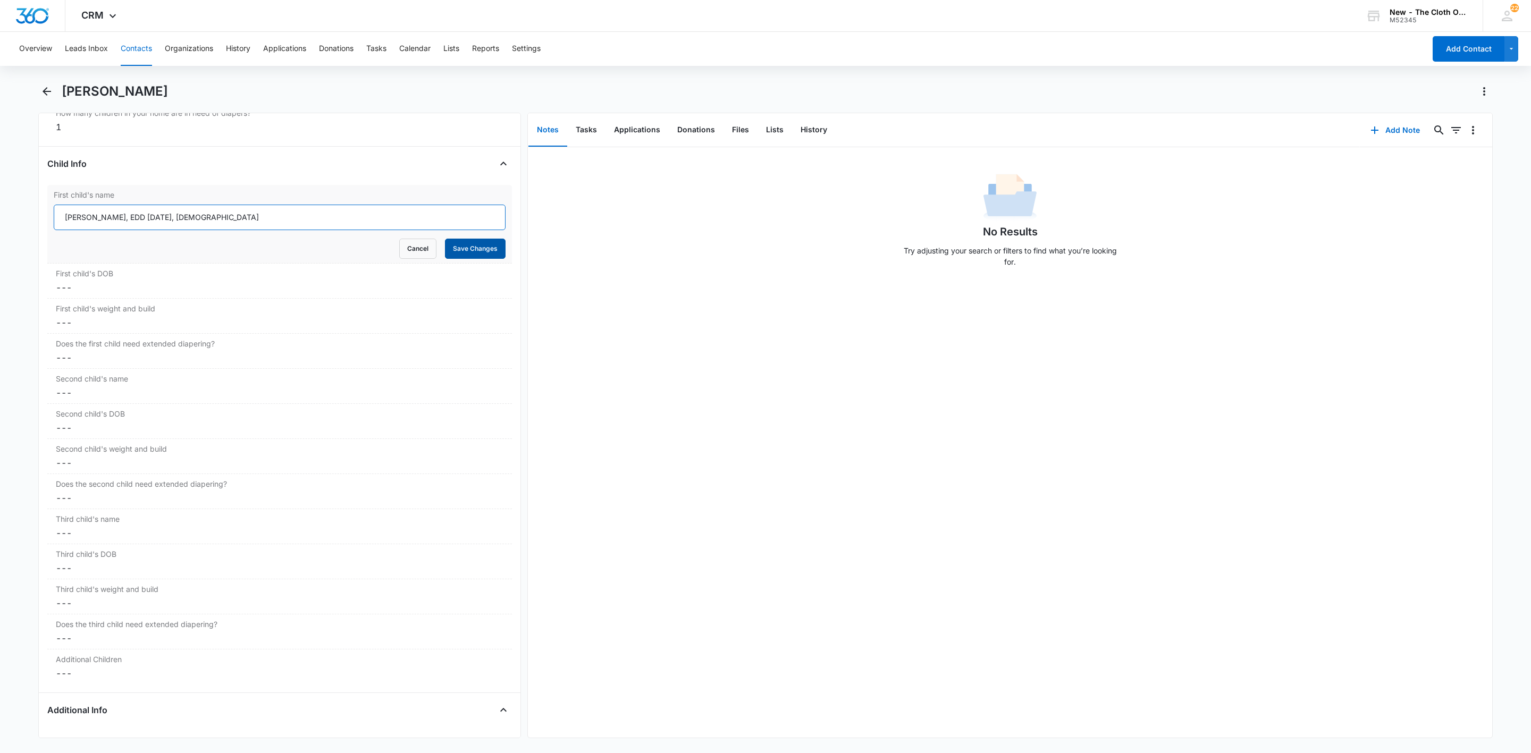
type input "Judah Johnson, EDD 09/28/2019, Male"
click at [476, 258] on button "Save Changes" at bounding box center [475, 249] width 61 height 20
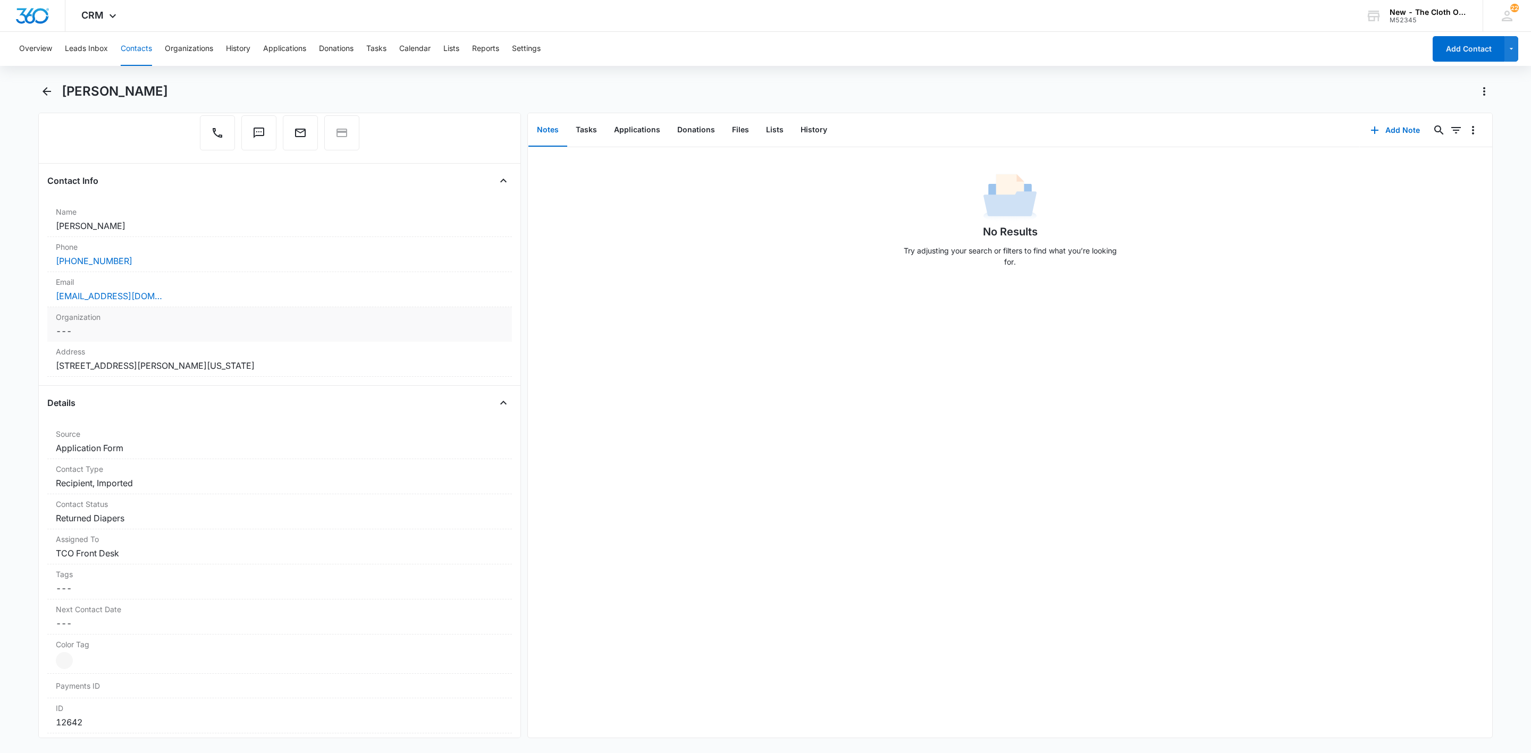
scroll to position [0, 0]
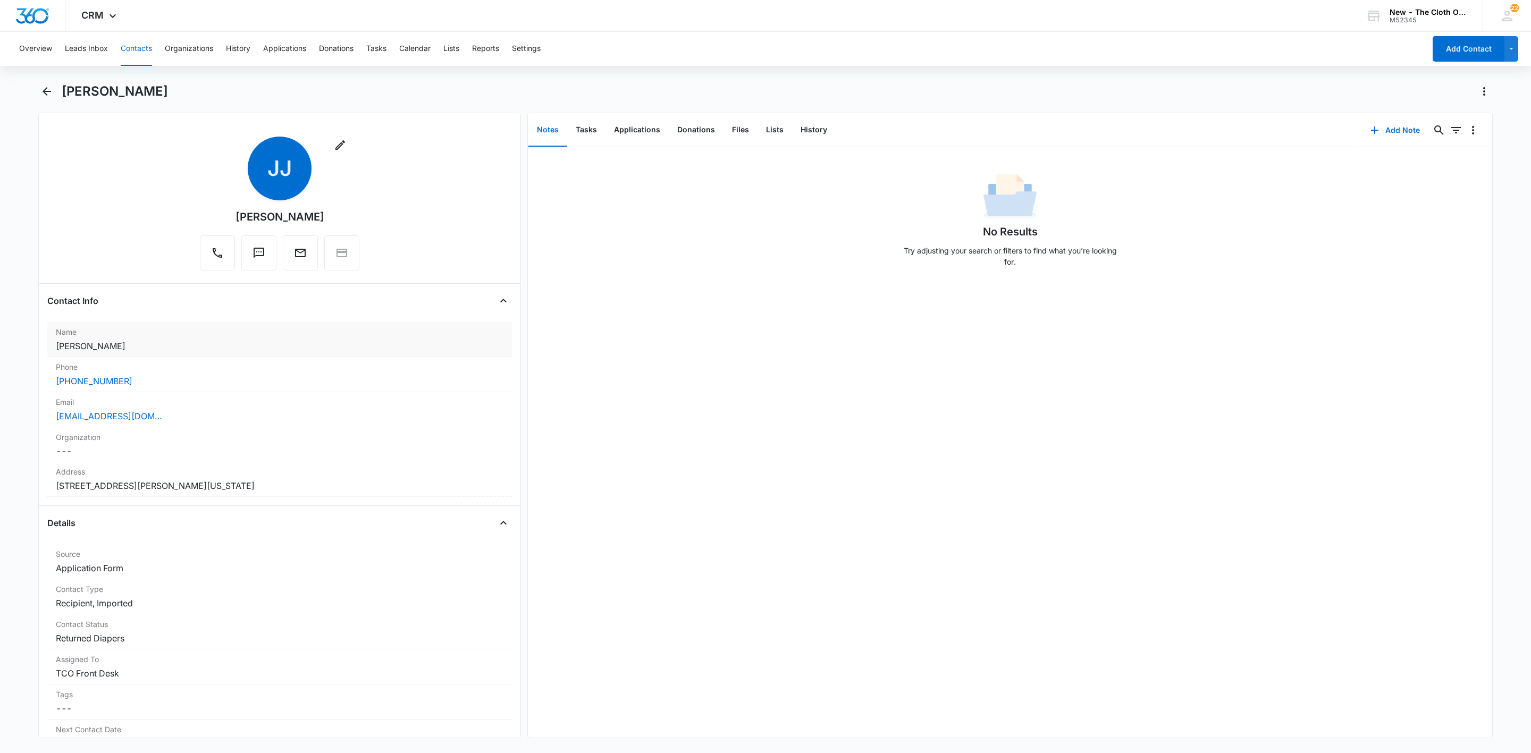
click at [179, 343] on dd "Cancel Save Changes [PERSON_NAME]" at bounding box center [280, 346] width 448 height 13
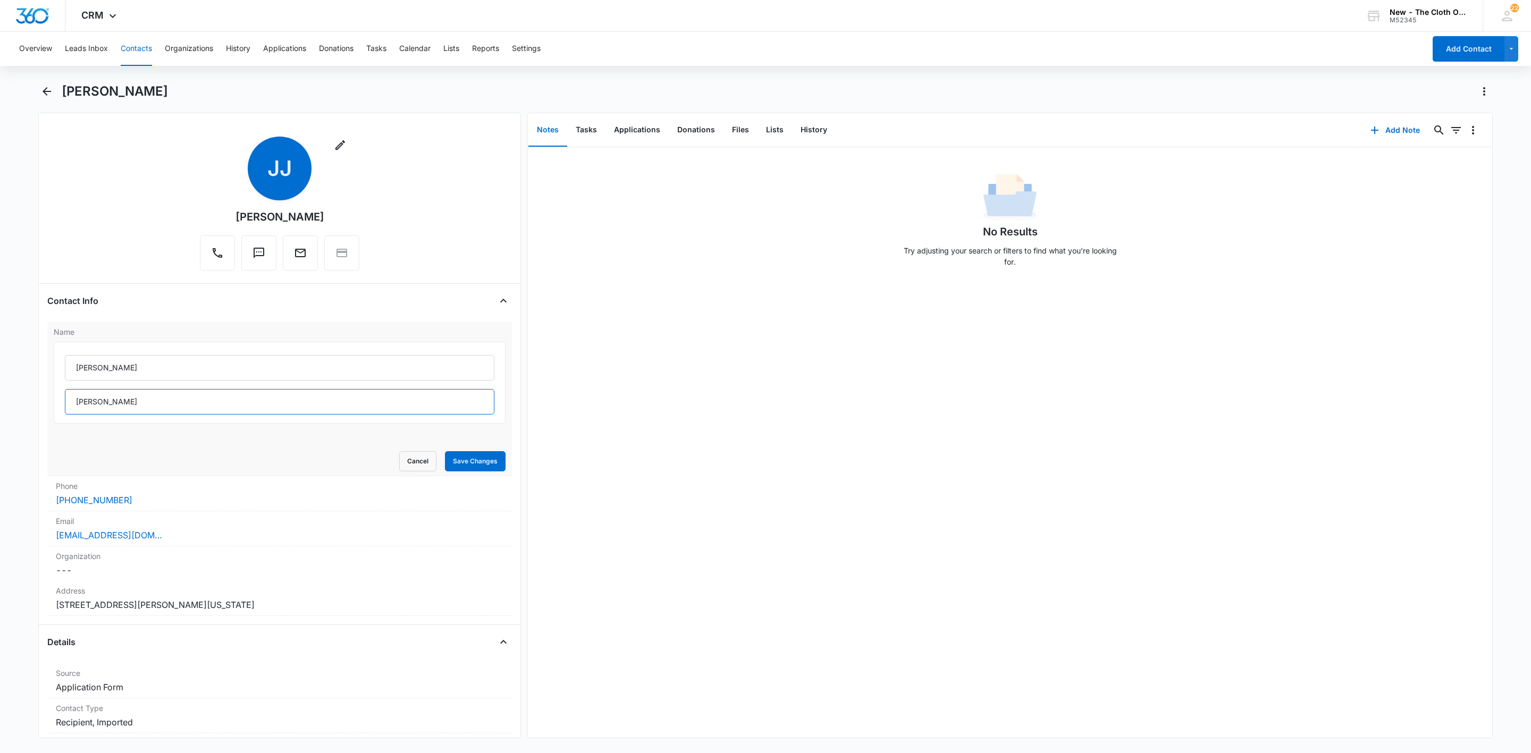
click at [172, 396] on input "[PERSON_NAME]" at bounding box center [280, 402] width 430 height 26
type input "Johnson (MS)"
click at [485, 468] on button "Save Changes" at bounding box center [475, 461] width 61 height 20
click at [483, 466] on div "Cancel Loading Save Changes" at bounding box center [280, 461] width 452 height 20
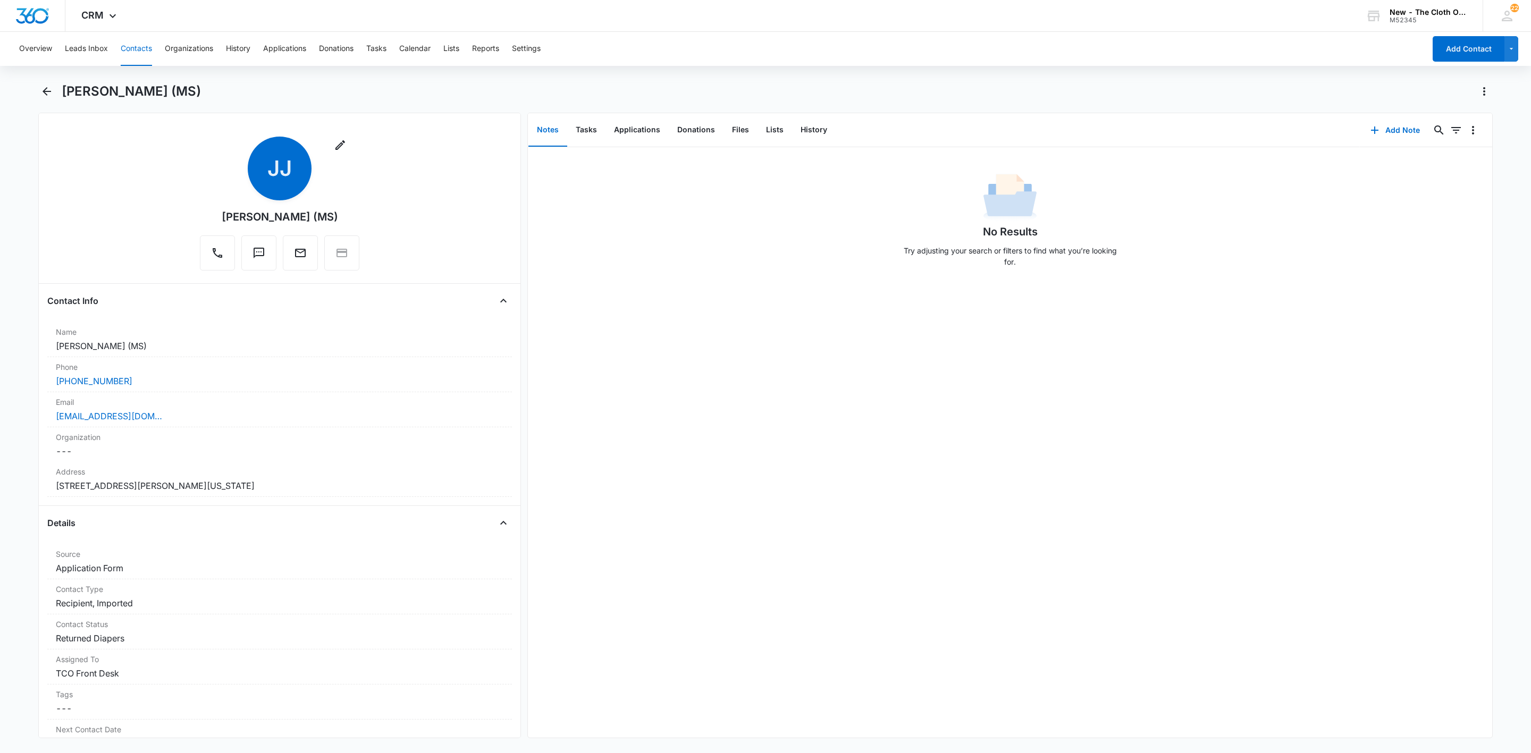
click at [136, 42] on button "Contacts" at bounding box center [136, 49] width 31 height 34
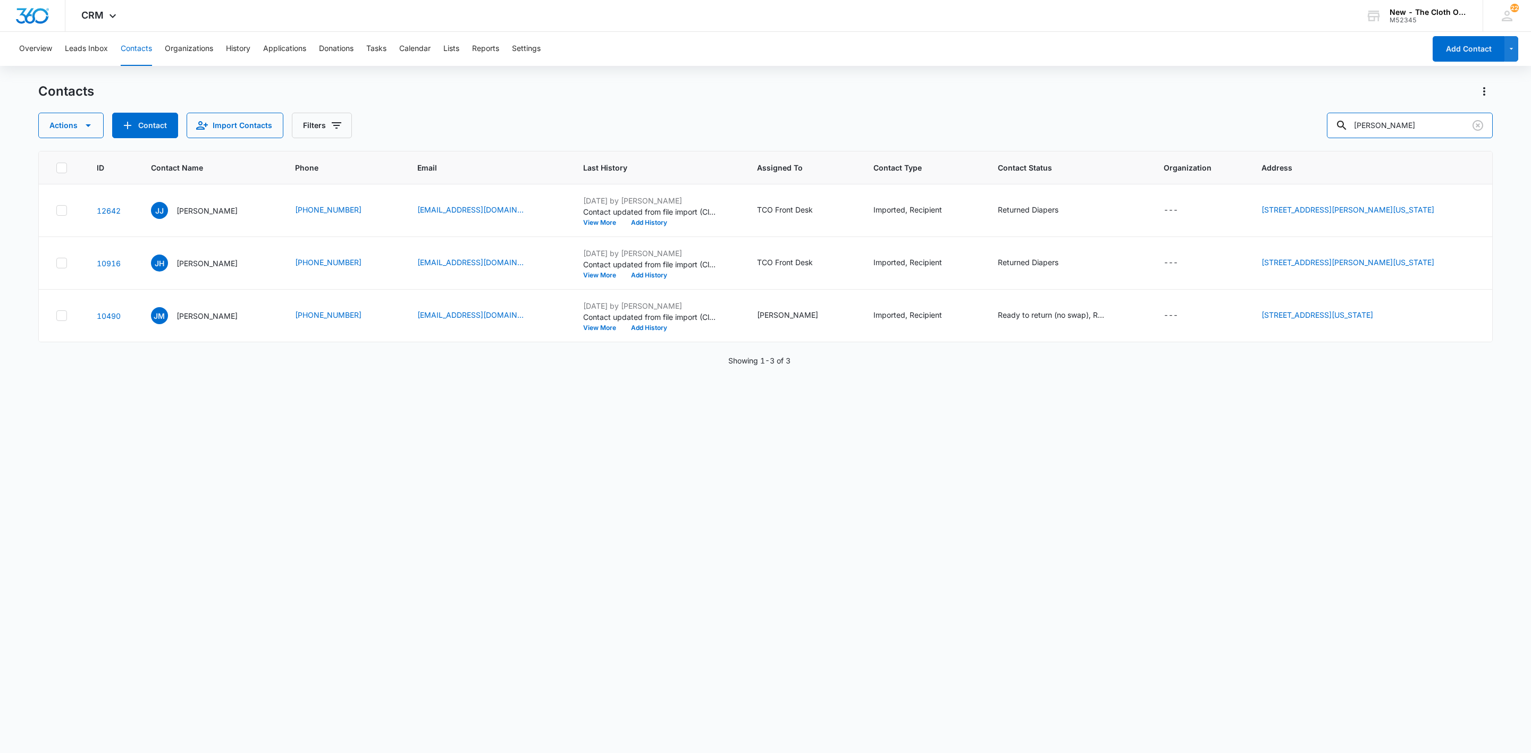
drag, startPoint x: 1432, startPoint y: 122, endPoint x: 1297, endPoint y: 131, distance: 135.4
click at [1299, 127] on div "Actions Contact Import Contacts Filters jessica johnson" at bounding box center [765, 126] width 1454 height 26
paste input "lj405@gmail.com"
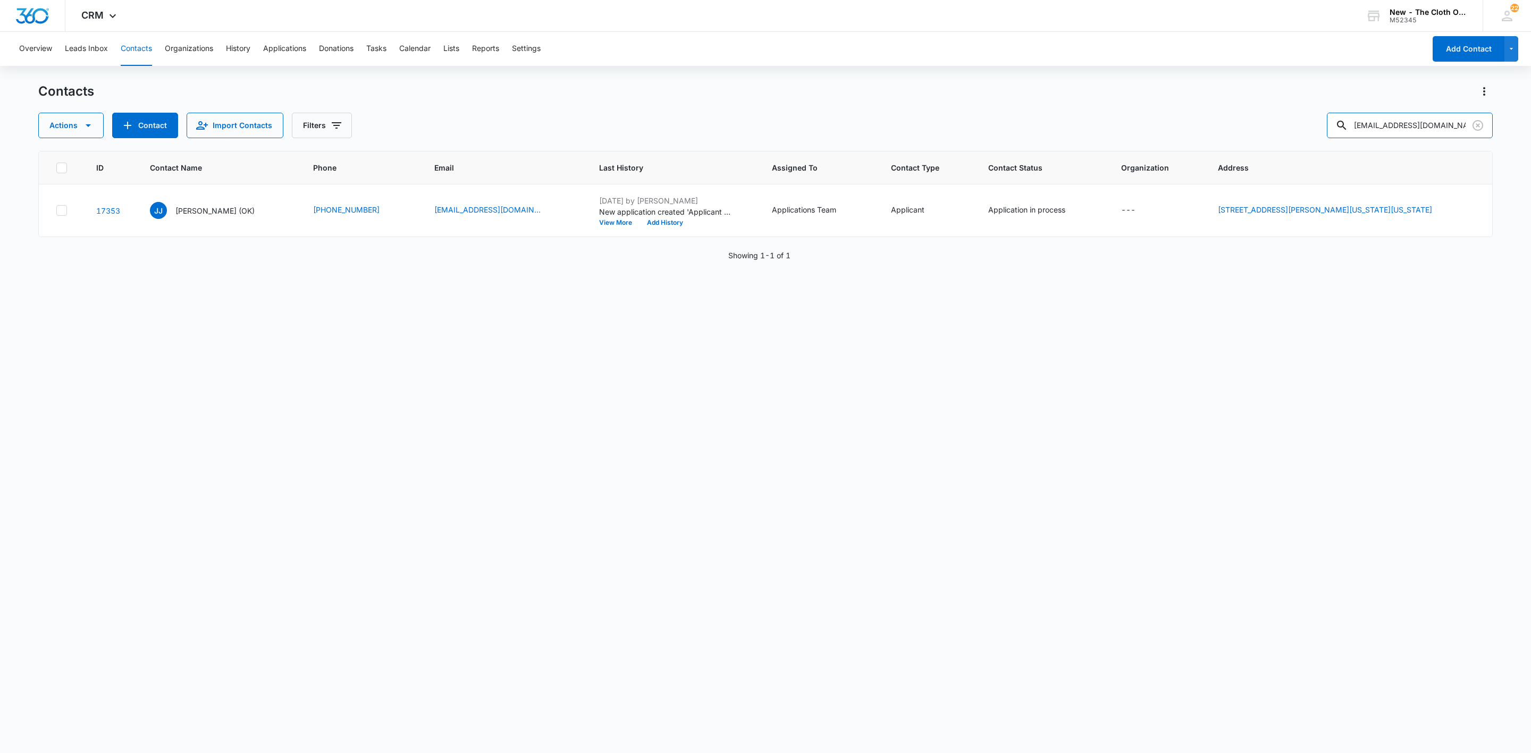
drag, startPoint x: 1441, startPoint y: 120, endPoint x: 1260, endPoint y: 121, distance: 180.7
click at [1273, 119] on div "Actions Contact Import Contacts Filters jlj405@gmail.com" at bounding box center [765, 126] width 1454 height 26
paste input "[PERSON_NAME]"
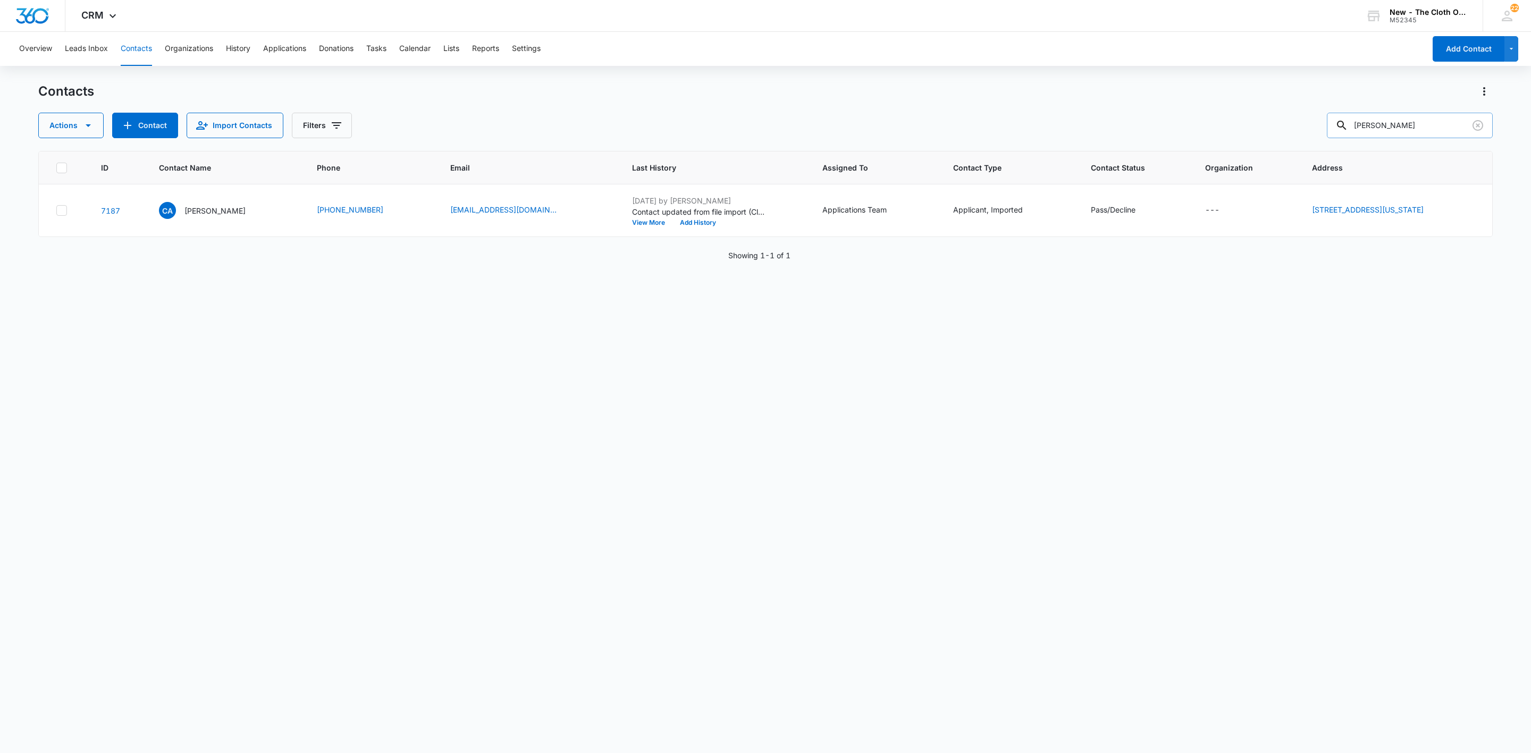
drag, startPoint x: 1428, startPoint y: 116, endPoint x: 1431, endPoint y: 123, distance: 7.4
click at [1429, 123] on input "[PERSON_NAME]" at bounding box center [1410, 126] width 166 height 26
click at [1431, 123] on input "[PERSON_NAME]" at bounding box center [1410, 126] width 166 height 26
click at [1431, 126] on input "[PERSON_NAME]" at bounding box center [1410, 126] width 166 height 26
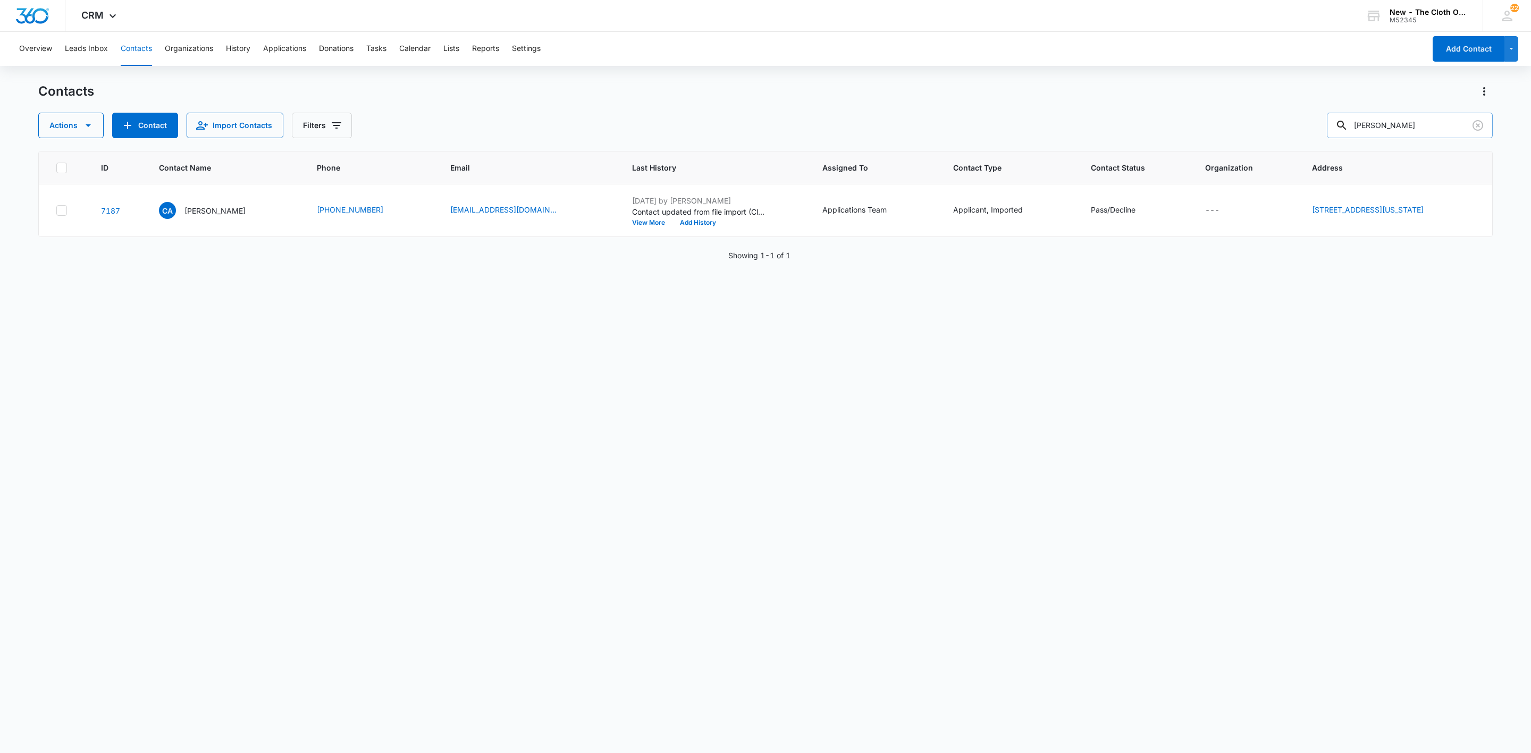
click at [1431, 126] on input "[PERSON_NAME]" at bounding box center [1410, 126] width 166 height 26
drag, startPoint x: 1360, startPoint y: 136, endPoint x: 1292, endPoint y: 136, distance: 68.6
click at [1294, 136] on div "Actions Contact Import Contacts Filters 29687" at bounding box center [765, 126] width 1454 height 26
type input "[PERSON_NAME]"
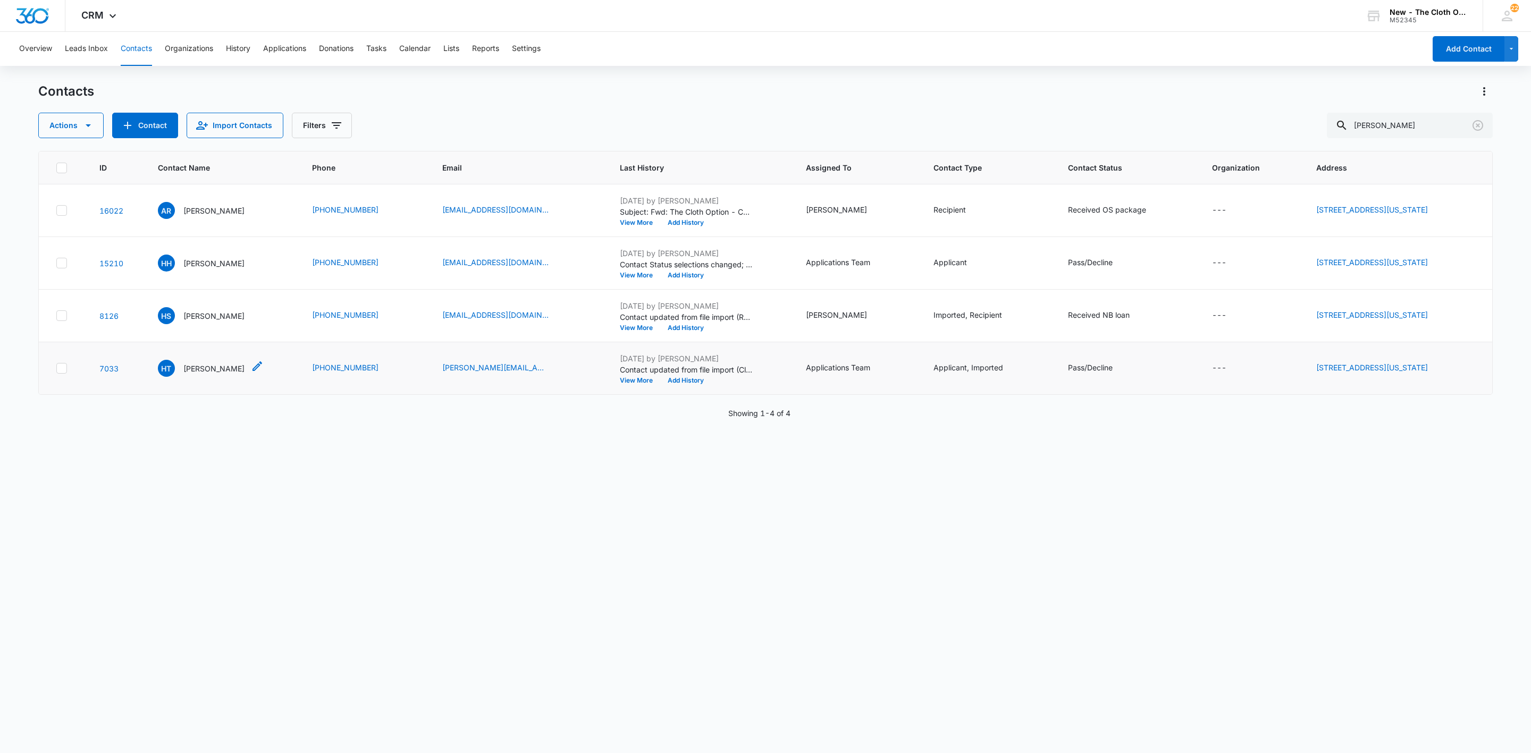
click at [175, 369] on div "HT Hannah Taylor" at bounding box center [201, 368] width 87 height 17
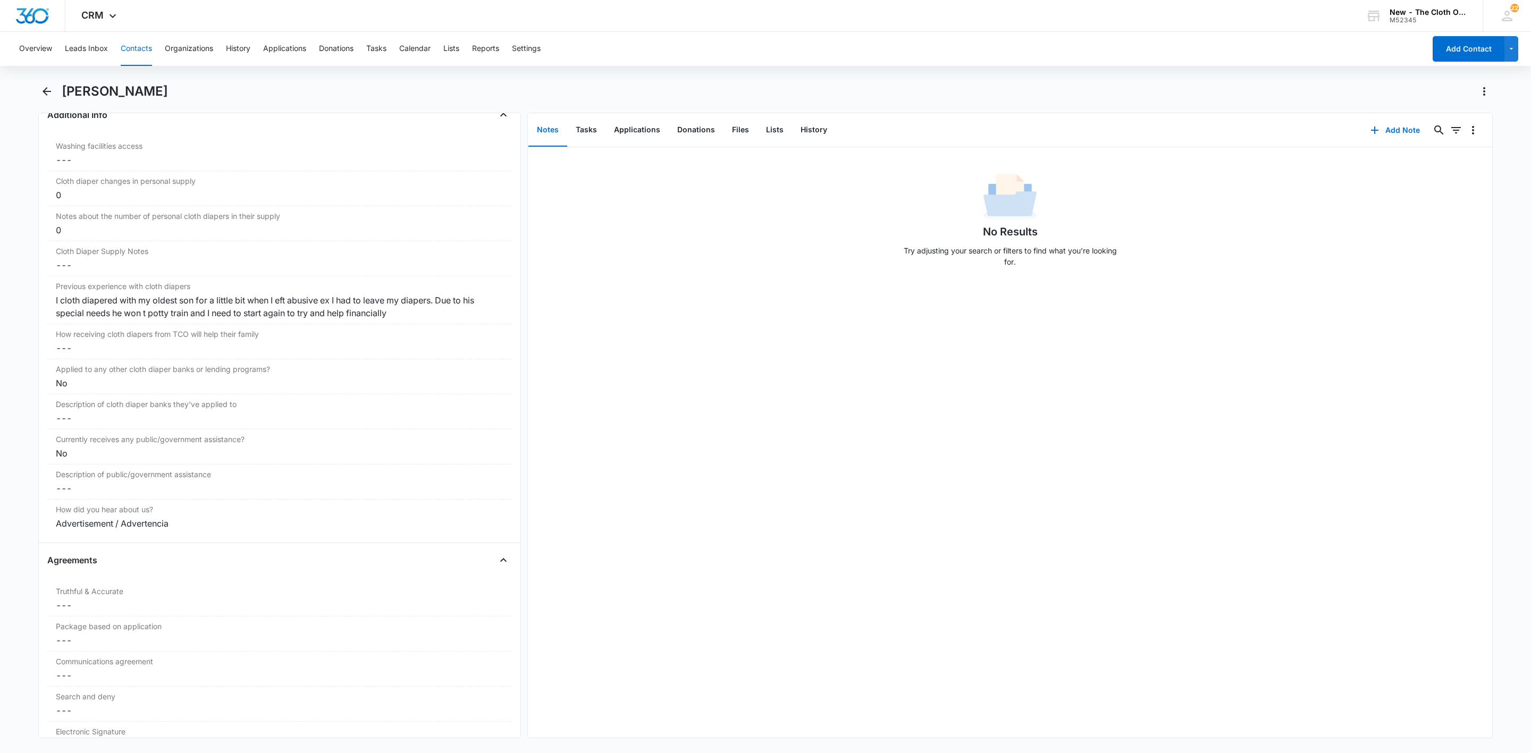
scroll to position [1754, 0]
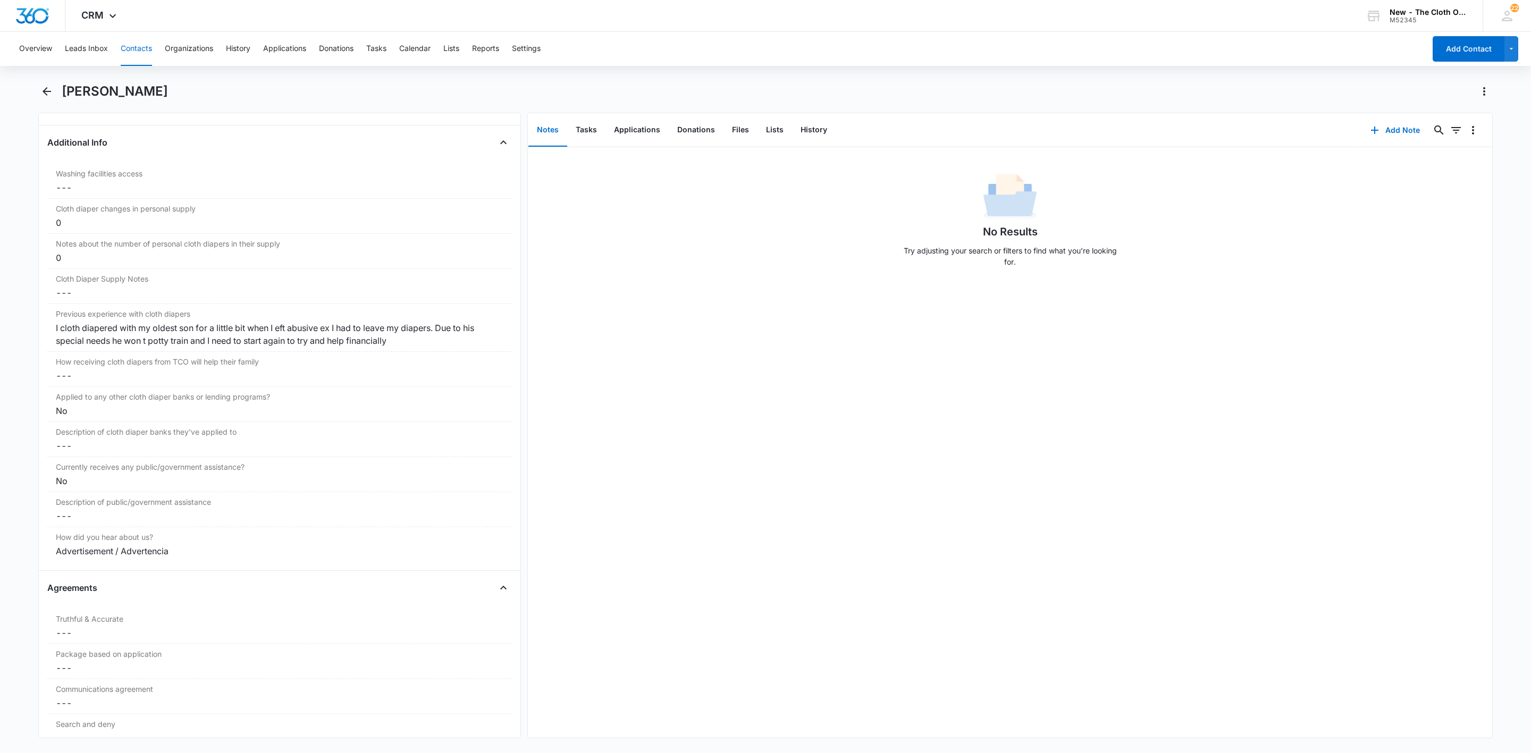
click at [126, 42] on button "Contacts" at bounding box center [136, 49] width 31 height 34
